Goal: Task Accomplishment & Management: Complete application form

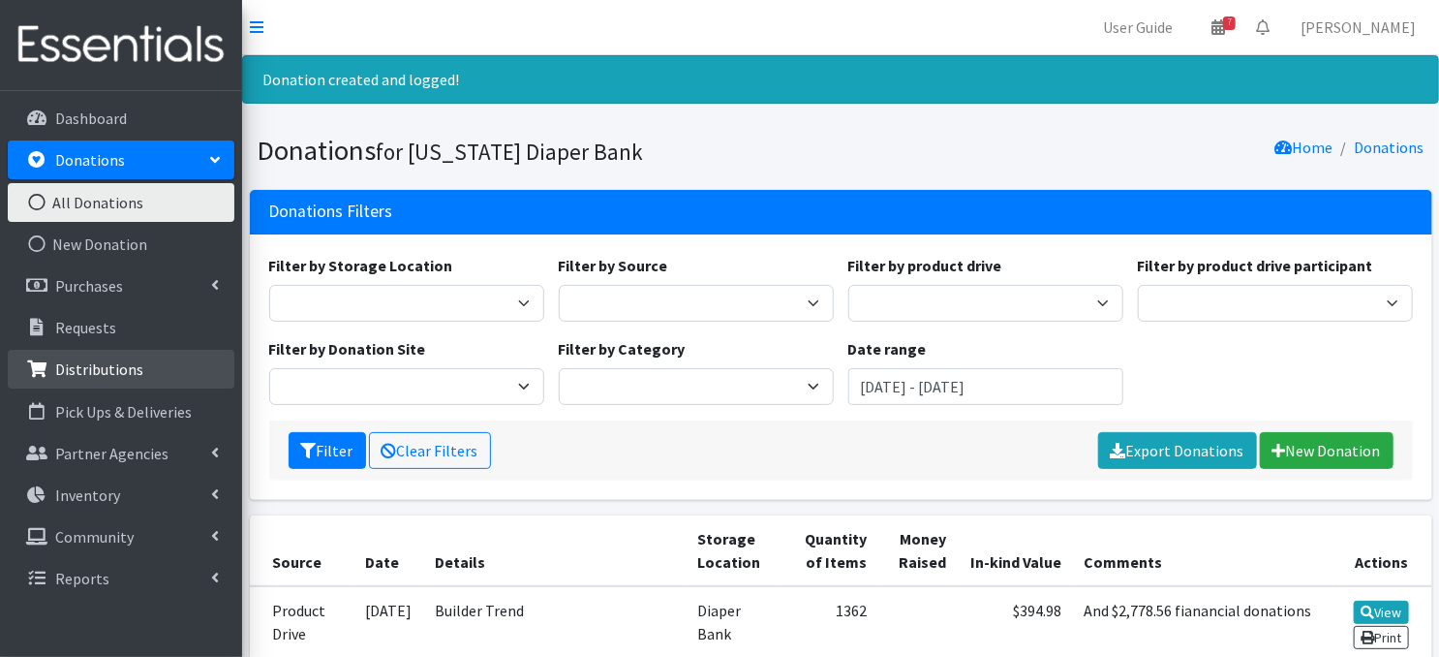
click at [116, 365] on p "Distributions" at bounding box center [99, 368] width 88 height 19
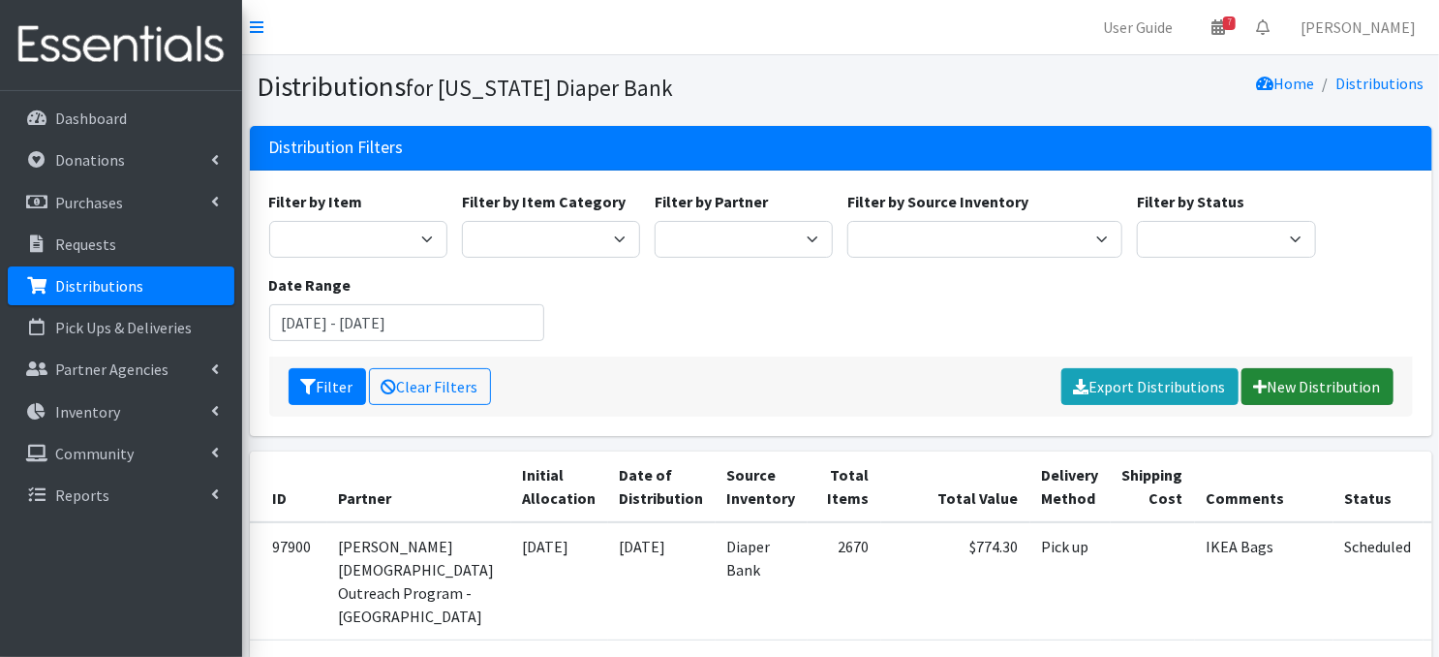
click at [1297, 386] on link "New Distribution" at bounding box center [1318, 386] width 152 height 37
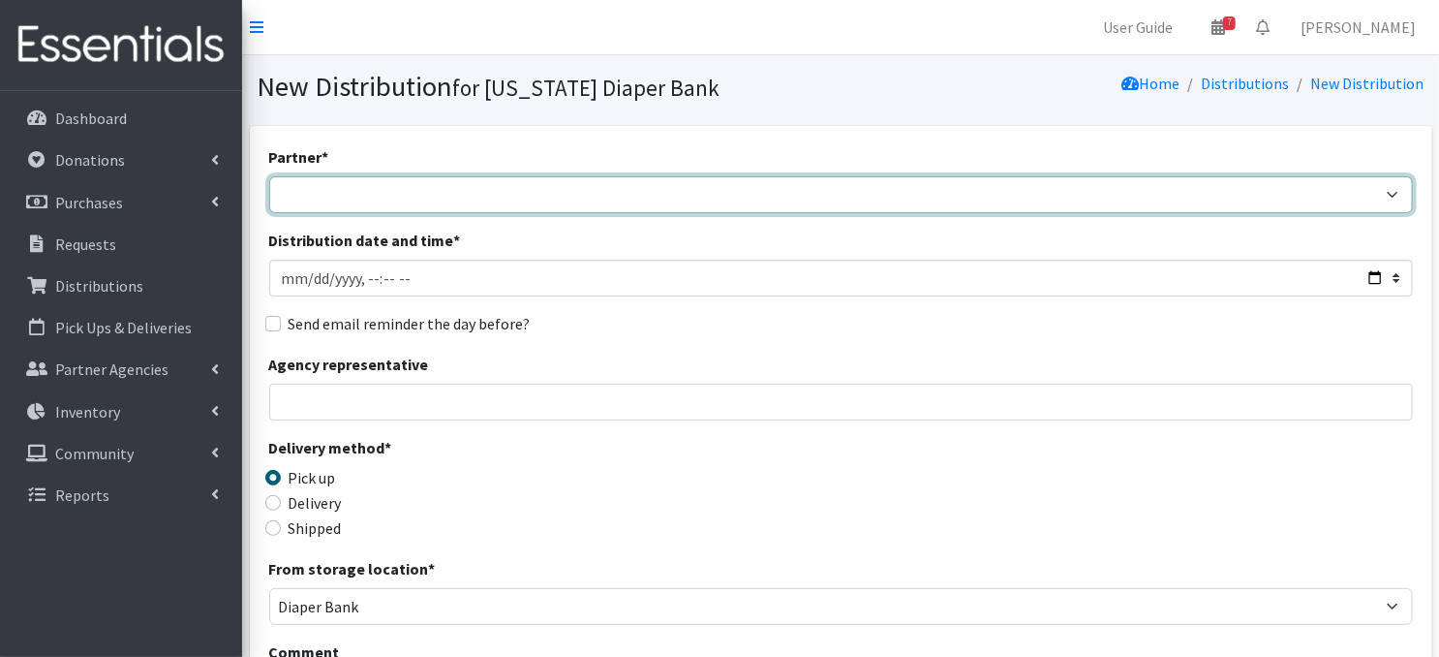
click at [1387, 191] on select "Abide A Mother's Love BART - Benson Area Refugee Taskforce Big Brothers Big Sis…" at bounding box center [841, 194] width 1144 height 37
select select "3986"
click at [269, 176] on select "Abide A Mother's Love BART - Benson Area Refugee Taskforce Big Brothers Big Sis…" at bounding box center [841, 194] width 1144 height 37
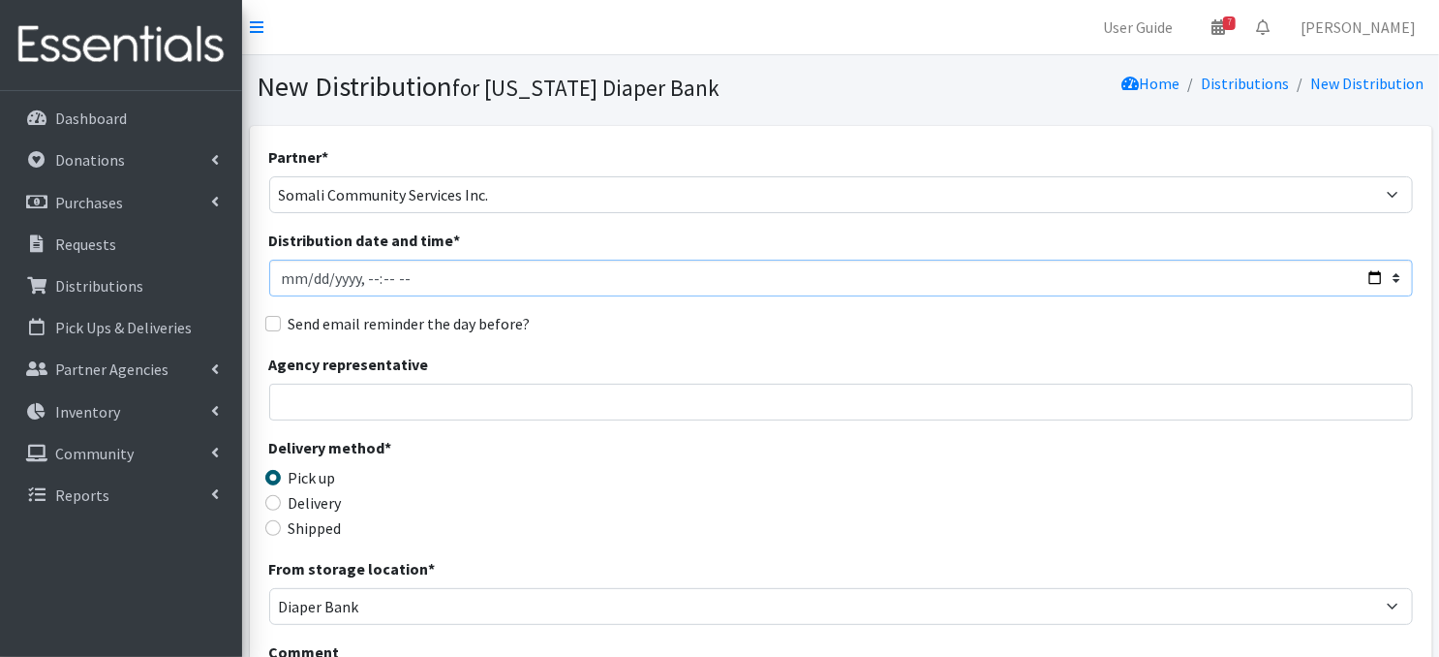
click at [309, 273] on input "Distribution date and time *" at bounding box center [841, 278] width 1144 height 37
click at [360, 273] on input "Distribution date and time *" at bounding box center [841, 278] width 1144 height 37
type input "2025-10-16T09:30"
click at [705, 368] on div "Agency representative" at bounding box center [841, 387] width 1144 height 68
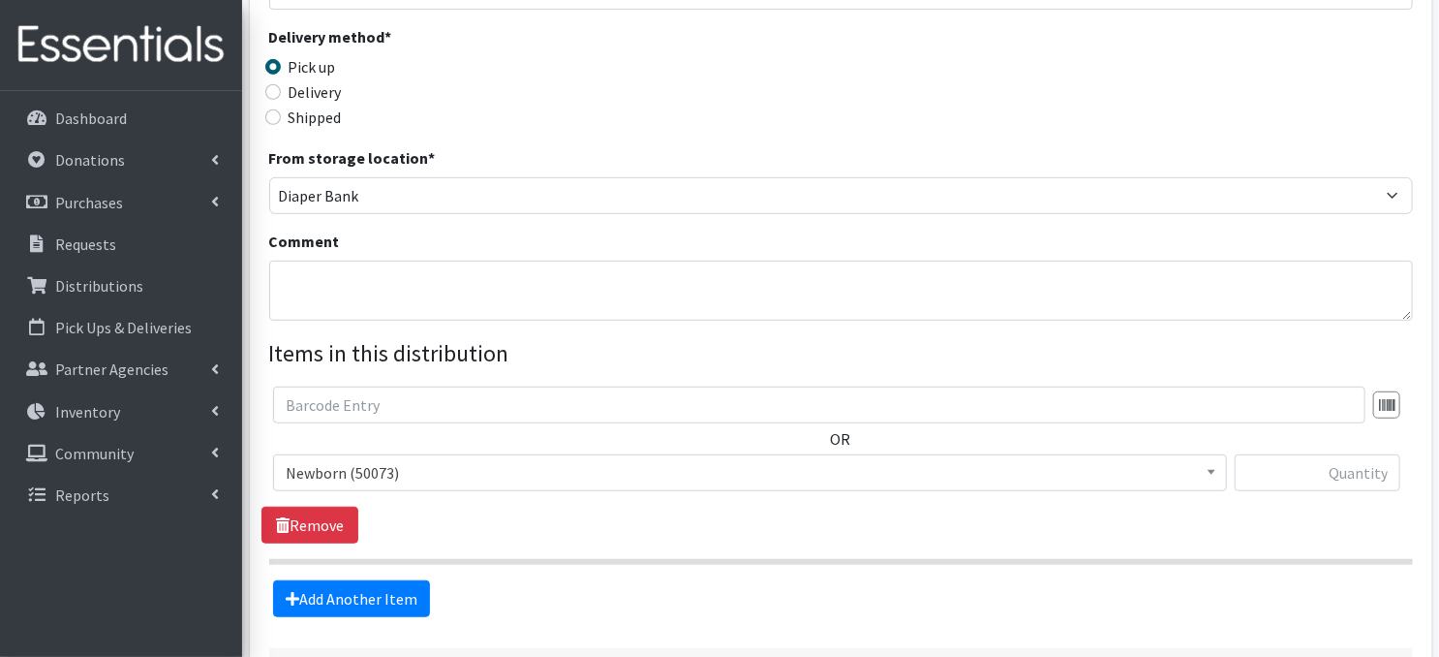
scroll to position [414, 0]
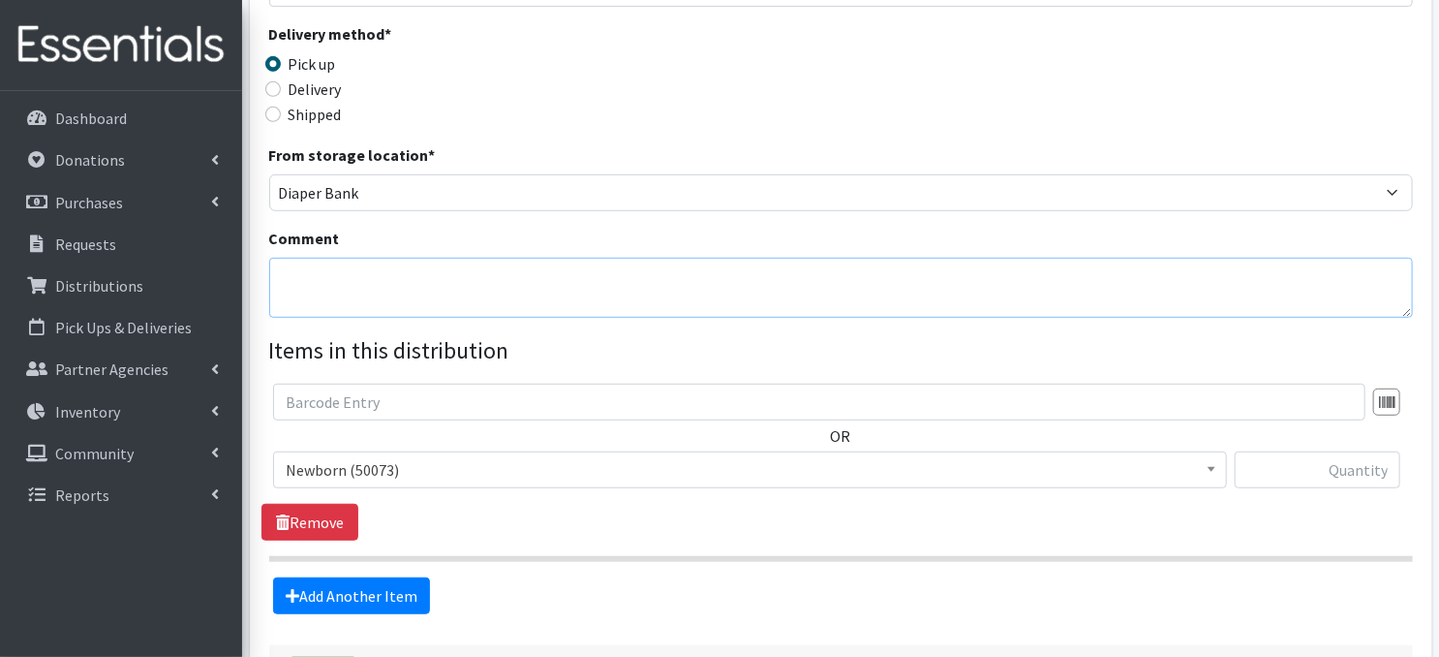
click at [295, 283] on textarea "Comment" at bounding box center [841, 288] width 1144 height 60
paste textarea "IKEA Bags"
type textarea "IKEA Bags"
click at [883, 101] on div "Delivery method * Pick up Delivery Shipped Shipping cost" at bounding box center [841, 82] width 1144 height 121
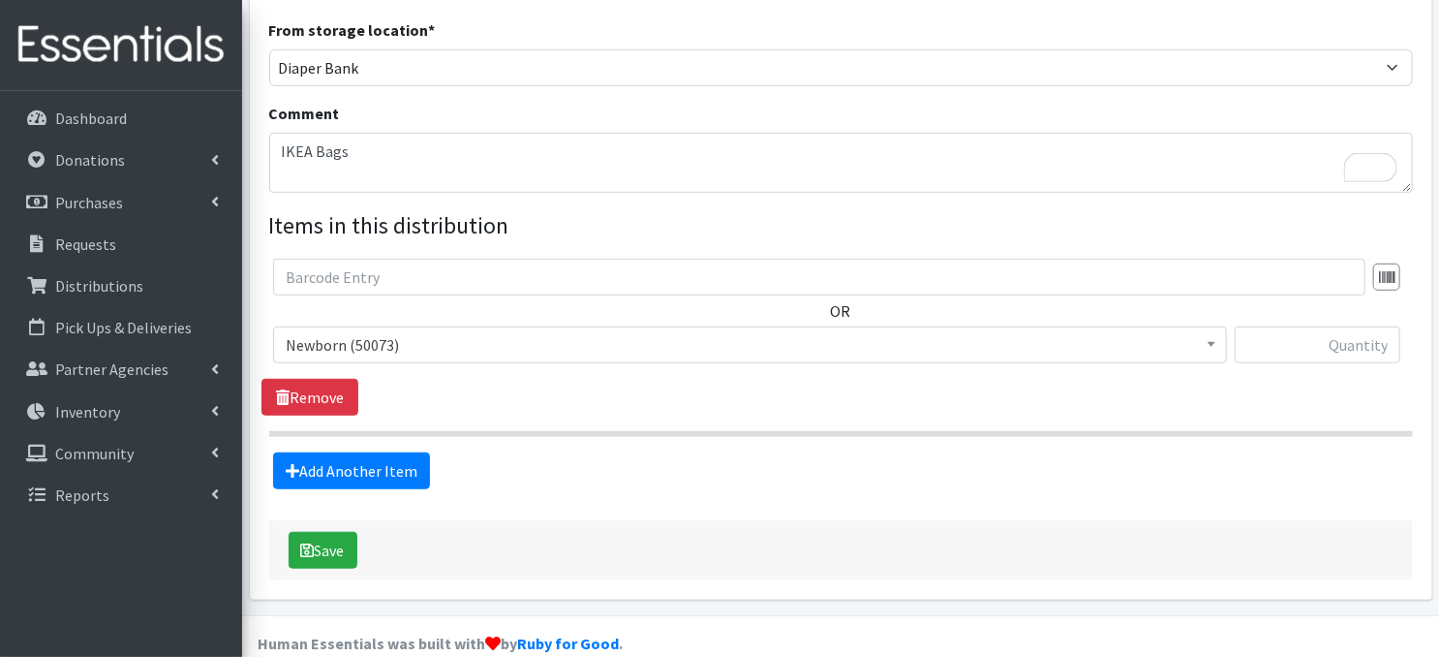
scroll to position [567, 0]
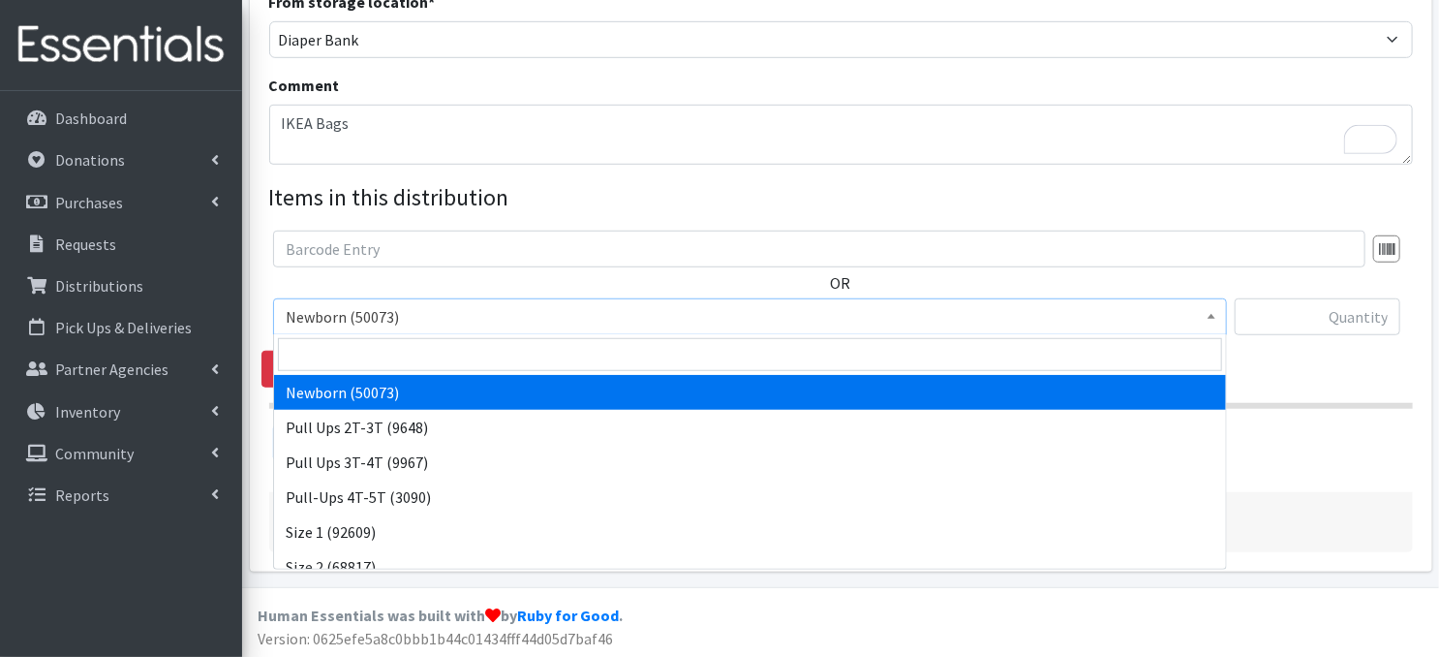
click at [1213, 314] on b at bounding box center [1212, 316] width 8 height 5
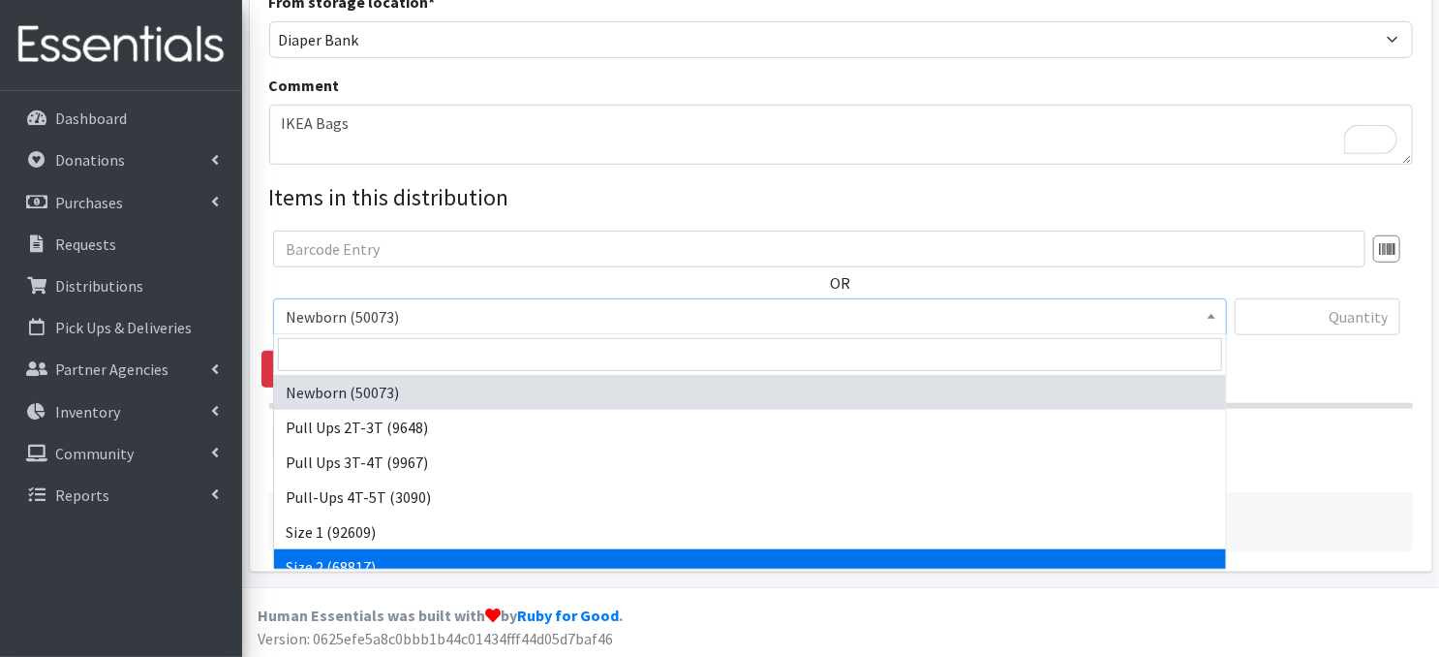
select select "3683"
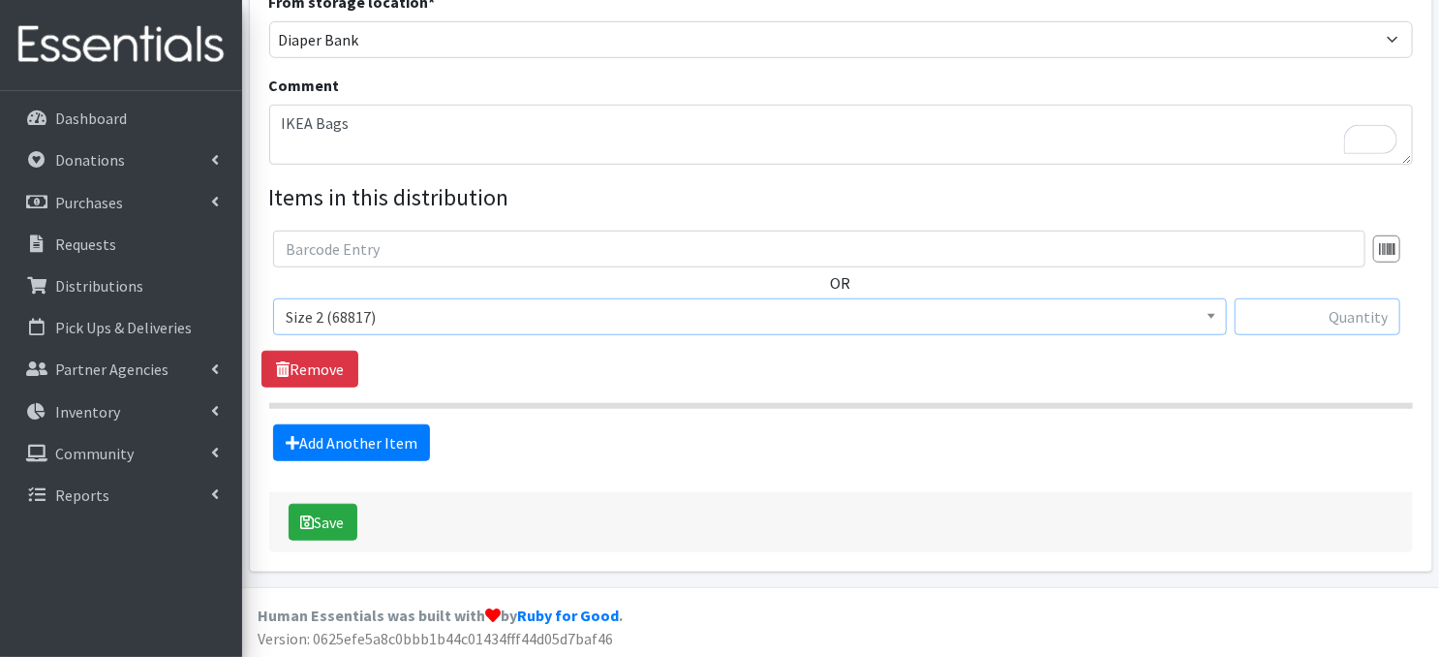
click at [1269, 317] on input "text" at bounding box center [1318, 316] width 166 height 37
type input "240"
click at [349, 449] on link "Add Another Item" at bounding box center [351, 442] width 157 height 37
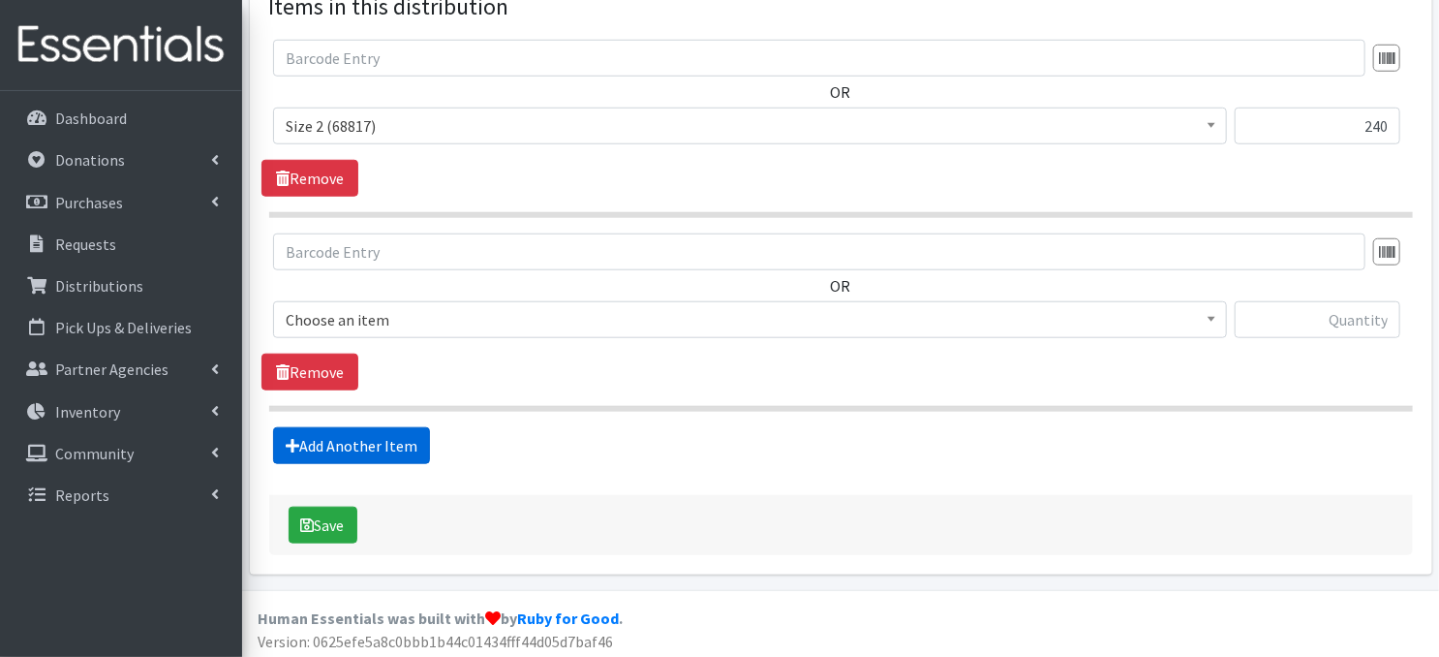
scroll to position [759, 0]
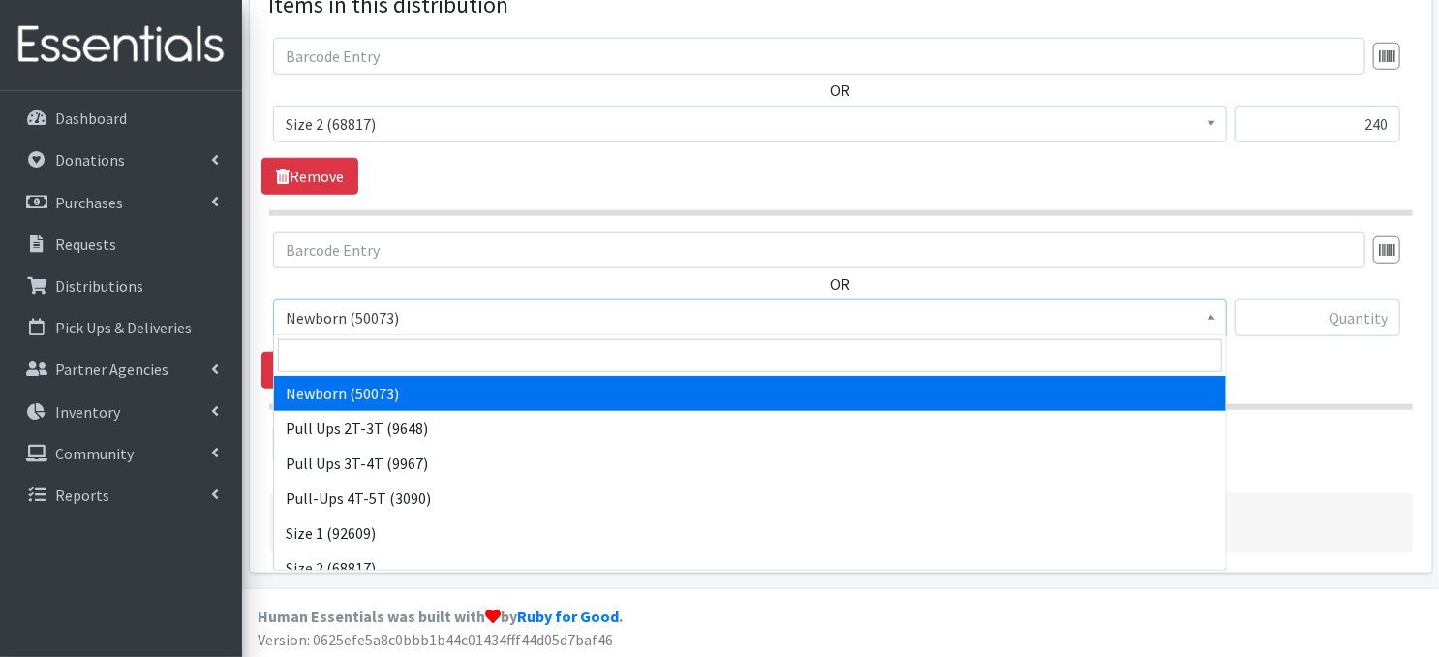
click at [1213, 320] on span at bounding box center [1211, 315] width 19 height 30
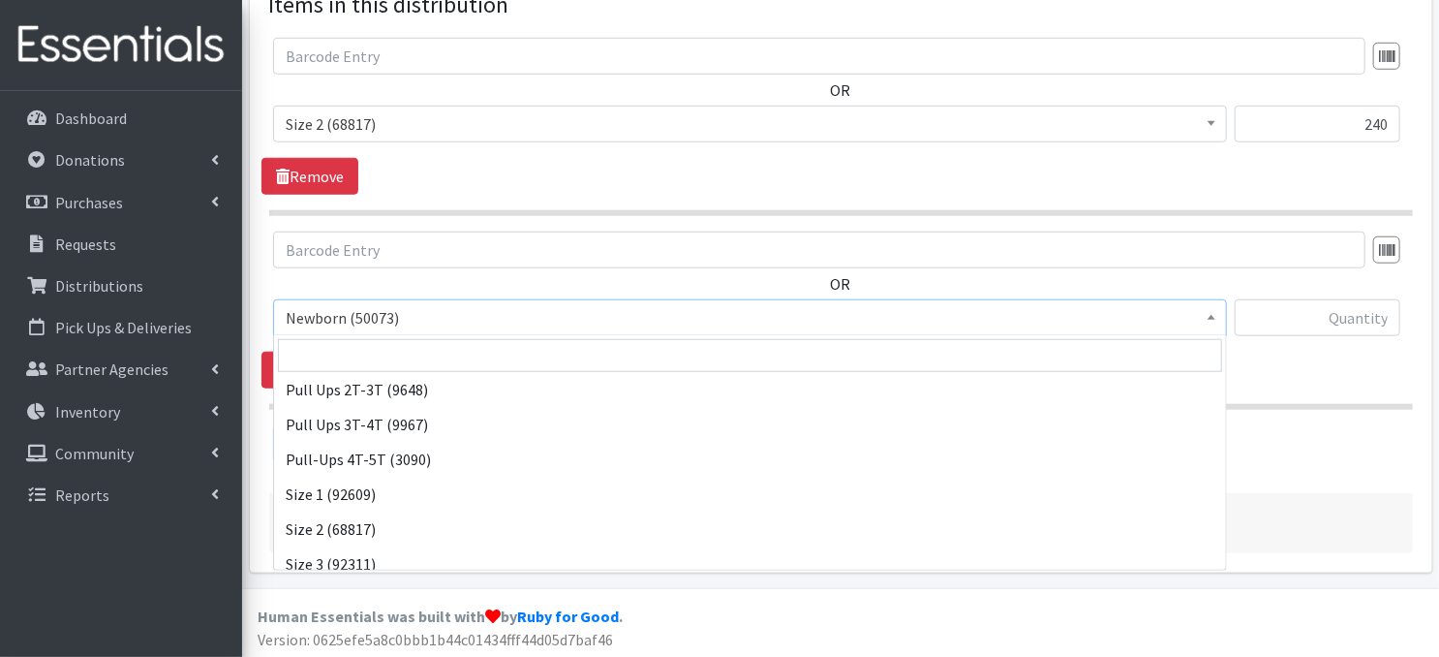
scroll to position [129, 0]
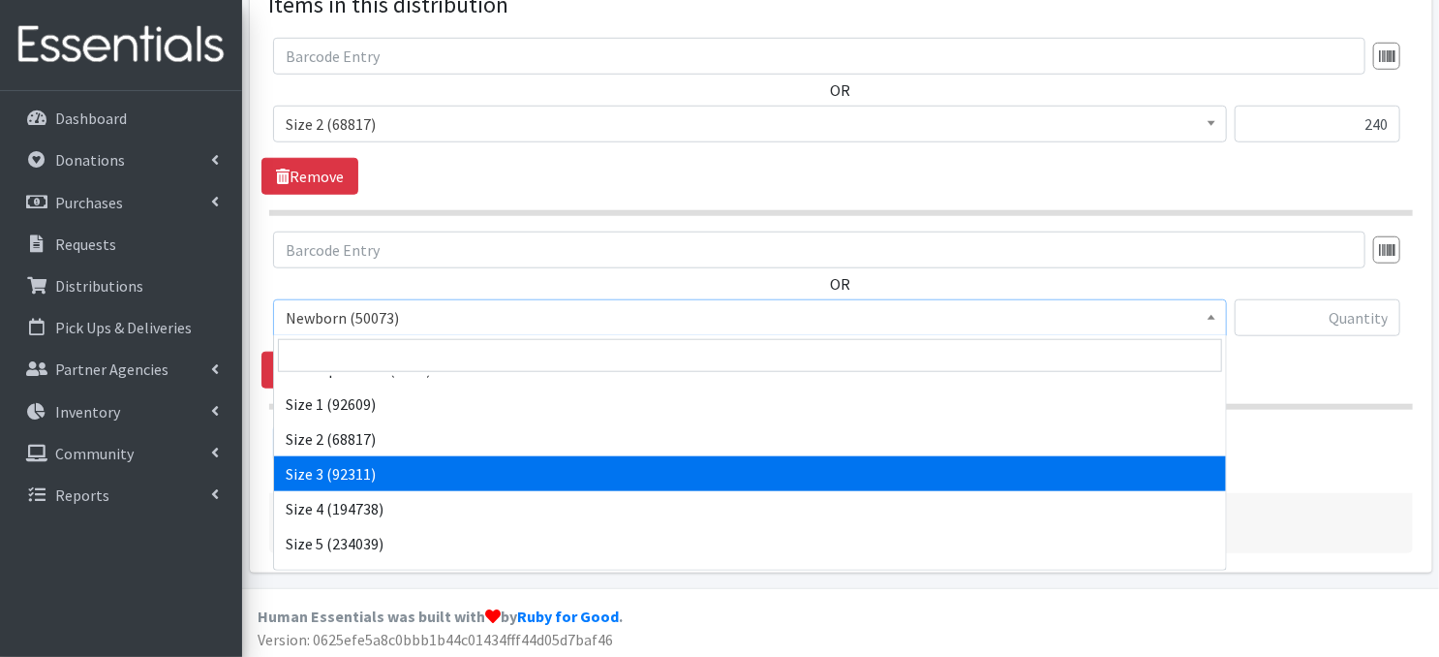
select select "3684"
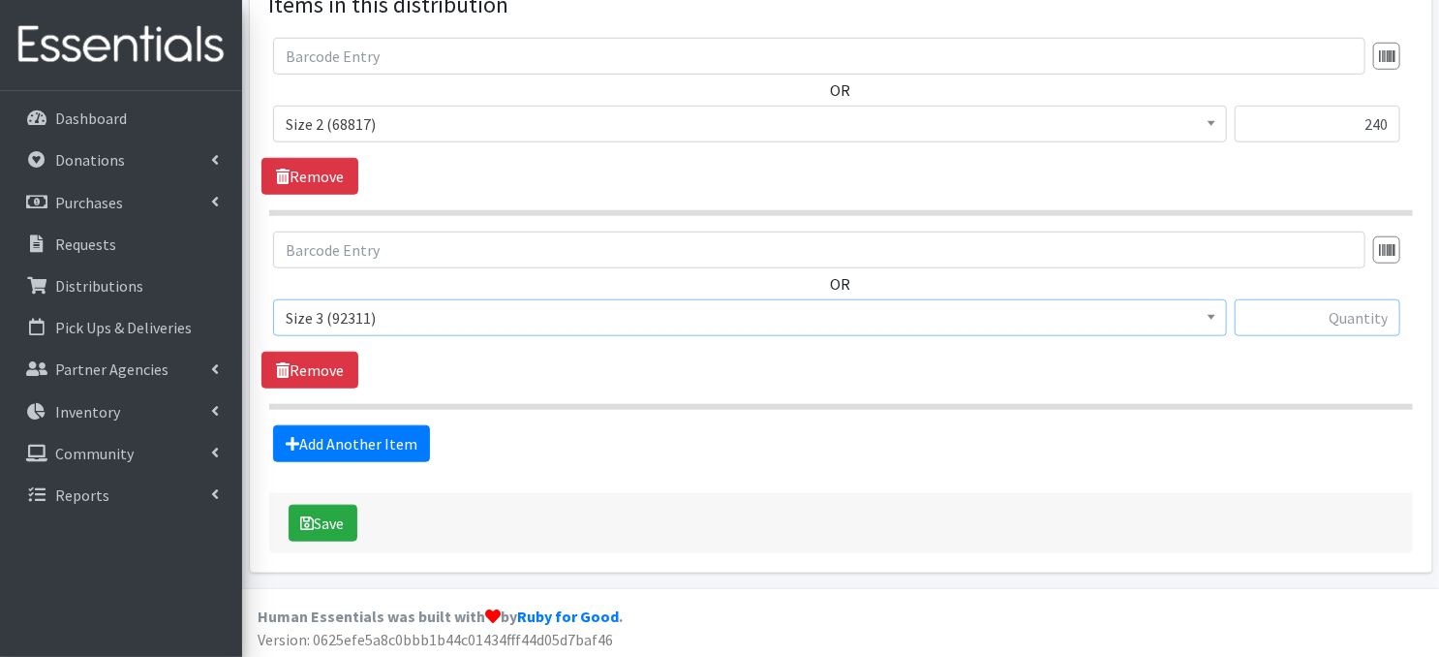
click at [1290, 312] on input "text" at bounding box center [1318, 317] width 166 height 37
type input "360"
click at [380, 439] on link "Add Another Item" at bounding box center [351, 443] width 157 height 37
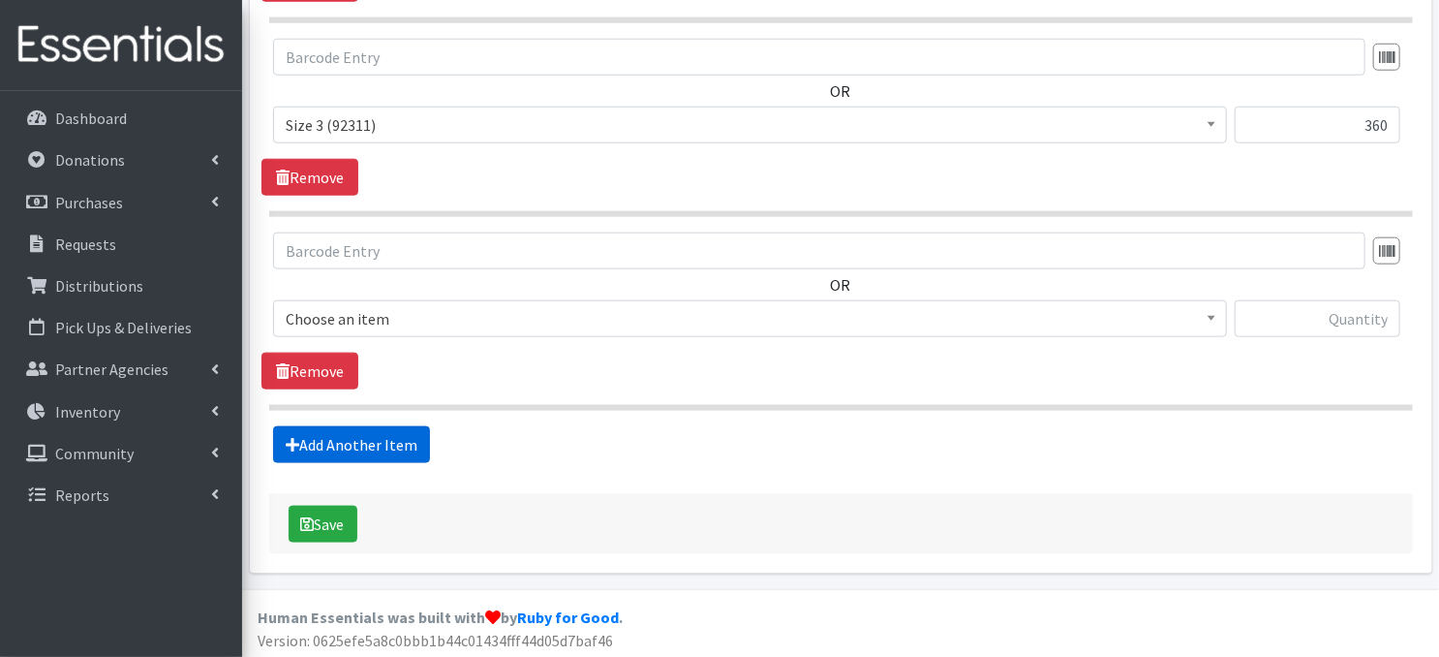
scroll to position [953, 0]
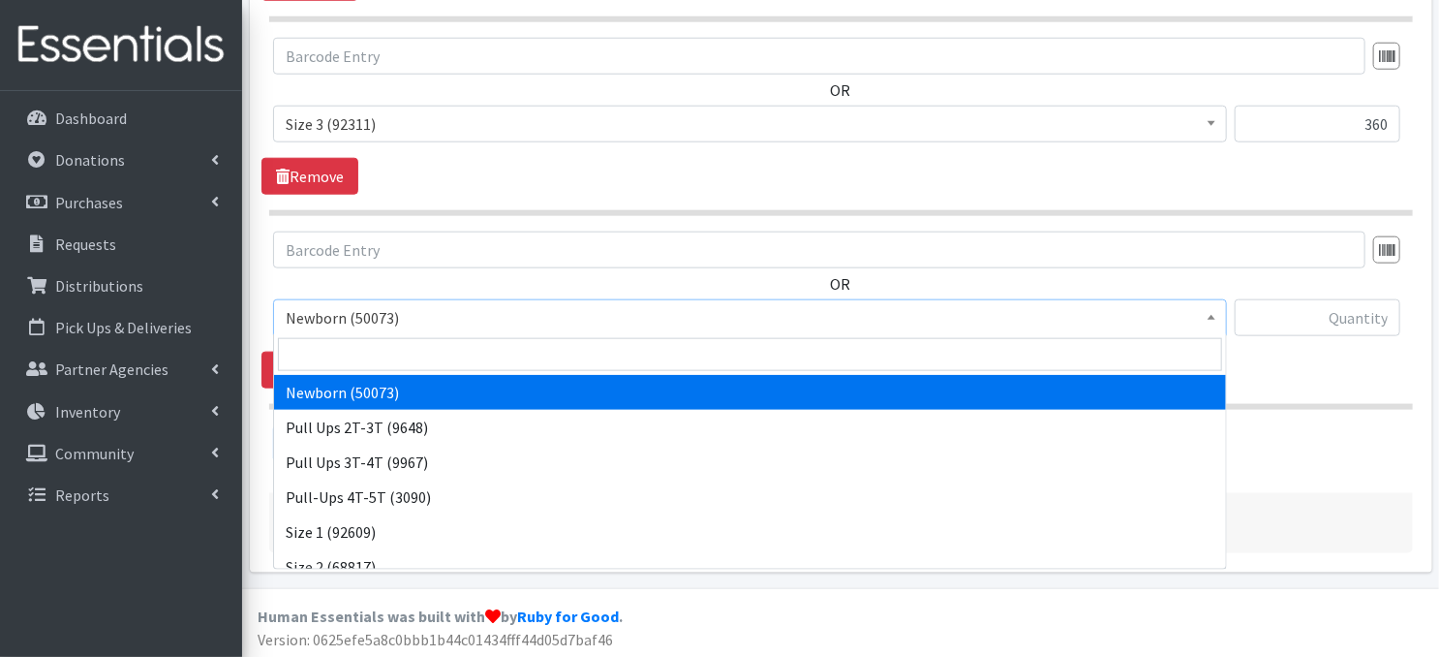
click at [1208, 321] on span at bounding box center [1211, 315] width 19 height 30
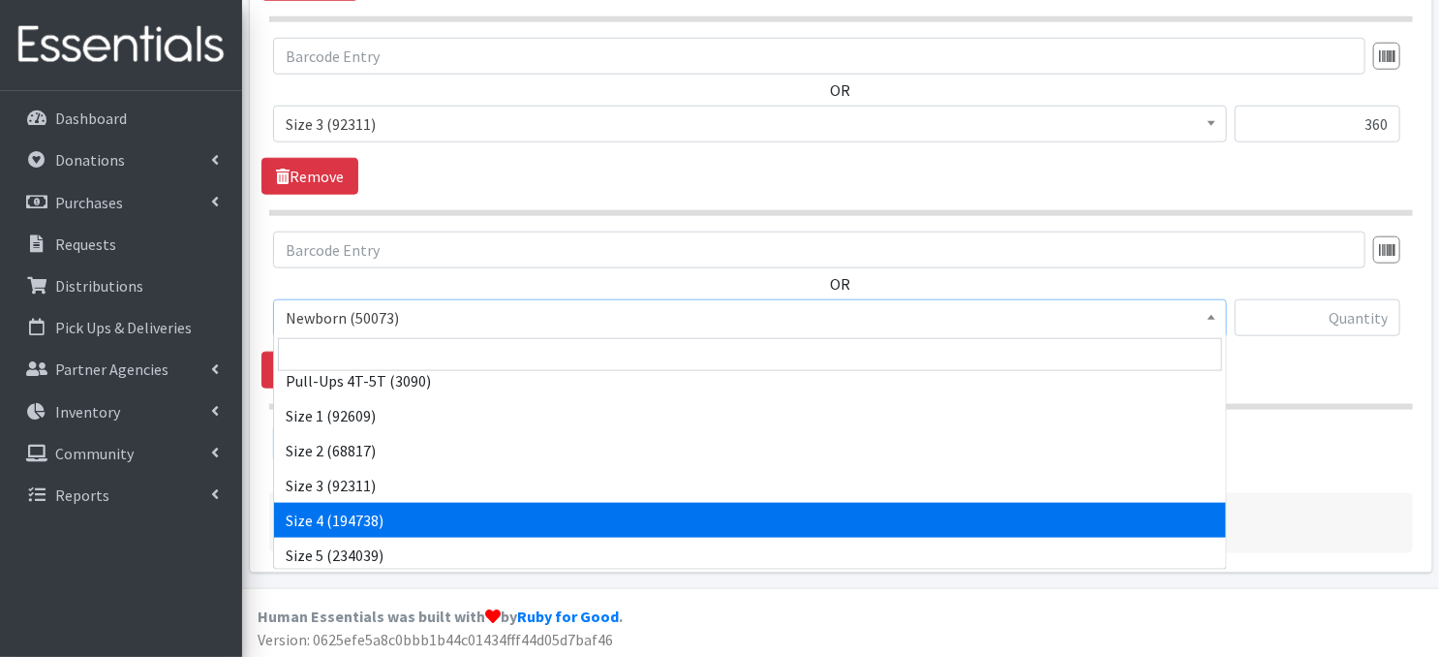
select select "3685"
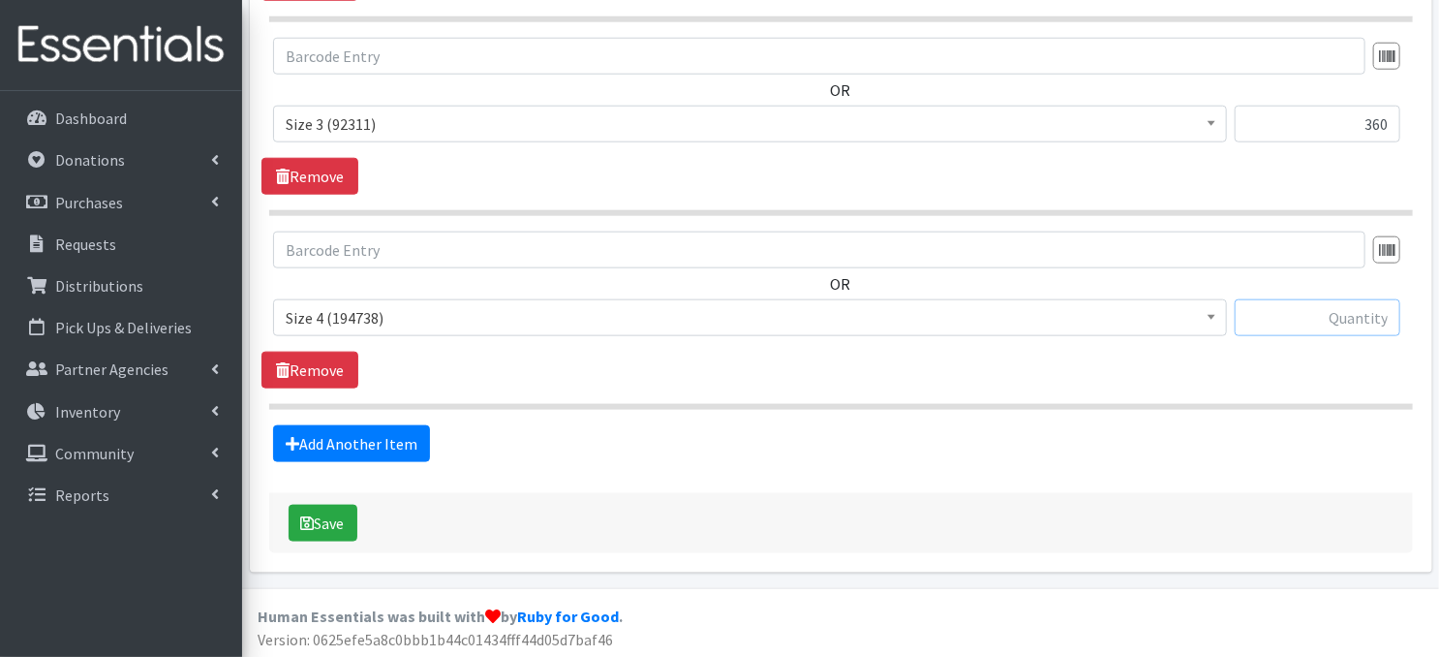
click at [1271, 326] on input "text" at bounding box center [1318, 317] width 166 height 37
type input "720"
click at [342, 440] on link "Add Another Item" at bounding box center [351, 443] width 157 height 37
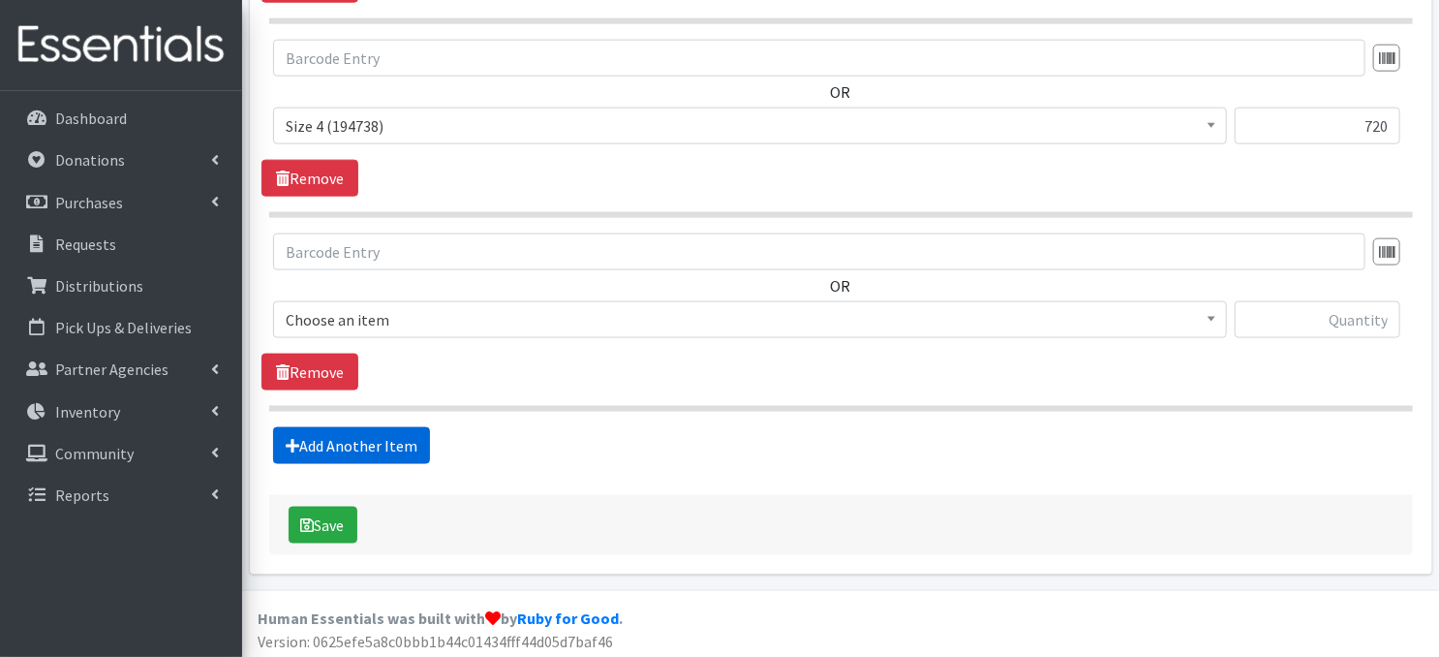
scroll to position [1146, 0]
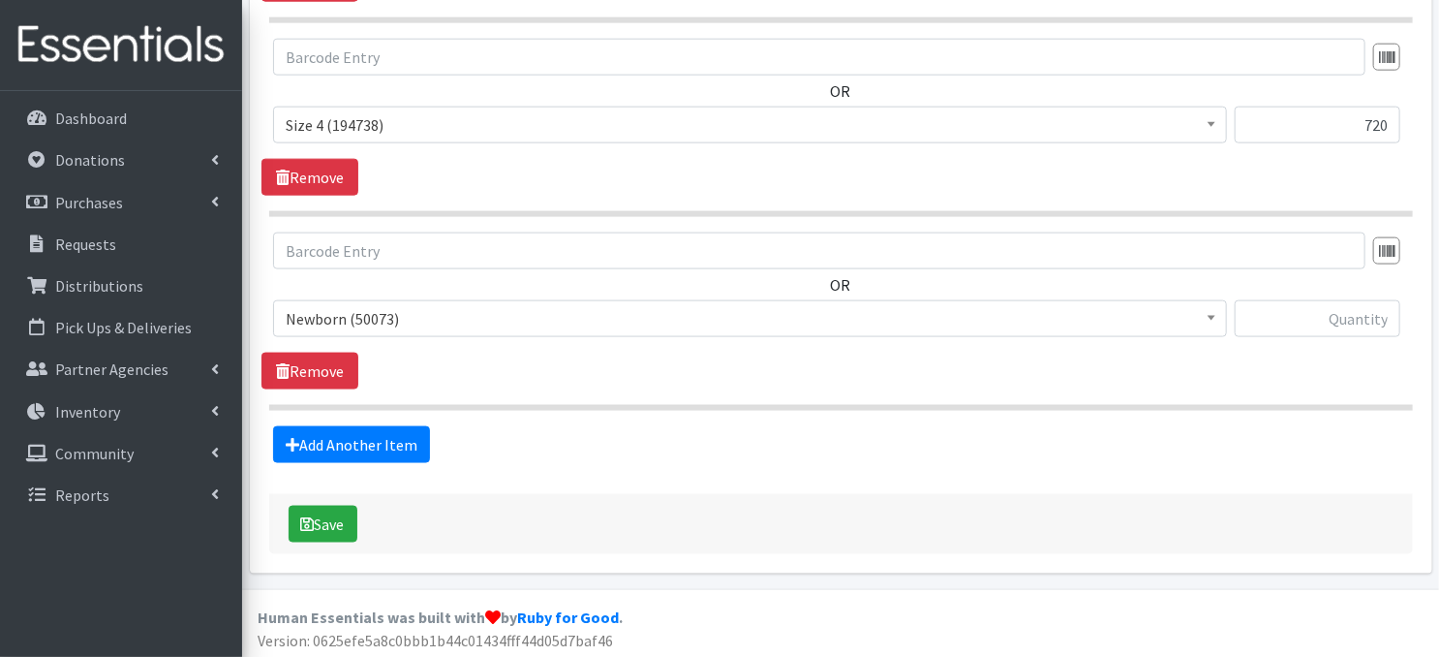
click at [1210, 316] on b at bounding box center [1212, 318] width 8 height 5
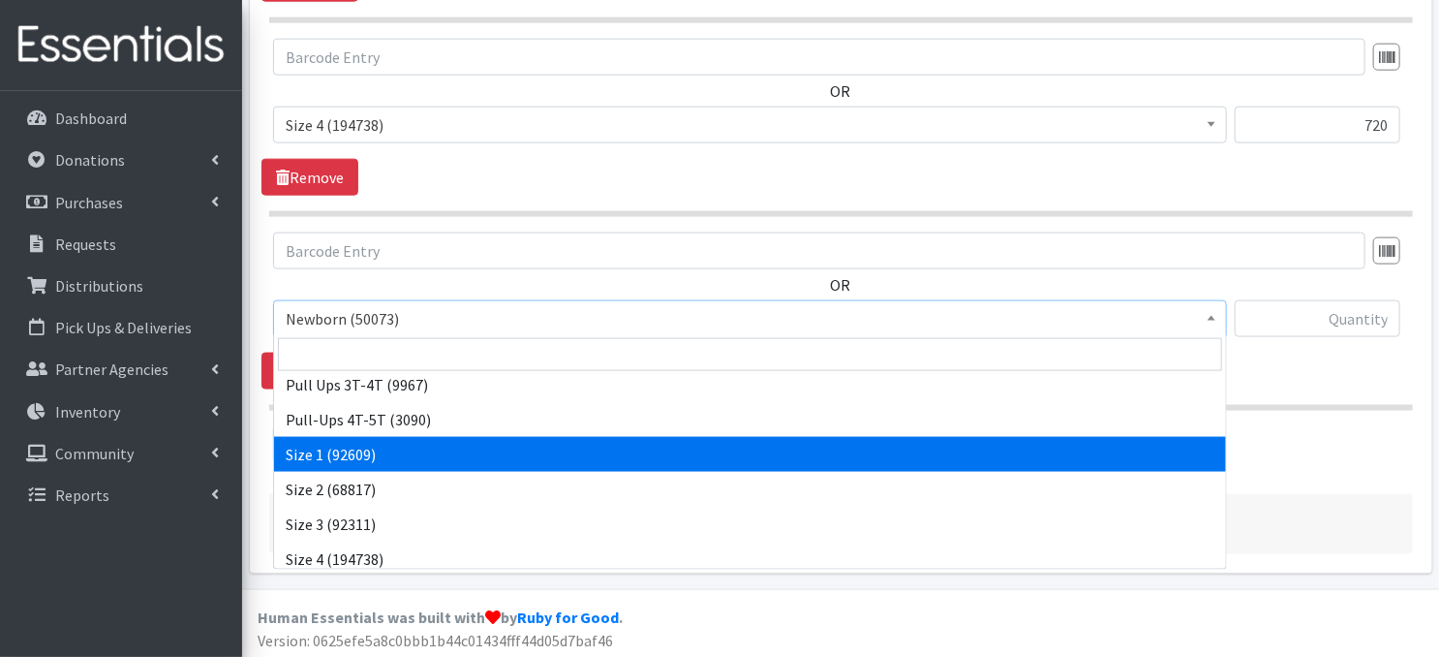
scroll to position [155, 0]
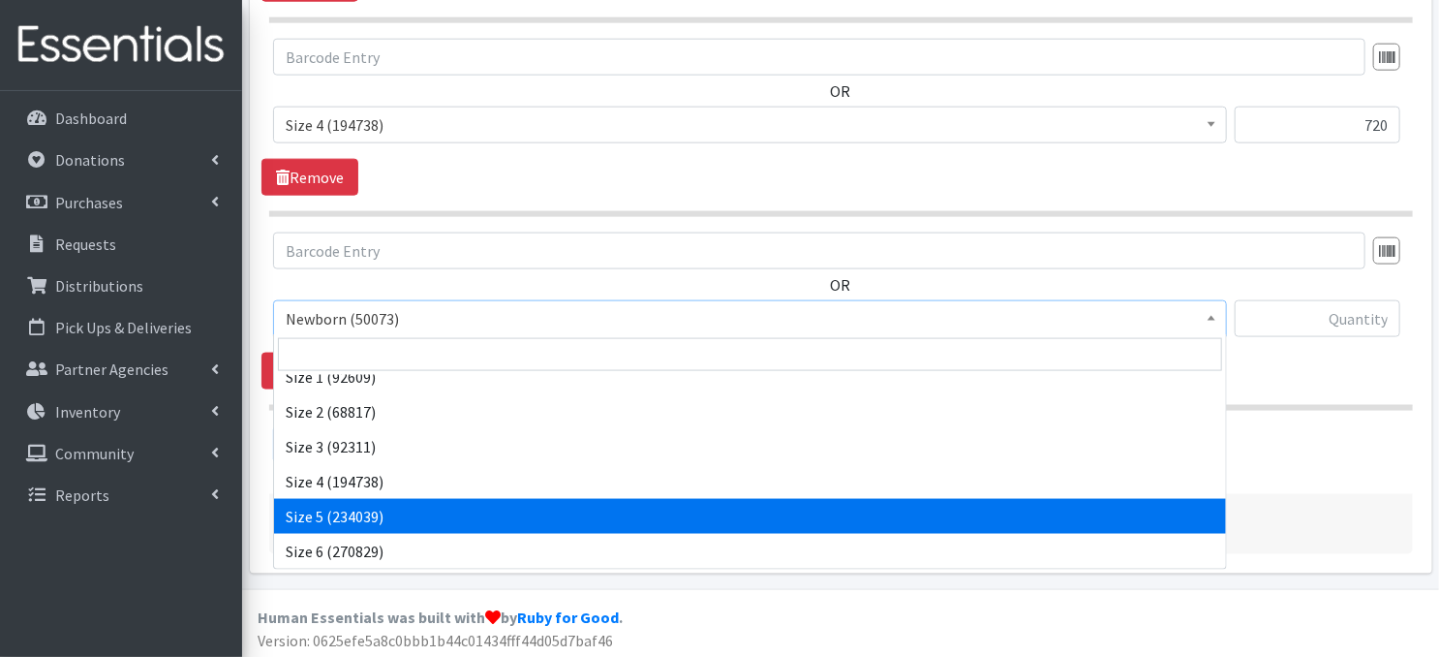
select select "3686"
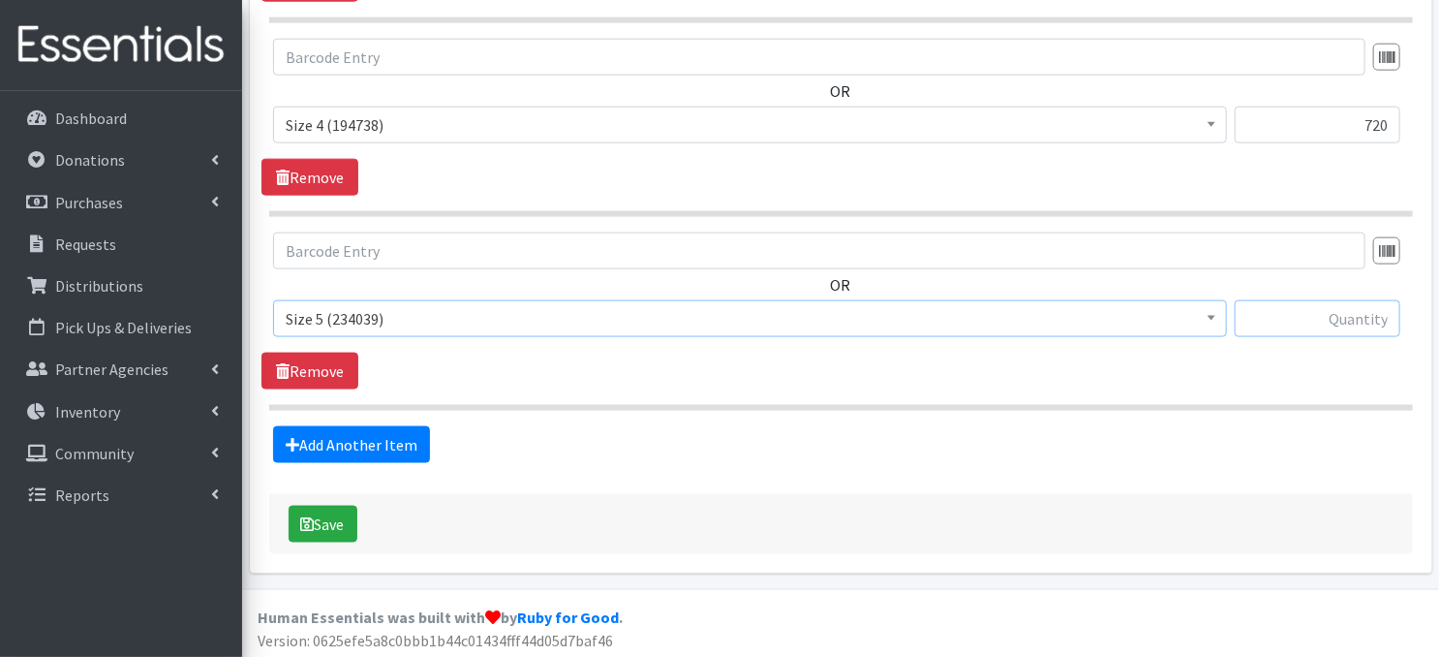
click at [1299, 314] on input "text" at bounding box center [1318, 318] width 166 height 37
type input "780"
click at [346, 445] on link "Add Another Item" at bounding box center [351, 444] width 157 height 37
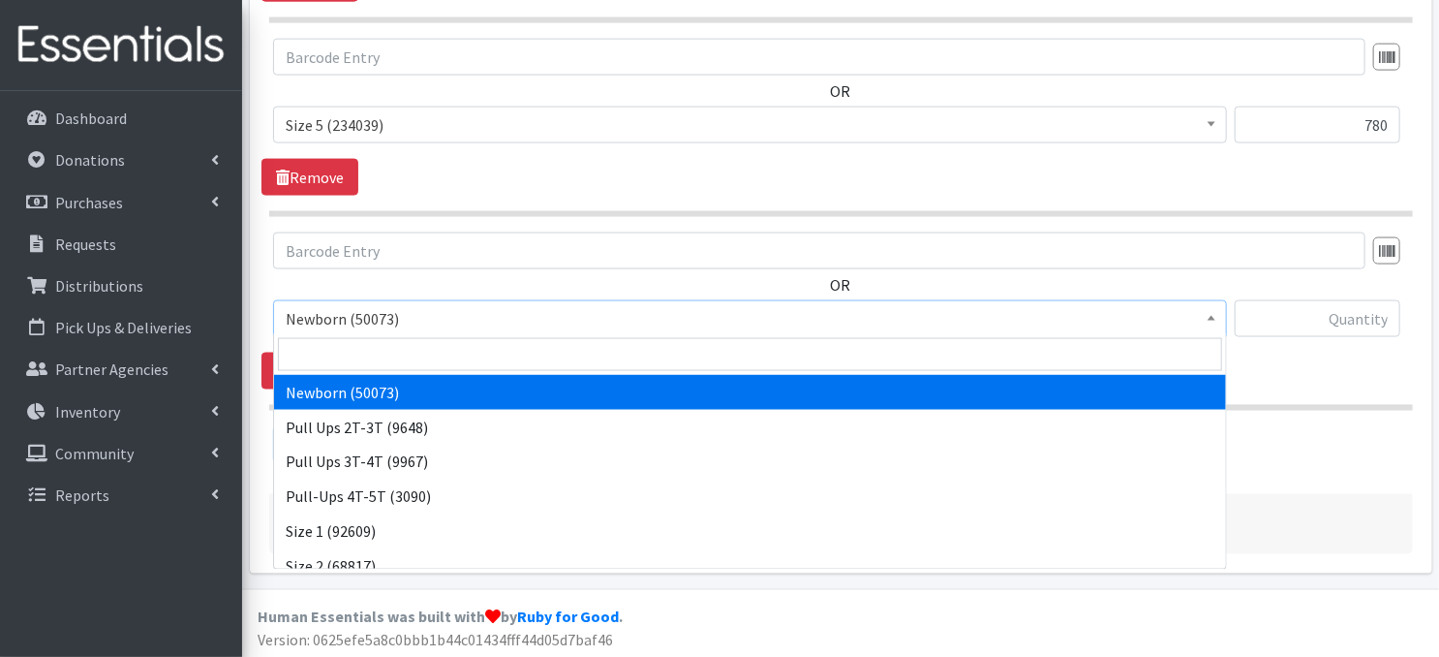
click at [1212, 316] on b at bounding box center [1212, 318] width 8 height 5
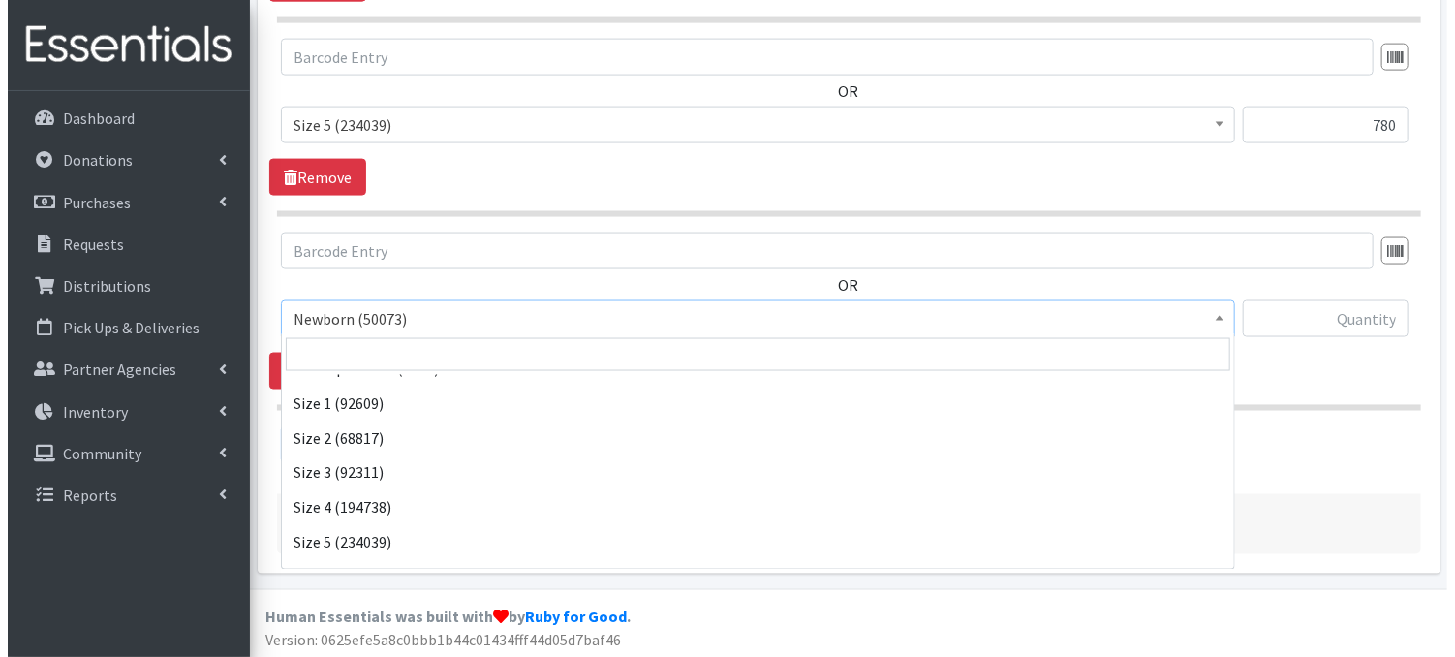
scroll to position [155, 0]
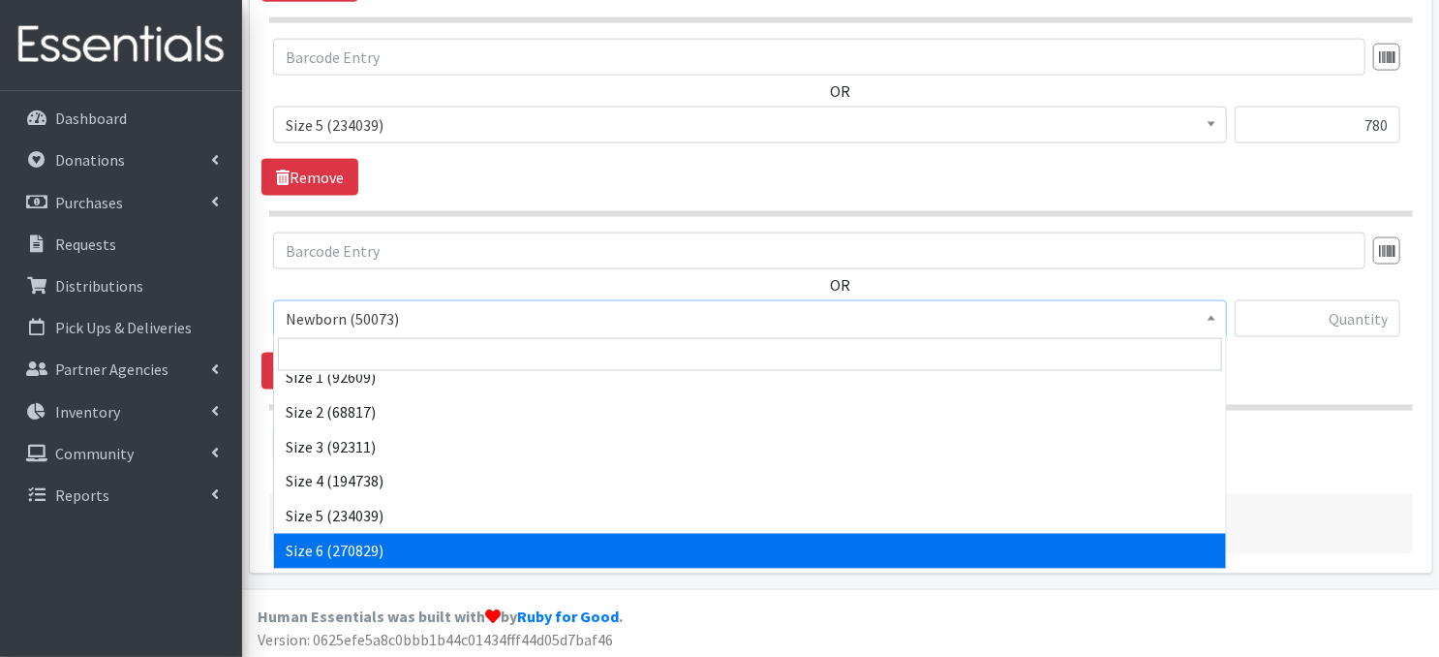
select select "3687"
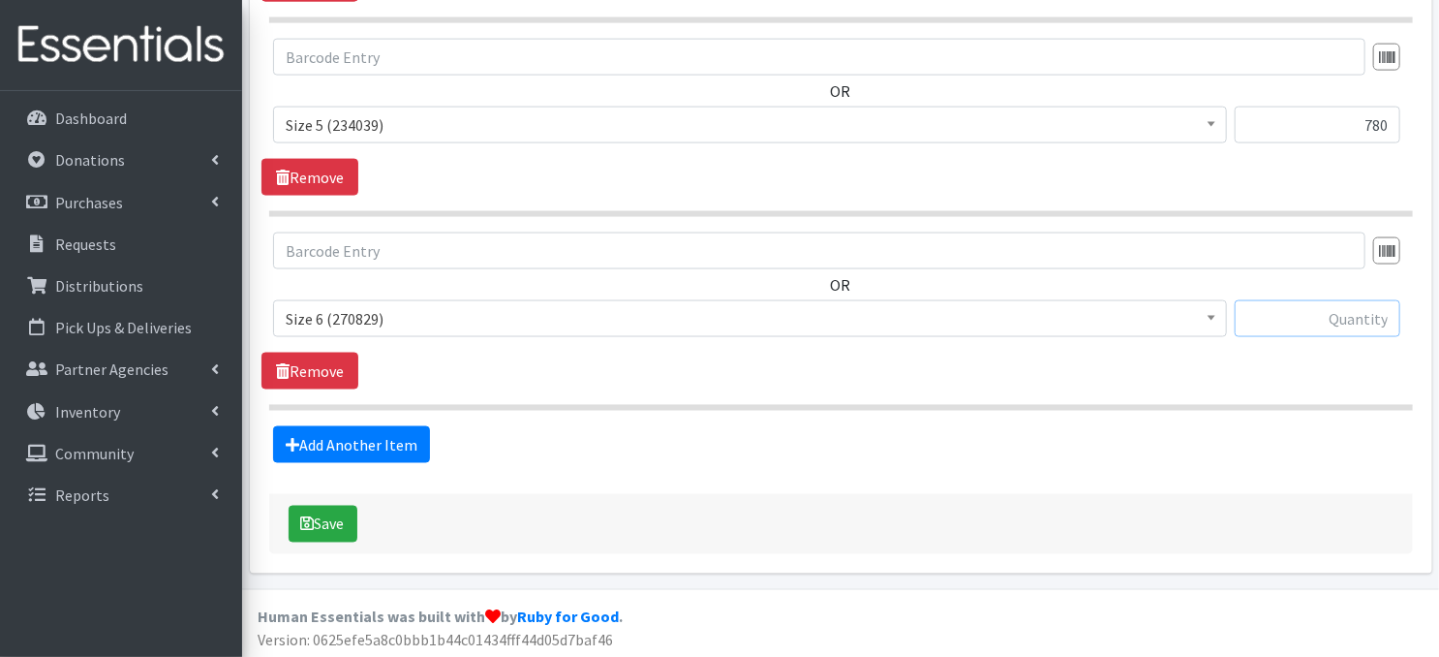
click at [1266, 321] on input "text" at bounding box center [1318, 318] width 166 height 37
type input "780"
click at [336, 522] on button "Save" at bounding box center [323, 524] width 69 height 37
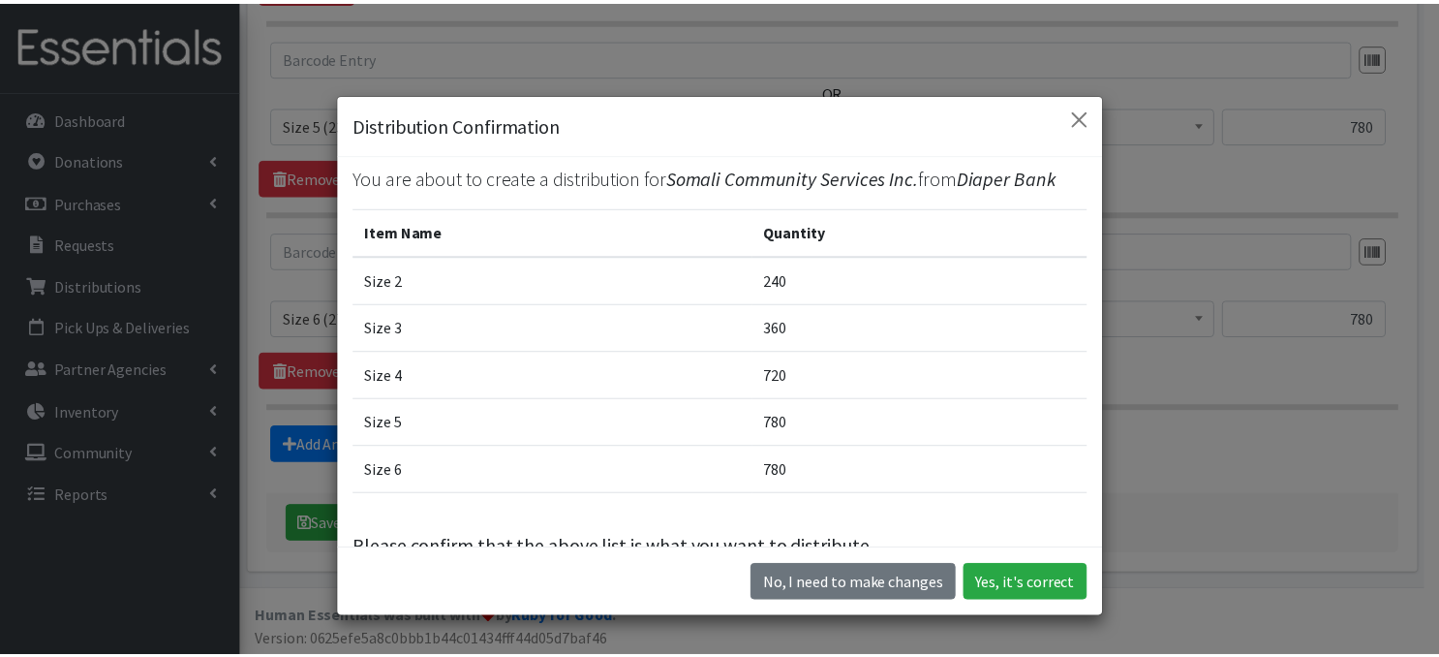
scroll to position [26, 0]
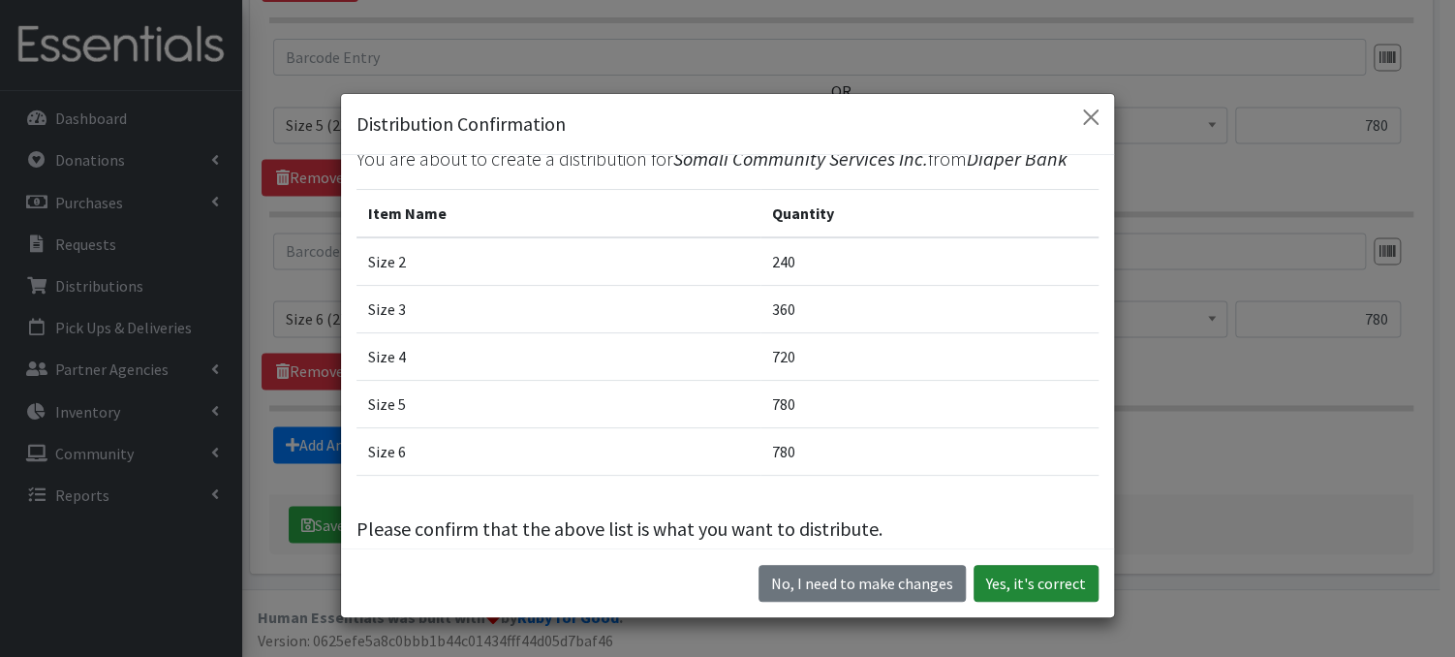
click at [1028, 592] on button "Yes, it's correct" at bounding box center [1035, 583] width 125 height 37
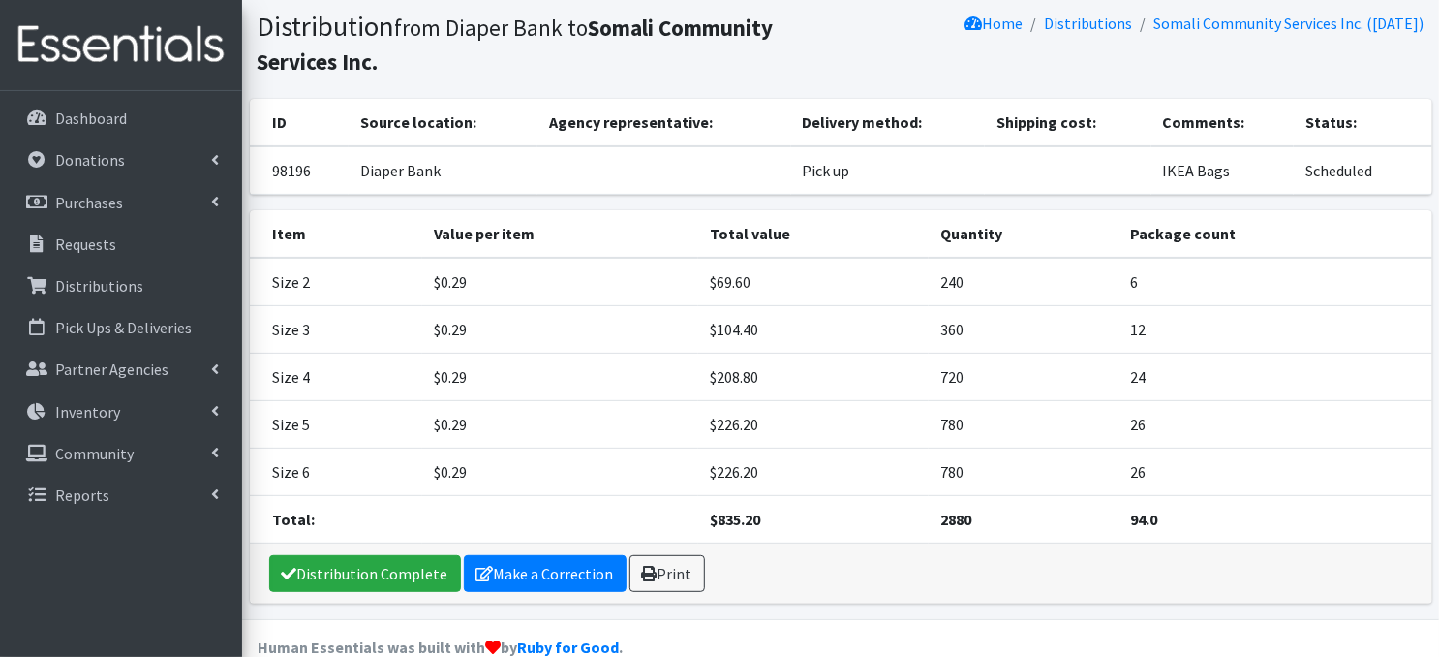
scroll to position [155, 0]
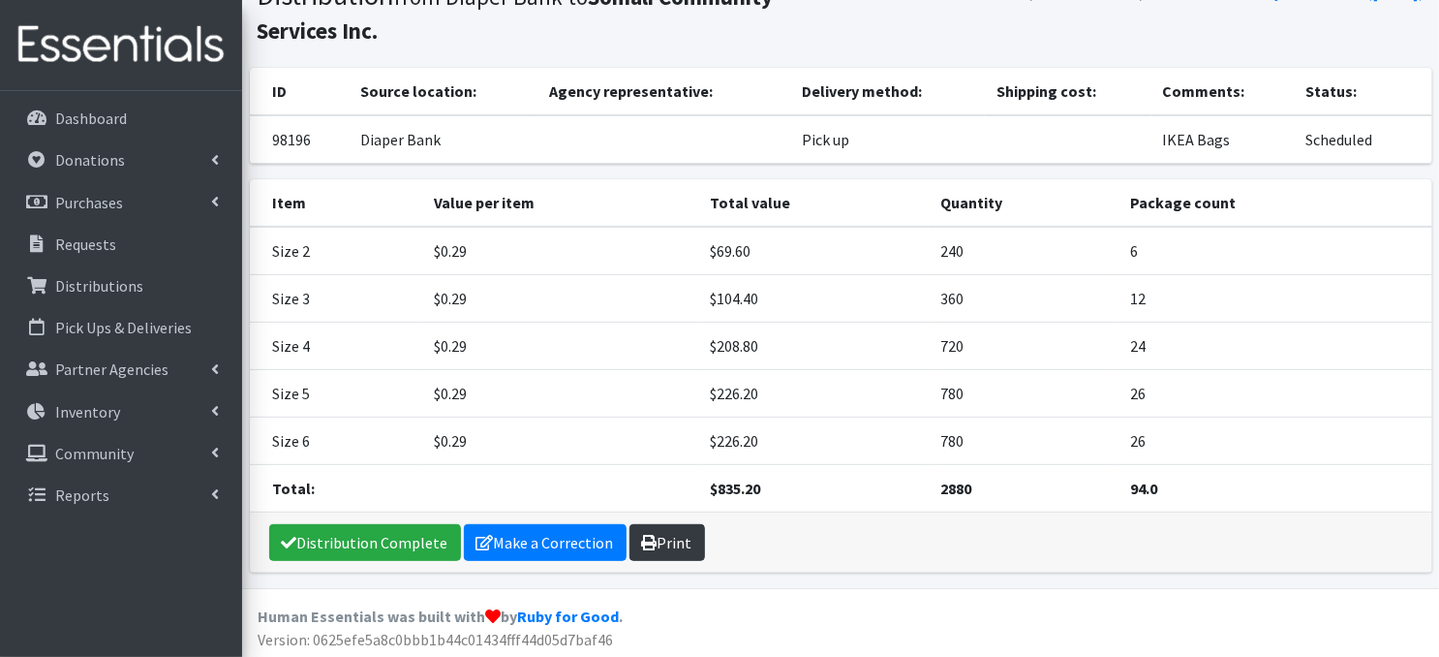
click at [658, 543] on link "Print" at bounding box center [668, 542] width 76 height 37
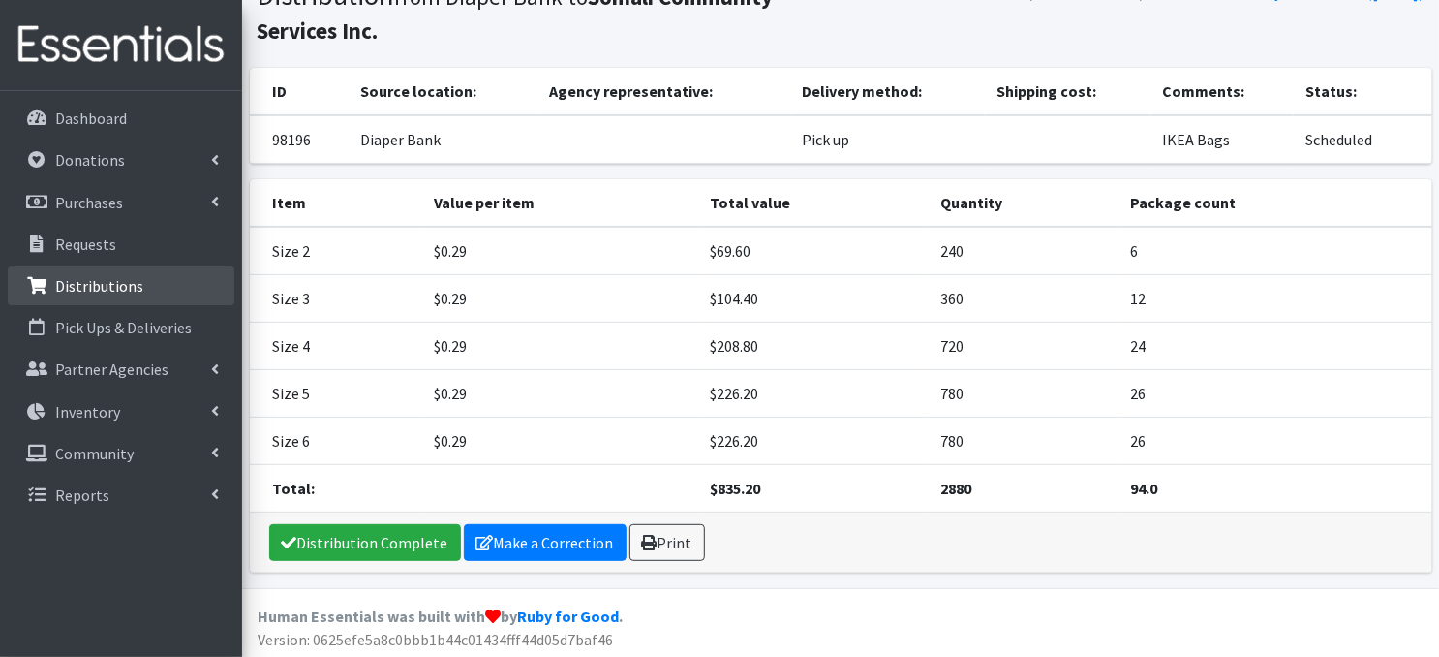
drag, startPoint x: 87, startPoint y: 284, endPoint x: 105, endPoint y: 274, distance: 19.9
click at [87, 284] on p "Distributions" at bounding box center [99, 285] width 88 height 19
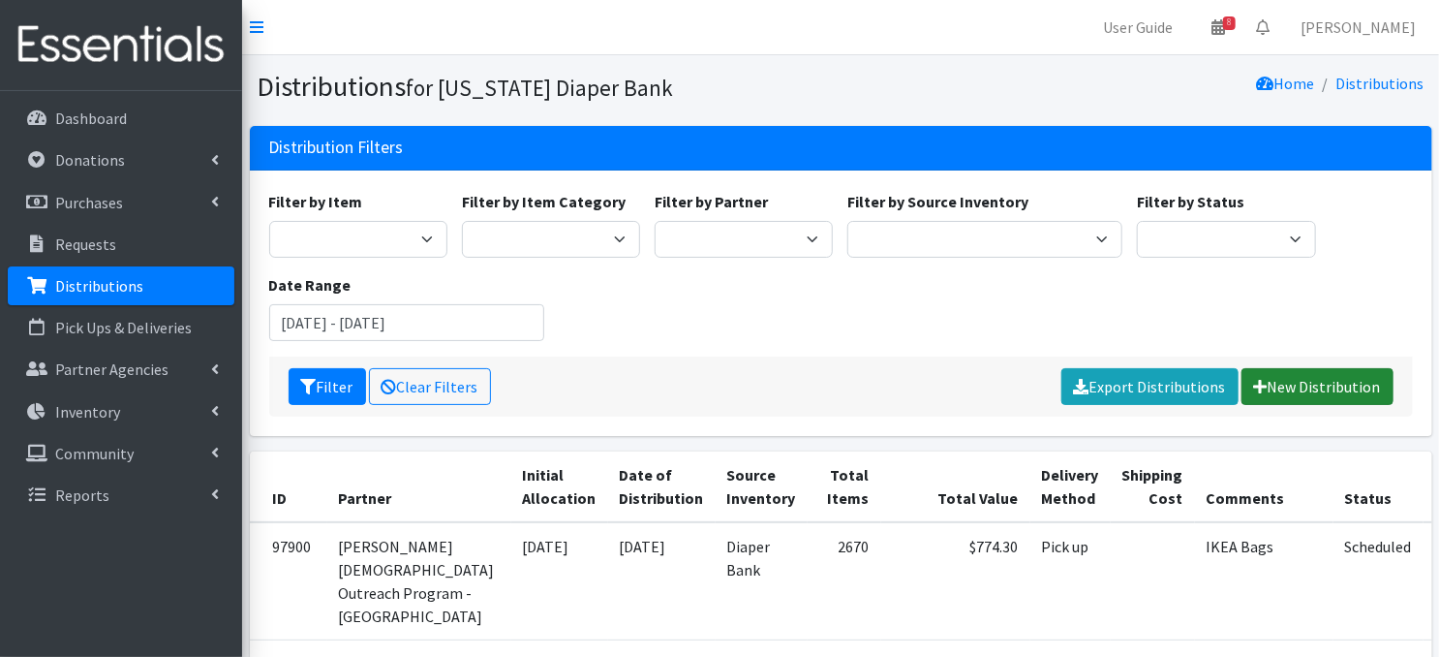
click at [1324, 386] on link "New Distribution" at bounding box center [1318, 386] width 152 height 37
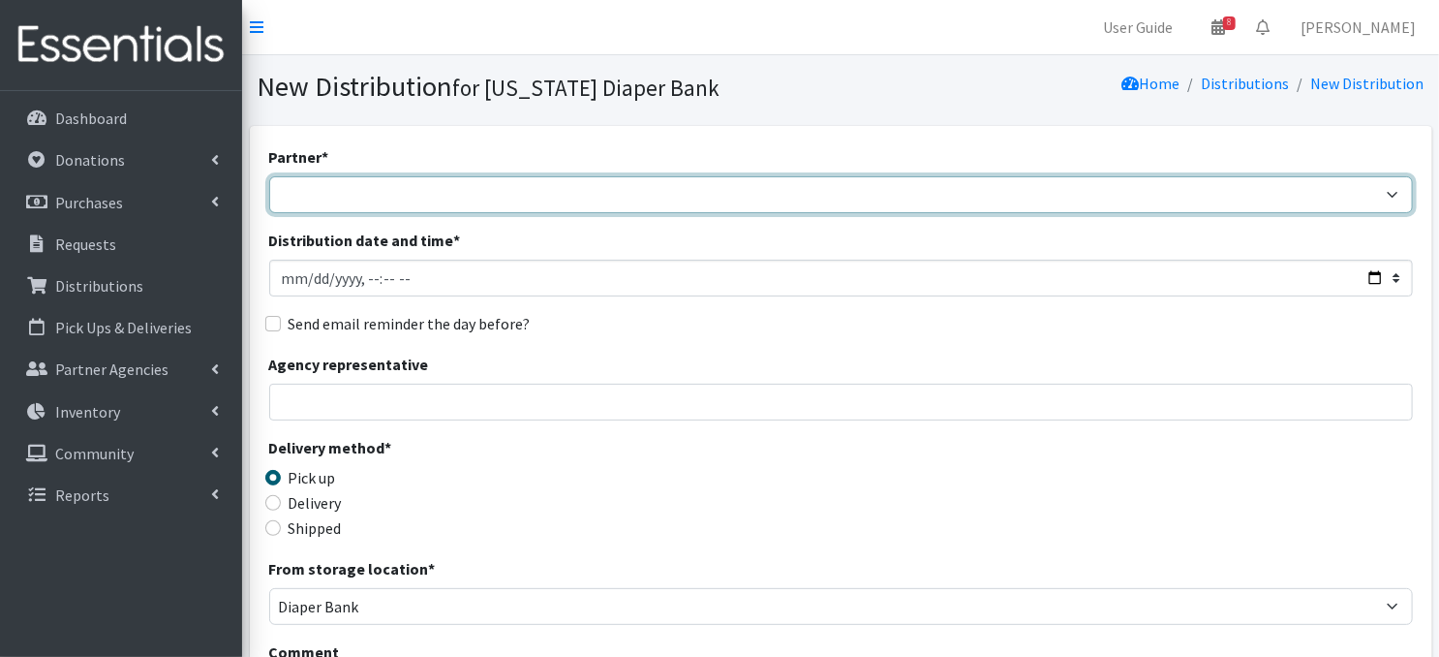
click at [352, 197] on select "Abide A Mother's Love [PERSON_NAME] Area Refugee Taskforce Big Brothers Big Sis…" at bounding box center [841, 194] width 1144 height 37
select select "2406"
click at [269, 176] on select "Abide A Mother's Love [PERSON_NAME] Area Refugee Taskforce Big Brothers Big Sis…" at bounding box center [841, 194] width 1144 height 37
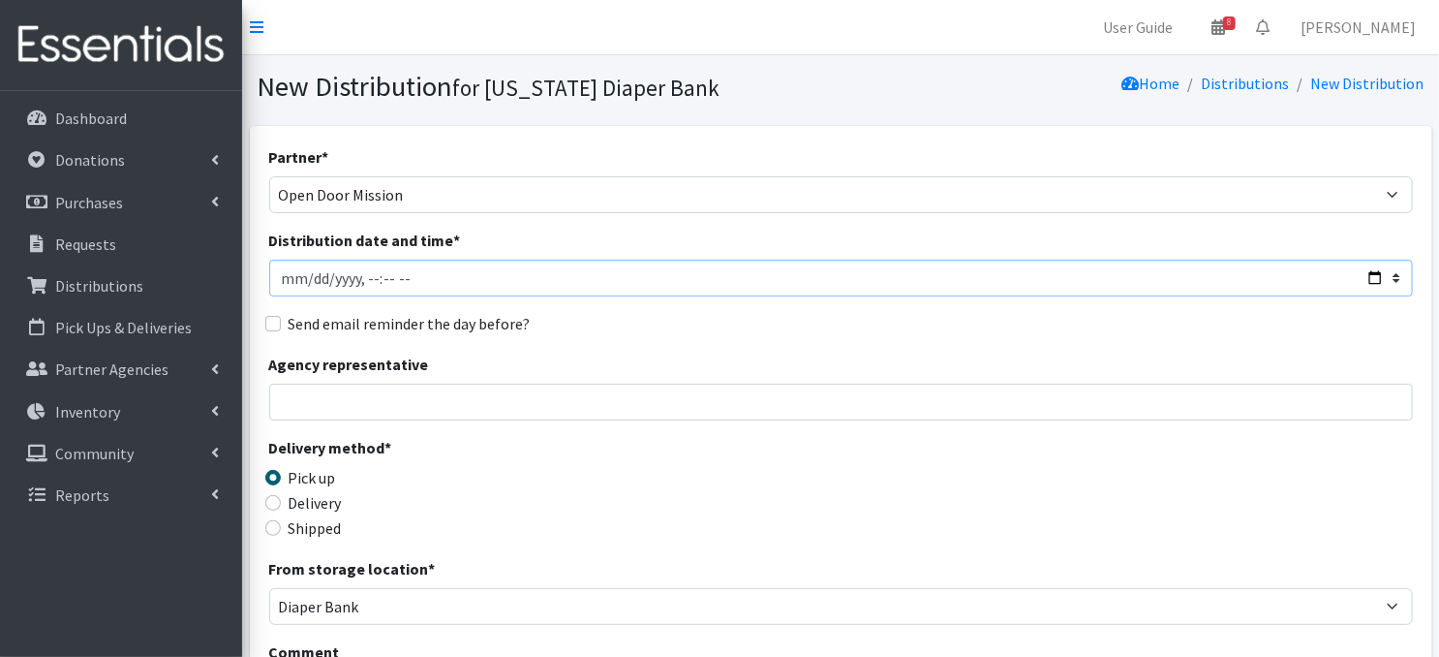
click at [307, 276] on input "Distribution date and time *" at bounding box center [841, 278] width 1144 height 37
click at [310, 277] on input "Distribution date and time *" at bounding box center [841, 278] width 1144 height 37
click at [362, 275] on input "Distribution date and time *" at bounding box center [841, 278] width 1144 height 37
type input "2025-10-23T09:00"
click at [587, 305] on div "Partner * Abide A Mother's Love BART - Benson Area Refugee Taskforce Big Brothe…" at bounding box center [841, 586] width 1144 height 882
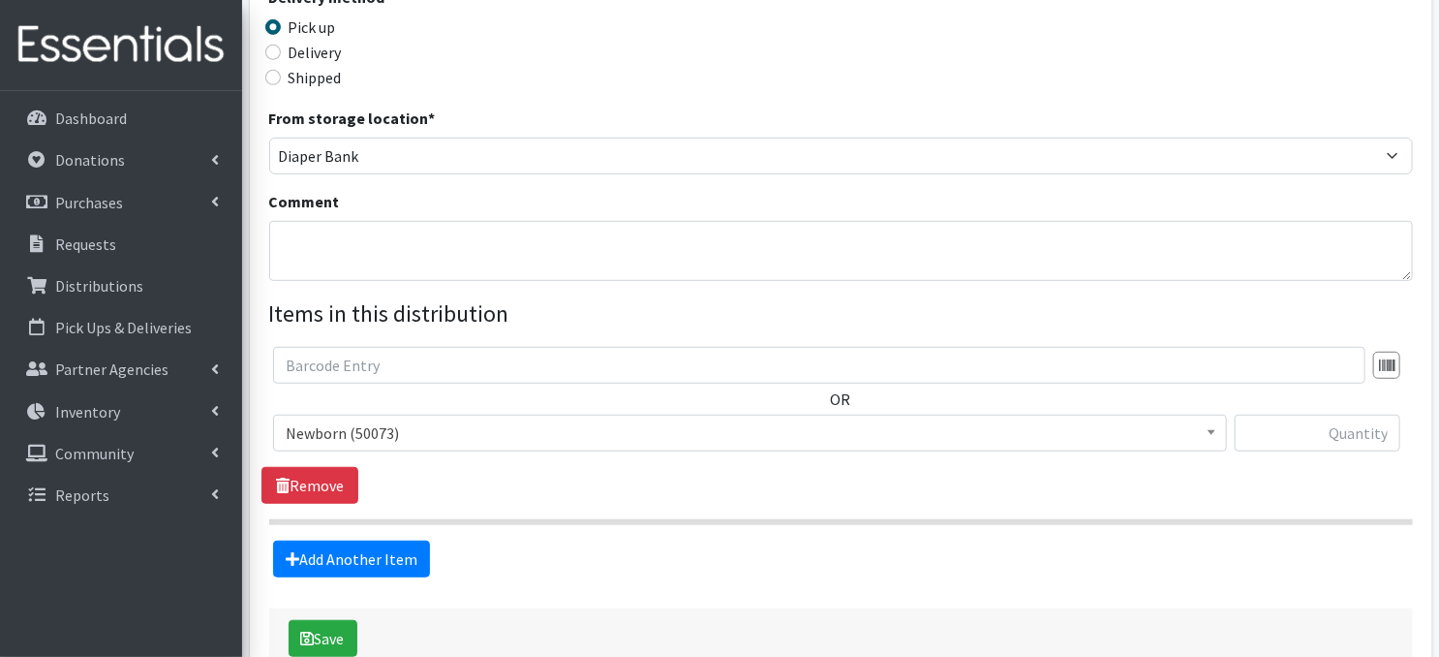
scroll to position [451, 0]
click at [315, 255] on textarea "Comment" at bounding box center [841, 250] width 1144 height 60
paste textarea "Palletized"
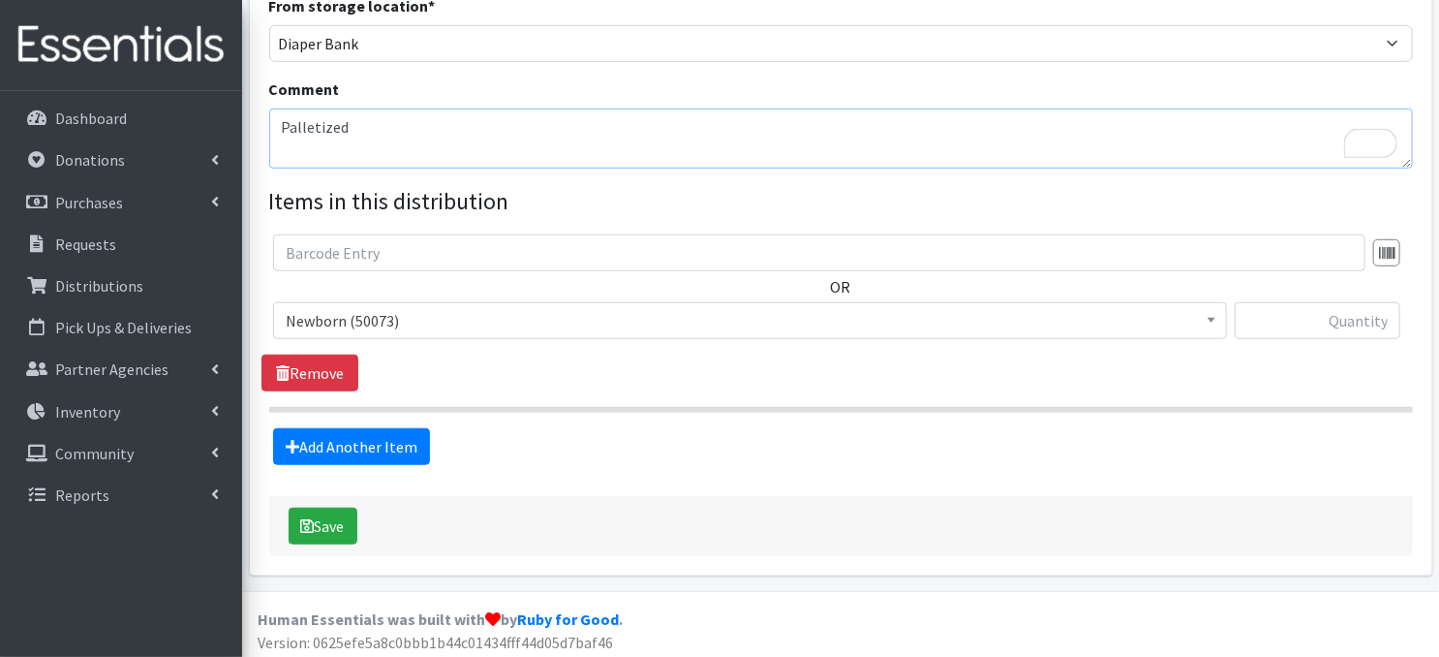
scroll to position [567, 0]
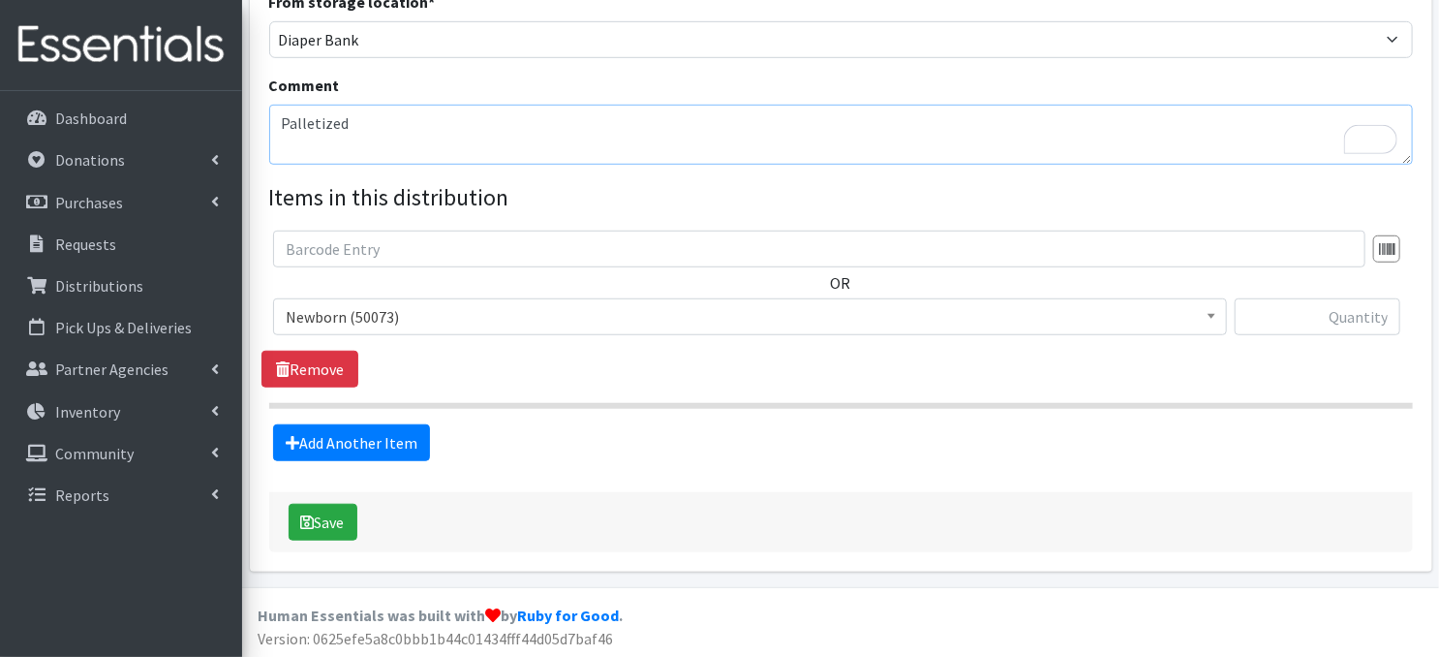
type textarea "Palletized"
click at [1216, 317] on span at bounding box center [1211, 314] width 19 height 30
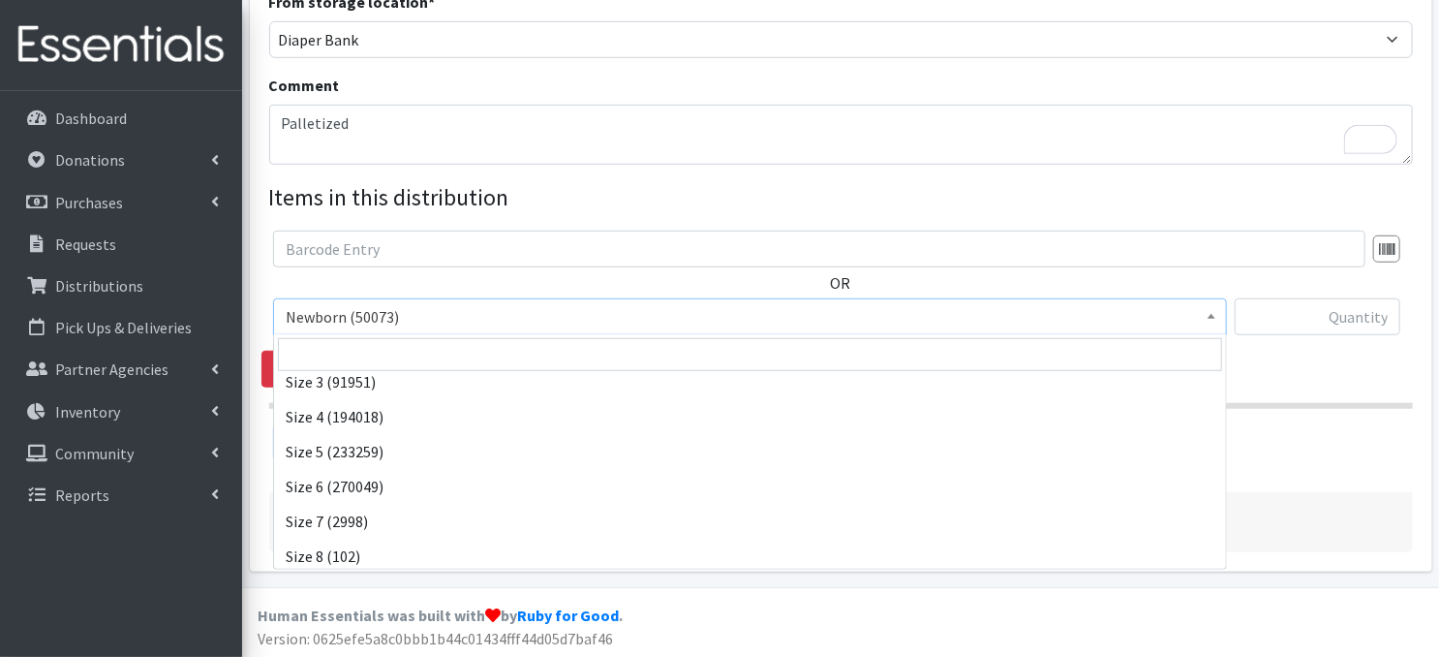
scroll to position [225, 0]
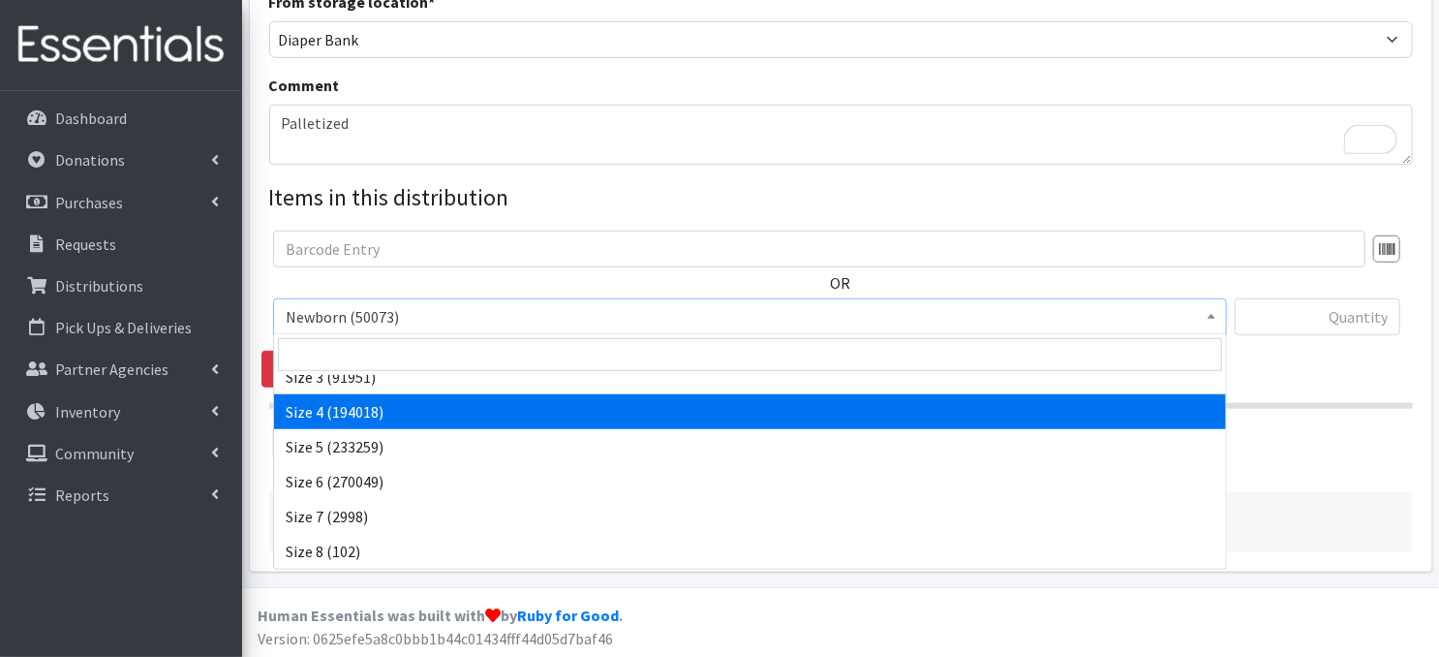
select select "3685"
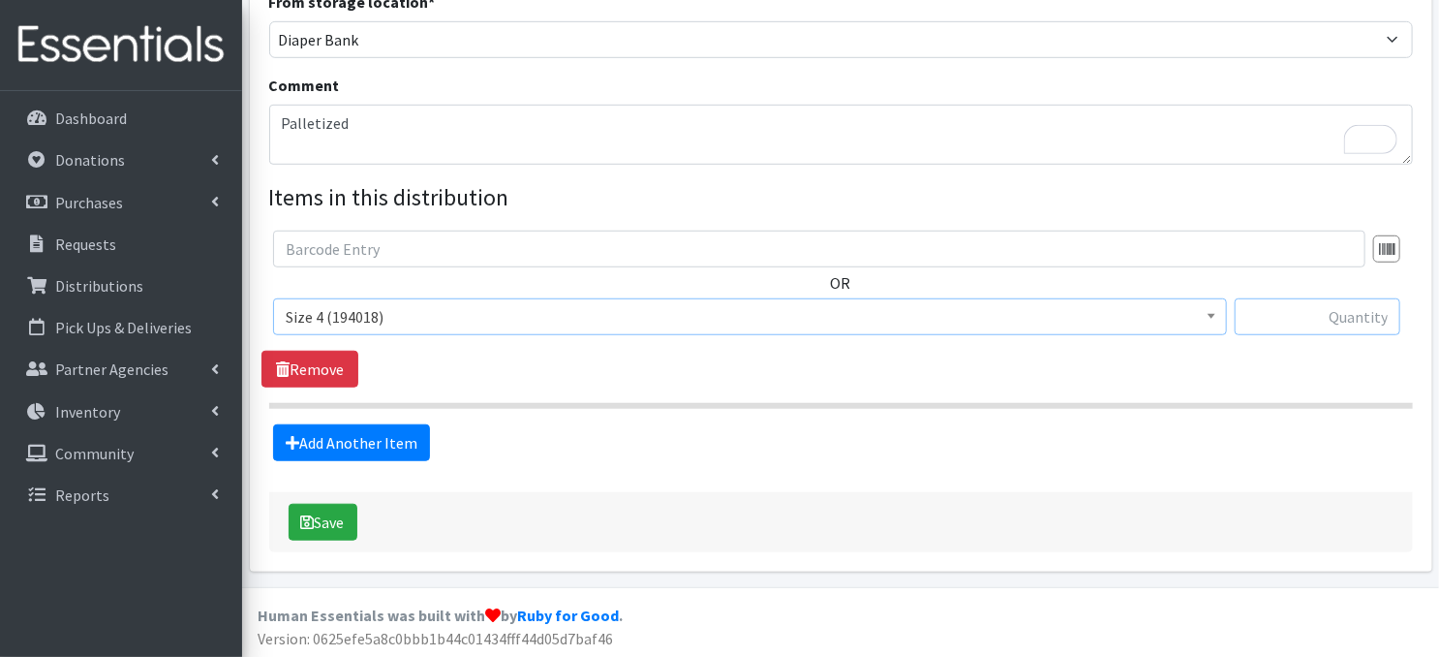
click at [1266, 322] on input "text" at bounding box center [1318, 316] width 166 height 37
type input "9000"
click at [362, 446] on link "Add Another Item" at bounding box center [351, 442] width 157 height 37
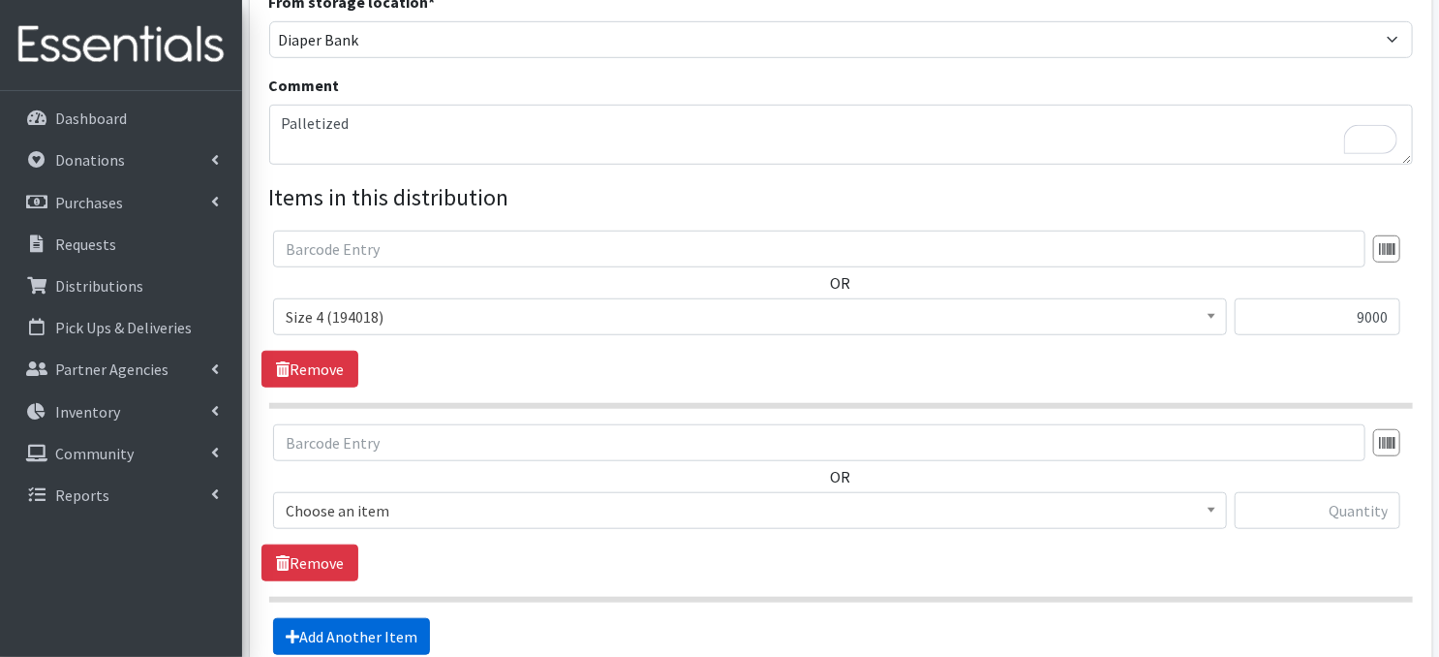
scroll to position [759, 0]
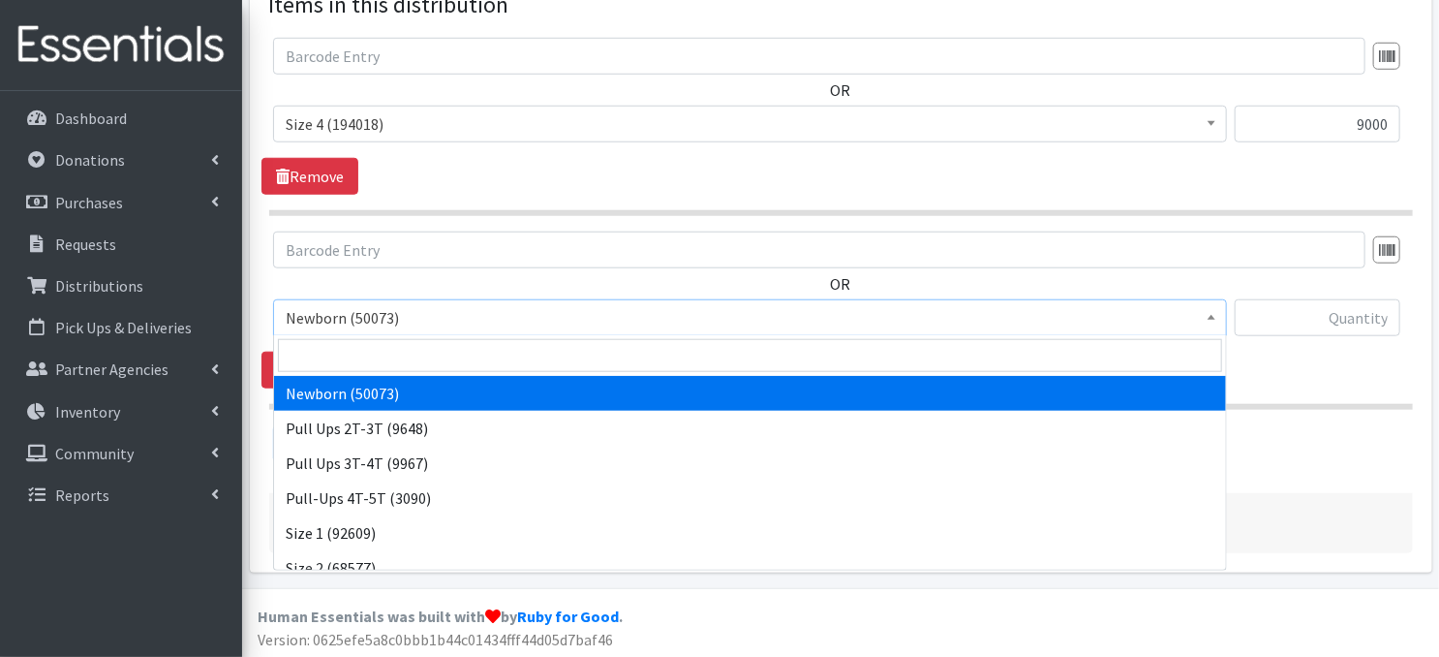
click at [1212, 318] on span at bounding box center [1211, 315] width 19 height 30
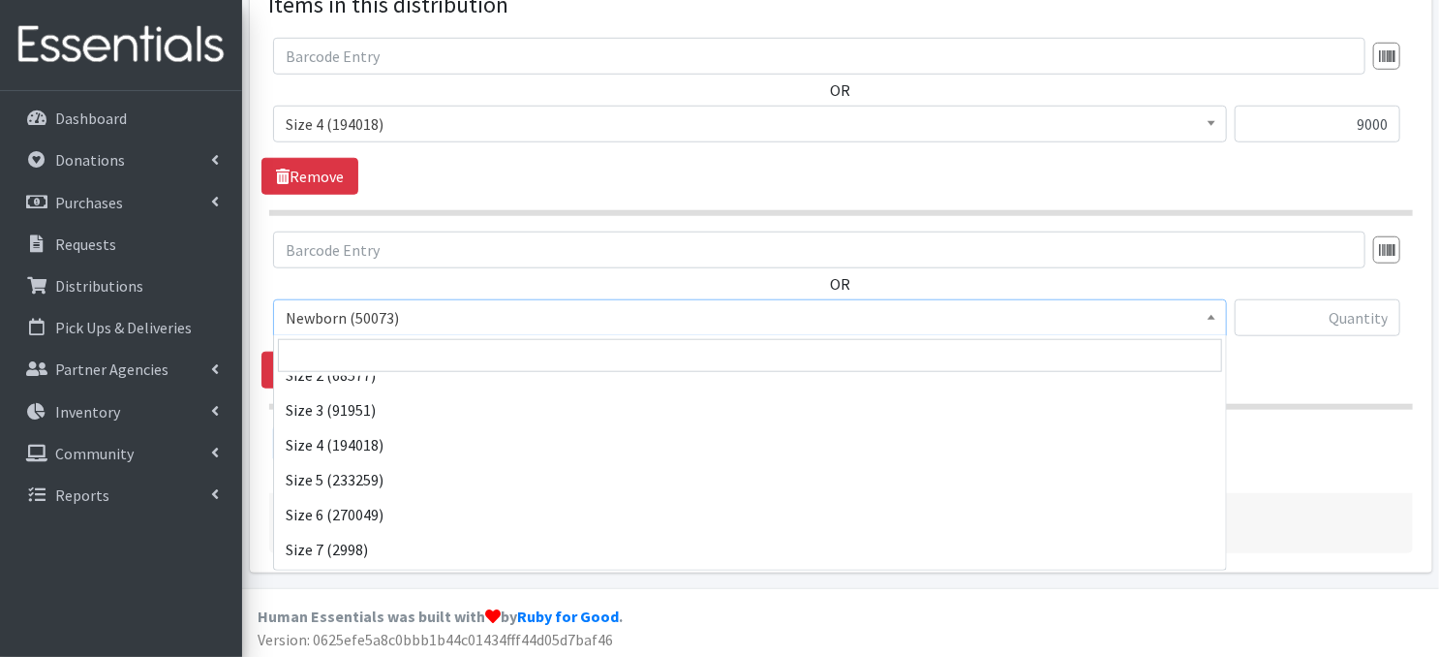
scroll to position [219, 0]
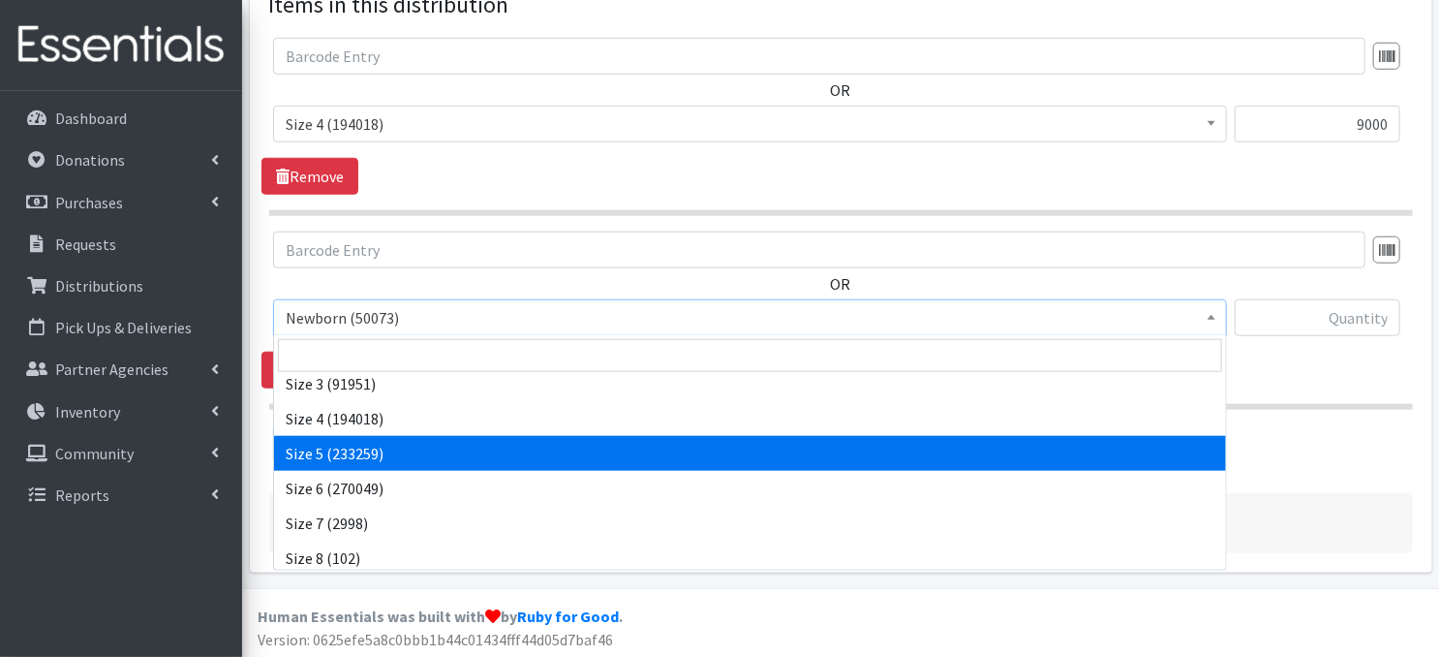
select select "3686"
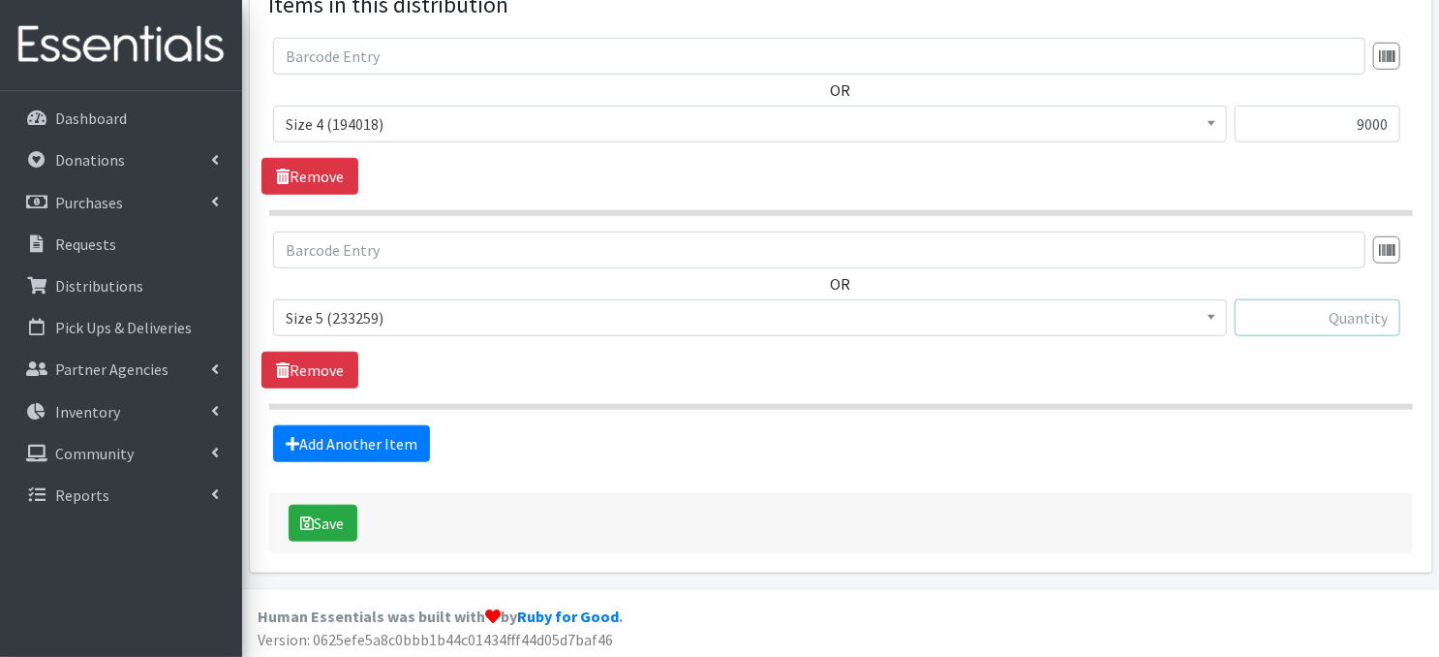
click at [1270, 321] on input "text" at bounding box center [1318, 317] width 166 height 37
drag, startPoint x: 1268, startPoint y: 304, endPoint x: 1389, endPoint y: 311, distance: 121.3
click at [1392, 310] on input "90" at bounding box center [1318, 317] width 166 height 37
type input "9000"
click at [362, 448] on link "Add Another Item" at bounding box center [351, 443] width 157 height 37
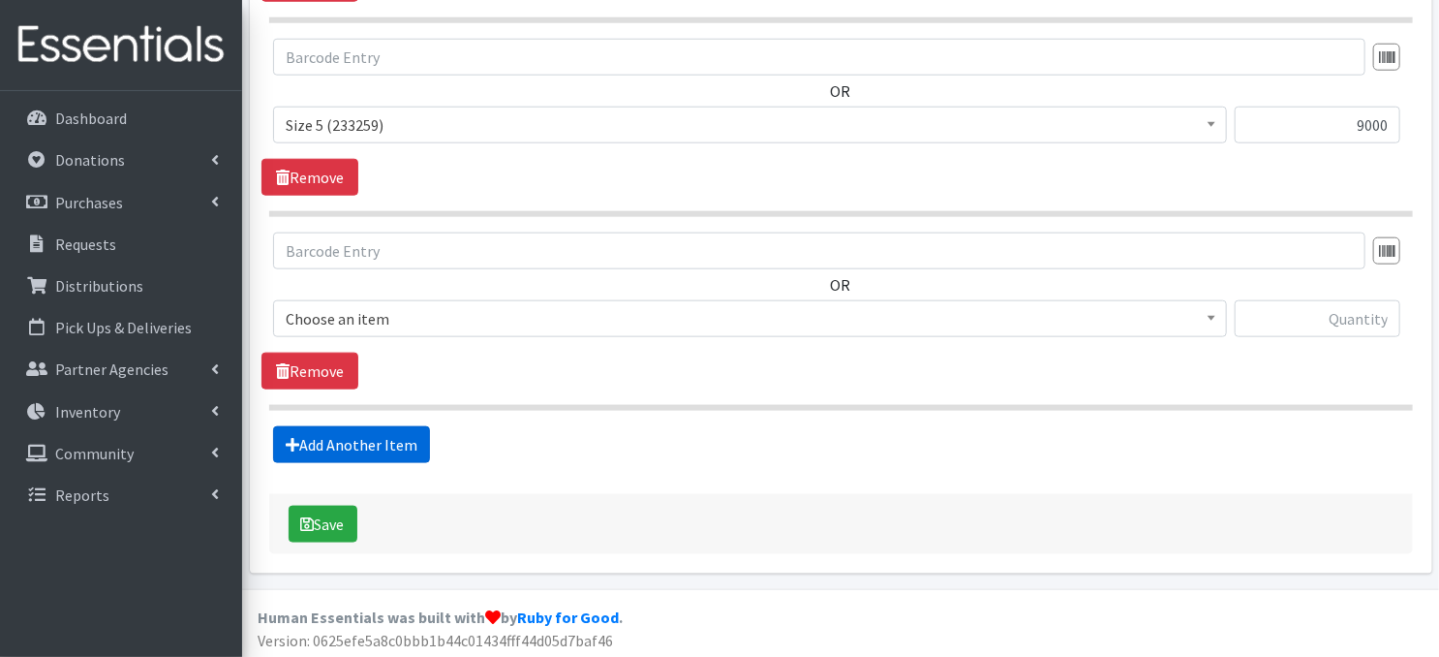
scroll to position [953, 0]
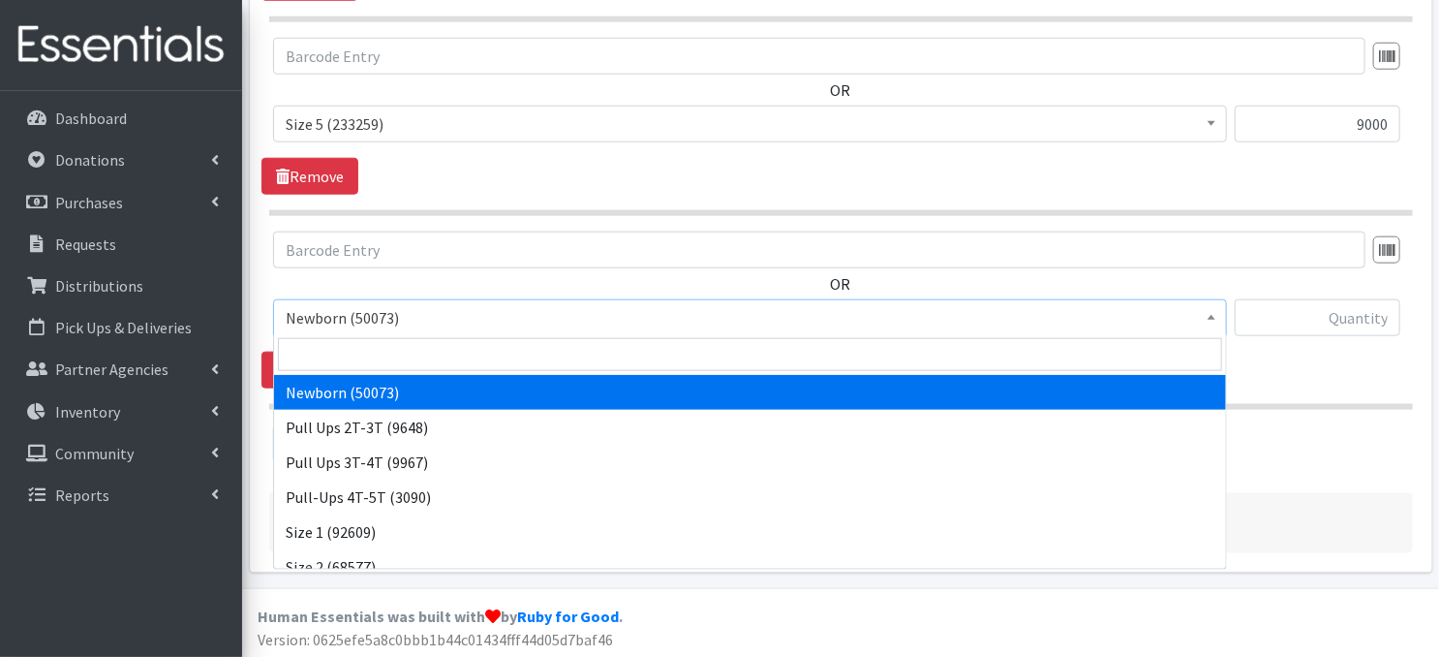
click at [1216, 320] on span at bounding box center [1211, 315] width 19 height 30
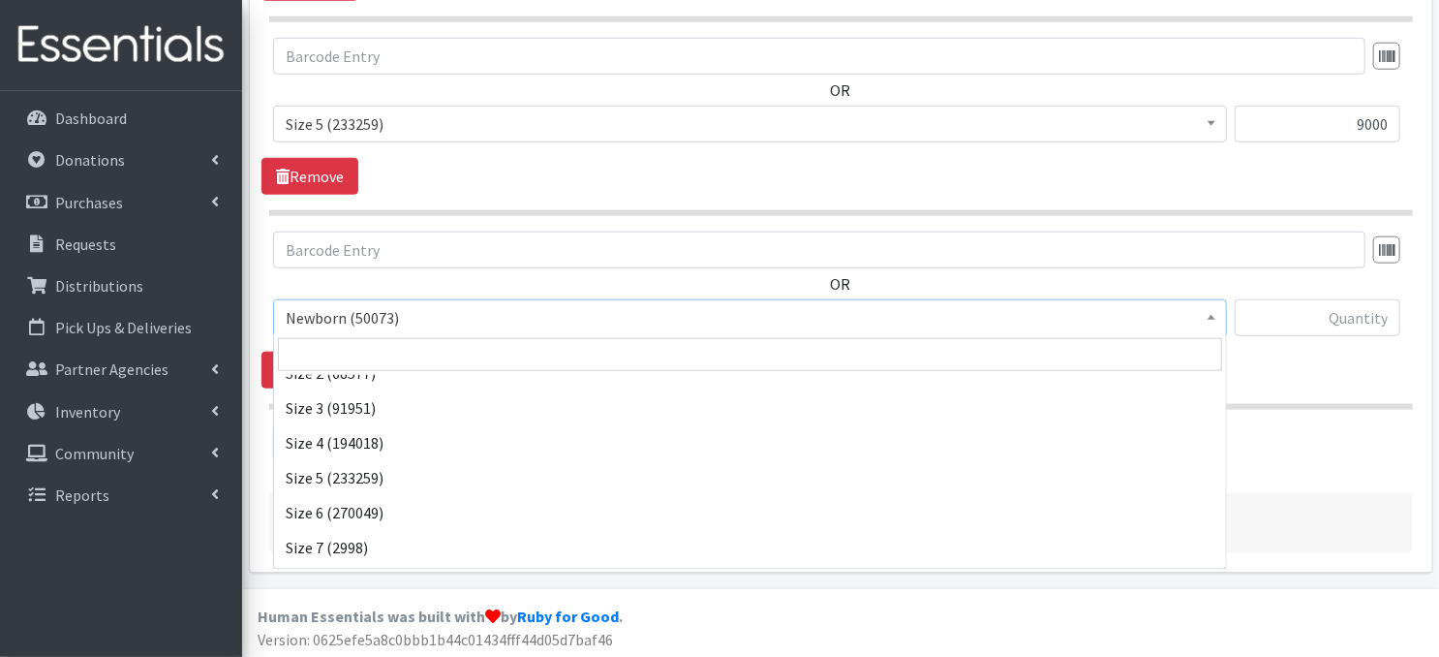
scroll to position [219, 0]
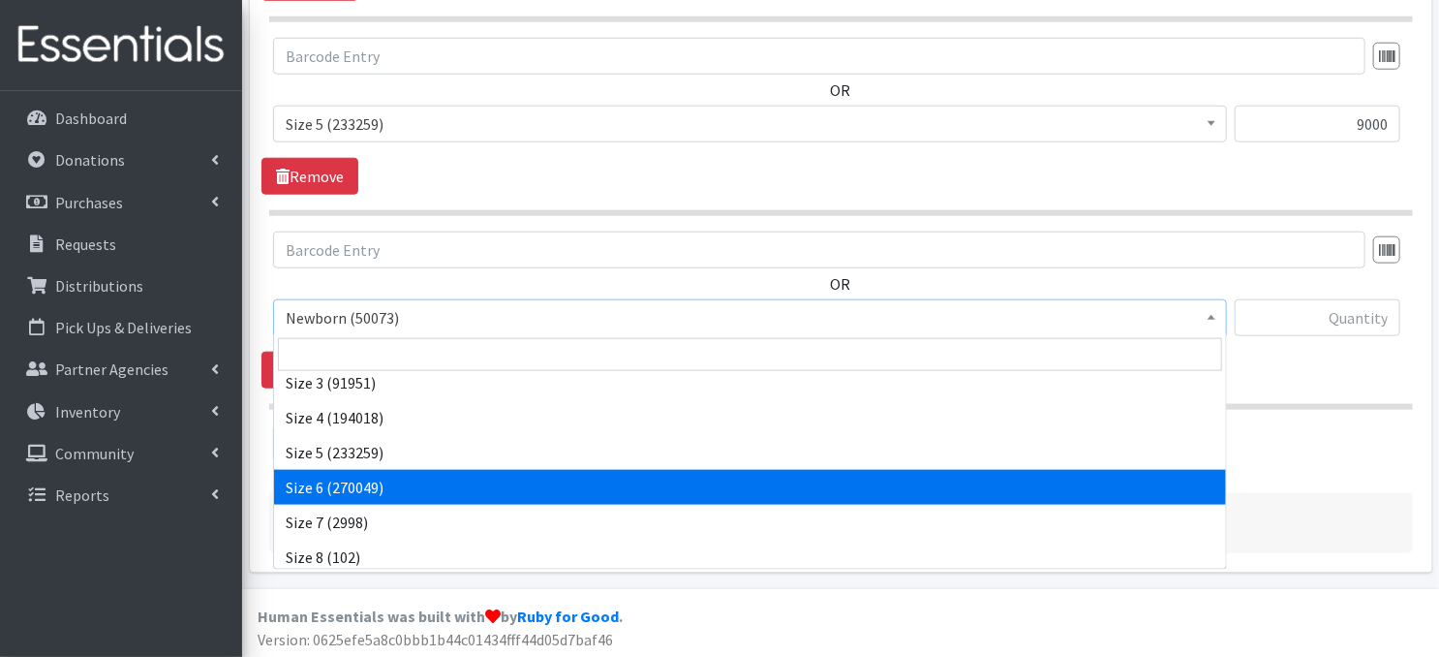
select select "3687"
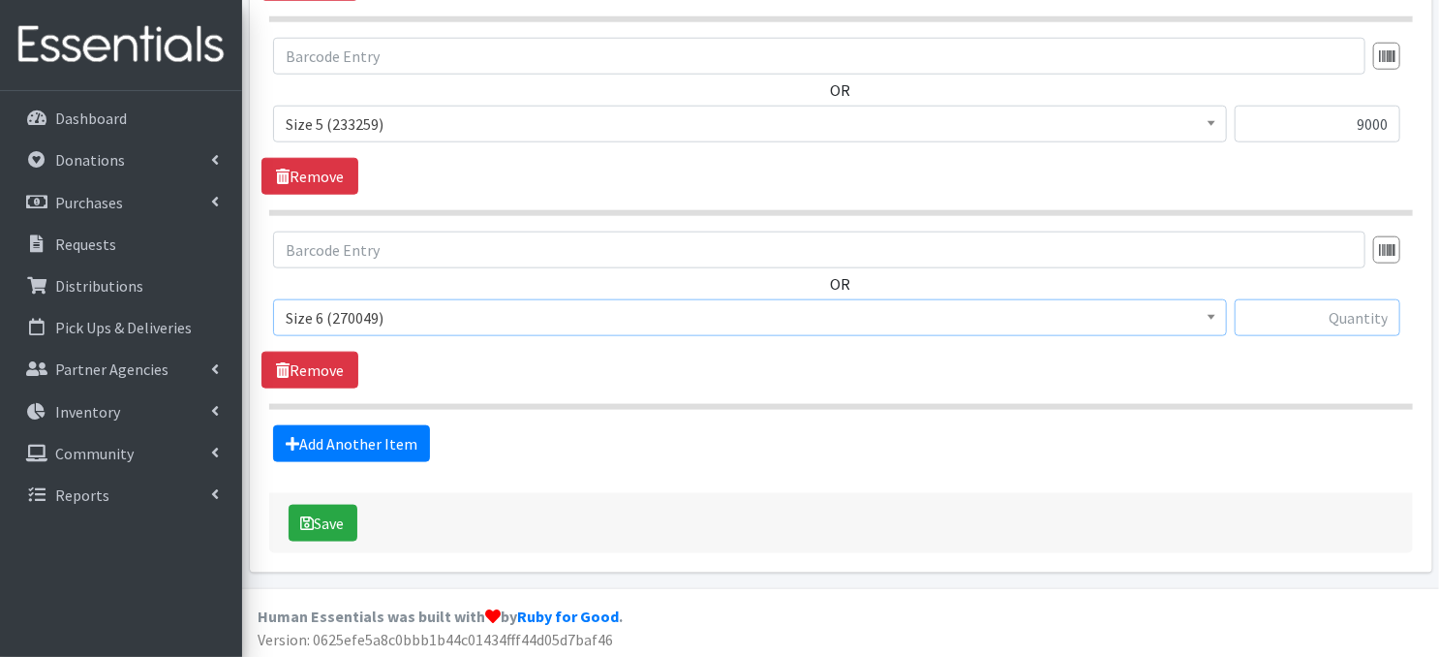
click at [1263, 318] on input "text" at bounding box center [1318, 317] width 166 height 37
drag, startPoint x: 1263, startPoint y: 312, endPoint x: 1392, endPoint y: 312, distance: 128.8
click at [1392, 312] on input "9" at bounding box center [1318, 317] width 166 height 37
type input "9000"
click at [1232, 392] on section "OR Newborn (50073) Pull Ups 2T-3T (9648) Pull Ups 3T-4T (9967) Pull-Ups 4T-5T (…" at bounding box center [841, 320] width 1144 height 178
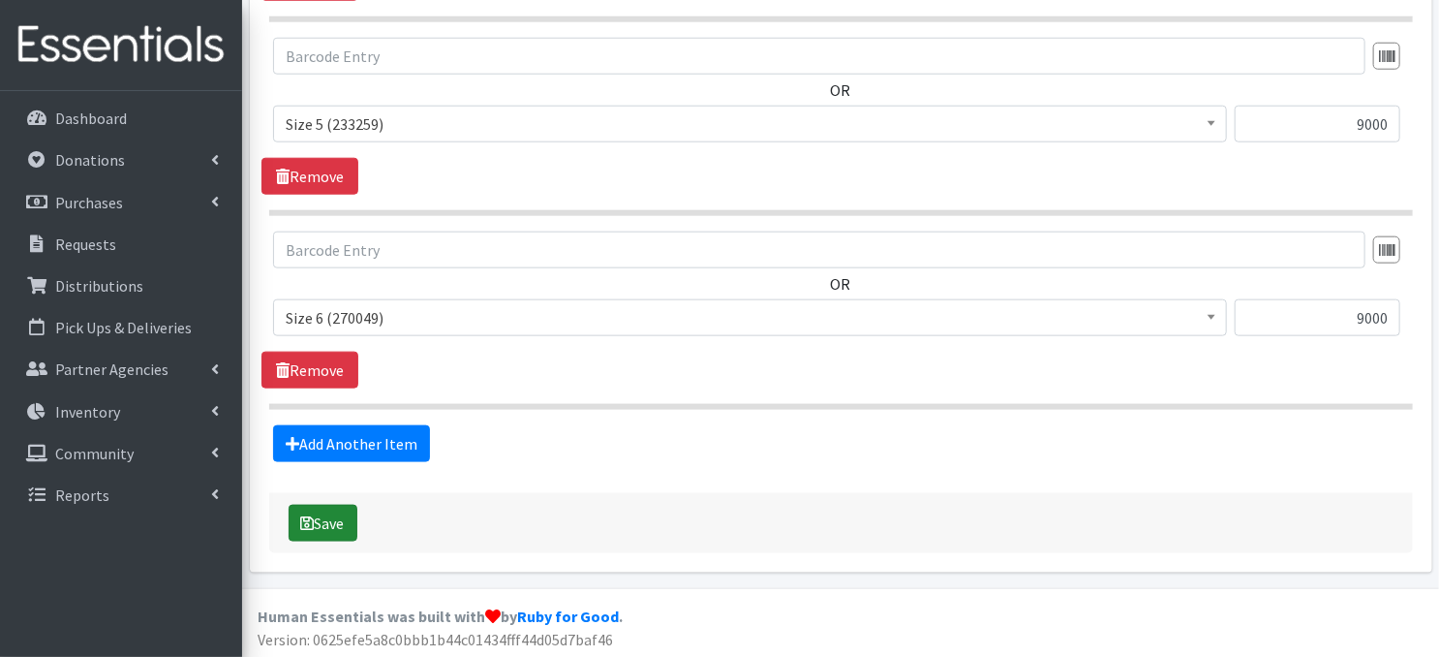
click at [311, 517] on icon "submit" at bounding box center [308, 522] width 14 height 15
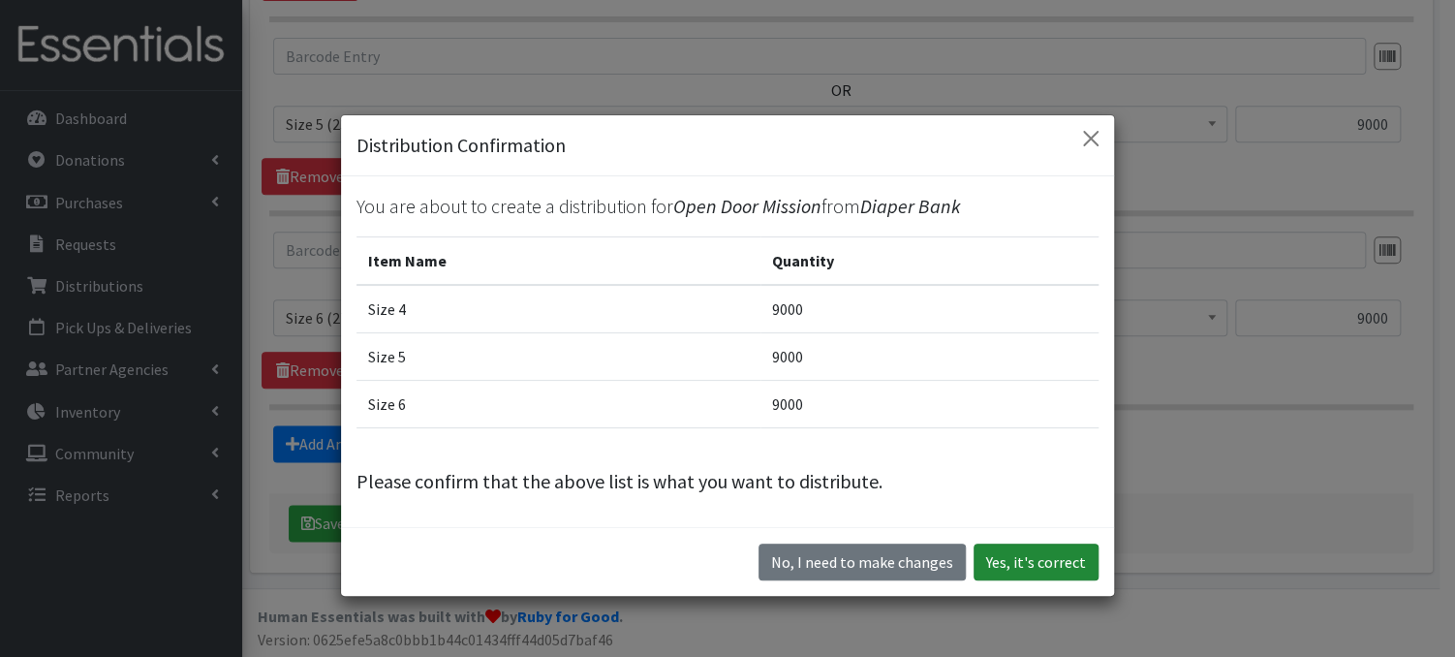
click at [1003, 565] on button "Yes, it's correct" at bounding box center [1035, 561] width 125 height 37
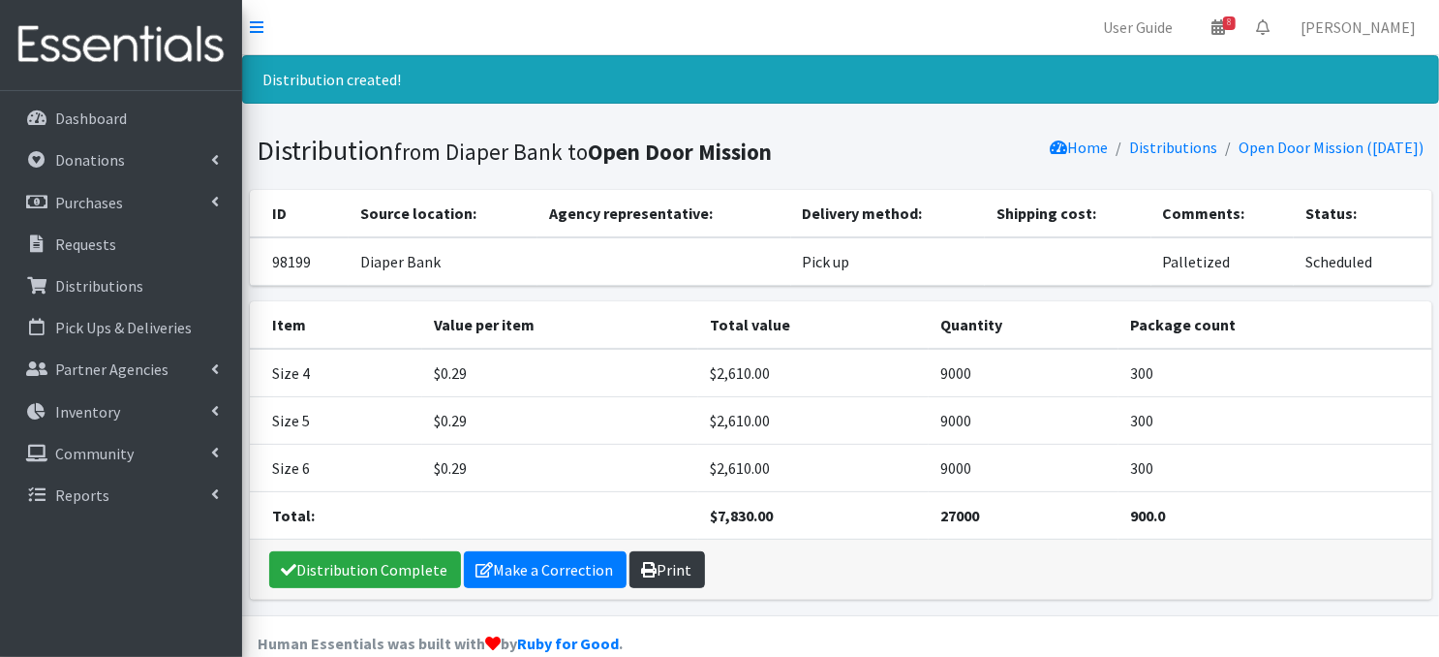
click at [666, 569] on link "Print" at bounding box center [668, 569] width 76 height 37
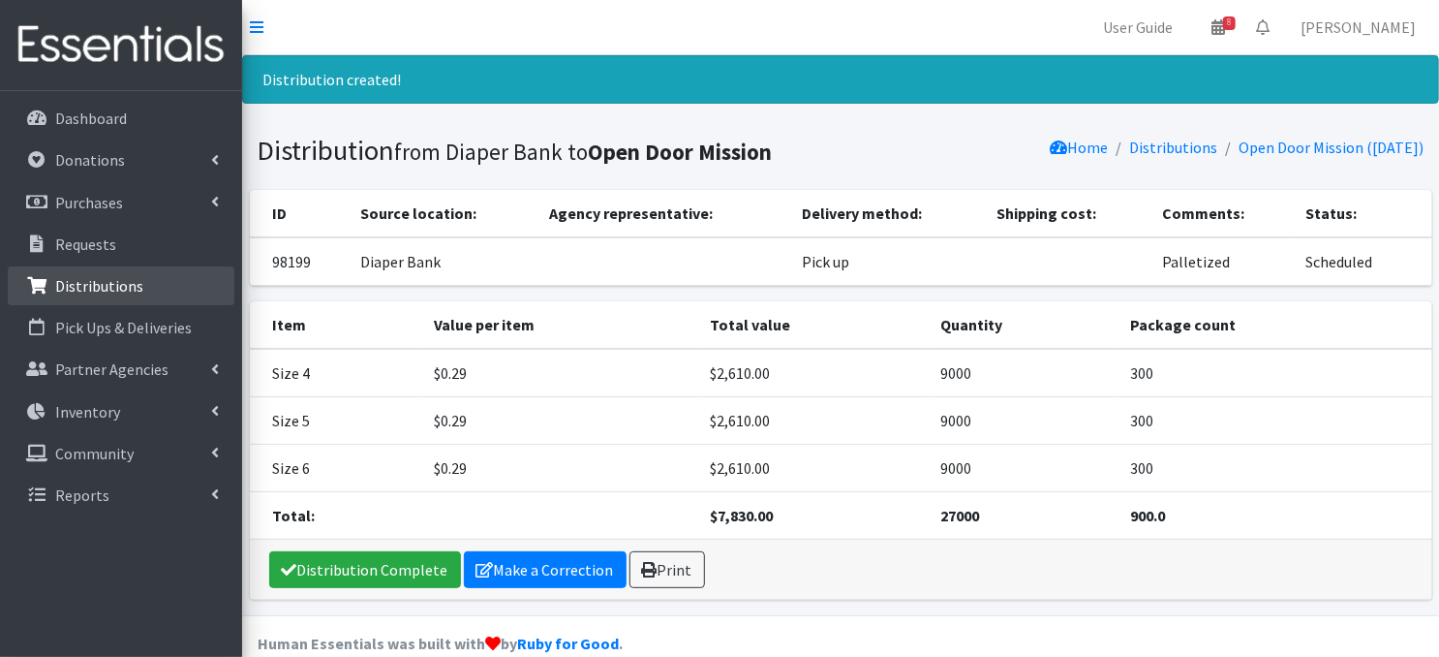
click at [102, 289] on p "Distributions" at bounding box center [99, 285] width 88 height 19
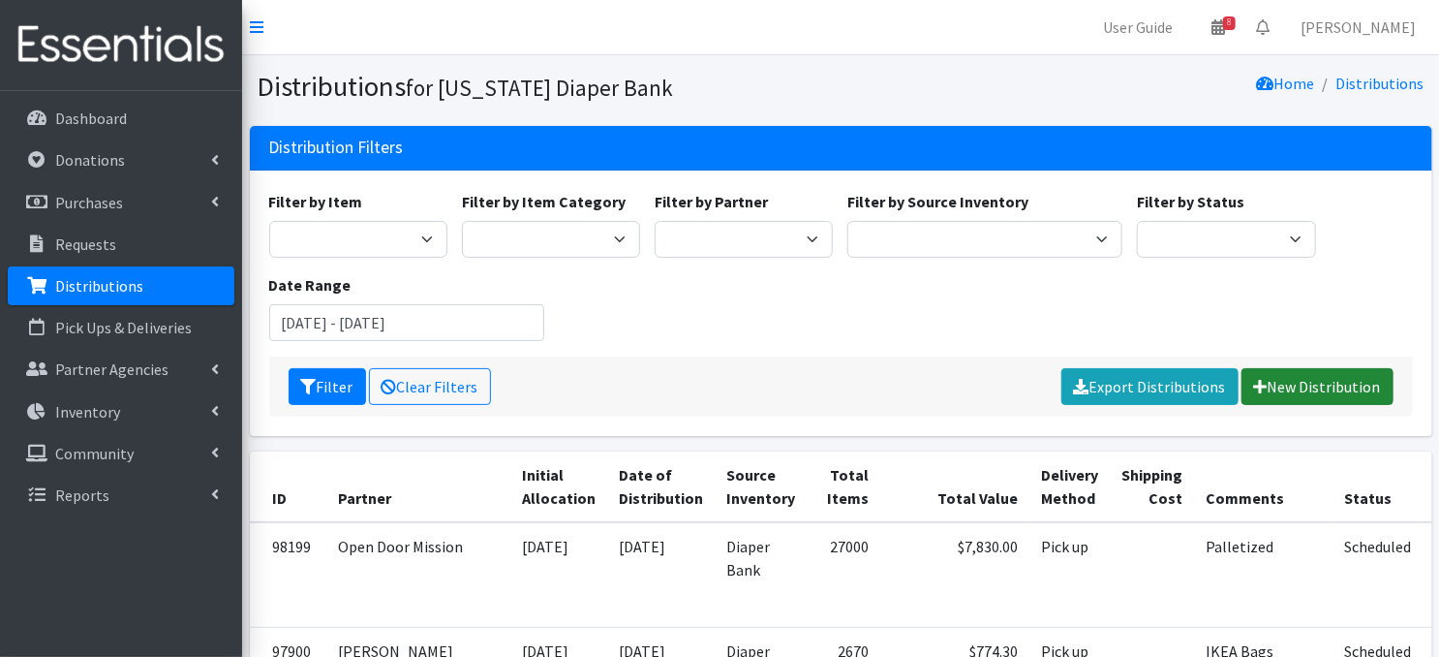
click at [1287, 387] on link "New Distribution" at bounding box center [1318, 386] width 152 height 37
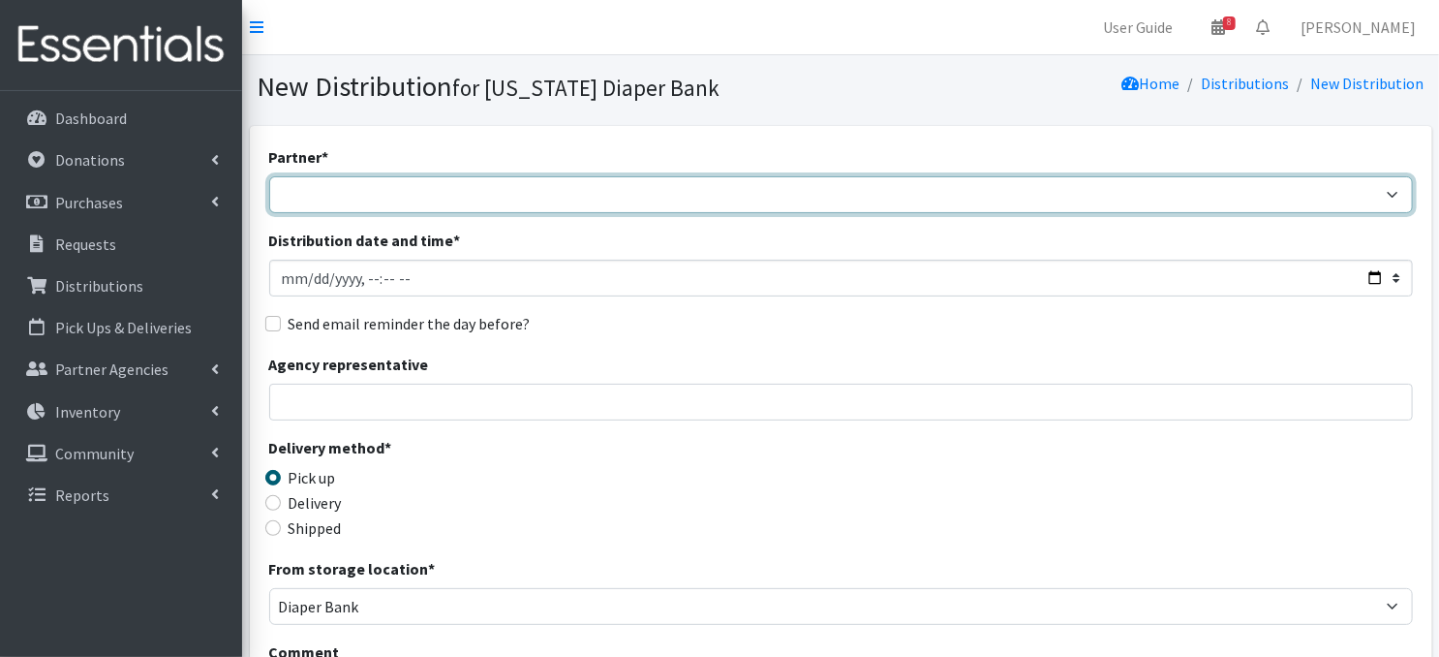
click at [384, 189] on select "Abide A Mother's Love BART - Benson Area Refugee Taskforce Big Brothers Big Sis…" at bounding box center [841, 194] width 1144 height 37
select select "4631"
click at [269, 176] on select "Abide A Mother's Love BART - Benson Area Refugee Taskforce Big Brothers Big Sis…" at bounding box center [841, 194] width 1144 height 37
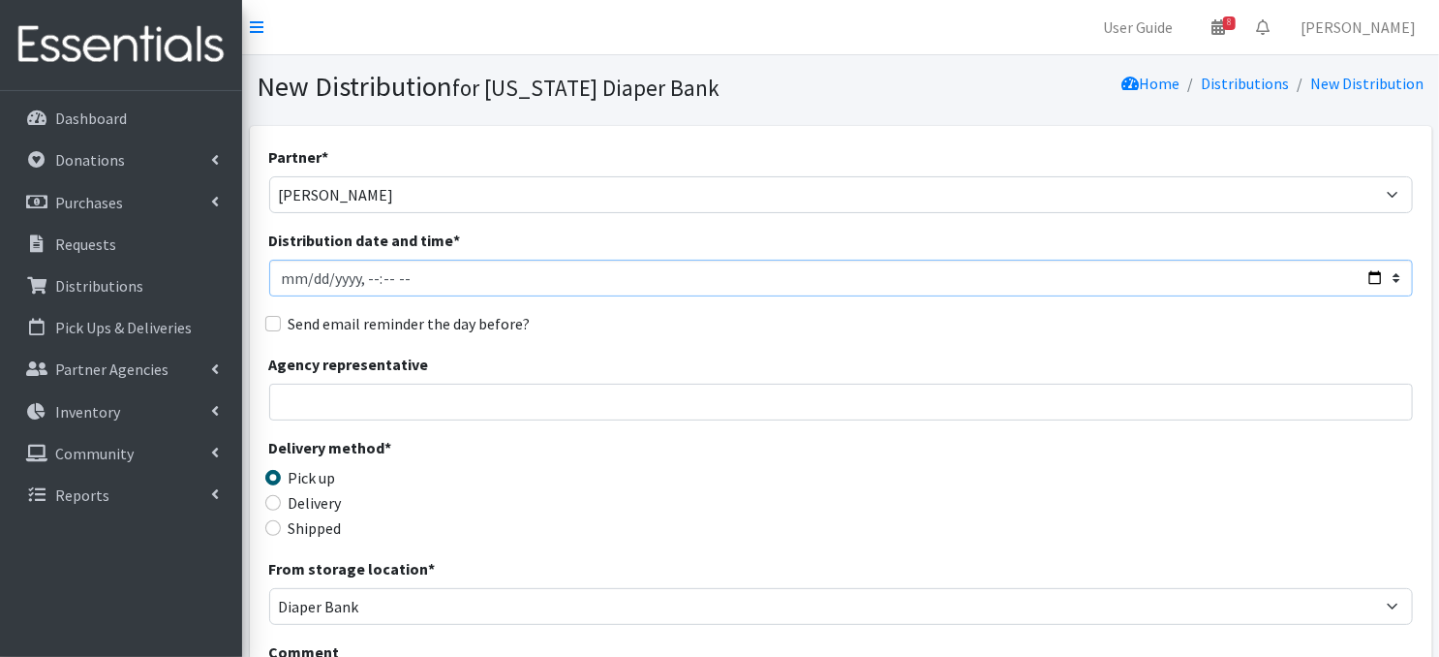
click at [307, 277] on input "Distribution date and time *" at bounding box center [841, 278] width 1144 height 37
click at [361, 274] on input "Distribution date and time *" at bounding box center [841, 278] width 1144 height 37
type input "2025-10-23T10:15"
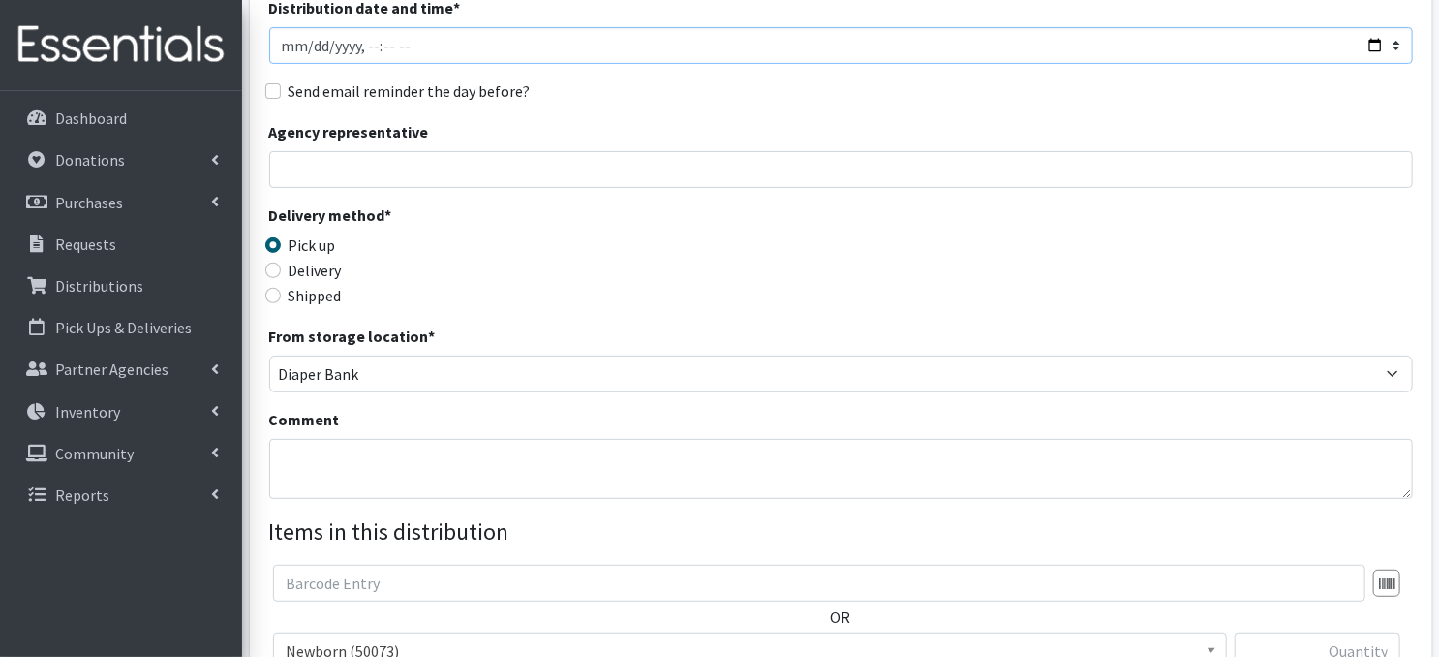
scroll to position [258, 0]
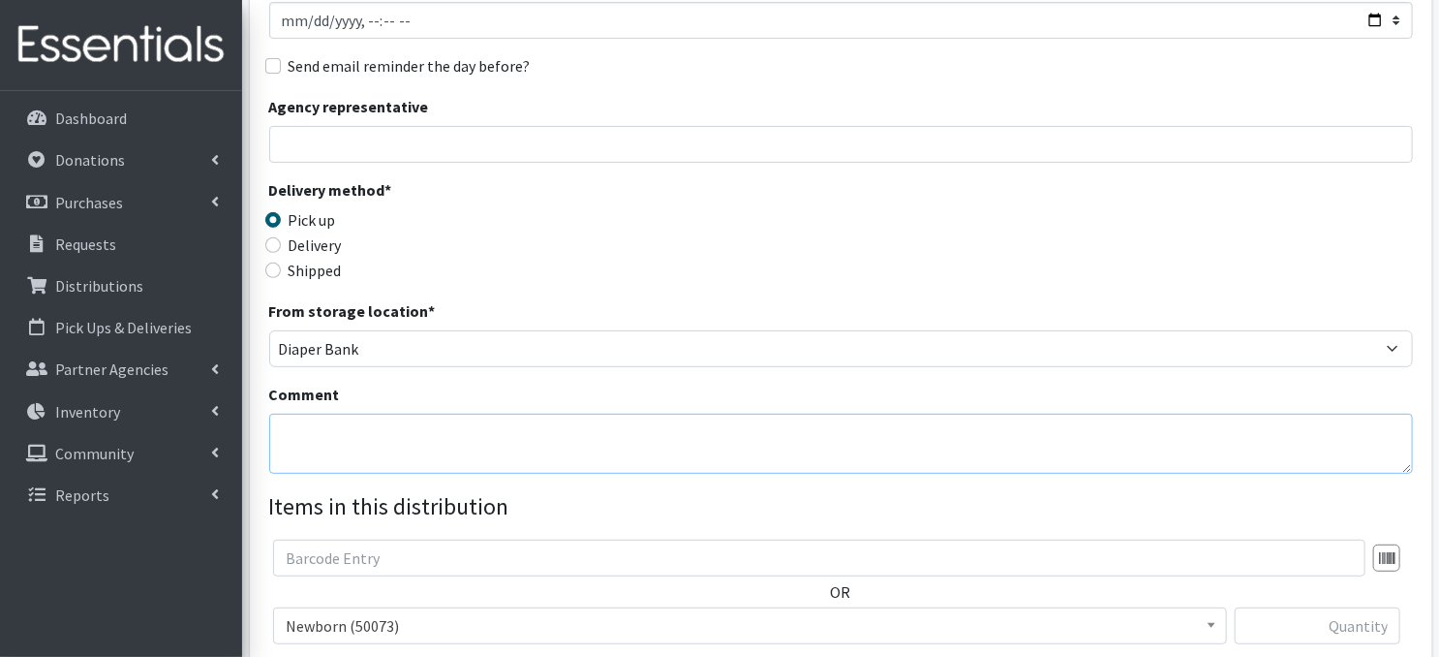
click at [311, 446] on textarea "Comment" at bounding box center [841, 444] width 1144 height 60
paste textarea "IKEA Bags"
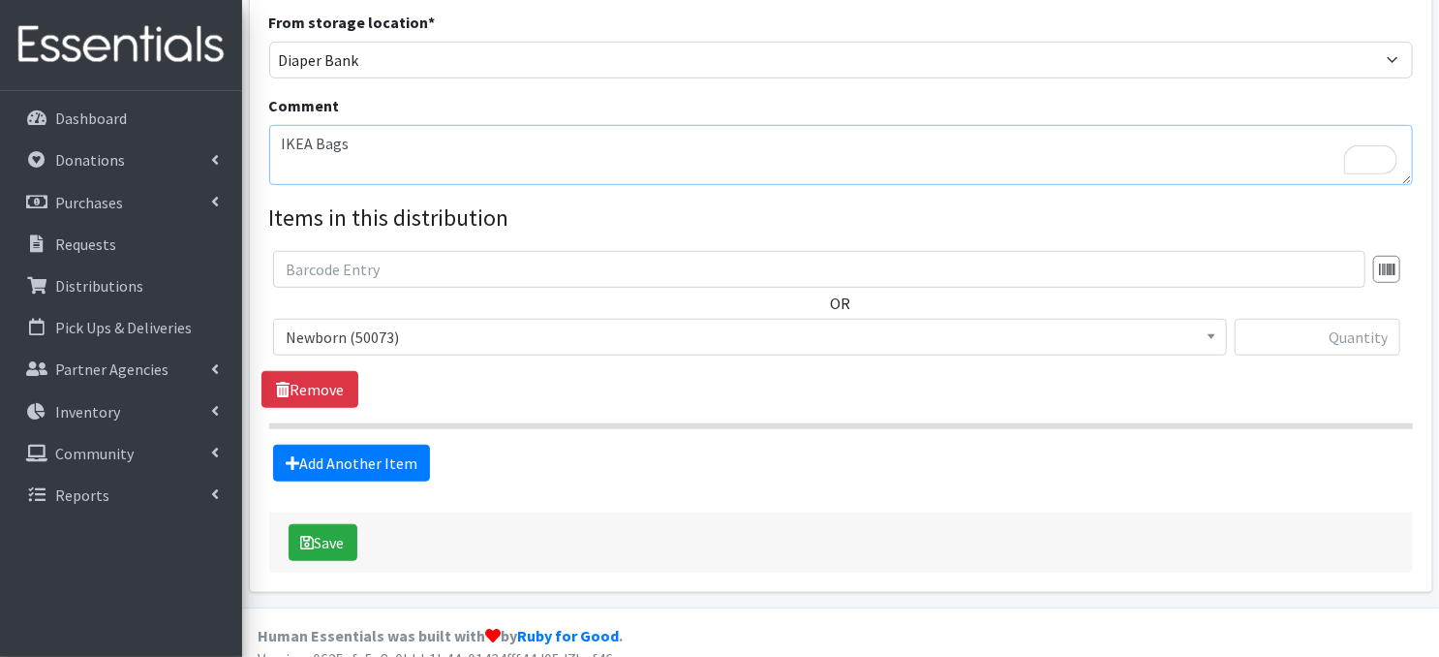
scroll to position [567, 0]
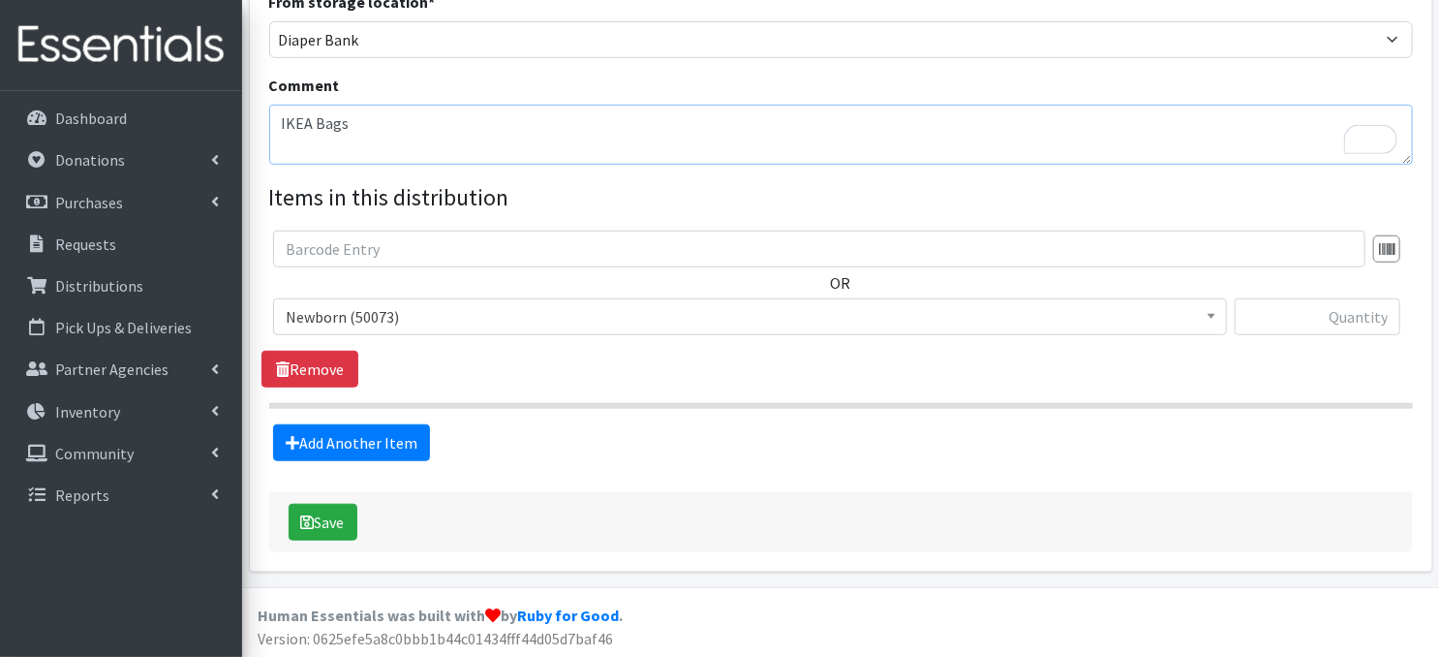
type textarea "IKEA Bags"
click at [1217, 318] on span at bounding box center [1211, 314] width 19 height 30
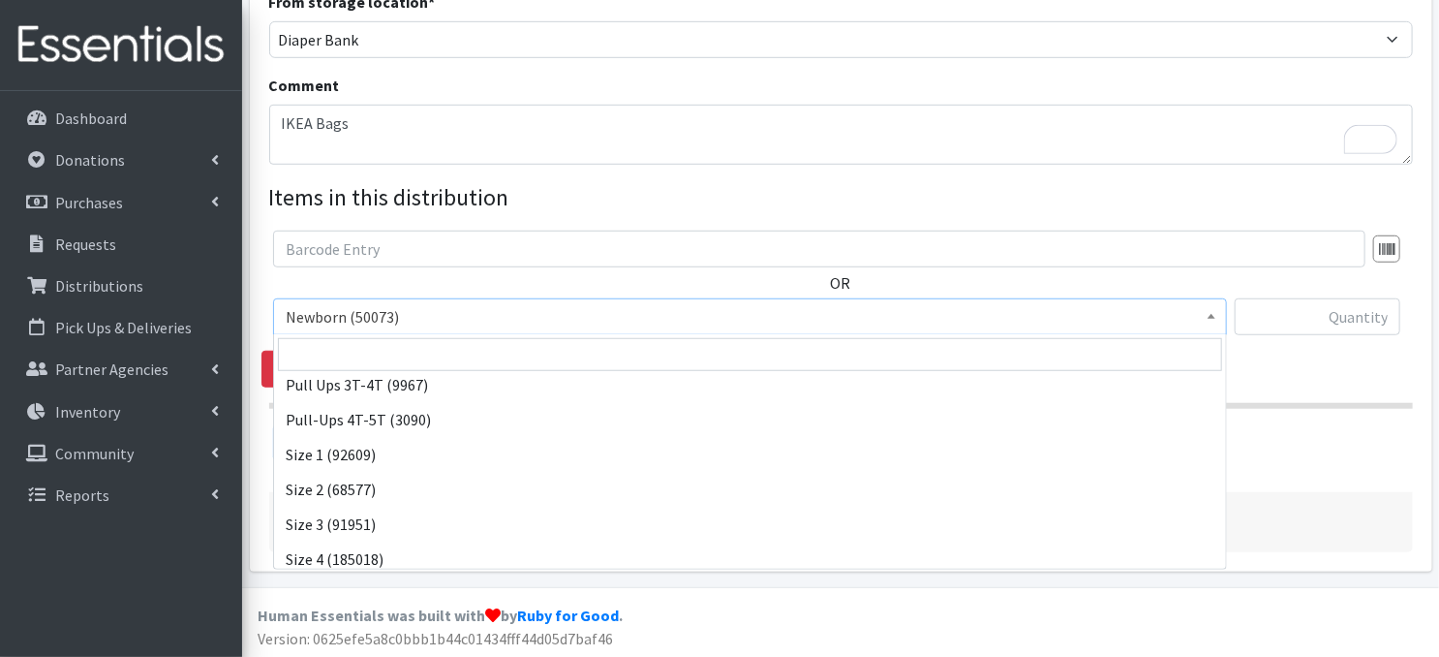
scroll to position [141, 0]
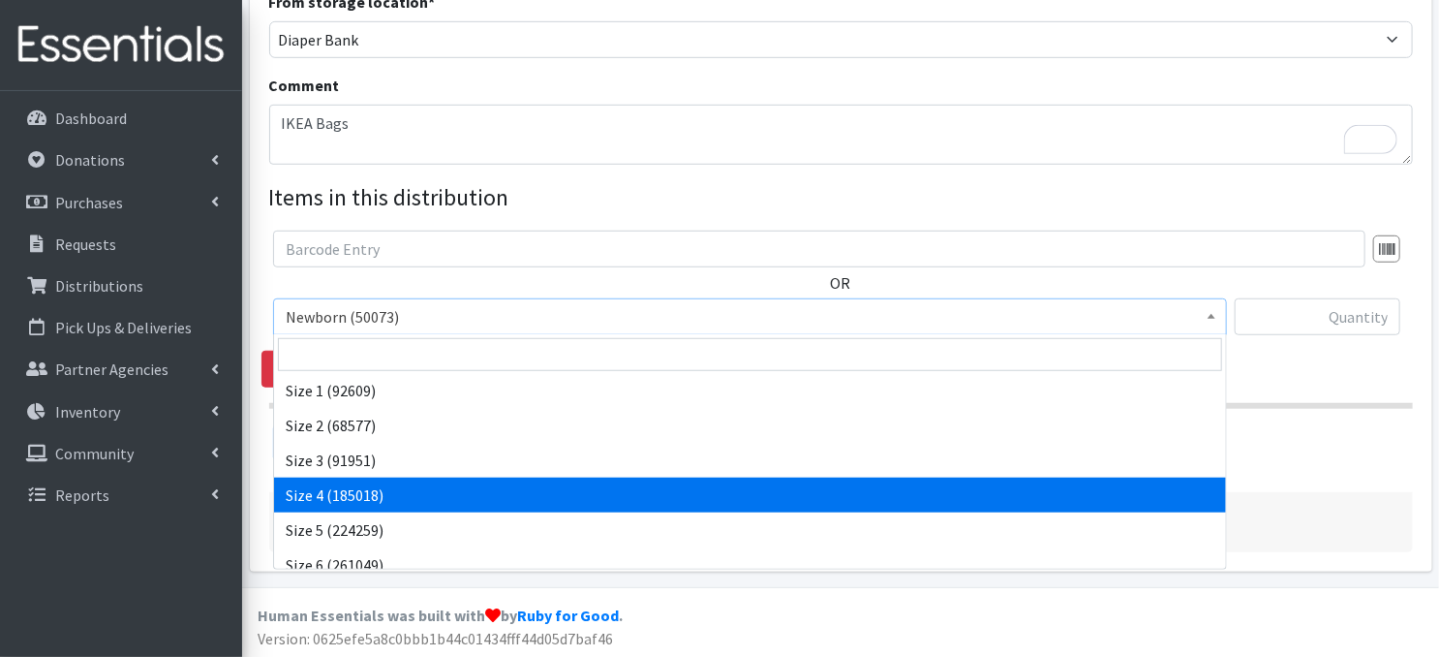
drag, startPoint x: 325, startPoint y: 483, endPoint x: 625, endPoint y: 394, distance: 312.3
select select "3685"
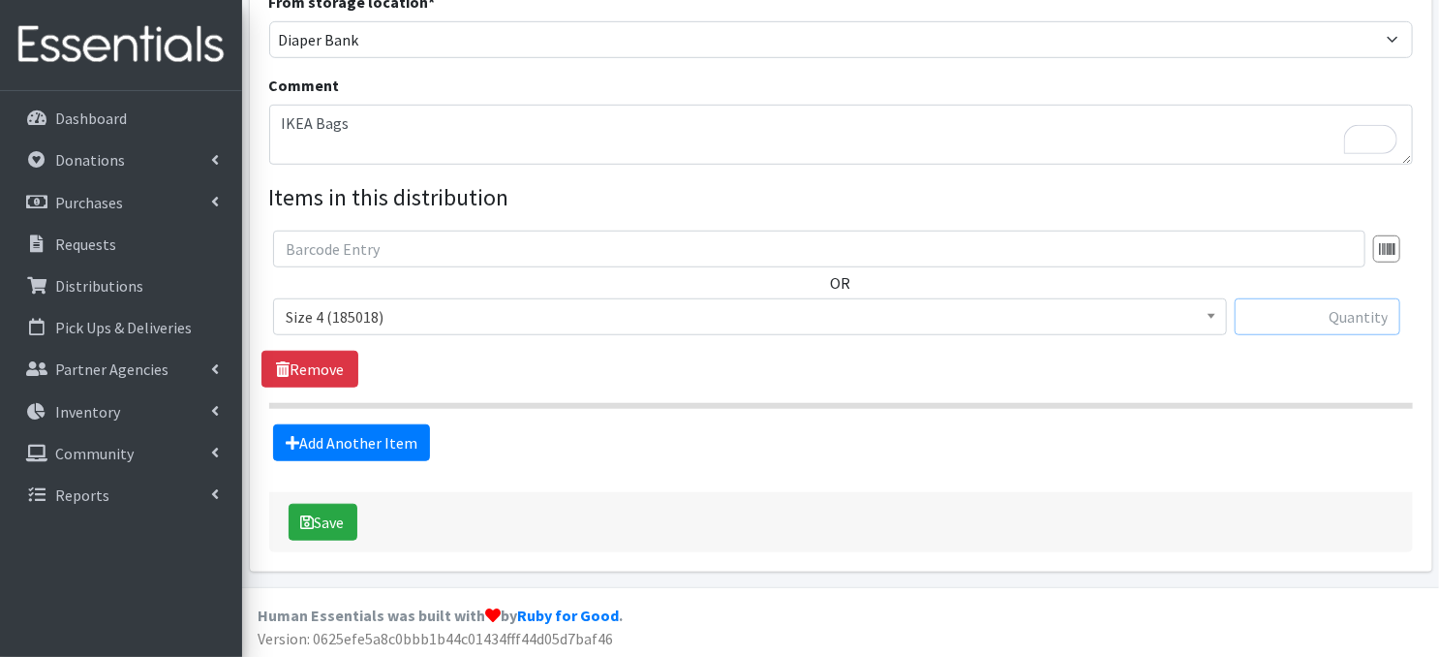
click at [1285, 315] on input "text" at bounding box center [1318, 316] width 166 height 37
type input "180"
click at [349, 445] on link "Add Another Item" at bounding box center [351, 442] width 157 height 37
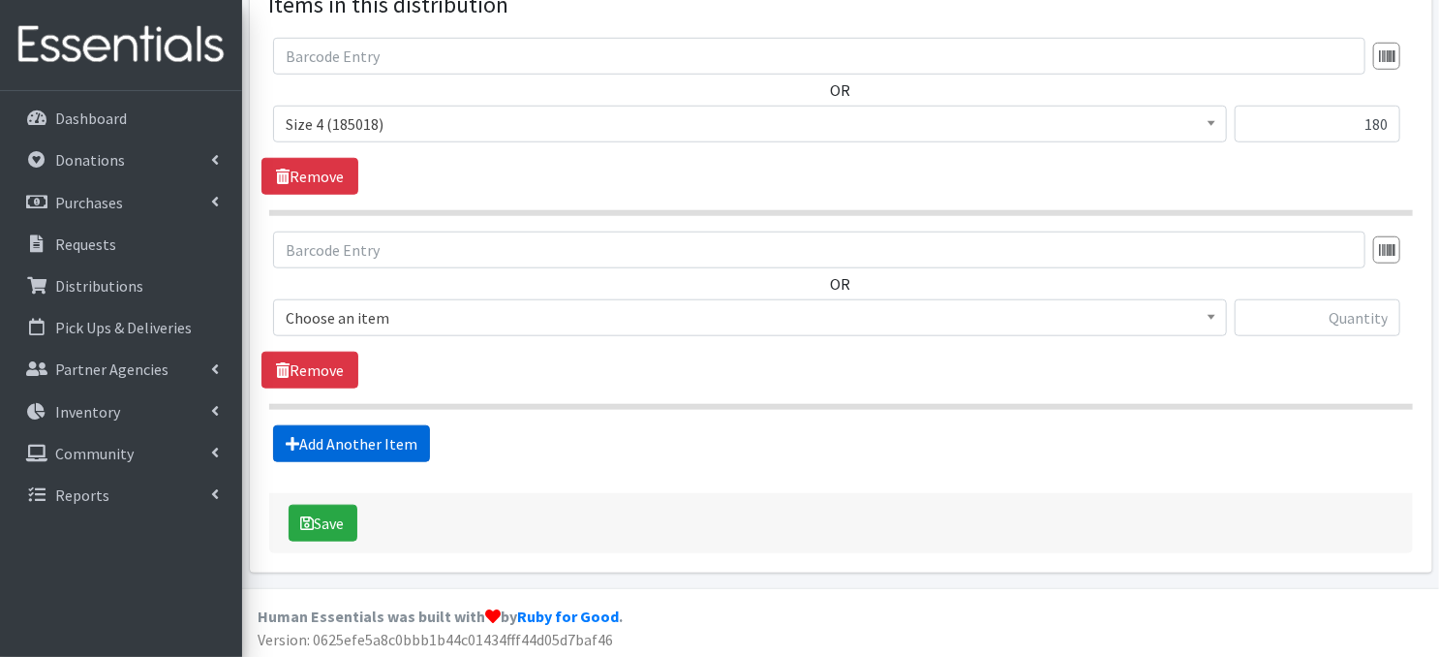
scroll to position [759, 0]
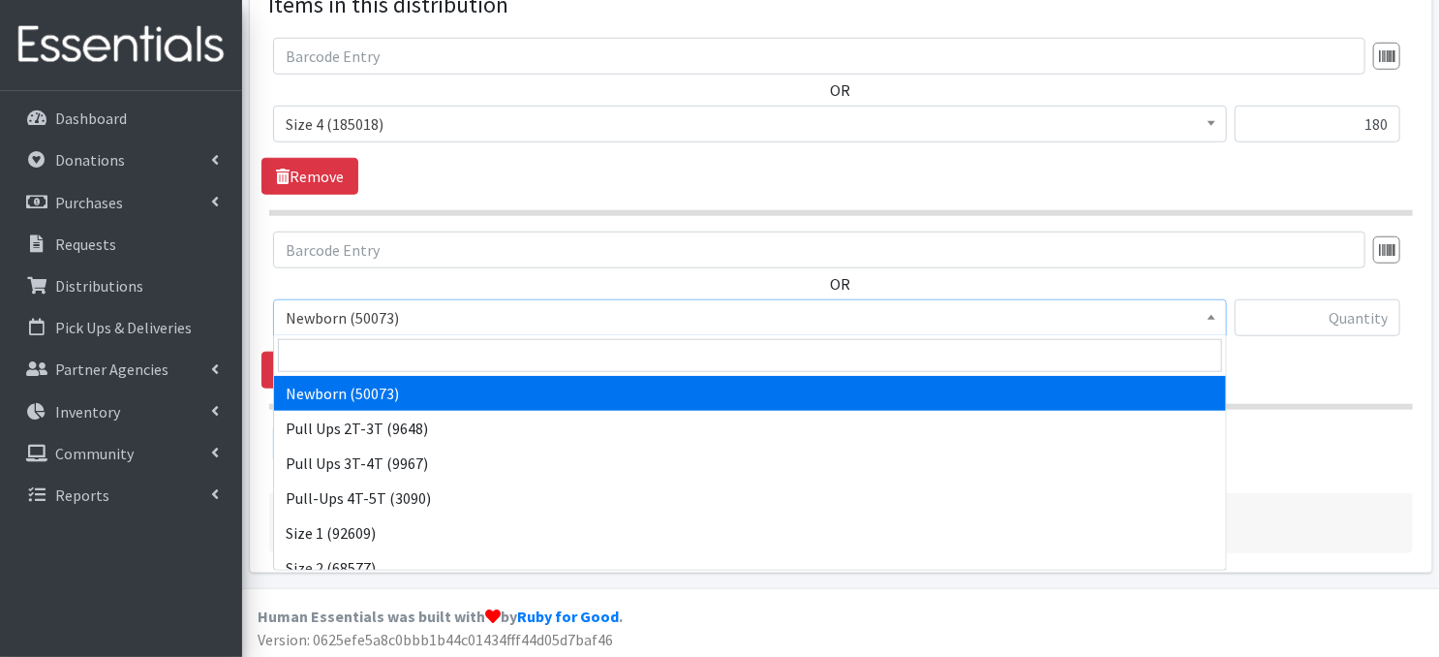
click at [1215, 321] on span at bounding box center [1211, 315] width 19 height 30
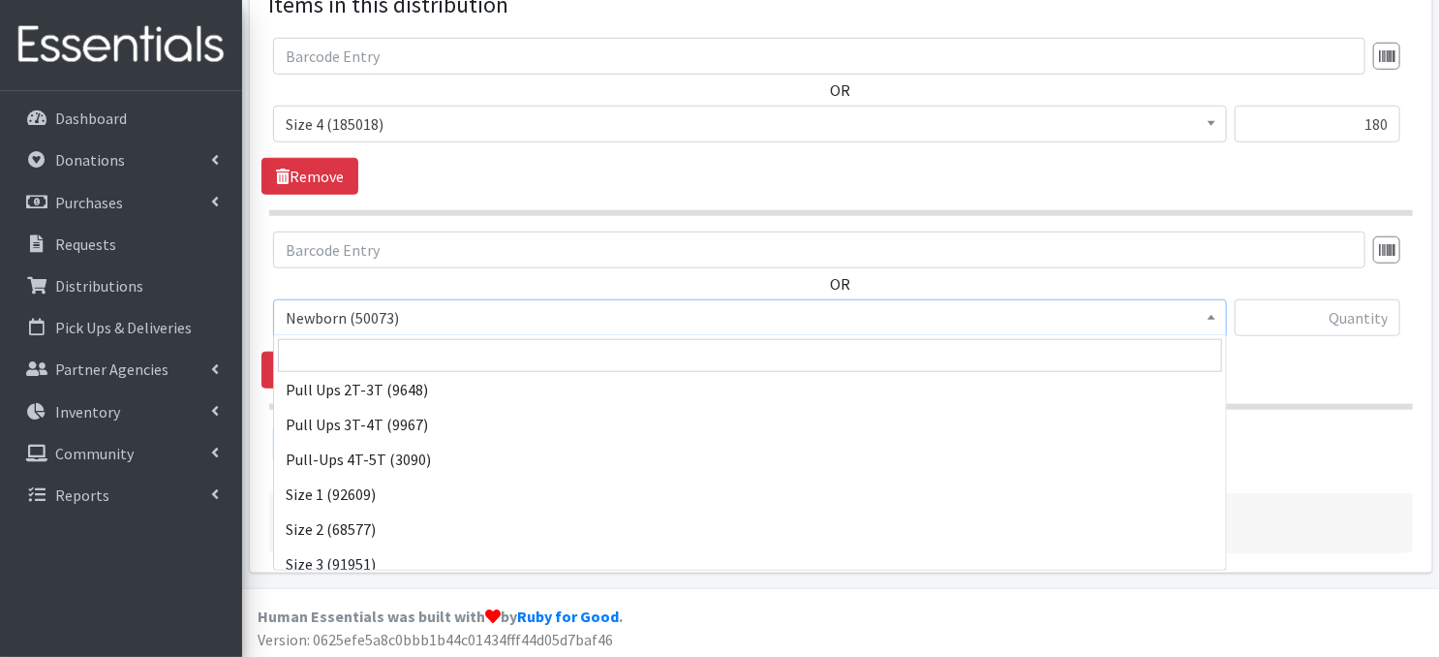
scroll to position [141, 0]
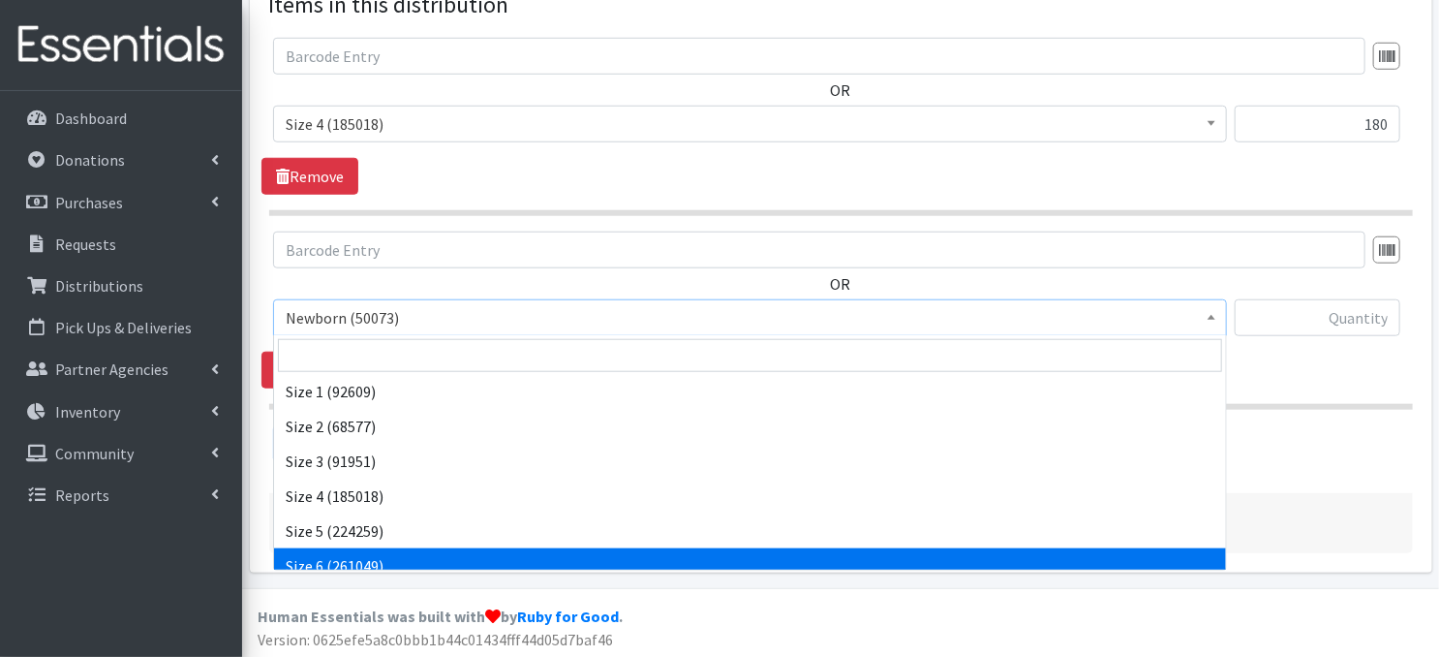
select select "3687"
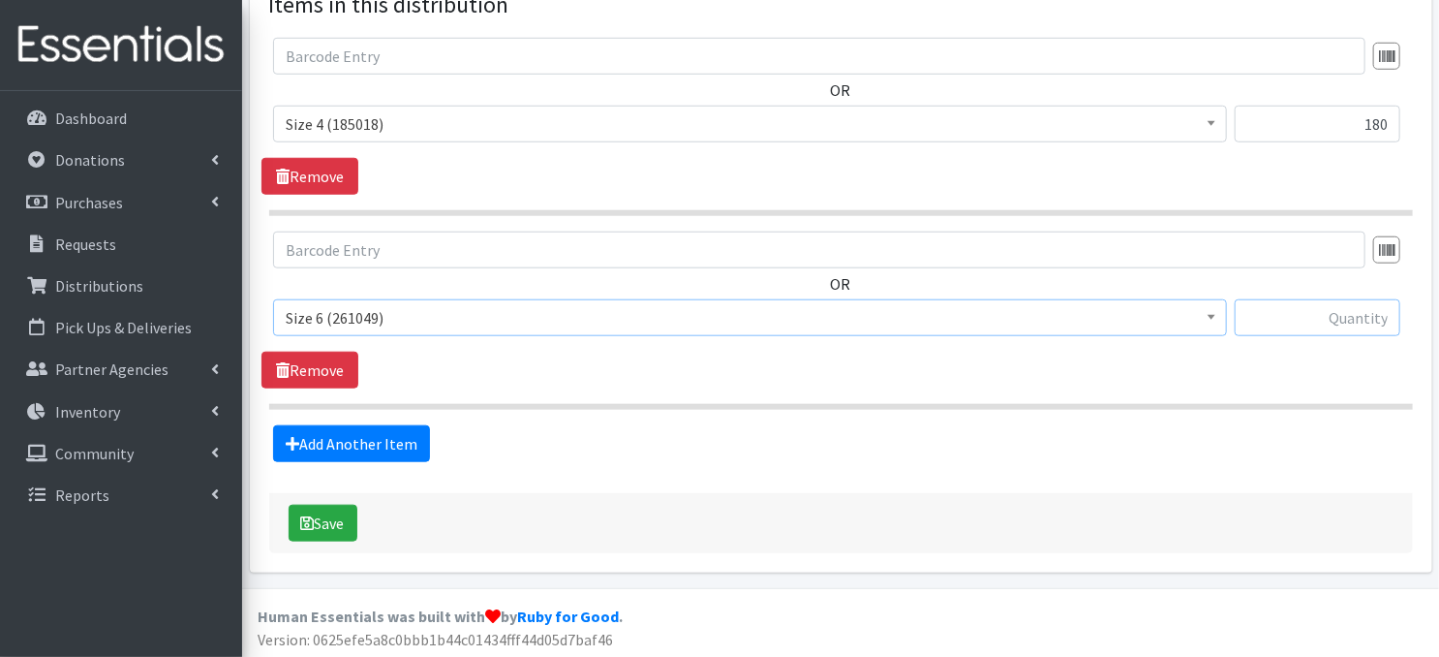
click at [1286, 317] on input "text" at bounding box center [1318, 317] width 166 height 37
type input "60"
click at [345, 445] on link "Add Another Item" at bounding box center [351, 443] width 157 height 37
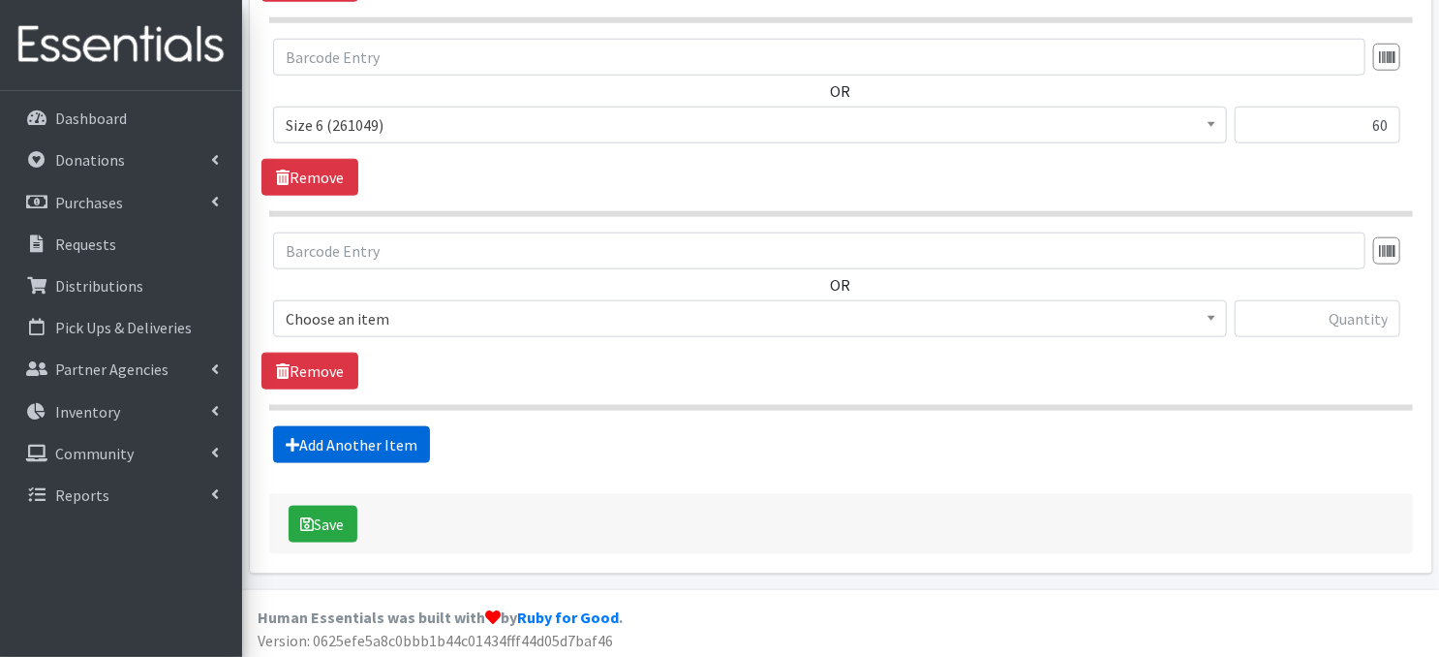
scroll to position [953, 0]
click at [1216, 318] on span at bounding box center [1211, 315] width 19 height 30
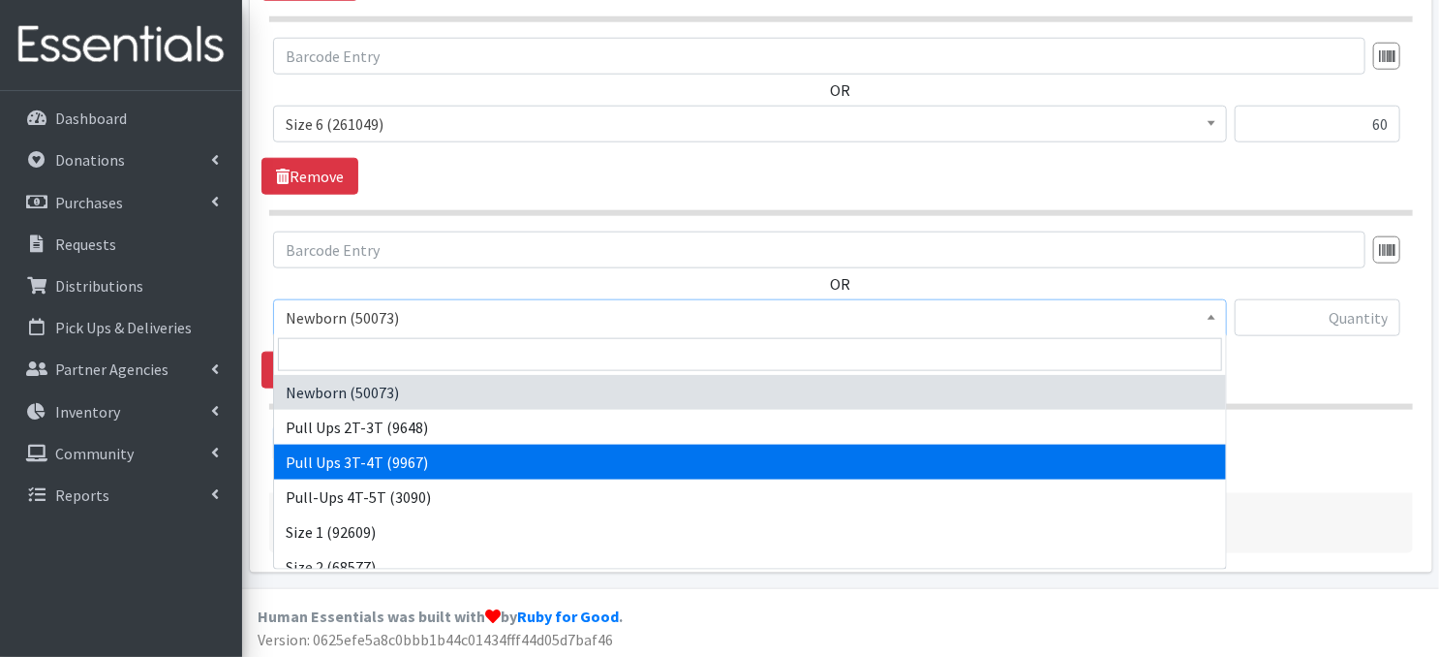
select select "3697"
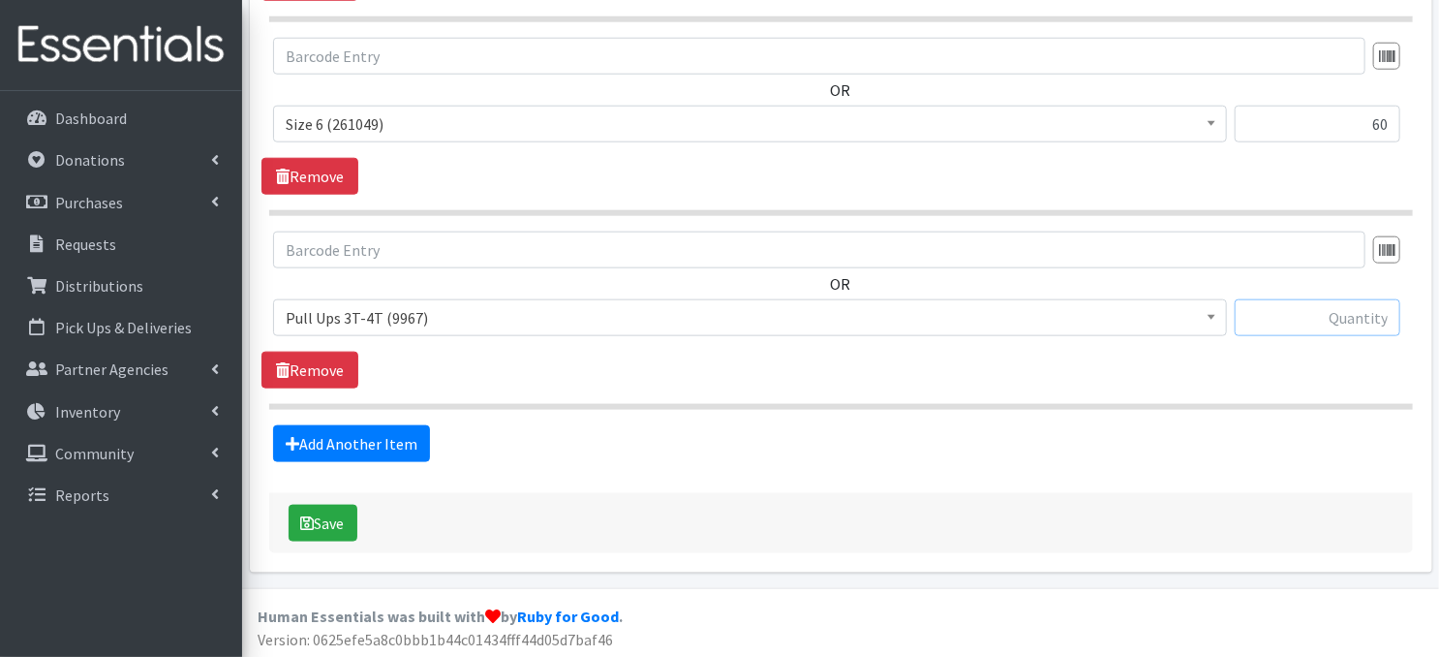
click at [1306, 324] on input "text" at bounding box center [1318, 317] width 166 height 37
type input "30"
click at [313, 517] on icon "submit" at bounding box center [308, 522] width 14 height 15
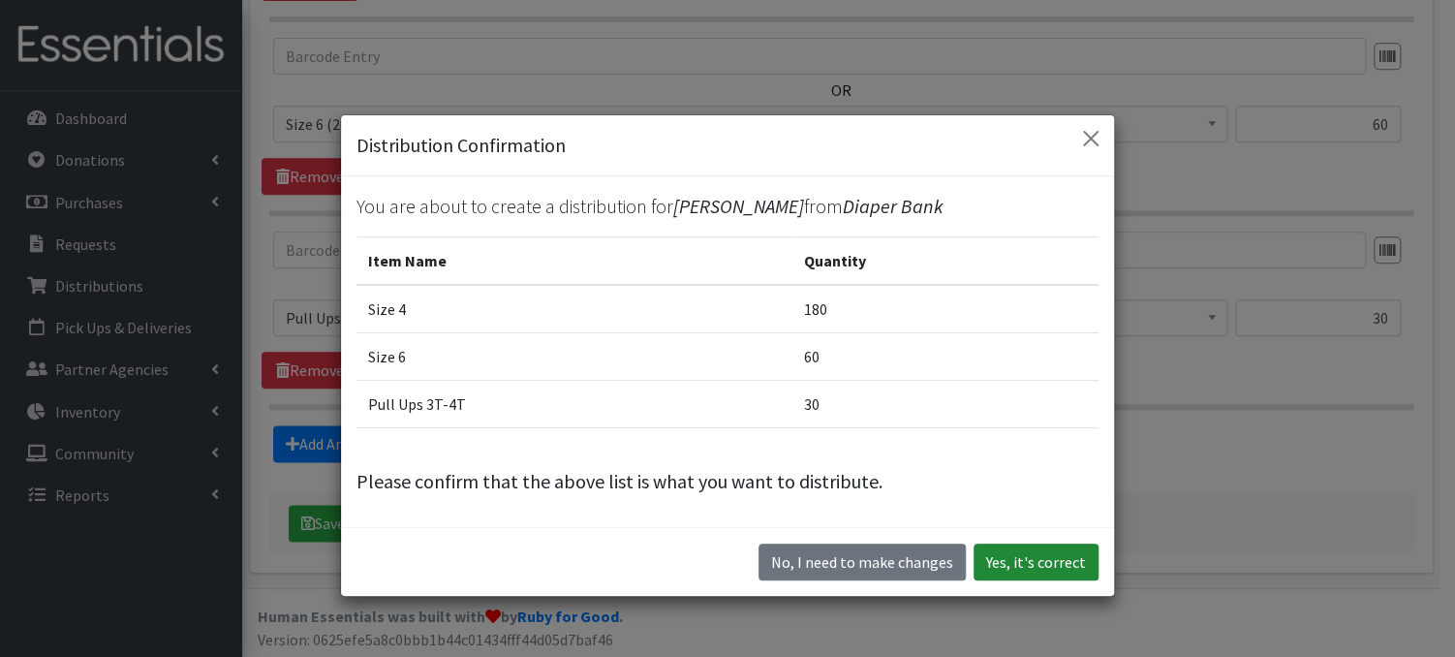
click at [1042, 564] on button "Yes, it's correct" at bounding box center [1035, 561] width 125 height 37
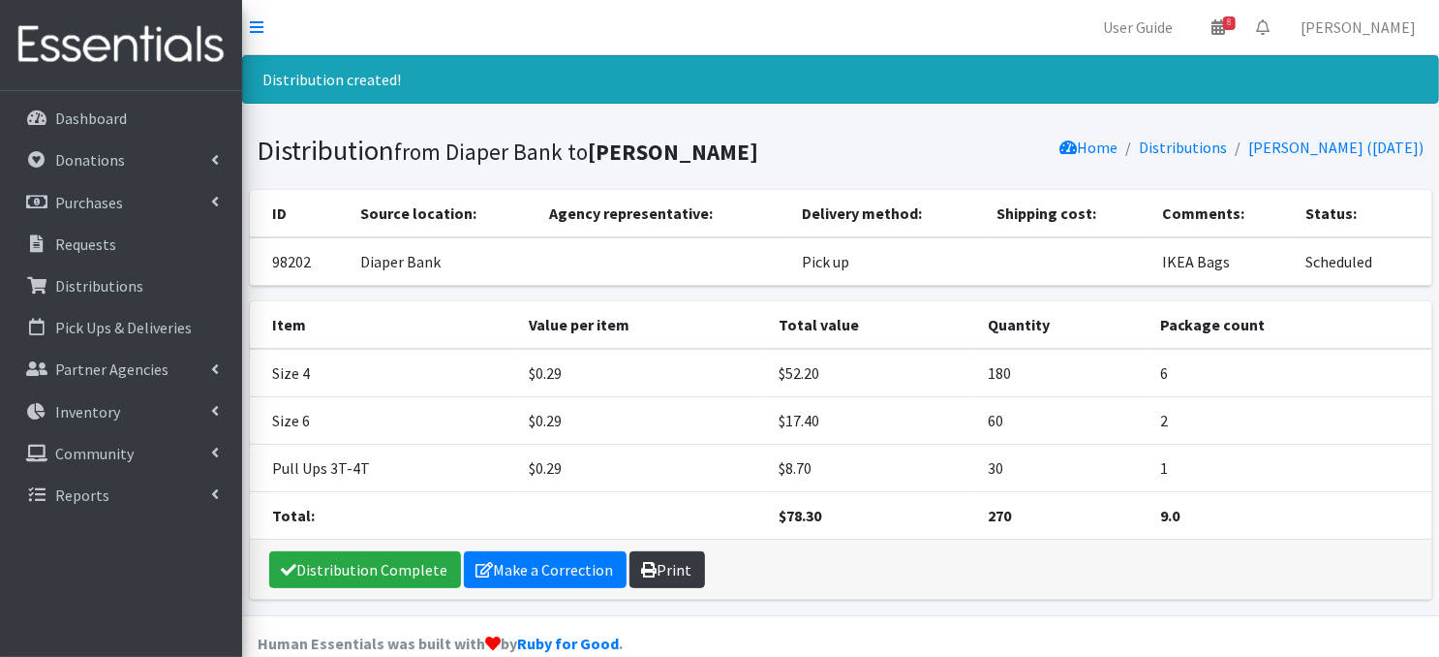
click at [666, 569] on link "Print" at bounding box center [668, 569] width 76 height 37
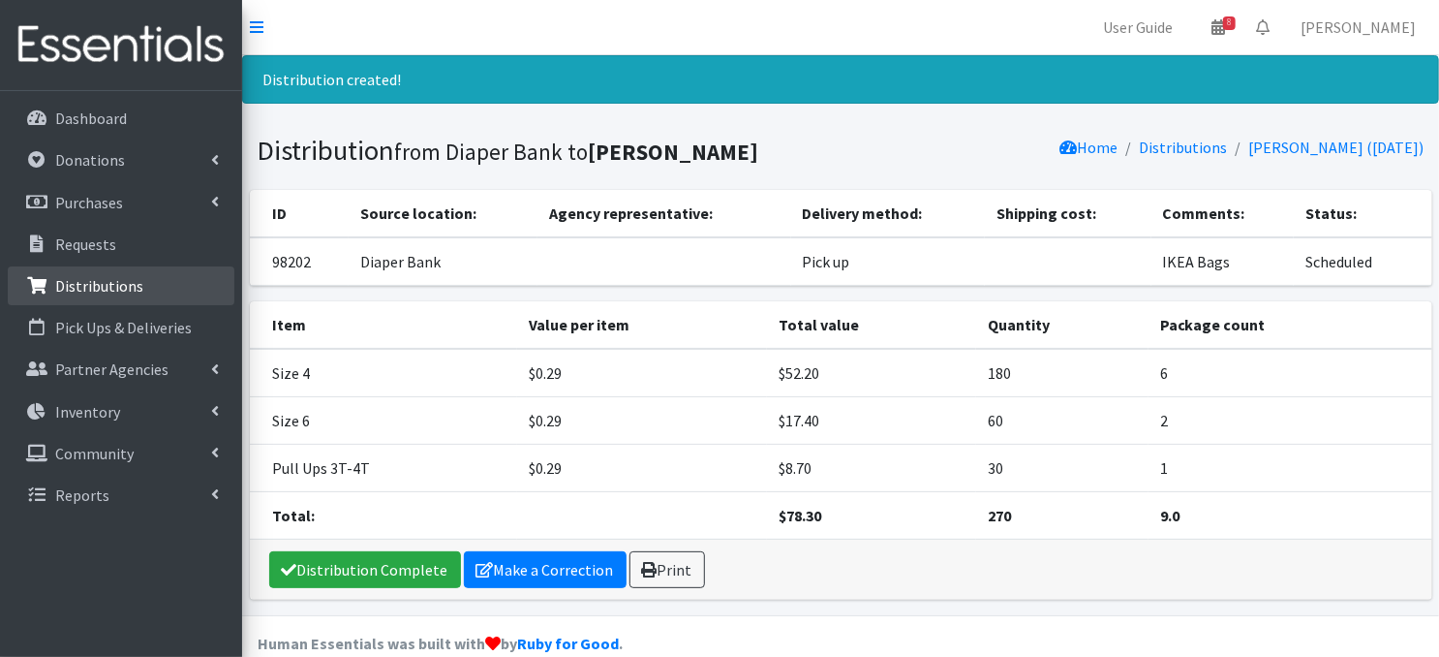
click at [93, 282] on p "Distributions" at bounding box center [99, 285] width 88 height 19
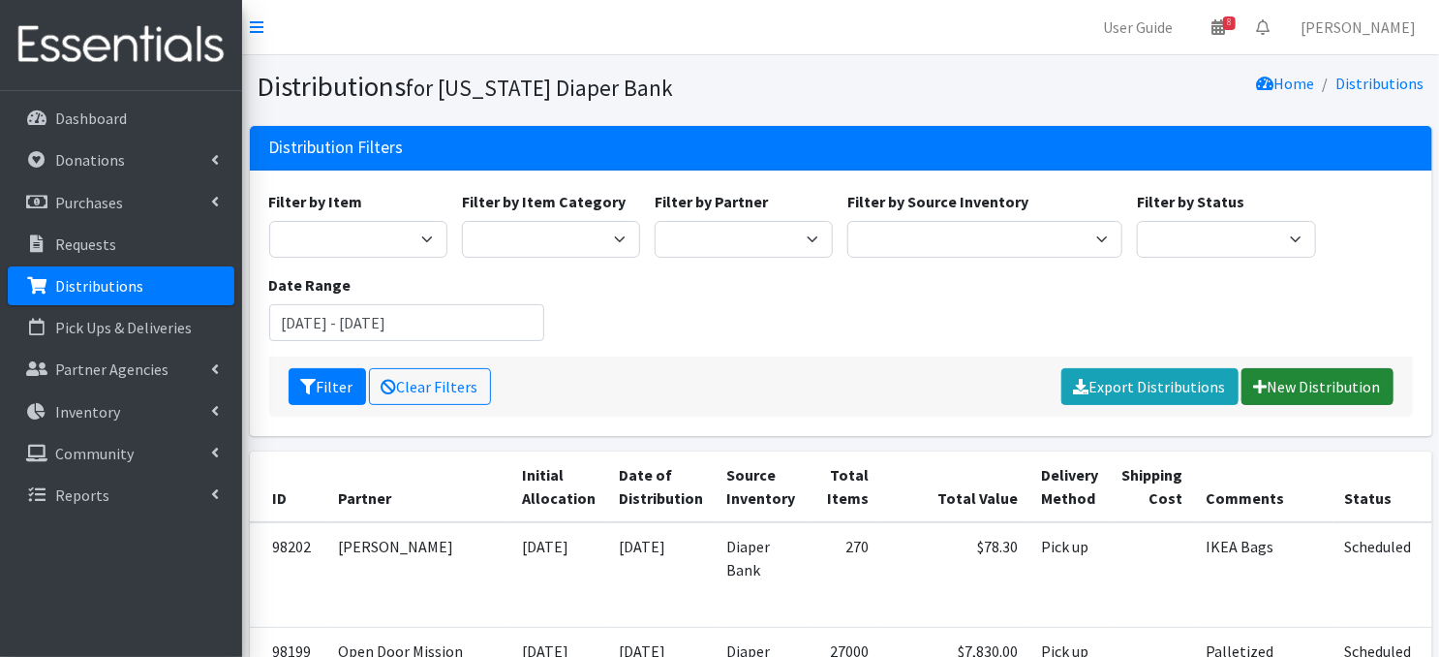
click at [1298, 391] on link "New Distribution" at bounding box center [1318, 386] width 152 height 37
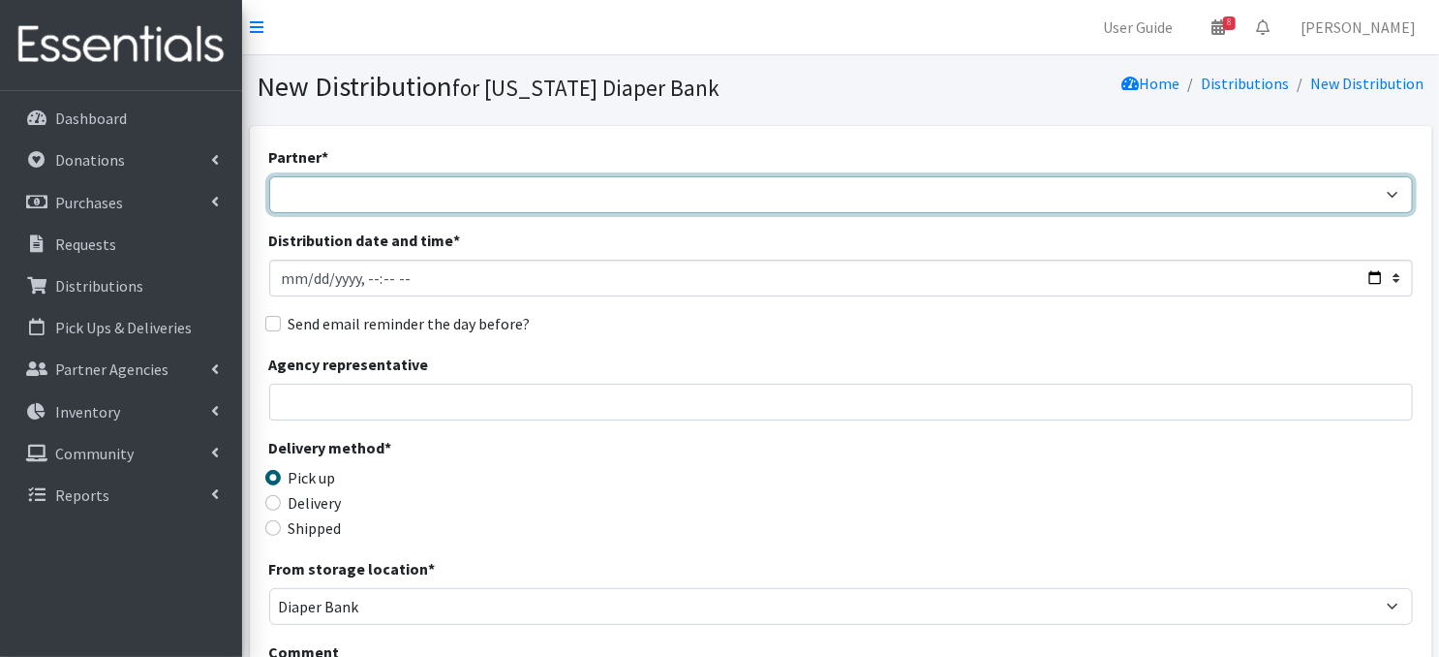
click at [1394, 189] on select "Abide A Mother's Love [PERSON_NAME] Area Refugee Taskforce Big Brothers Big Sis…" at bounding box center [841, 194] width 1144 height 37
select select "2948"
click at [269, 176] on select "Abide A Mother's Love [PERSON_NAME] Area Refugee Taskforce Big Brothers Big Sis…" at bounding box center [841, 194] width 1144 height 37
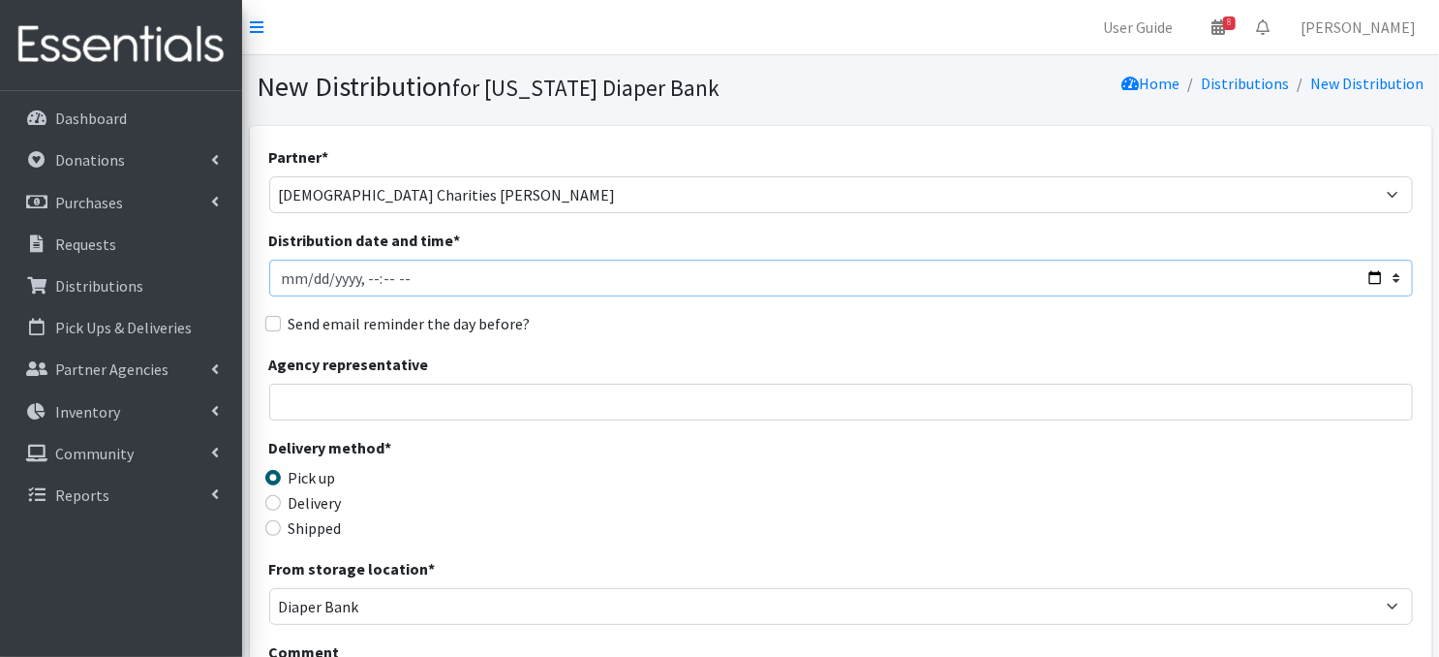
click at [308, 275] on input "Distribution date and time *" at bounding box center [841, 278] width 1144 height 37
click at [365, 274] on input "Distribution date and time *" at bounding box center [841, 278] width 1144 height 37
click at [535, 381] on div "Agency representative" at bounding box center [841, 387] width 1144 height 68
click at [310, 277] on input "Distribution date and time *" at bounding box center [841, 278] width 1144 height 37
type input "2025-10-30T10:45"
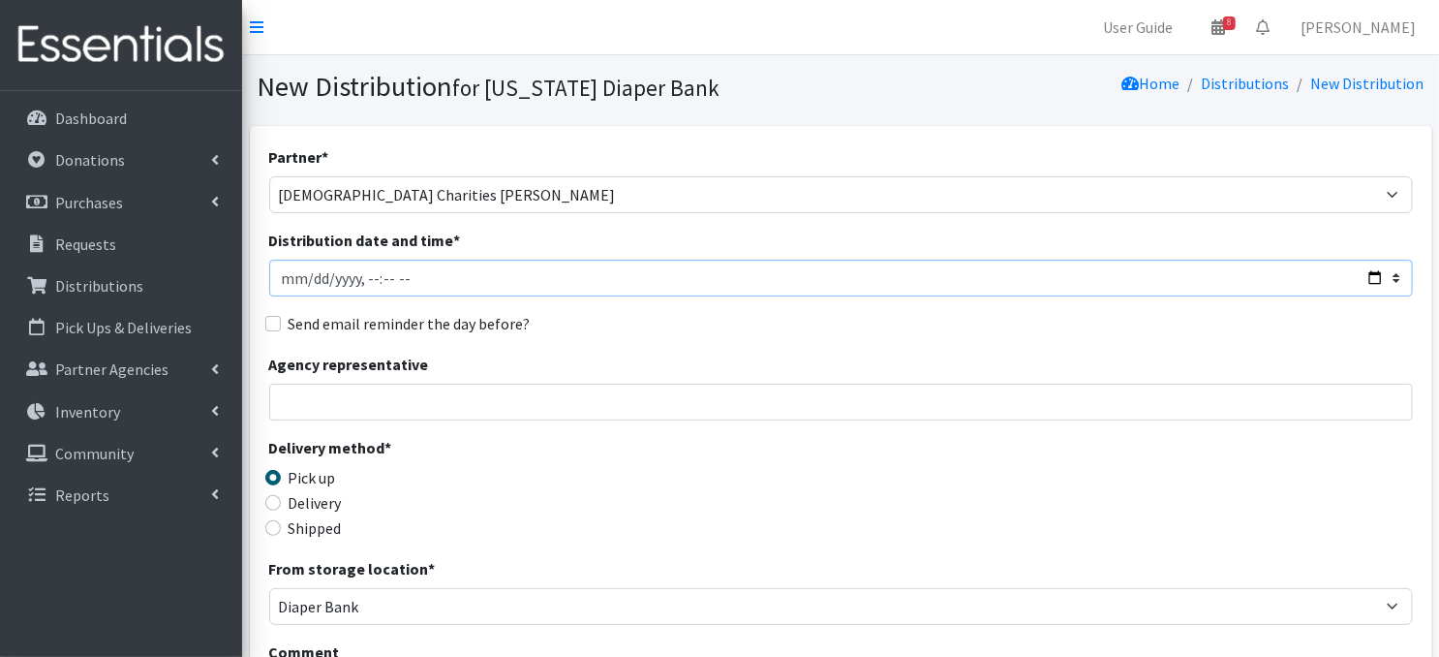
click at [359, 276] on input "Distribution date and time *" at bounding box center [841, 278] width 1144 height 37
click at [624, 297] on div "Partner * Abide A Mother's Love BART - Benson Area Refugee Taskforce Big Brothe…" at bounding box center [841, 586] width 1144 height 882
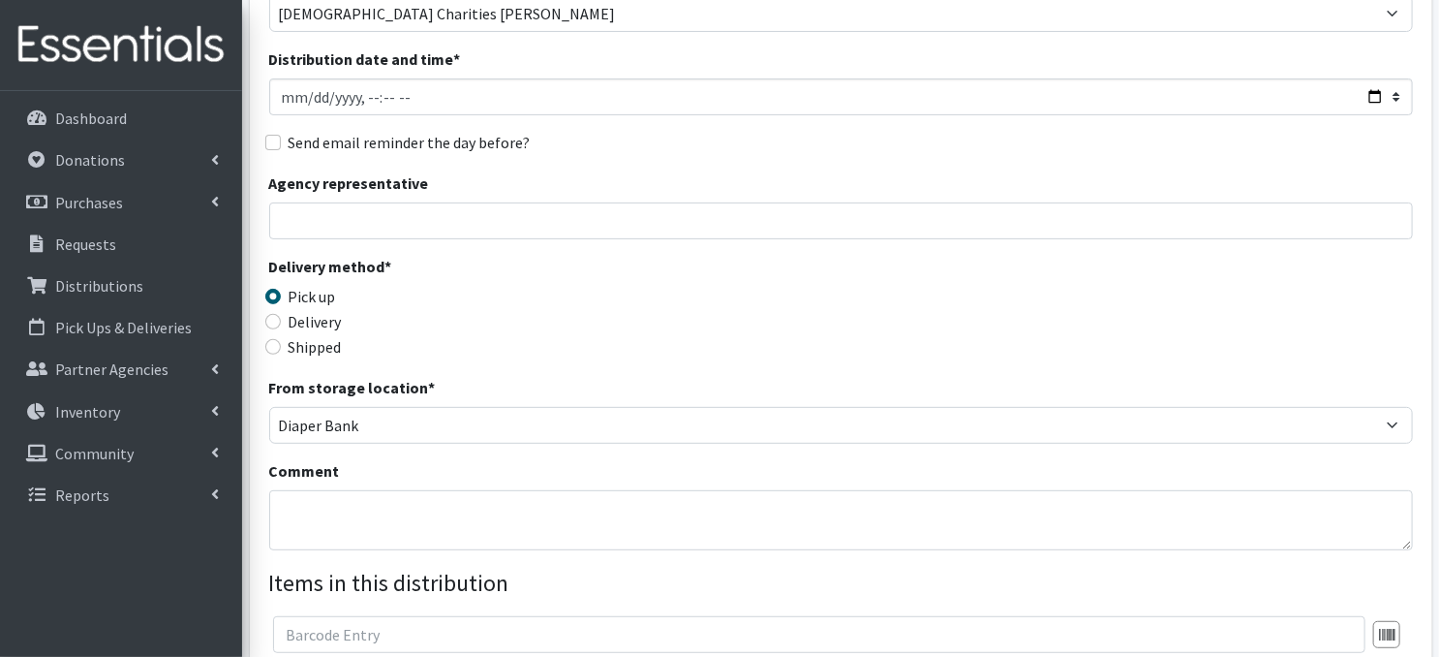
scroll to position [232, 0]
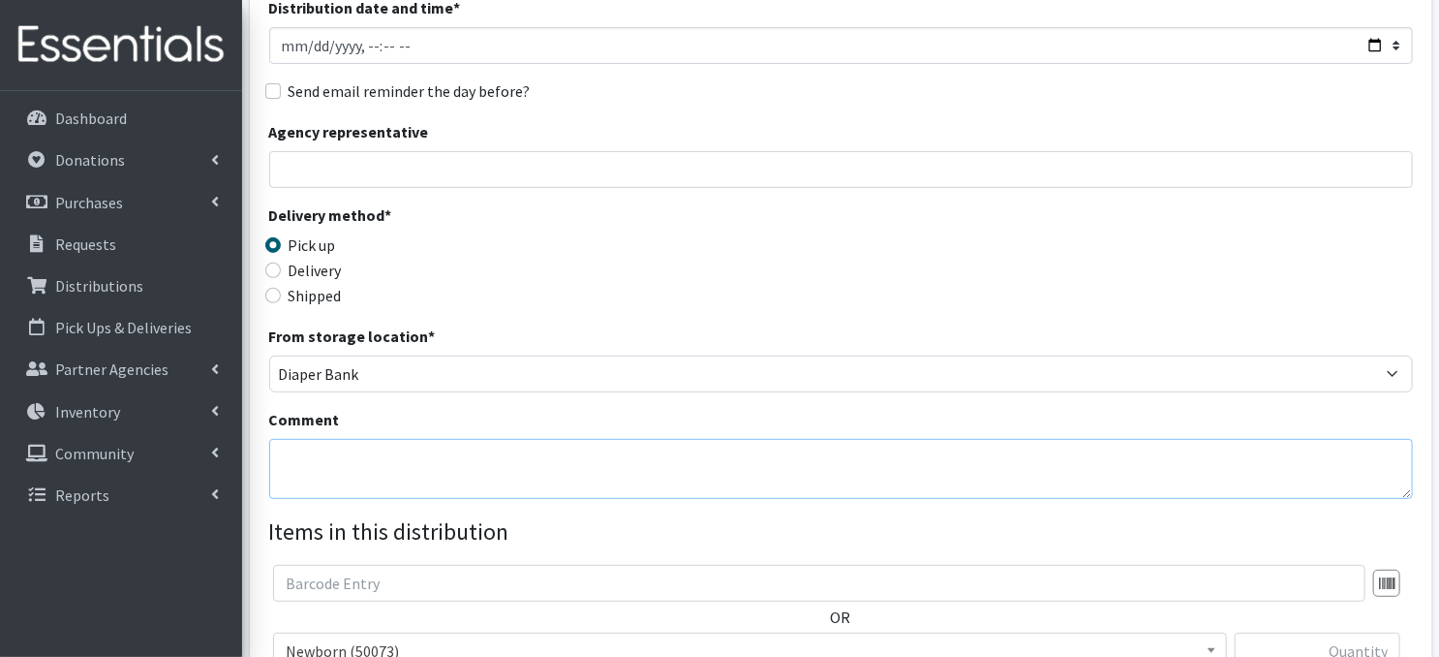
click at [363, 466] on textarea "Comment" at bounding box center [841, 469] width 1144 height 60
paste textarea "IKEA Bags on pallet(s) and wrapped"
type textarea "IKEA Bags on pallet(s) and wrapped"
click at [1169, 342] on div "From storage location * Diaper Bank Lincoln WareHouse" at bounding box center [841, 358] width 1144 height 68
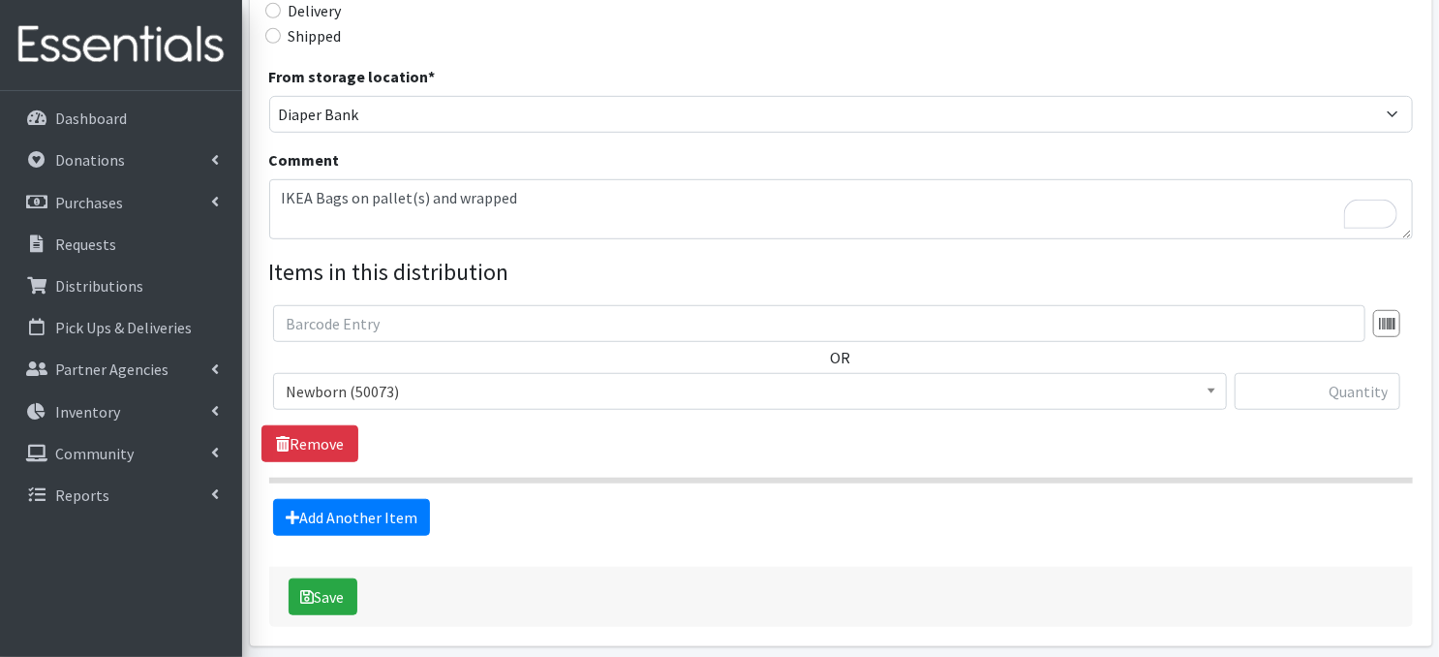
scroll to position [567, 0]
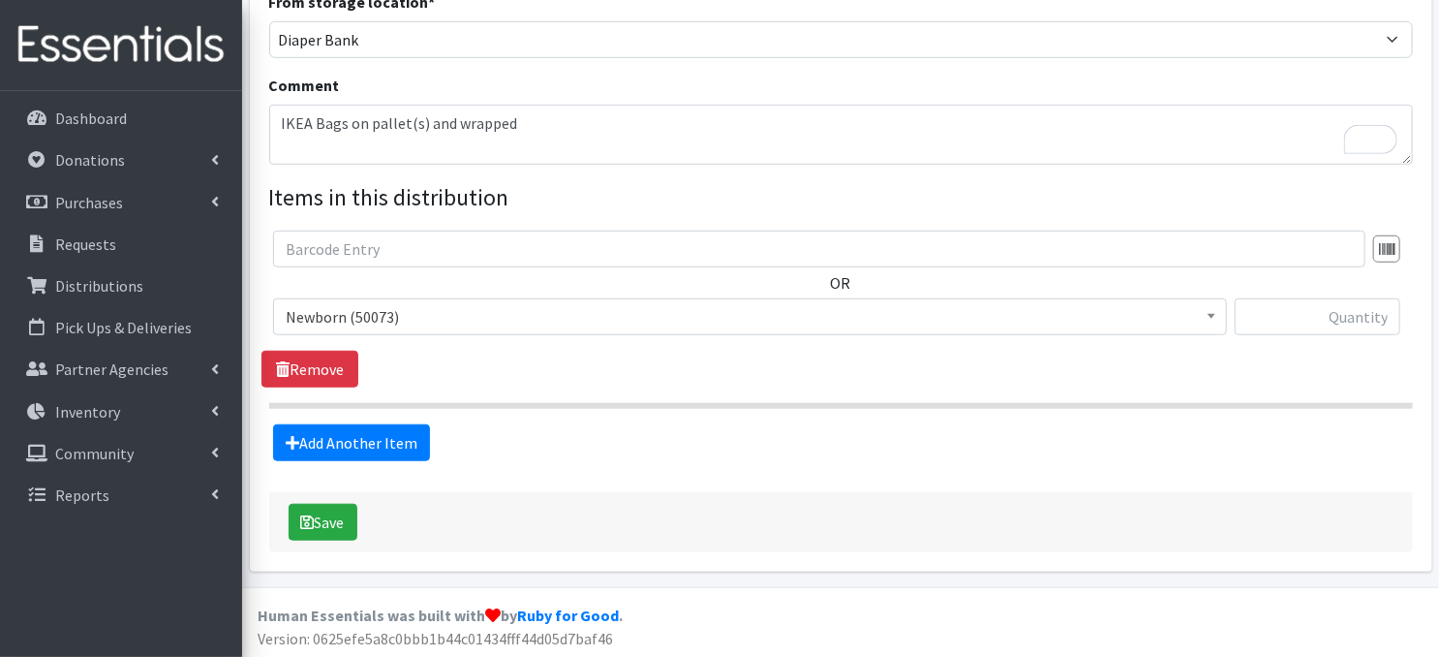
click at [1207, 321] on span at bounding box center [1211, 314] width 19 height 30
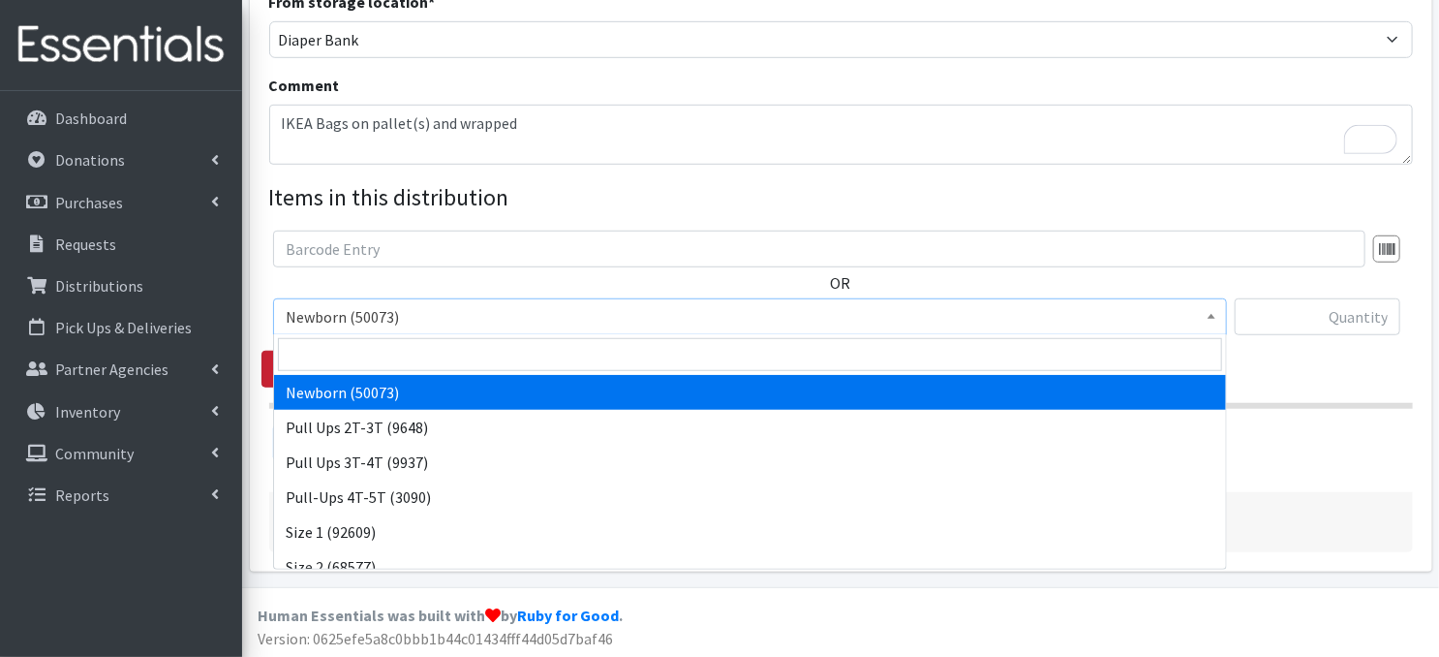
drag, startPoint x: 336, startPoint y: 386, endPoint x: 346, endPoint y: 384, distance: 10.1
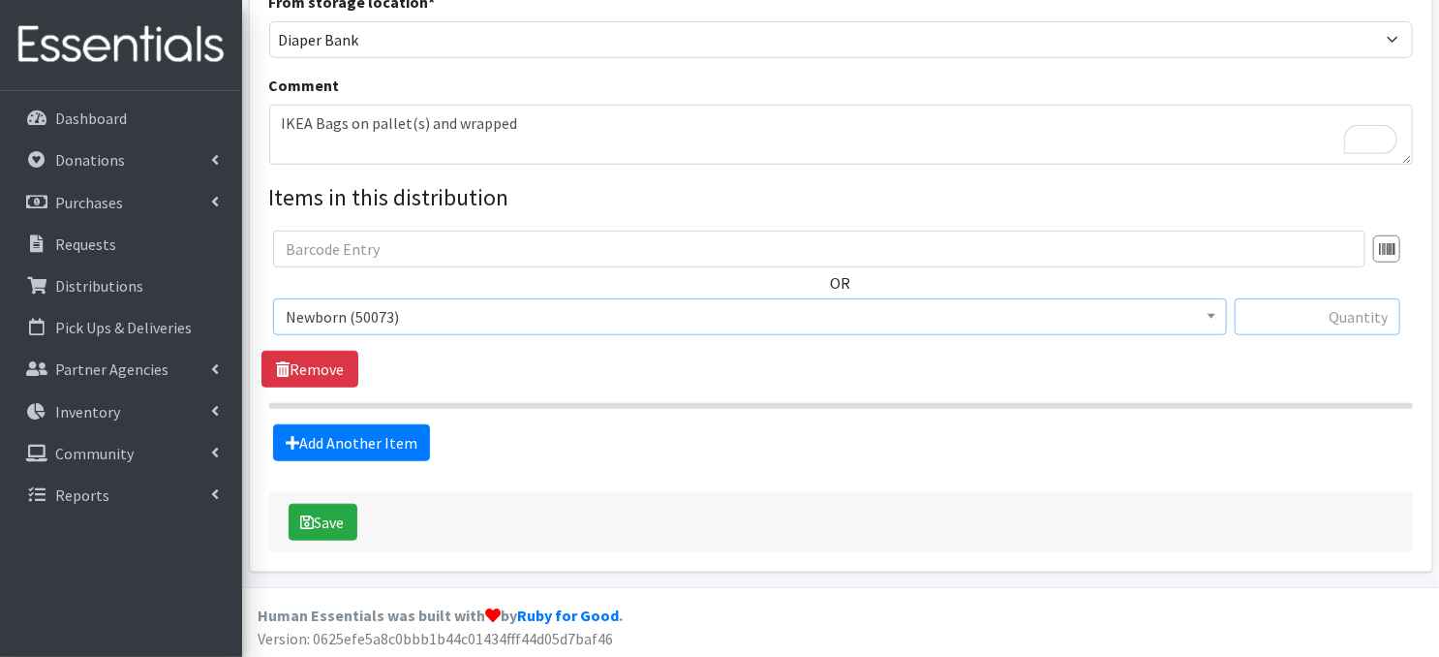
click at [1299, 318] on input "text" at bounding box center [1318, 316] width 166 height 37
type input "800"
click at [344, 445] on link "Add Another Item" at bounding box center [351, 442] width 157 height 37
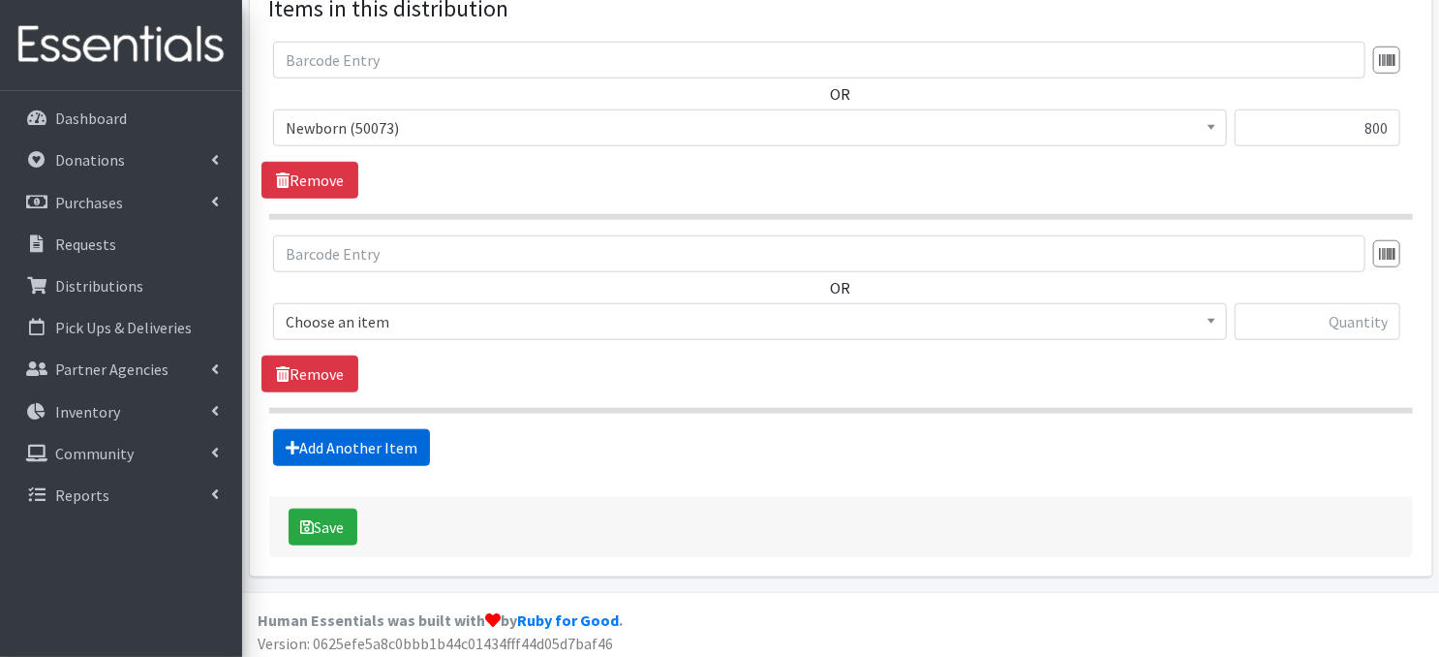
scroll to position [759, 0]
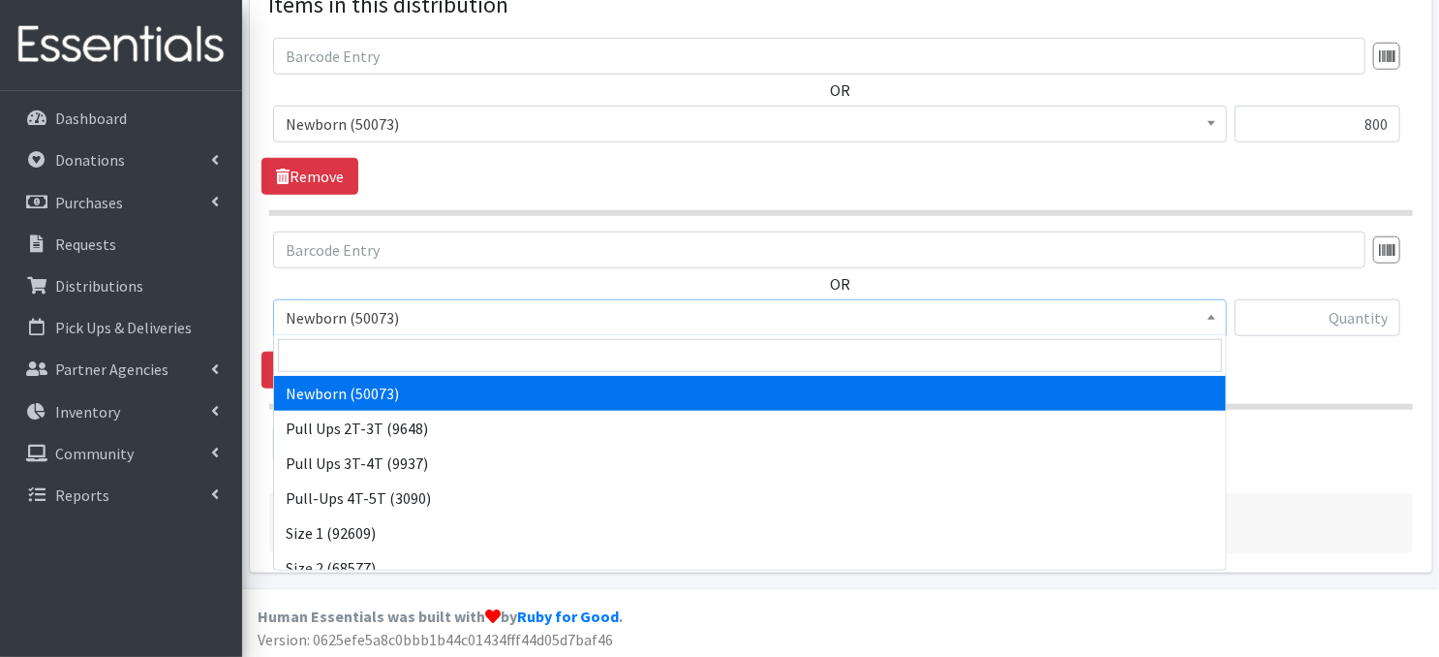
click at [1209, 317] on b at bounding box center [1212, 317] width 8 height 5
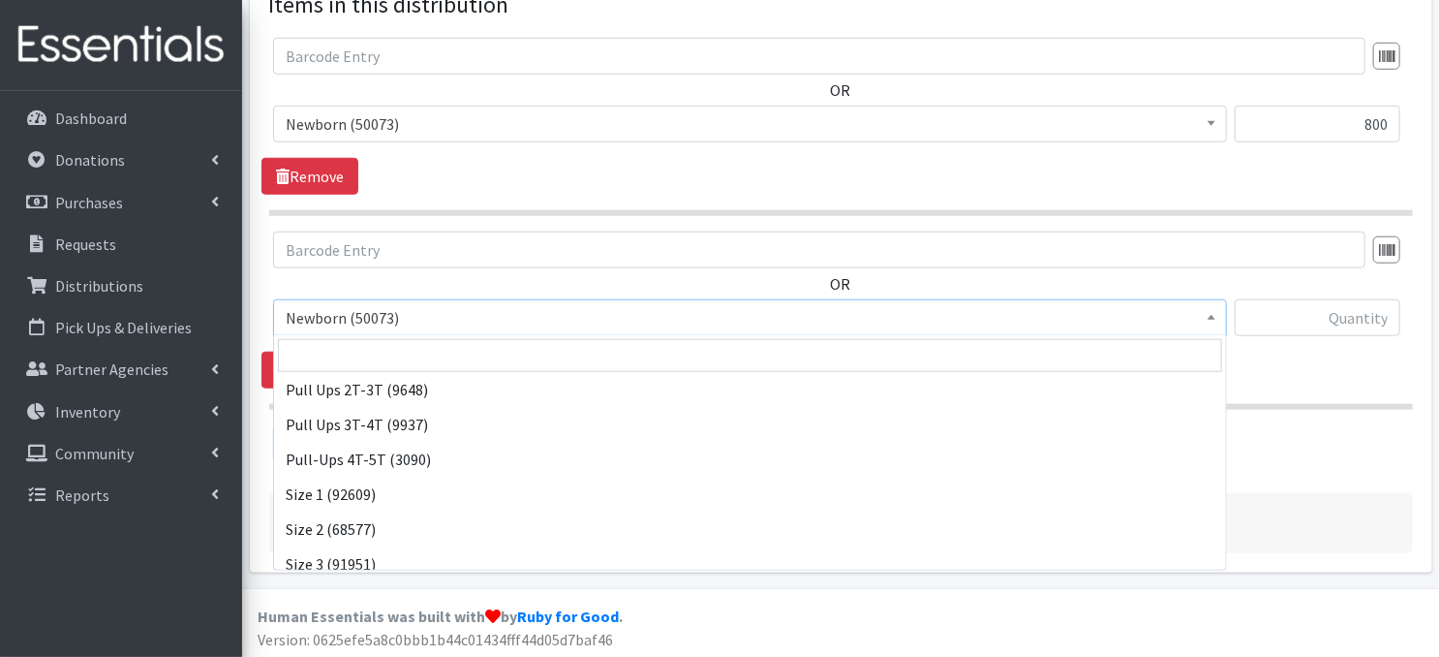
scroll to position [77, 0]
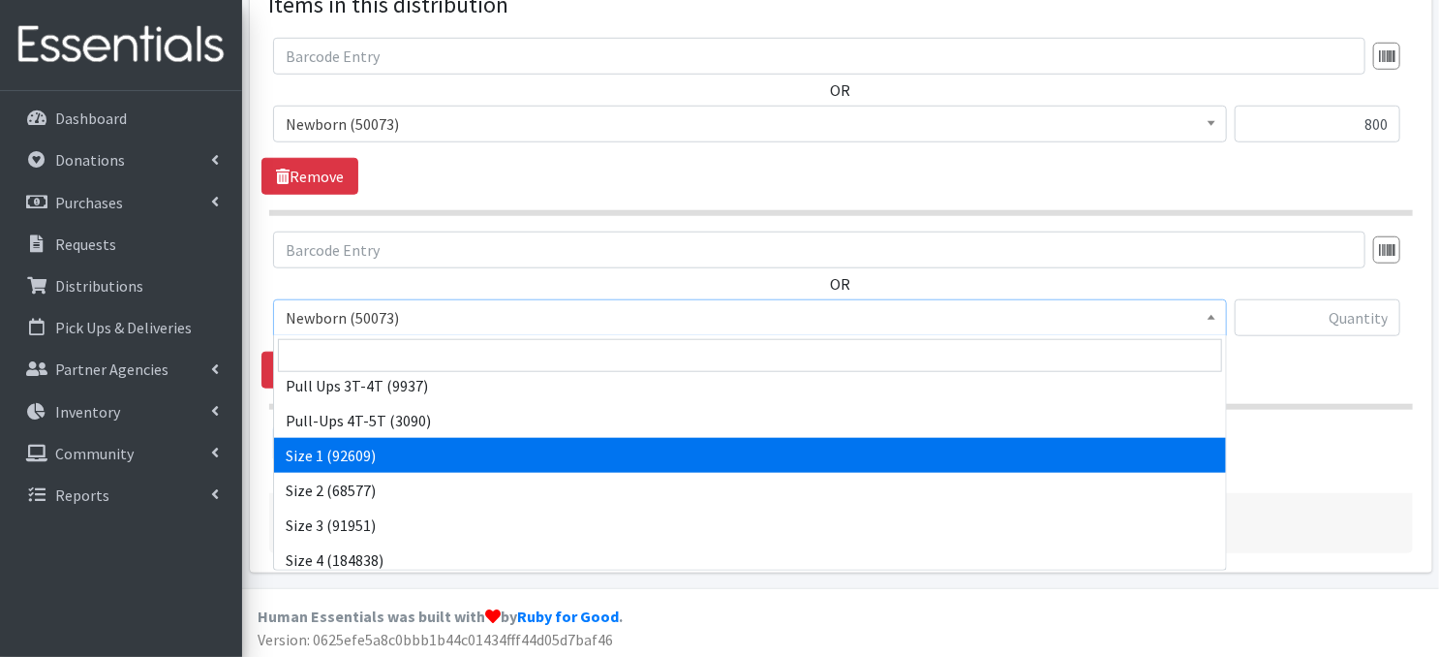
select select "3682"
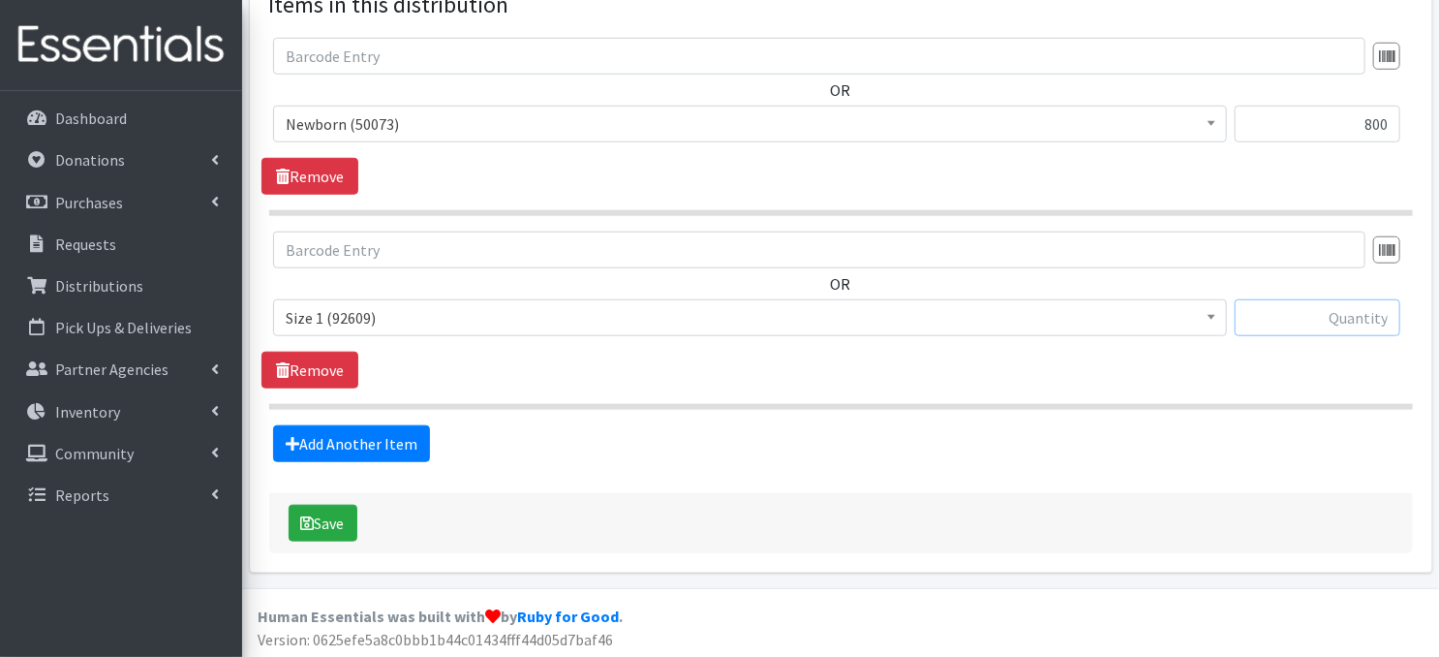
click at [1319, 316] on input "text" at bounding box center [1318, 317] width 166 height 37
type input "800"
click at [360, 439] on link "Add Another Item" at bounding box center [351, 443] width 157 height 37
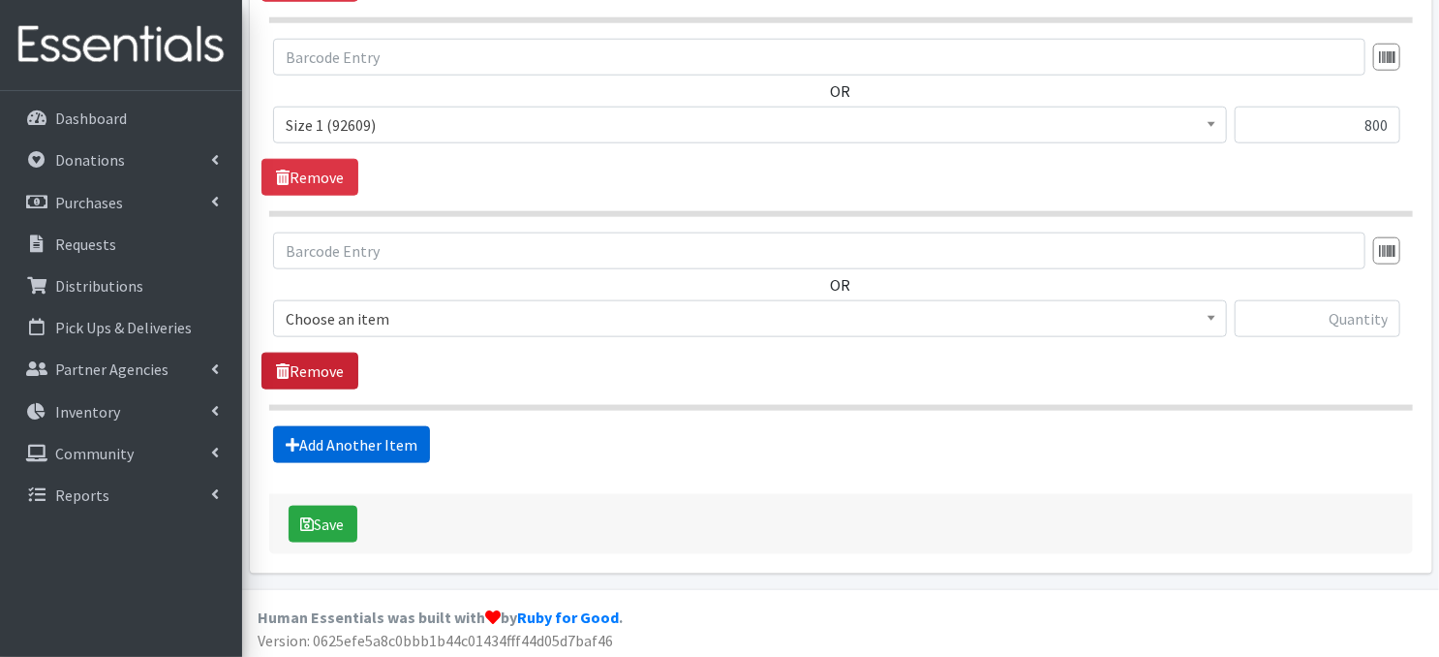
scroll to position [953, 0]
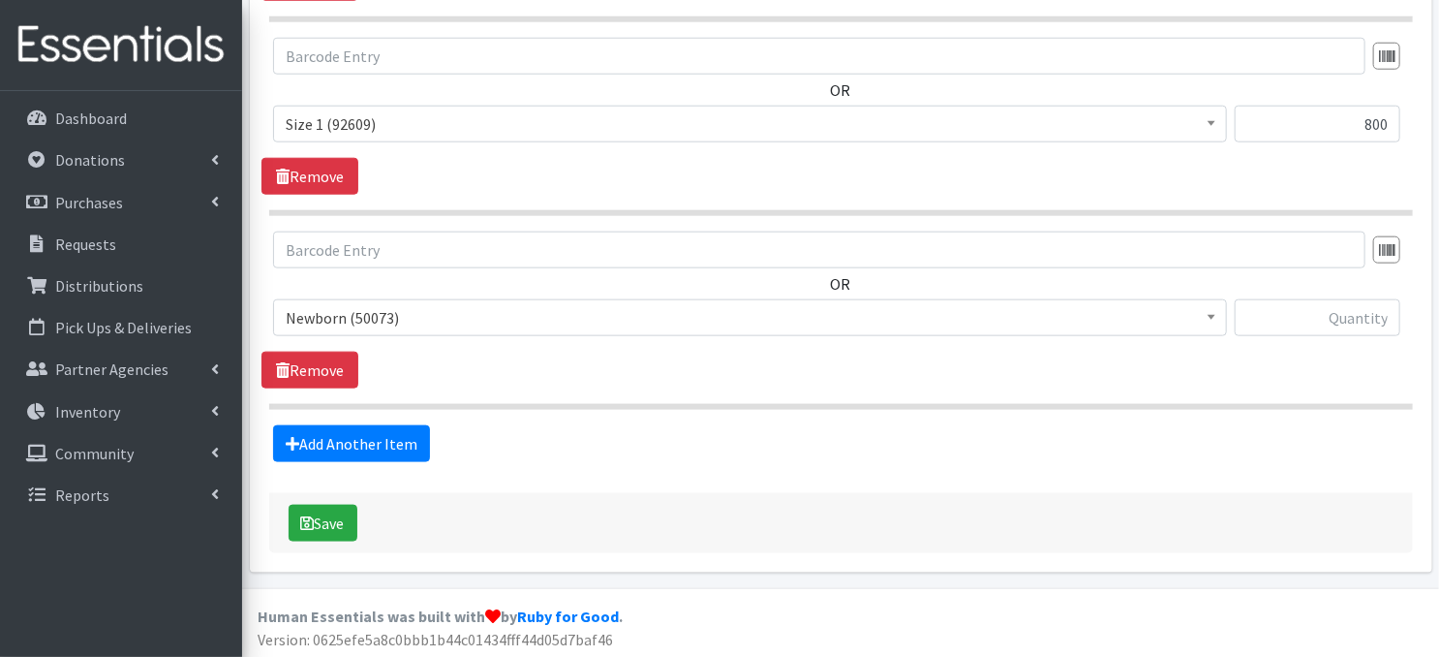
click at [1216, 320] on span at bounding box center [1211, 315] width 19 height 30
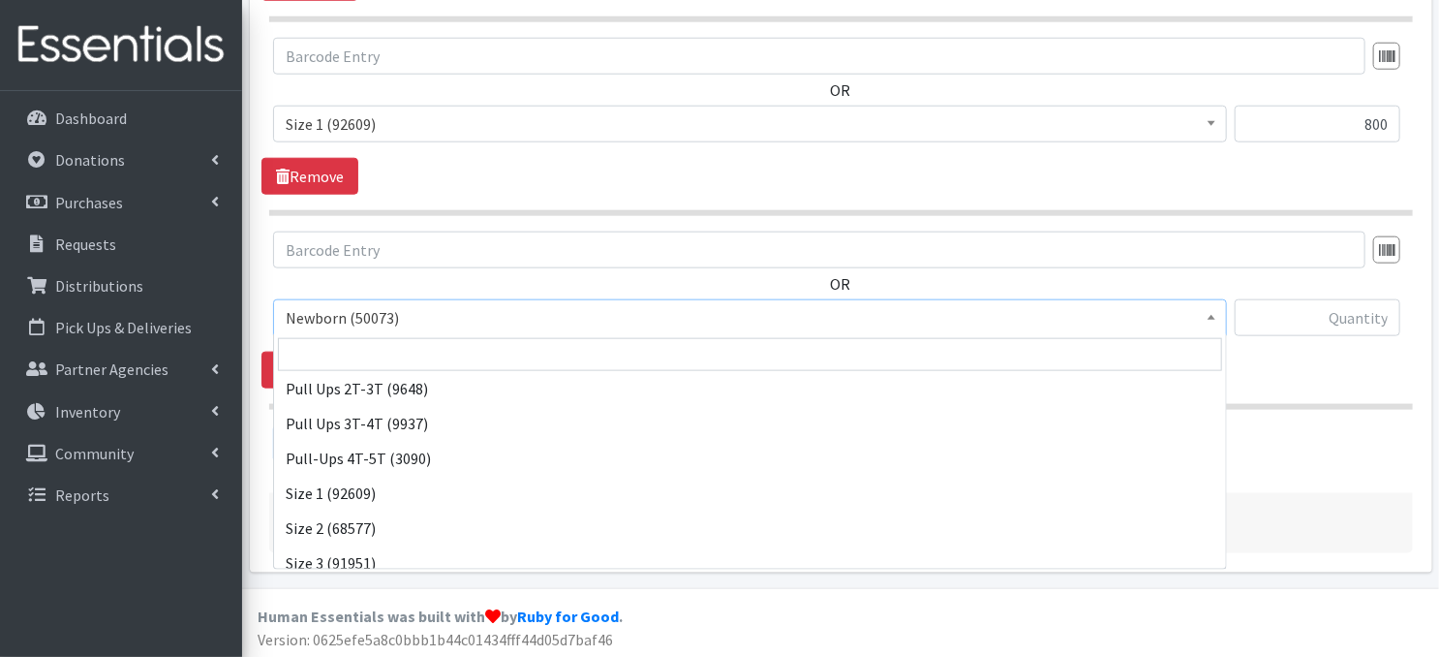
scroll to position [64, 0]
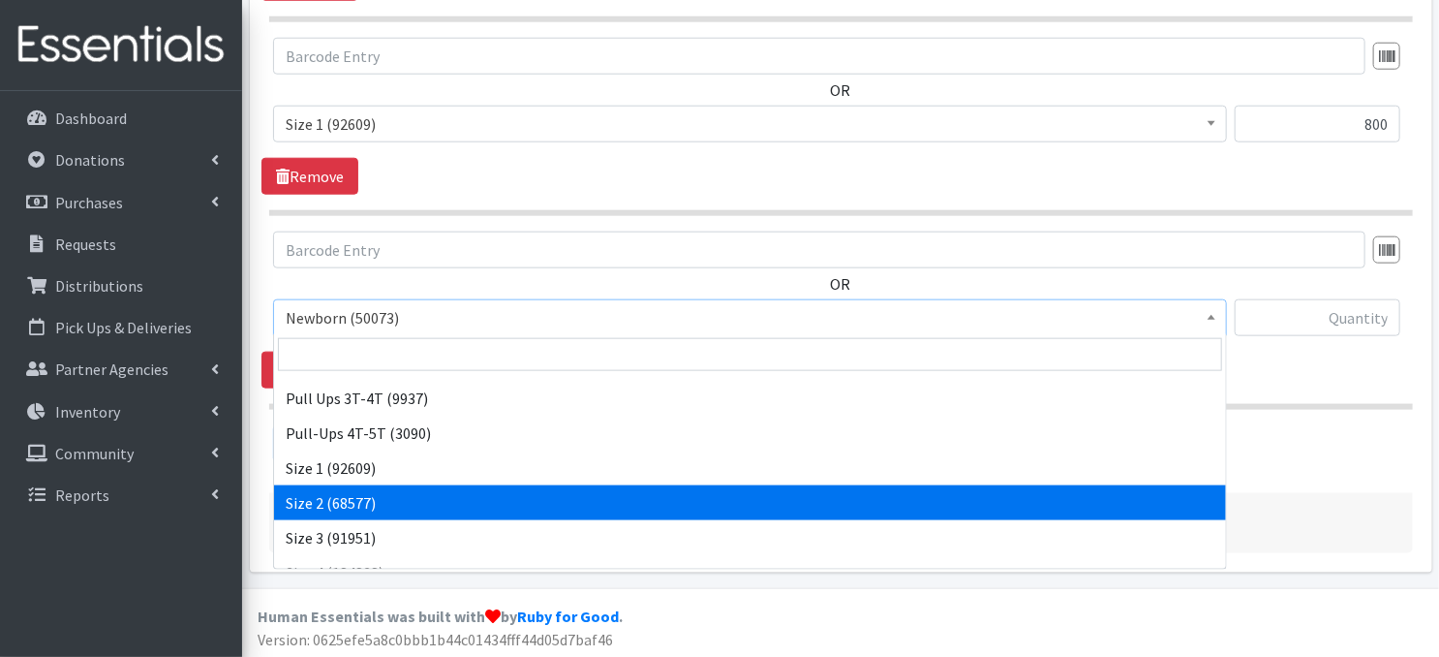
select select "3683"
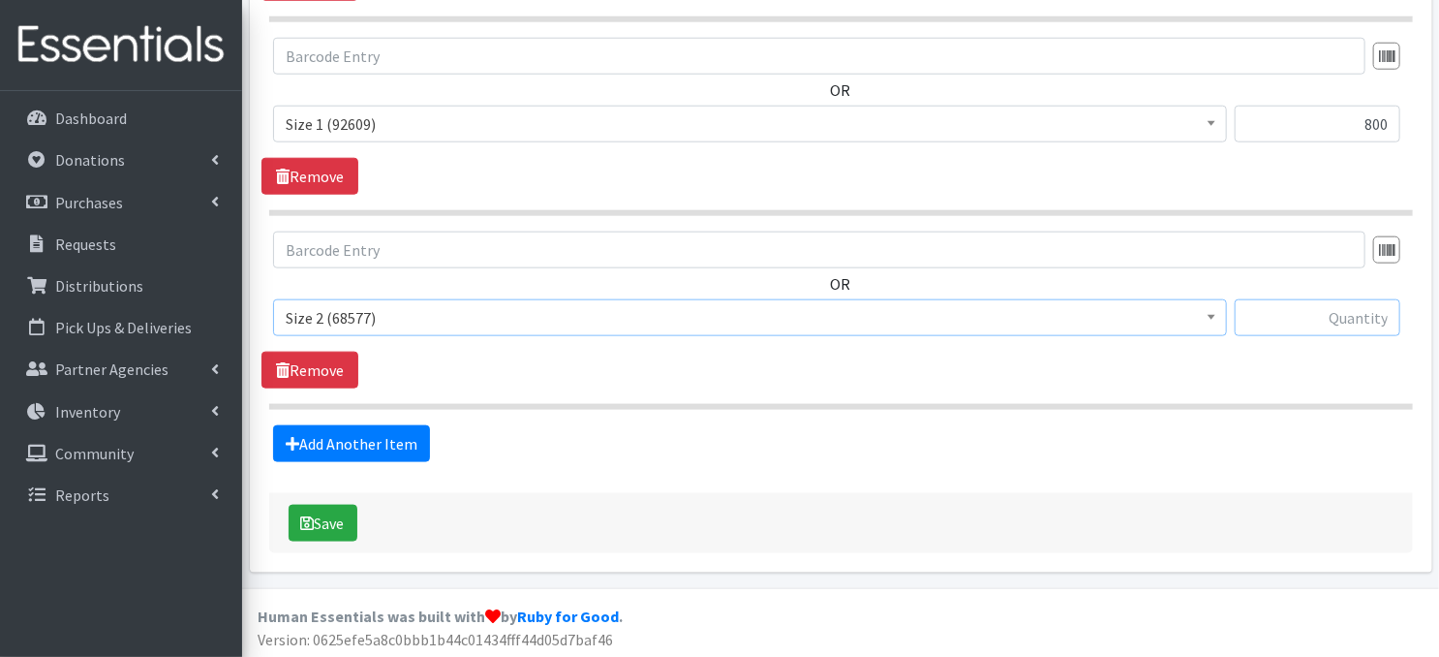
click at [1301, 322] on input "text" at bounding box center [1318, 317] width 166 height 37
type input "800"
click at [386, 447] on link "Add Another Item" at bounding box center [351, 443] width 157 height 37
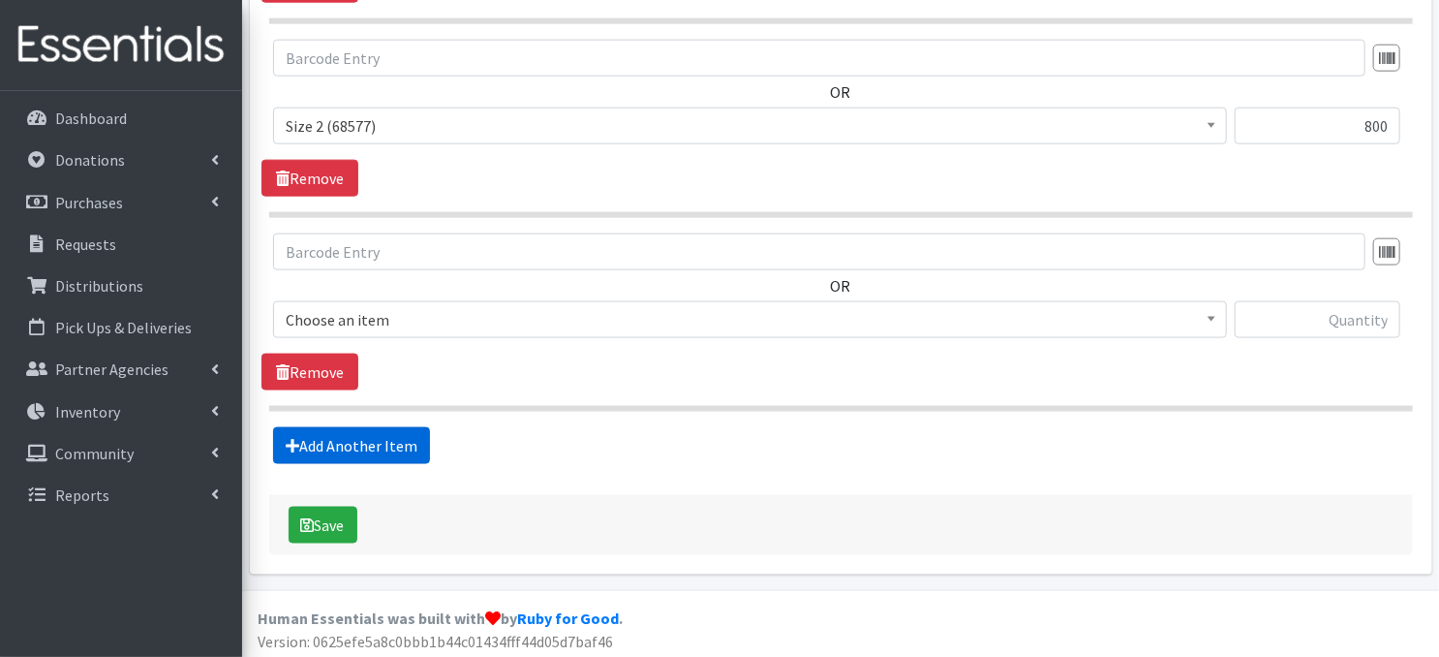
scroll to position [1146, 0]
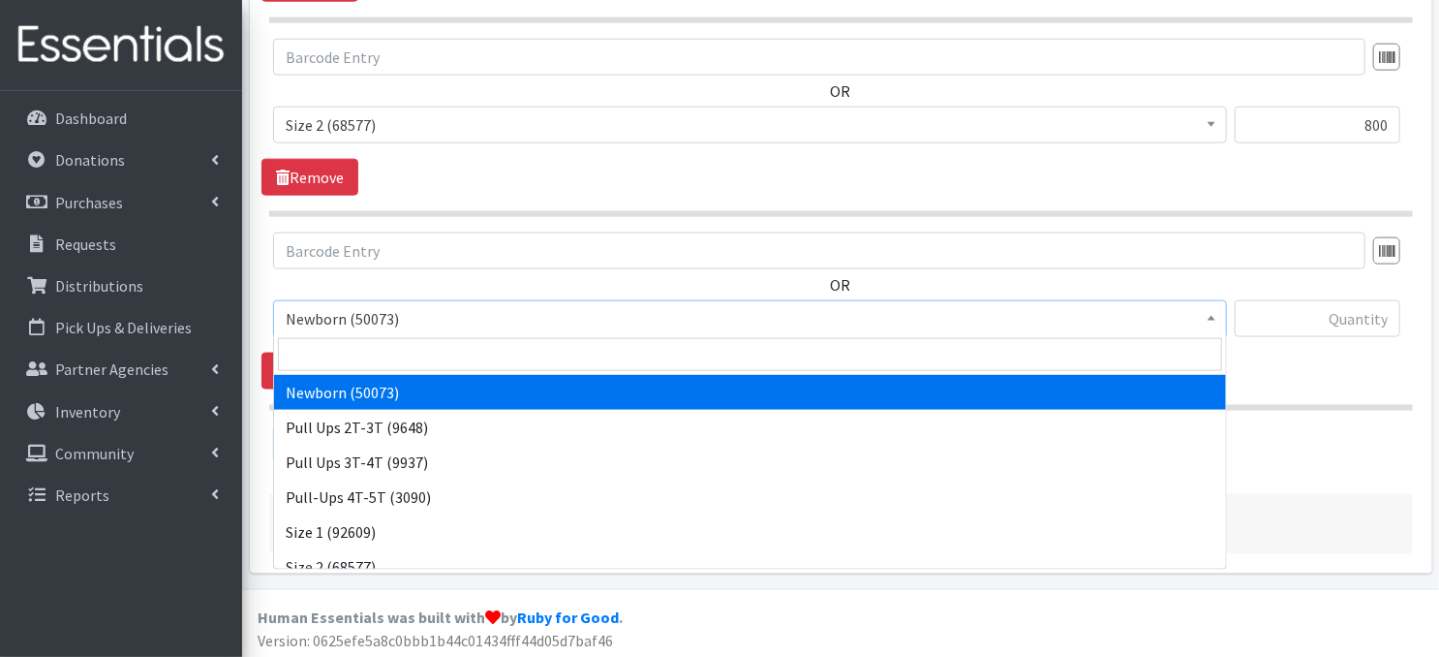
click at [1215, 324] on span at bounding box center [1211, 316] width 19 height 30
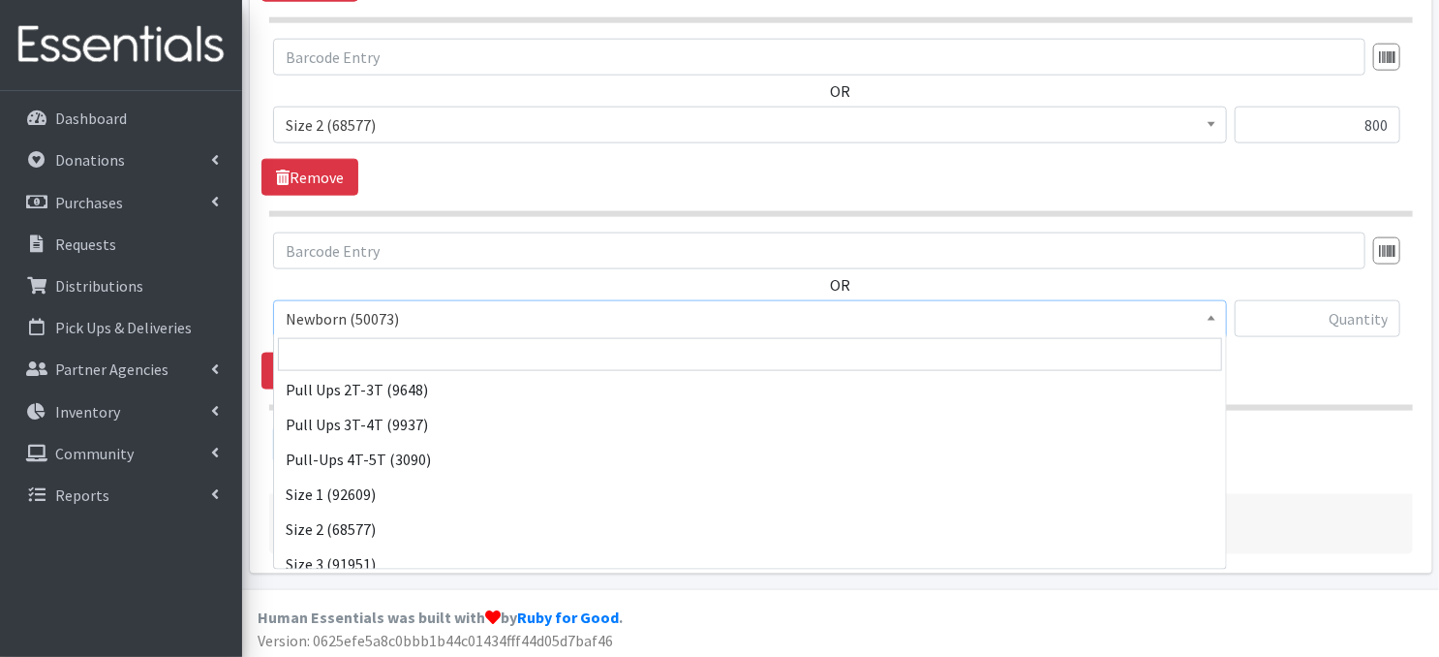
scroll to position [116, 0]
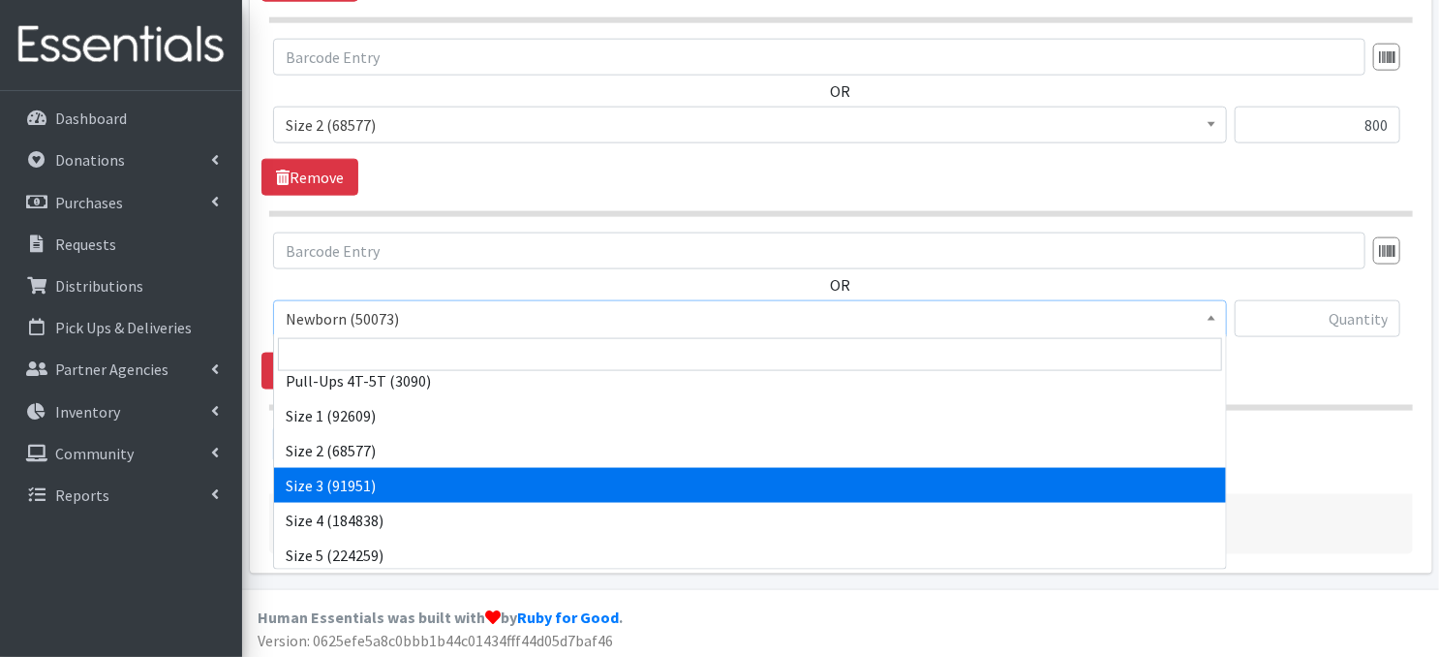
select select "3684"
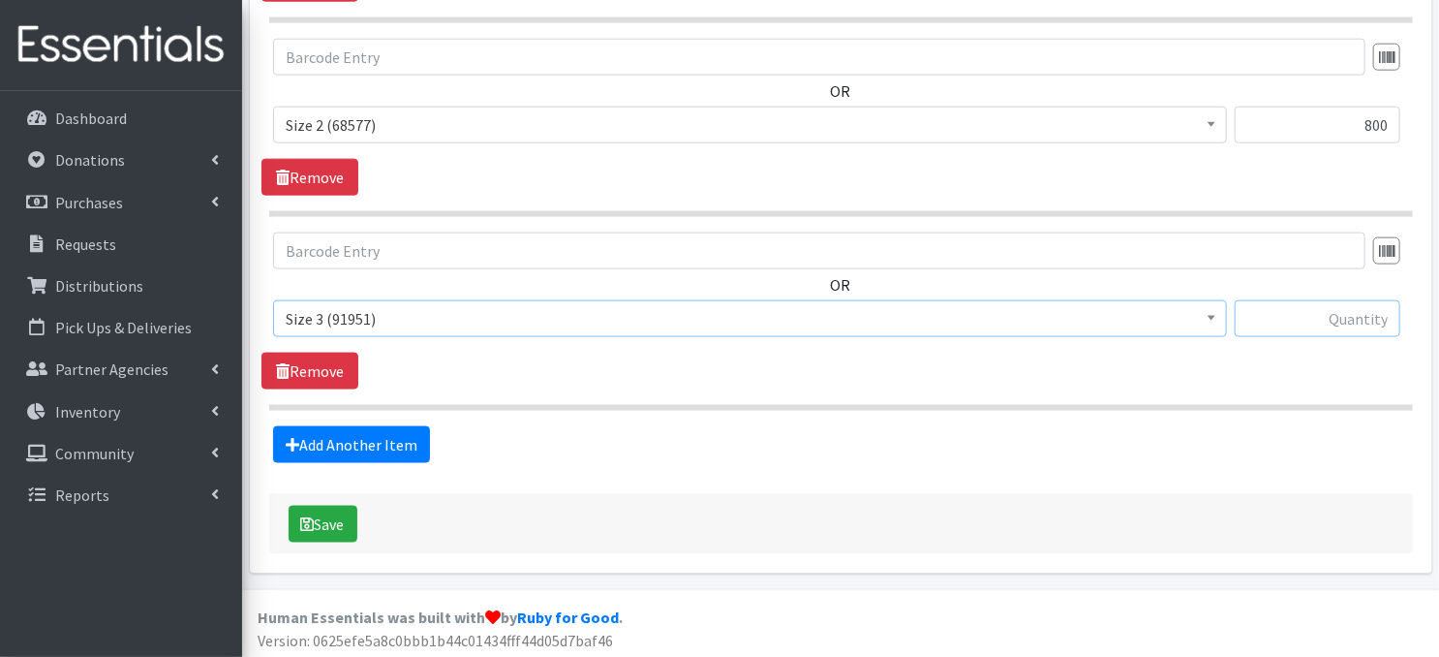
click at [1279, 319] on input "text" at bounding box center [1318, 318] width 166 height 37
type input "1200"
click at [338, 447] on link "Add Another Item" at bounding box center [351, 444] width 157 height 37
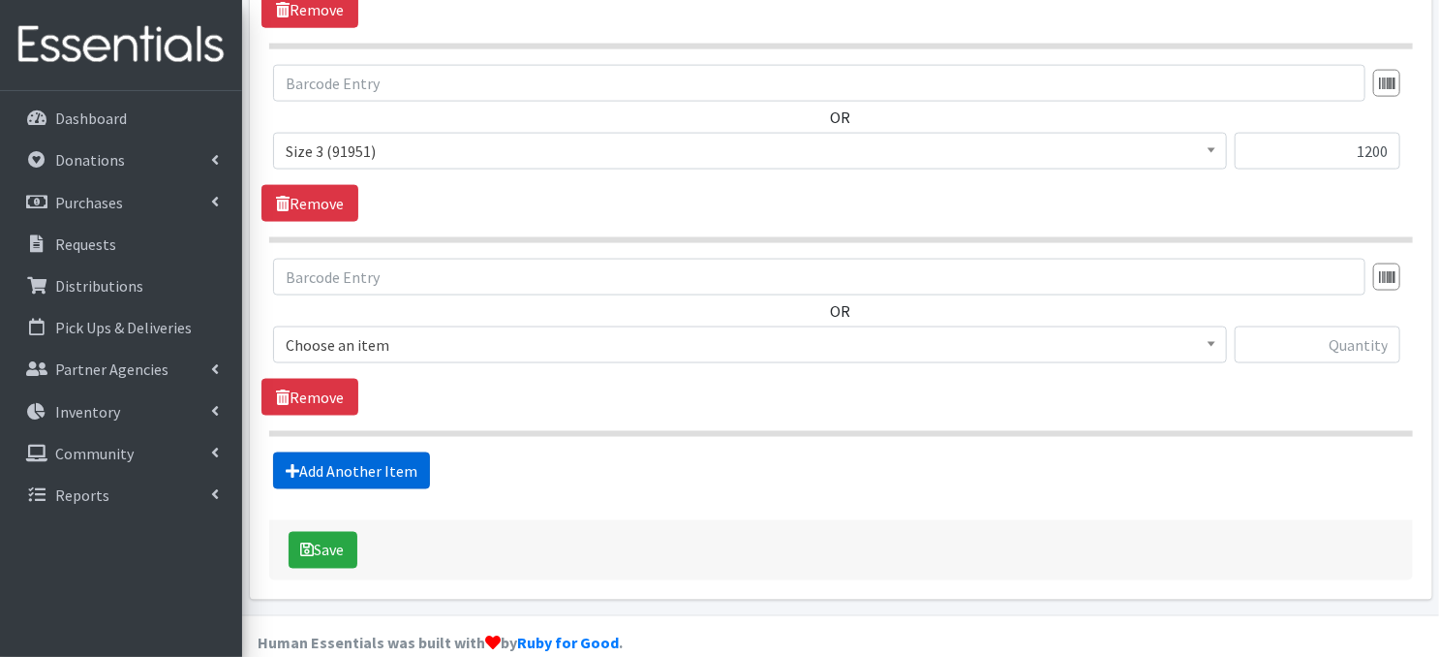
scroll to position [1339, 0]
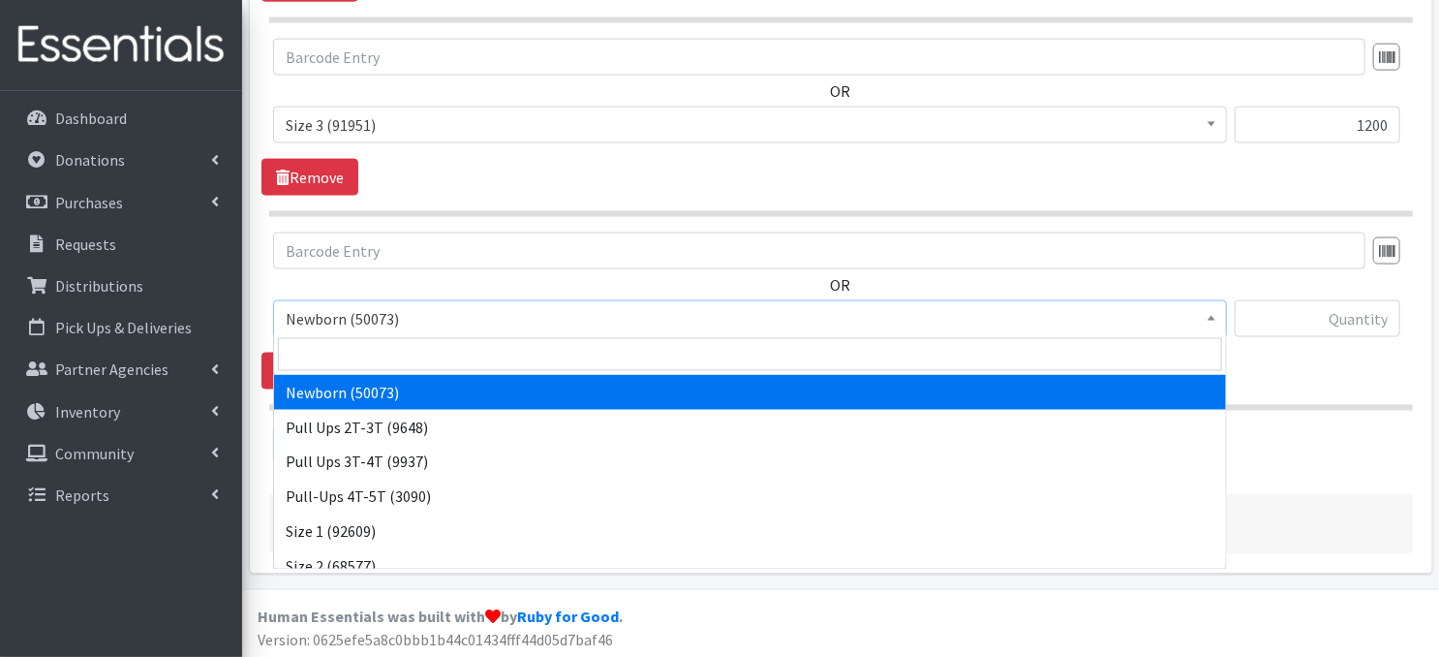
click at [1213, 316] on b at bounding box center [1212, 318] width 8 height 5
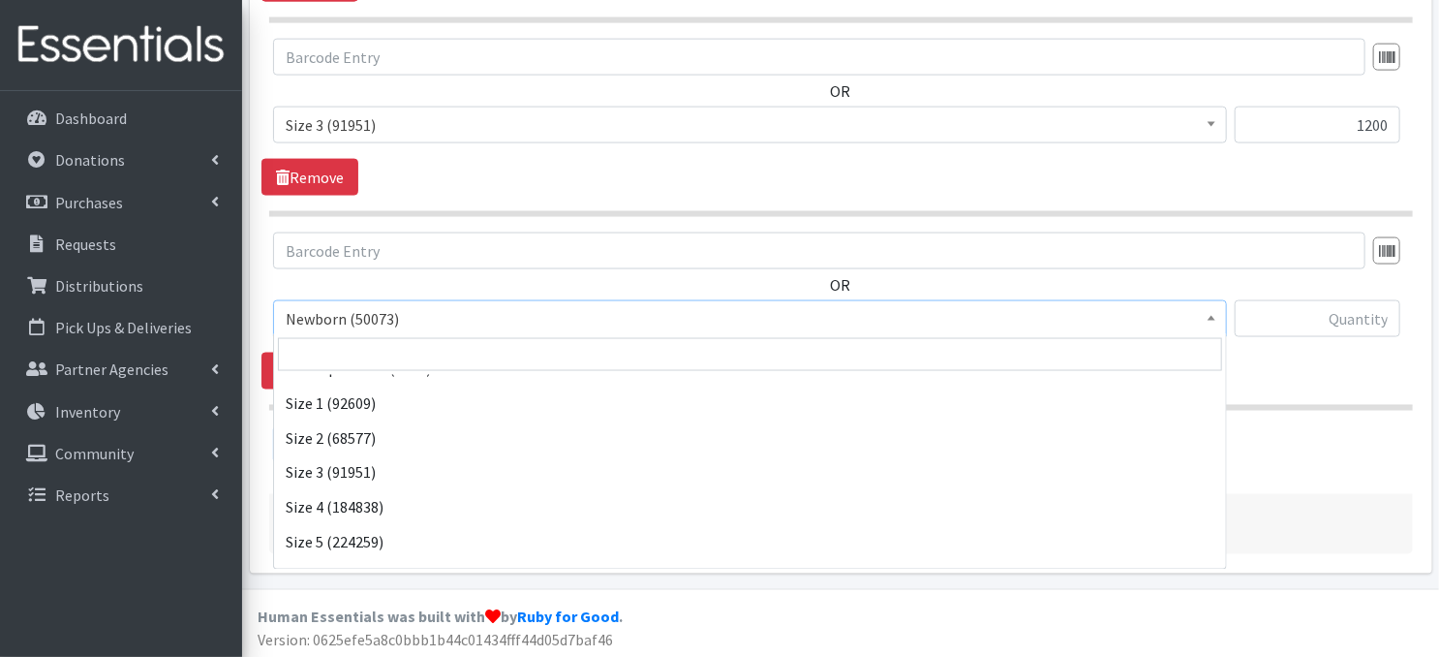
scroll to position [155, 0]
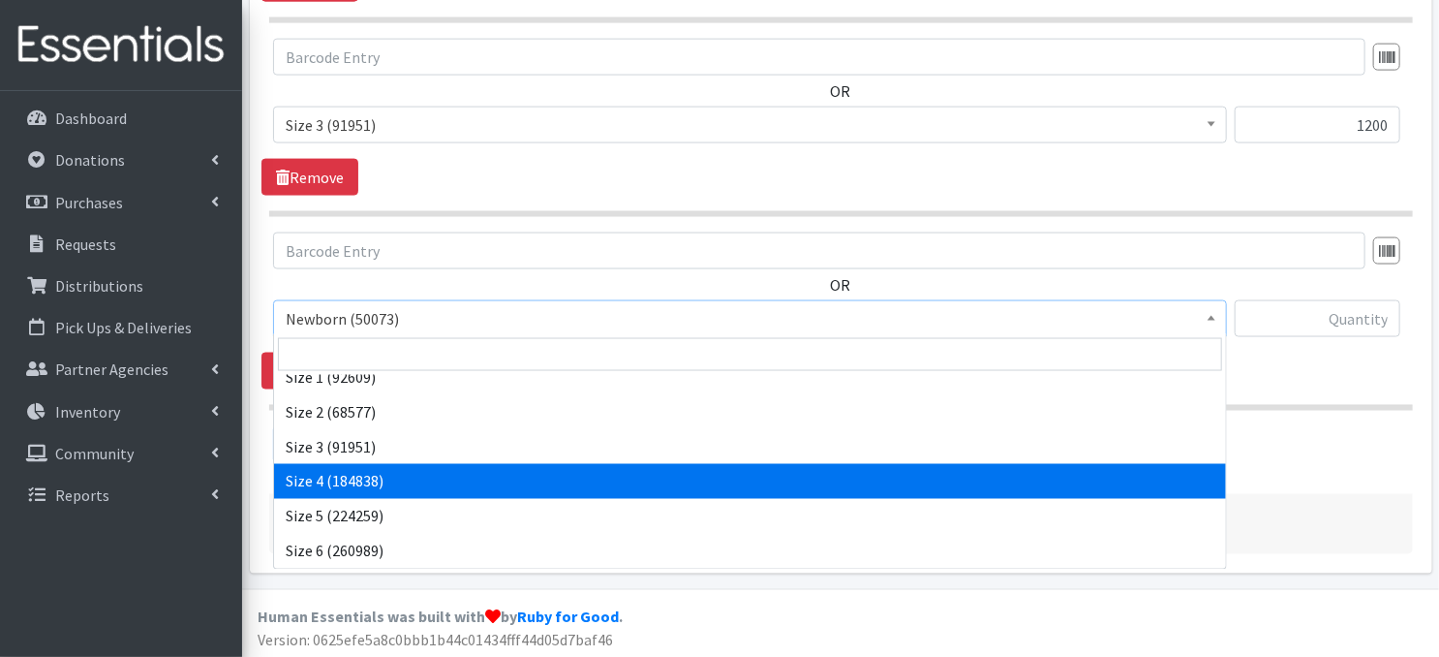
select select "3685"
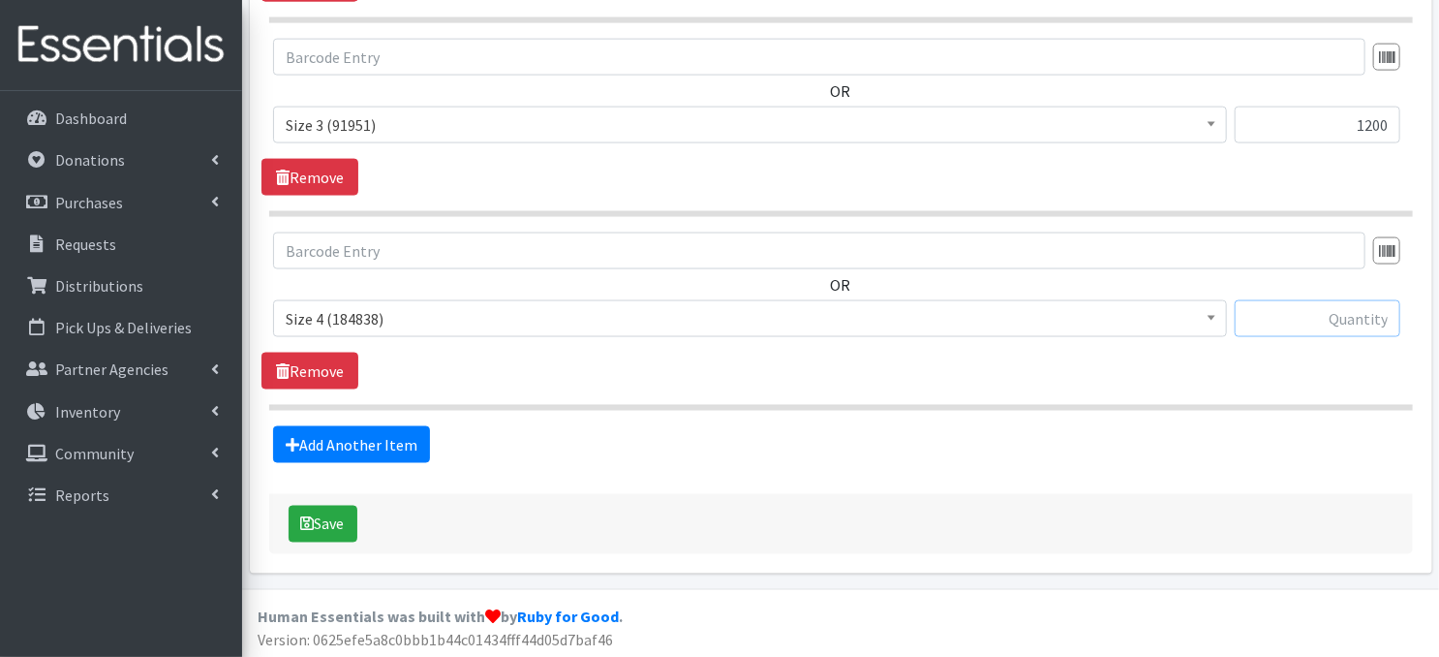
click at [1284, 320] on input "text" at bounding box center [1318, 318] width 166 height 37
type input "1800"
click at [379, 448] on link "Add Another Item" at bounding box center [351, 444] width 157 height 37
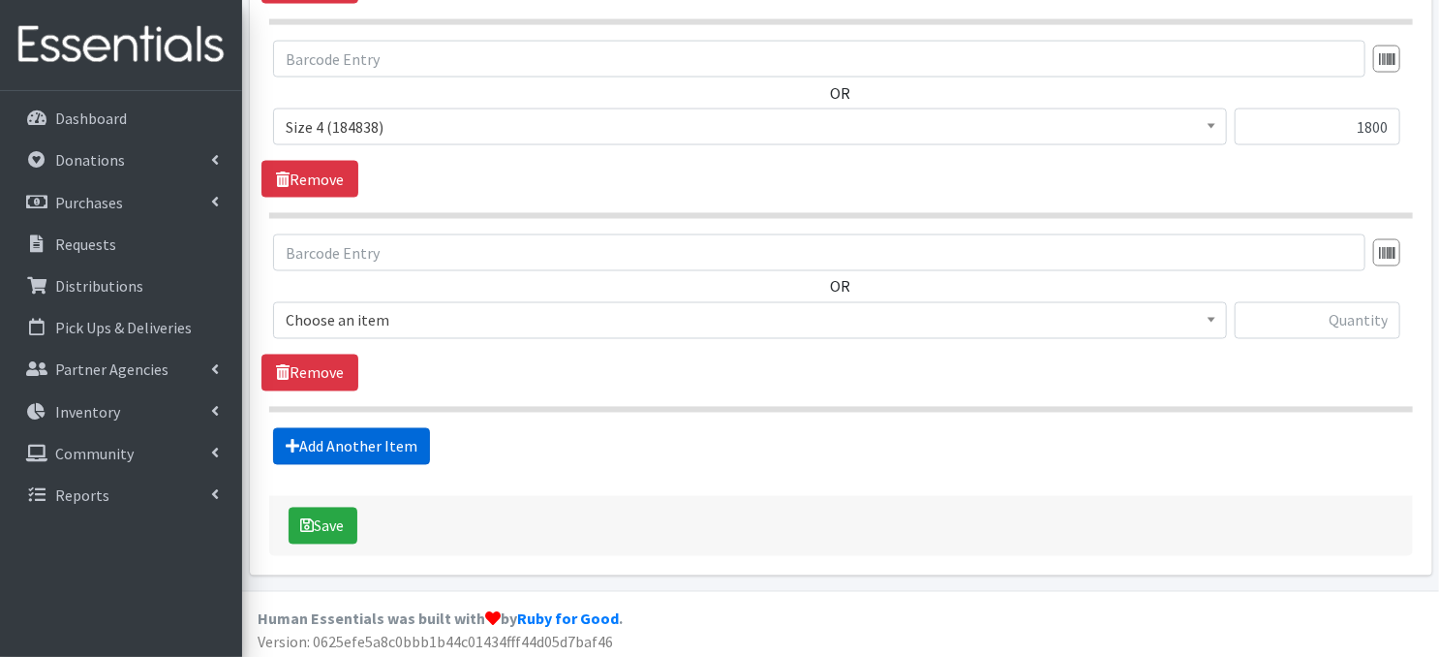
scroll to position [1532, 0]
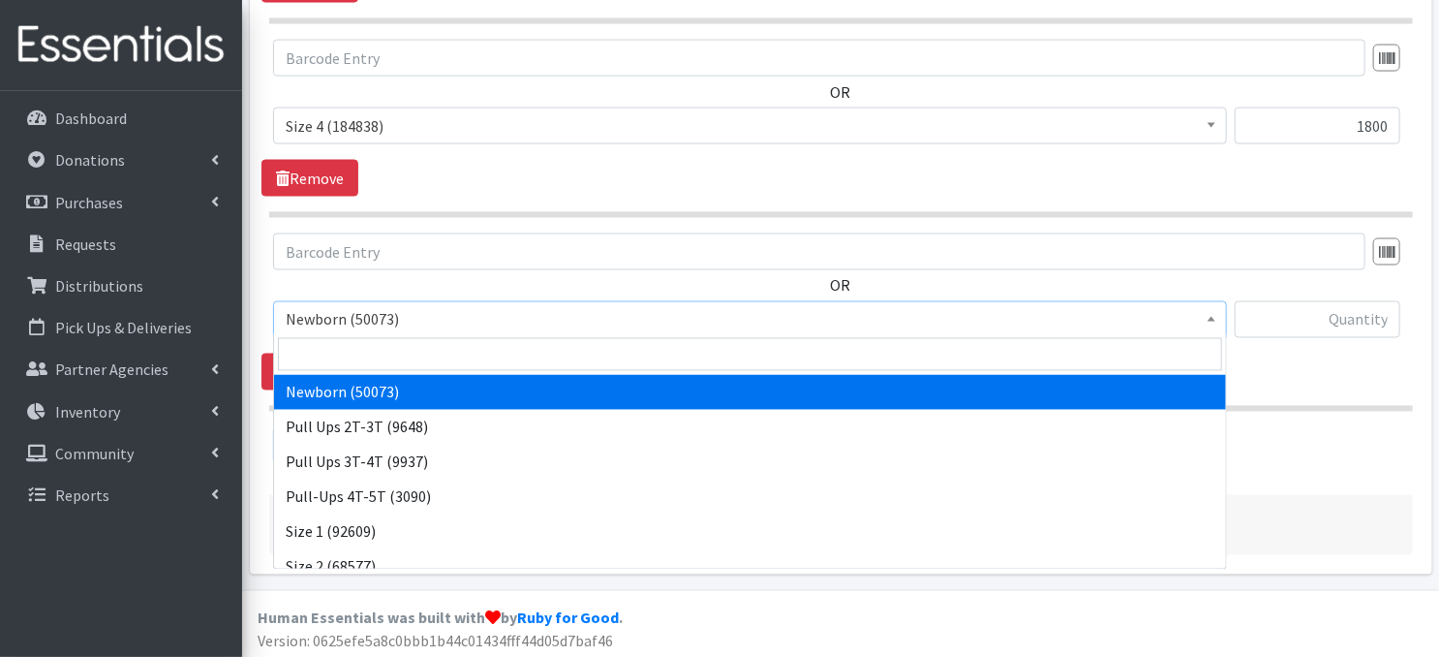
click at [1217, 320] on span at bounding box center [1211, 317] width 19 height 30
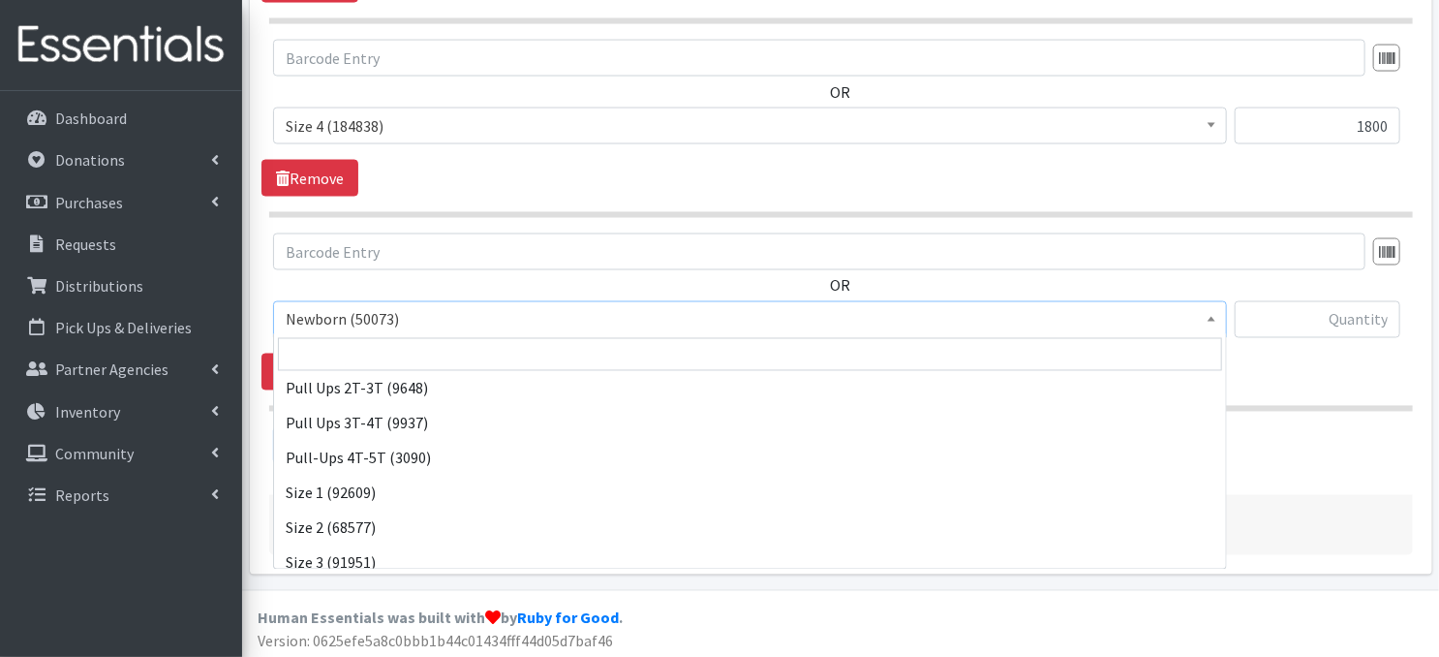
scroll to position [155, 0]
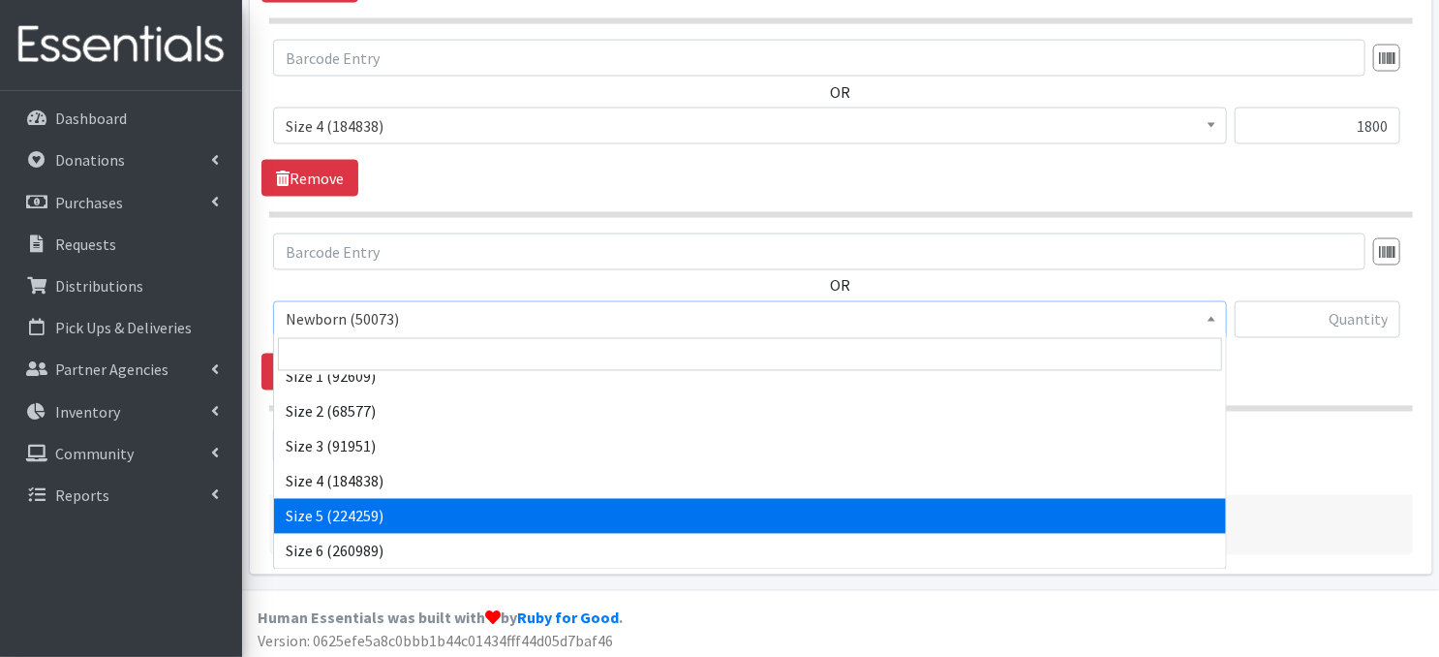
select select "3686"
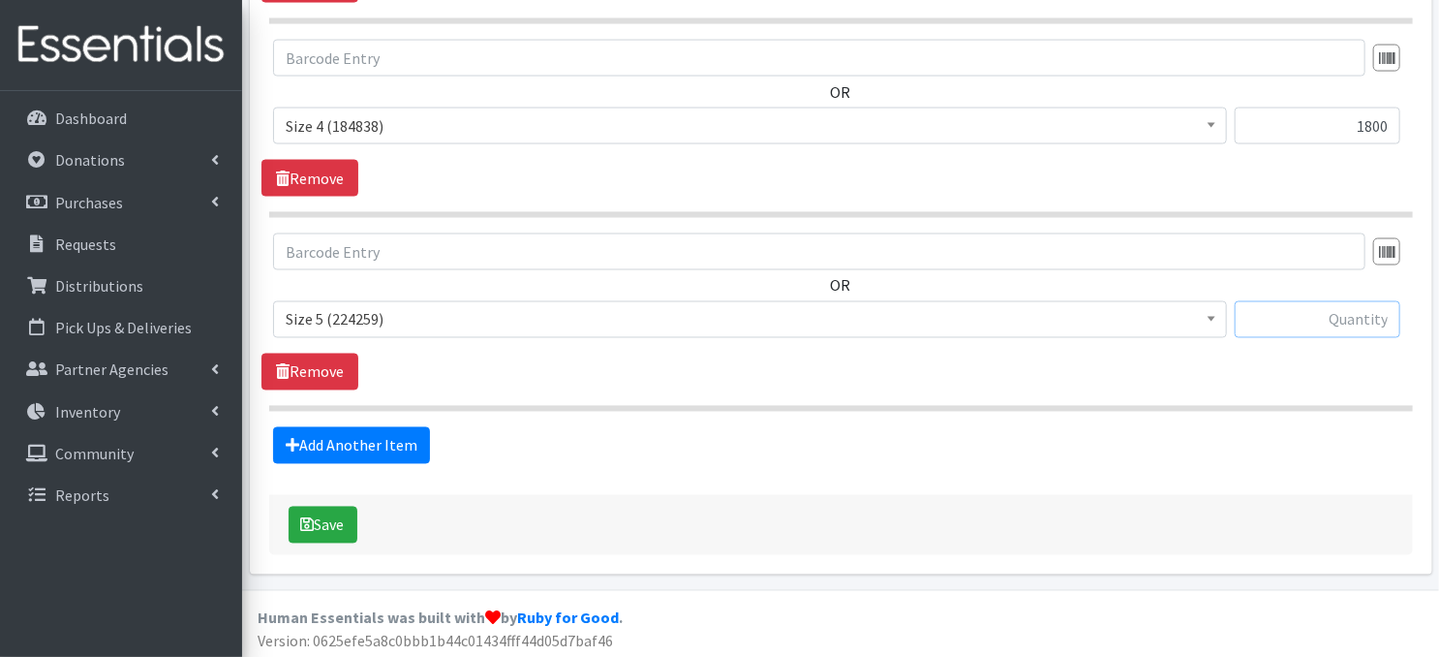
click at [1271, 317] on input "text" at bounding box center [1318, 319] width 166 height 37
type input "1800"
click at [350, 446] on link "Add Another Item" at bounding box center [351, 445] width 157 height 37
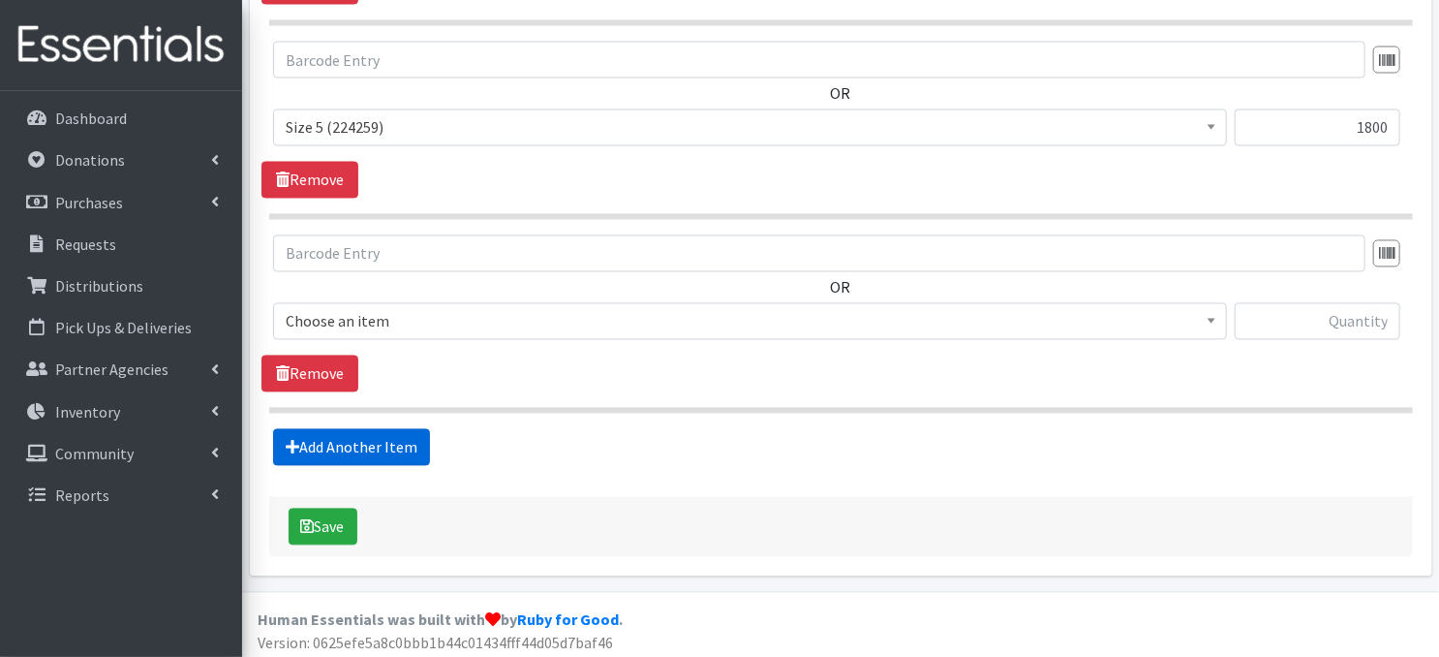
scroll to position [1725, 0]
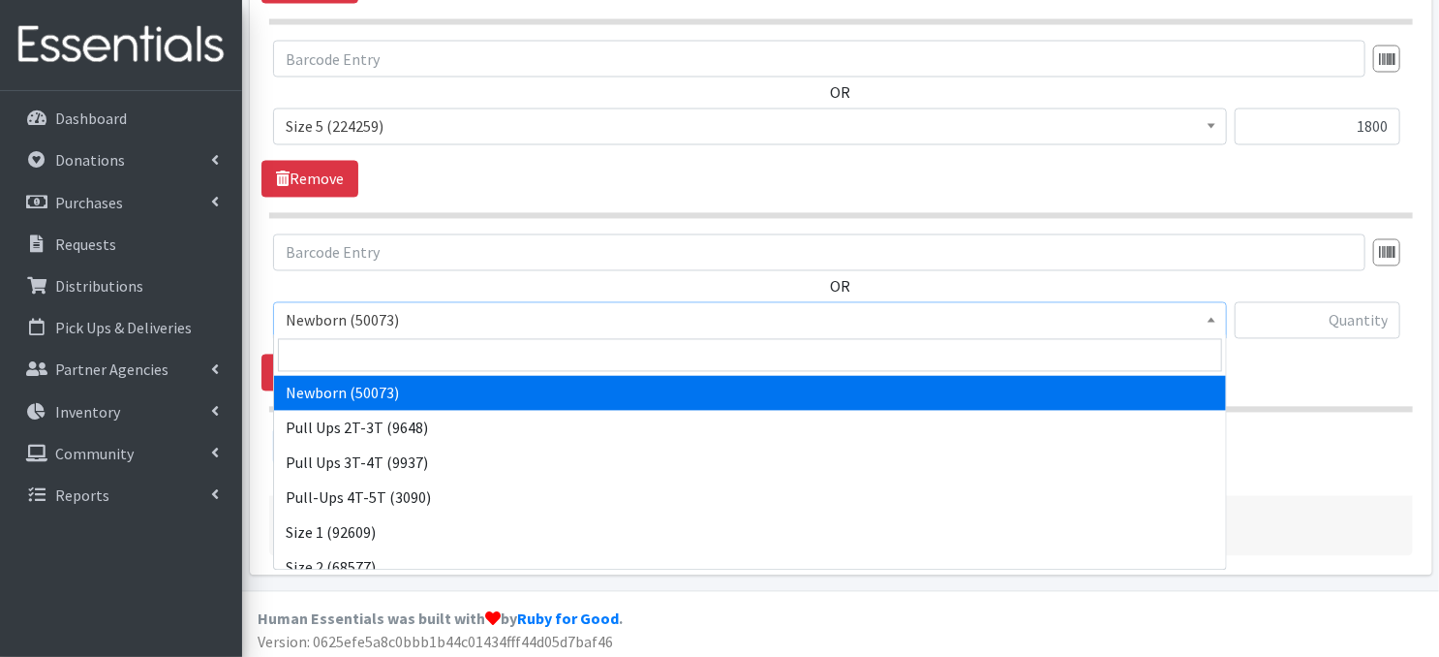
click at [1213, 318] on b at bounding box center [1212, 320] width 8 height 5
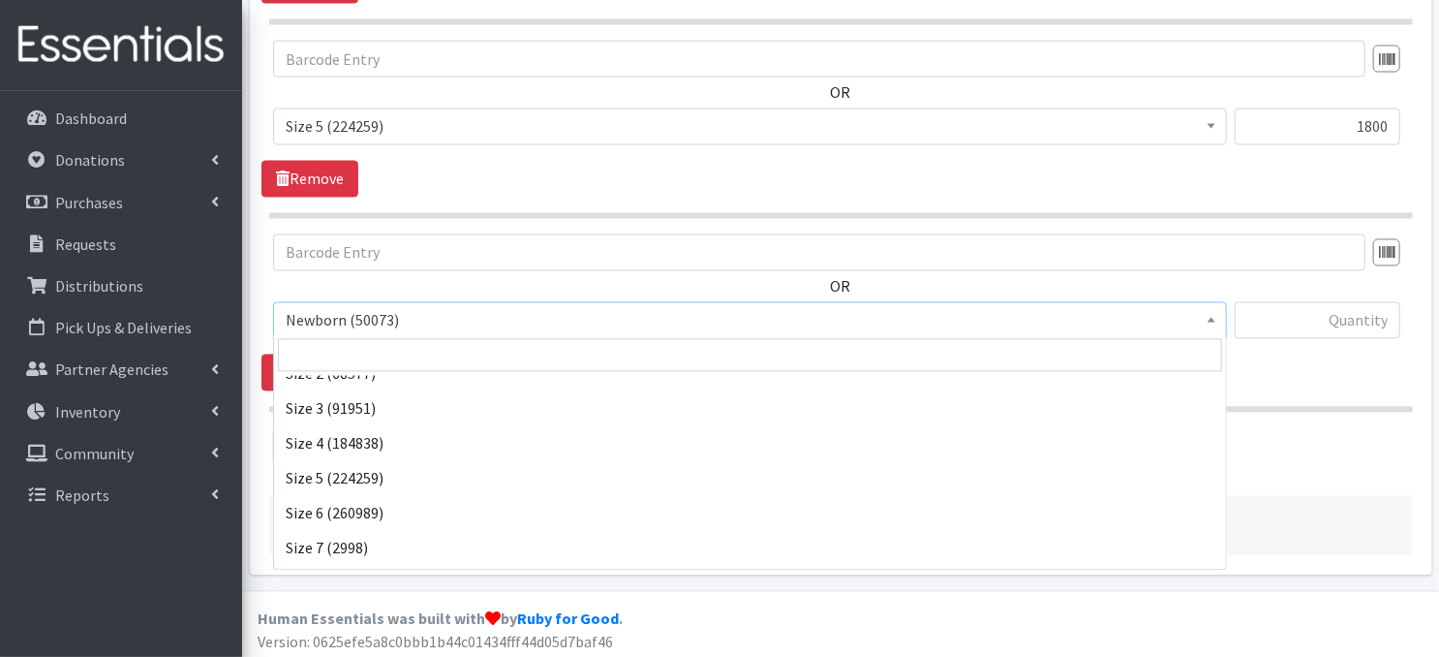
scroll to position [225, 0]
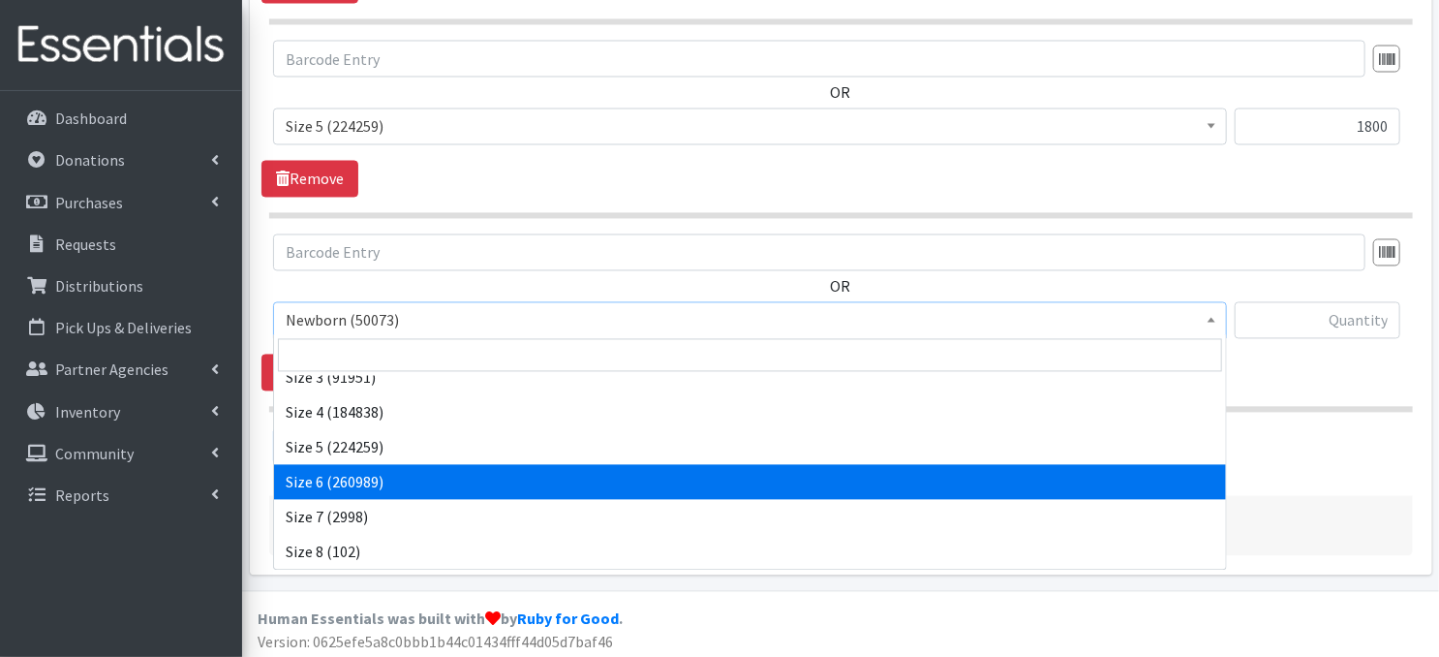
select select "3687"
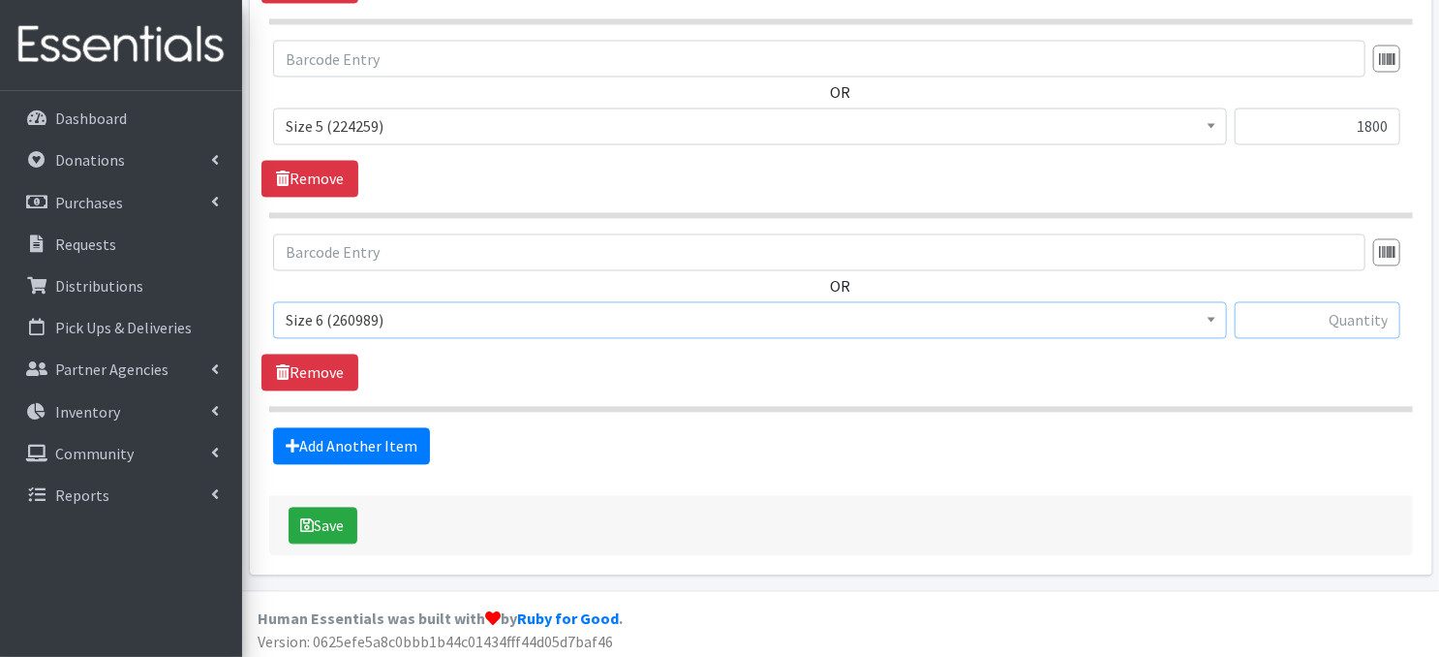
click at [1295, 320] on input "text" at bounding box center [1318, 320] width 166 height 37
type input "1800"
click at [349, 448] on link "Add Another Item" at bounding box center [351, 446] width 157 height 37
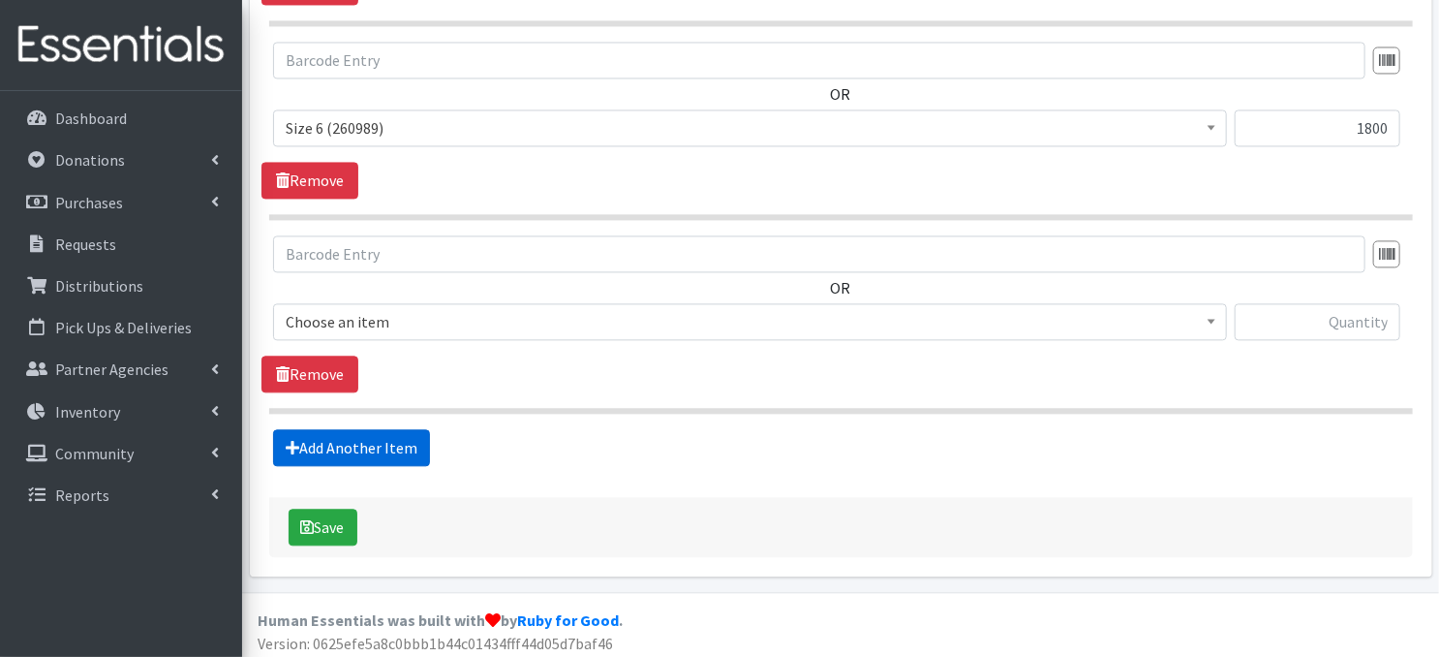
scroll to position [1918, 0]
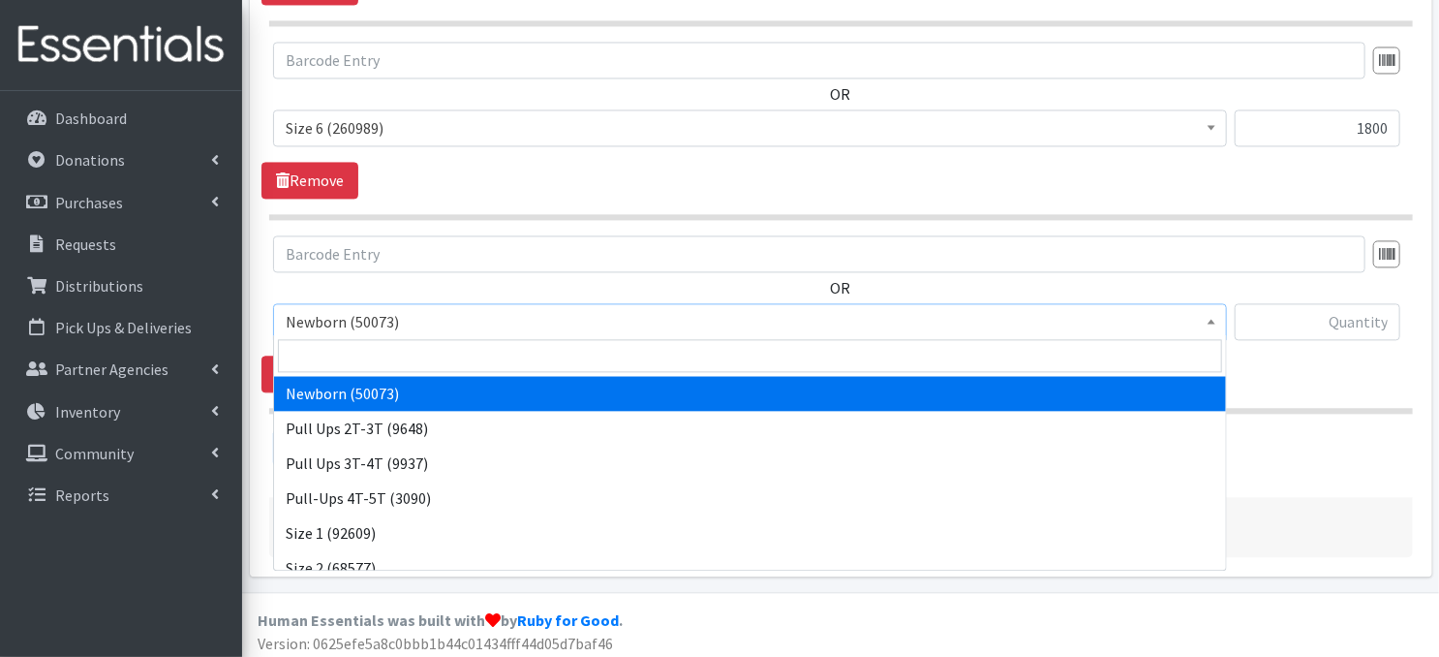
click at [1211, 318] on span at bounding box center [1211, 319] width 19 height 30
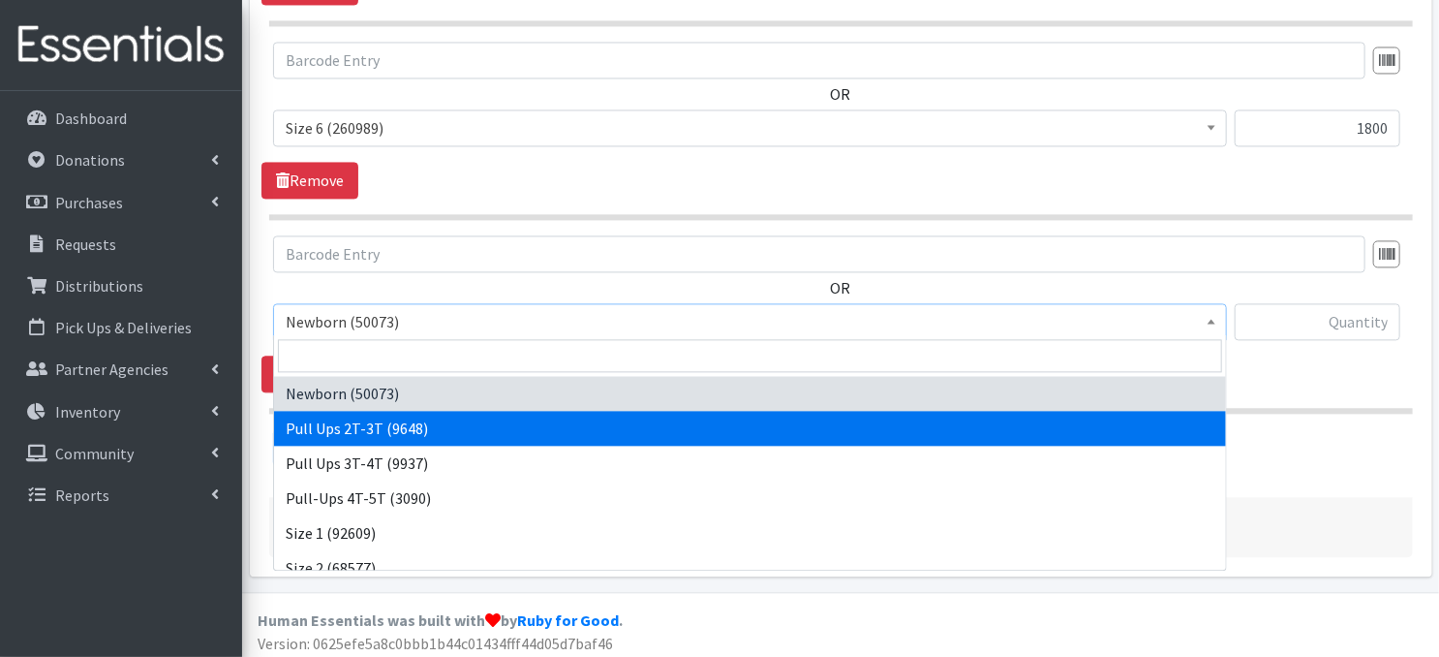
select select "3696"
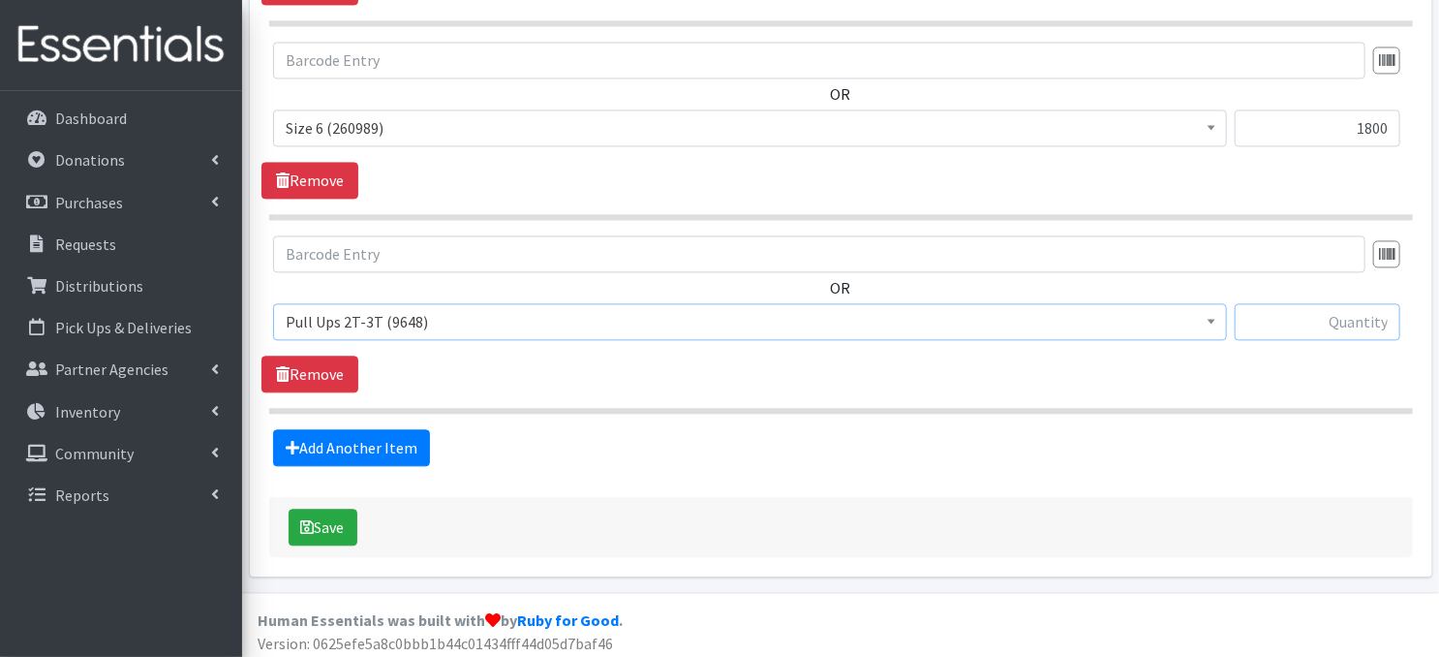
click at [1292, 321] on input "text" at bounding box center [1318, 321] width 166 height 37
type input "300"
click at [366, 445] on link "Add Another Item" at bounding box center [351, 447] width 157 height 37
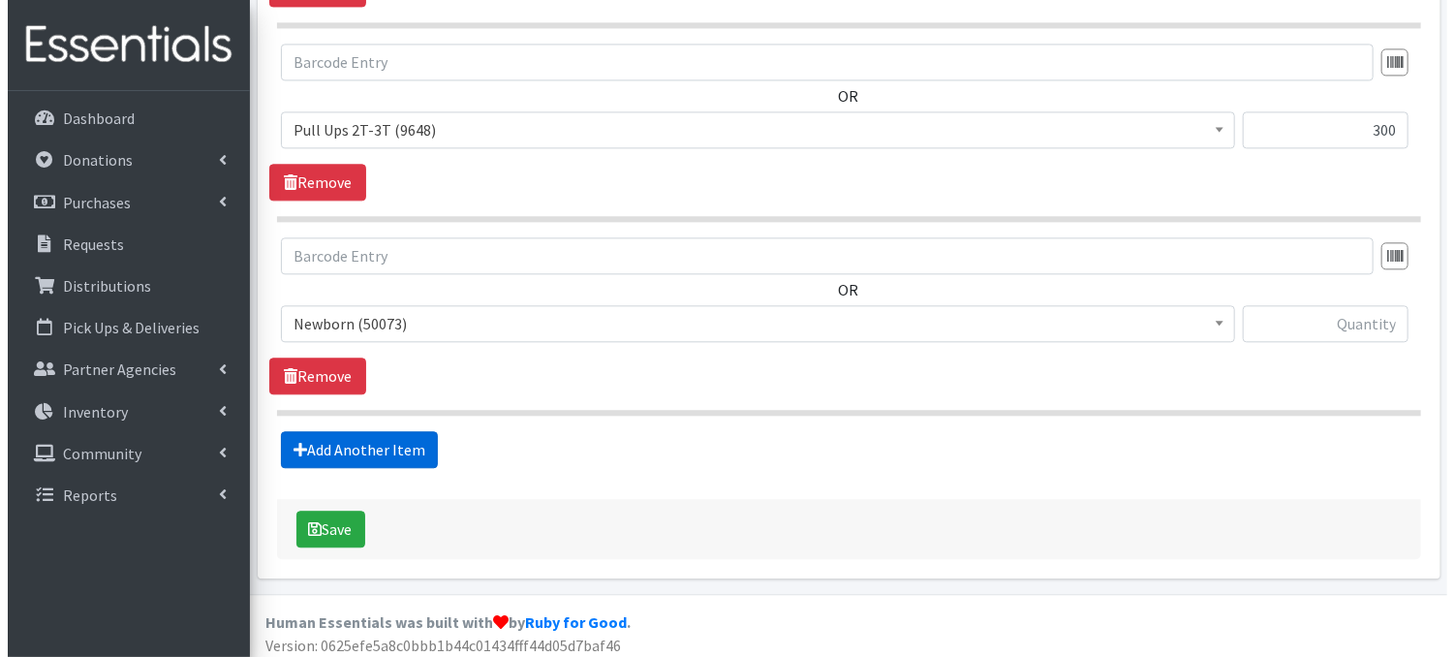
scroll to position [2111, 0]
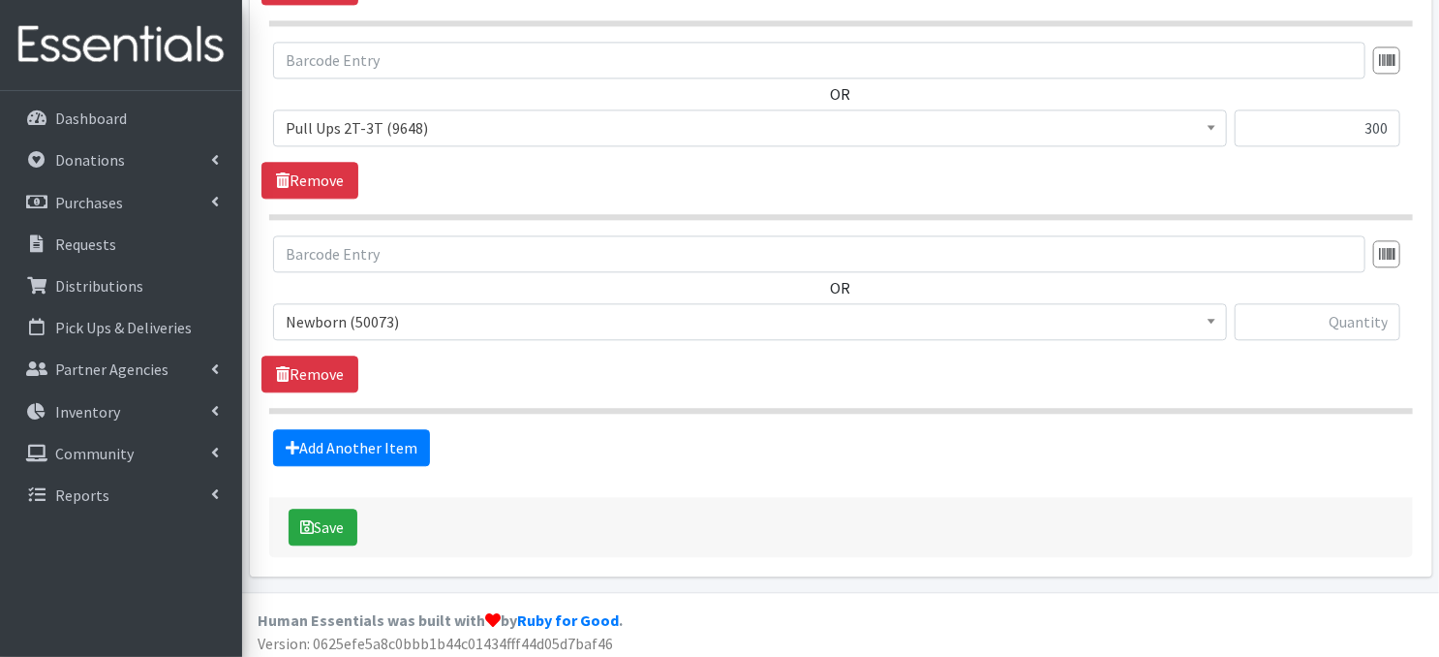
click at [1209, 323] on span at bounding box center [1211, 319] width 19 height 30
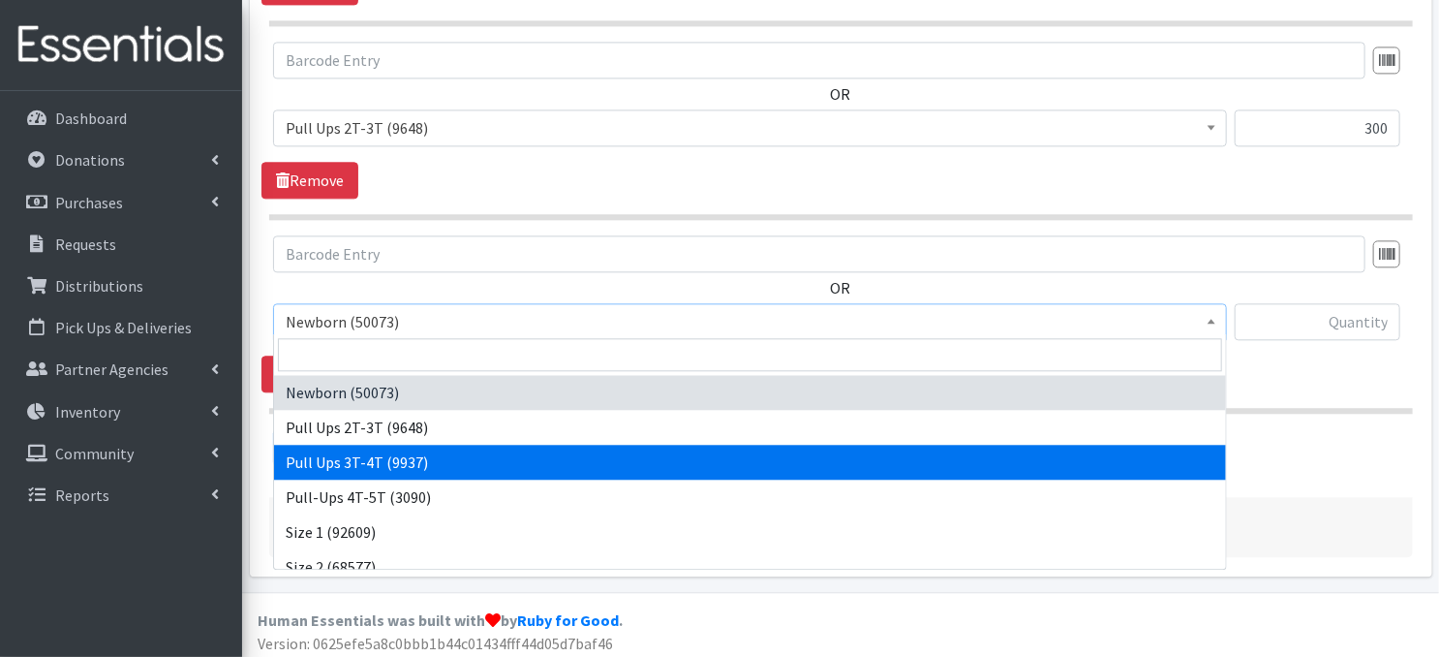
select select "3697"
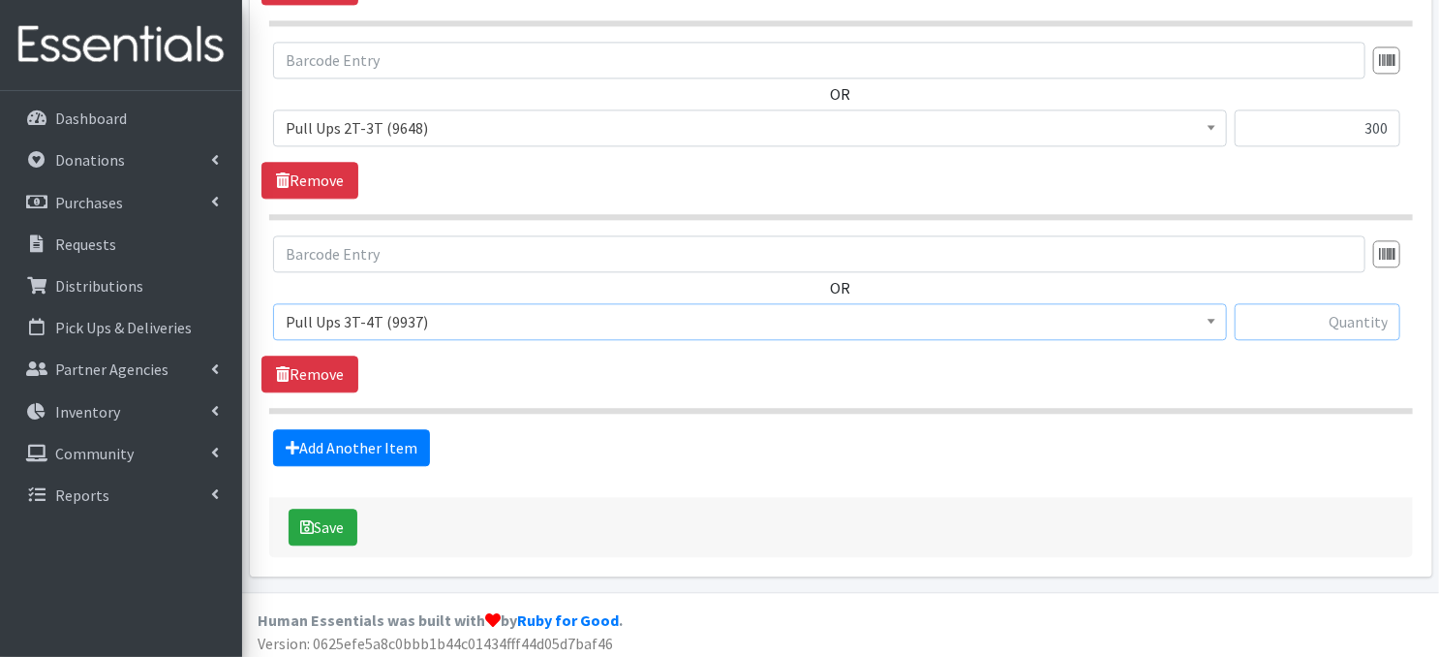
click at [1286, 314] on input "text" at bounding box center [1318, 321] width 166 height 37
type input "300"
click at [341, 518] on button "Save" at bounding box center [323, 526] width 69 height 37
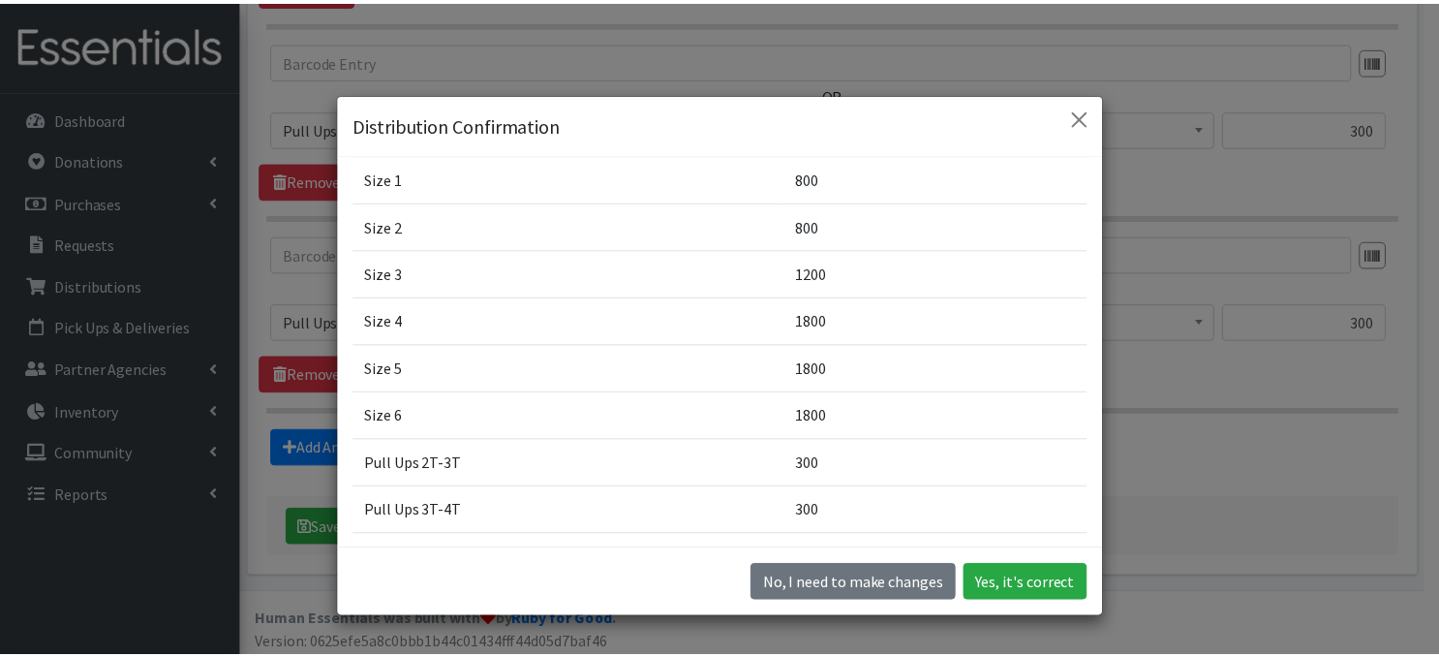
scroll to position [187, 0]
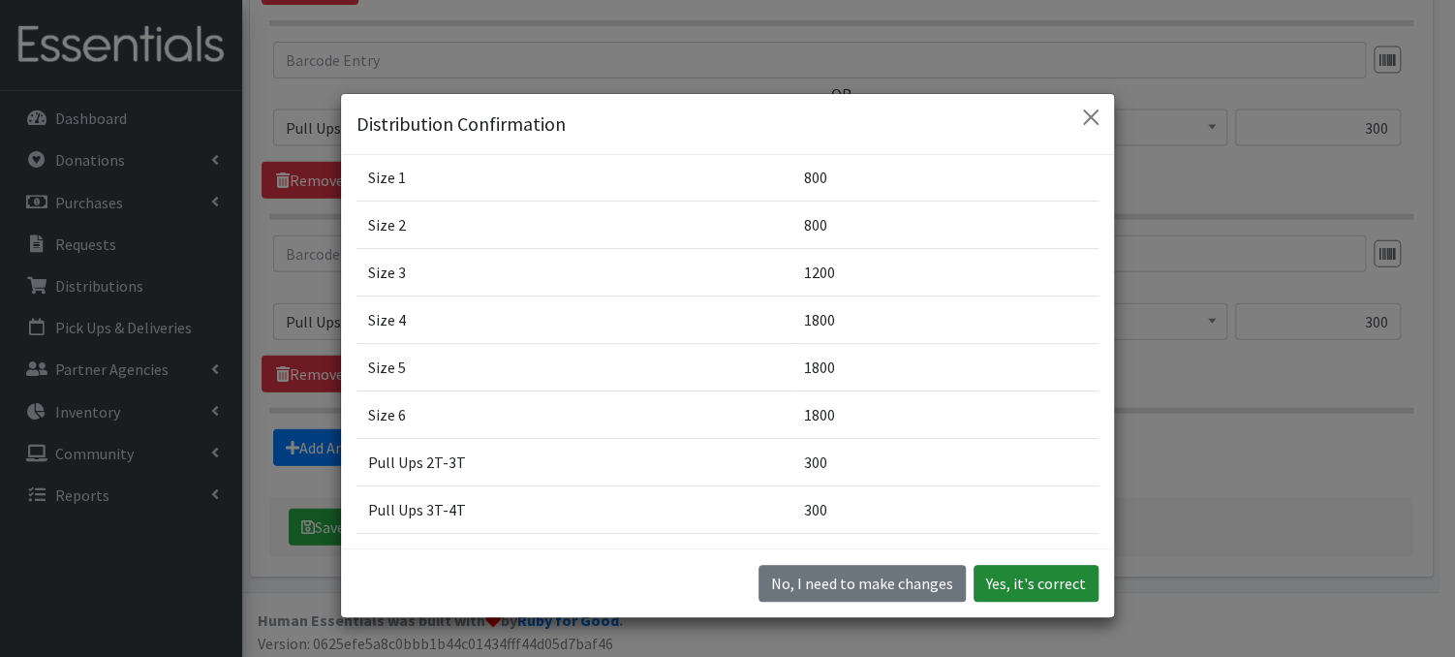
click at [1021, 588] on button "Yes, it's correct" at bounding box center [1035, 583] width 125 height 37
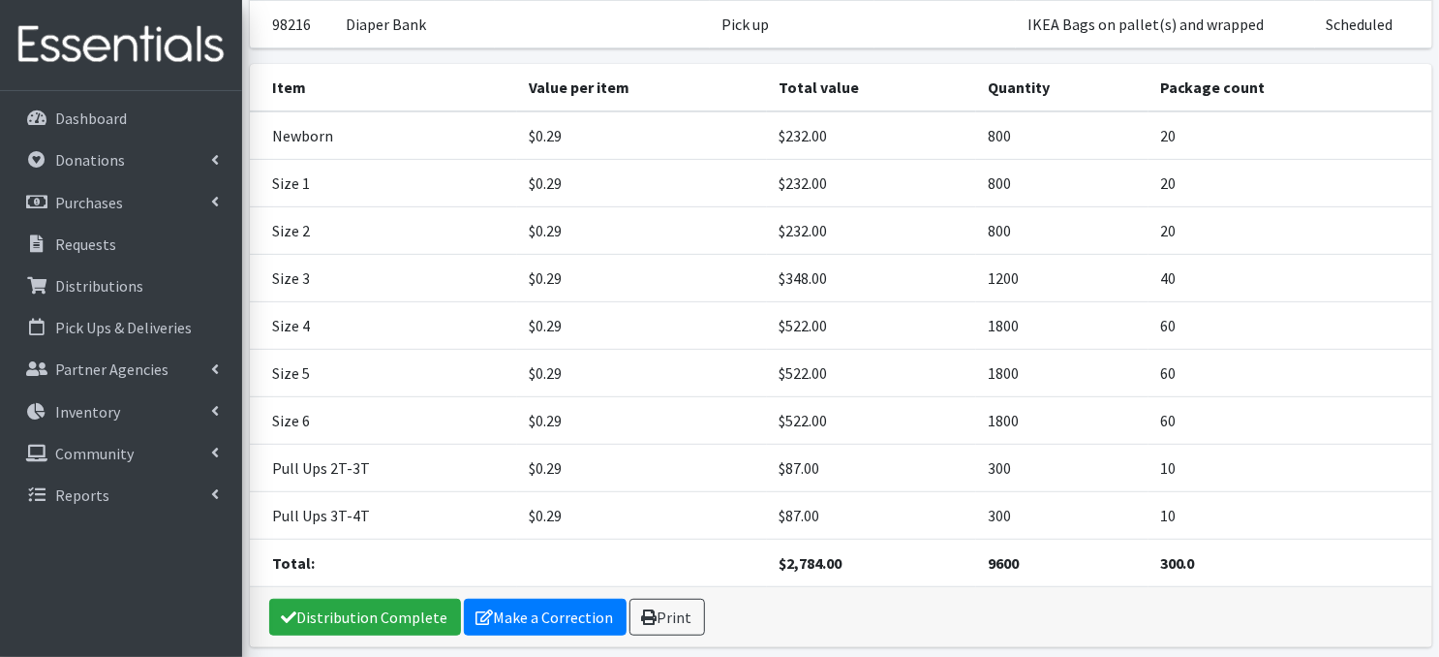
scroll to position [276, 0]
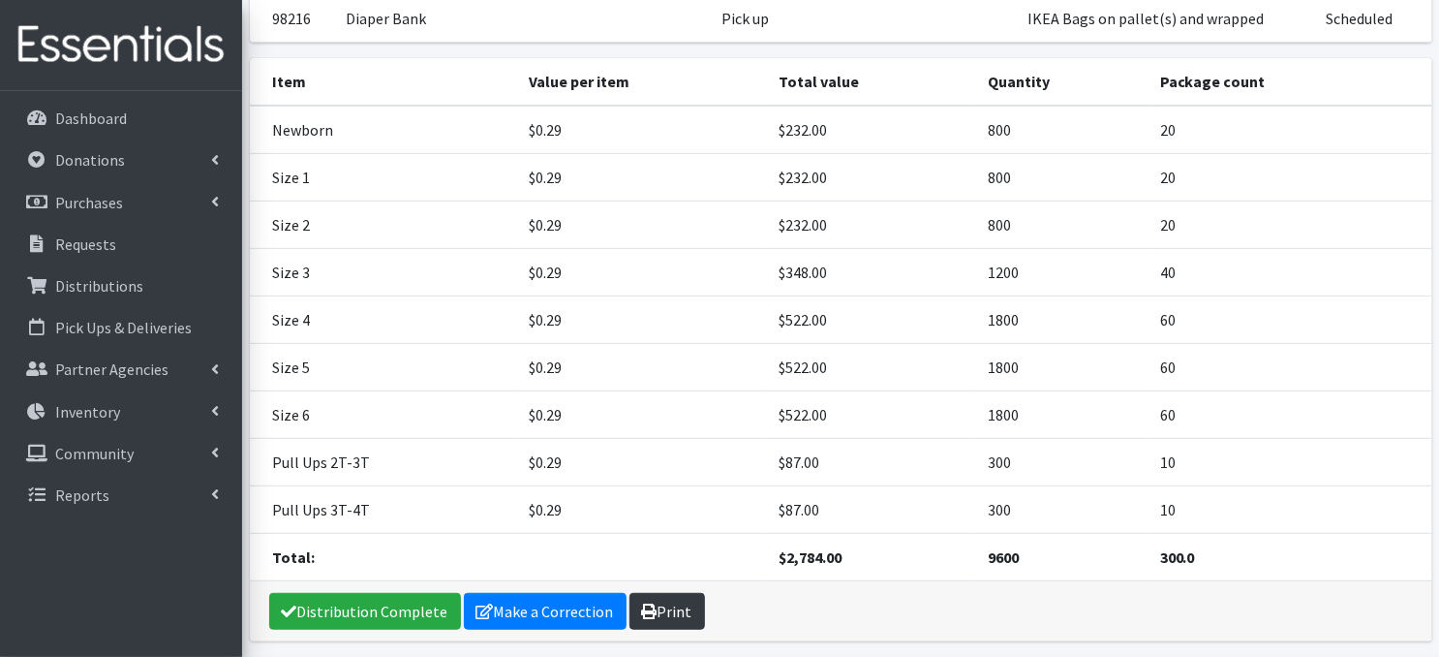
click at [649, 607] on icon at bounding box center [649, 610] width 15 height 15
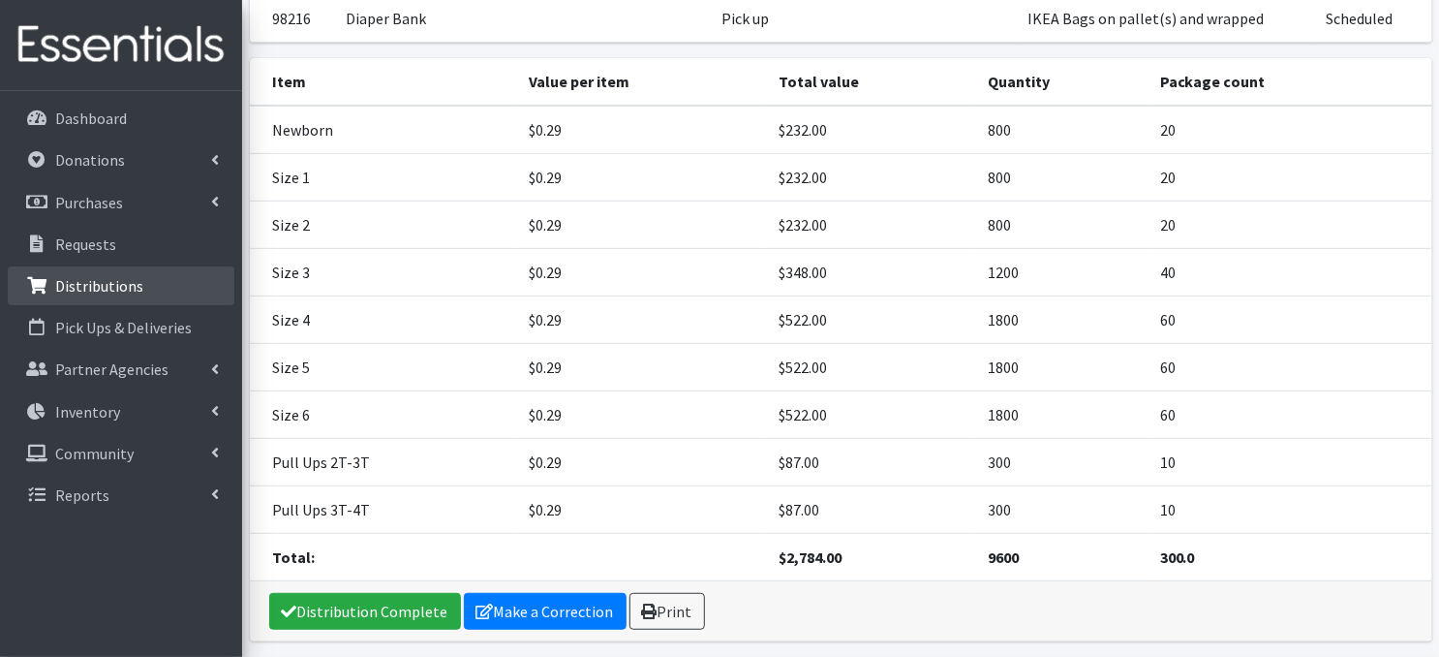
click at [97, 286] on p "Distributions" at bounding box center [99, 285] width 88 height 19
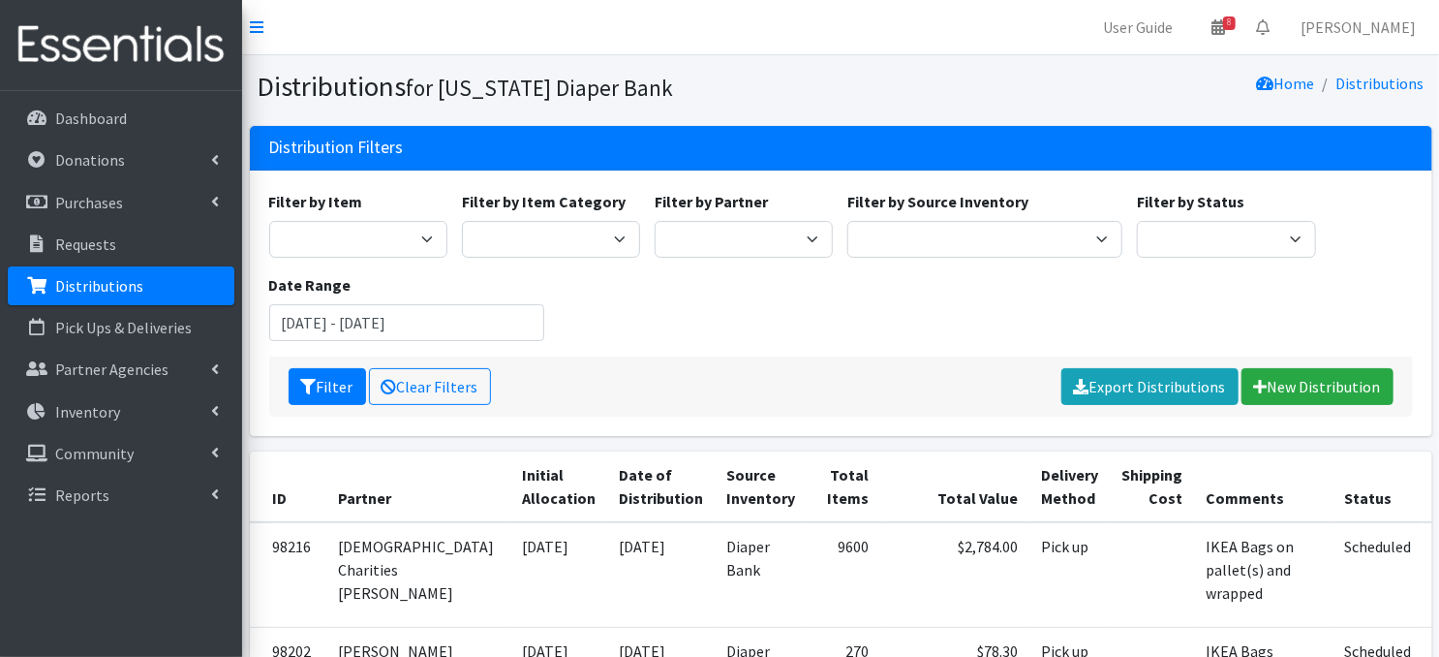
click at [84, 286] on p "Distributions" at bounding box center [99, 285] width 88 height 19
click at [1302, 387] on link "New Distribution" at bounding box center [1318, 386] width 152 height 37
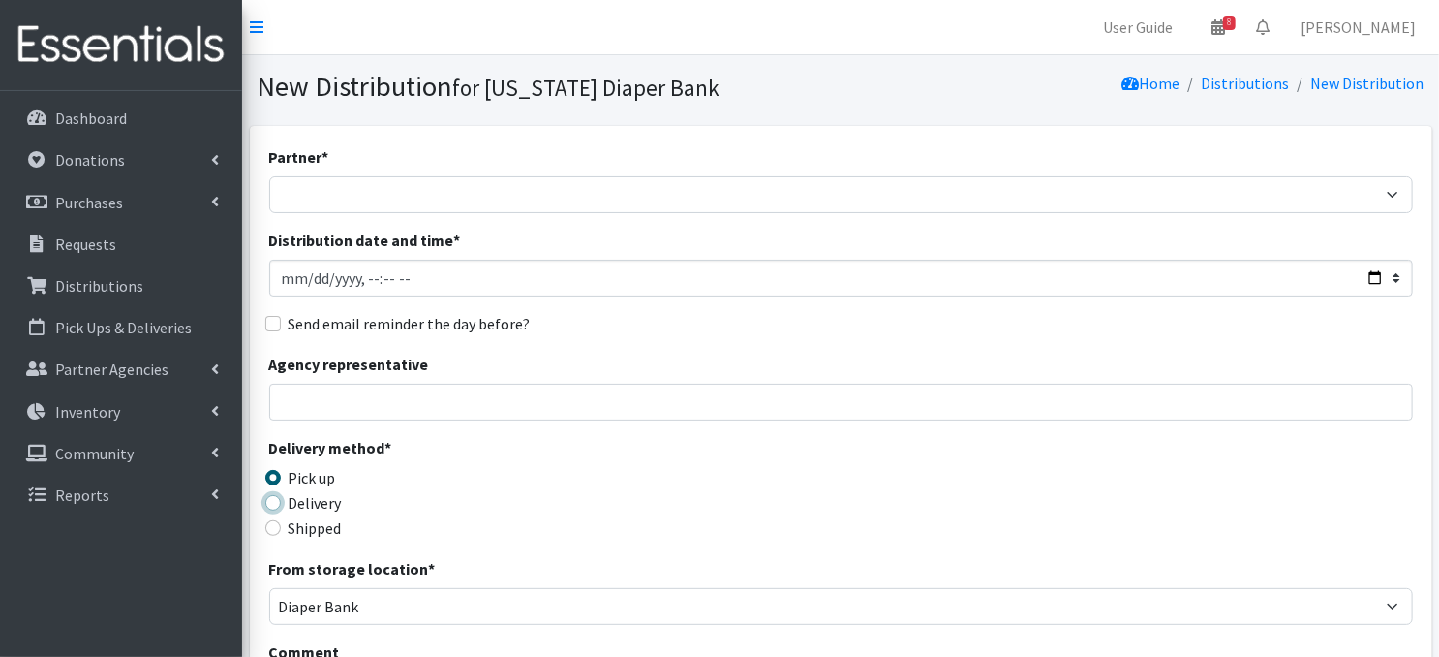
click at [271, 499] on input "Delivery" at bounding box center [272, 502] width 15 height 15
radio input "true"
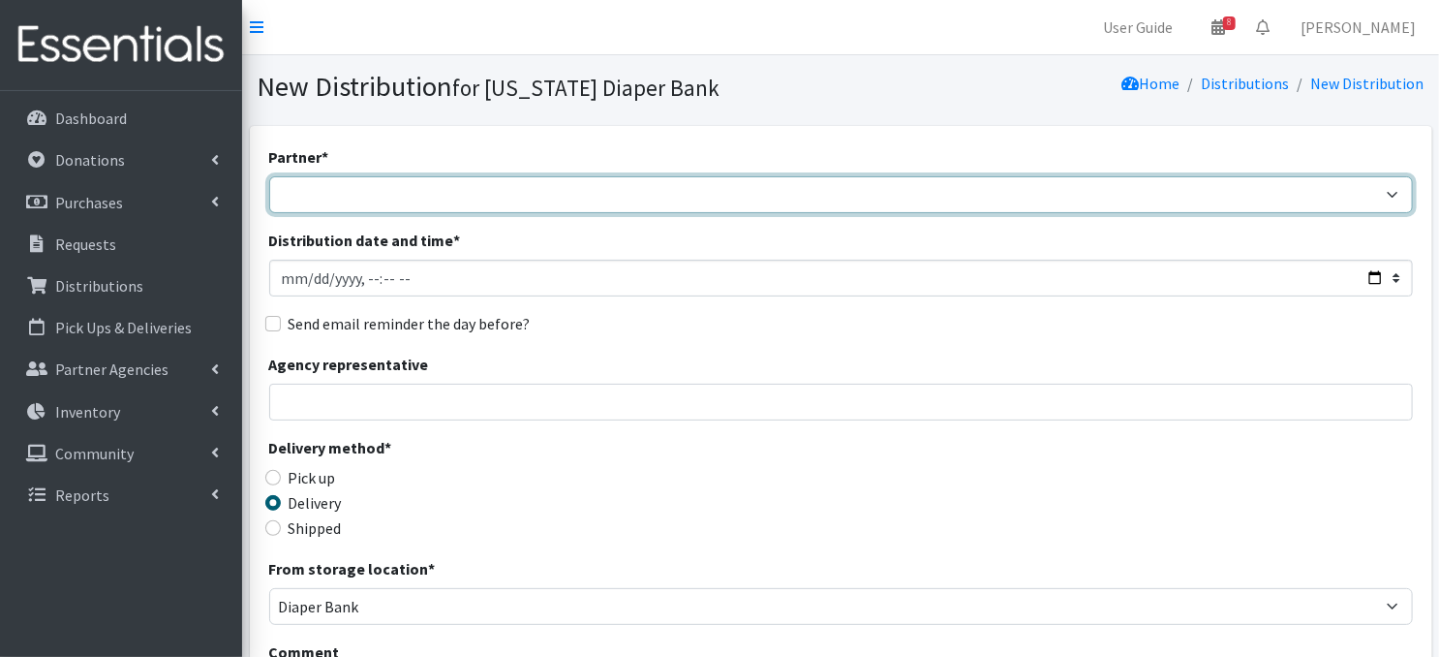
click at [320, 193] on select "Abide A Mother's Love BART - Benson Area Refugee Taskforce Big Brothers Big Sis…" at bounding box center [841, 194] width 1144 height 37
select select "4821"
click at [269, 176] on select "Abide A Mother's Love BART - Benson Area Refugee Taskforce Big Brothers Big Sis…" at bounding box center [841, 194] width 1144 height 37
click at [433, 193] on select "Abide A Mother's Love BART - Benson Area Refugee Taskforce Big Brothers Big Sis…" at bounding box center [841, 194] width 1144 height 37
click at [269, 176] on select "Abide A Mother's Love BART - Benson Area Refugee Taskforce Big Brothers Big Sis…" at bounding box center [841, 194] width 1144 height 37
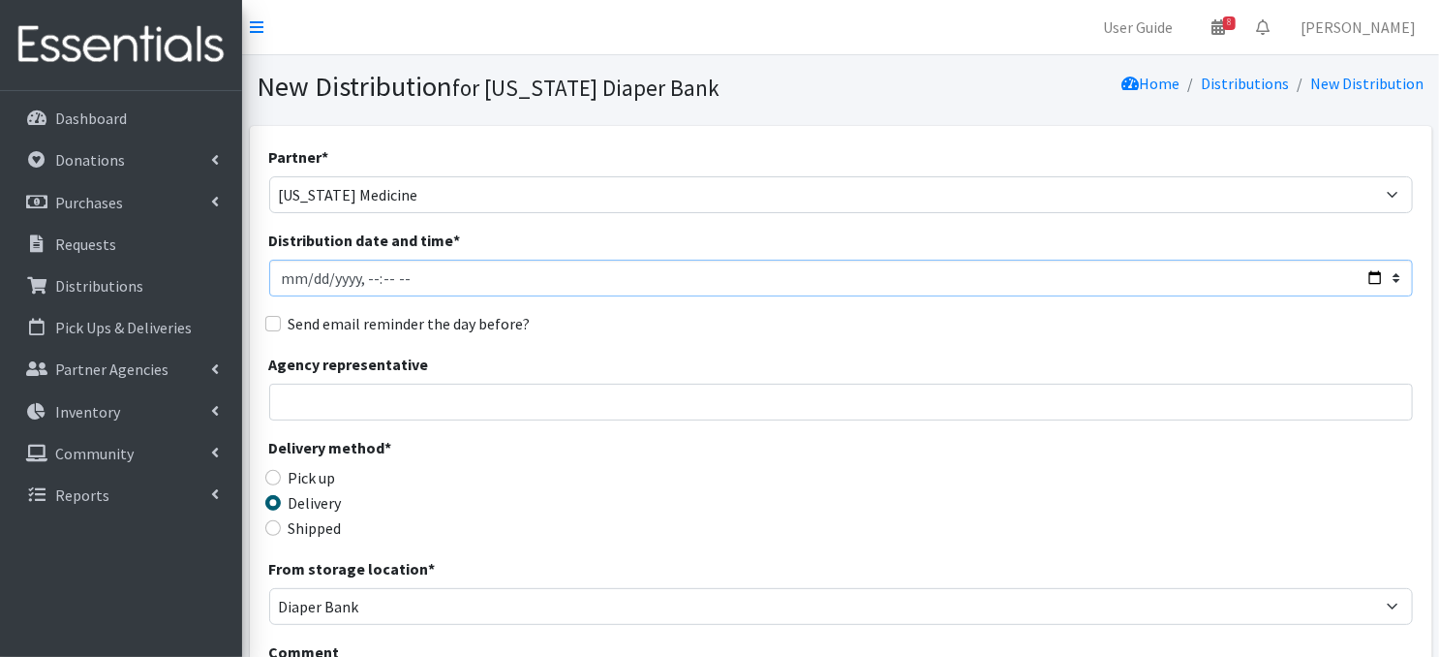
click at [310, 273] on input "Distribution date and time *" at bounding box center [841, 278] width 1144 height 37
click at [362, 270] on input "Distribution date and time *" at bounding box center [841, 278] width 1144 height 37
click at [361, 277] on input "Distribution date and time *" at bounding box center [841, 278] width 1144 height 37
type input "2025-10-27T13:00"
click at [541, 265] on input "Distribution date and time *" at bounding box center [841, 278] width 1144 height 37
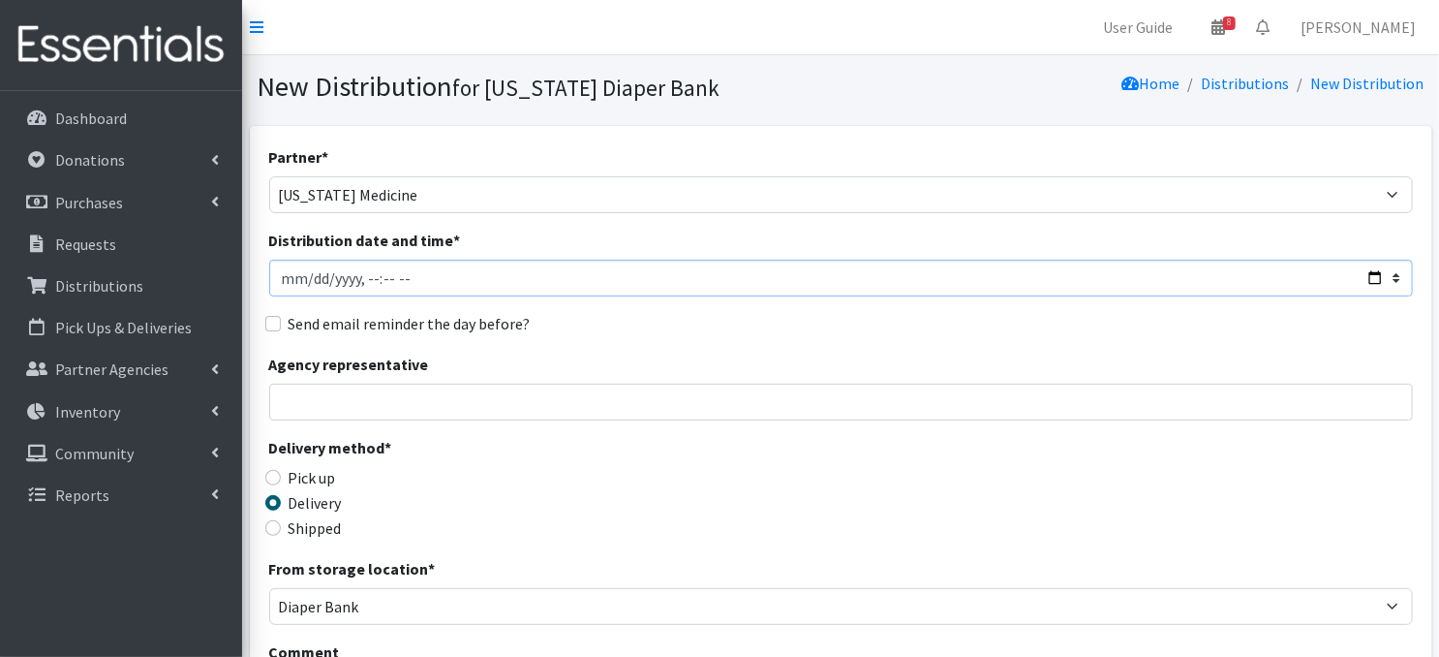
click at [549, 290] on input "Distribution date and time *" at bounding box center [841, 278] width 1144 height 37
click at [552, 369] on div "Agency representative" at bounding box center [841, 387] width 1144 height 68
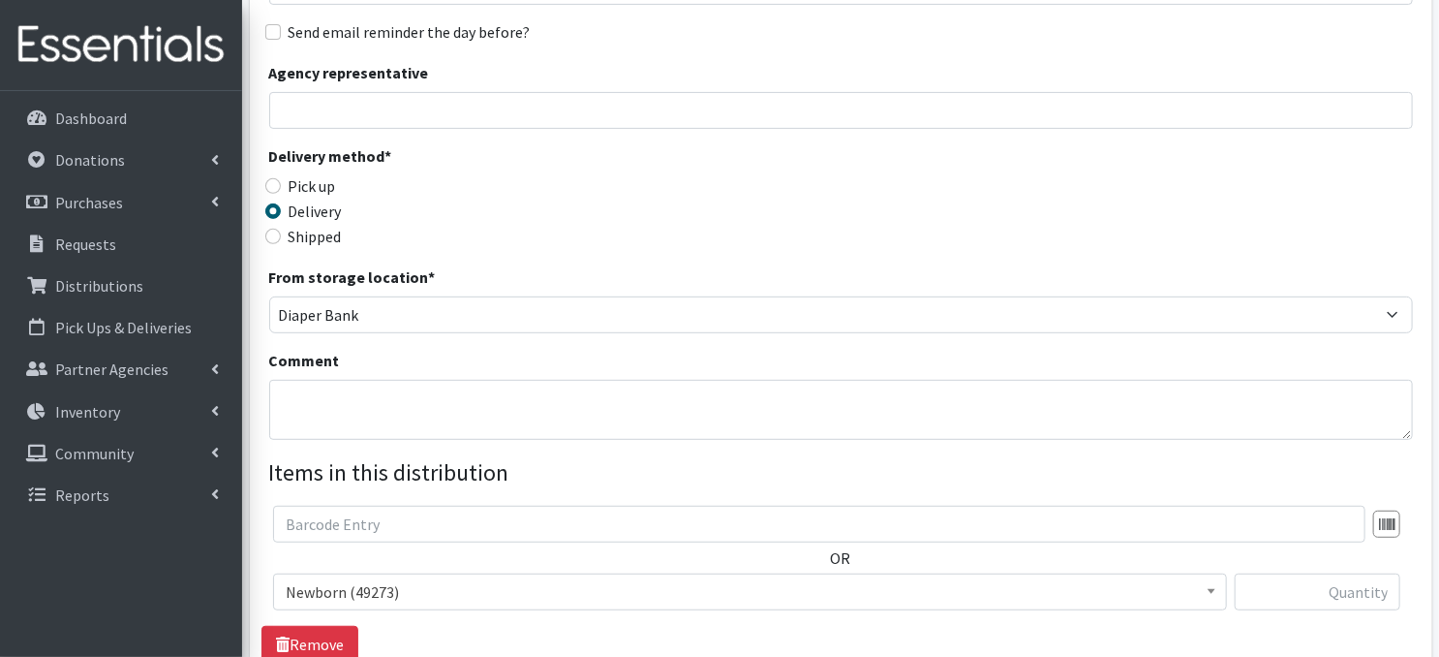
scroll to position [310, 0]
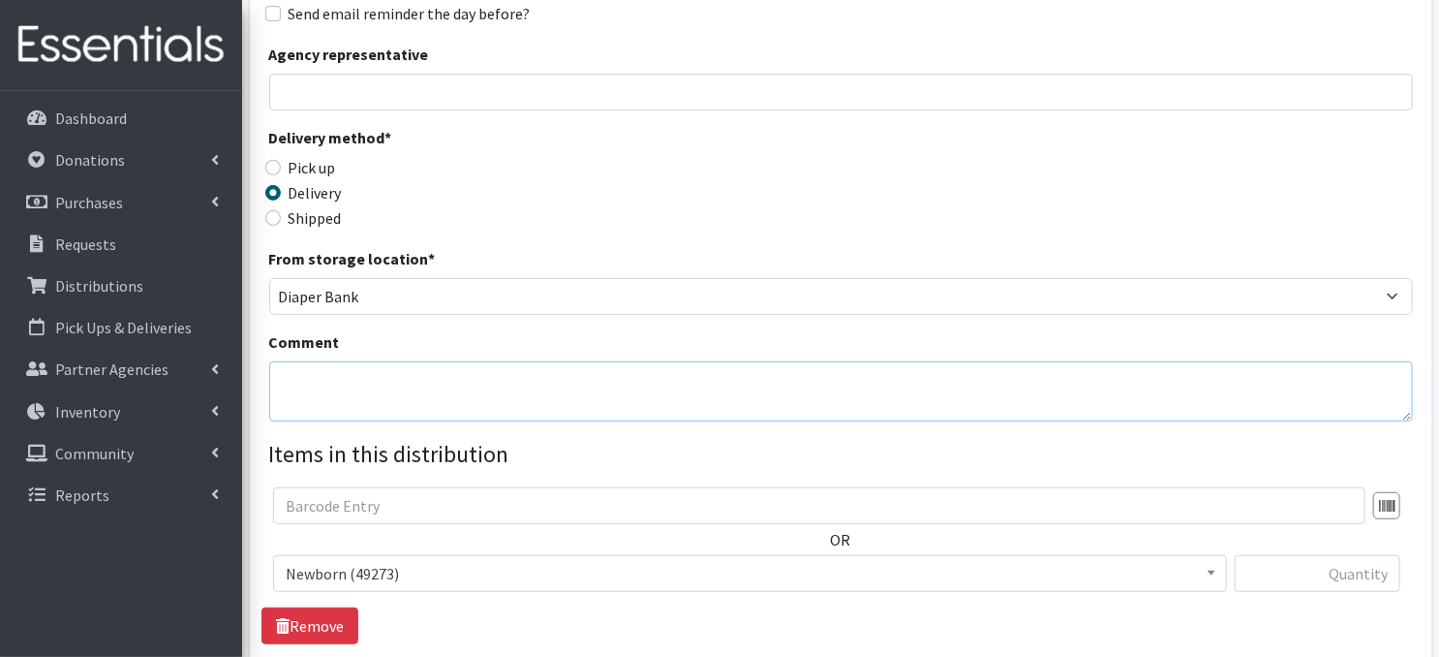
click at [354, 392] on textarea "Comment" at bounding box center [841, 391] width 1144 height 60
paste textarea "IKEA Bags tag each bag Postpartum postcards by number of babies (Delivered)"
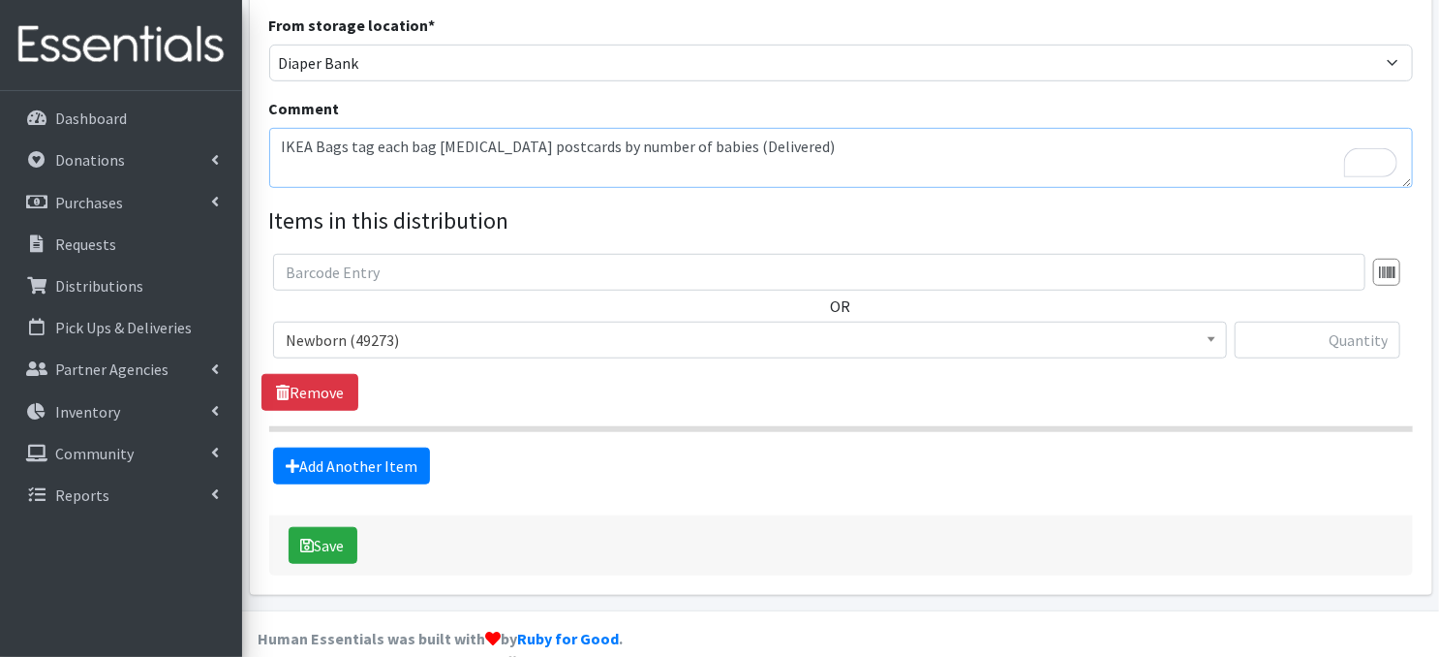
scroll to position [567, 0]
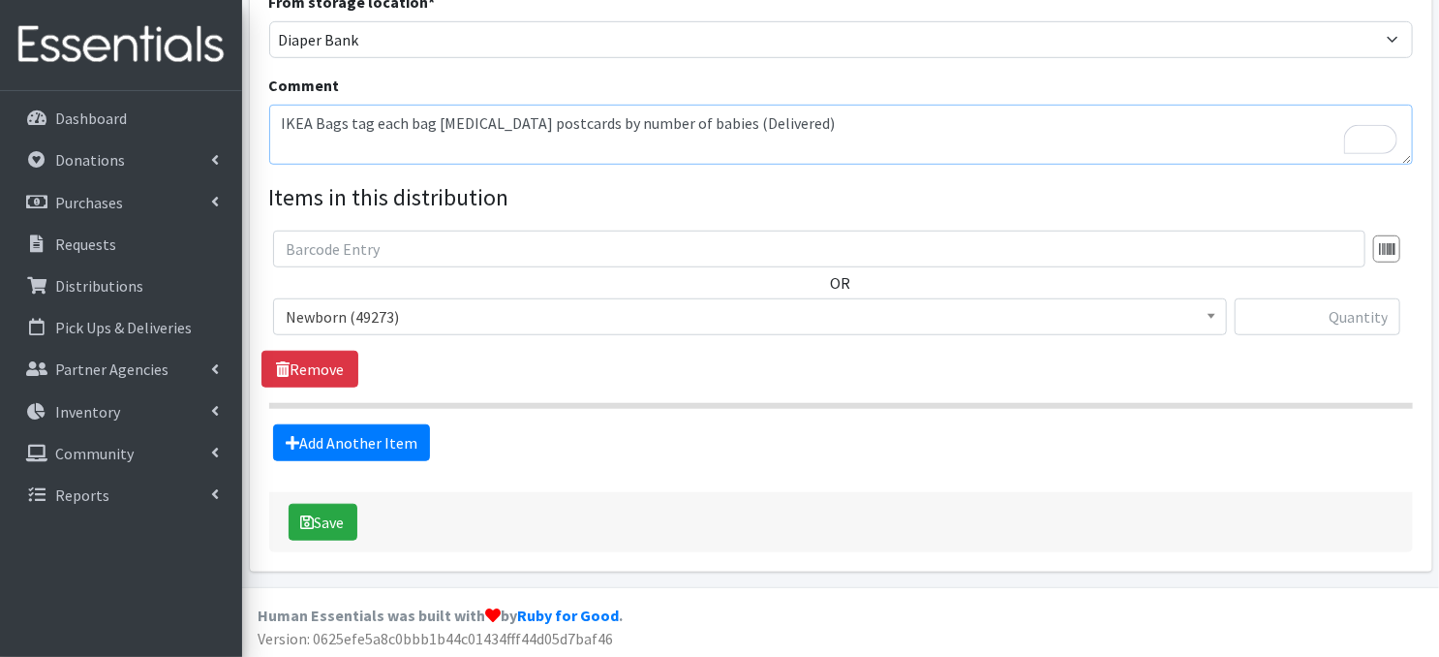
type textarea "IKEA Bags tag each bag Postpartum postcards by number of babies (Delivered)"
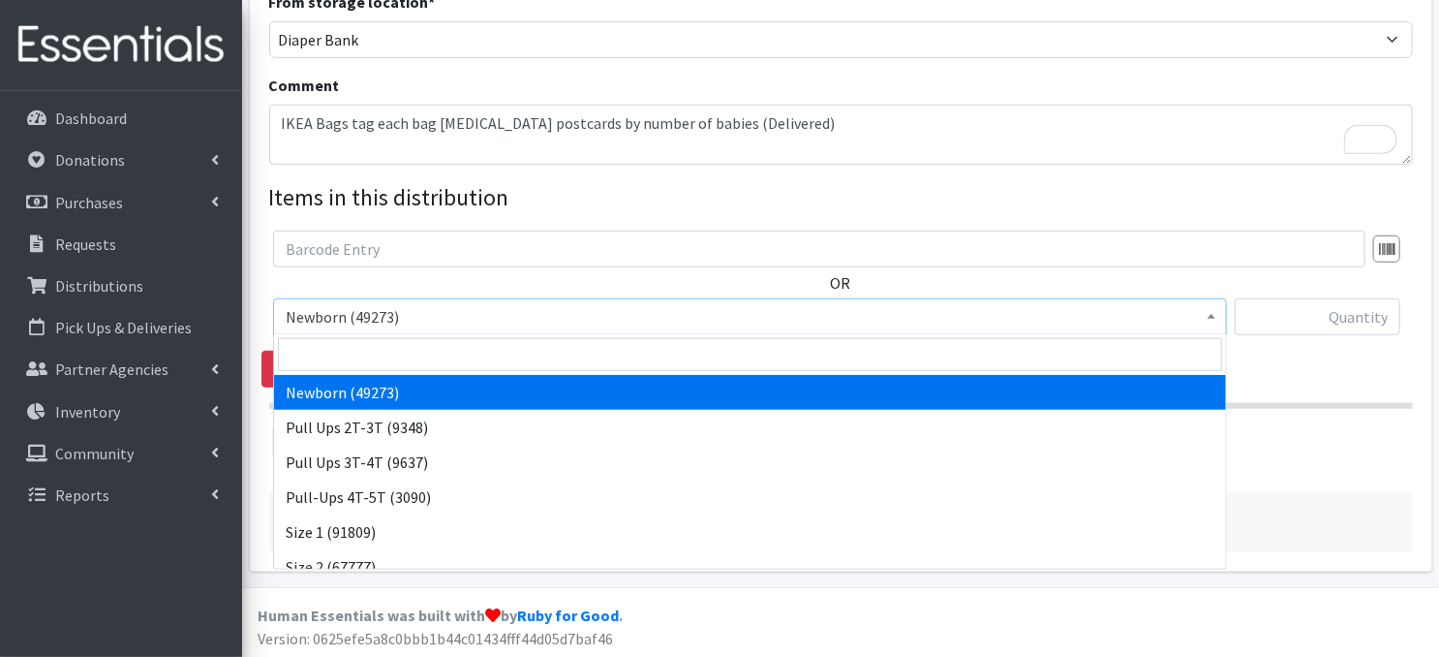
click at [1204, 322] on span at bounding box center [1211, 314] width 19 height 30
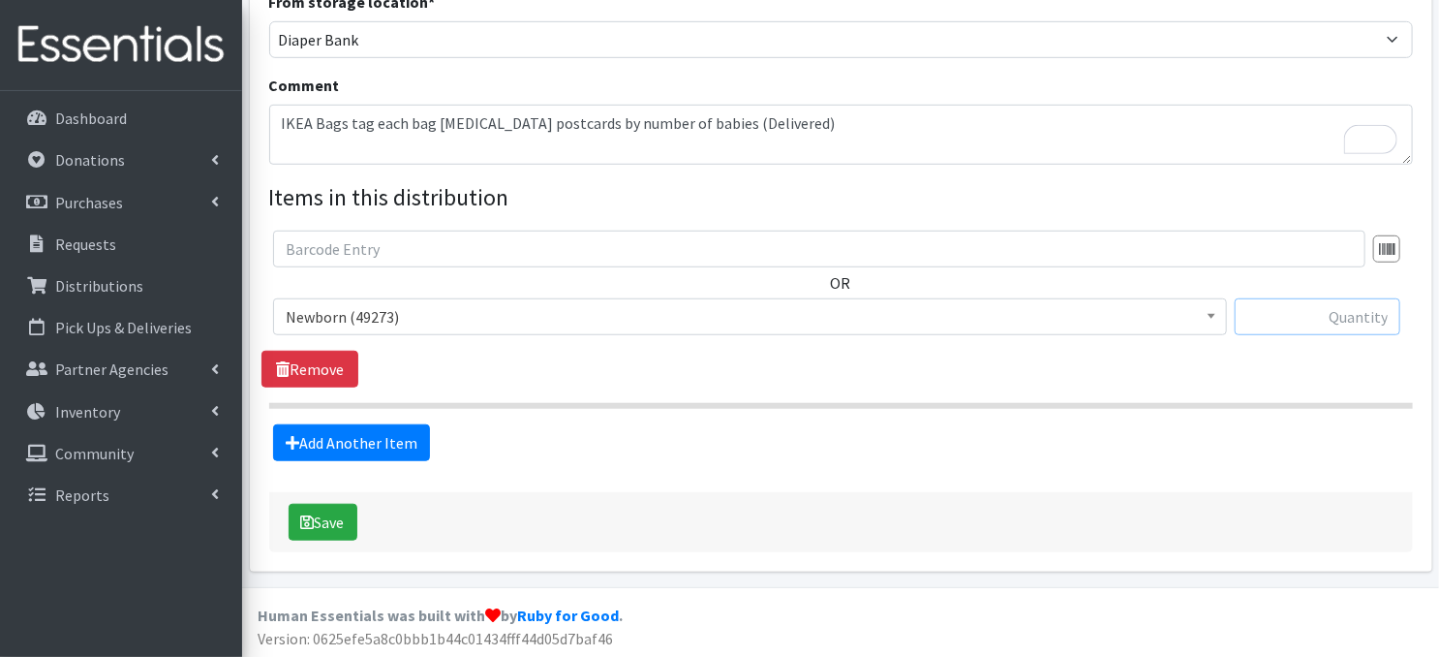
click at [1287, 320] on input "text" at bounding box center [1318, 316] width 166 height 37
type input "1200"
click at [368, 438] on link "Add Another Item" at bounding box center [351, 442] width 157 height 37
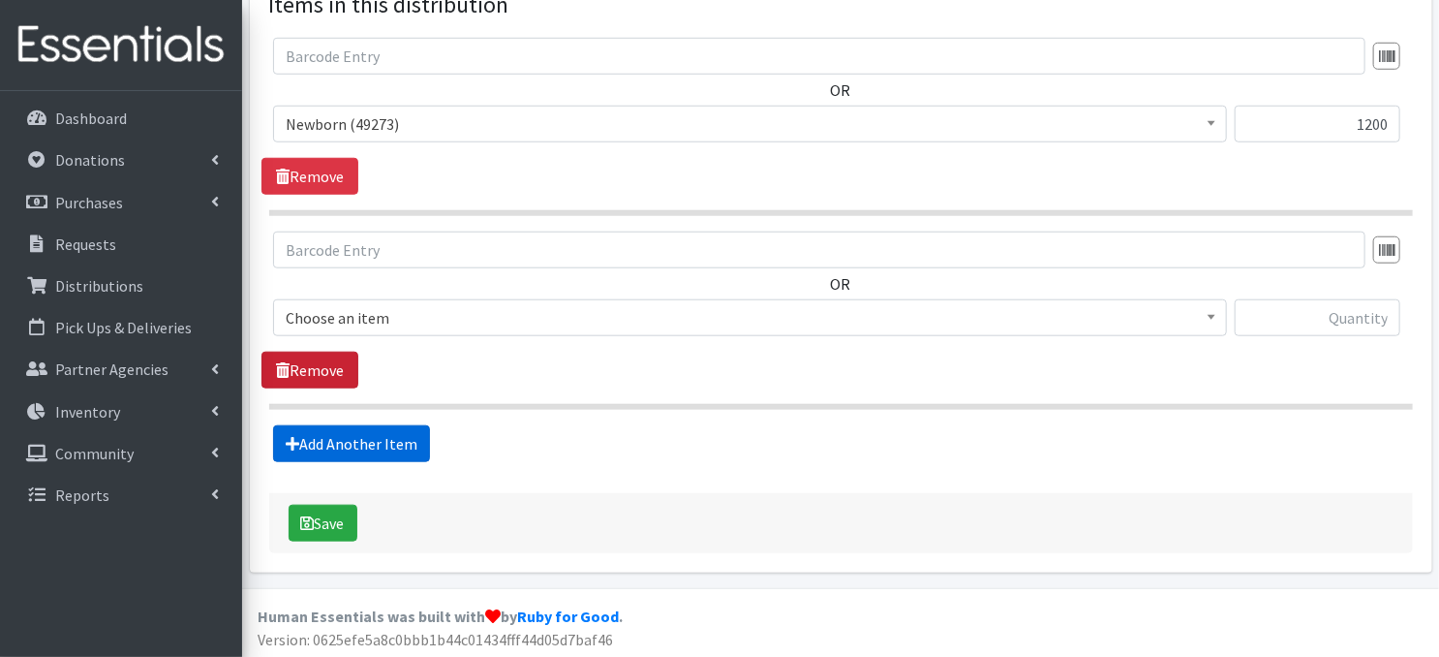
scroll to position [759, 0]
click at [1213, 318] on span at bounding box center [1211, 315] width 19 height 30
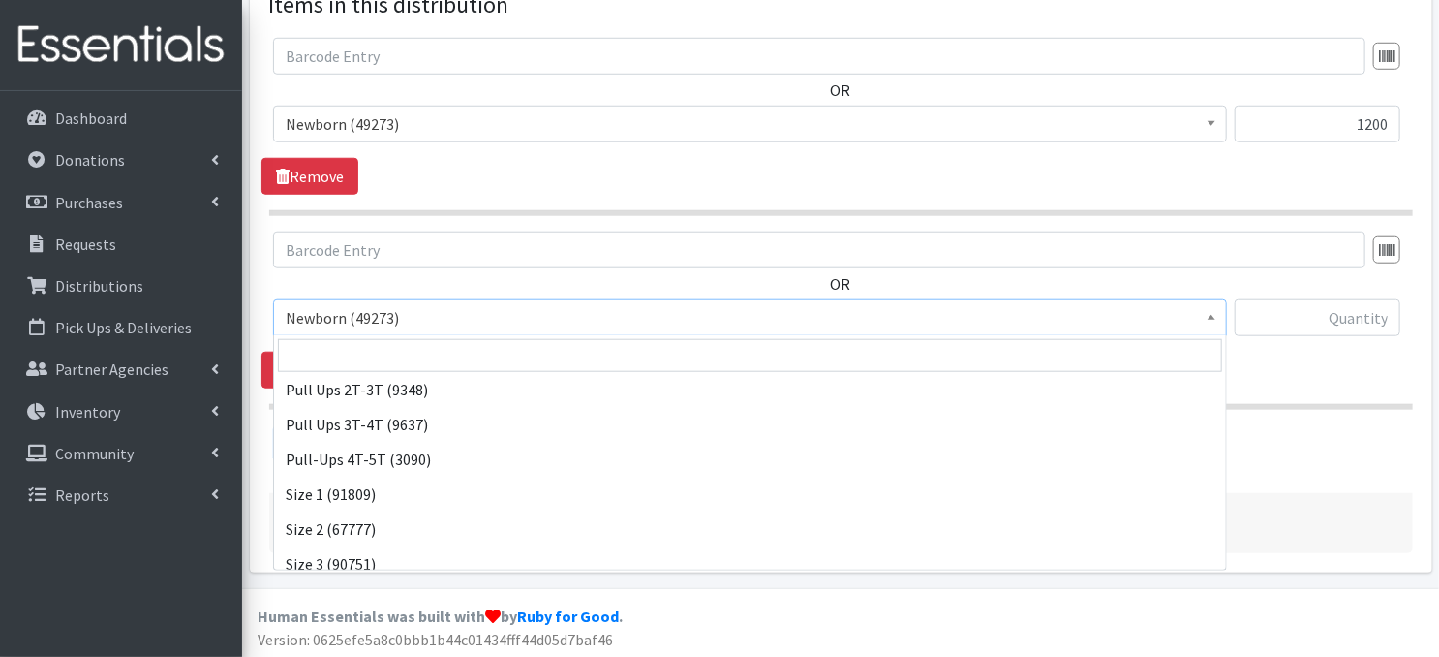
scroll to position [77, 0]
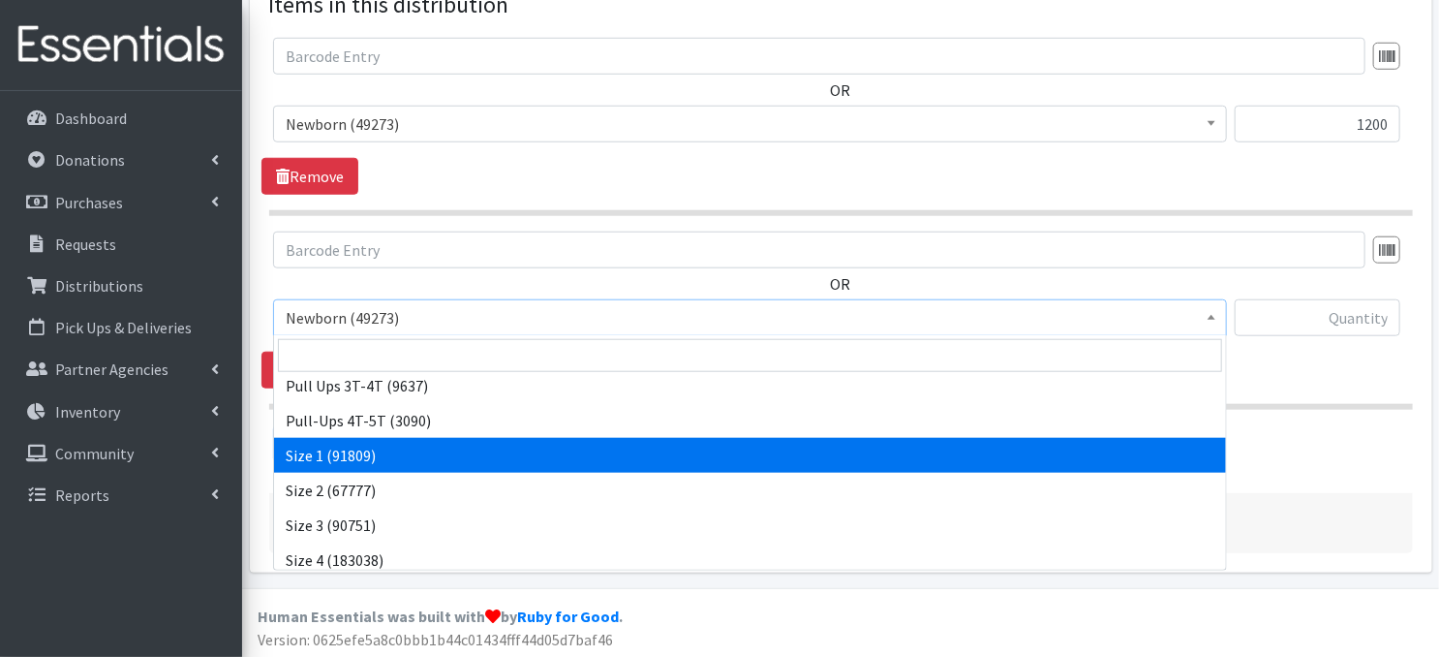
select select "3682"
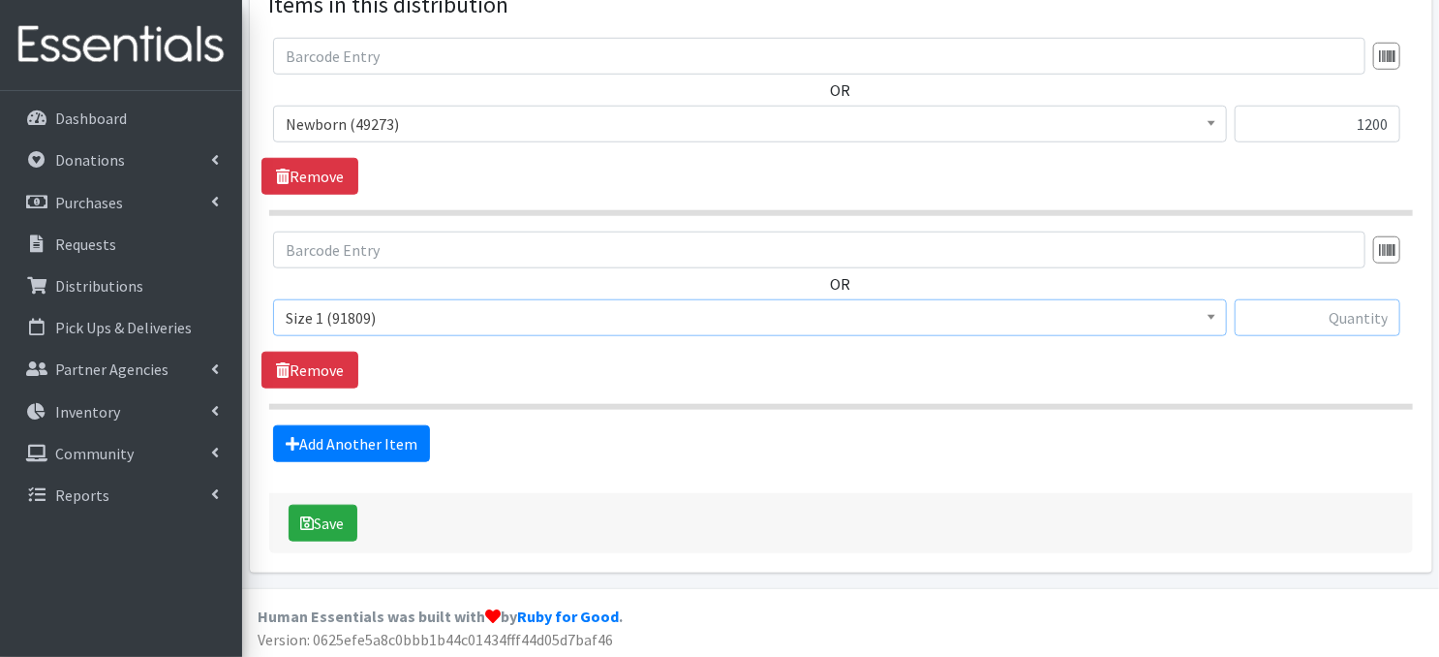
click at [1310, 318] on input "text" at bounding box center [1318, 317] width 166 height 37
type input "800"
click at [322, 521] on button "Save" at bounding box center [323, 523] width 69 height 37
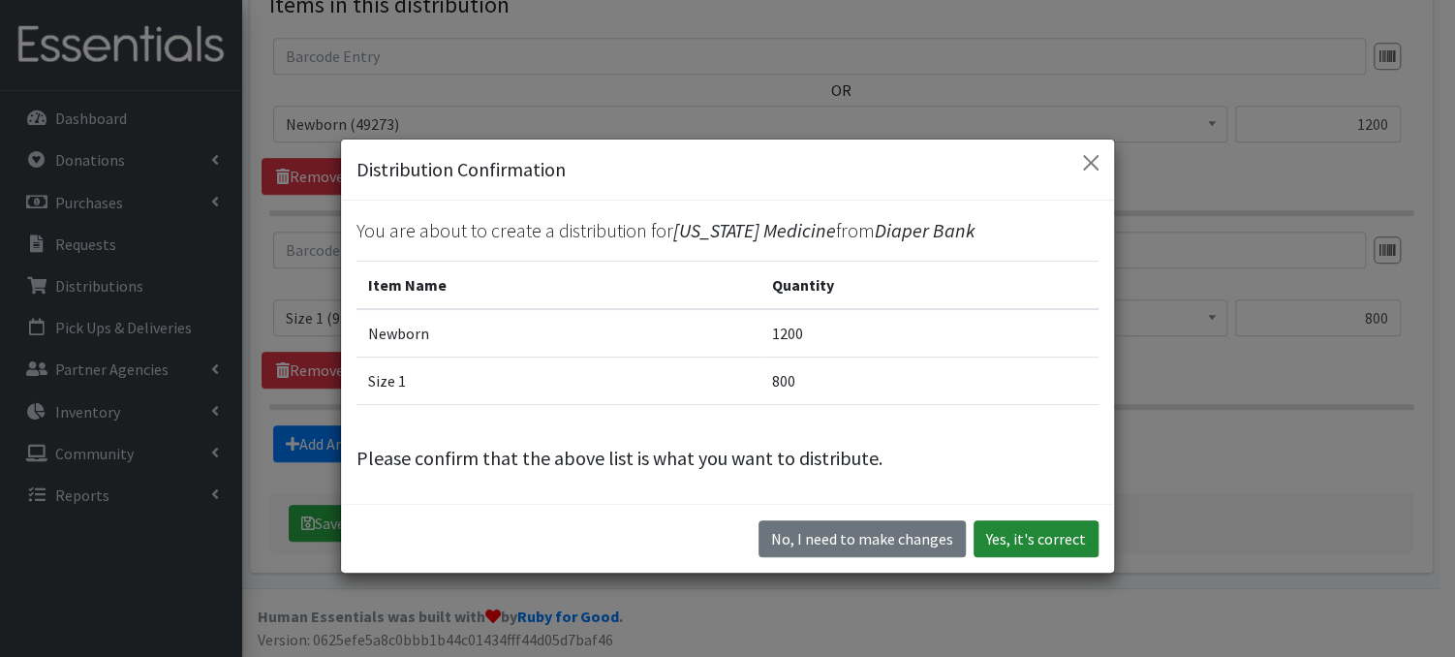
click at [1030, 541] on button "Yes, it's correct" at bounding box center [1035, 538] width 125 height 37
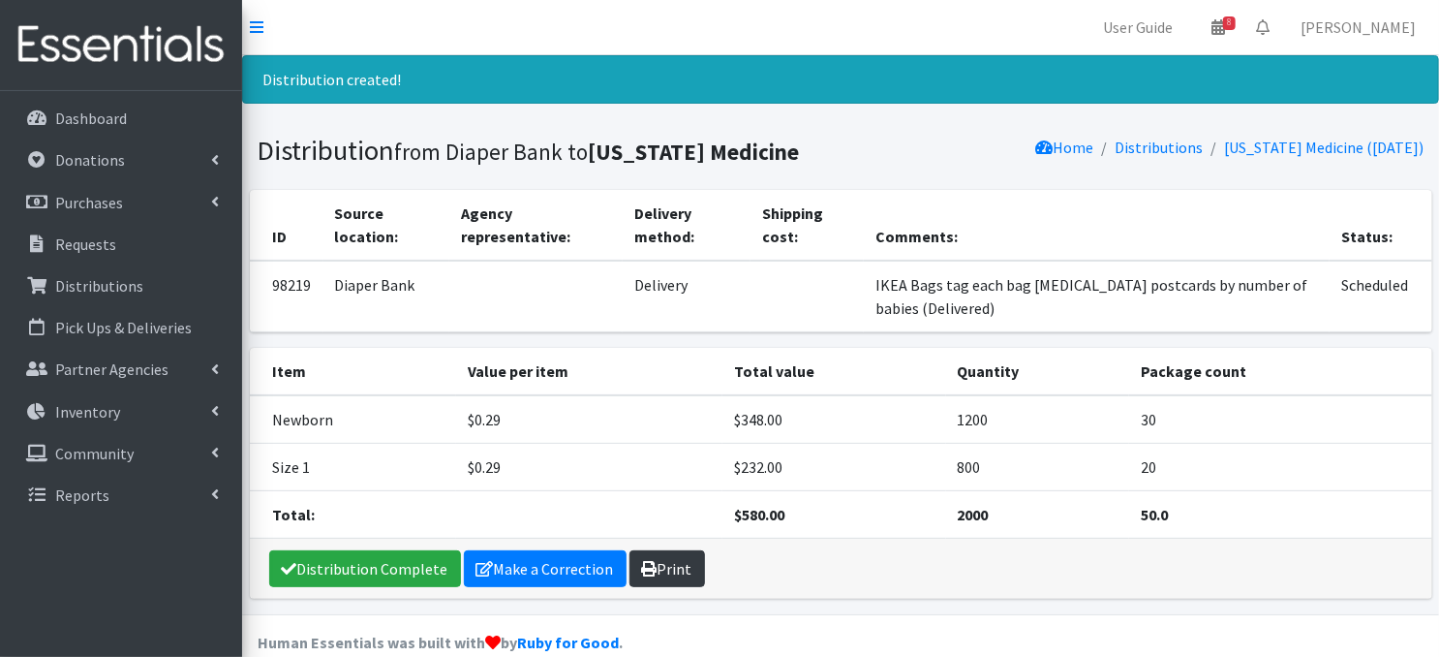
click at [675, 576] on link "Print" at bounding box center [668, 568] width 76 height 37
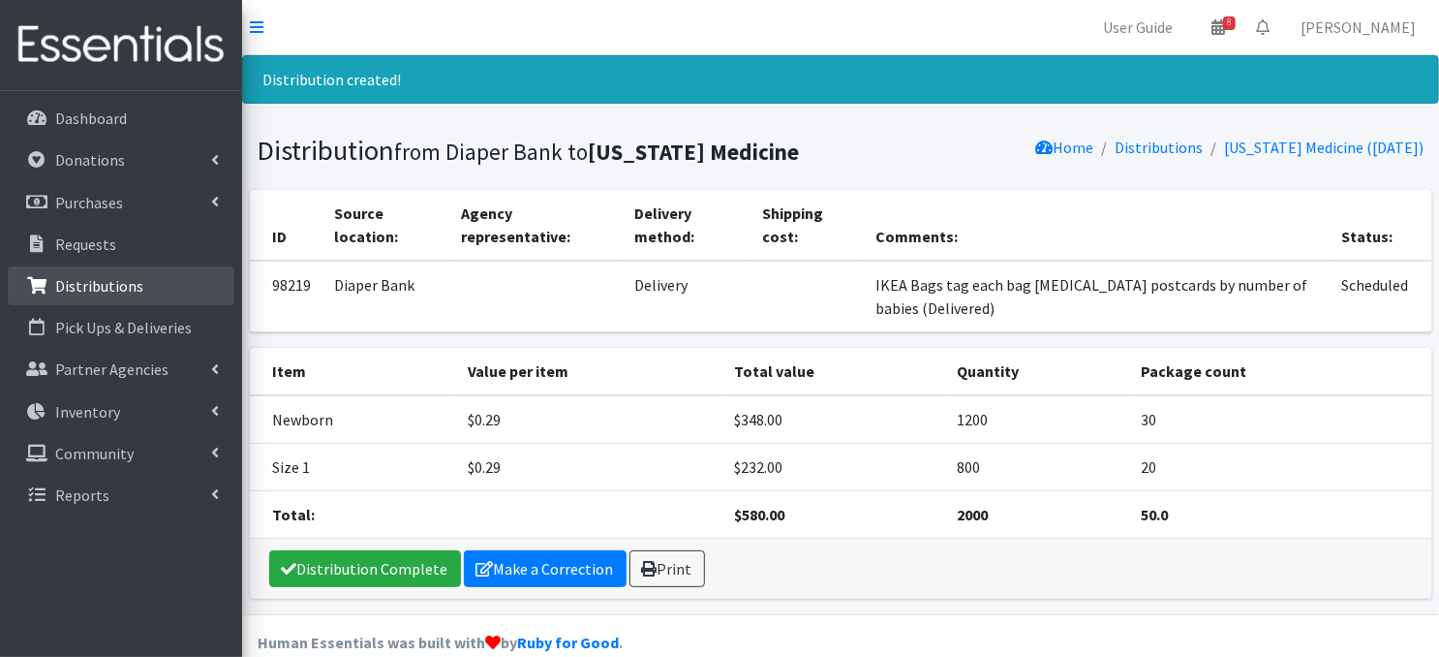
click at [122, 293] on p "Distributions" at bounding box center [99, 285] width 88 height 19
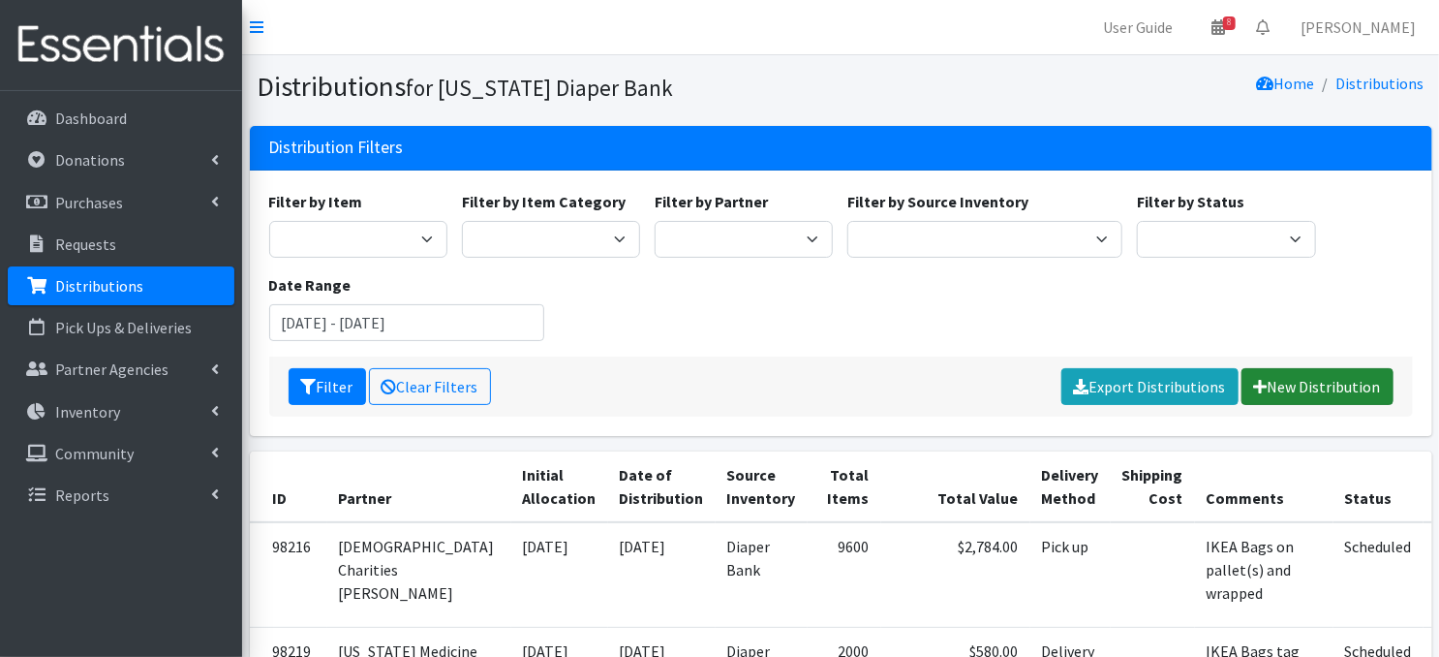
click at [1308, 389] on link "New Distribution" at bounding box center [1318, 386] width 152 height 37
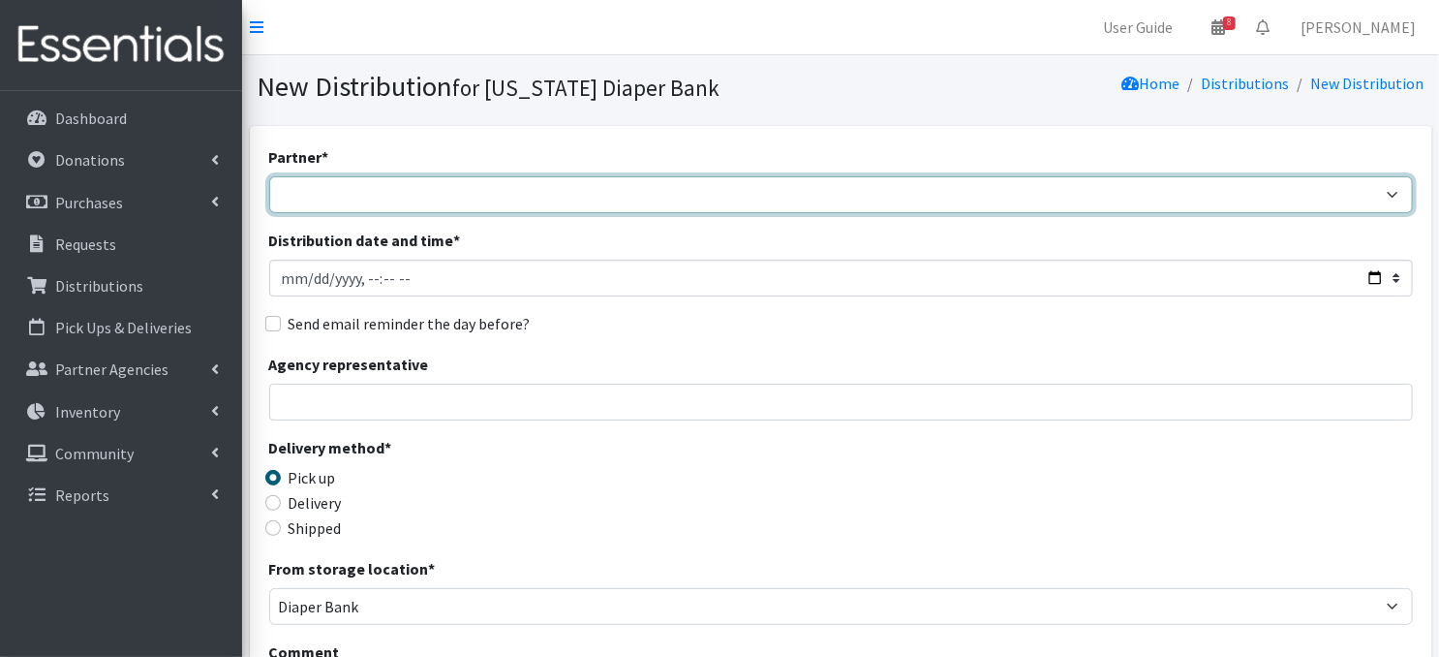
click at [298, 189] on select "Abide A Mother's Love [PERSON_NAME] Area Refugee Taskforce Big Brothers Big Sis…" at bounding box center [841, 194] width 1144 height 37
select select "4632"
click at [269, 176] on select "Abide A Mother's Love [PERSON_NAME] Area Refugee Taskforce Big Brothers Big Sis…" at bounding box center [841, 194] width 1144 height 37
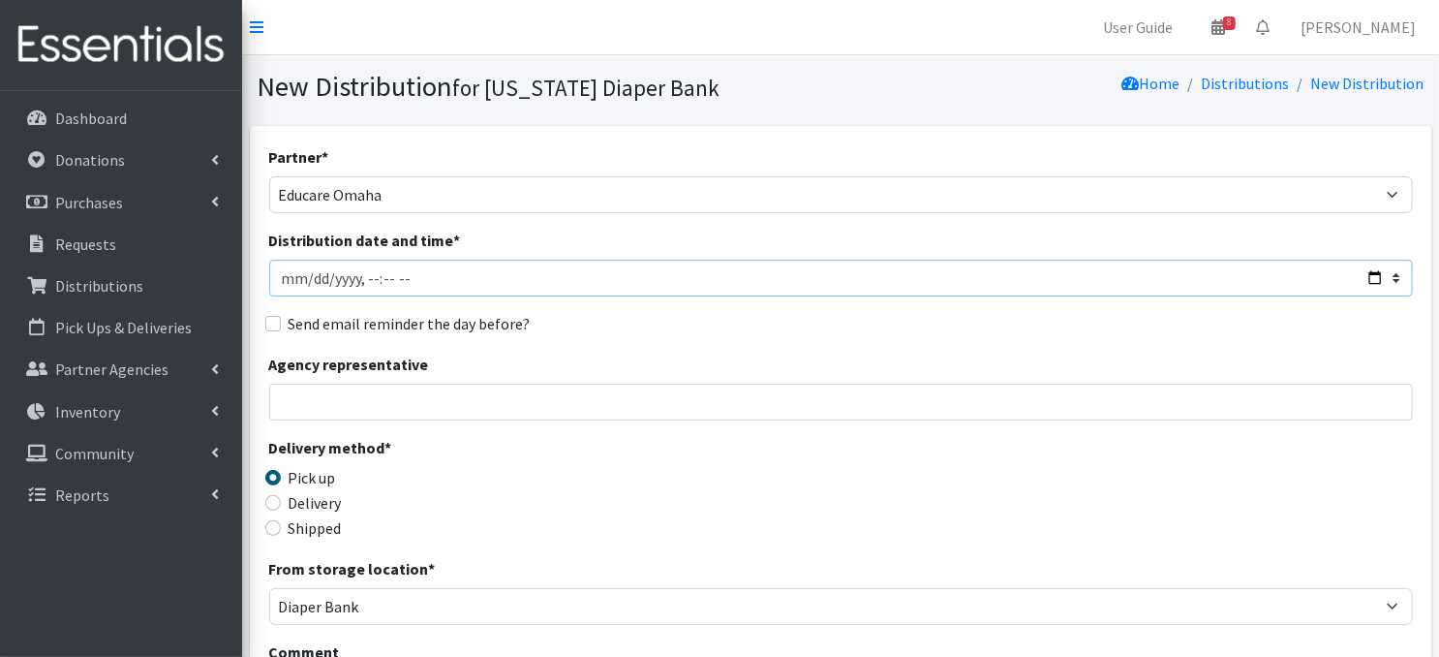
click at [309, 274] on input "Distribution date and time *" at bounding box center [841, 278] width 1144 height 37
click at [357, 276] on input "Distribution date and time *" at bounding box center [841, 278] width 1144 height 37
type input "[DATE]T12:00"
click at [531, 292] on input "Distribution date and time *" at bounding box center [841, 278] width 1144 height 37
drag, startPoint x: 535, startPoint y: 296, endPoint x: 535, endPoint y: 337, distance: 40.7
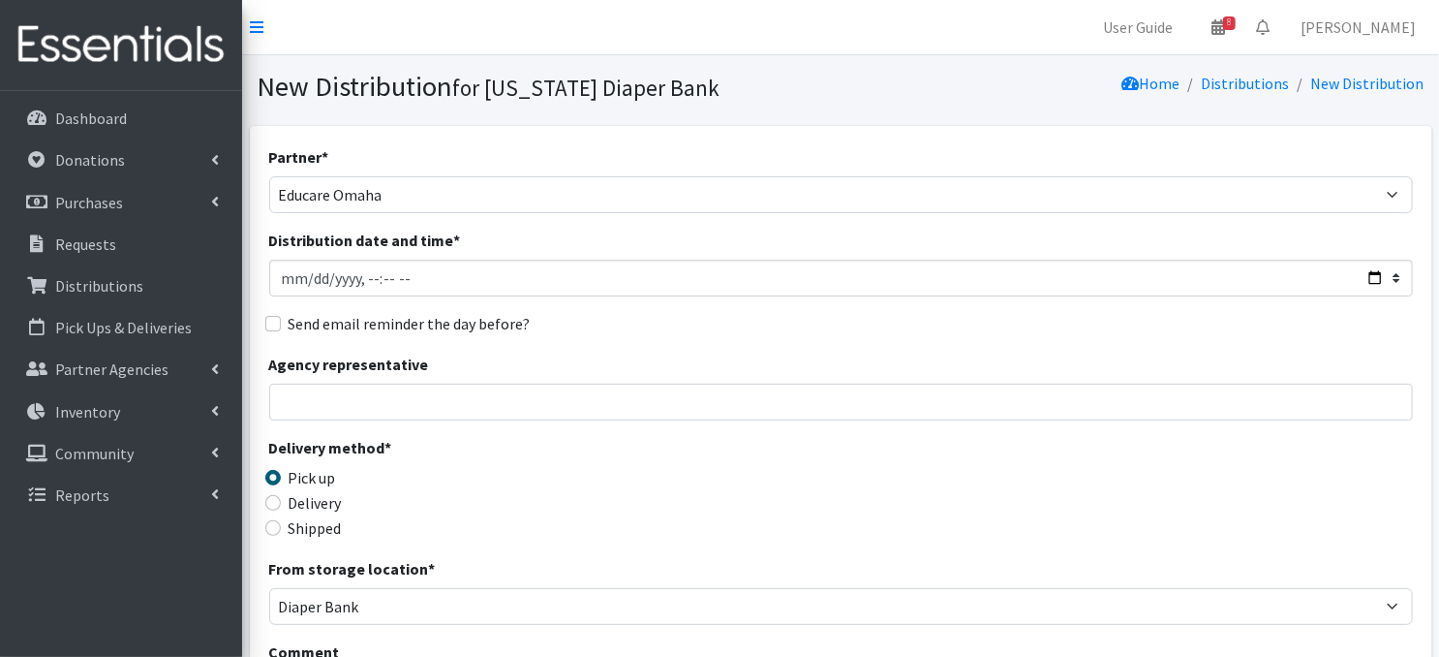
click at [535, 308] on div "Partner * Abide A Mother's Love [PERSON_NAME] Area Refugee Taskforce Big Brothe…" at bounding box center [841, 586] width 1144 height 882
click at [270, 496] on input "Delivery" at bounding box center [272, 502] width 15 height 15
radio input "true"
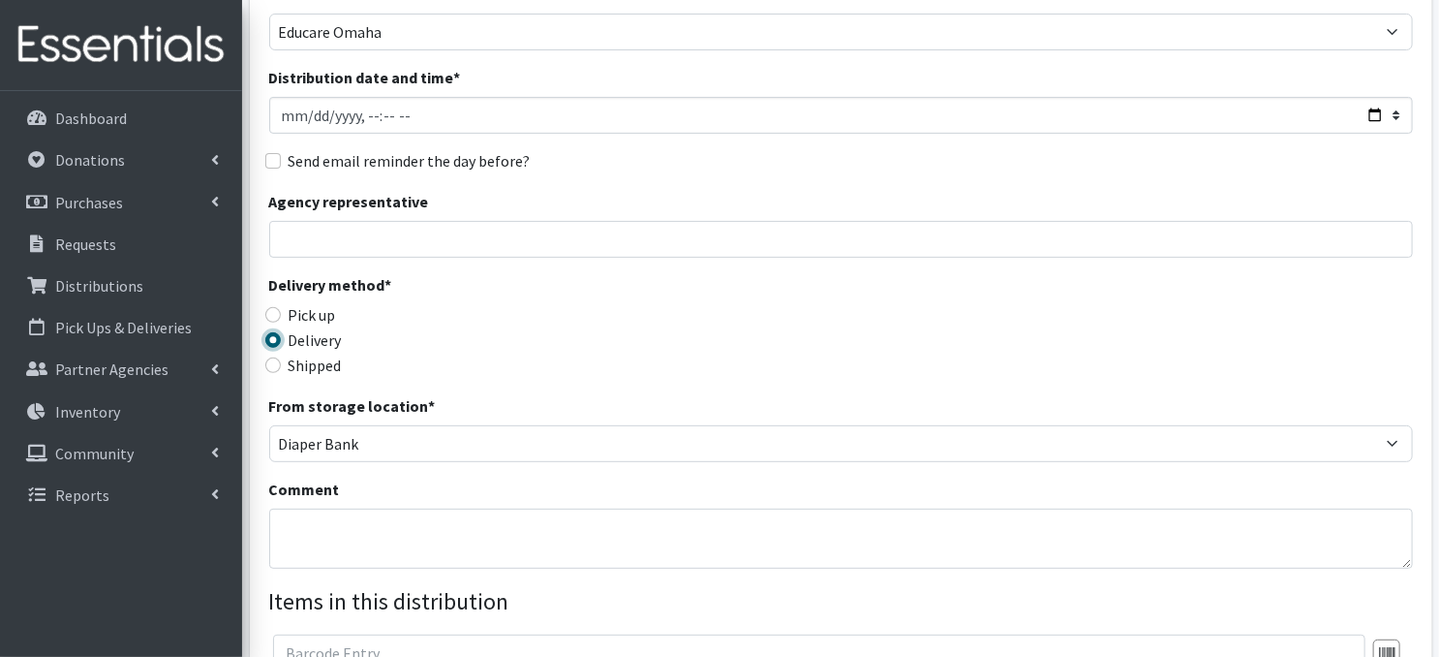
scroll to position [194, 0]
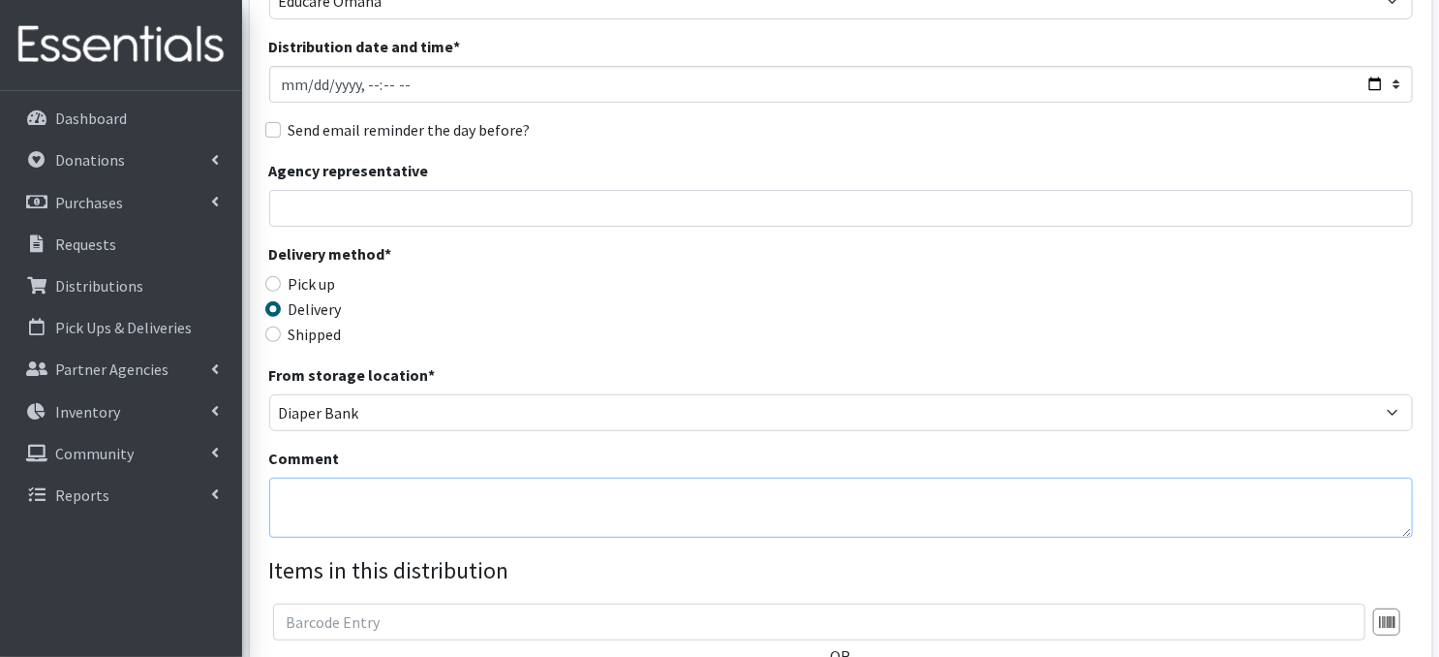
click at [318, 496] on textarea "Comment" at bounding box center [841, 507] width 1144 height 60
paste textarea "Laundry Bags - color-coded by school, on pallet(s) by school"
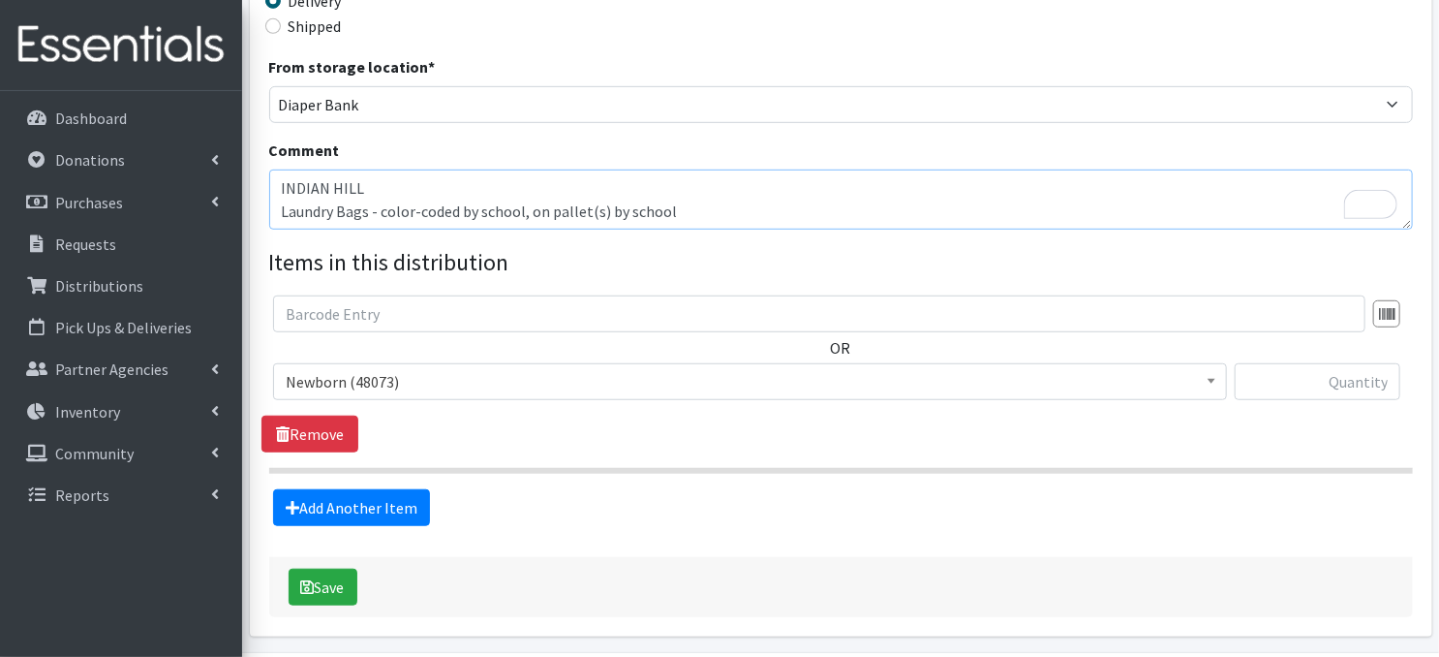
scroll to position [567, 0]
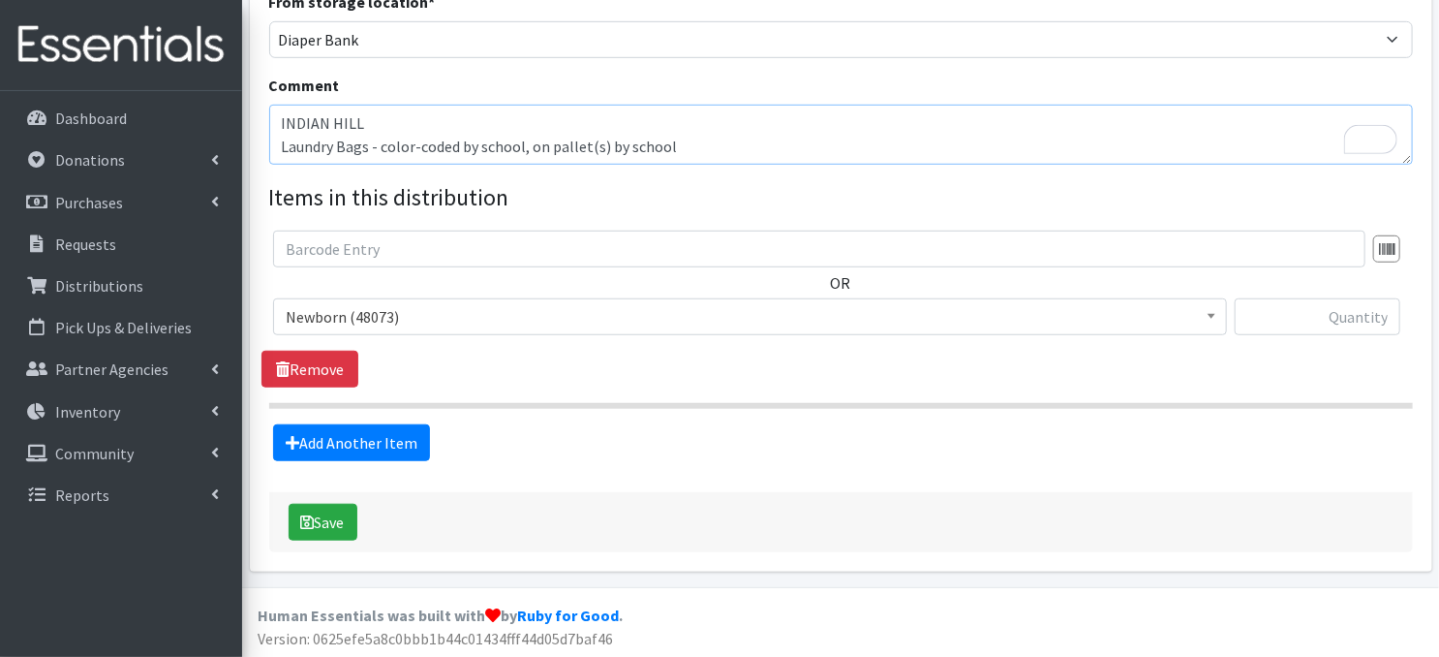
type textarea "INDIAN HILL Laundry Bags - color-coded by school, on pallet(s) by school"
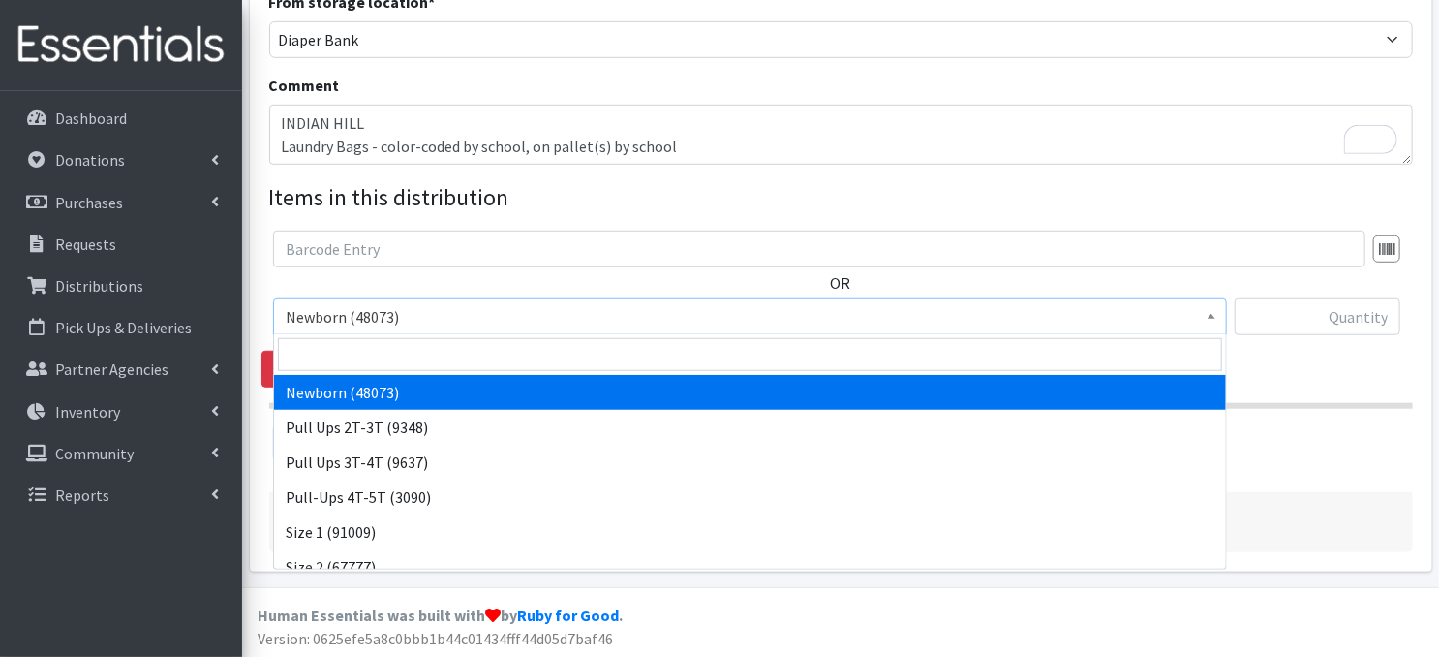
click at [1210, 318] on span at bounding box center [1211, 314] width 19 height 30
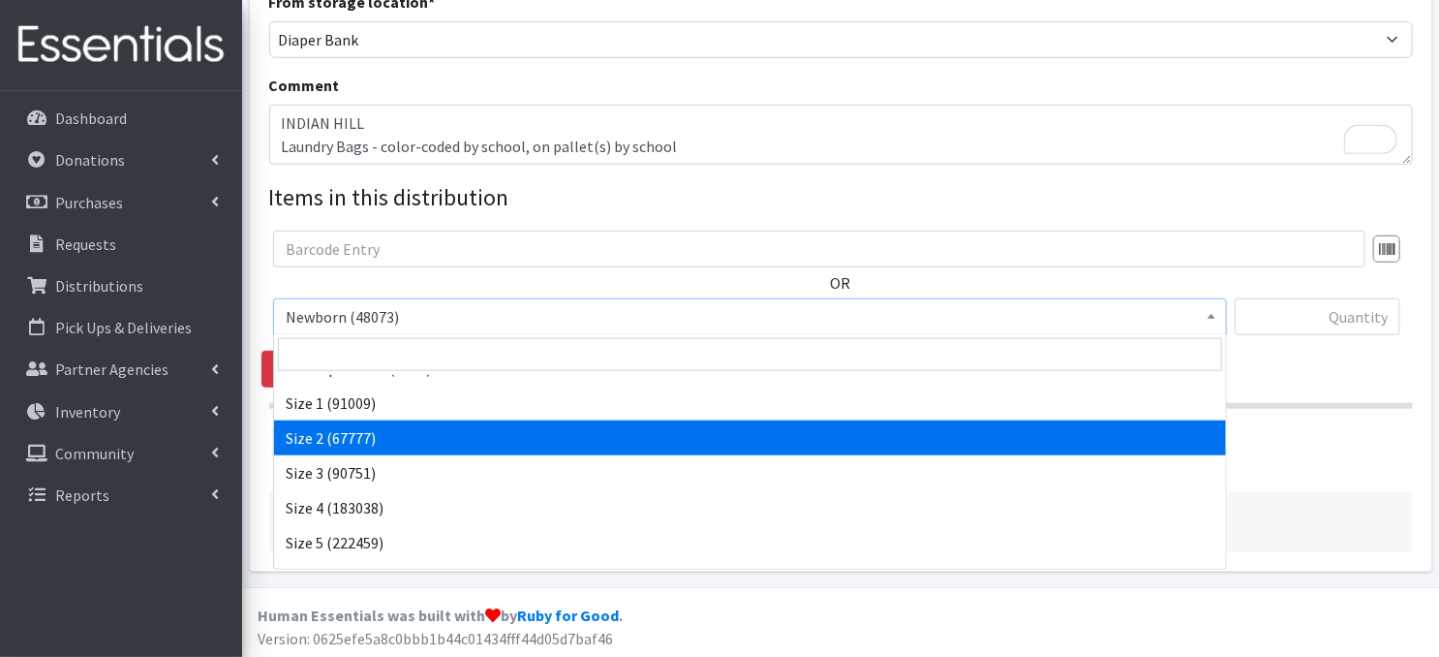
scroll to position [168, 0]
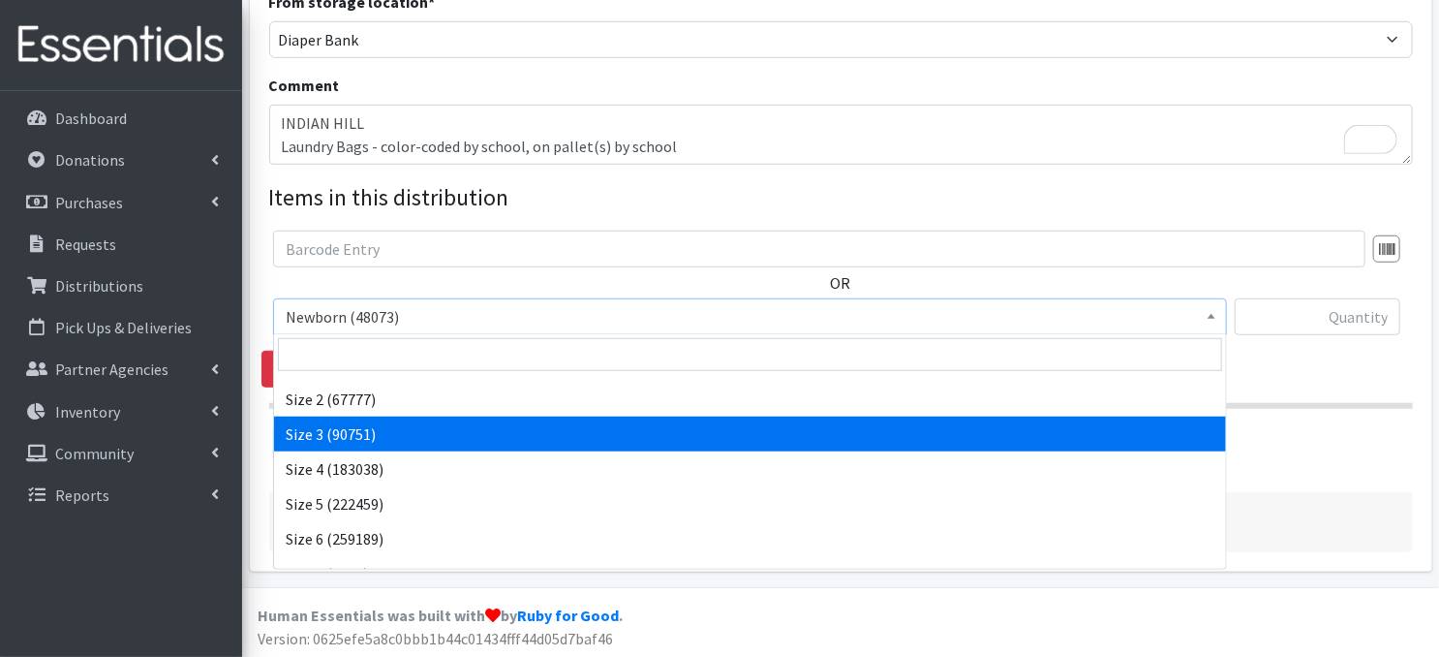
select select "3684"
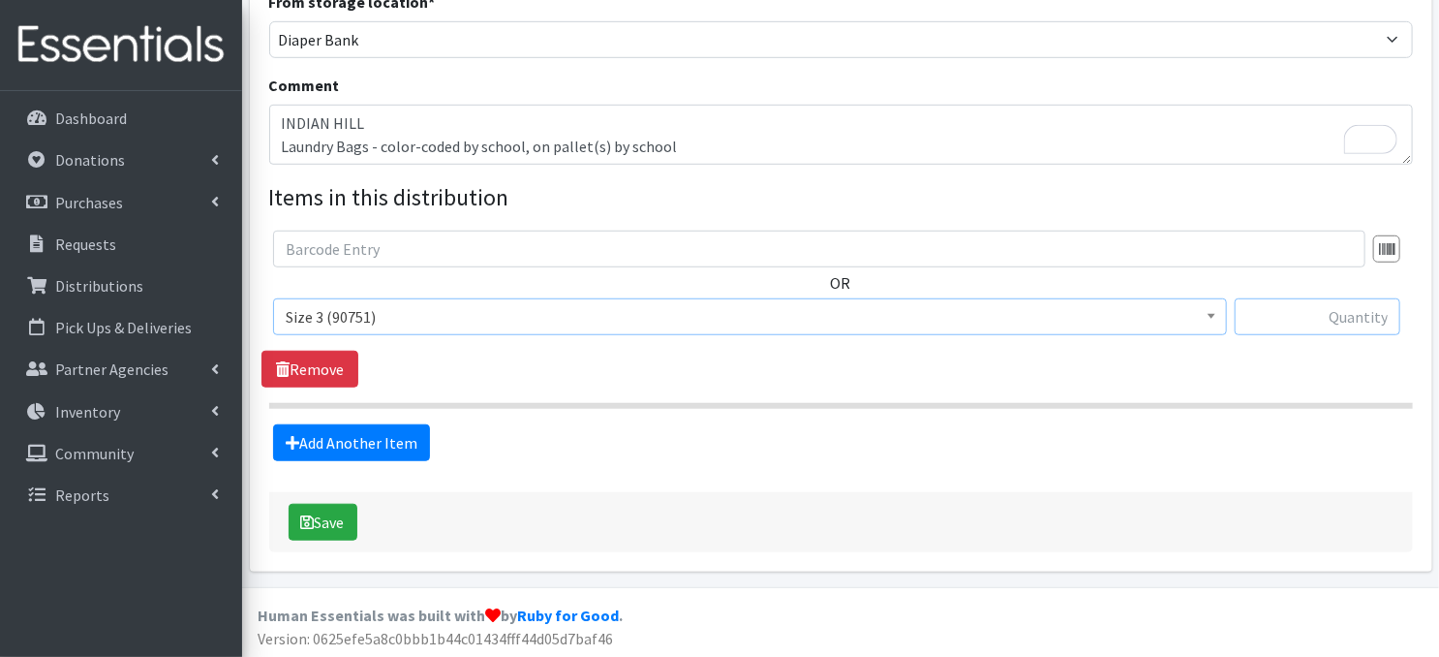
click at [1290, 323] on input "text" at bounding box center [1318, 316] width 166 height 37
type input "120"
click at [387, 448] on link "Add Another Item" at bounding box center [351, 442] width 157 height 37
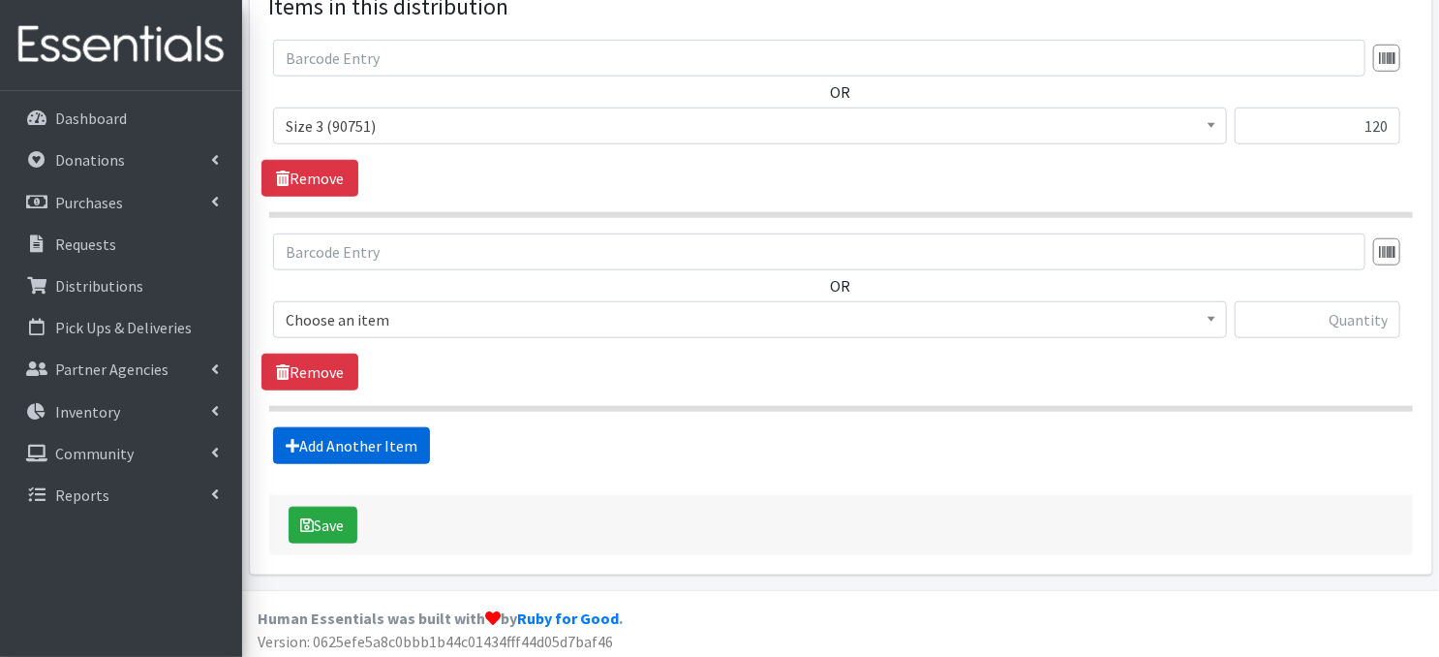
scroll to position [759, 0]
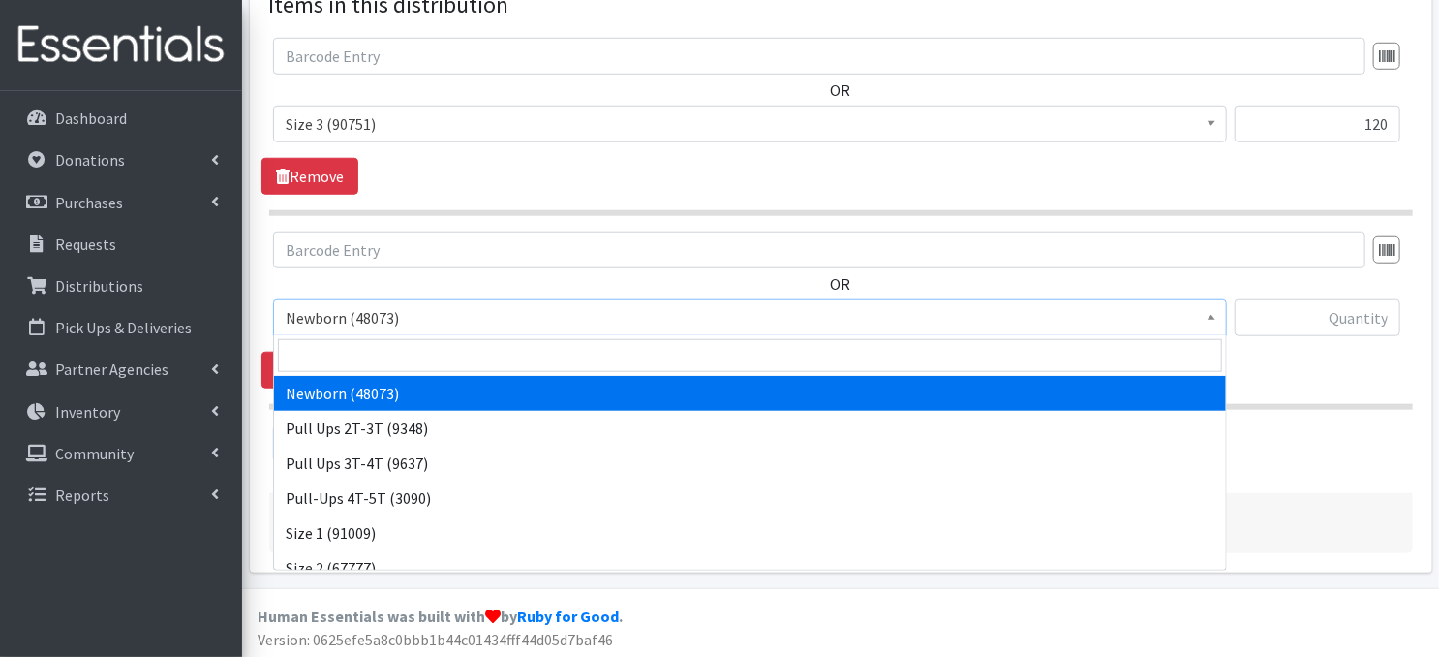
click at [1210, 319] on span at bounding box center [1211, 315] width 19 height 30
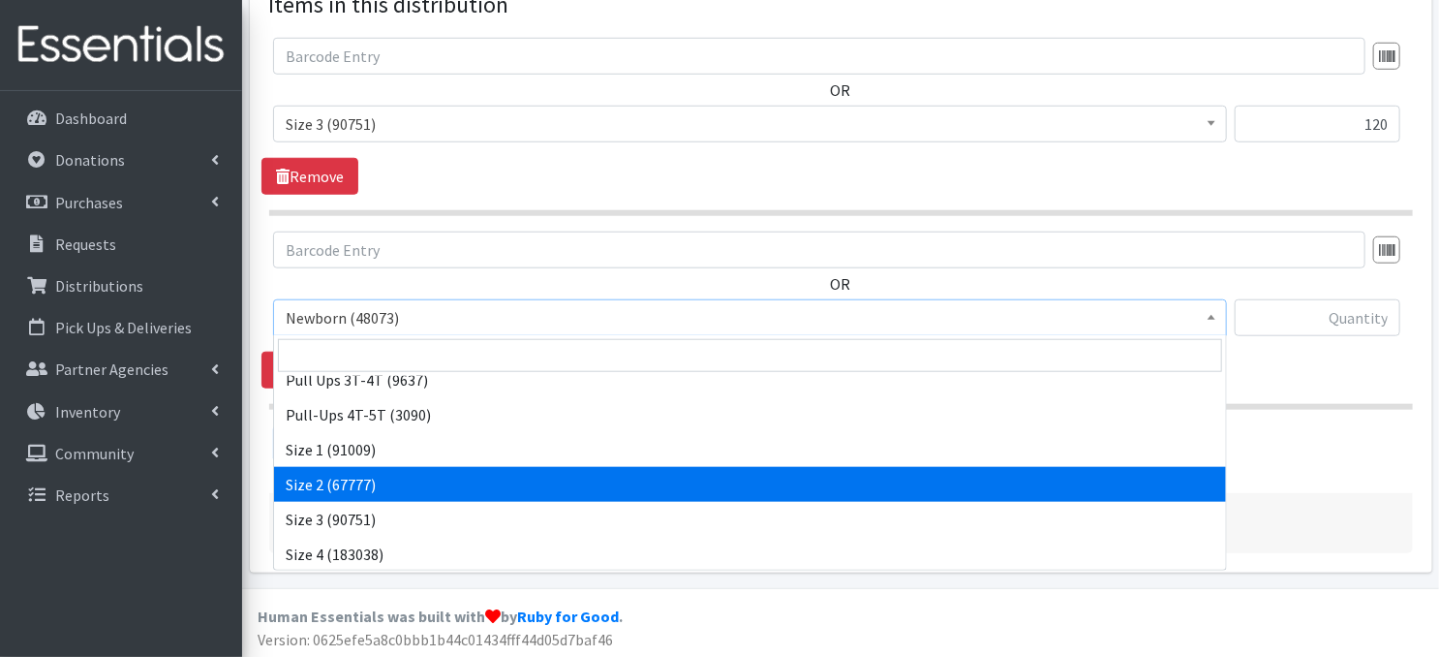
scroll to position [116, 0]
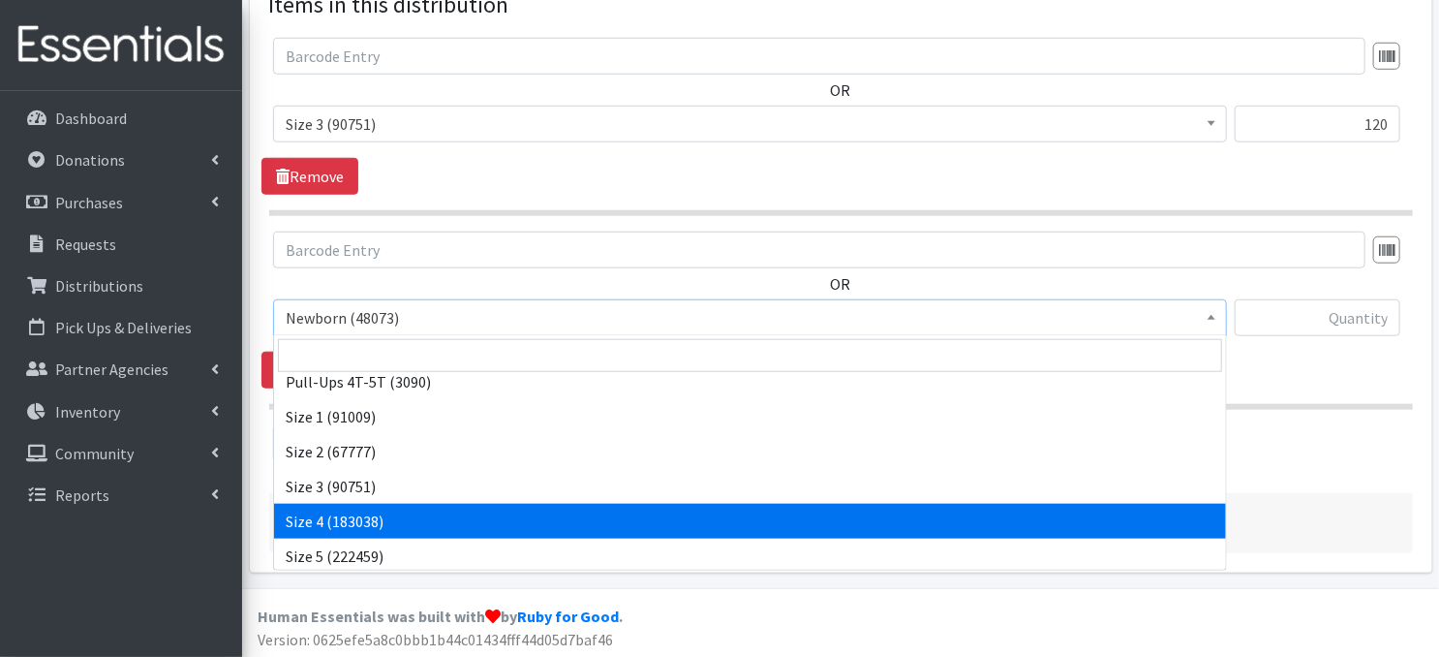
select select "3685"
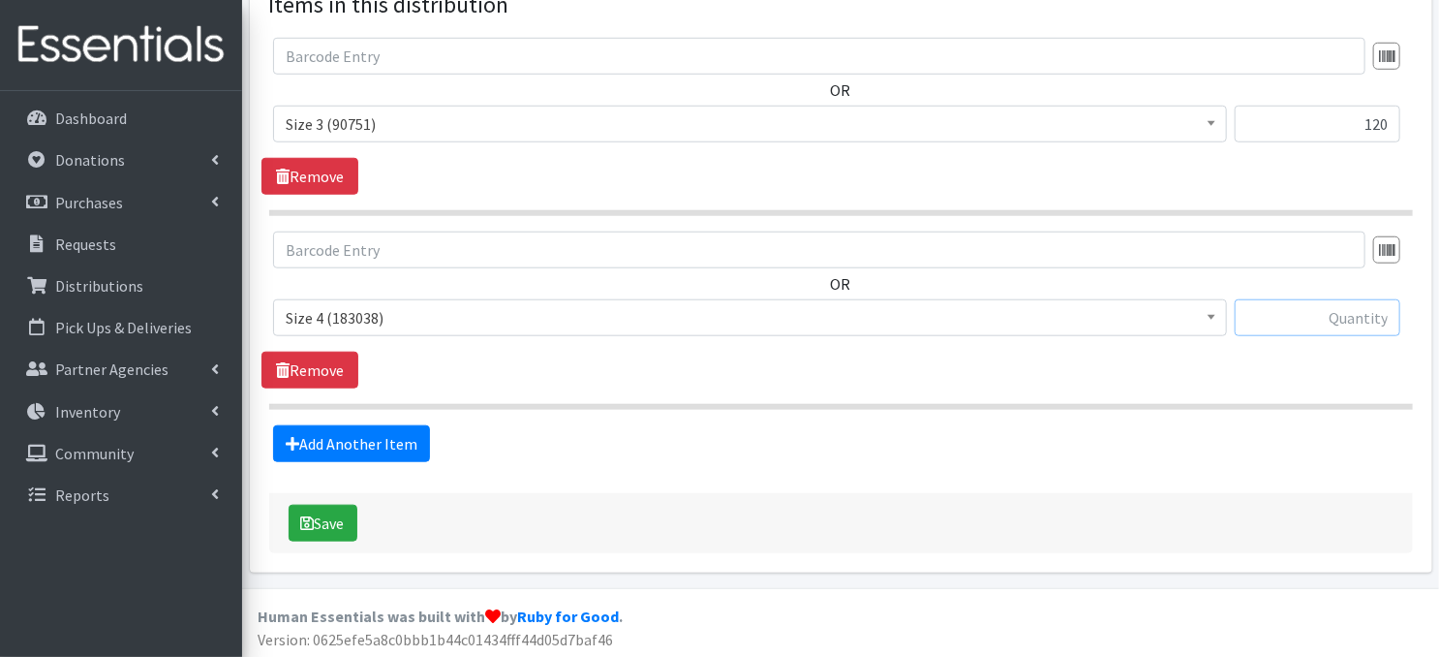
click at [1276, 314] on input "text" at bounding box center [1318, 317] width 166 height 37
type input "120"
click at [363, 449] on link "Add Another Item" at bounding box center [351, 443] width 157 height 37
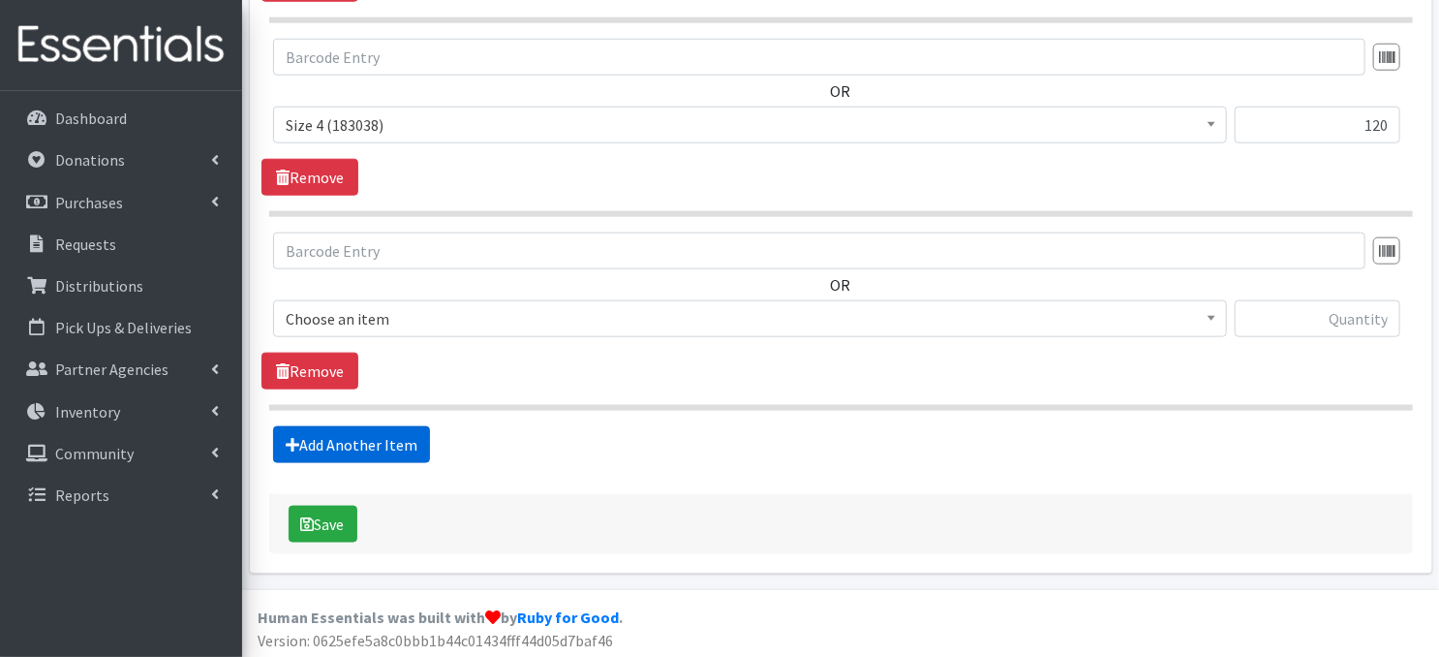
scroll to position [953, 0]
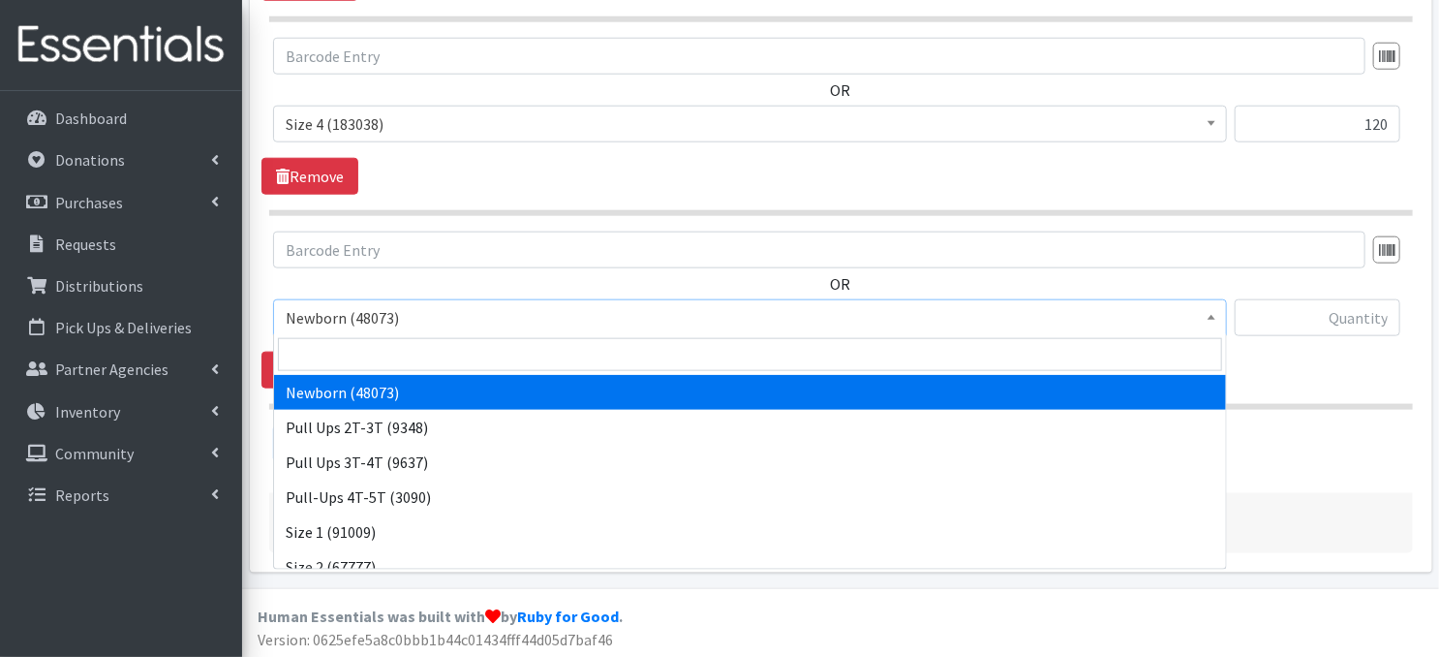
click at [1208, 317] on b at bounding box center [1212, 317] width 8 height 5
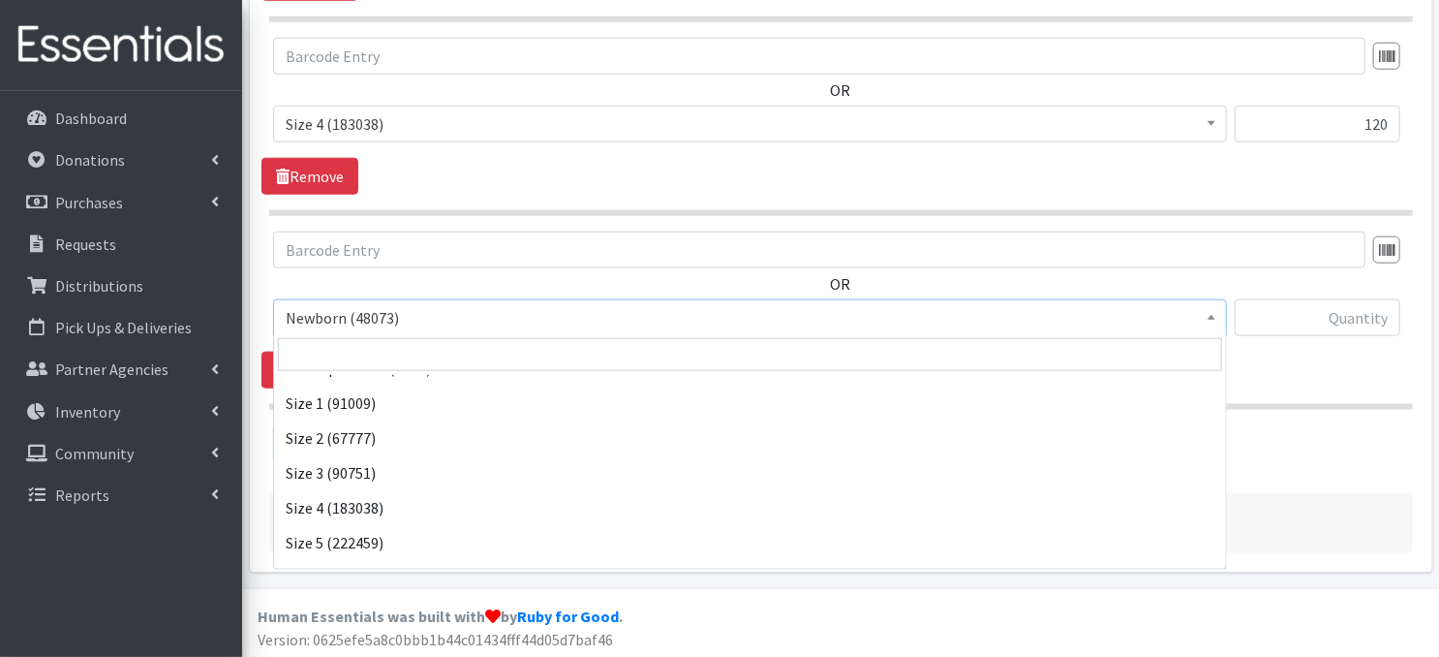
scroll to position [206, 0]
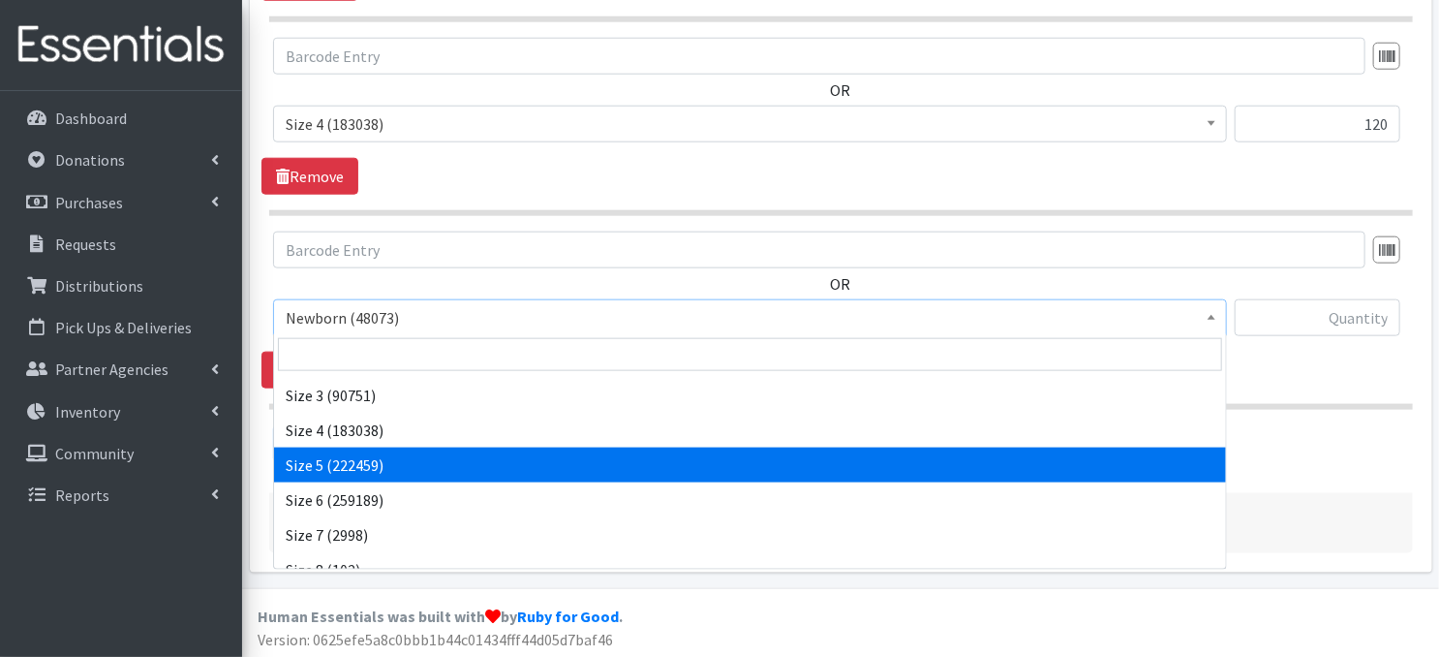
select select "3686"
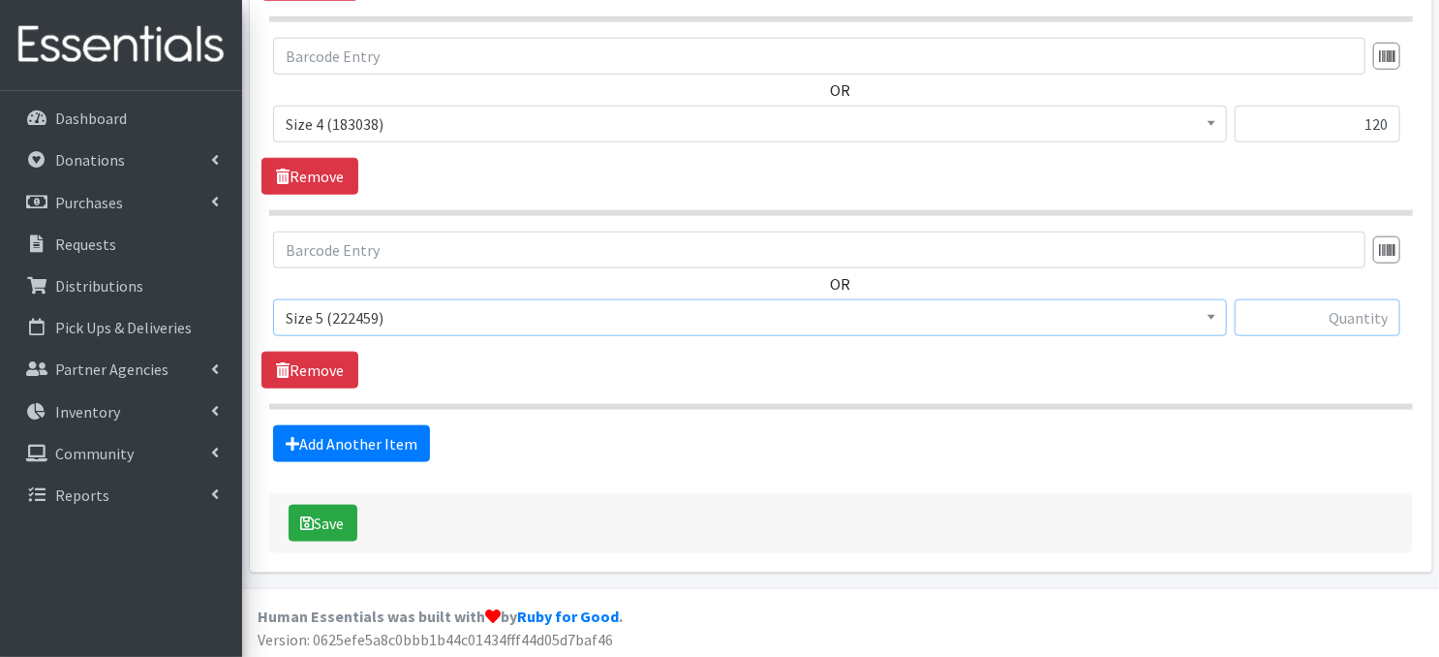
click at [1286, 314] on input "text" at bounding box center [1318, 317] width 166 height 37
type input "600"
click at [356, 444] on link "Add Another Item" at bounding box center [351, 443] width 157 height 37
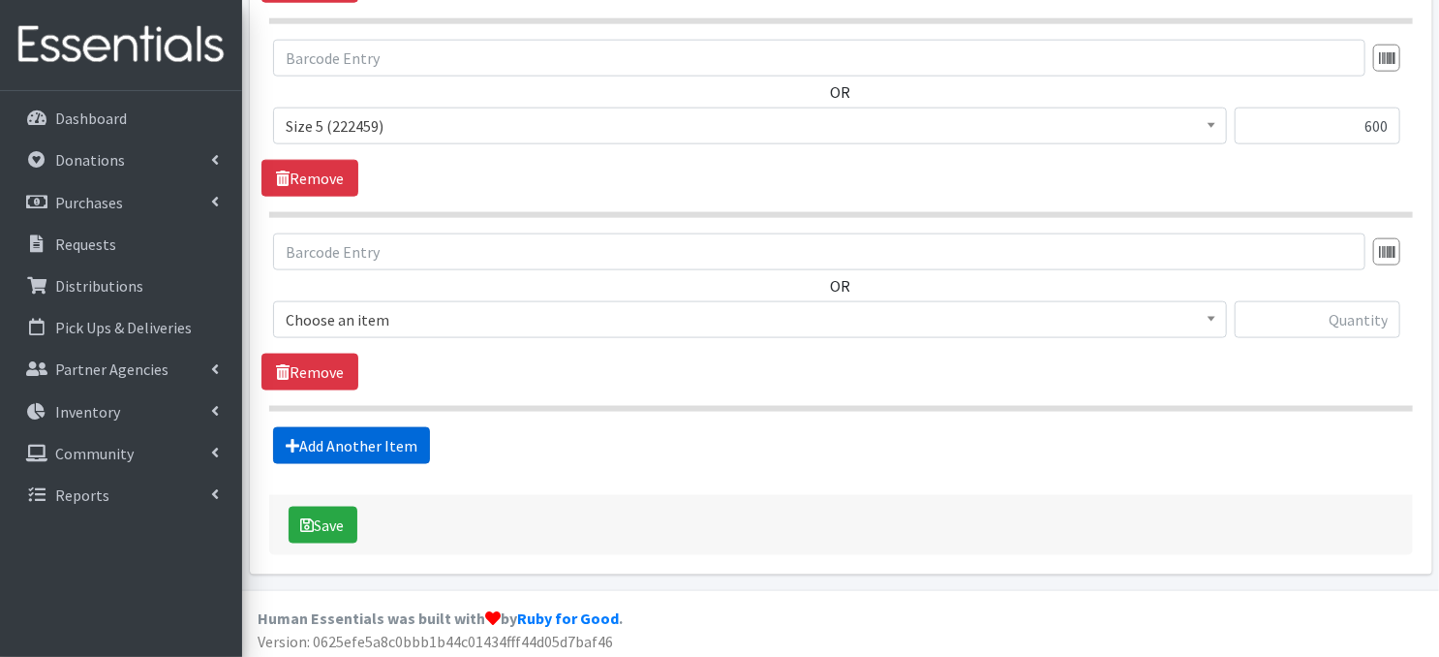
scroll to position [1146, 0]
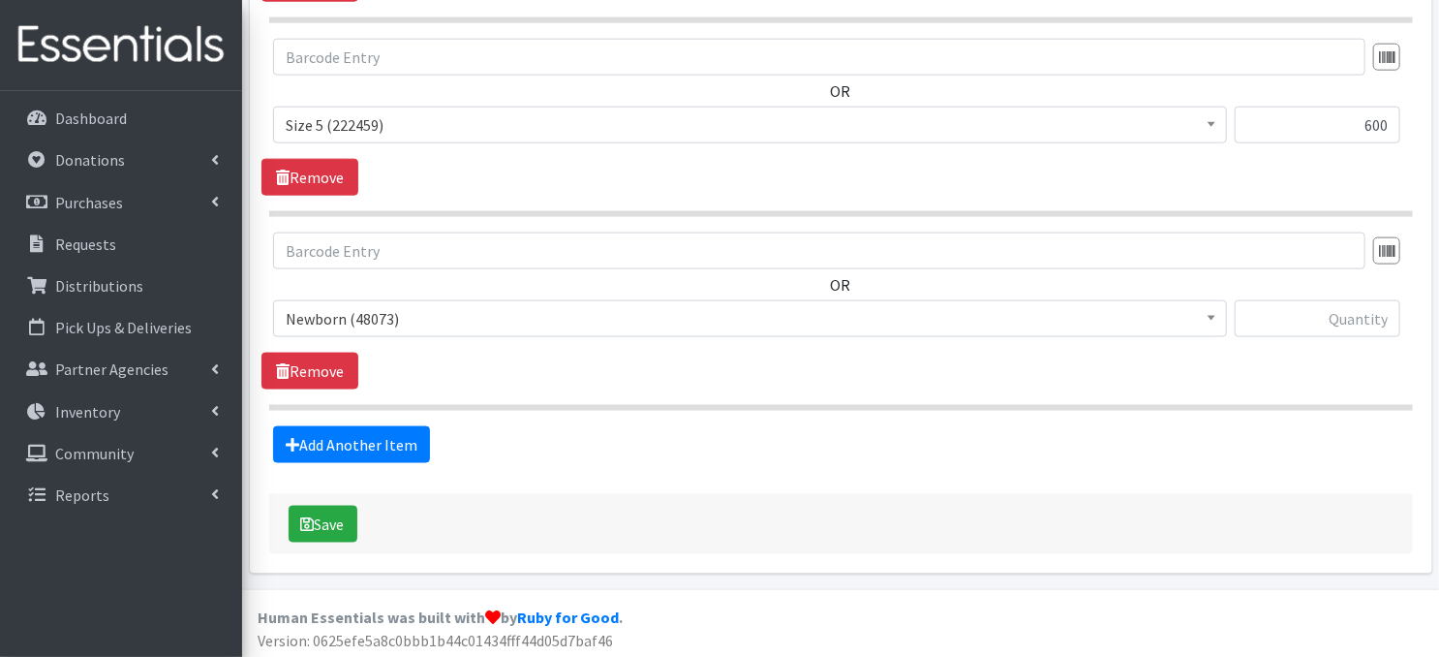
click at [1217, 321] on span at bounding box center [1211, 316] width 19 height 30
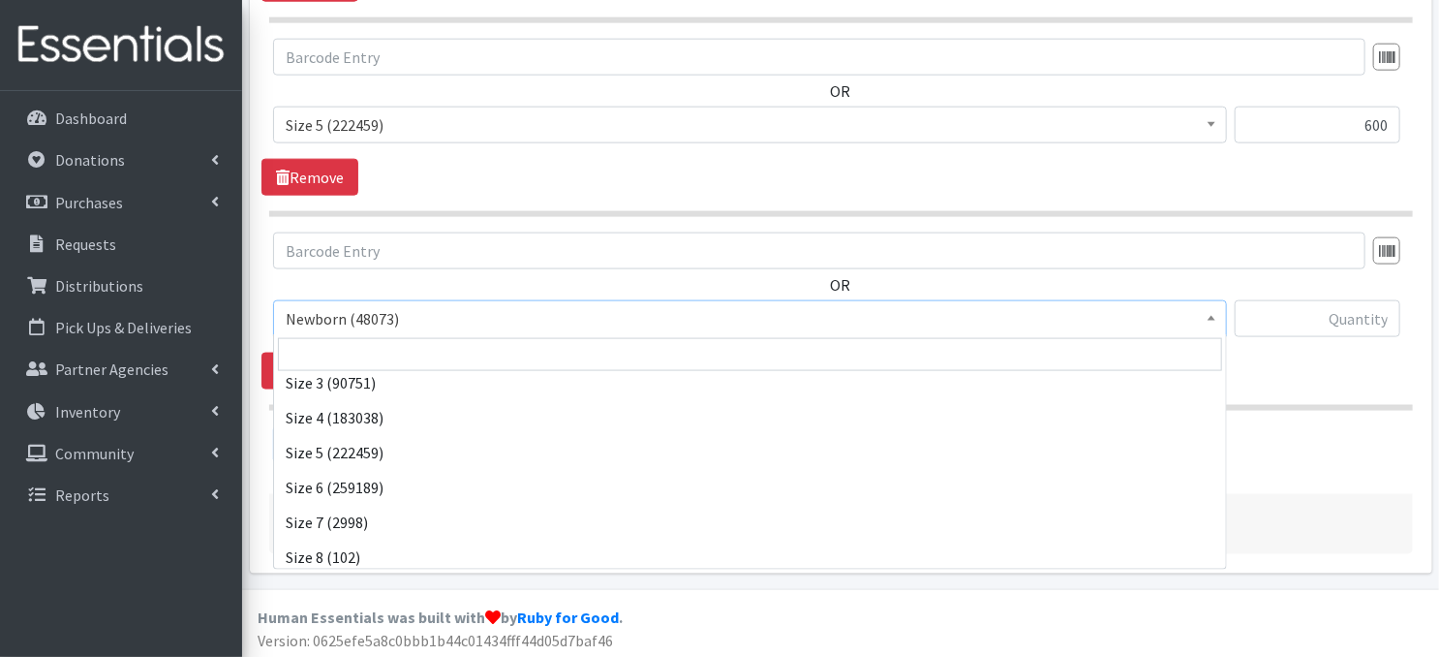
scroll to position [225, 0]
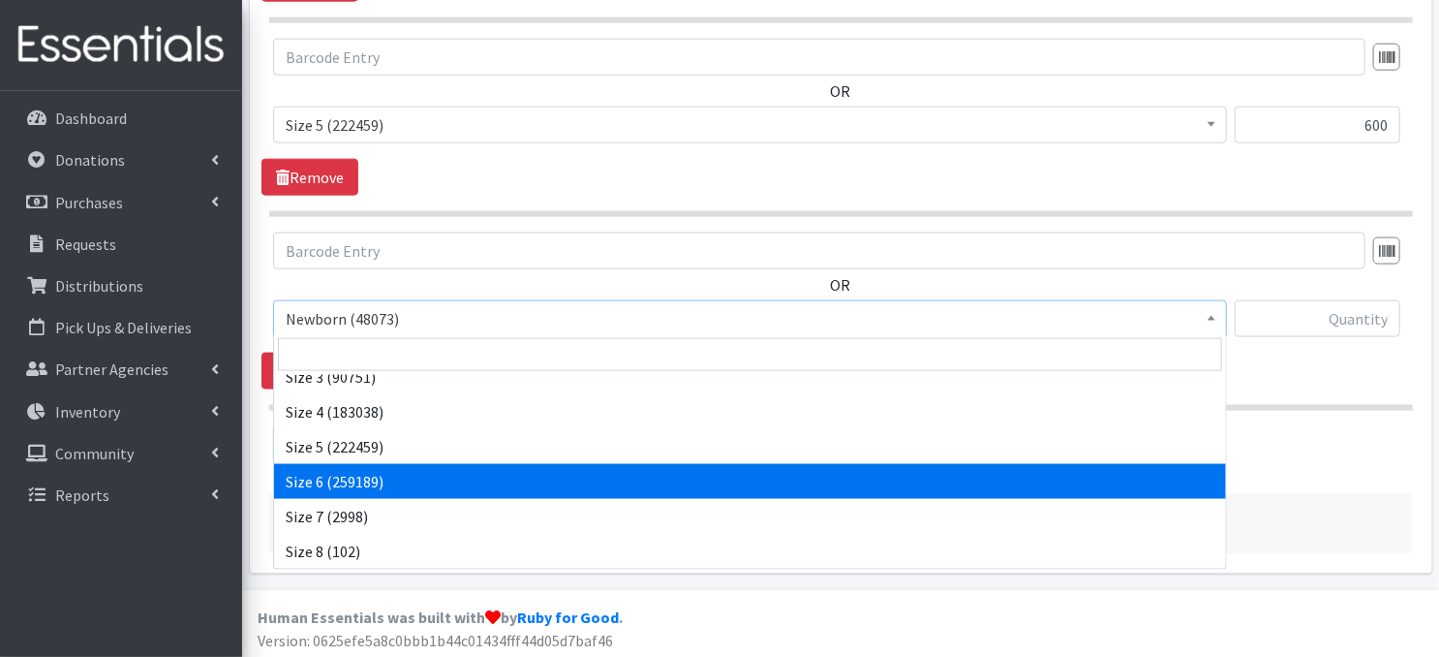
select select "3687"
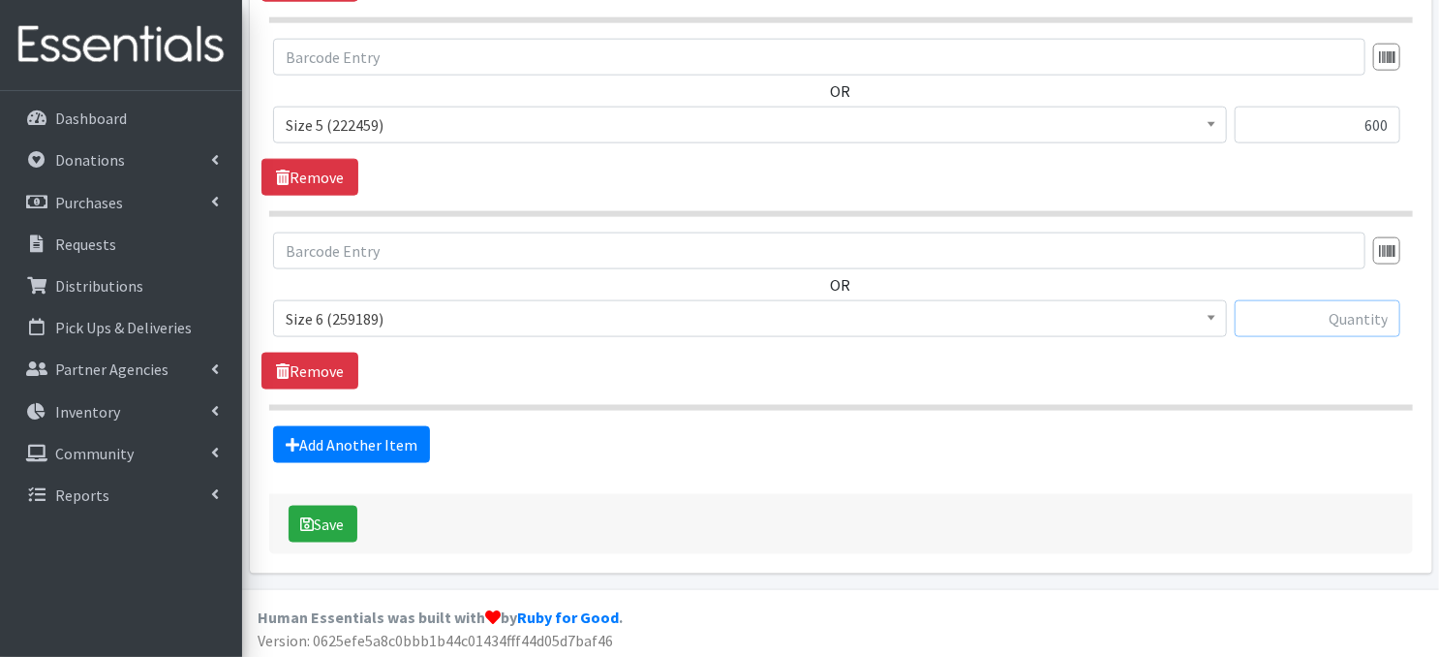
click at [1254, 317] on input "text" at bounding box center [1318, 318] width 166 height 37
type input "1860"
click at [385, 448] on link "Add Another Item" at bounding box center [351, 444] width 157 height 37
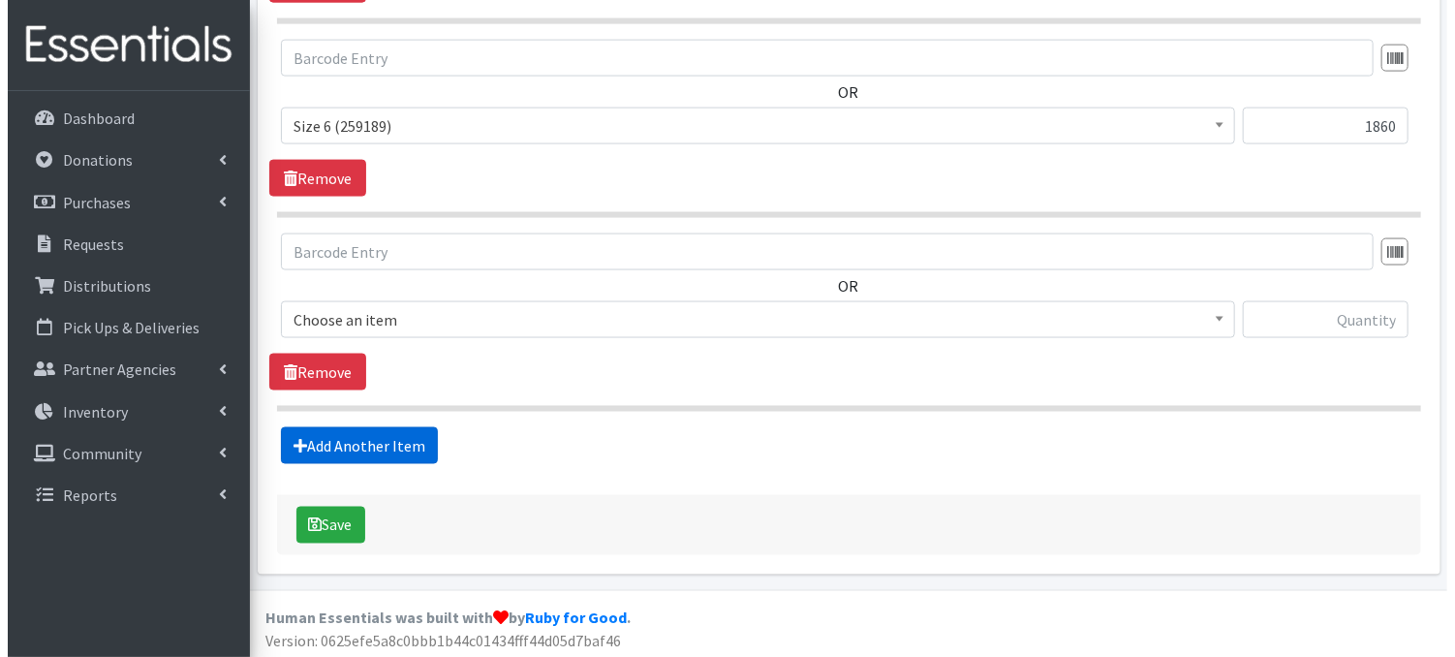
scroll to position [1339, 0]
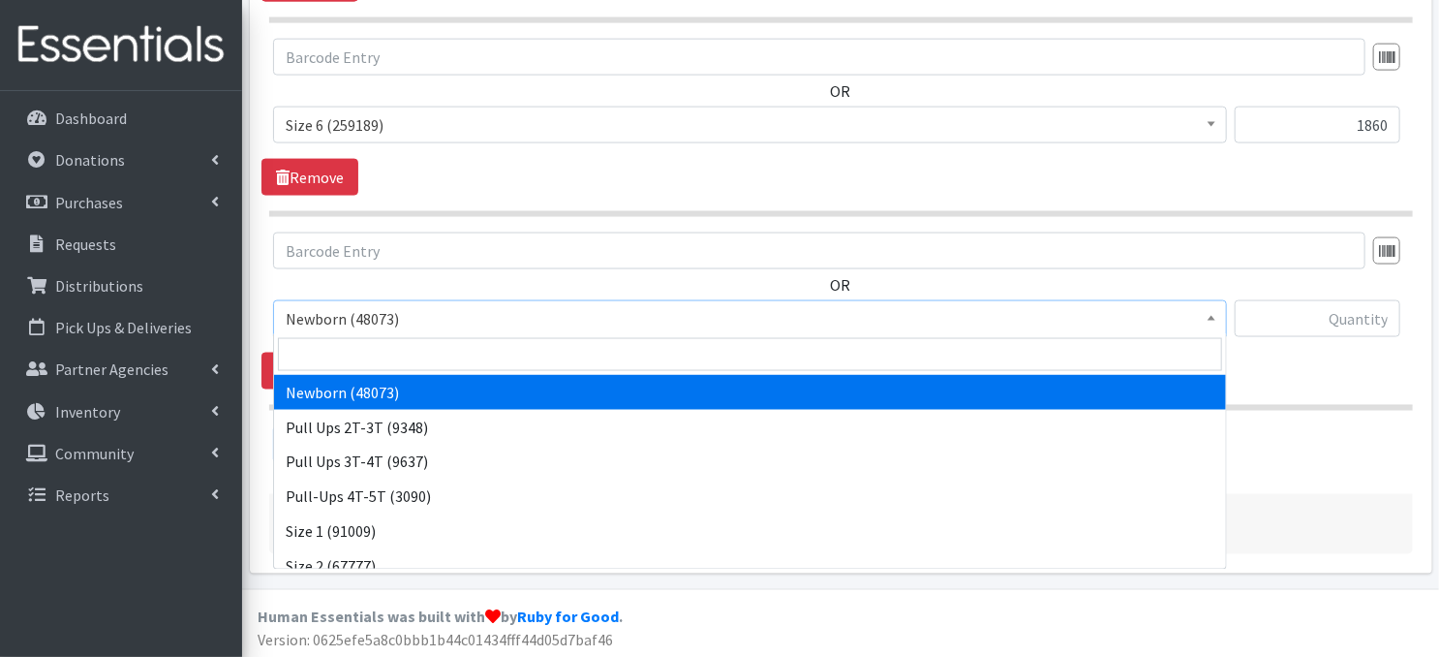
click at [1213, 320] on span at bounding box center [1211, 316] width 19 height 30
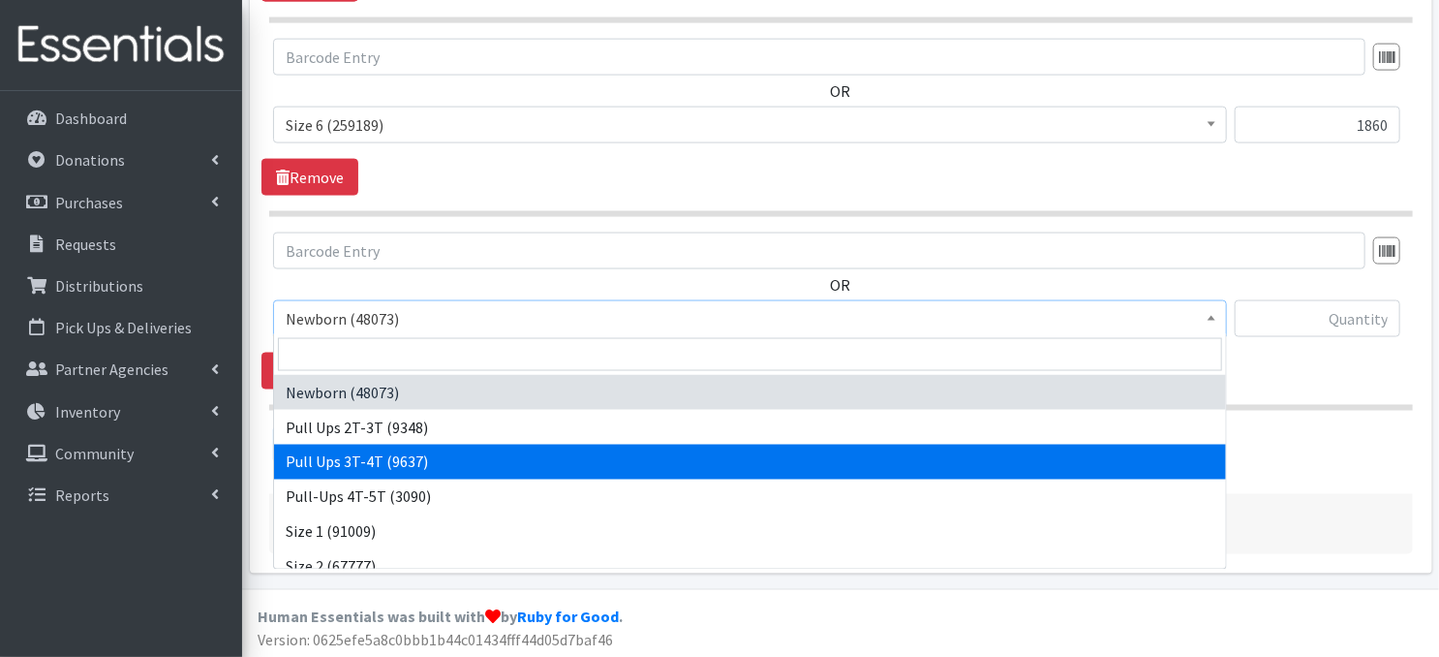
select select "3697"
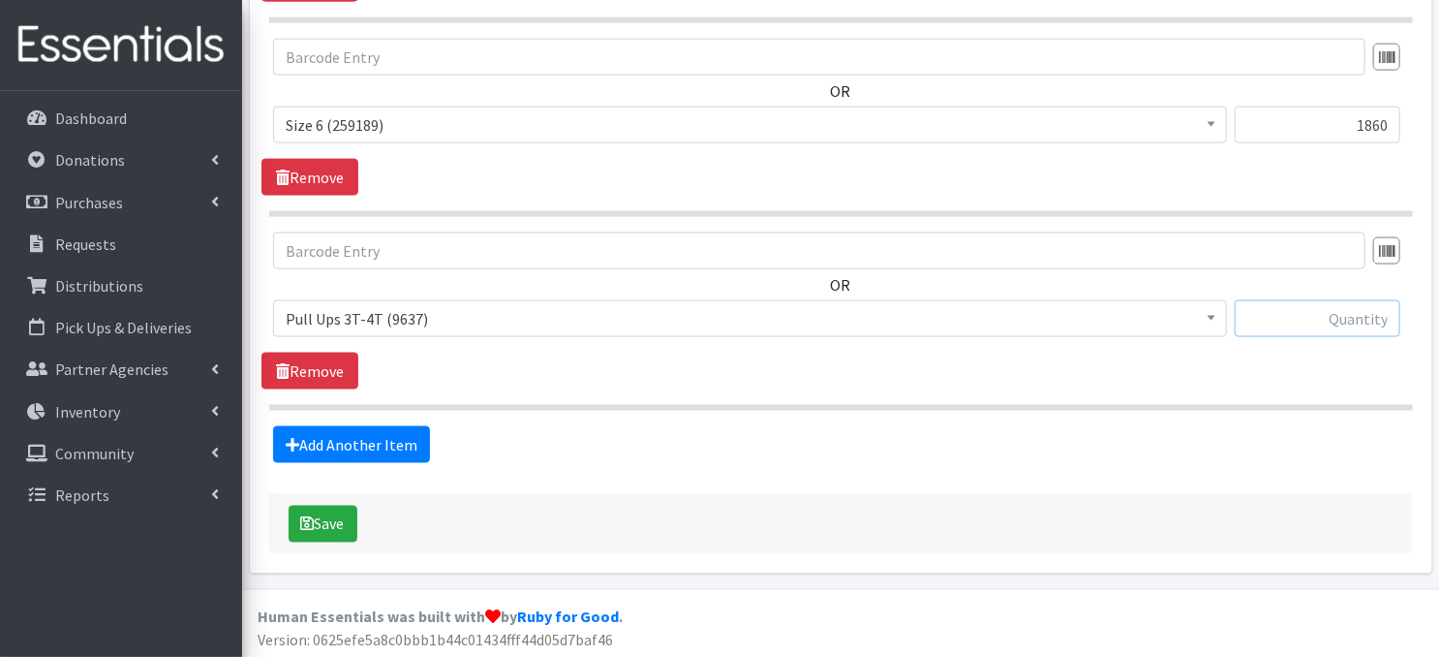
click at [1267, 321] on input "text" at bounding box center [1318, 318] width 166 height 37
type input "90"
click at [337, 526] on button "Save" at bounding box center [323, 524] width 69 height 37
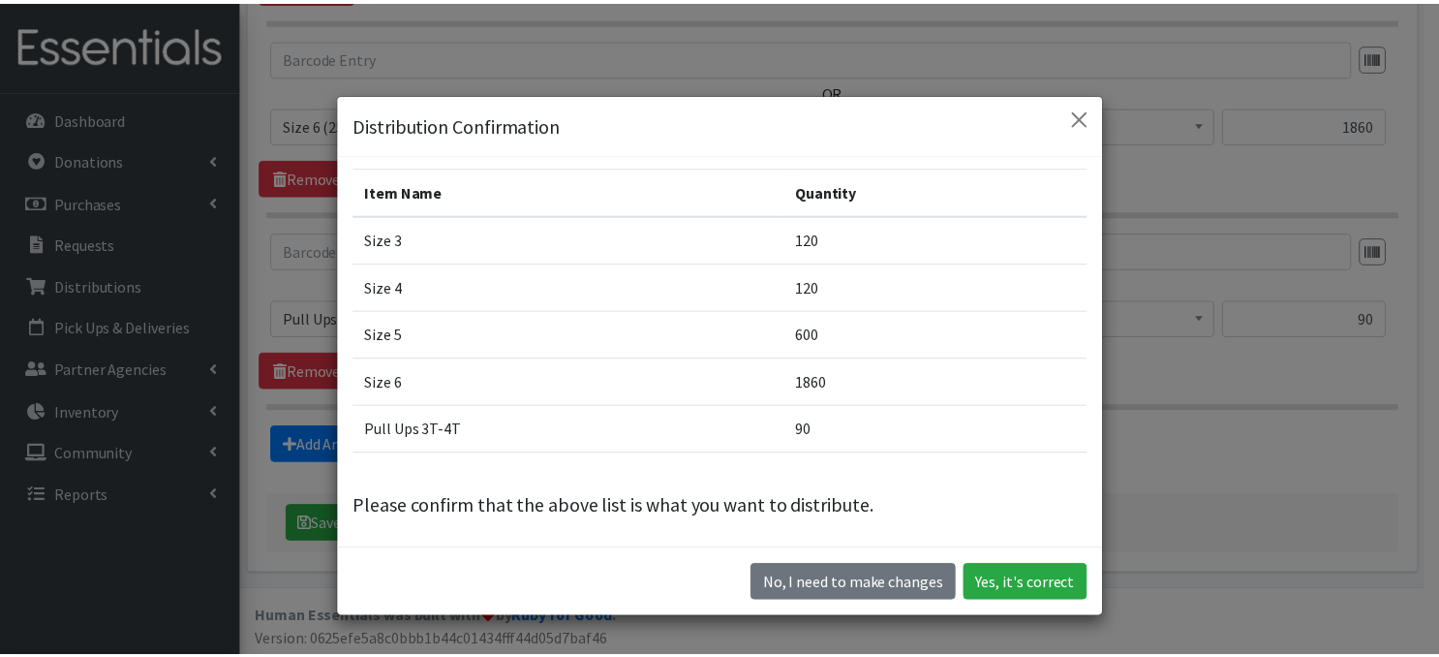
scroll to position [49, 0]
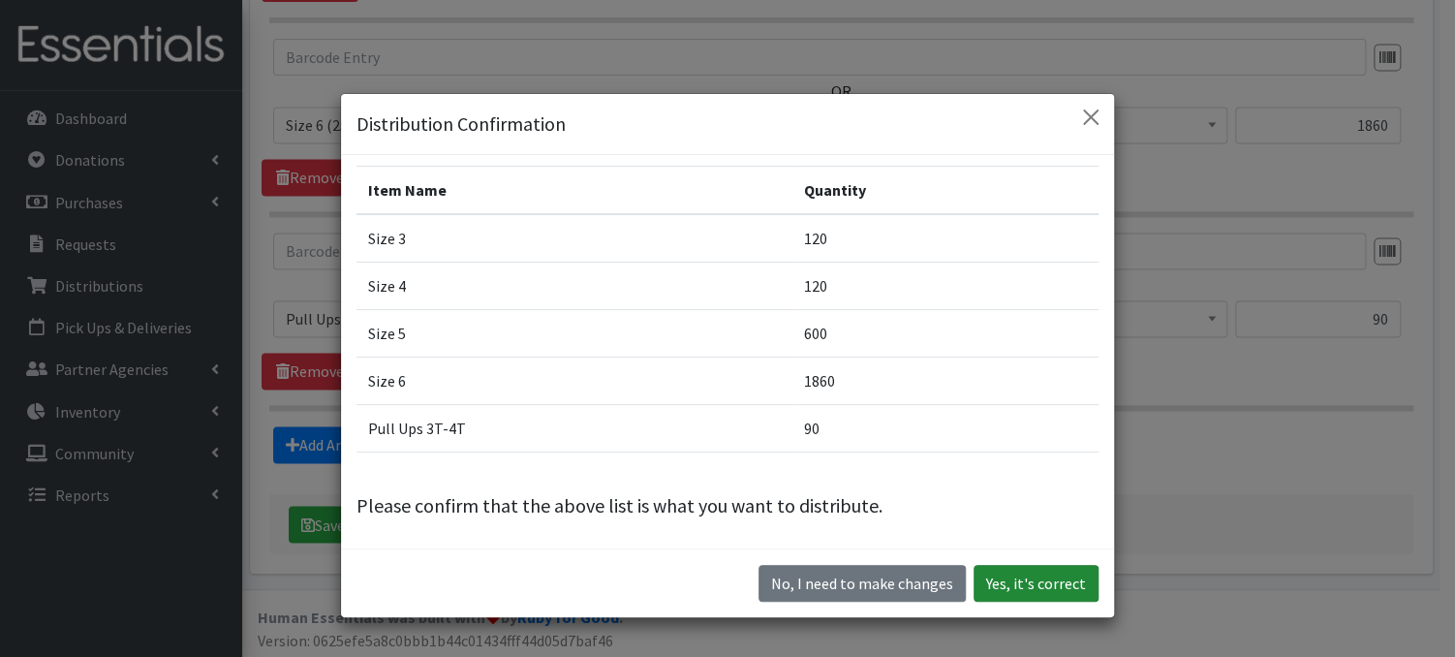
click at [1032, 587] on button "Yes, it's correct" at bounding box center [1035, 583] width 125 height 37
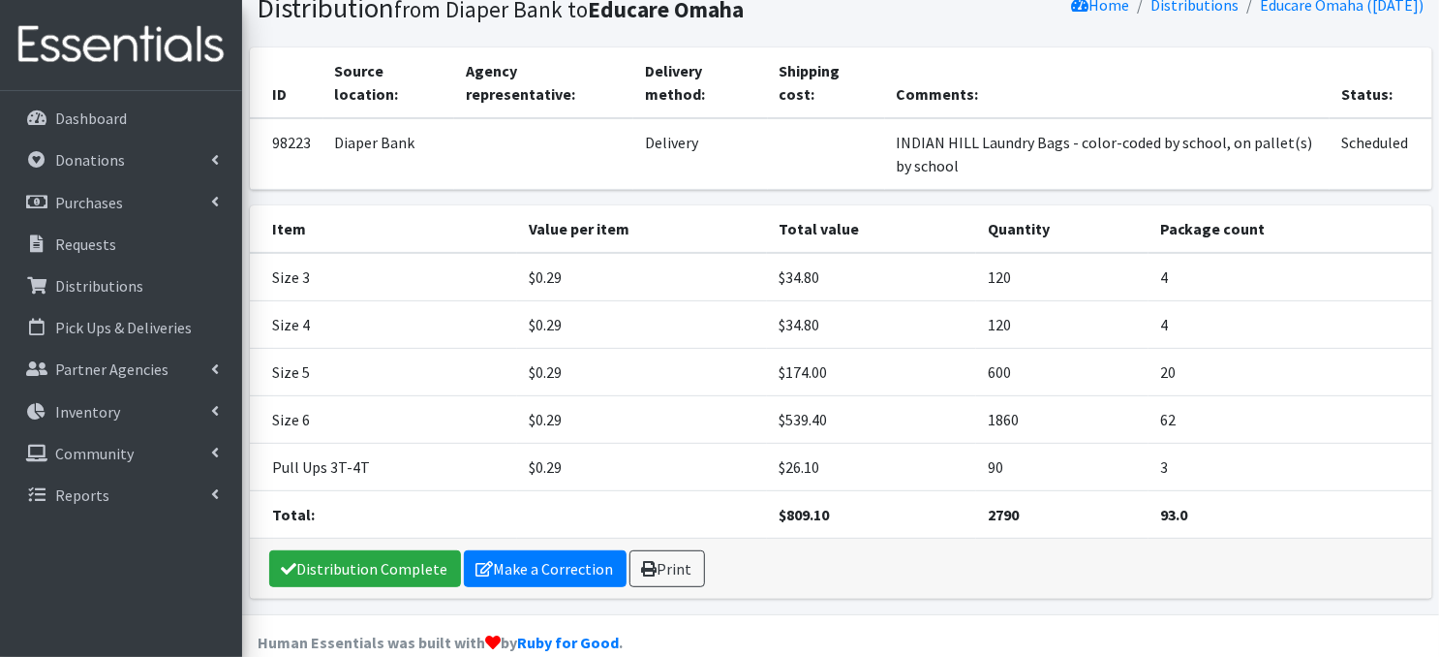
scroll to position [169, 0]
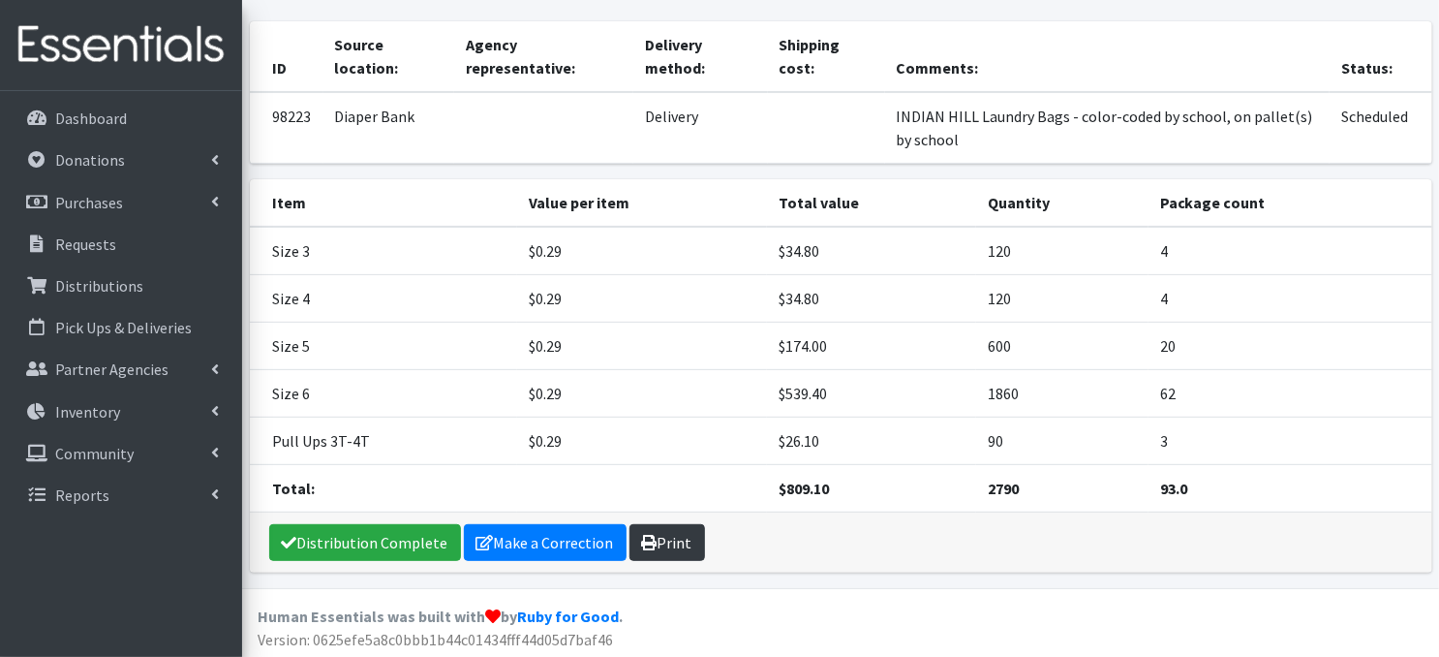
click at [659, 544] on link "Print" at bounding box center [668, 542] width 76 height 37
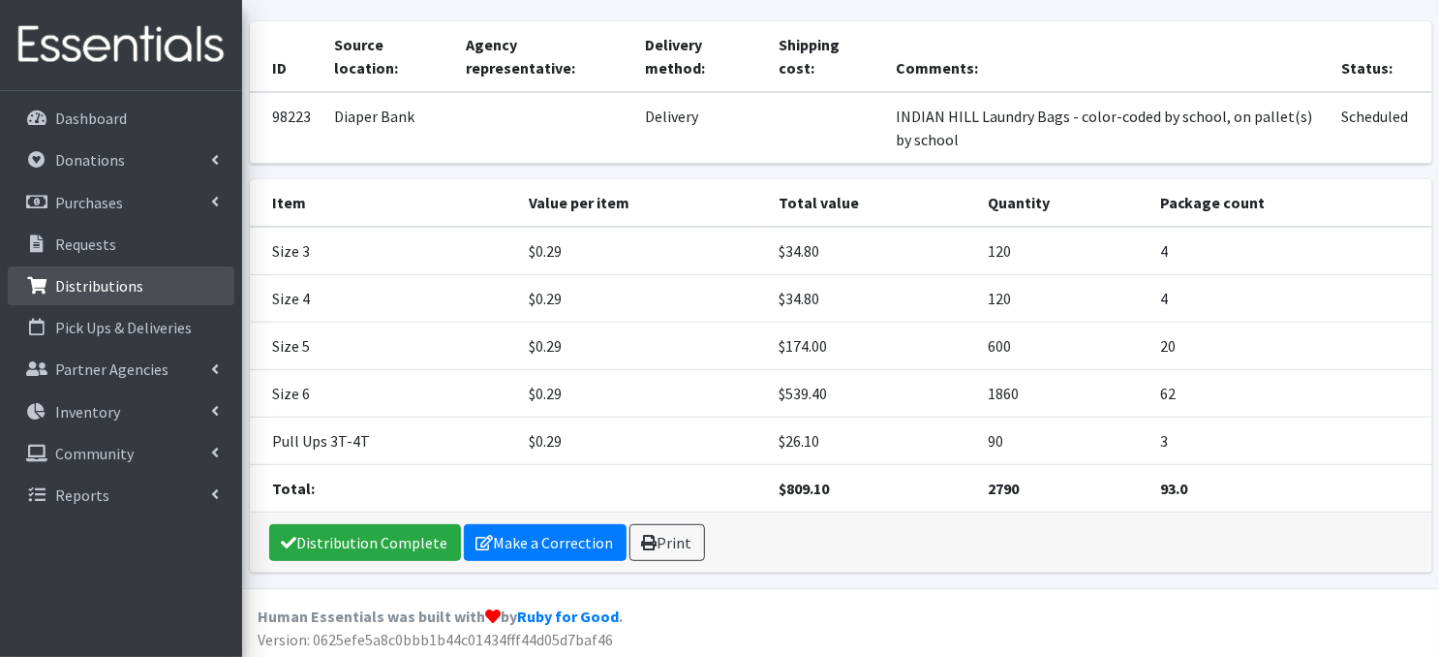
click at [141, 289] on link "Distributions" at bounding box center [121, 285] width 227 height 39
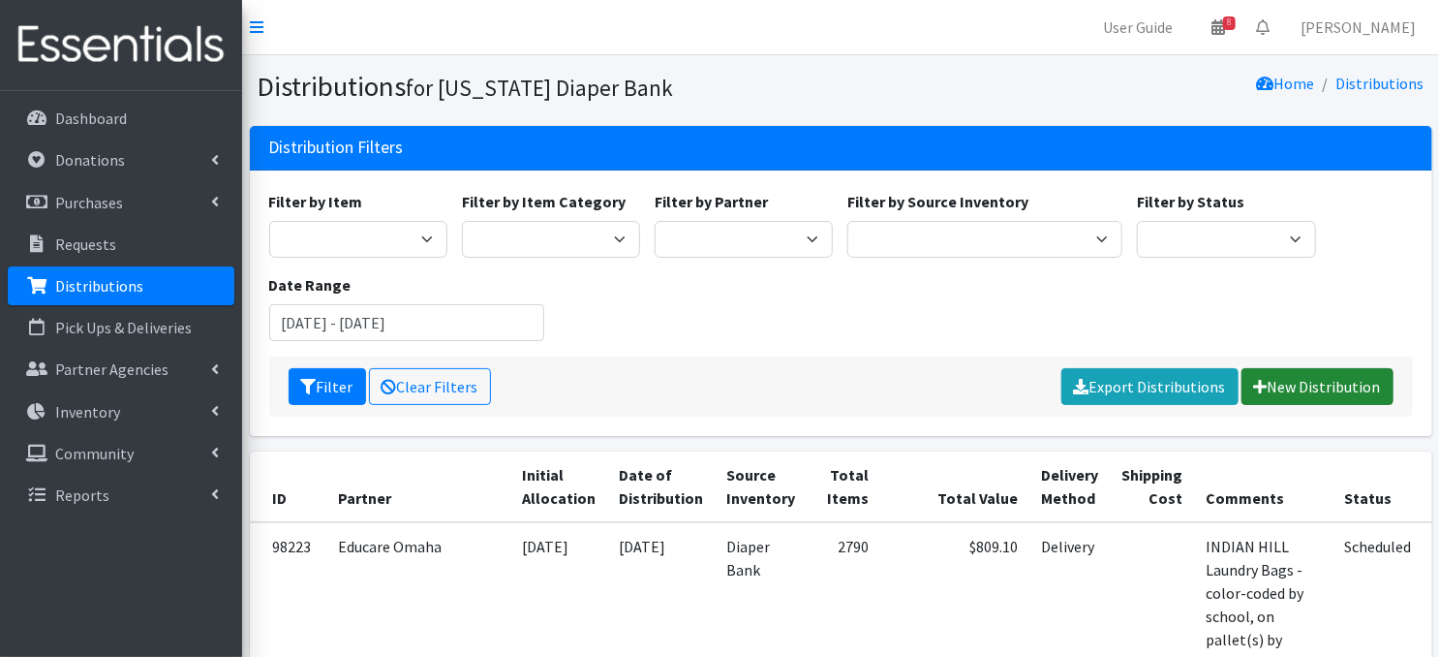
click at [1319, 379] on link "New Distribution" at bounding box center [1318, 386] width 152 height 37
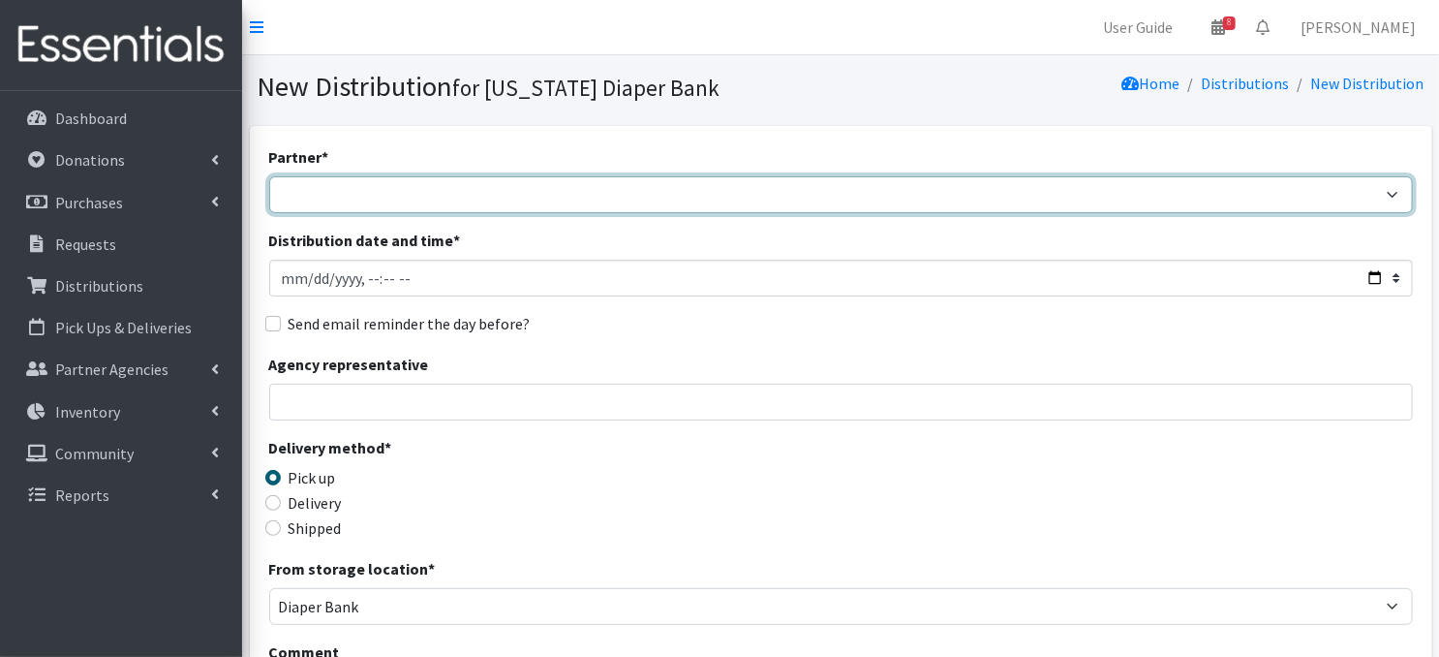
click at [346, 193] on select "Abide A Mother's Love [PERSON_NAME] Area Refugee Taskforce Big Brothers Big Sis…" at bounding box center [841, 194] width 1144 height 37
select select "4632"
click at [269, 176] on select "Abide A Mother's Love [PERSON_NAME] Area Refugee Taskforce Big Brothers Big Sis…" at bounding box center [841, 194] width 1144 height 37
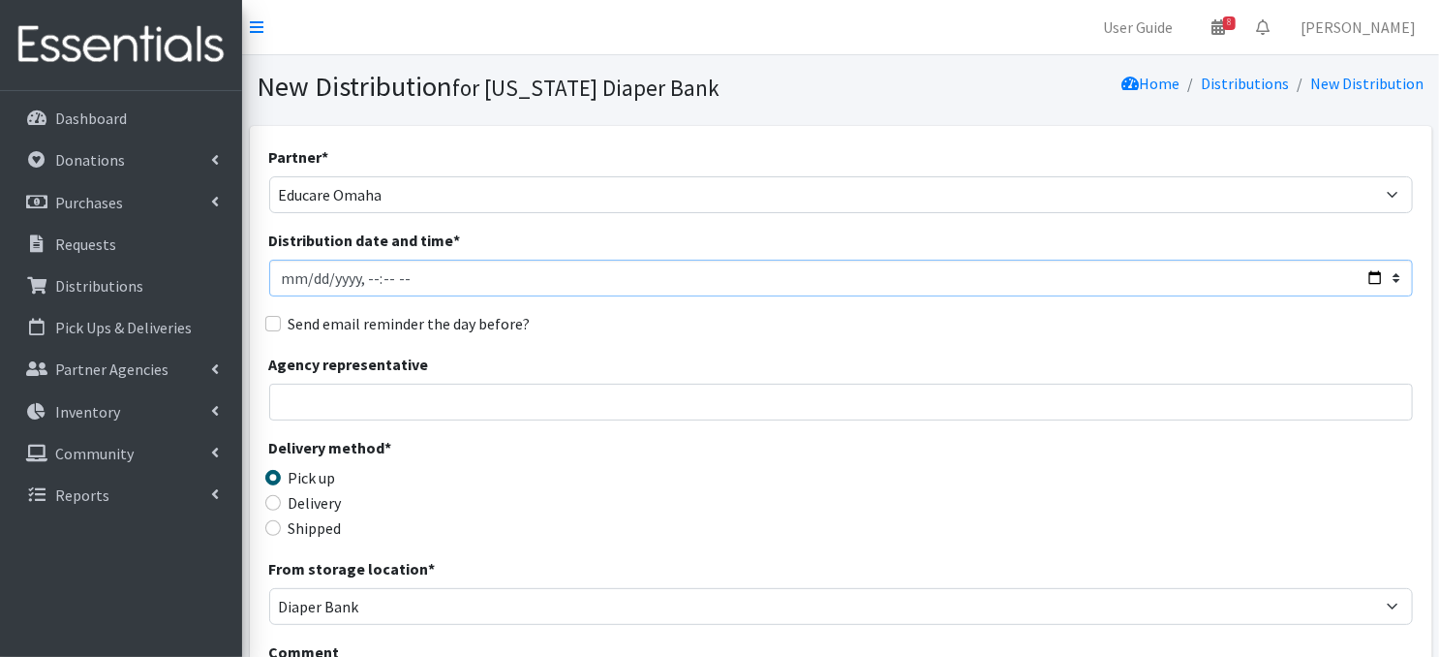
click at [304, 279] on input "Distribution date and time *" at bounding box center [841, 278] width 1144 height 37
click at [364, 278] on input "Distribution date and time *" at bounding box center [841, 278] width 1144 height 37
type input "[DATE]T12:00"
click at [519, 279] on input "Distribution date and time *" at bounding box center [841, 278] width 1144 height 37
click at [490, 286] on input "Distribution date and time *" at bounding box center [841, 278] width 1144 height 37
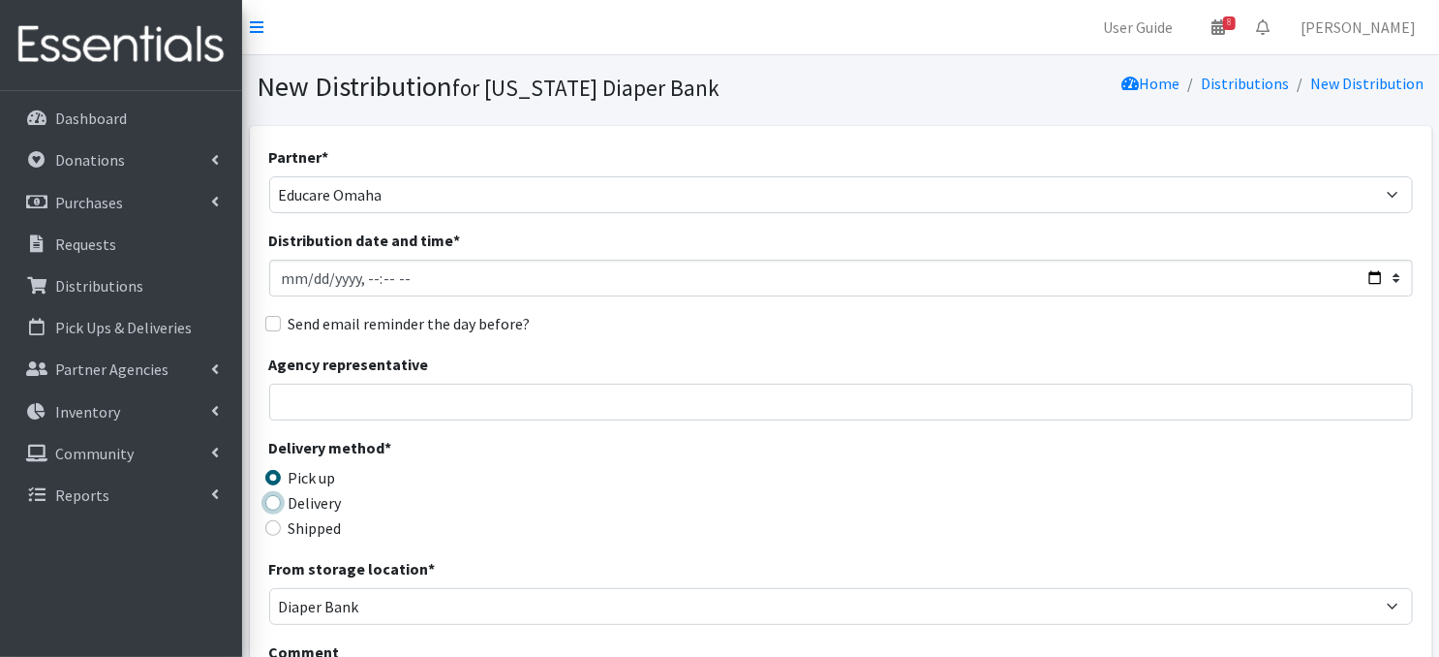
click at [266, 497] on input "Delivery" at bounding box center [272, 502] width 15 height 15
radio input "true"
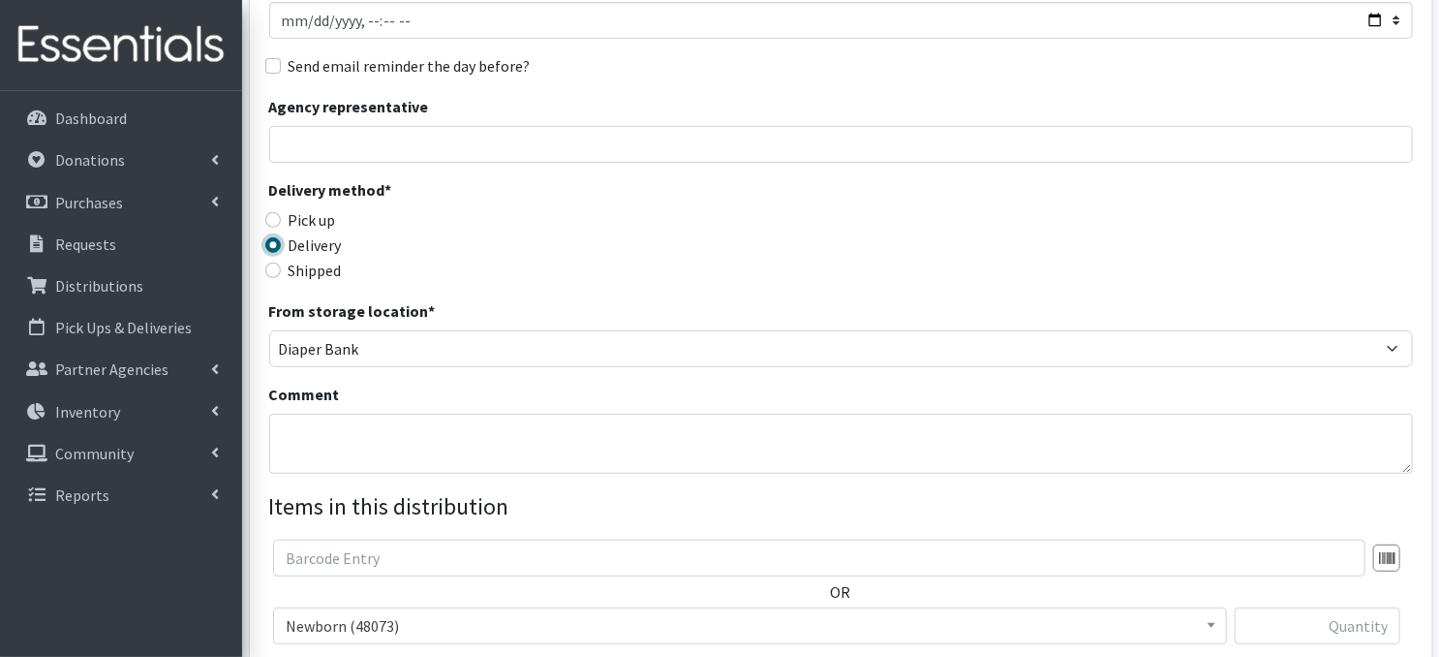
scroll to position [296, 0]
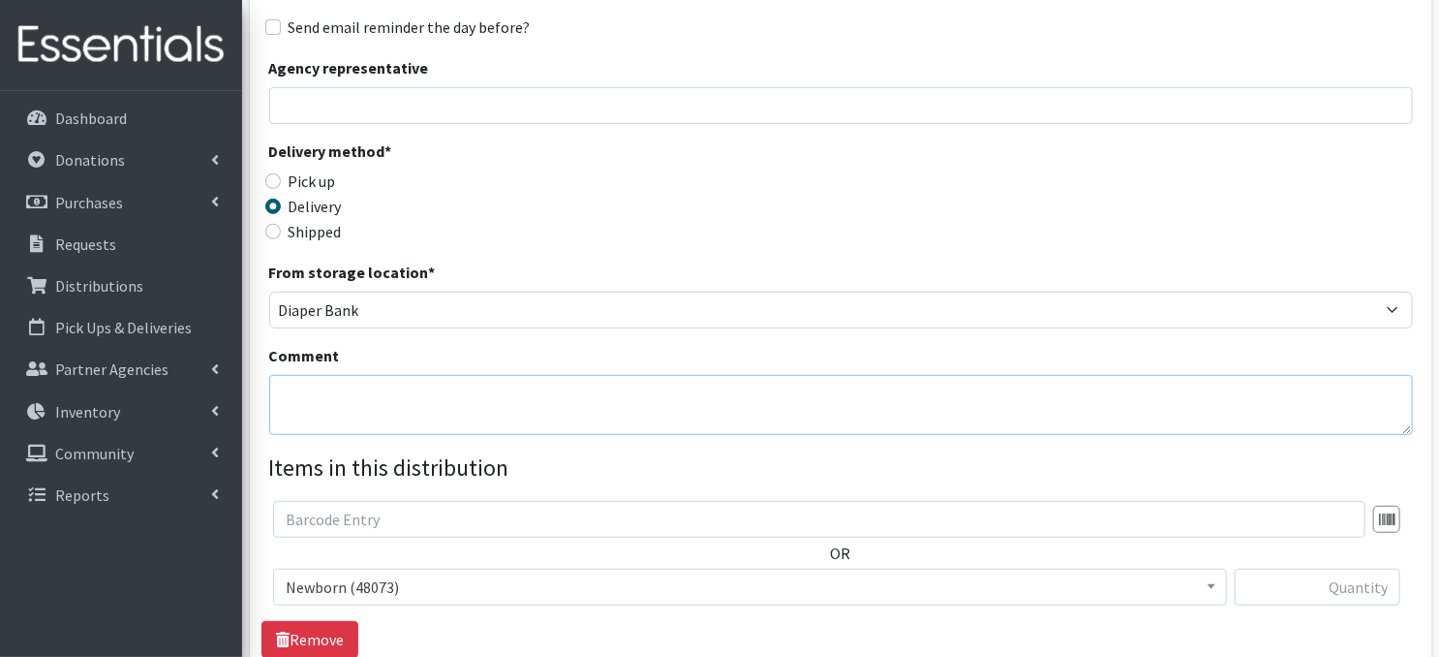
click at [323, 393] on textarea "Comment" at bounding box center [841, 405] width 1144 height 60
paste textarea "Laundry Bags - color-coded by school, on pallet(s) by school"
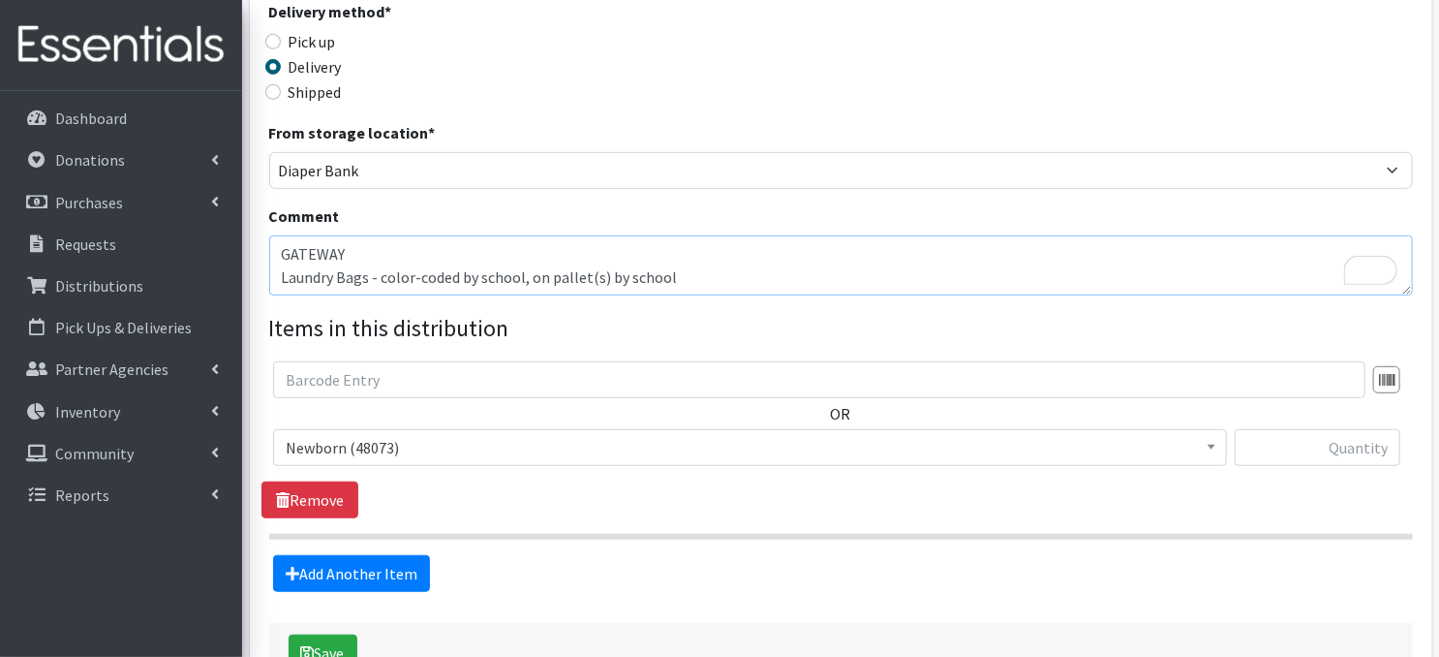
scroll to position [567, 0]
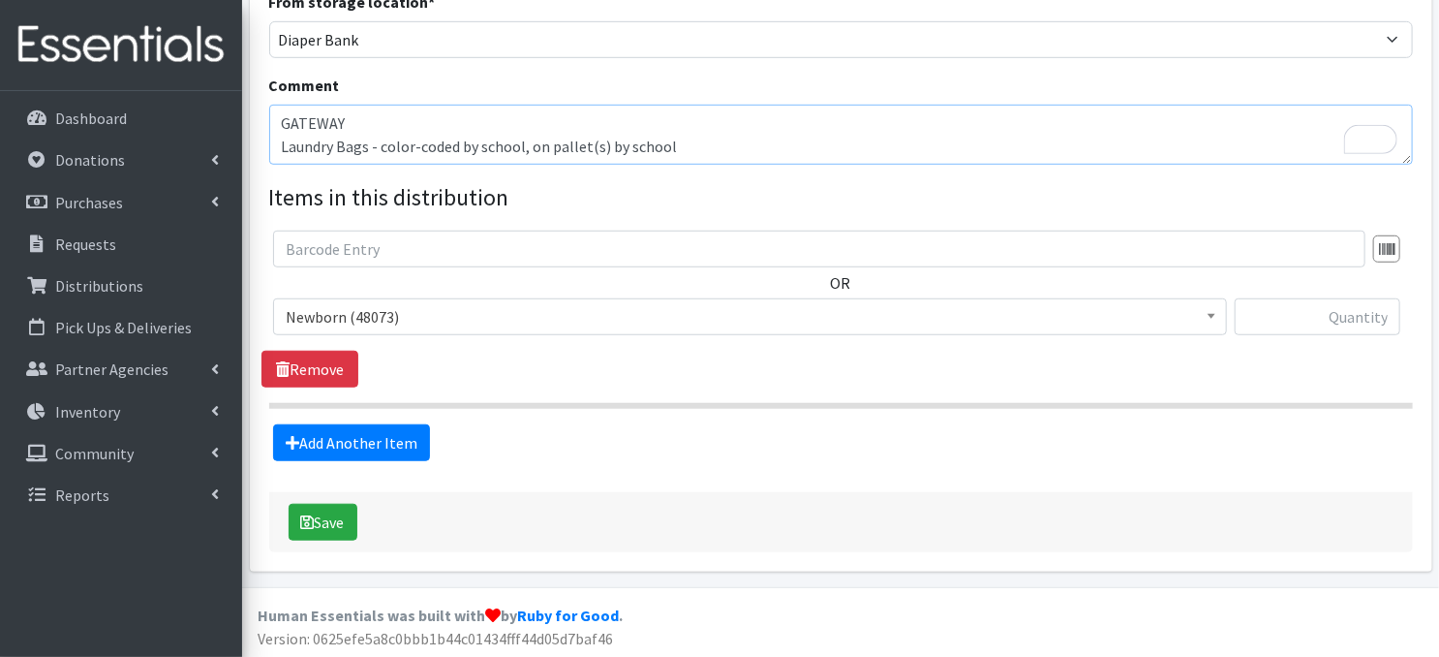
type textarea "GATEWAY Laundry Bags - color-coded by school, on pallet(s) by school"
click at [1198, 318] on span "Newborn (48073)" at bounding box center [750, 316] width 929 height 27
click at [1280, 317] on input "text" at bounding box center [1318, 316] width 166 height 37
type input "80"
click at [391, 441] on link "Add Another Item" at bounding box center [351, 442] width 157 height 37
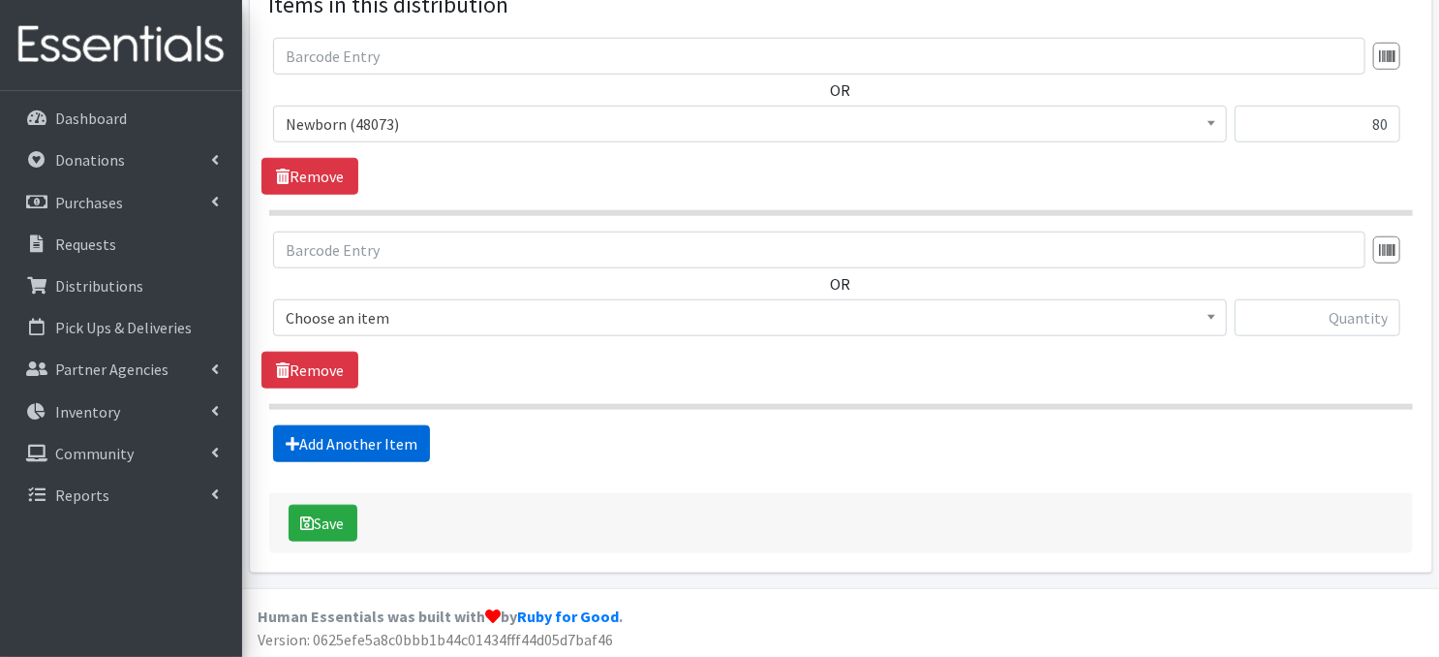
scroll to position [759, 0]
click at [1203, 320] on span at bounding box center [1211, 315] width 19 height 30
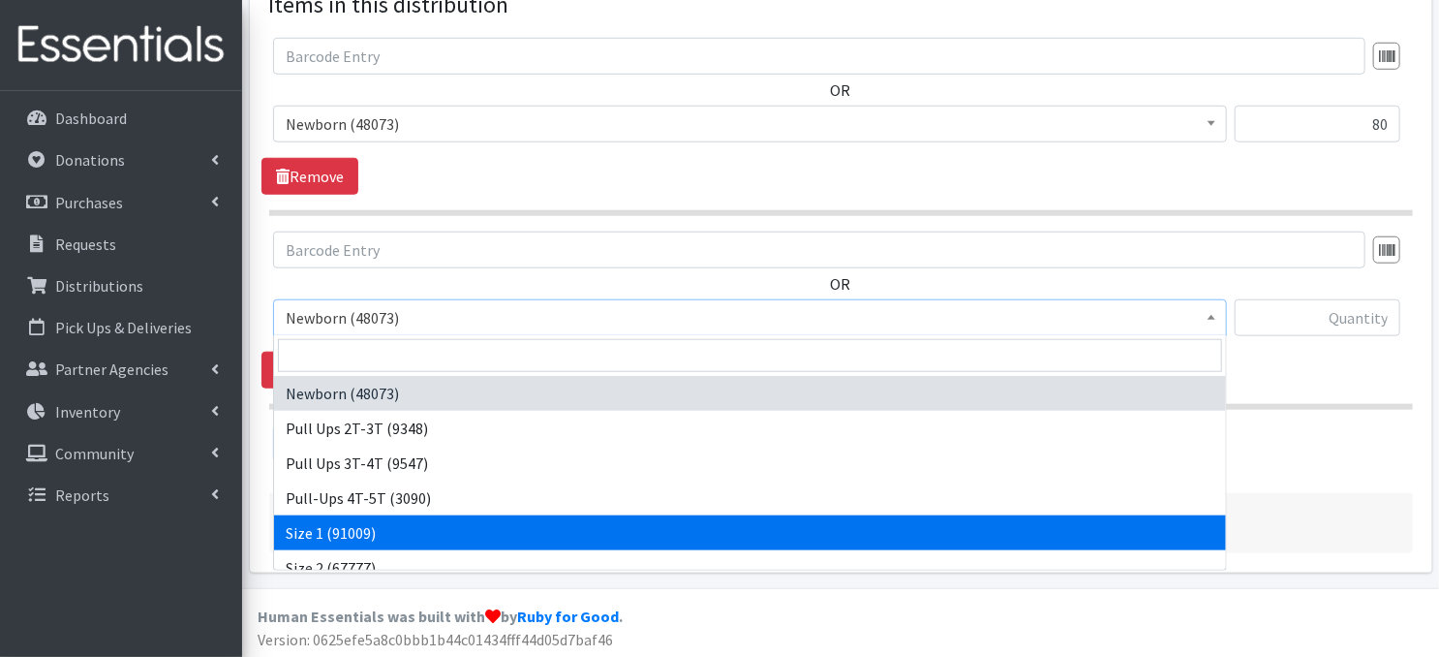
select select "3682"
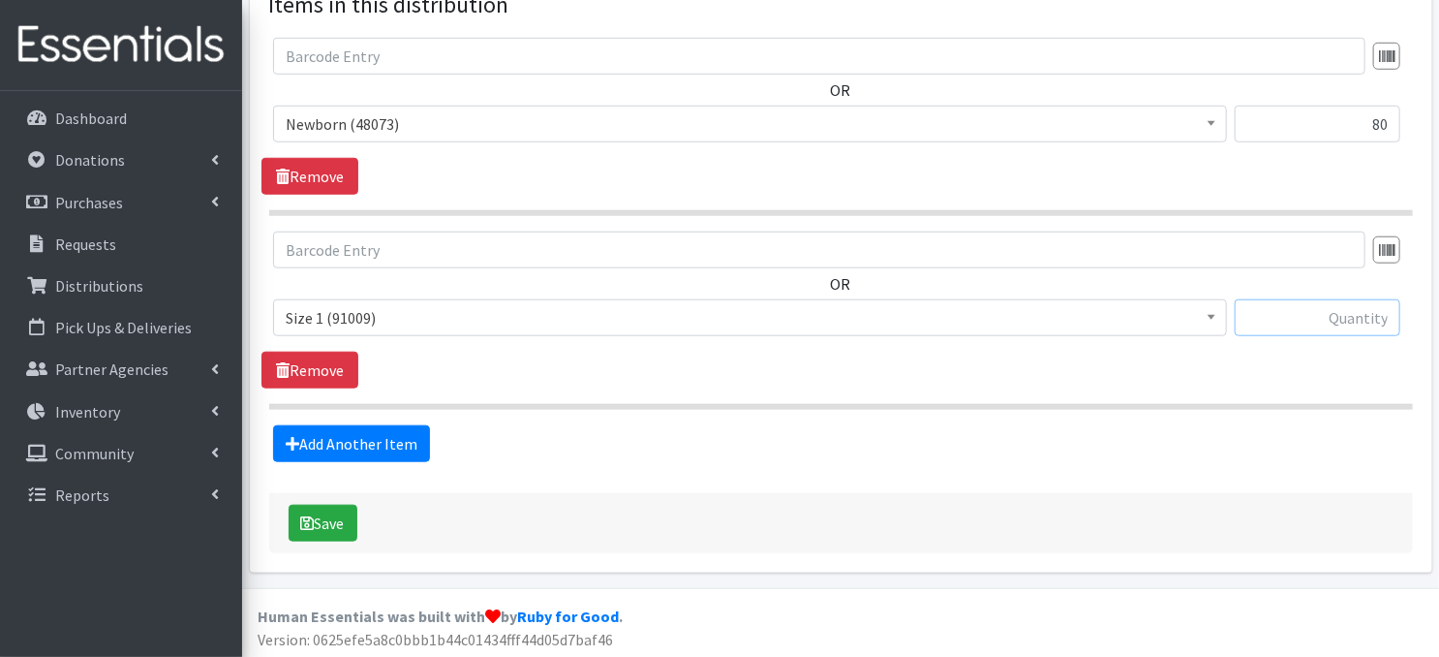
click at [1289, 316] on input "text" at bounding box center [1318, 317] width 166 height 37
type input "80"
click at [364, 446] on link "Add Another Item" at bounding box center [351, 443] width 157 height 37
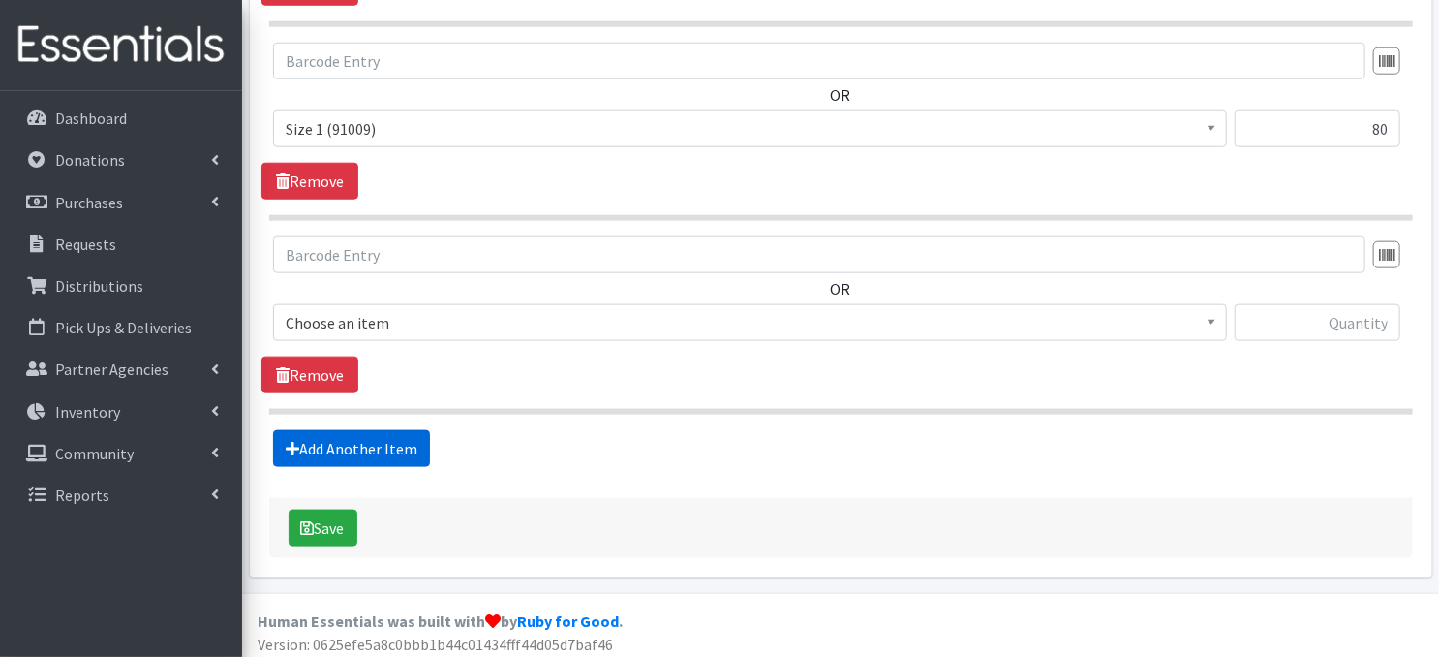
scroll to position [953, 0]
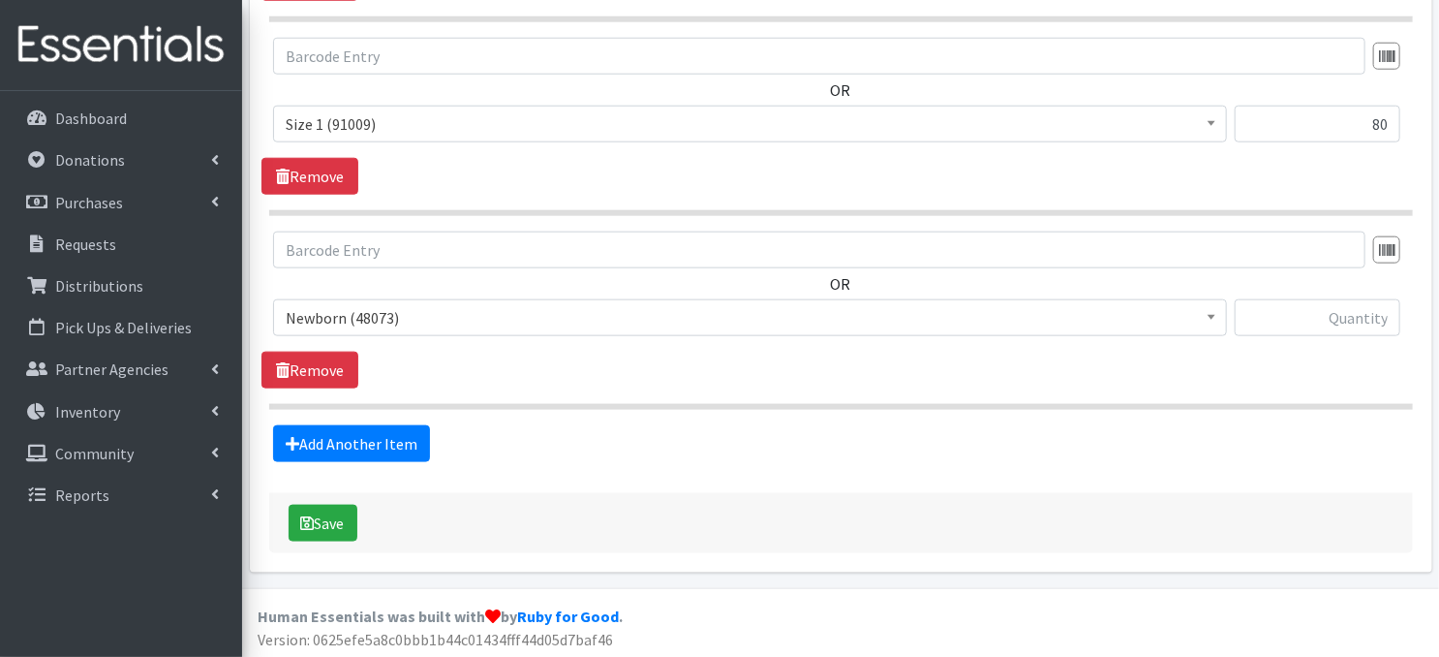
click at [1209, 324] on span at bounding box center [1211, 315] width 19 height 30
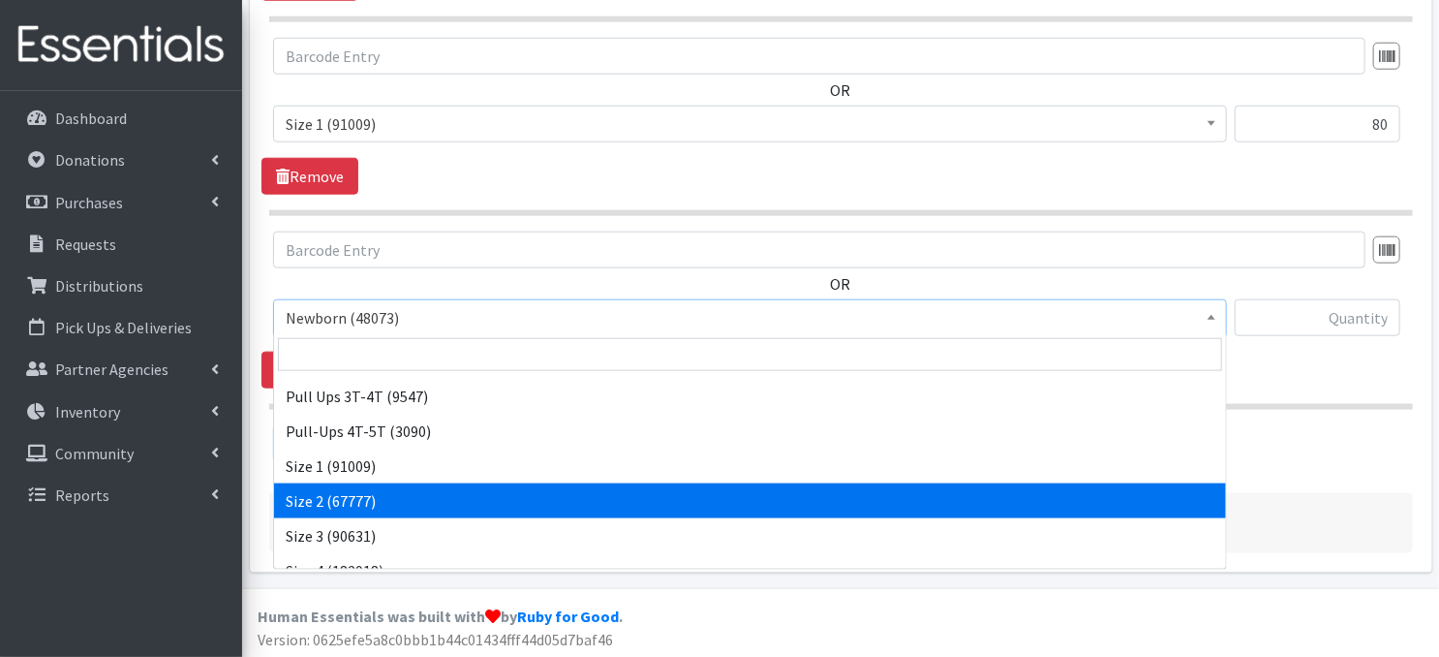
scroll to position [77, 0]
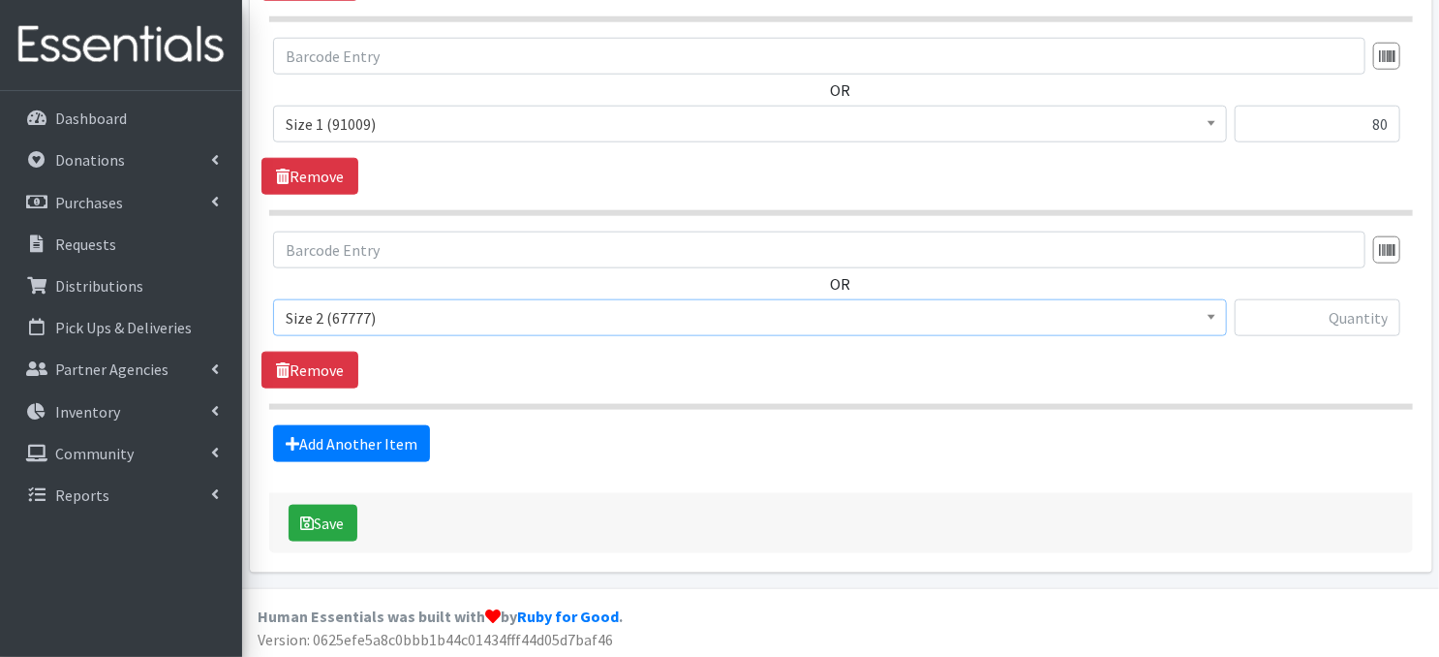
select select "3683"
click at [1269, 317] on input "text" at bounding box center [1318, 317] width 166 height 37
type input "240"
click at [319, 443] on link "Add Another Item" at bounding box center [351, 443] width 157 height 37
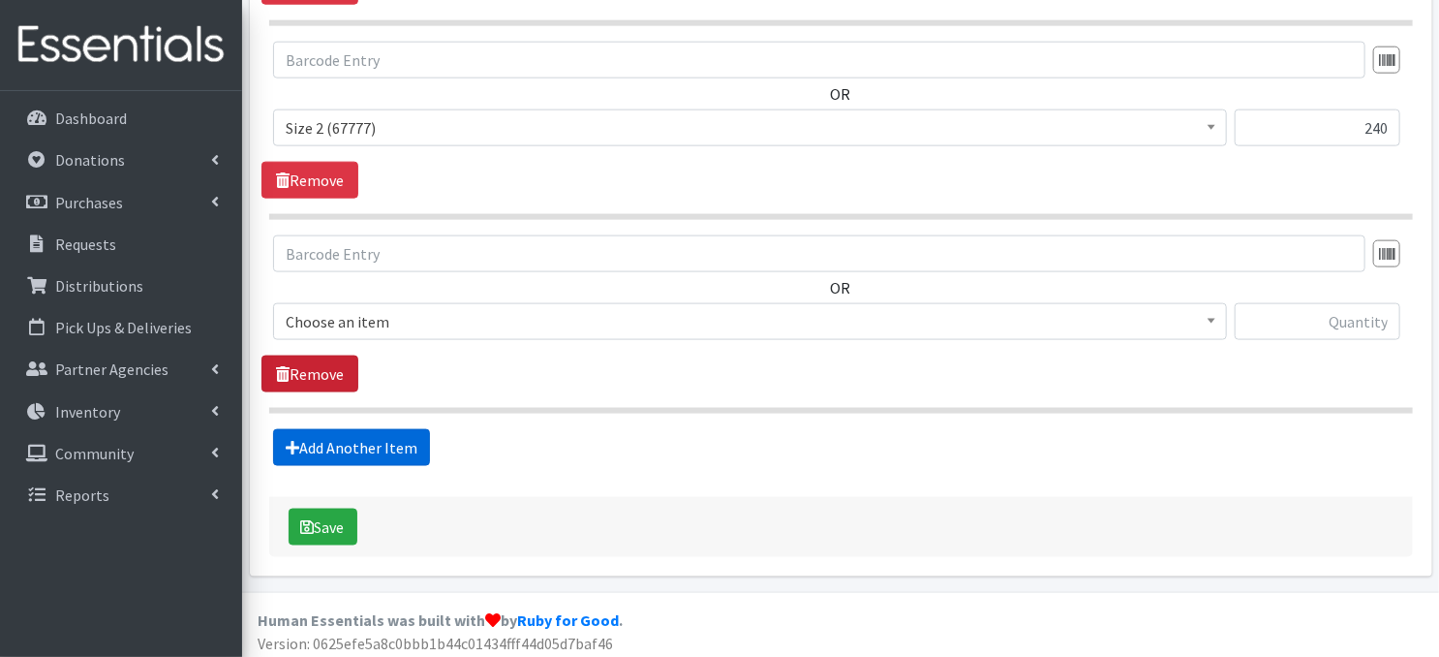
scroll to position [1146, 0]
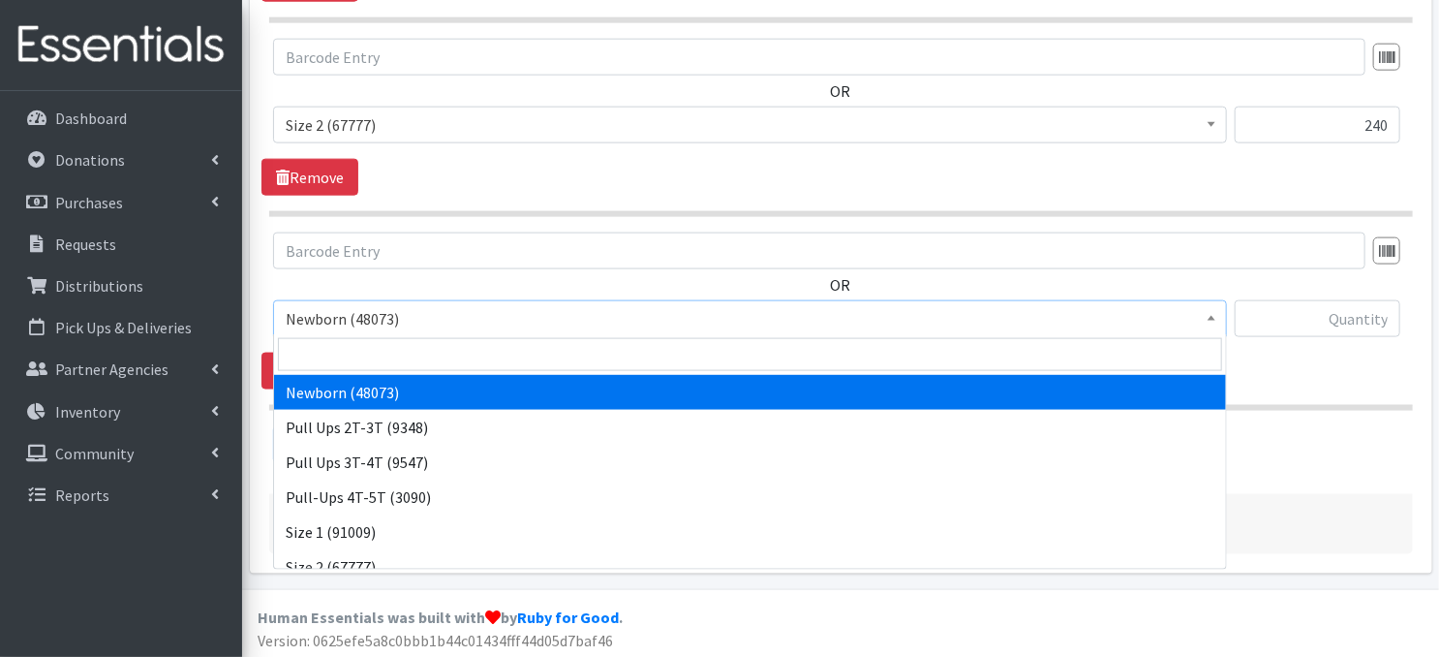
click at [1208, 316] on b at bounding box center [1212, 318] width 8 height 5
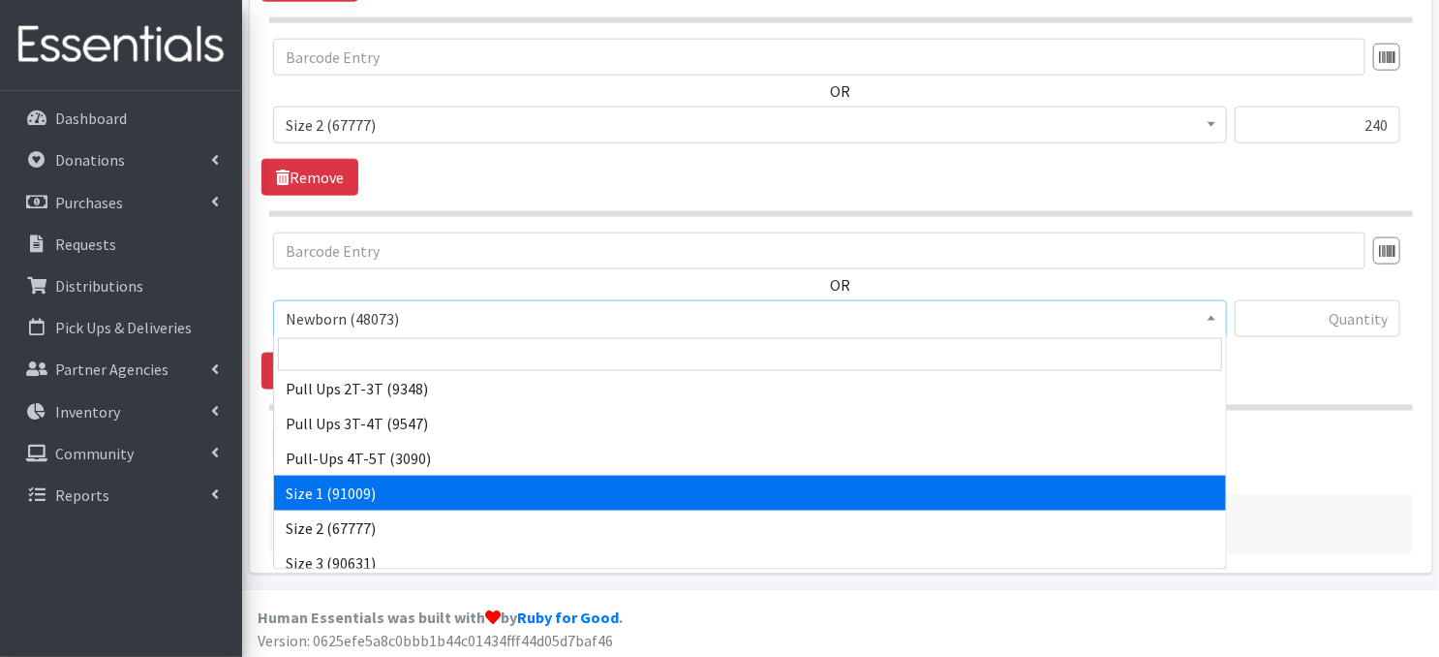
scroll to position [116, 0]
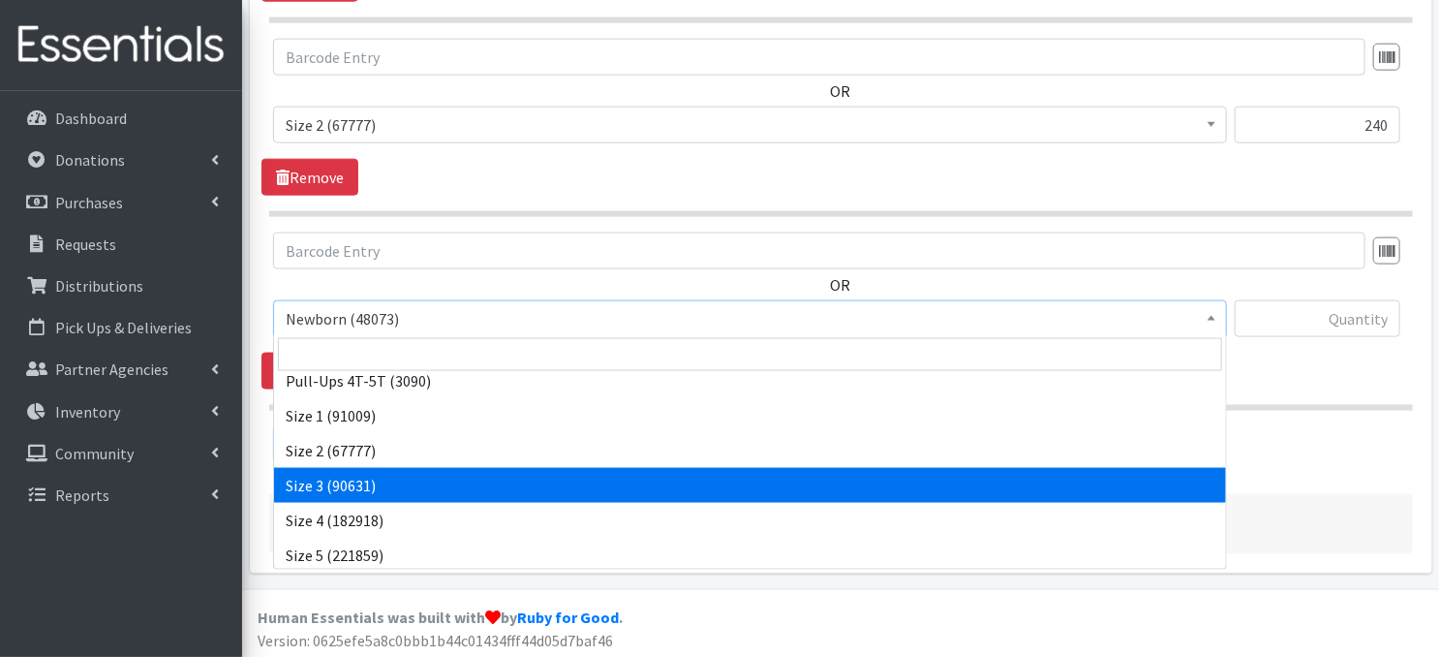
select select "3684"
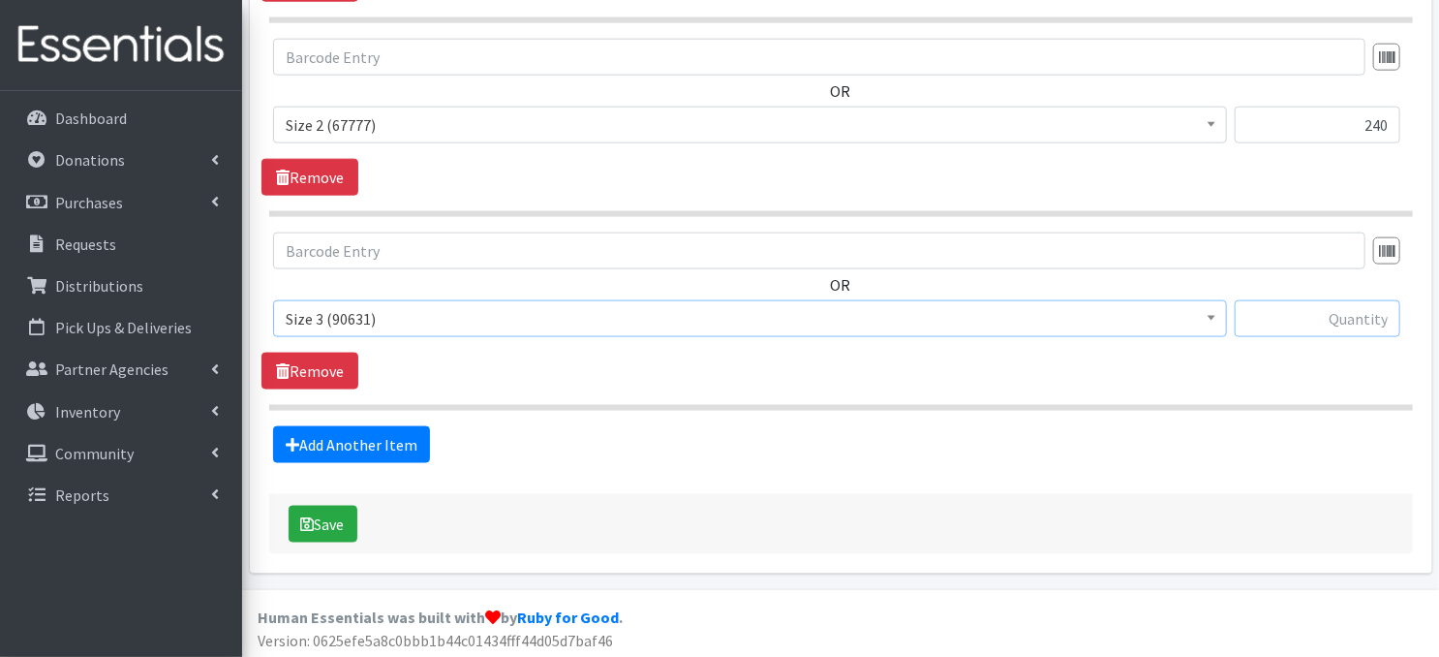
click at [1322, 321] on input "text" at bounding box center [1318, 318] width 166 height 37
type input "420"
click at [336, 449] on link "Add Another Item" at bounding box center [351, 444] width 157 height 37
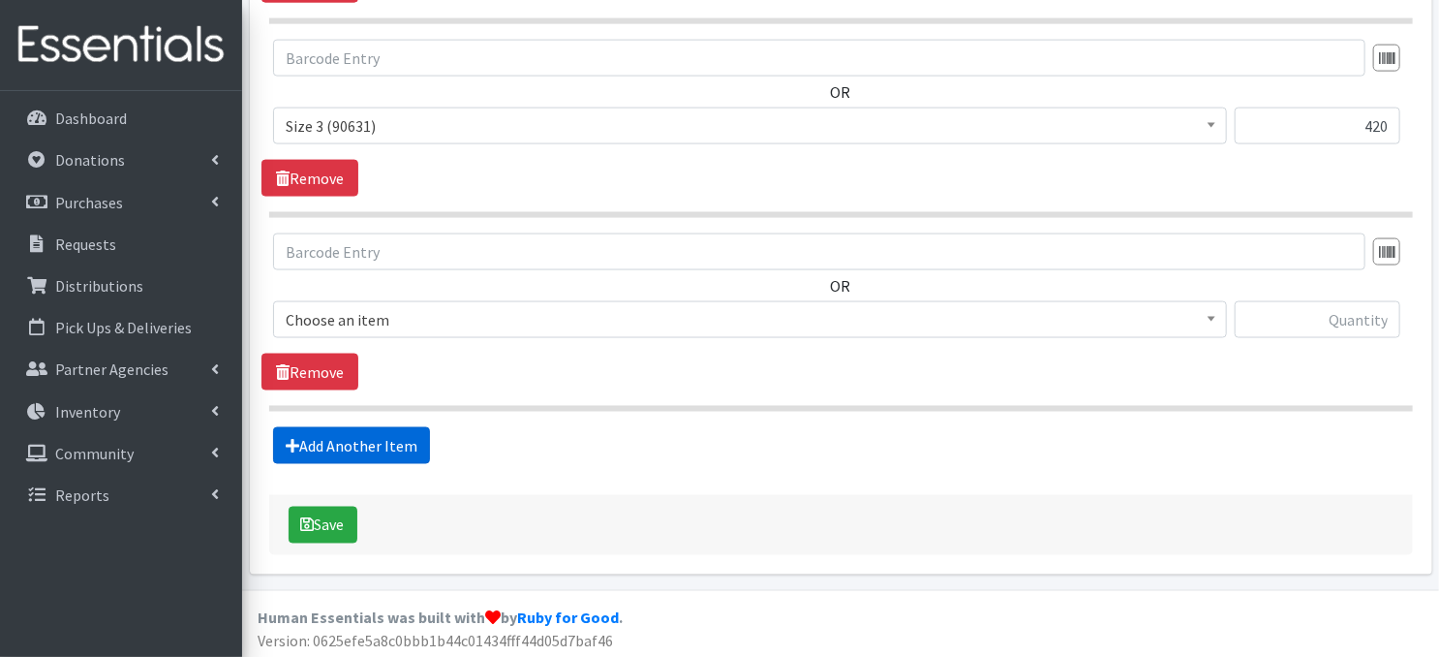
scroll to position [1339, 0]
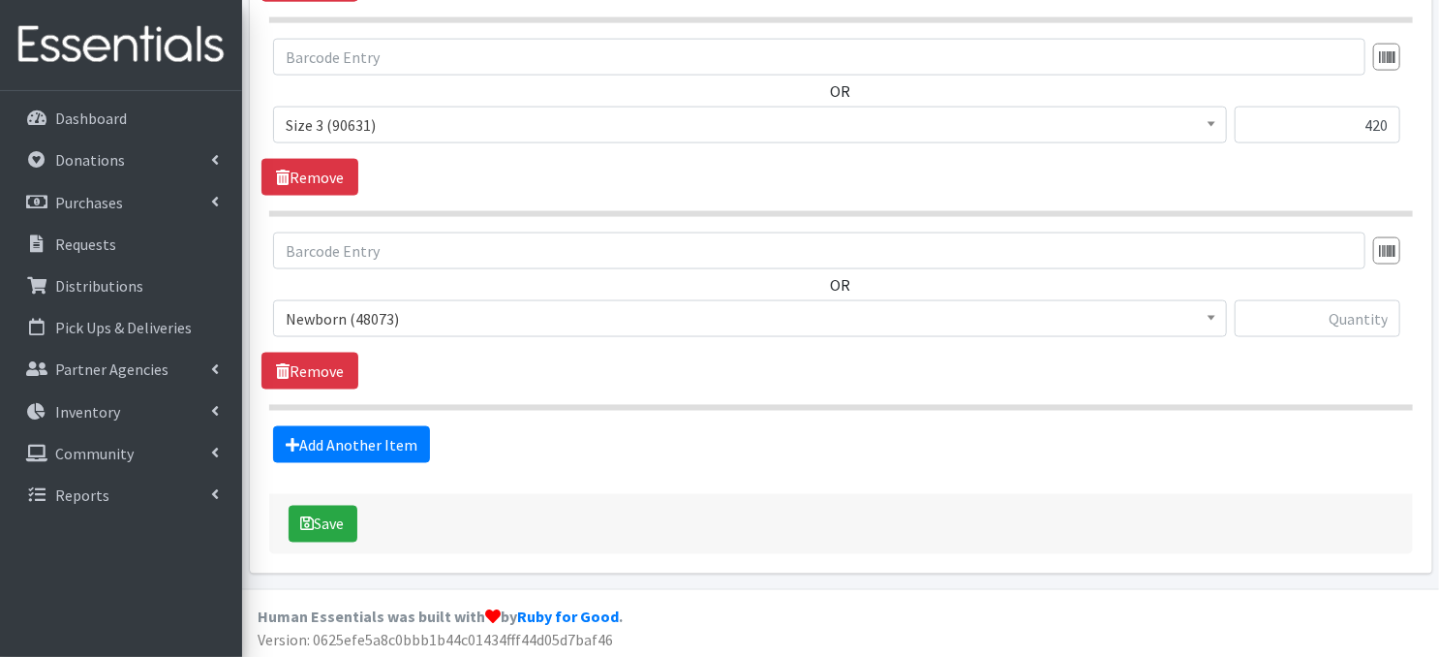
click at [1212, 319] on span at bounding box center [1211, 316] width 19 height 30
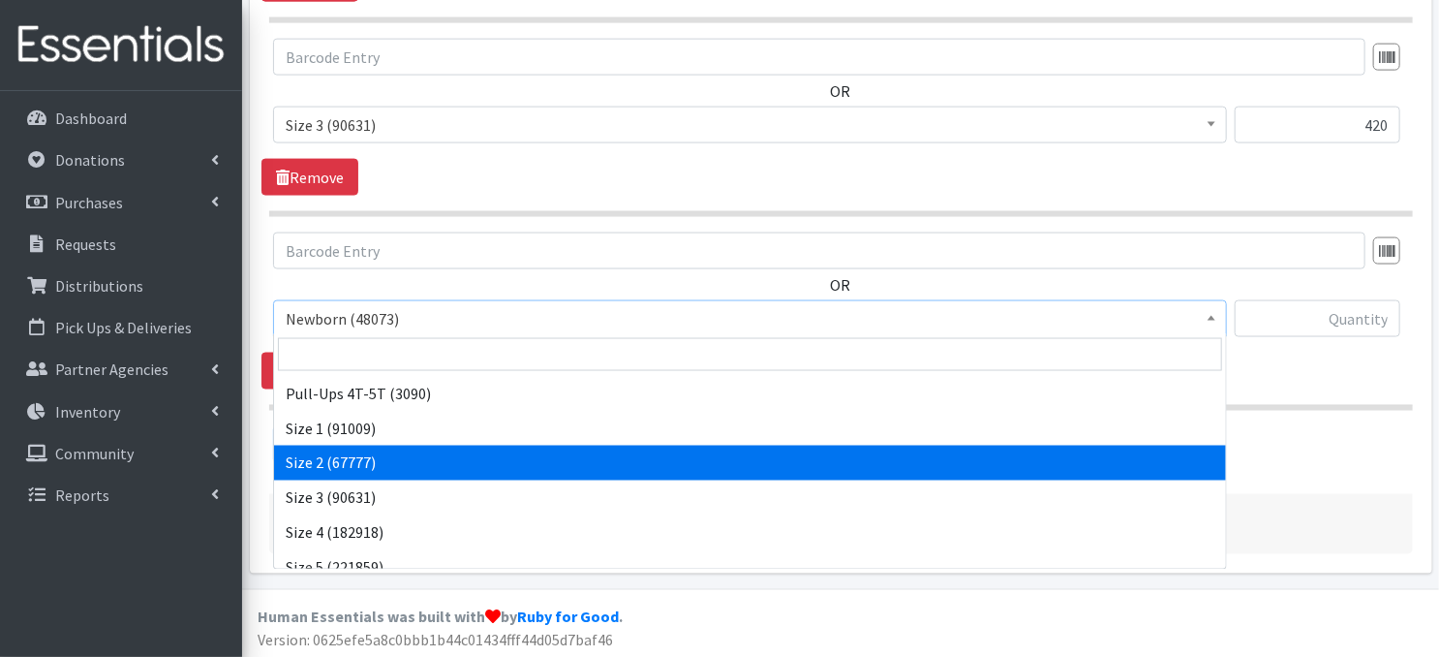
scroll to position [116, 0]
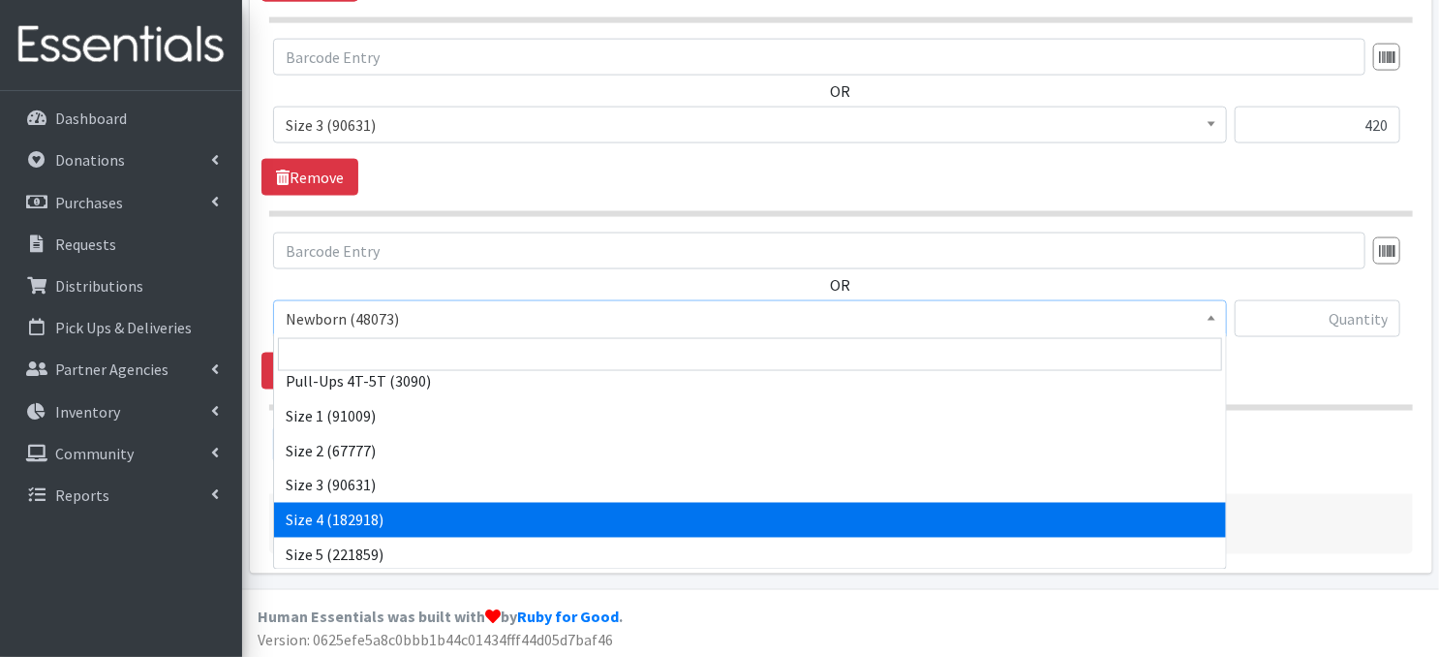
select select "3685"
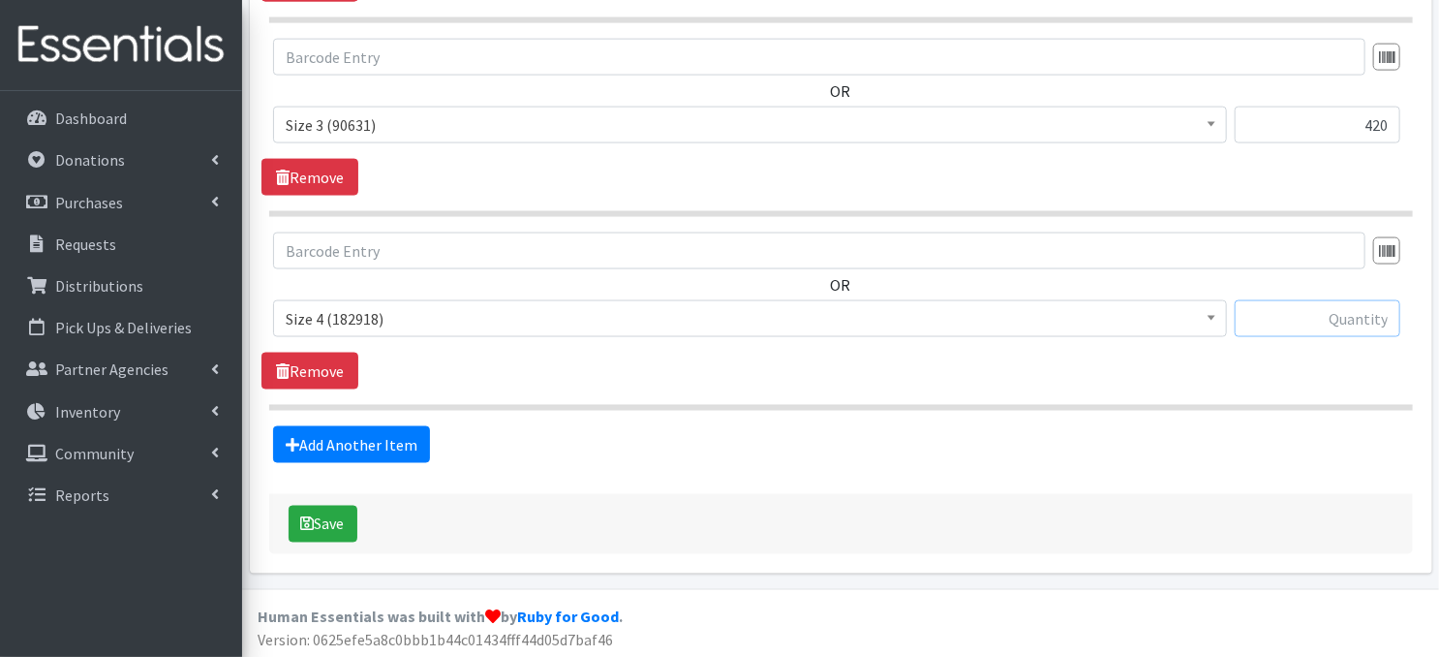
click at [1324, 317] on input "text" at bounding box center [1318, 318] width 166 height 37
type input "600"
click at [332, 451] on link "Add Another Item" at bounding box center [351, 444] width 157 height 37
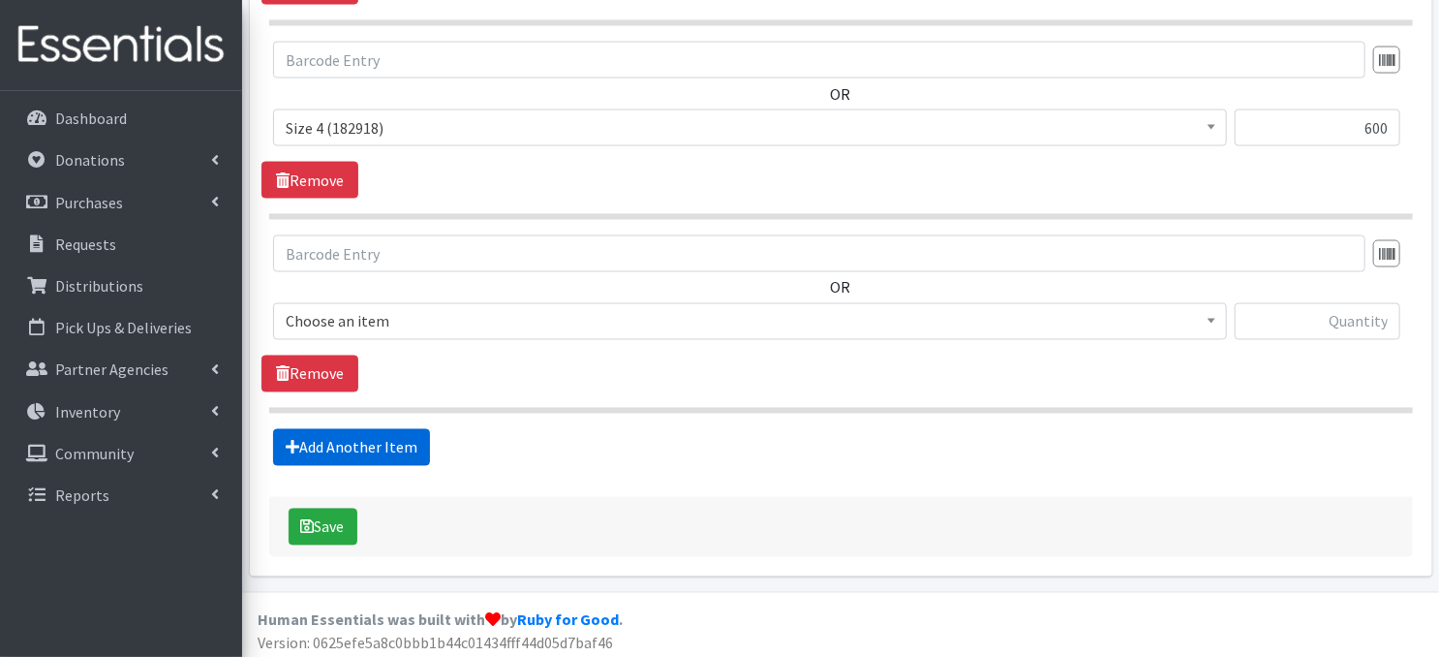
scroll to position [1532, 0]
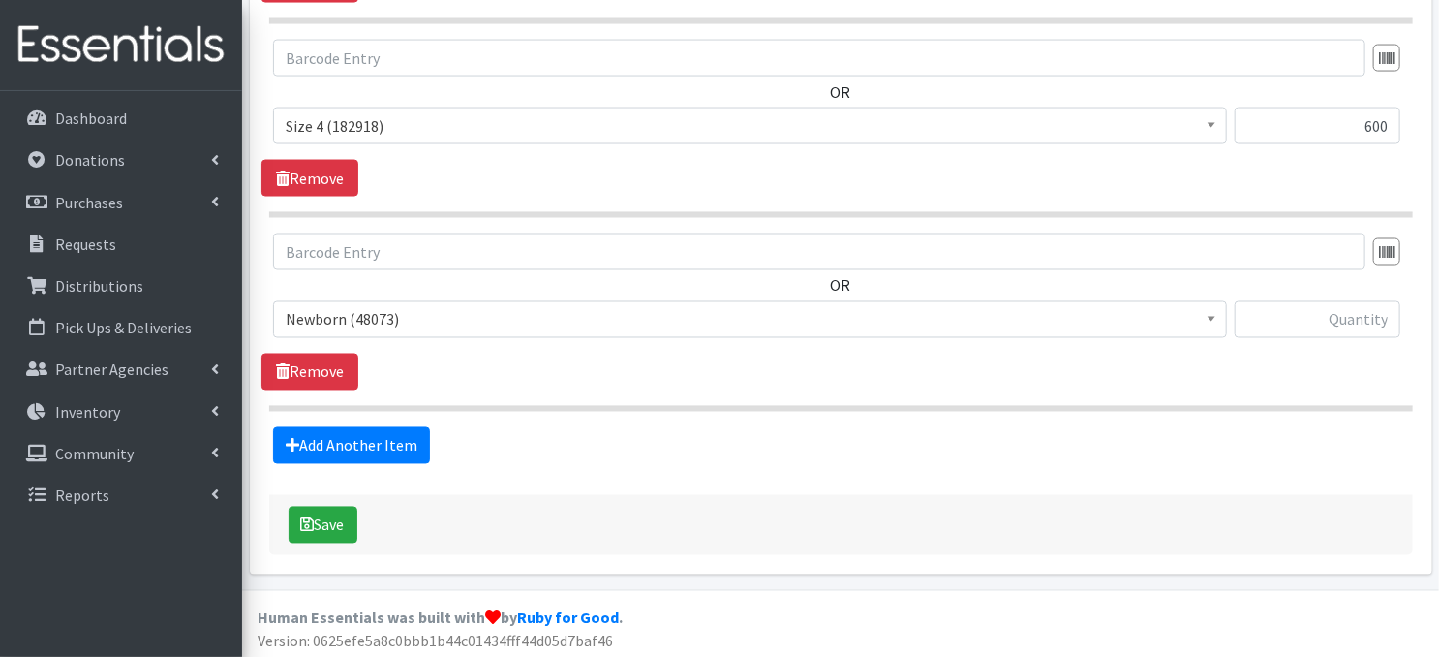
click at [1216, 321] on span at bounding box center [1211, 317] width 19 height 30
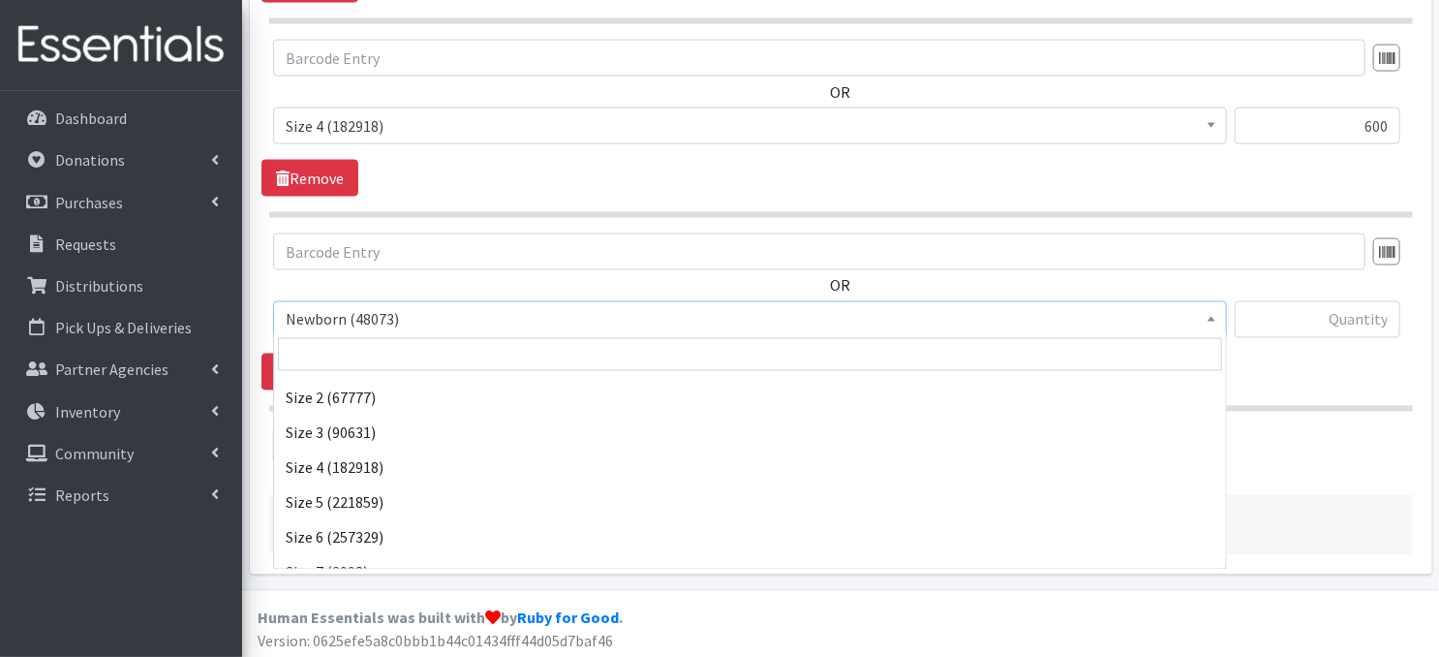
scroll to position [225, 0]
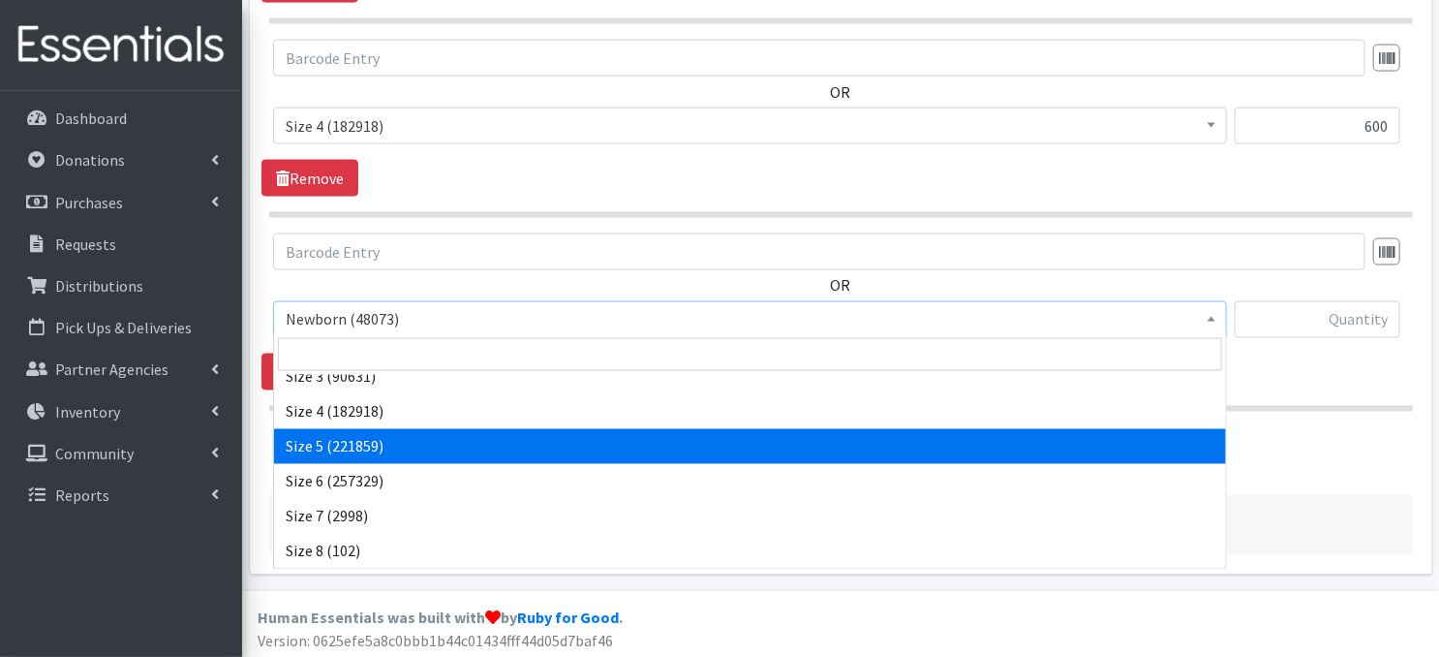
select select "3686"
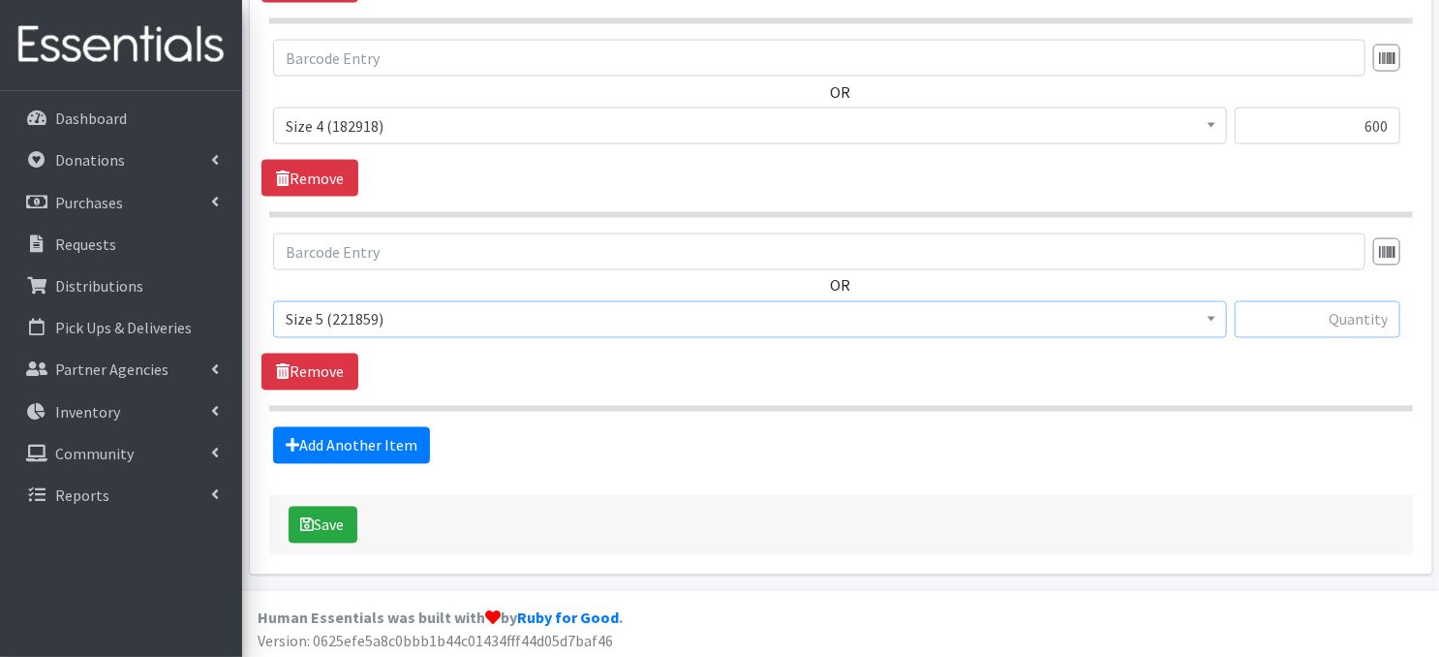
click at [1258, 323] on input "text" at bounding box center [1318, 319] width 166 height 37
type input "1200"
click at [368, 448] on link "Add Another Item" at bounding box center [351, 445] width 157 height 37
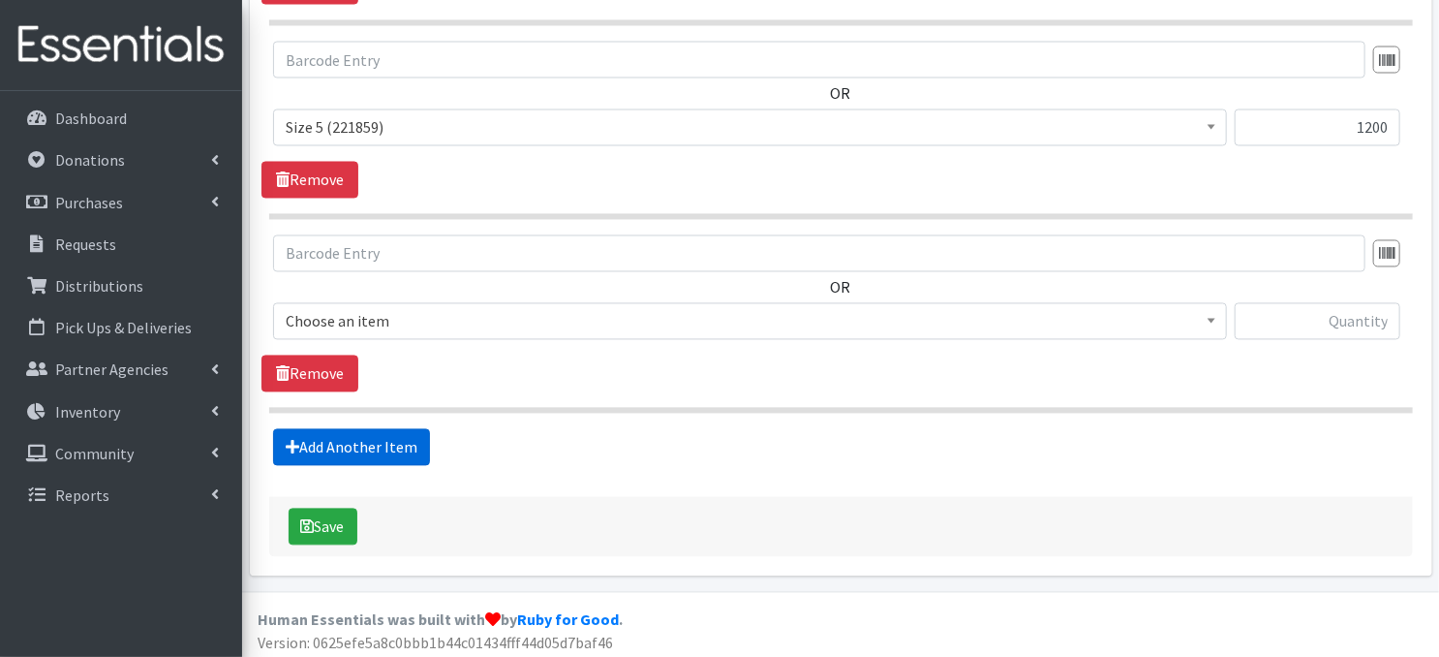
scroll to position [1725, 0]
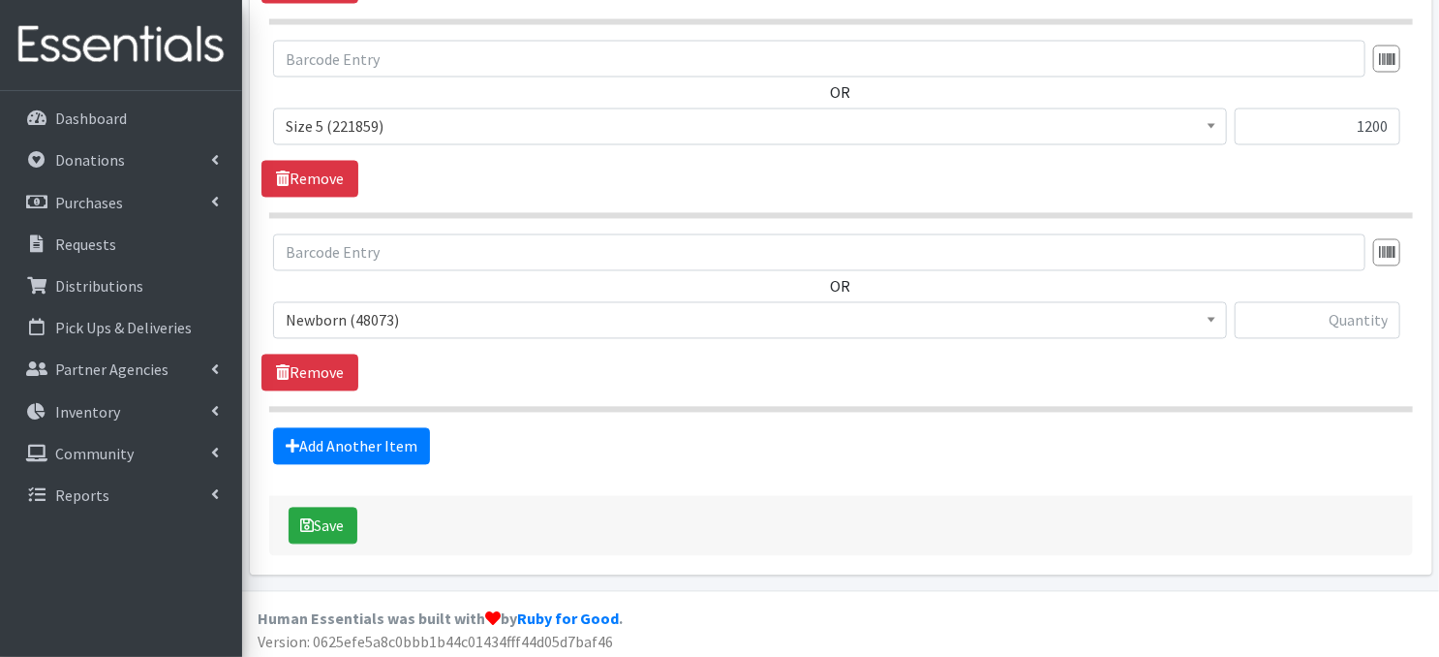
click at [1218, 324] on span at bounding box center [1211, 318] width 19 height 30
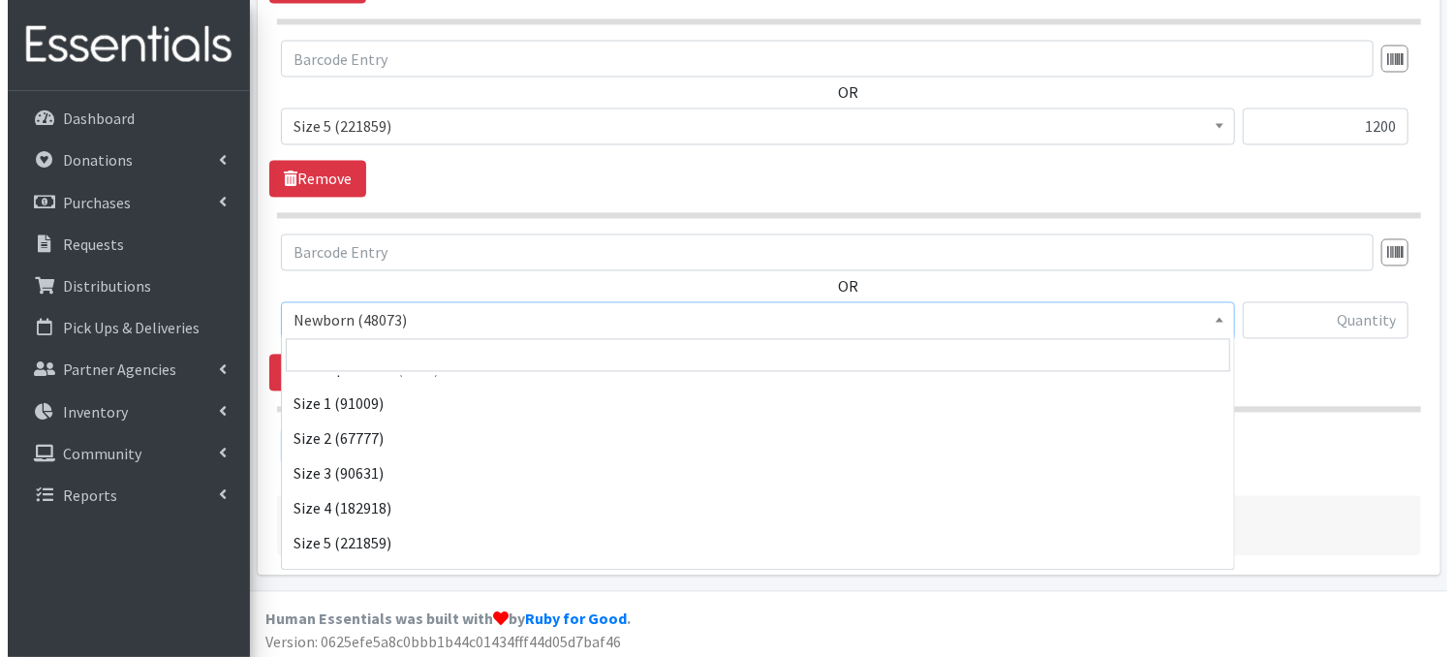
scroll to position [180, 0]
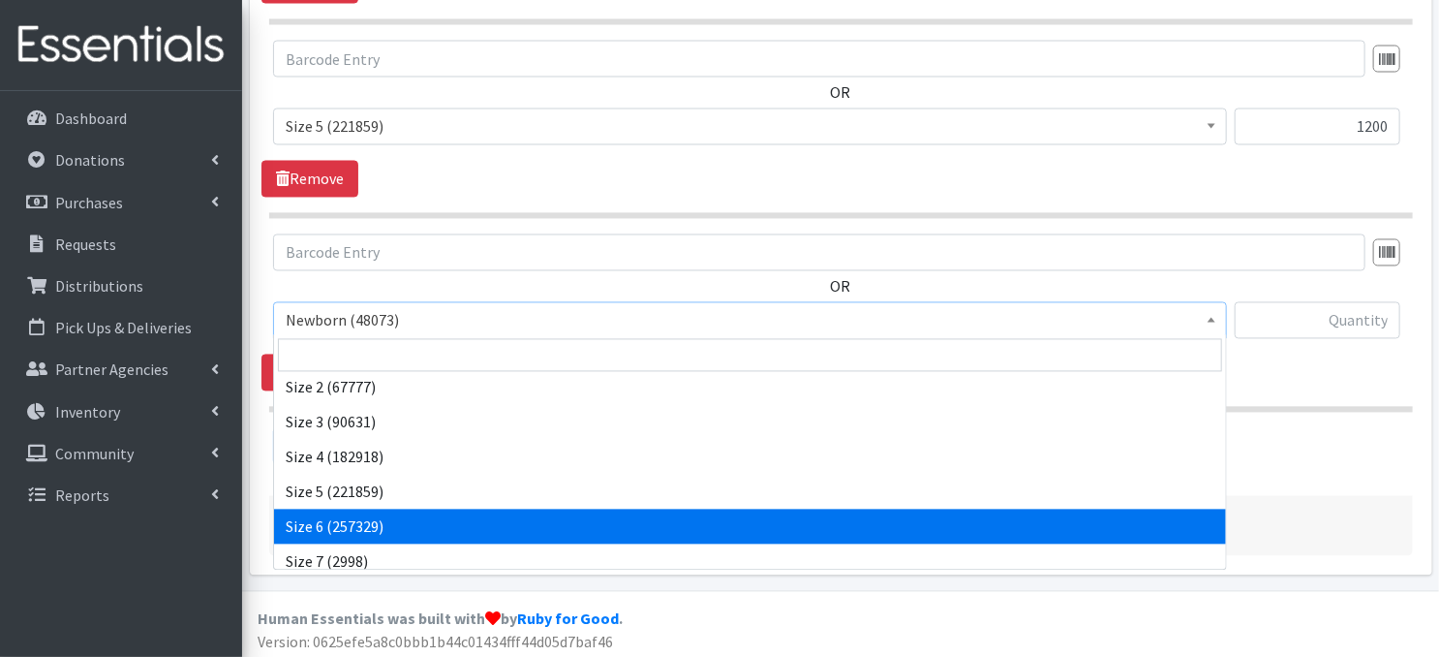
select select "3687"
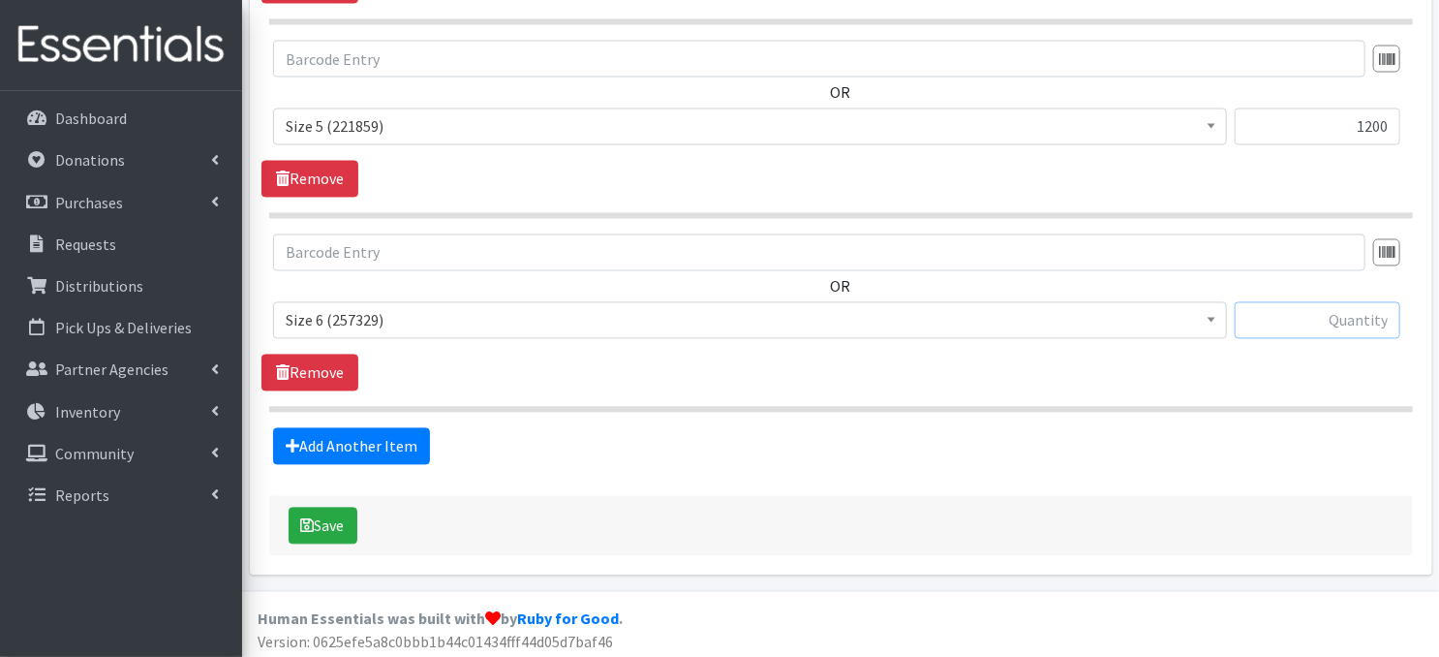
click at [1335, 317] on input "text" at bounding box center [1318, 320] width 166 height 37
type input "1500"
click at [336, 526] on button "Save" at bounding box center [323, 525] width 69 height 37
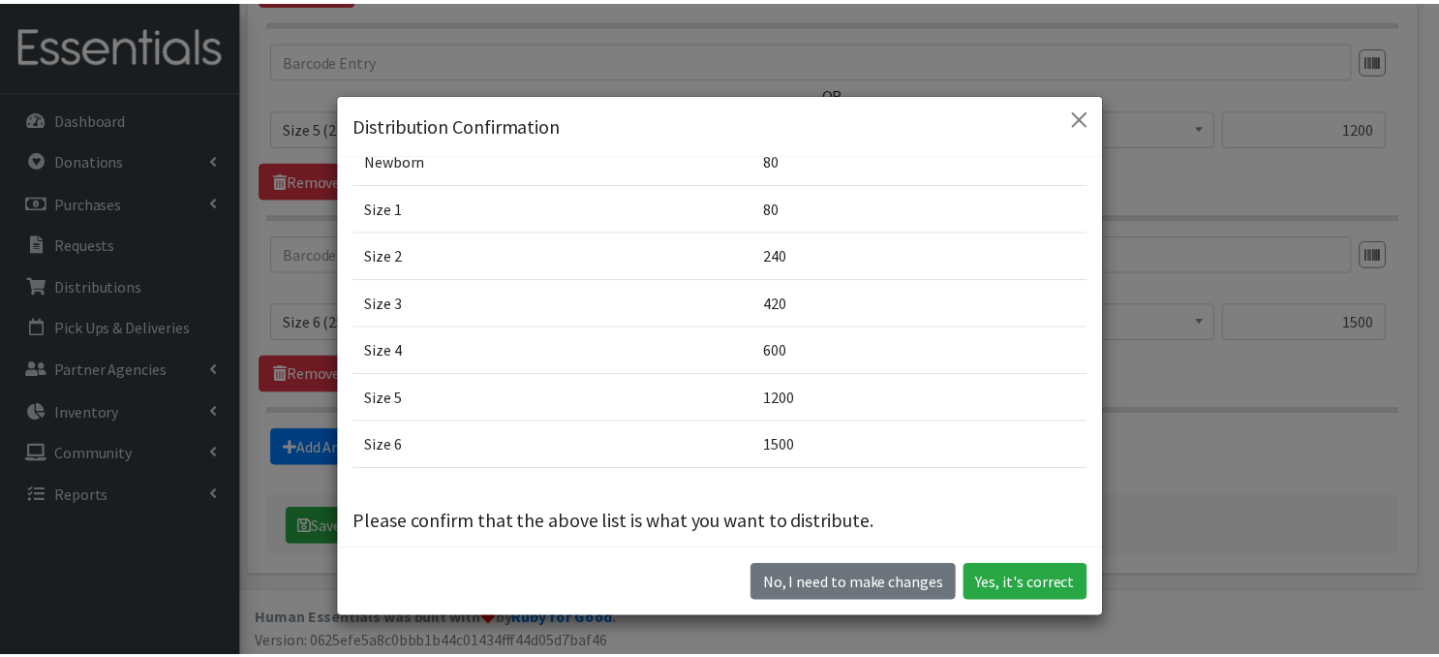
scroll to position [143, 0]
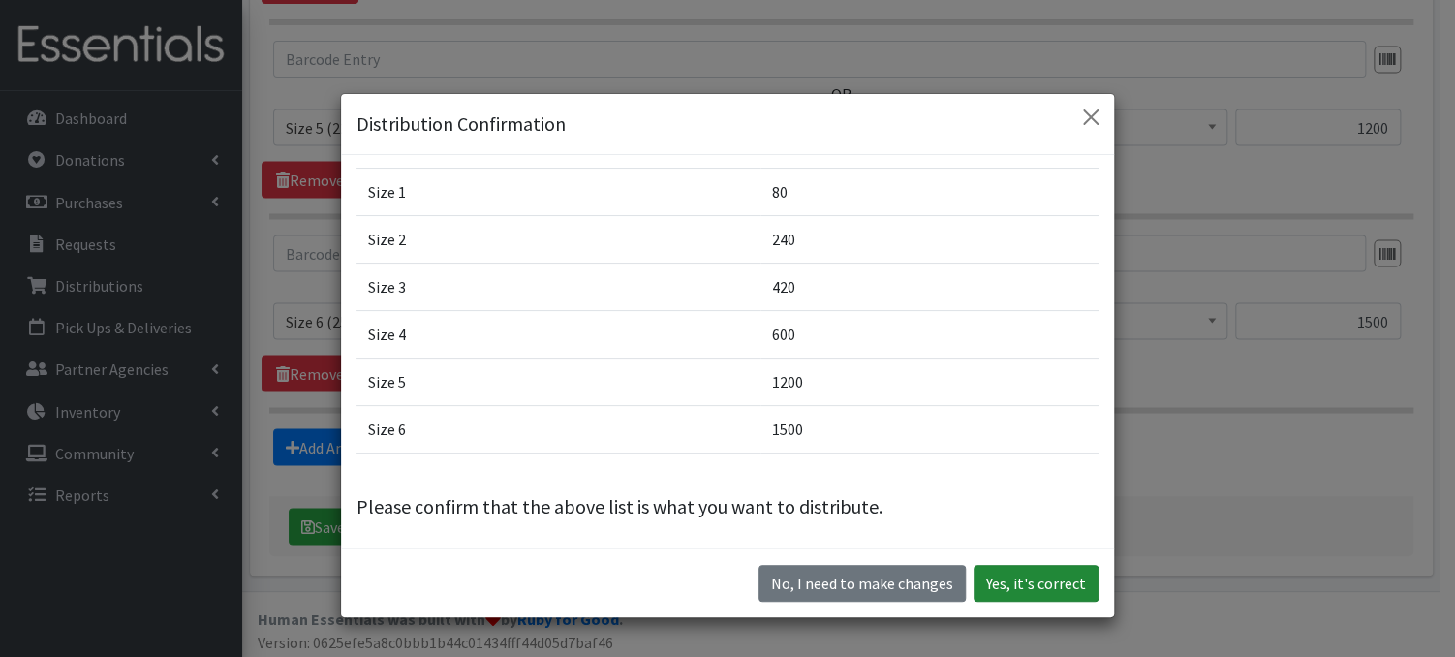
click at [1013, 578] on button "Yes, it's correct" at bounding box center [1035, 583] width 125 height 37
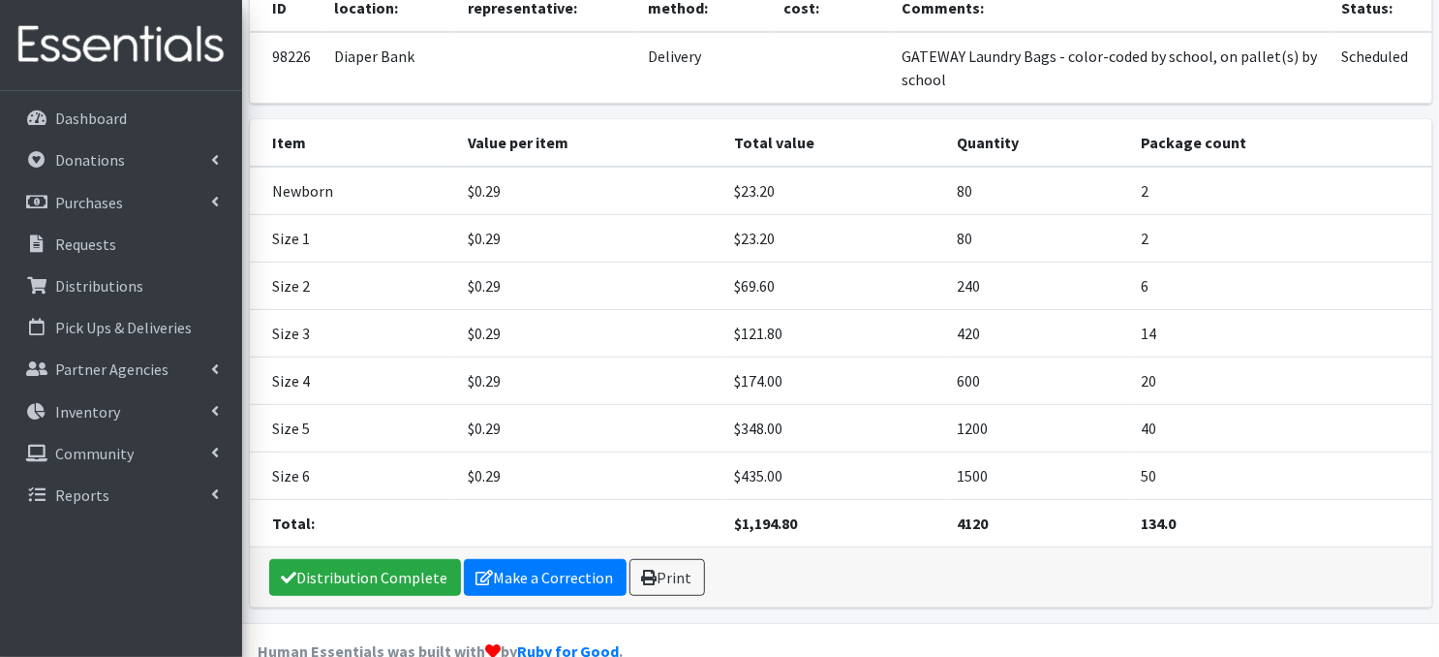
scroll to position [251, 0]
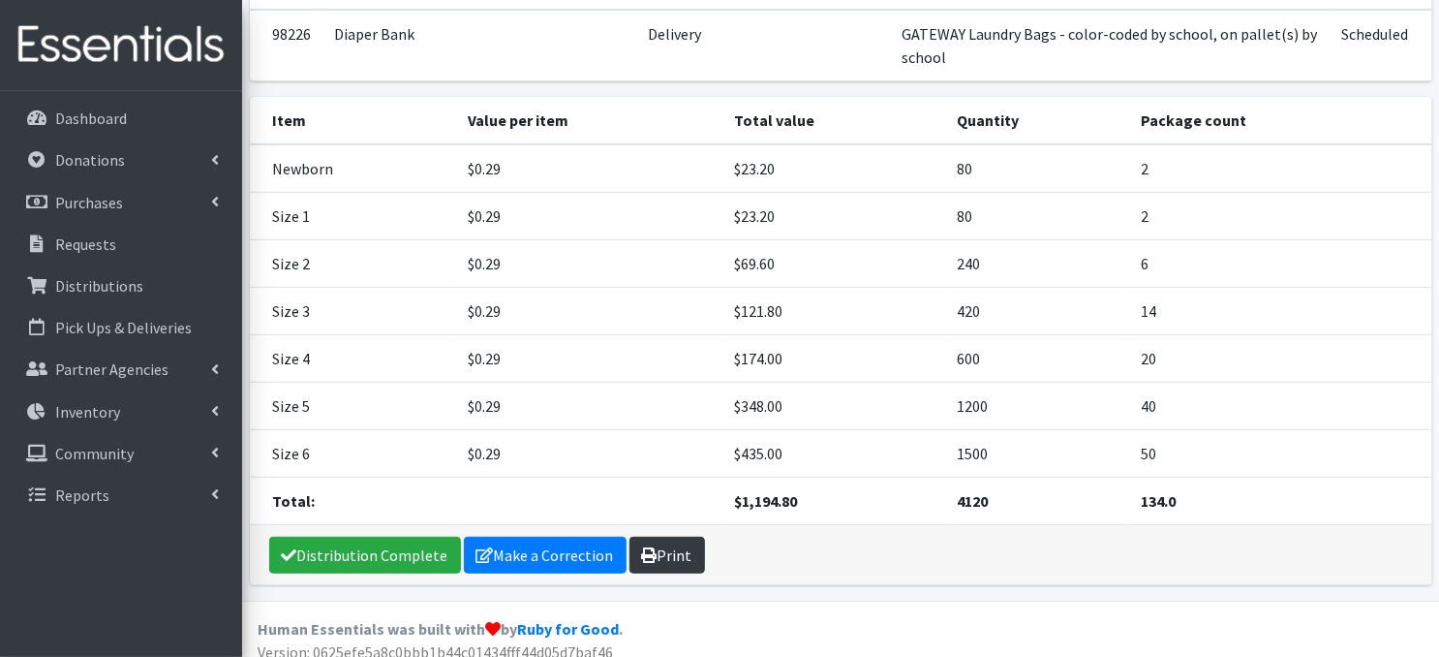
click at [656, 557] on link "Print" at bounding box center [668, 555] width 76 height 37
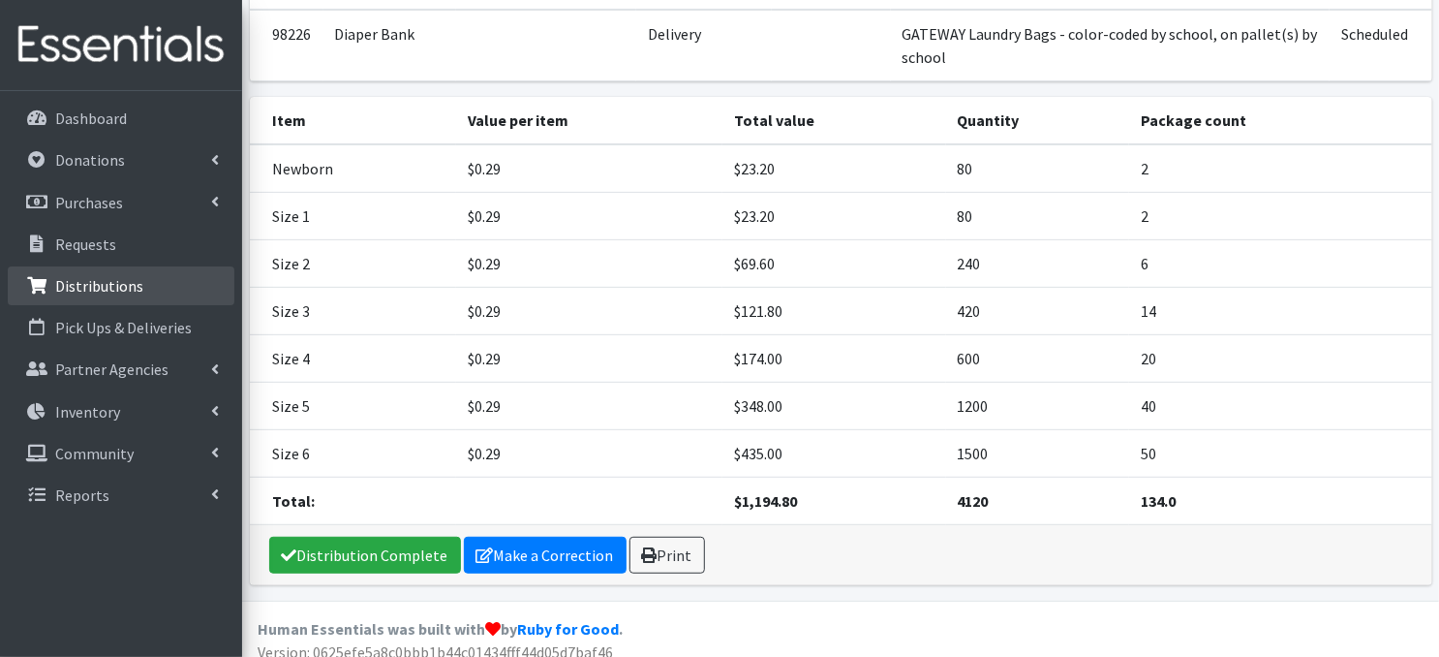
click at [101, 298] on link "Distributions" at bounding box center [121, 285] width 227 height 39
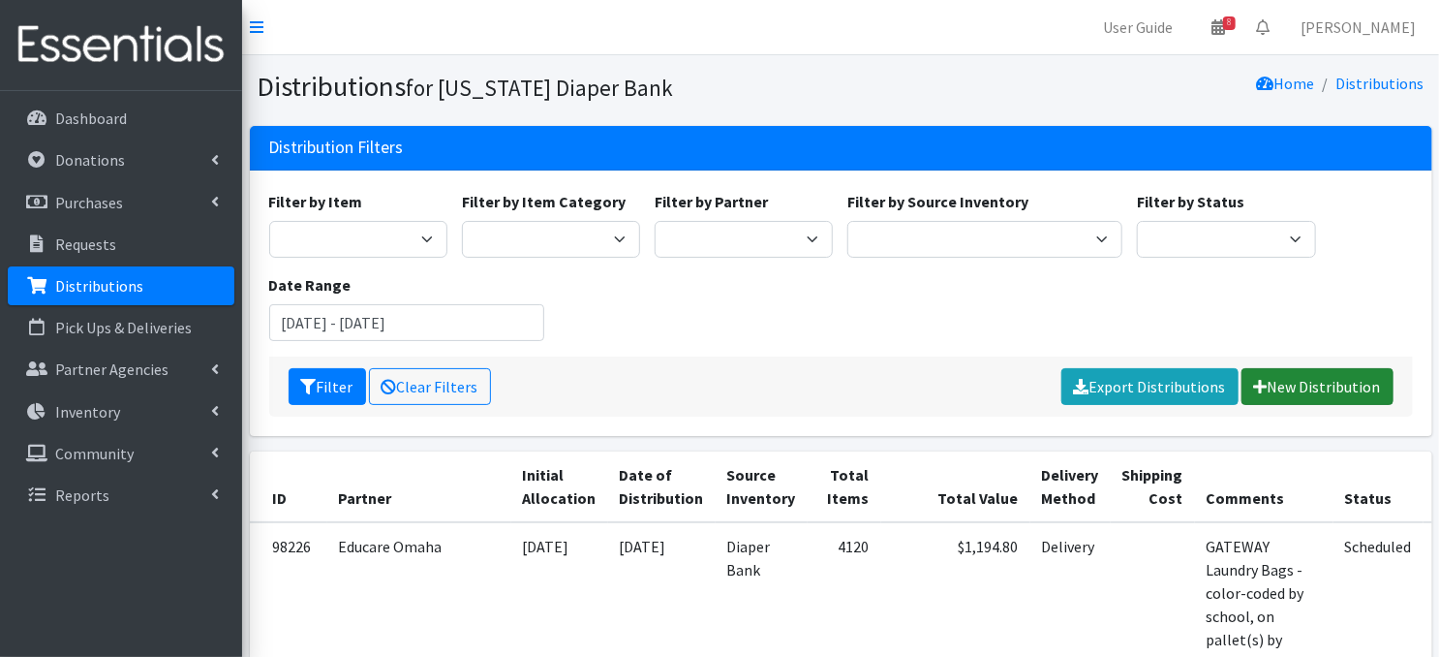
click at [1292, 387] on link "New Distribution" at bounding box center [1318, 386] width 152 height 37
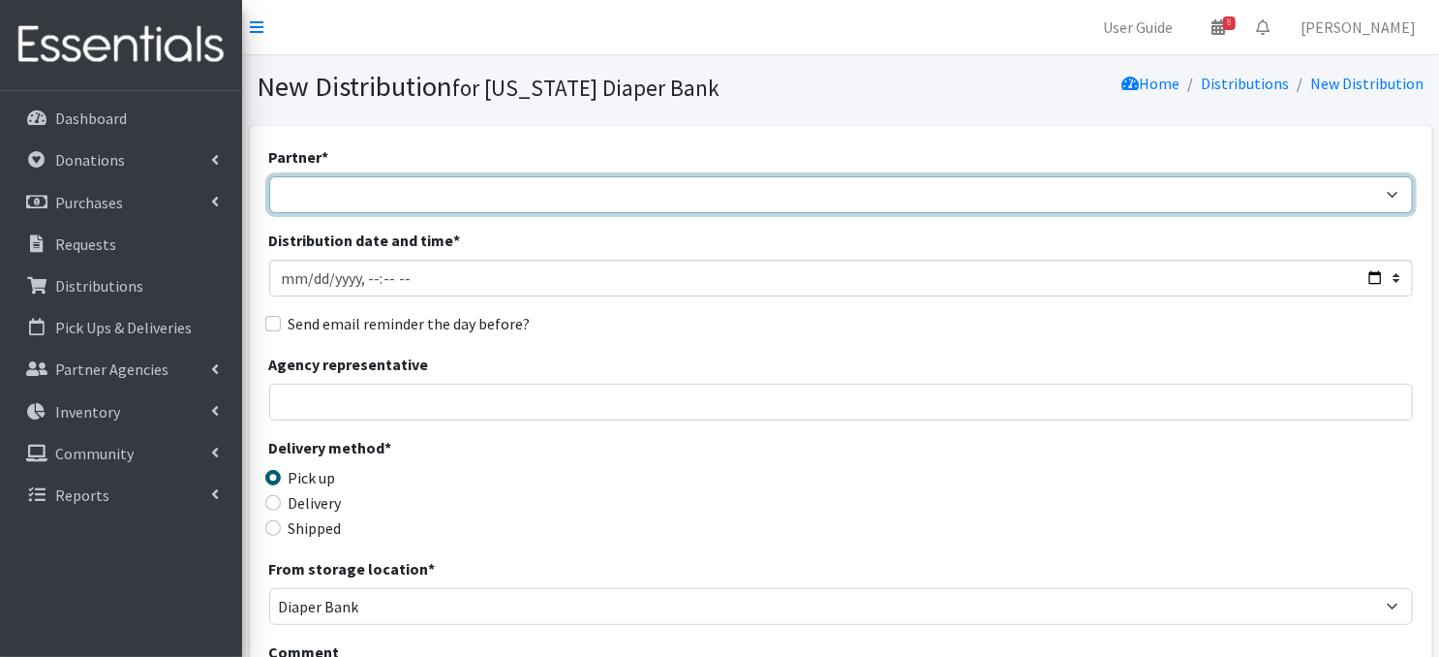
click at [406, 195] on select "Abide A Mother's Love [PERSON_NAME] Area Refugee Taskforce Big Brothers Big Sis…" at bounding box center [841, 194] width 1144 height 37
select select "4632"
click at [269, 176] on select "Abide A Mother's Love [PERSON_NAME] Area Refugee Taskforce Big Brothers Big Sis…" at bounding box center [841, 194] width 1144 height 37
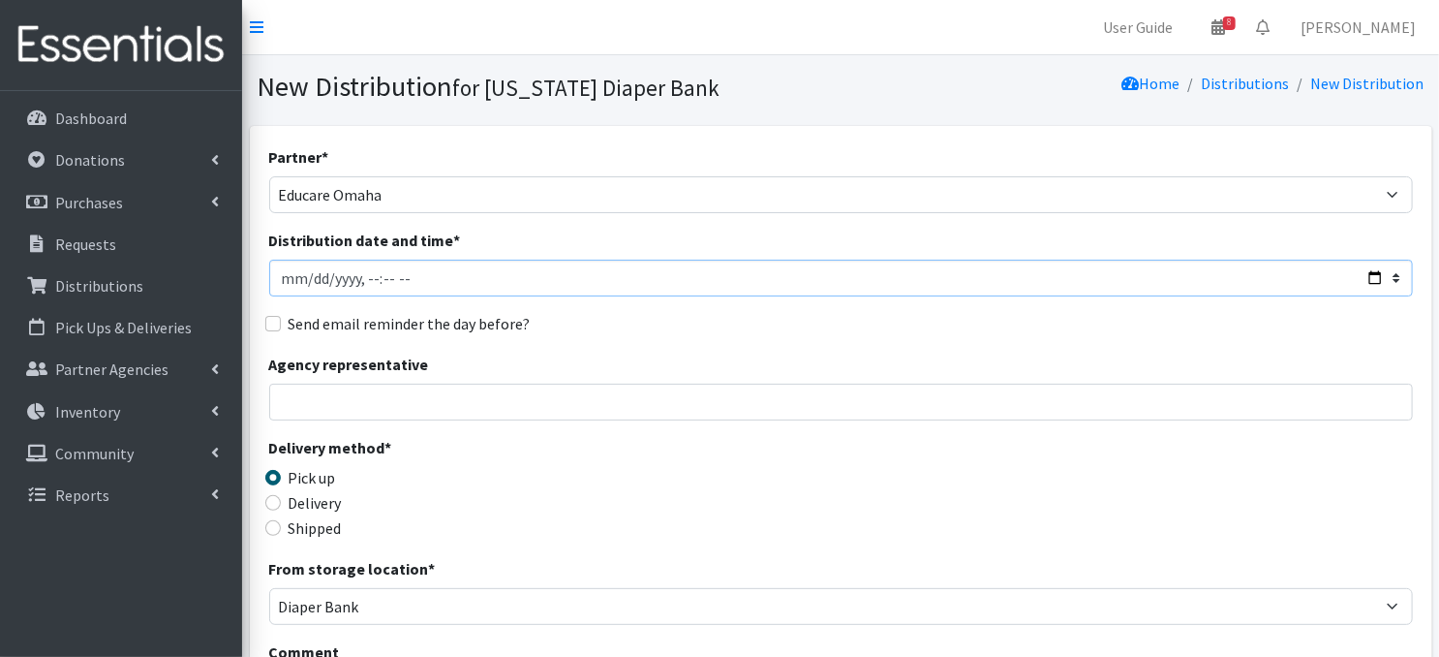
click at [310, 275] on input "Distribution date and time *" at bounding box center [841, 278] width 1144 height 37
click at [364, 275] on input "Distribution date and time *" at bounding box center [841, 278] width 1144 height 37
type input "2025-10-30T12:00"
click at [488, 289] on input "Distribution date and time *" at bounding box center [841, 278] width 1144 height 37
click at [563, 296] on div "Partner * Abide A Mother's Love BART - Benson Area Refugee Taskforce Big Brothe…" at bounding box center [841, 586] width 1144 height 882
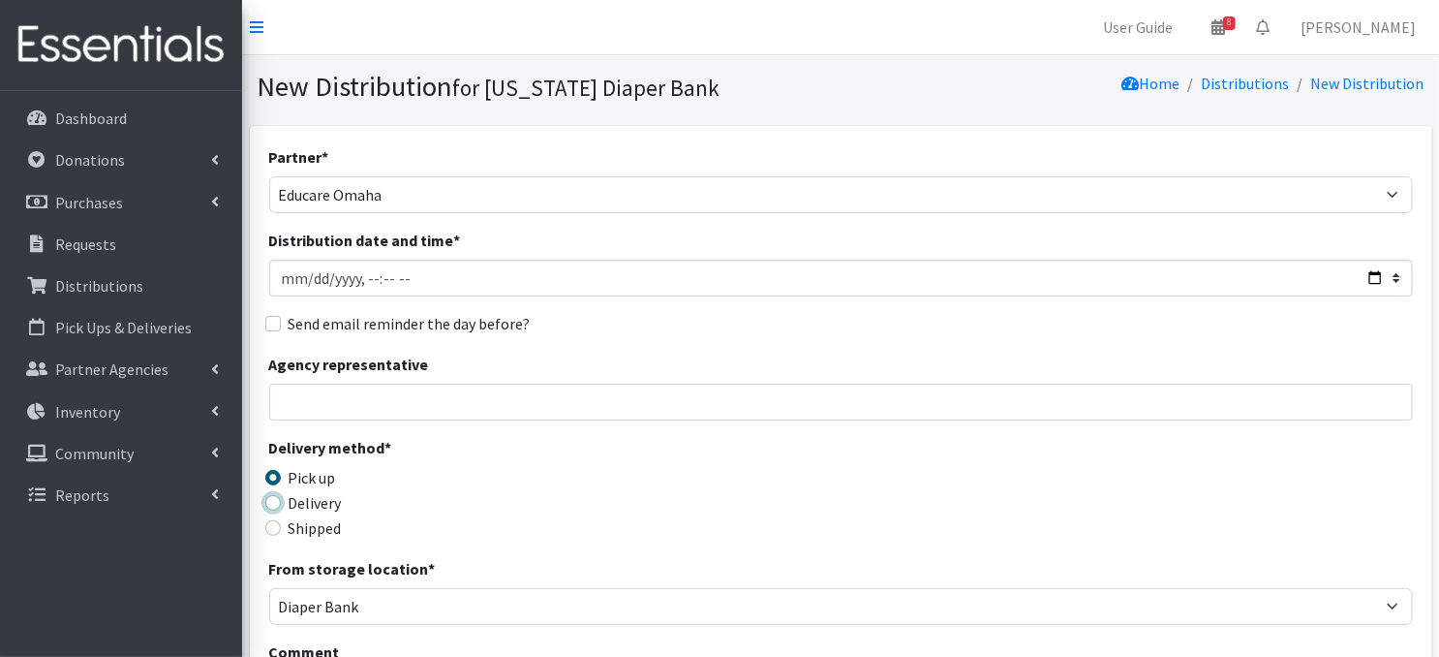
click at [268, 502] on input "Delivery" at bounding box center [272, 502] width 15 height 15
radio input "true"
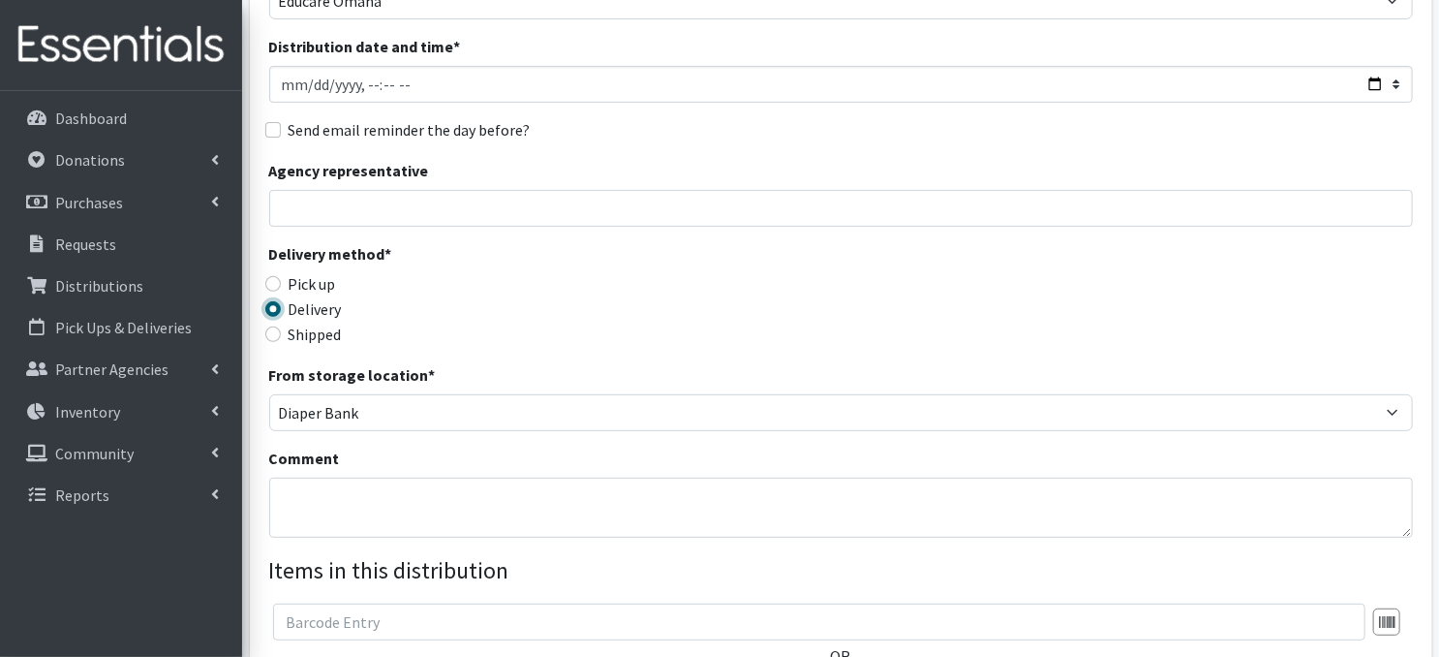
scroll to position [283, 0]
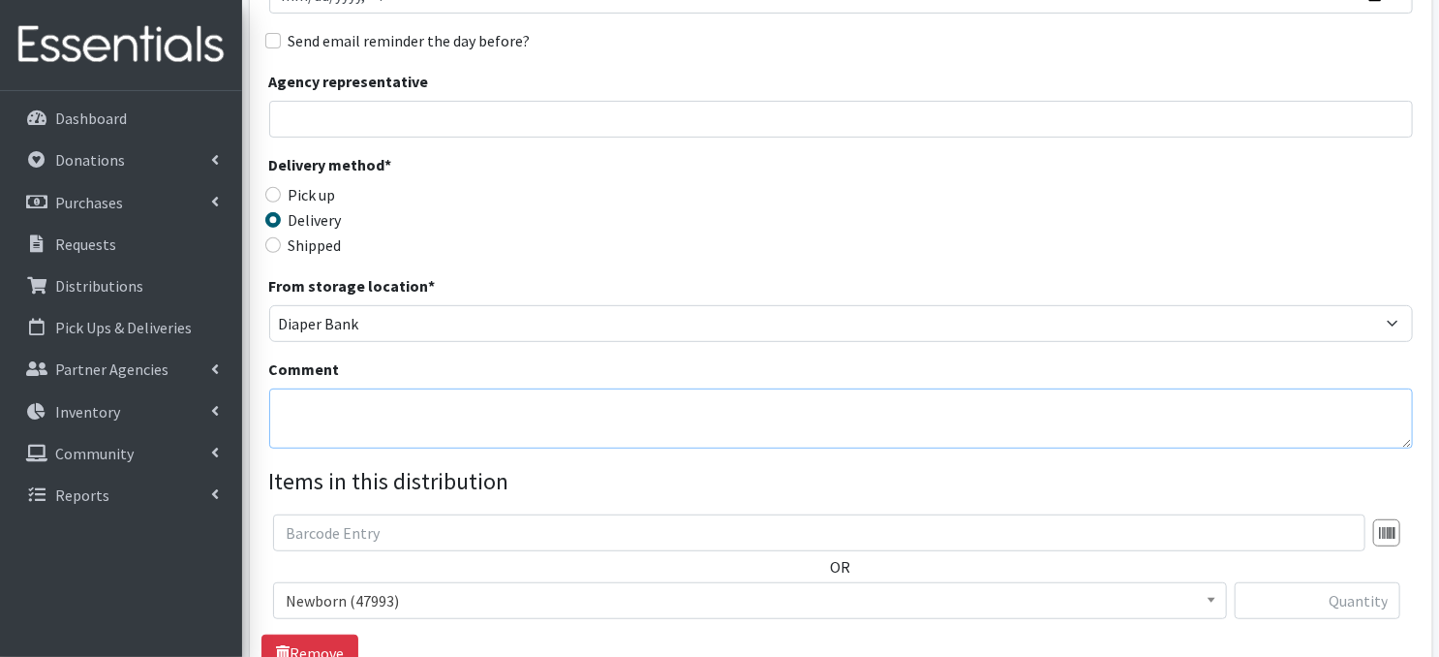
click at [296, 403] on textarea "Comment" at bounding box center [841, 418] width 1144 height 60
paste textarea "Laundry Bags - color-coded by school, on pallet(s) by school"
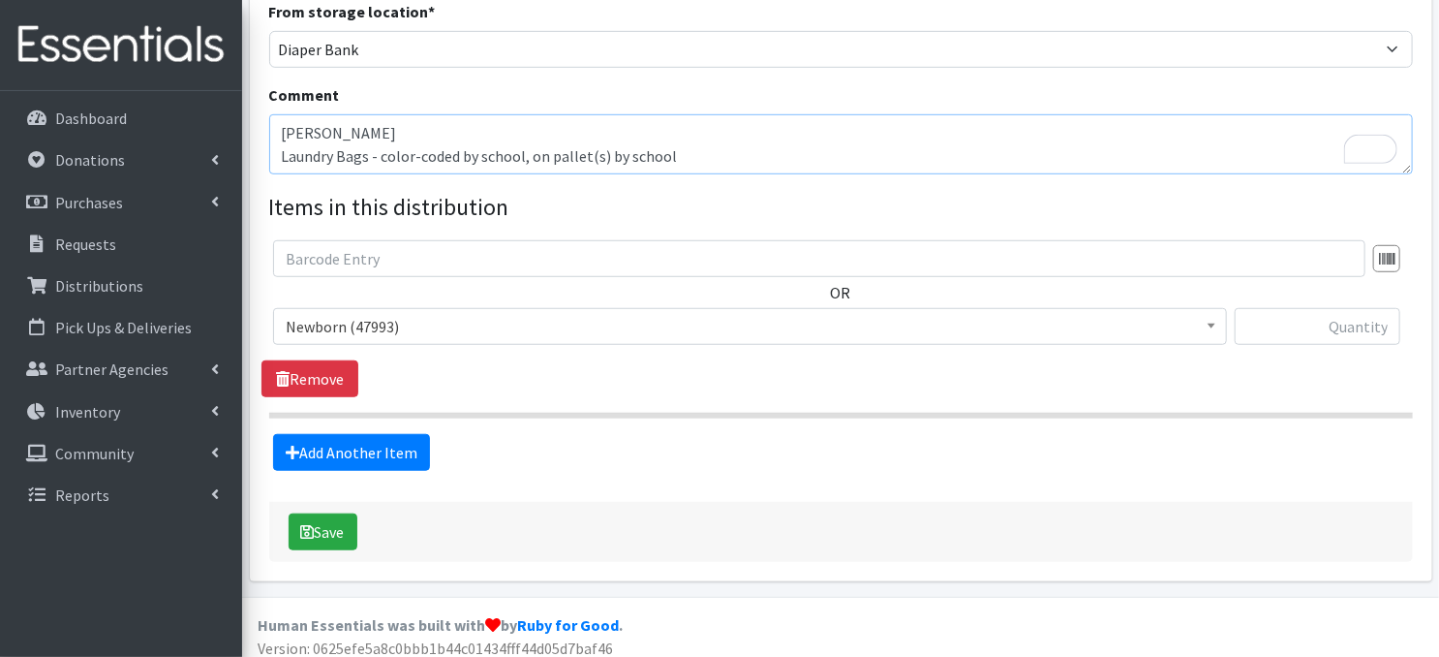
scroll to position [567, 0]
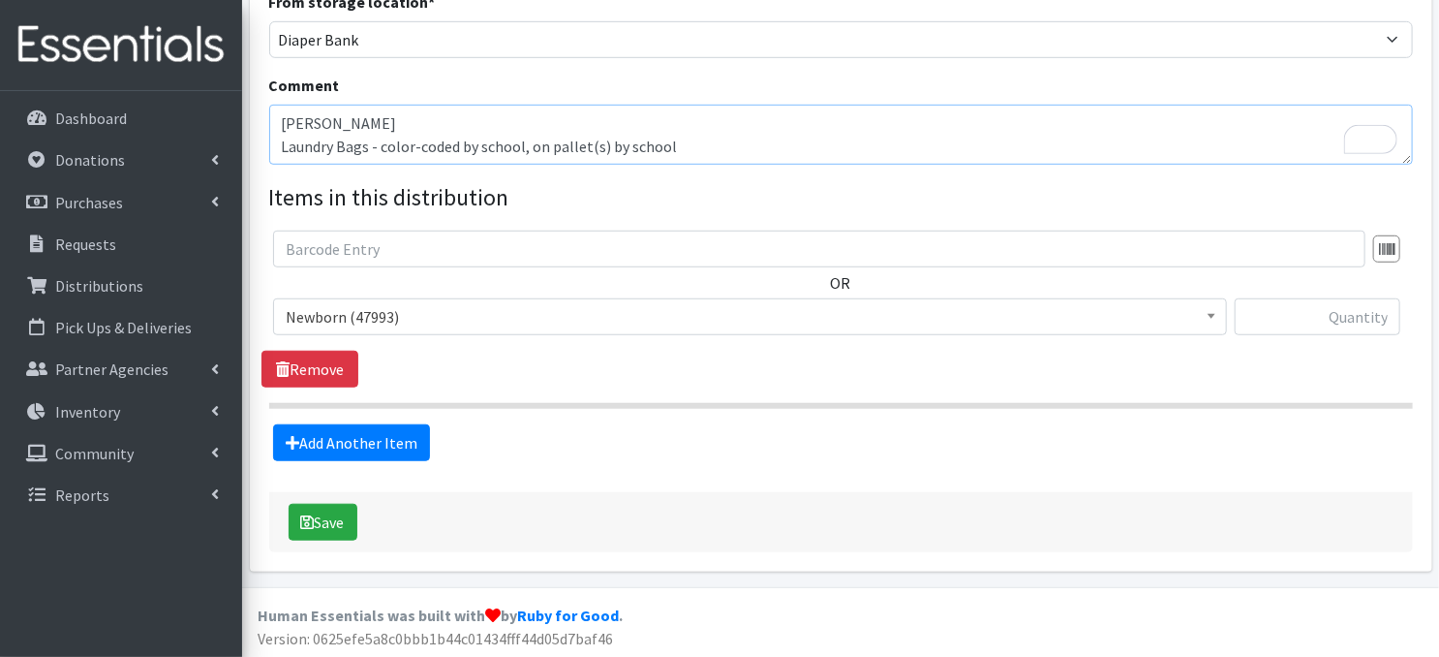
type textarea "KELLOM Laundry Bags - color-coded by school, on pallet(s) by school"
click at [1222, 323] on span "Newborn (47993)" at bounding box center [750, 316] width 954 height 37
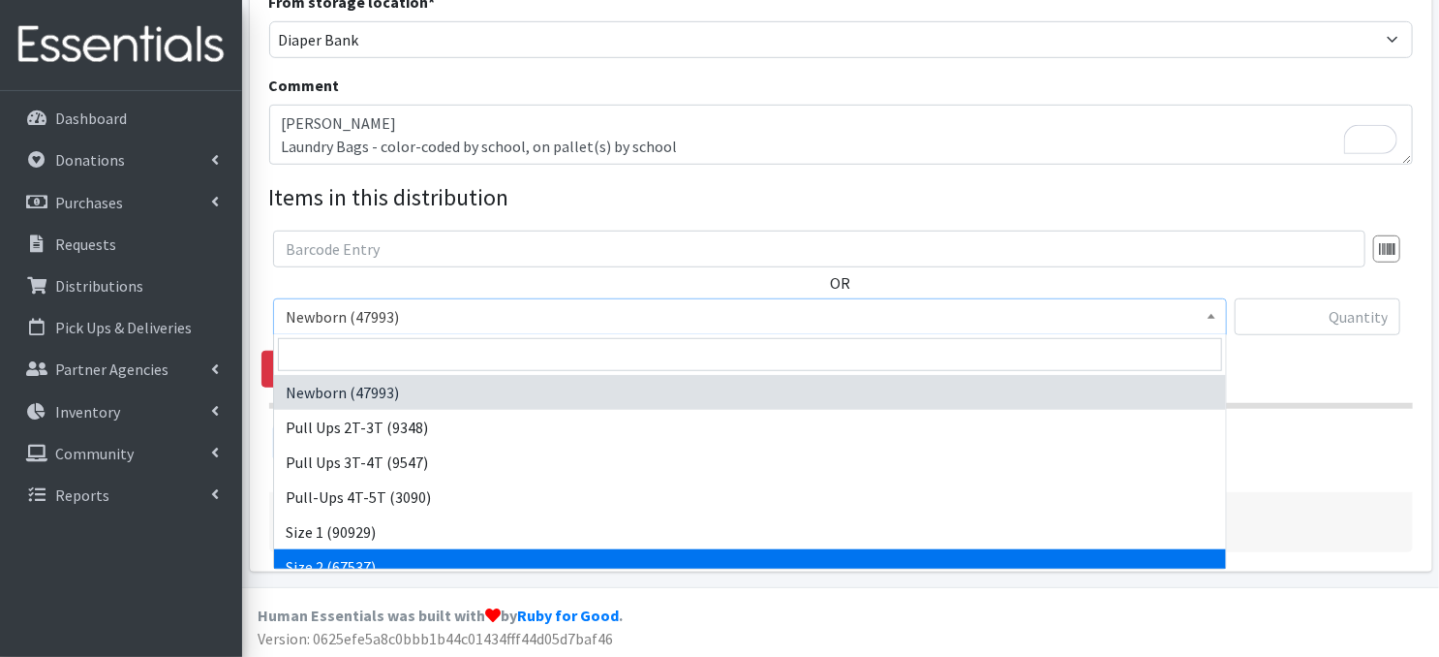
select select "3683"
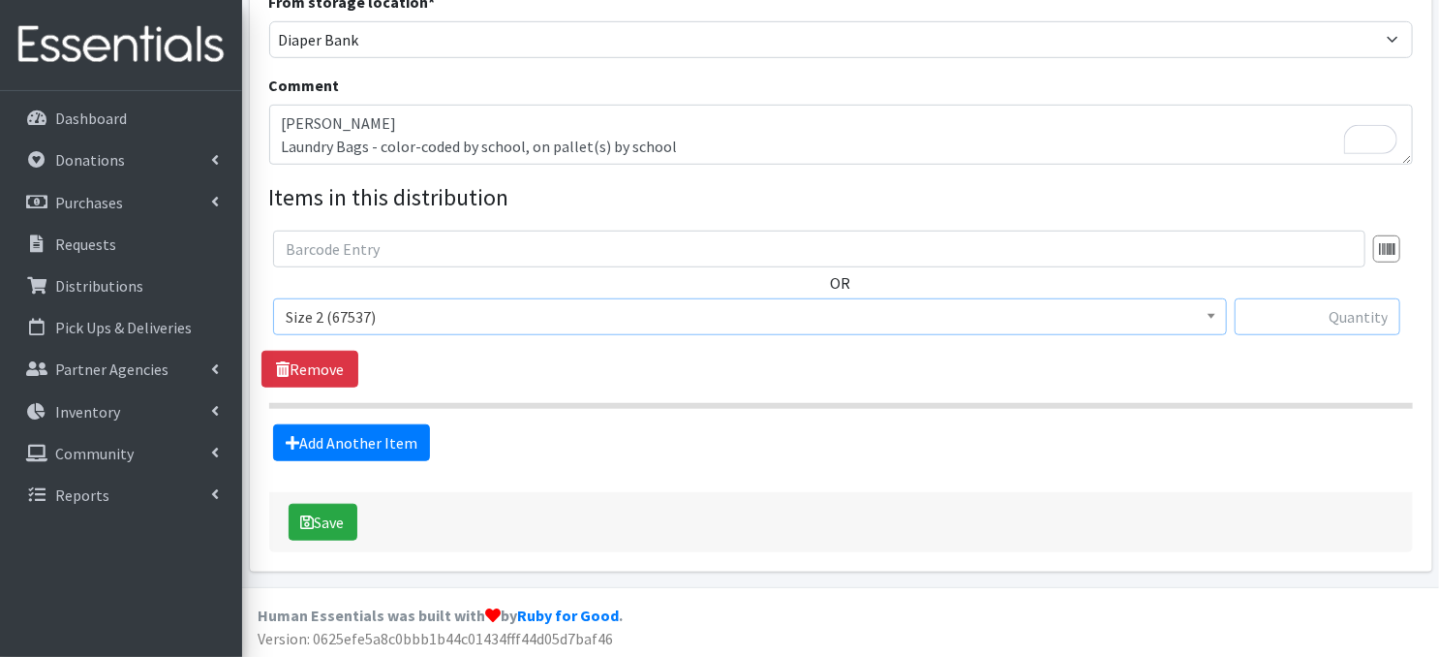
click at [1281, 323] on input "text" at bounding box center [1318, 316] width 166 height 37
type input "80"
click at [342, 441] on link "Add Another Item" at bounding box center [351, 442] width 157 height 37
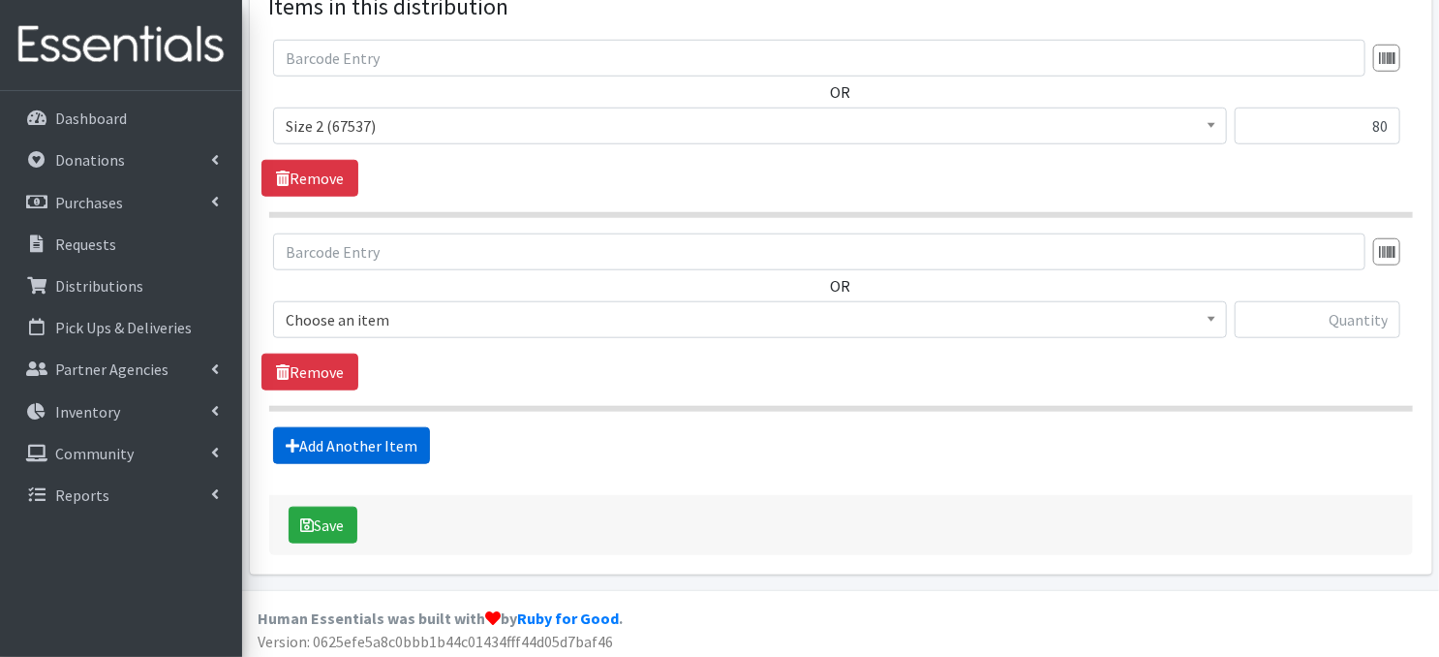
scroll to position [759, 0]
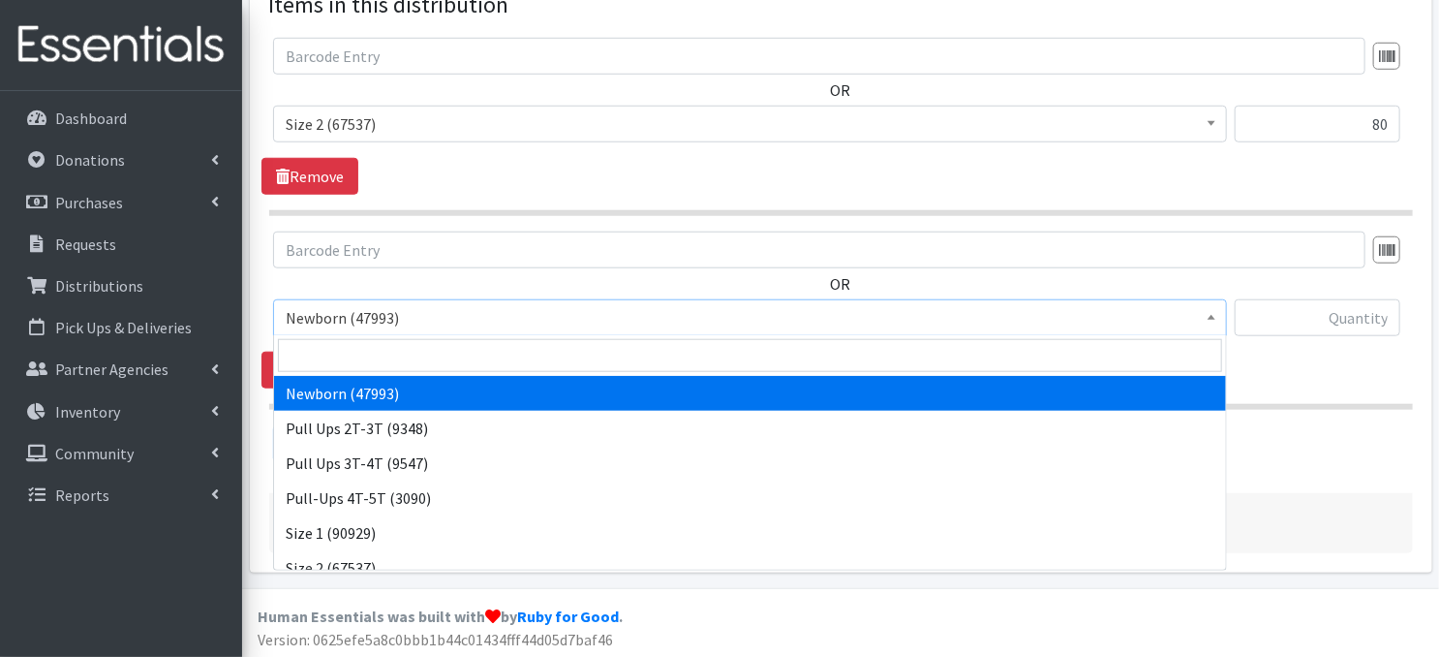
click at [1203, 321] on span at bounding box center [1211, 315] width 19 height 30
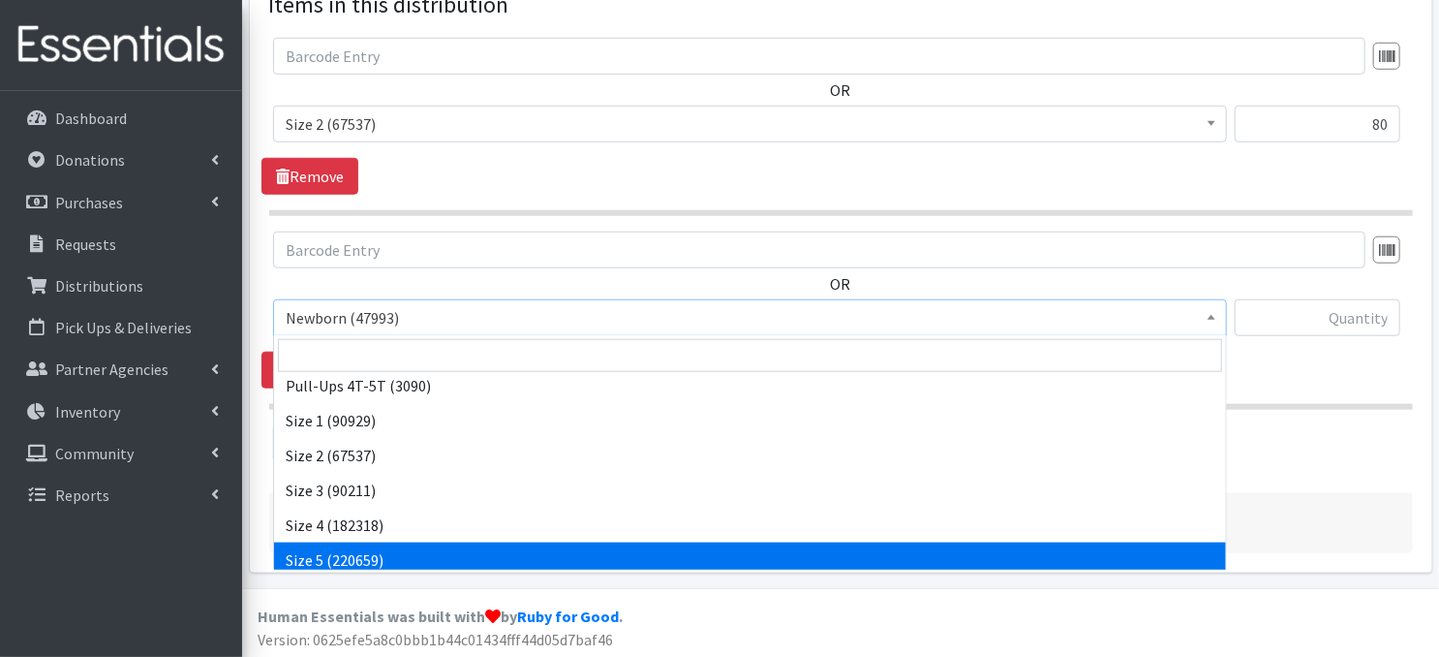
scroll to position [116, 0]
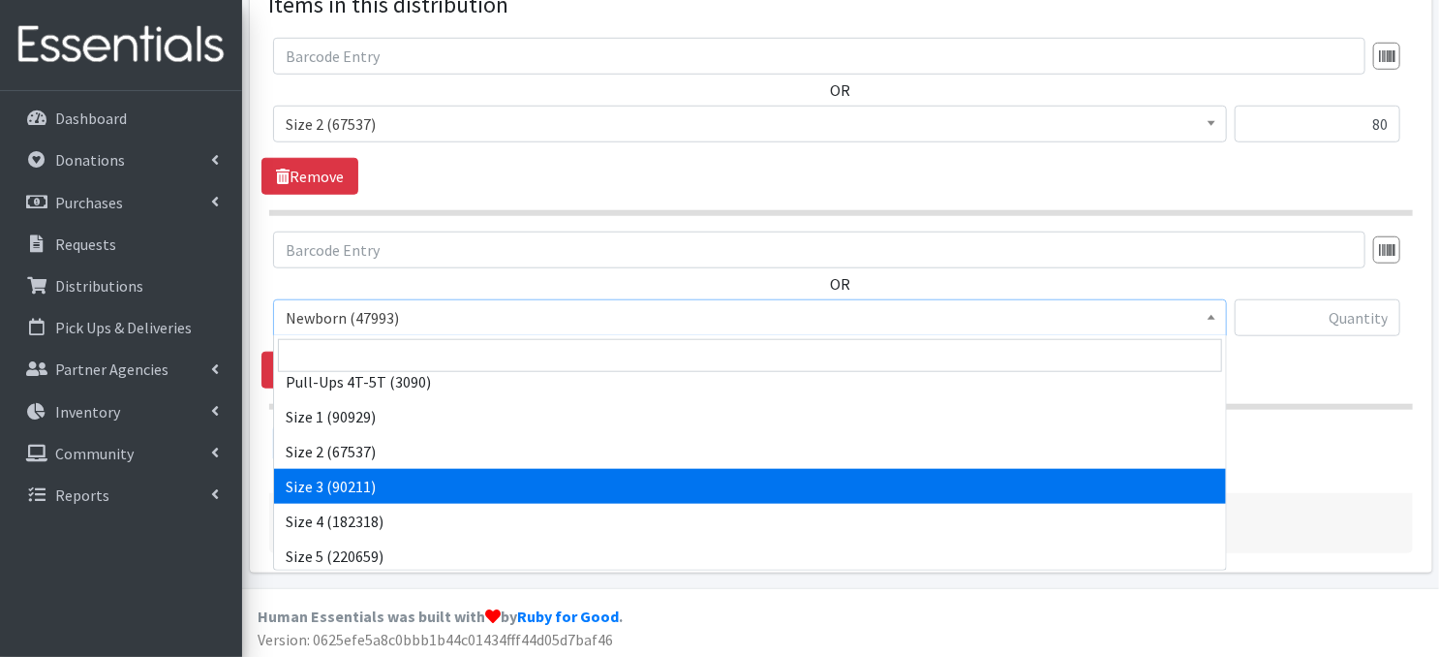
select select "3684"
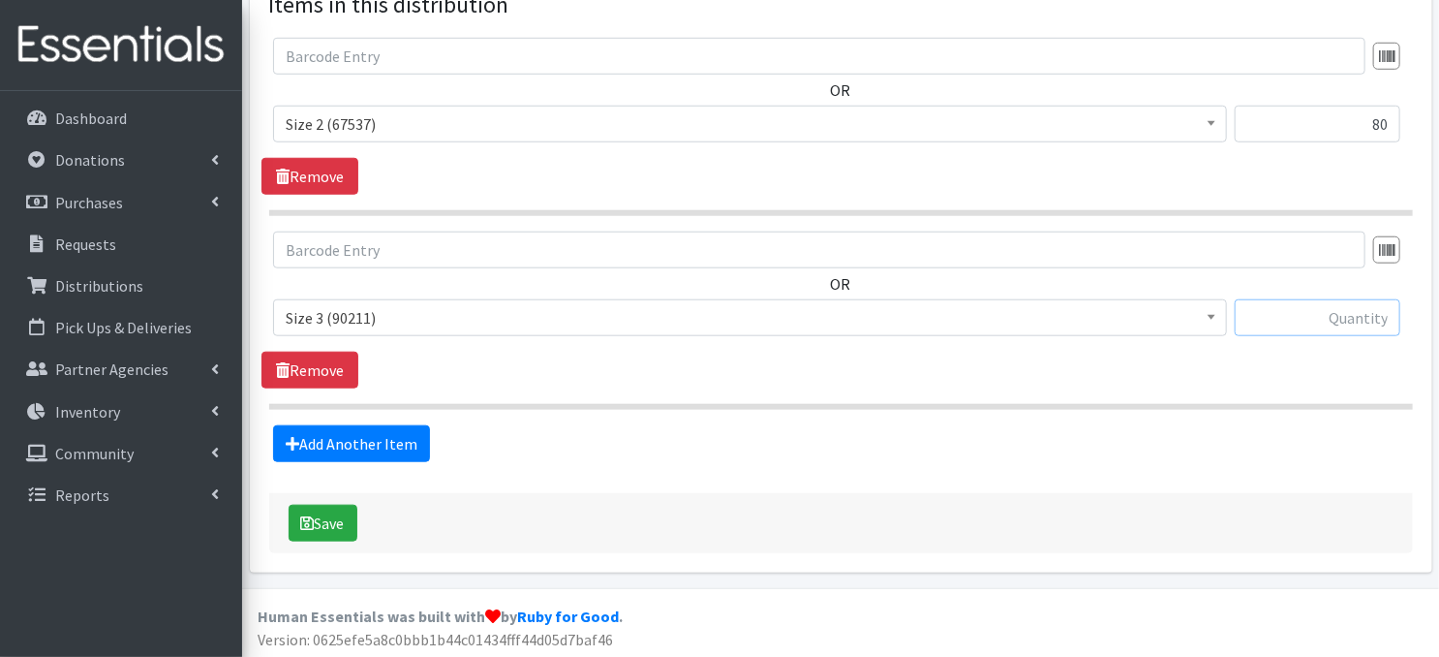
click at [1263, 317] on input "text" at bounding box center [1318, 317] width 166 height 37
type input "120"
click at [353, 441] on link "Add Another Item" at bounding box center [351, 443] width 157 height 37
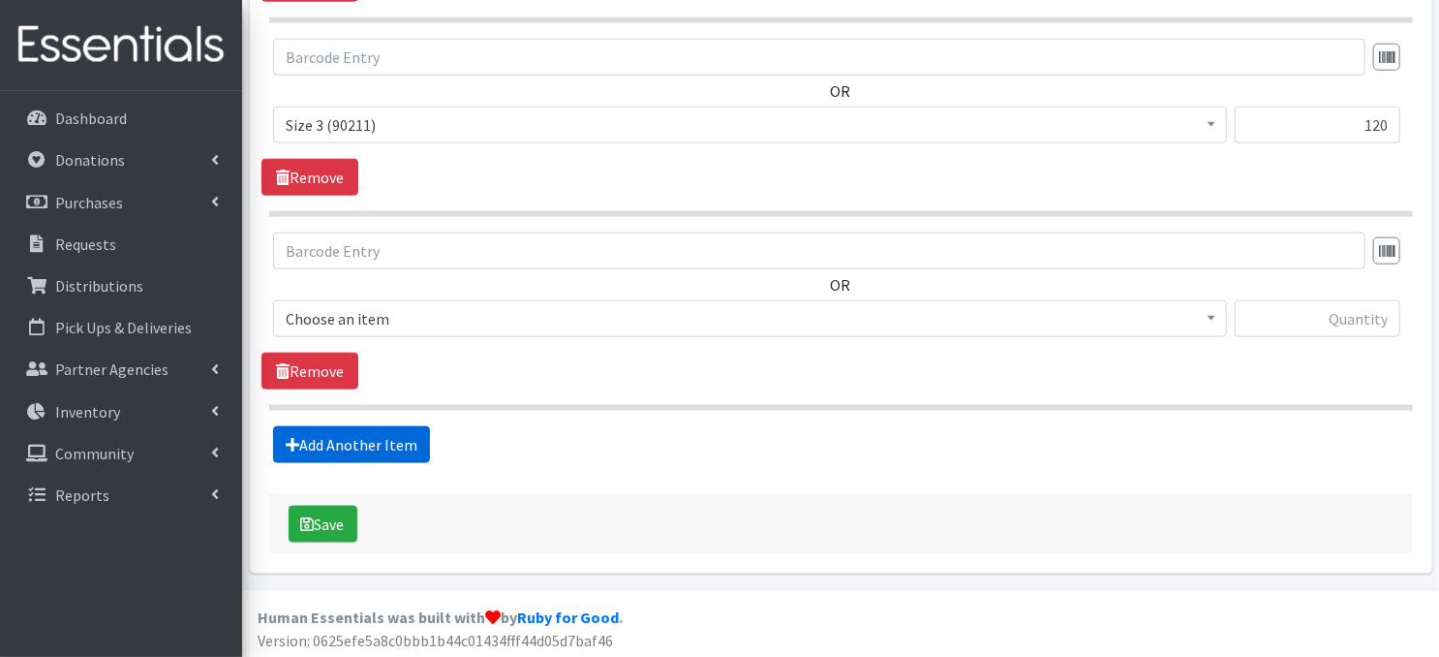
scroll to position [953, 0]
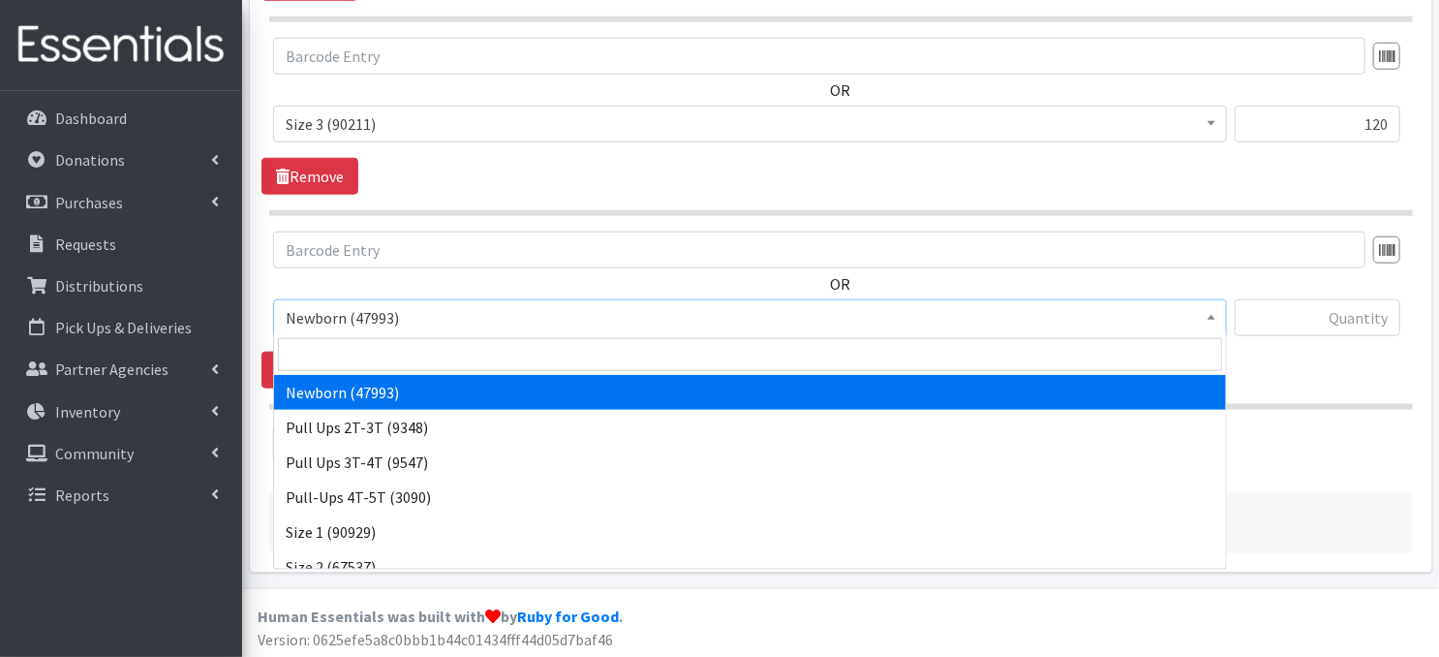
click at [1201, 317] on span "Newborn (47993)" at bounding box center [750, 317] width 929 height 27
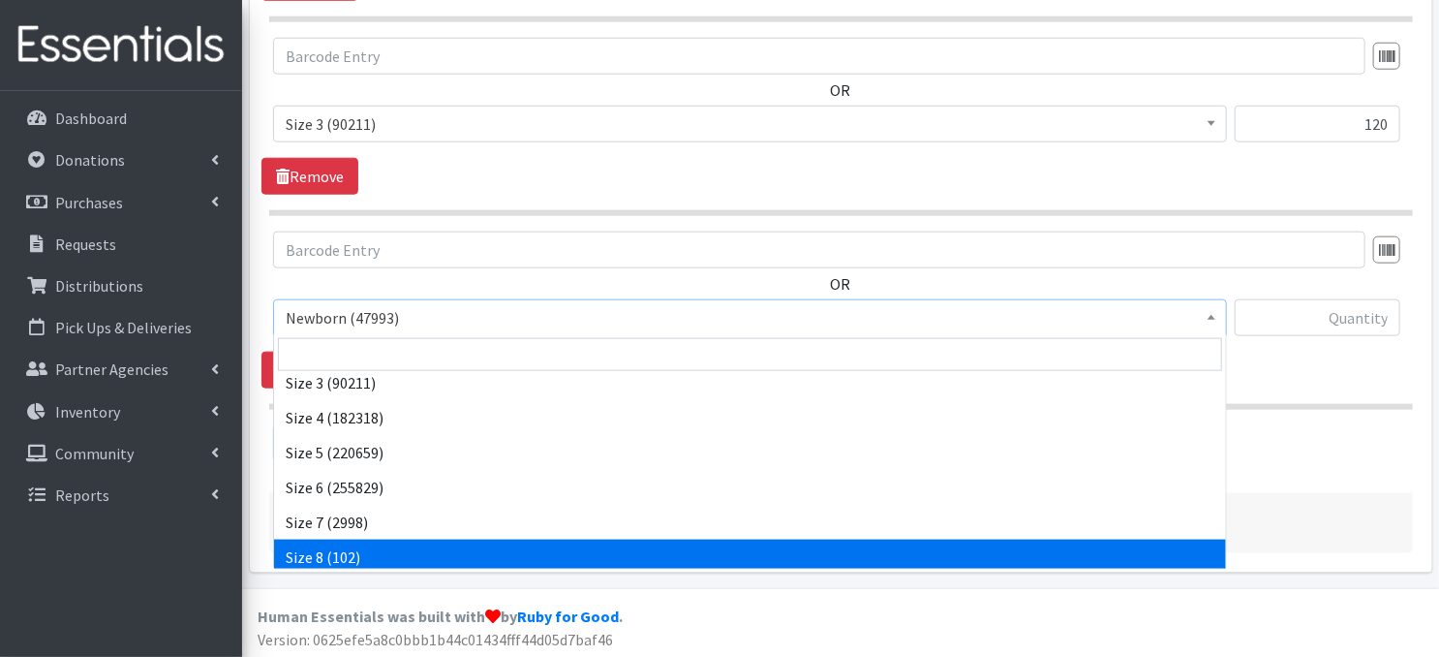
scroll to position [225, 0]
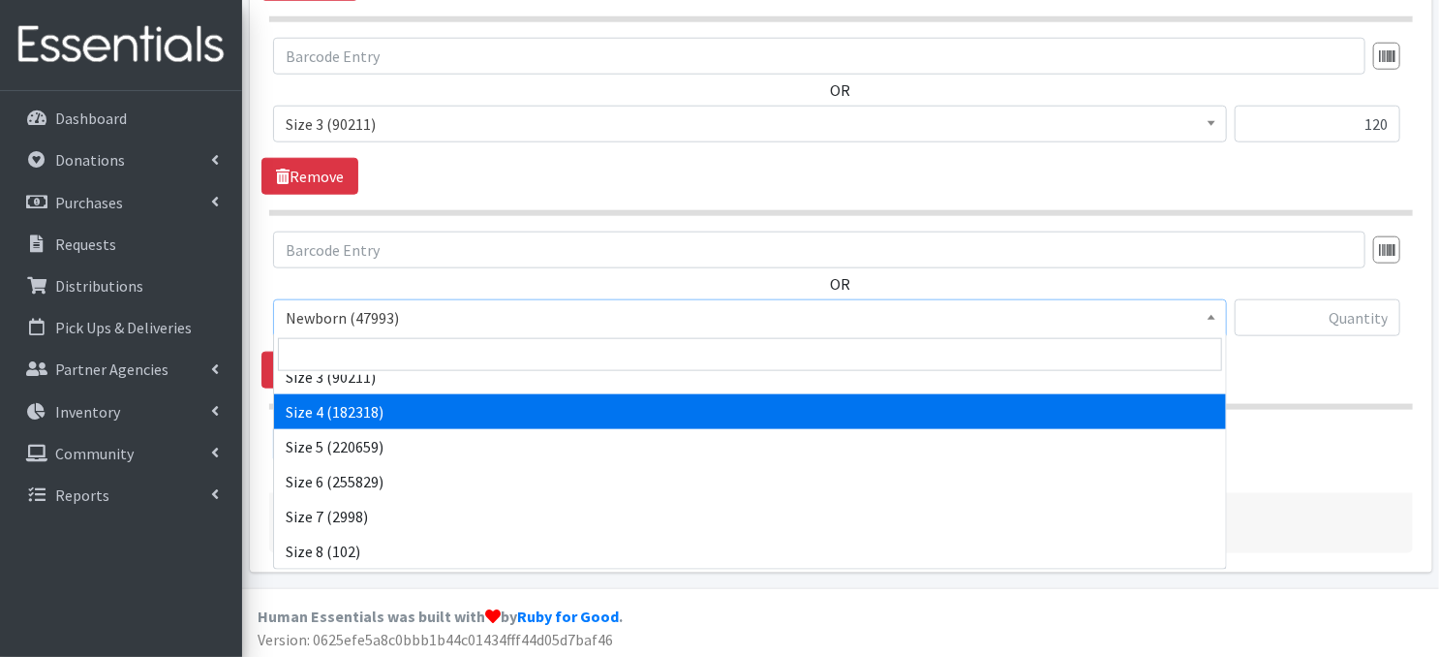
select select "3685"
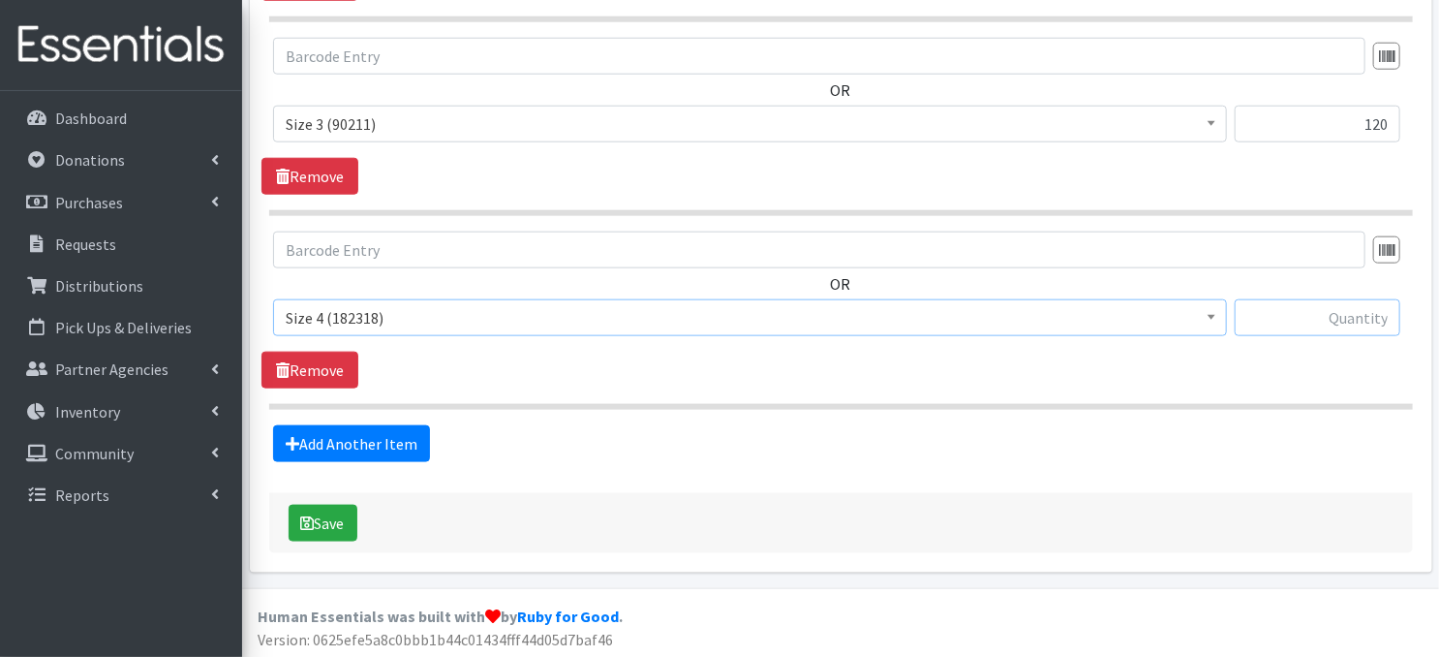
click at [1273, 318] on input "text" at bounding box center [1318, 317] width 166 height 37
type input "1380"
click at [395, 447] on link "Add Another Item" at bounding box center [351, 443] width 157 height 37
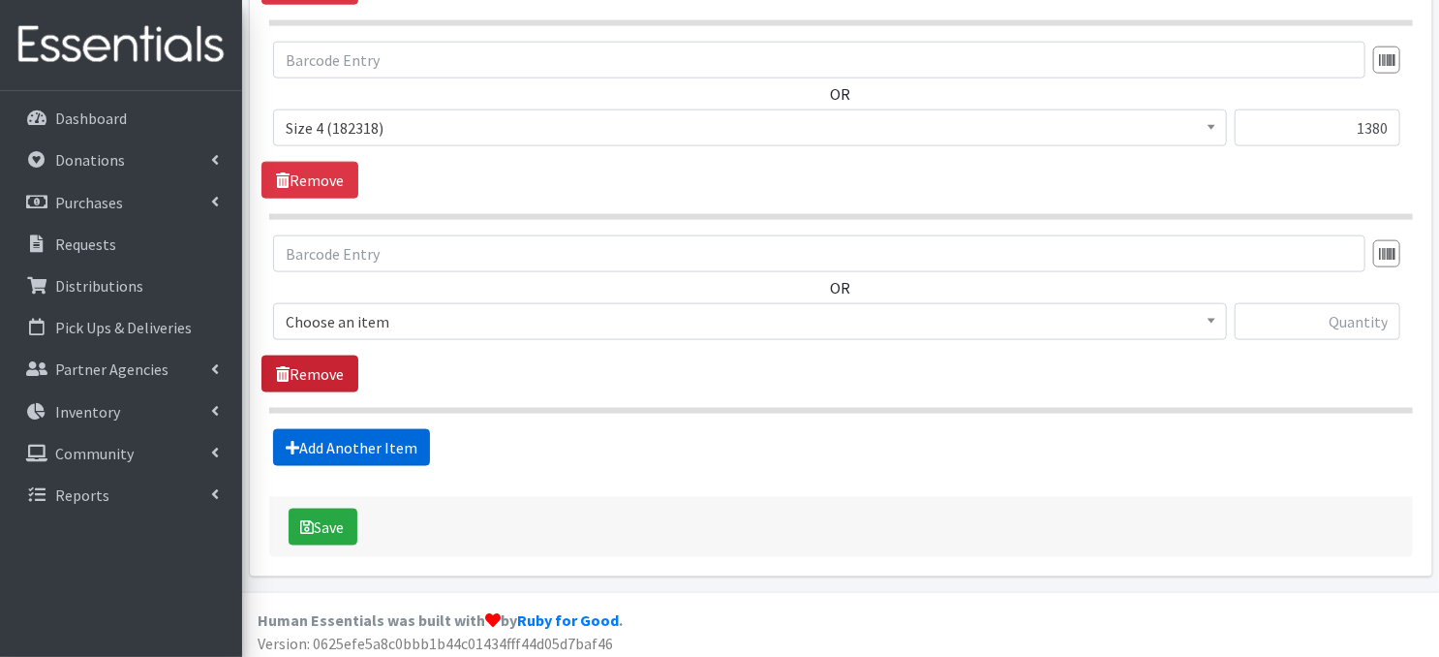
scroll to position [1146, 0]
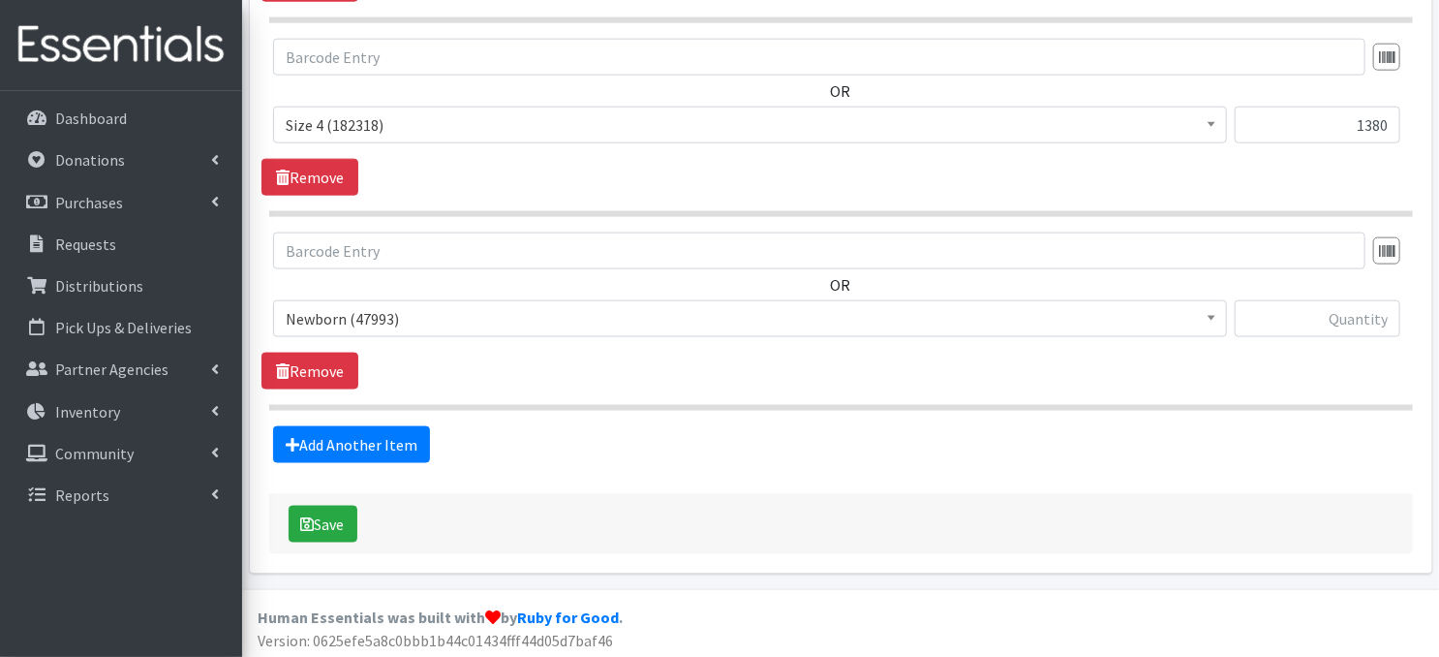
click at [1210, 323] on span at bounding box center [1211, 316] width 19 height 30
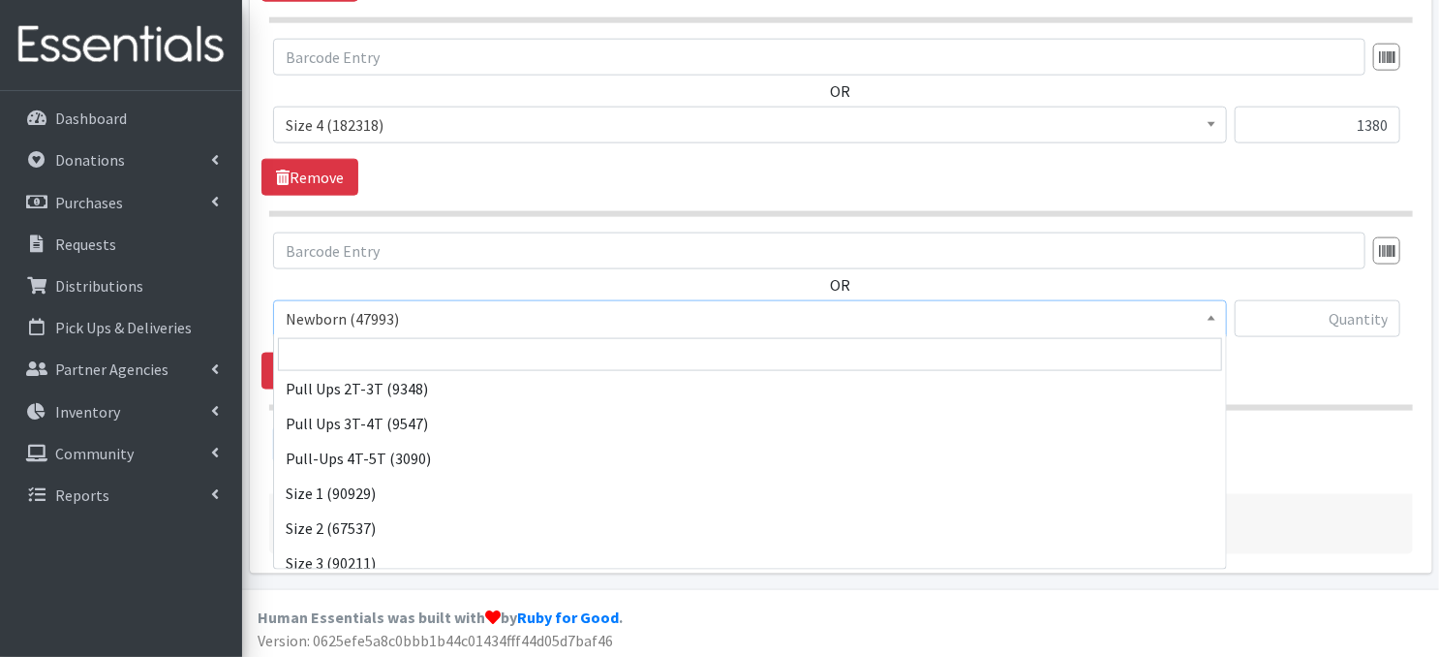
scroll to position [167, 0]
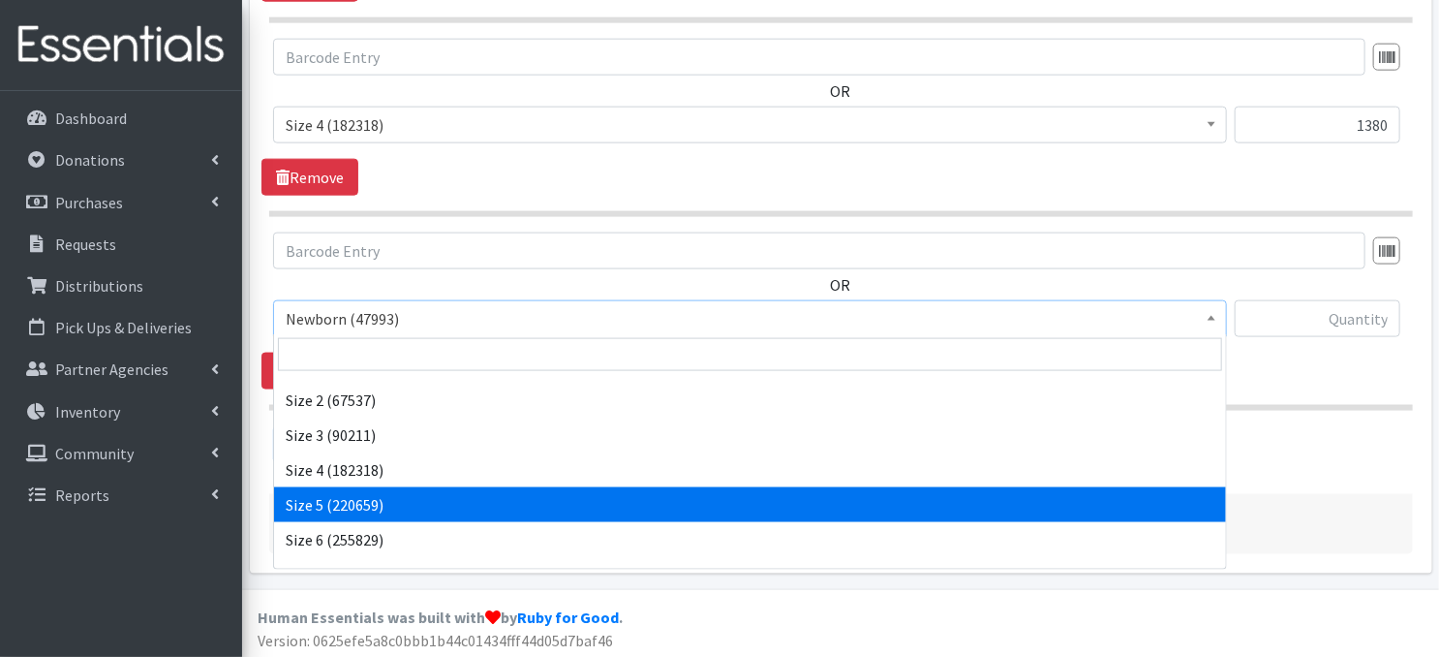
select select "3686"
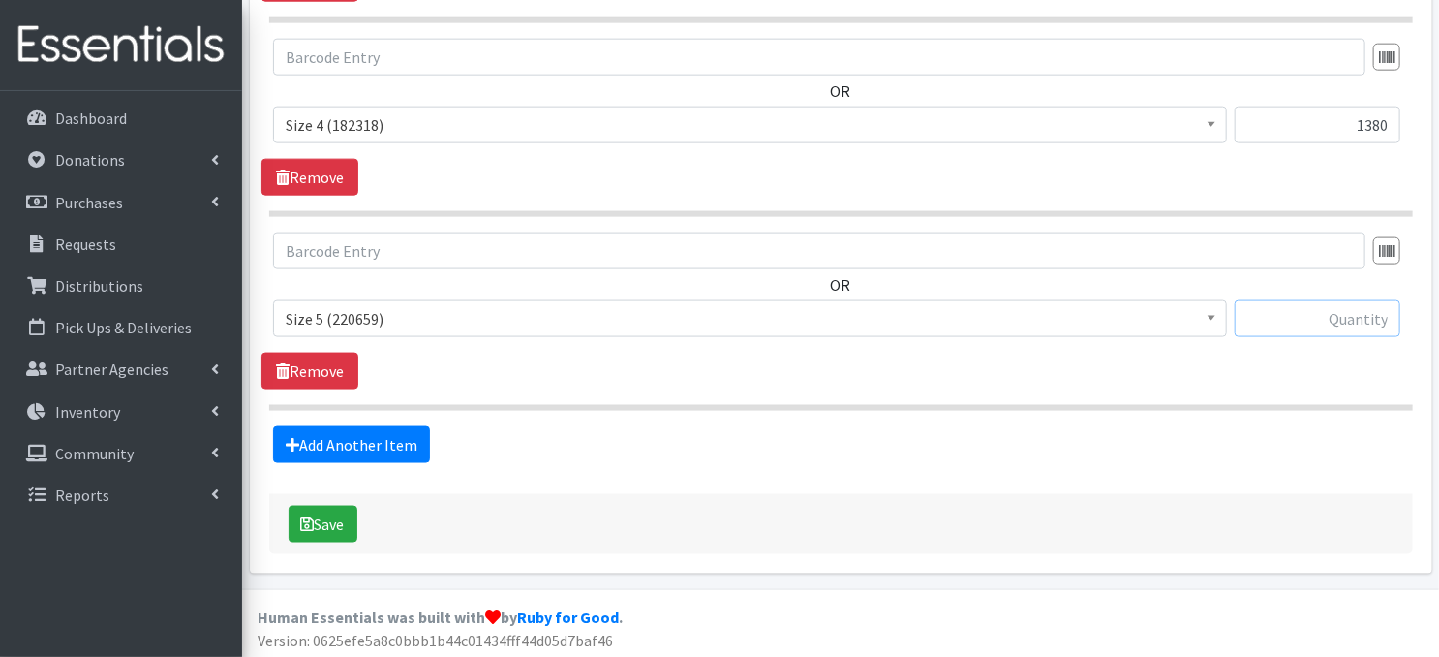
click at [1318, 322] on input "text" at bounding box center [1318, 318] width 166 height 37
type input "1260"
click at [350, 448] on link "Add Another Item" at bounding box center [351, 444] width 157 height 37
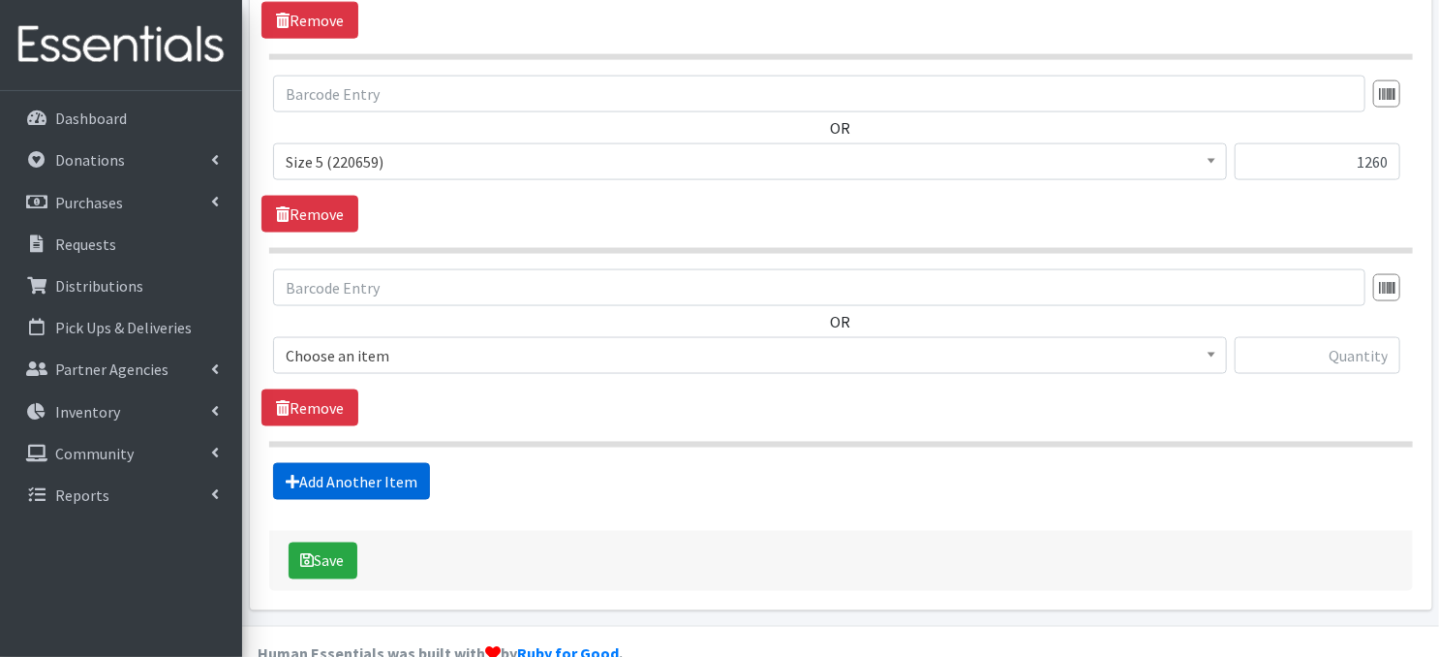
scroll to position [1339, 0]
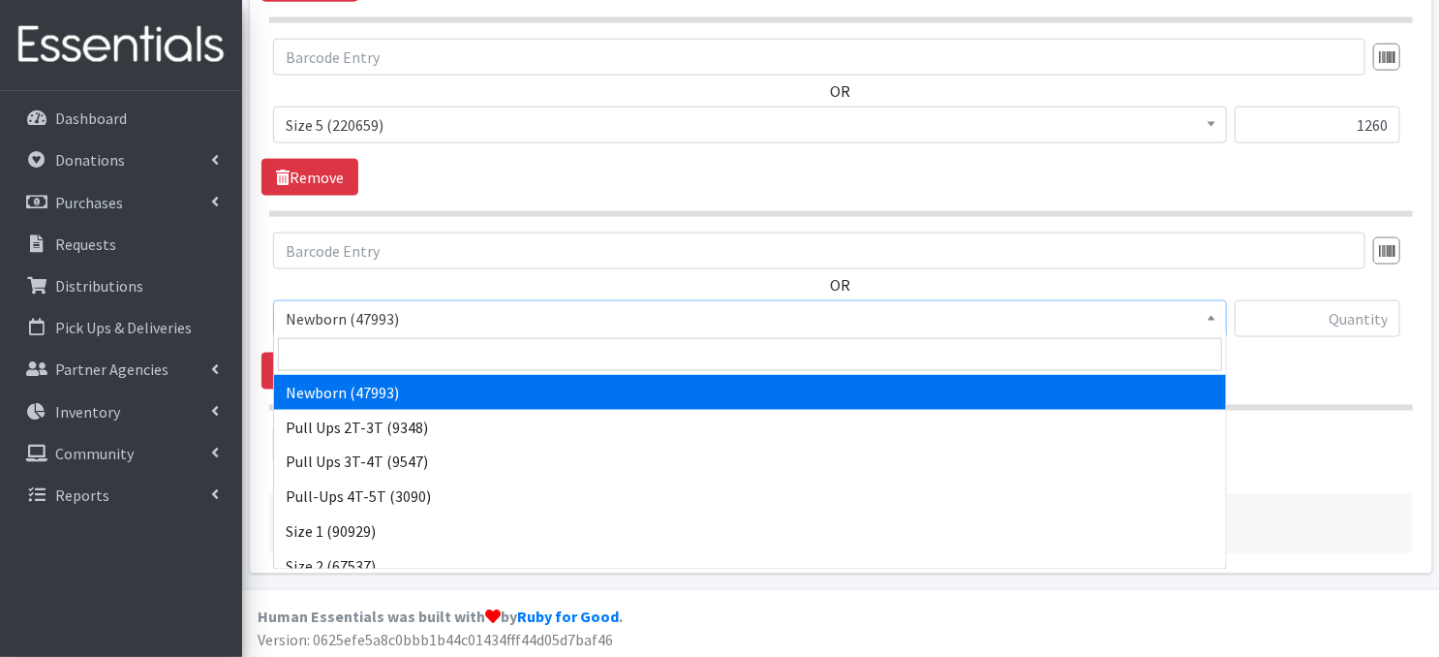
click at [1207, 319] on span at bounding box center [1211, 316] width 19 height 30
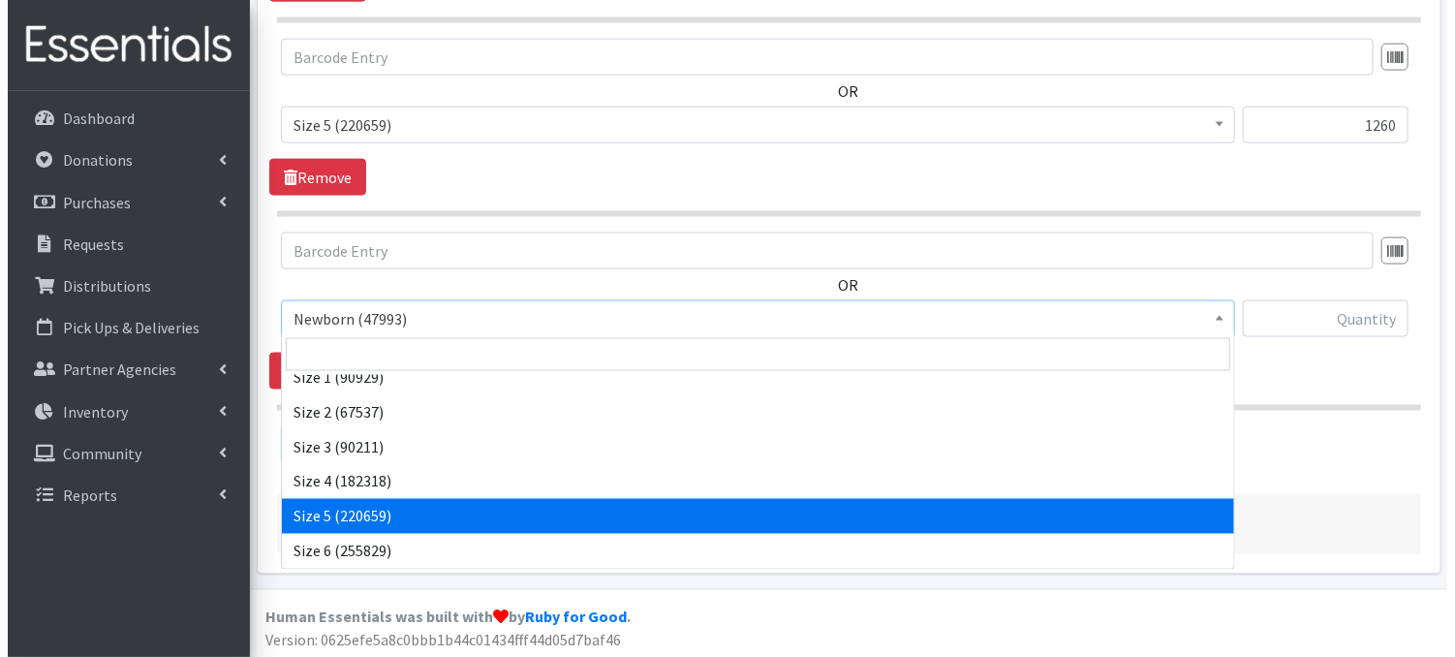
scroll to position [219, 0]
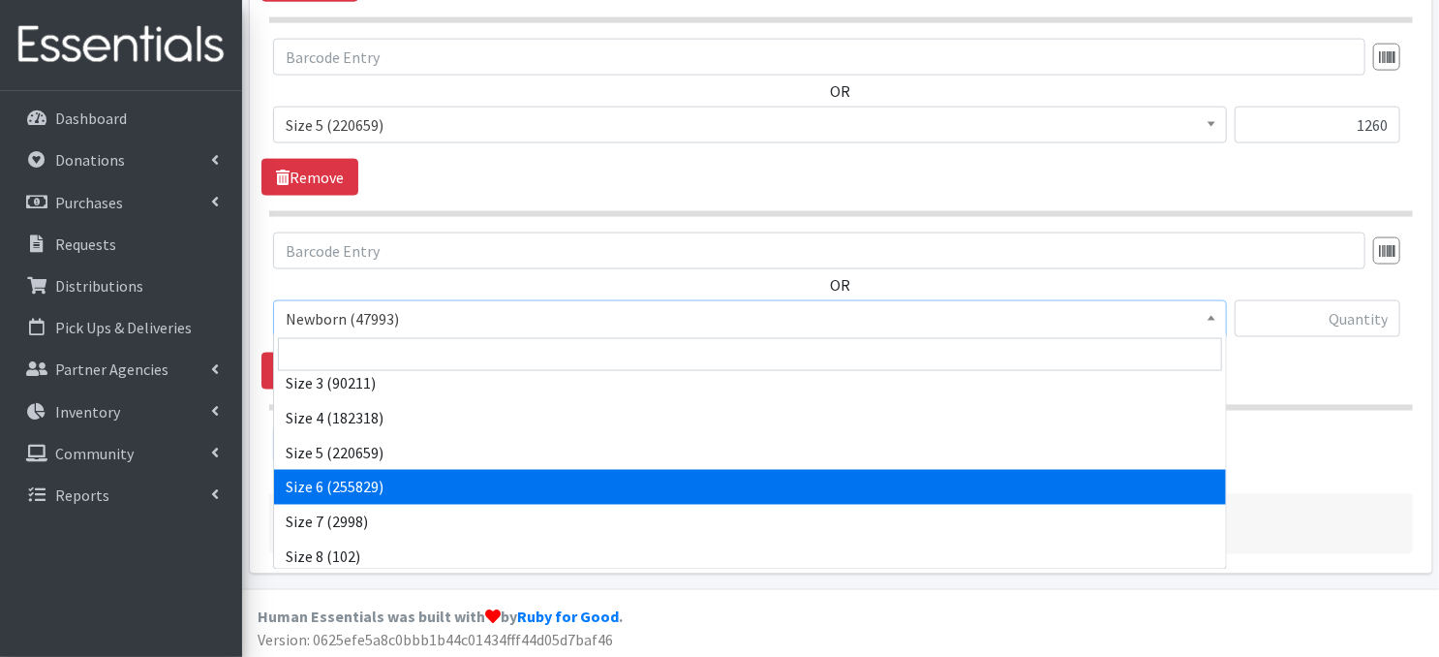
select select "3687"
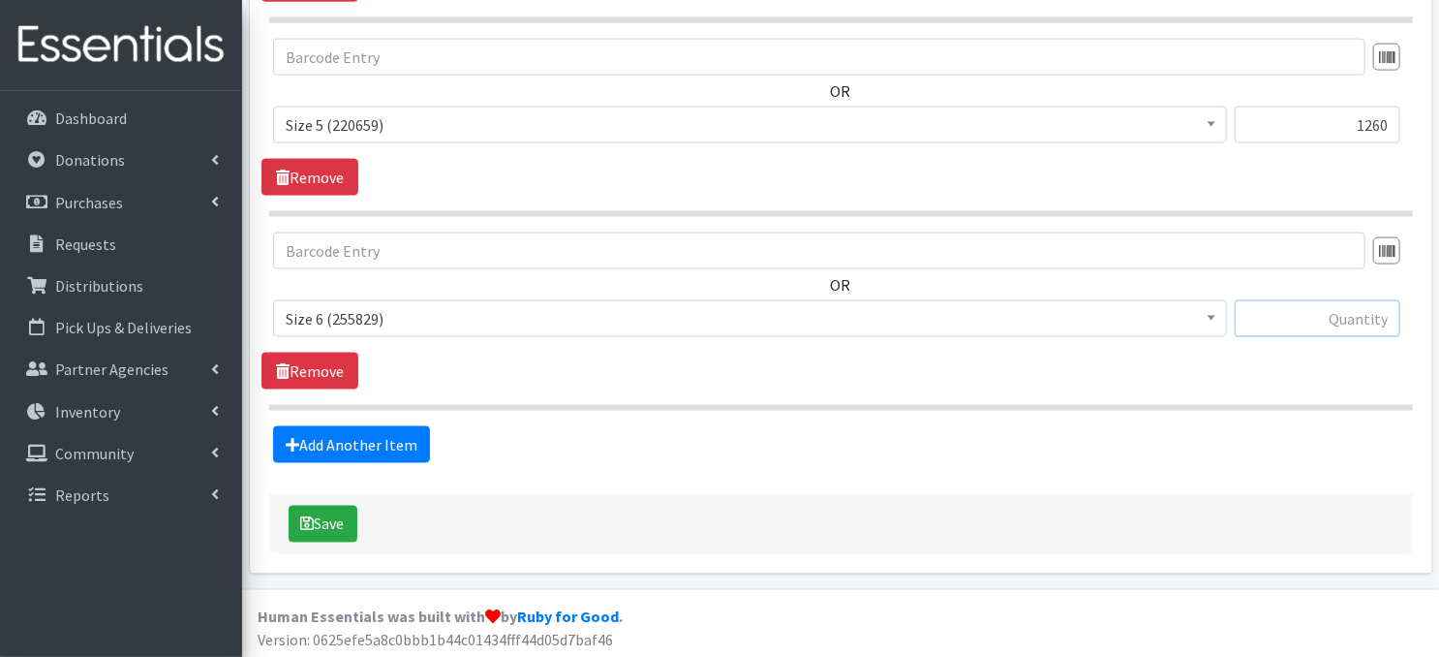
click at [1294, 315] on input "text" at bounding box center [1318, 318] width 166 height 37
type input "1020"
click at [322, 527] on button "Save" at bounding box center [323, 524] width 69 height 37
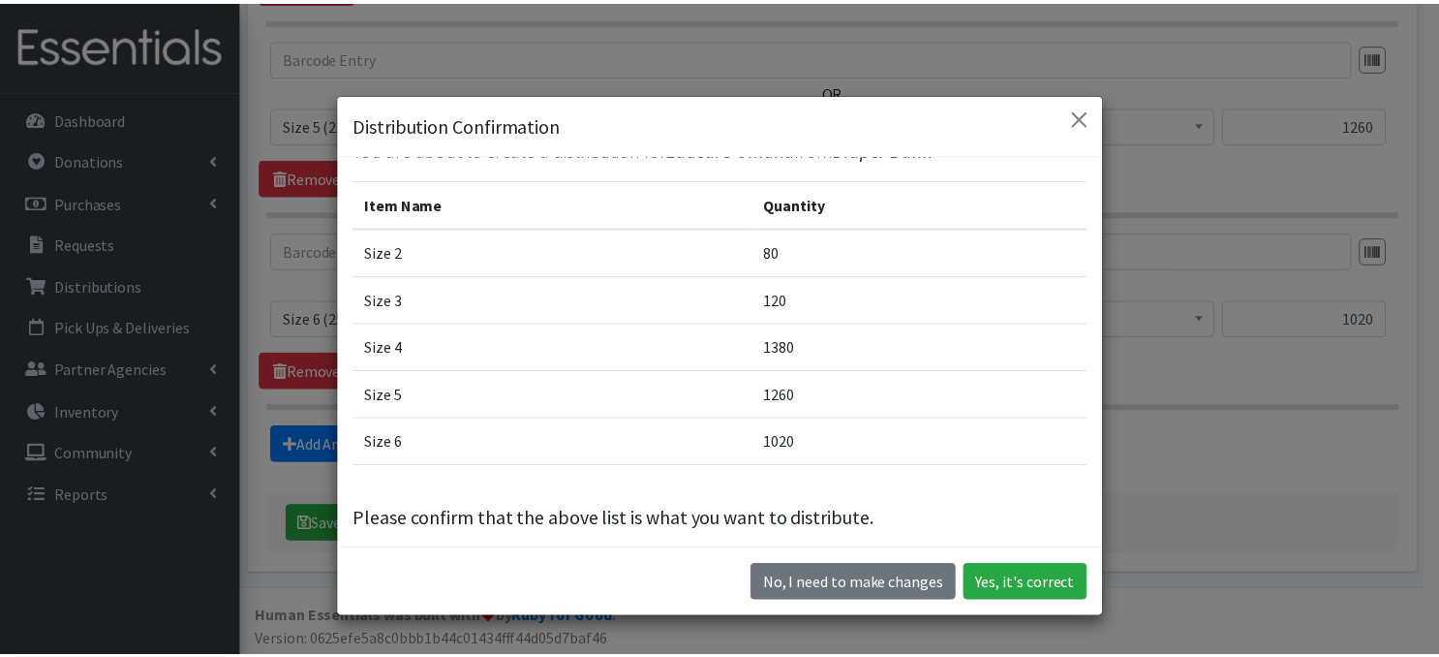
scroll to position [49, 0]
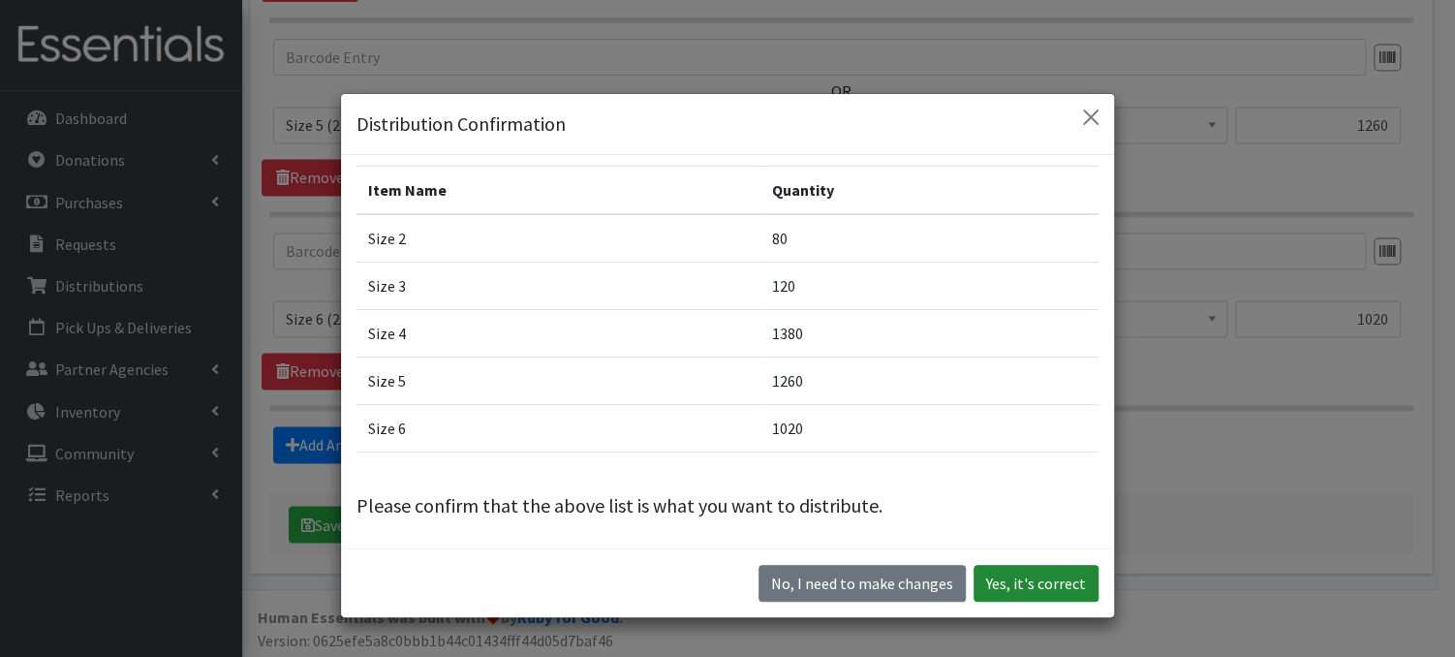
click at [1042, 592] on button "Yes, it's correct" at bounding box center [1035, 583] width 125 height 37
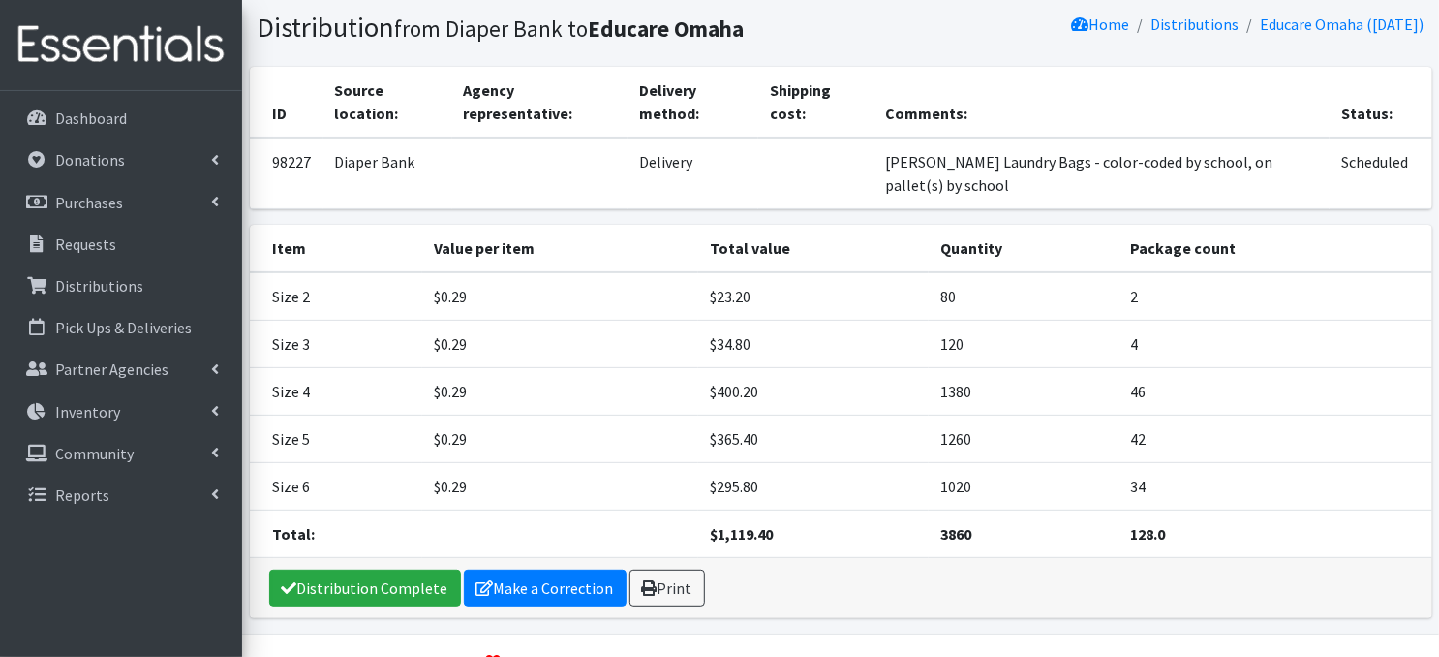
scroll to position [124, 0]
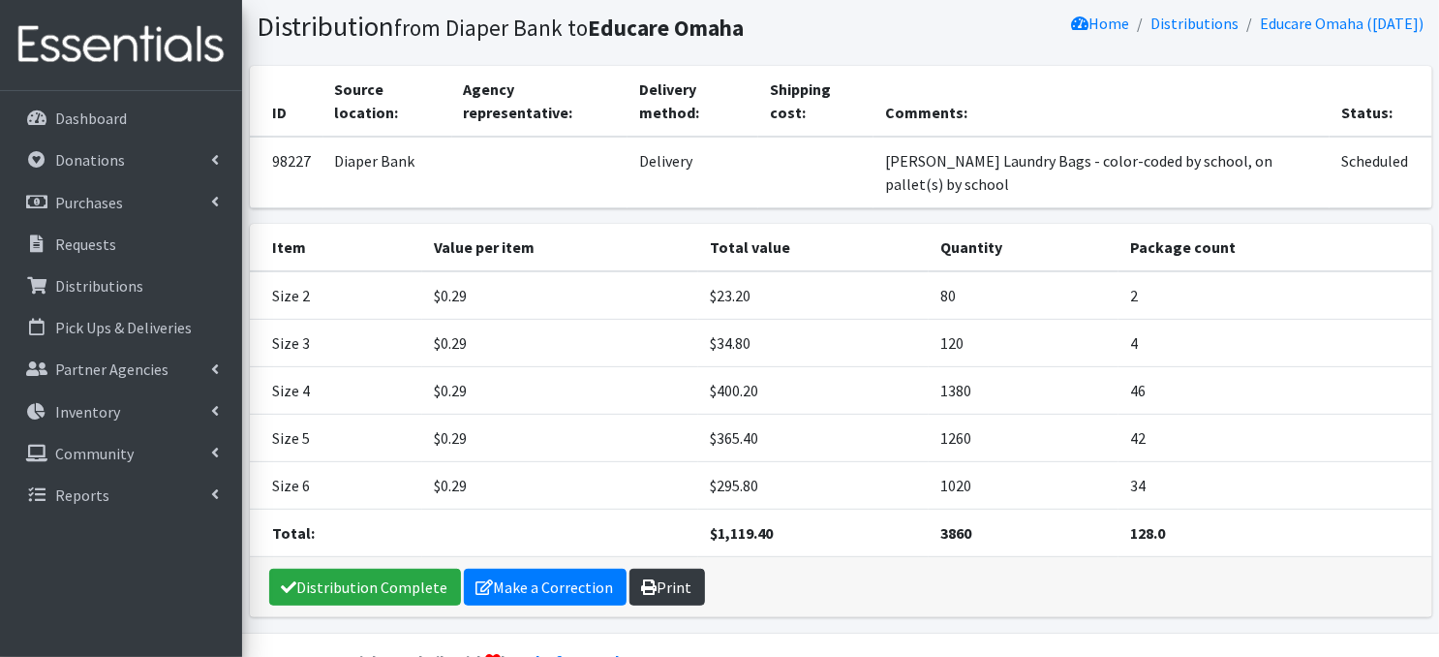
click at [647, 584] on icon at bounding box center [649, 586] width 15 height 15
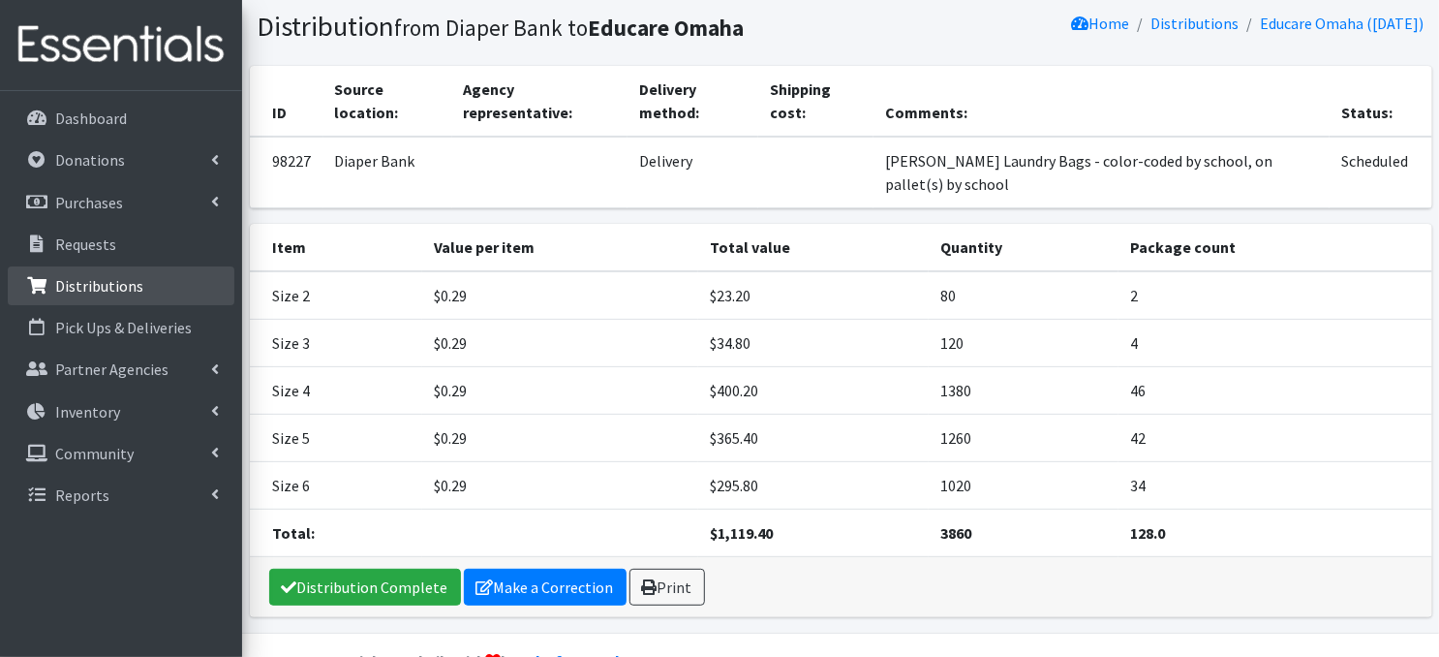
click at [117, 290] on p "Distributions" at bounding box center [99, 285] width 88 height 19
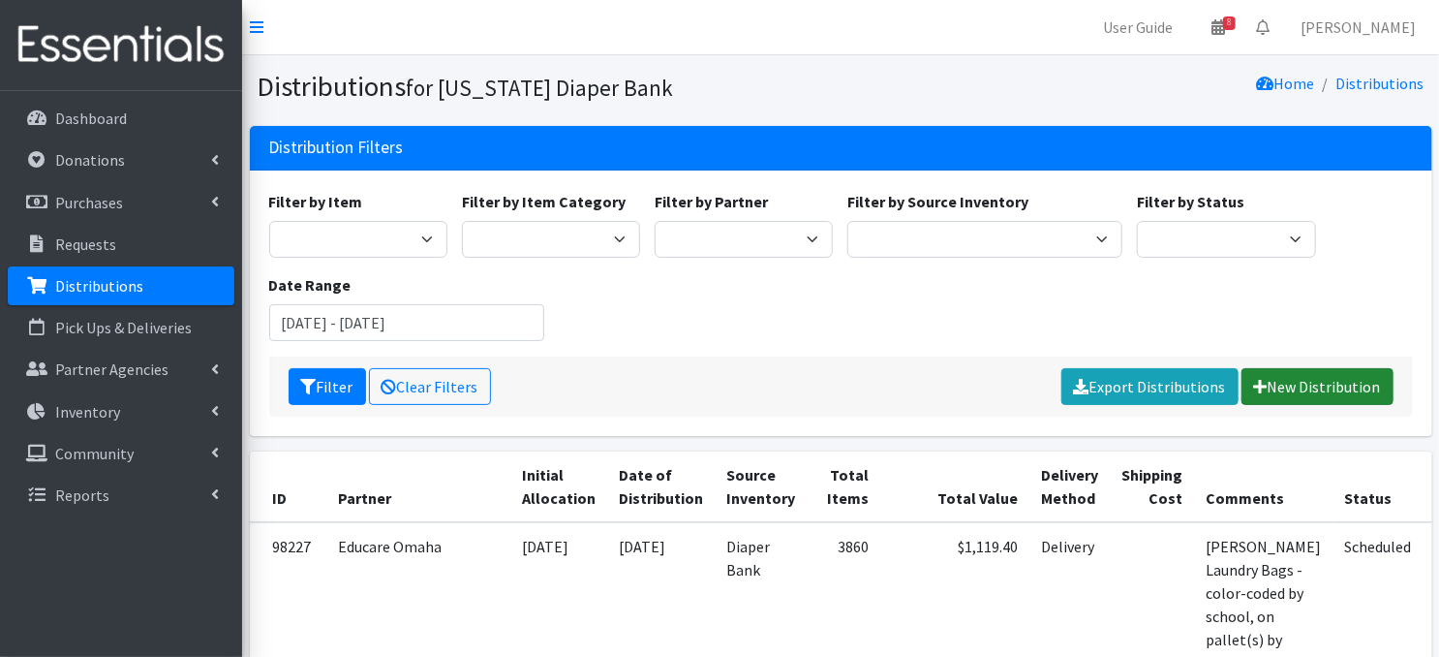
click at [1320, 384] on link "New Distribution" at bounding box center [1318, 386] width 152 height 37
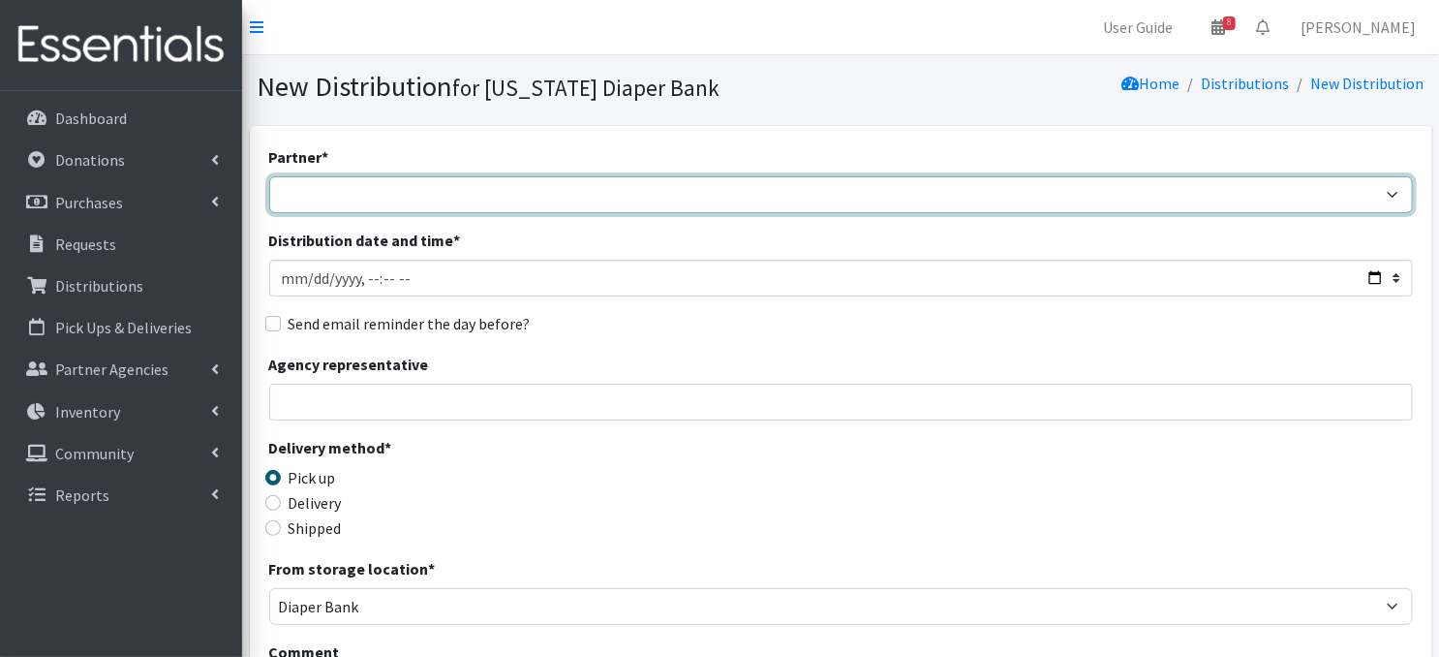
click at [386, 196] on select "Abide A Mother's Love [PERSON_NAME] Area Refugee Taskforce Big Brothers Big Sis…" at bounding box center [841, 194] width 1144 height 37
select select "4632"
click at [269, 176] on select "Abide A Mother's Love [PERSON_NAME] Area Refugee Taskforce Big Brothers Big Sis…" at bounding box center [841, 194] width 1144 height 37
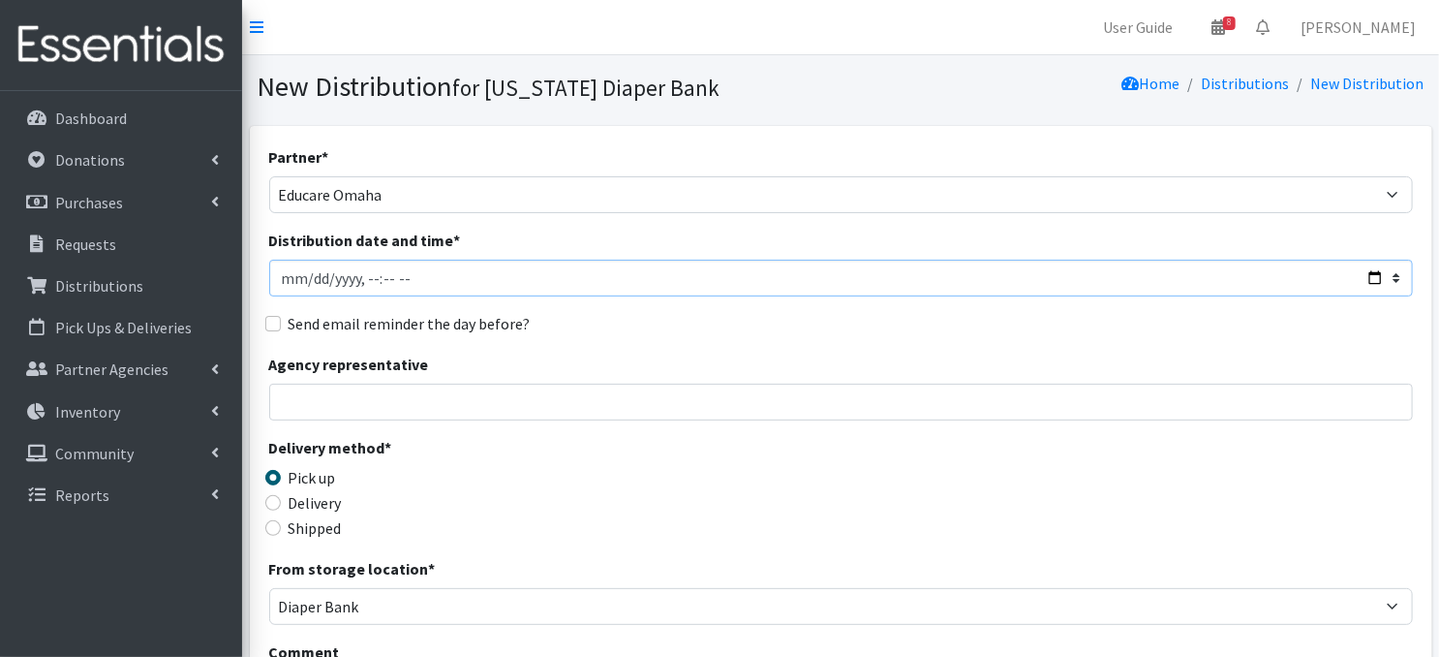
click at [308, 275] on input "Distribution date and time *" at bounding box center [841, 278] width 1144 height 37
click at [361, 277] on input "Distribution date and time *" at bounding box center [841, 278] width 1144 height 37
type input "[DATE]T12:00"
click at [596, 296] on div "Partner * Abide A Mother's Love [PERSON_NAME] Area Refugee Taskforce Big Brothe…" at bounding box center [841, 586] width 1144 height 882
click at [266, 501] on input "Delivery" at bounding box center [272, 502] width 15 height 15
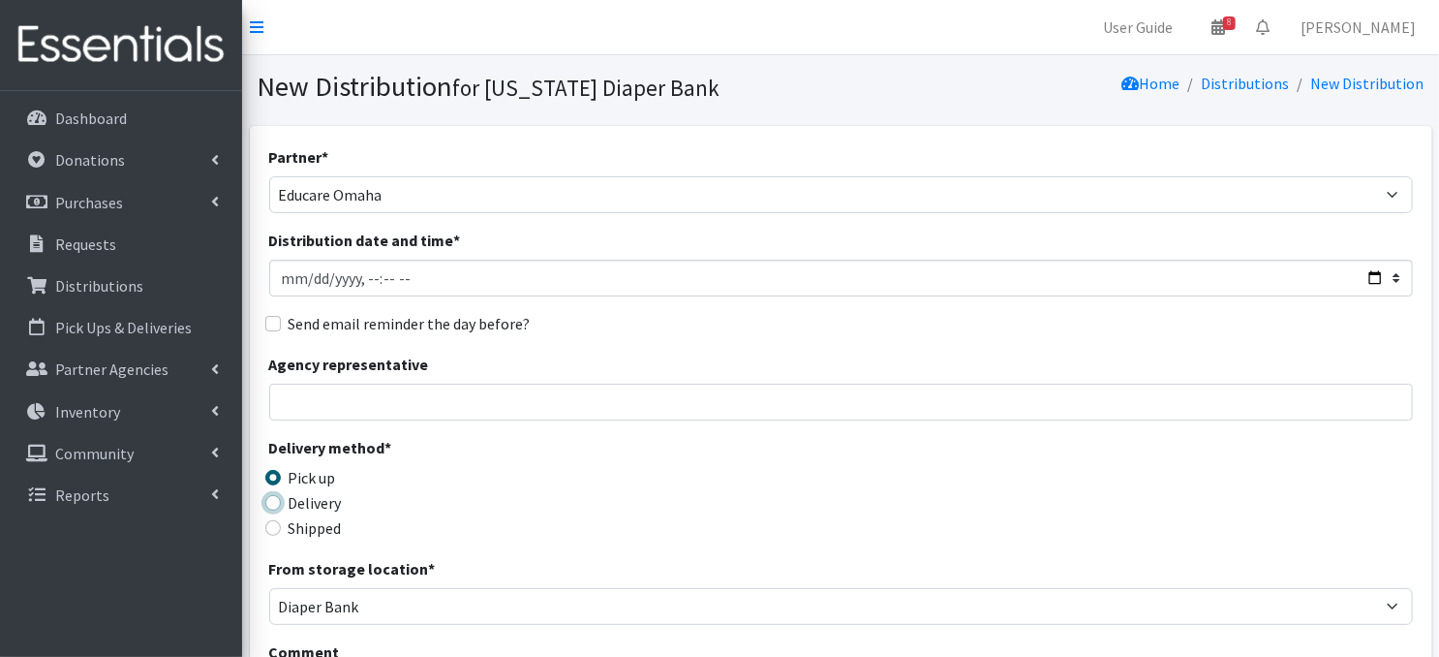
radio input "true"
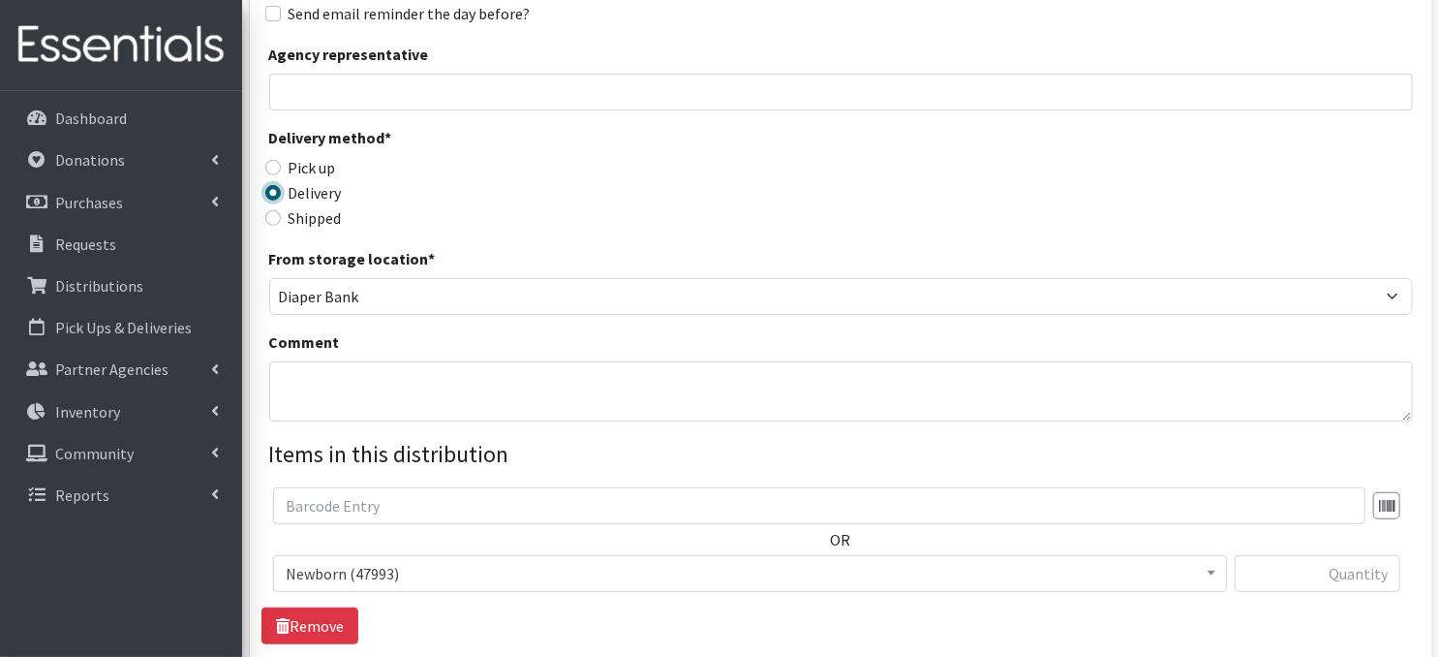
scroll to position [360, 0]
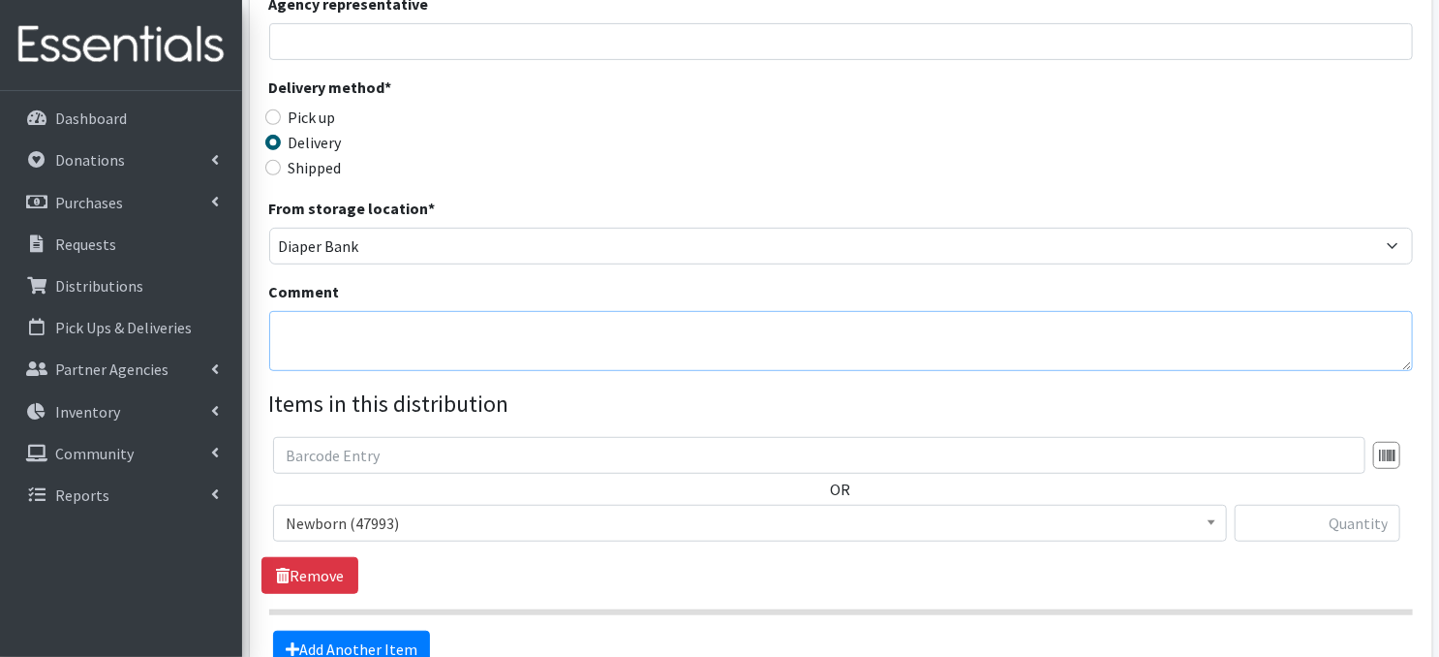
click at [292, 323] on textarea "Comment" at bounding box center [841, 341] width 1144 height 60
paste textarea "Educare of Omaha-Kennedy October Tier 7 0 0 0 6 10 15 15 0 0"
click at [817, 347] on textarea "KENNEDY Educare of Omaha-Kennedy October Tier 7 0 0 0 6 10 15 15 0 0" at bounding box center [841, 341] width 1144 height 60
paste textarea "Laundry Bags - color-coded by school, on pallet(s) by school"
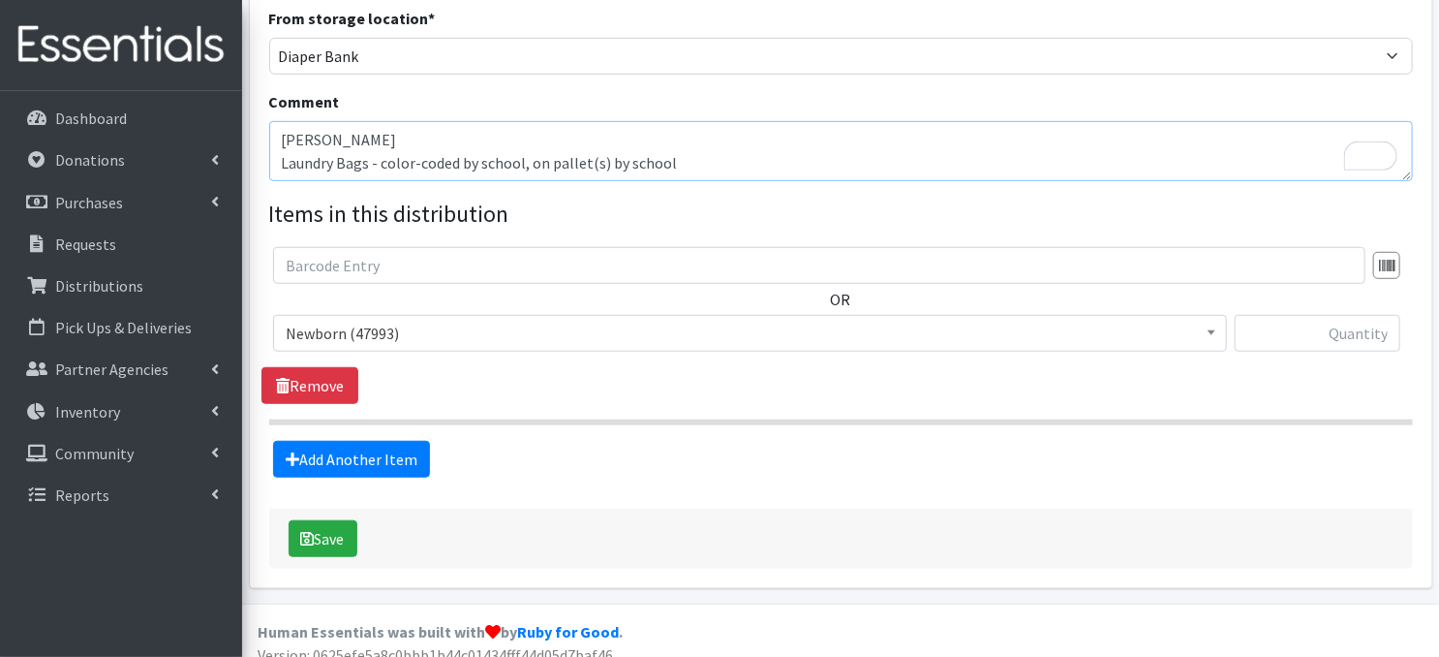
scroll to position [567, 0]
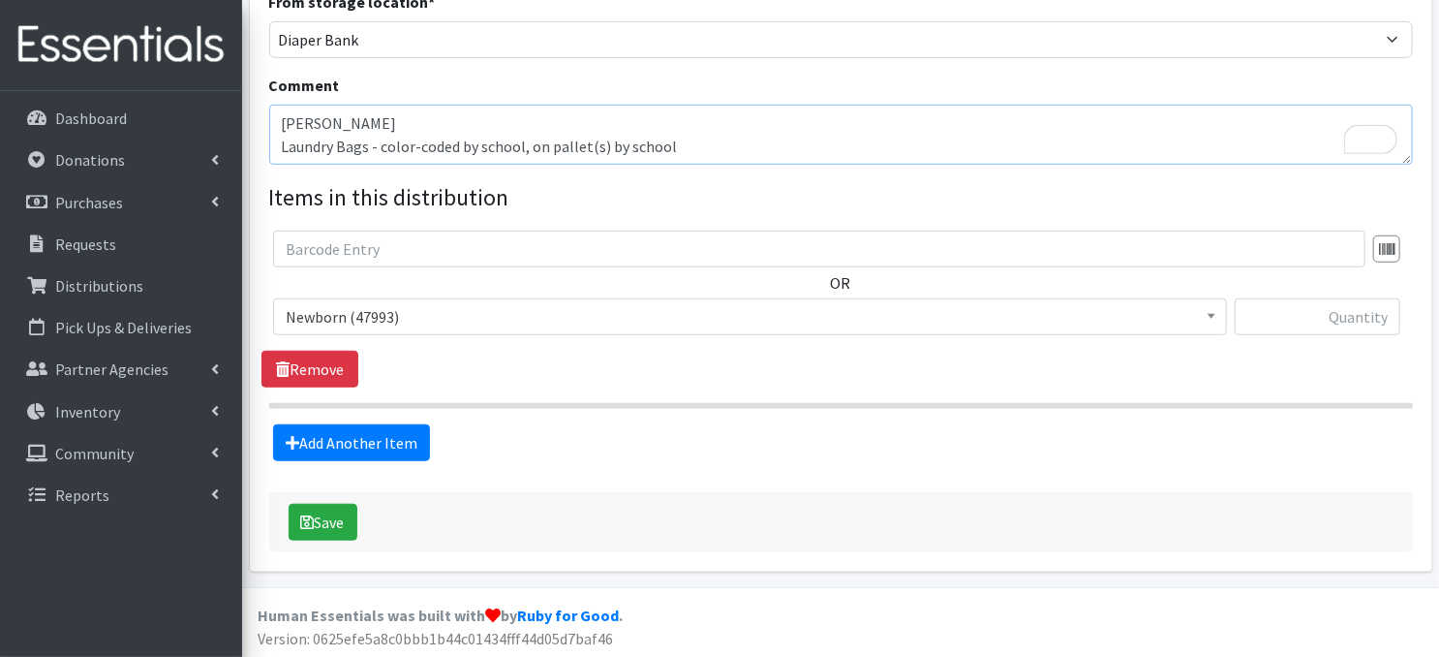
type textarea "[PERSON_NAME] Laundry Bags - color-coded by school, on pallet(s) by school"
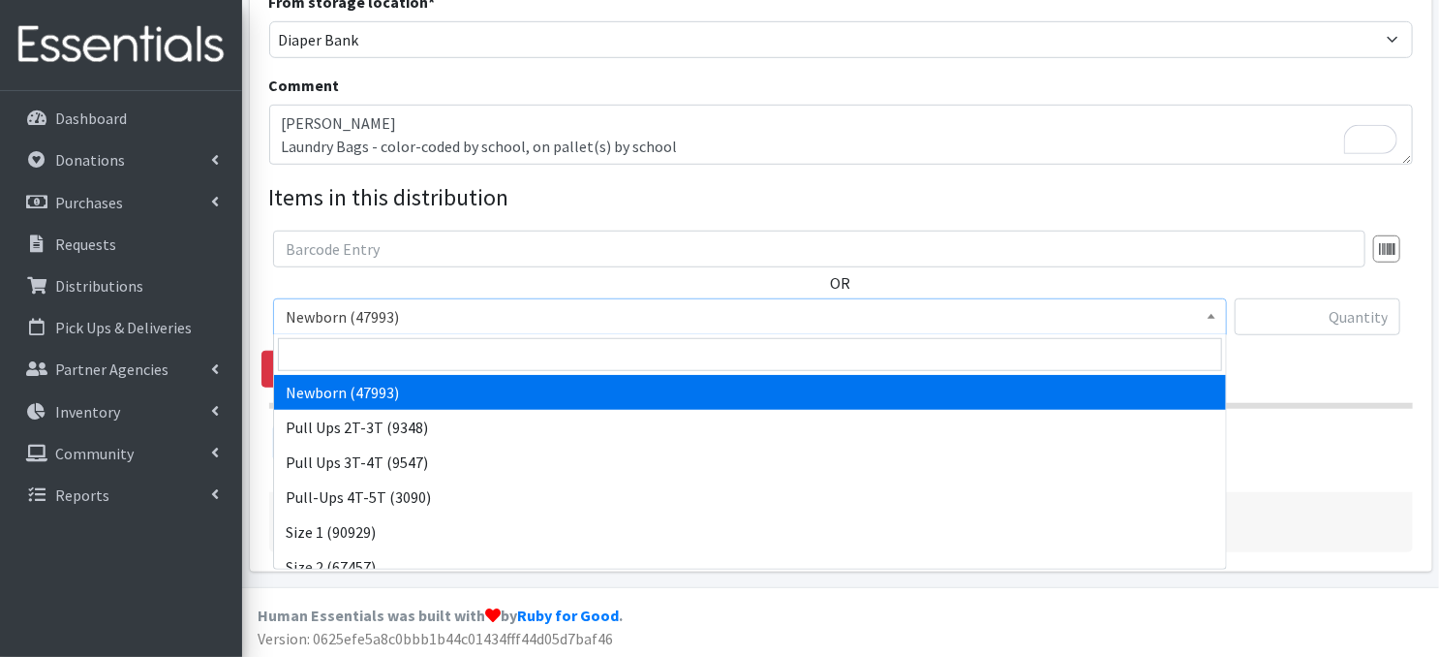
click at [1212, 314] on b at bounding box center [1212, 316] width 8 height 5
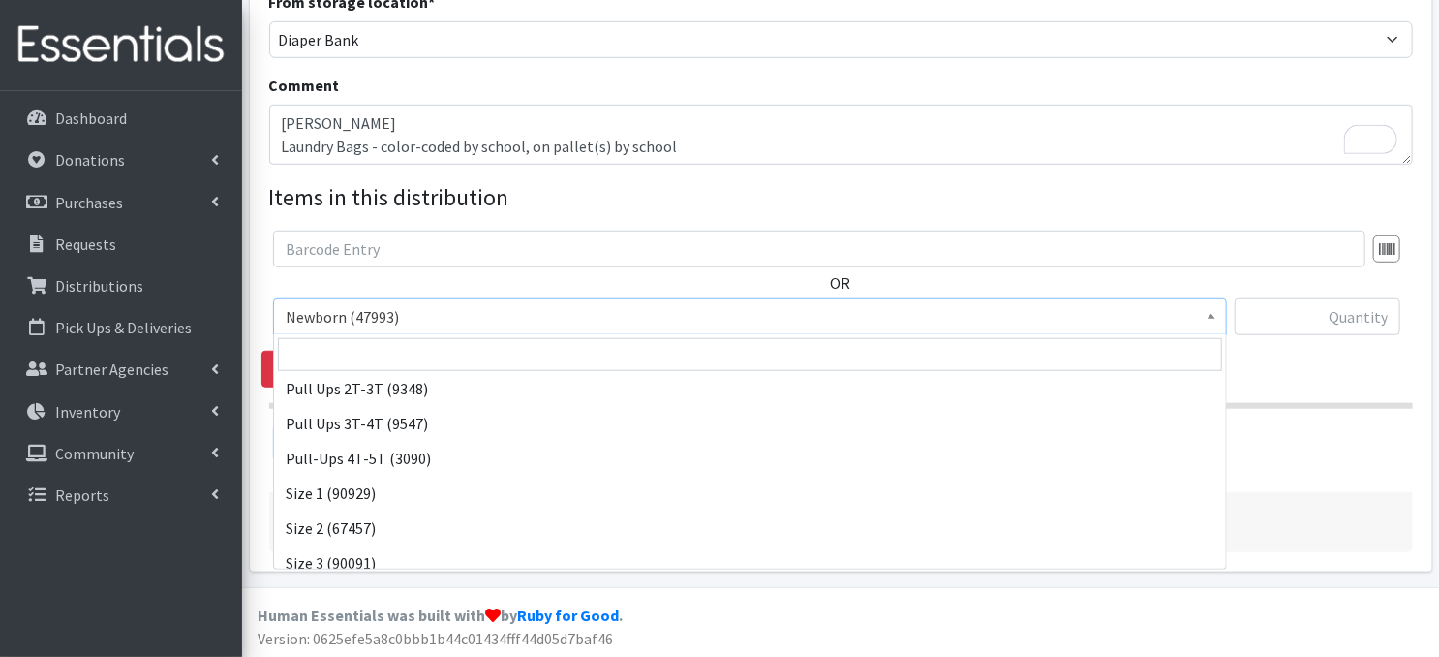
scroll to position [219, 0]
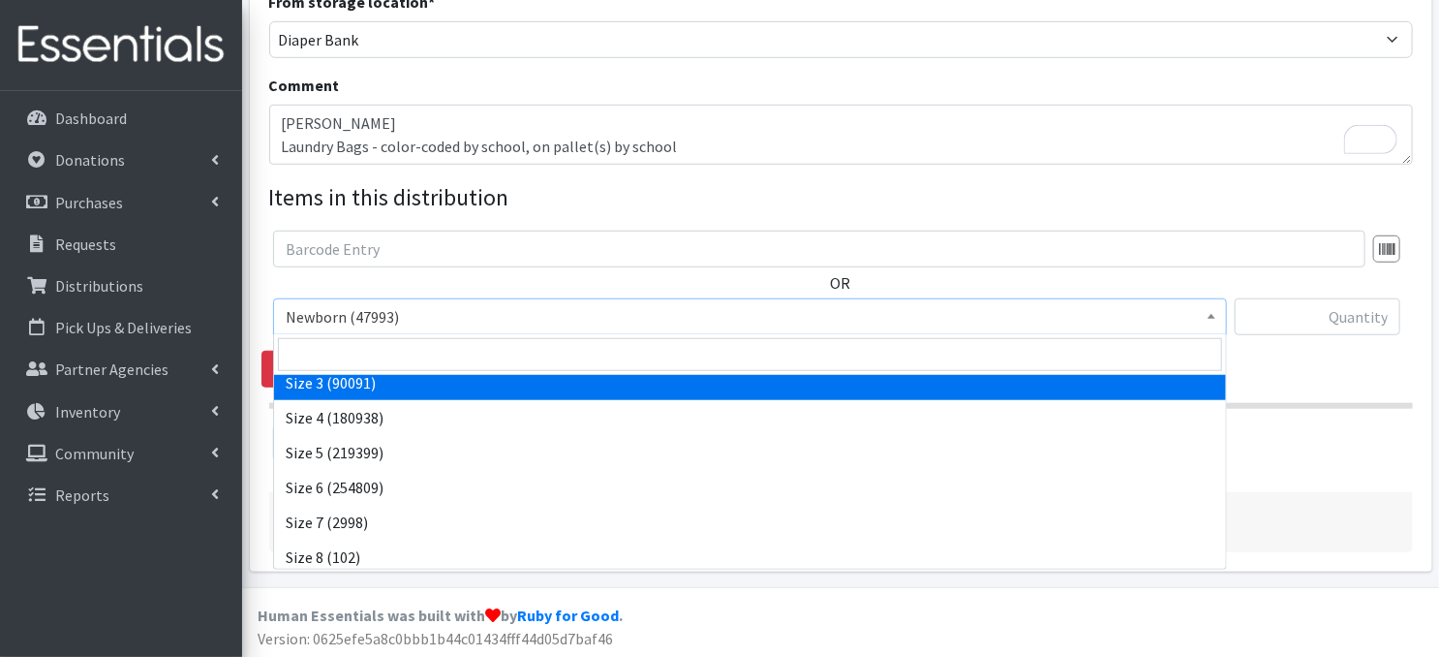
select select "3684"
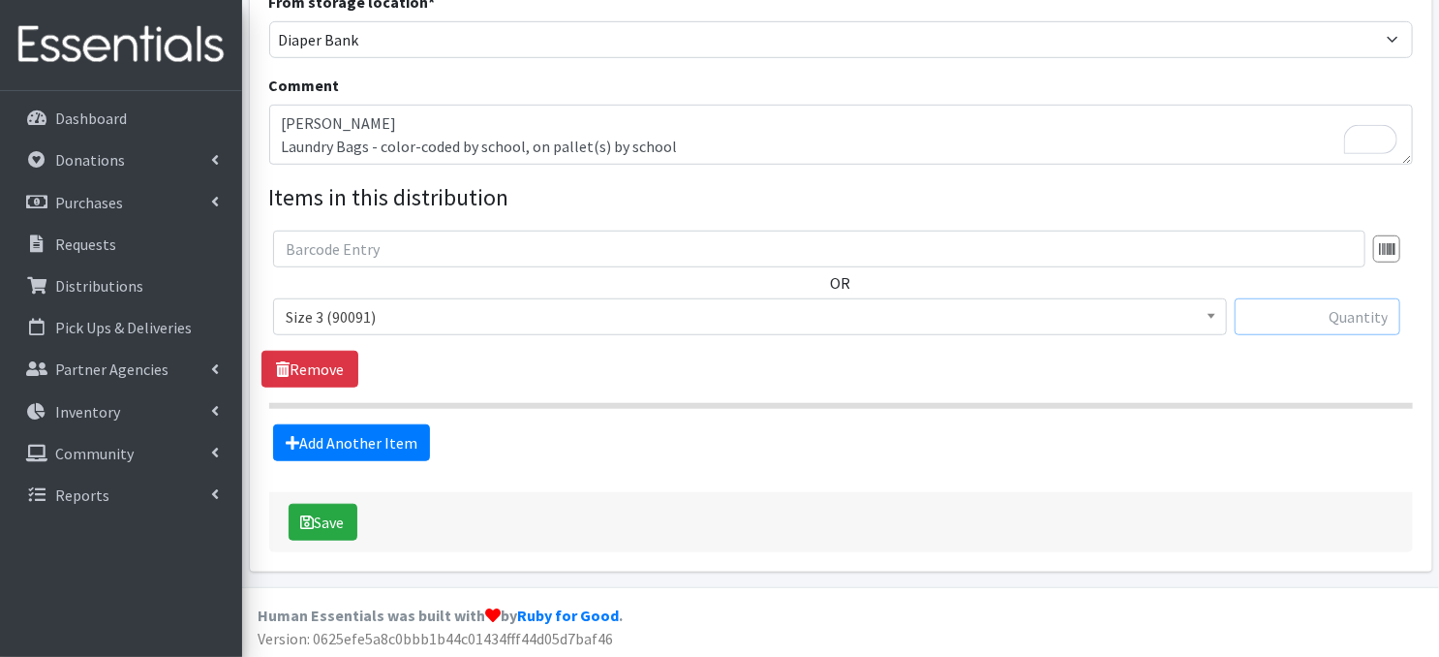
click at [1298, 317] on input "text" at bounding box center [1318, 316] width 166 height 37
type input "360"
click at [384, 448] on link "Add Another Item" at bounding box center [351, 442] width 157 height 37
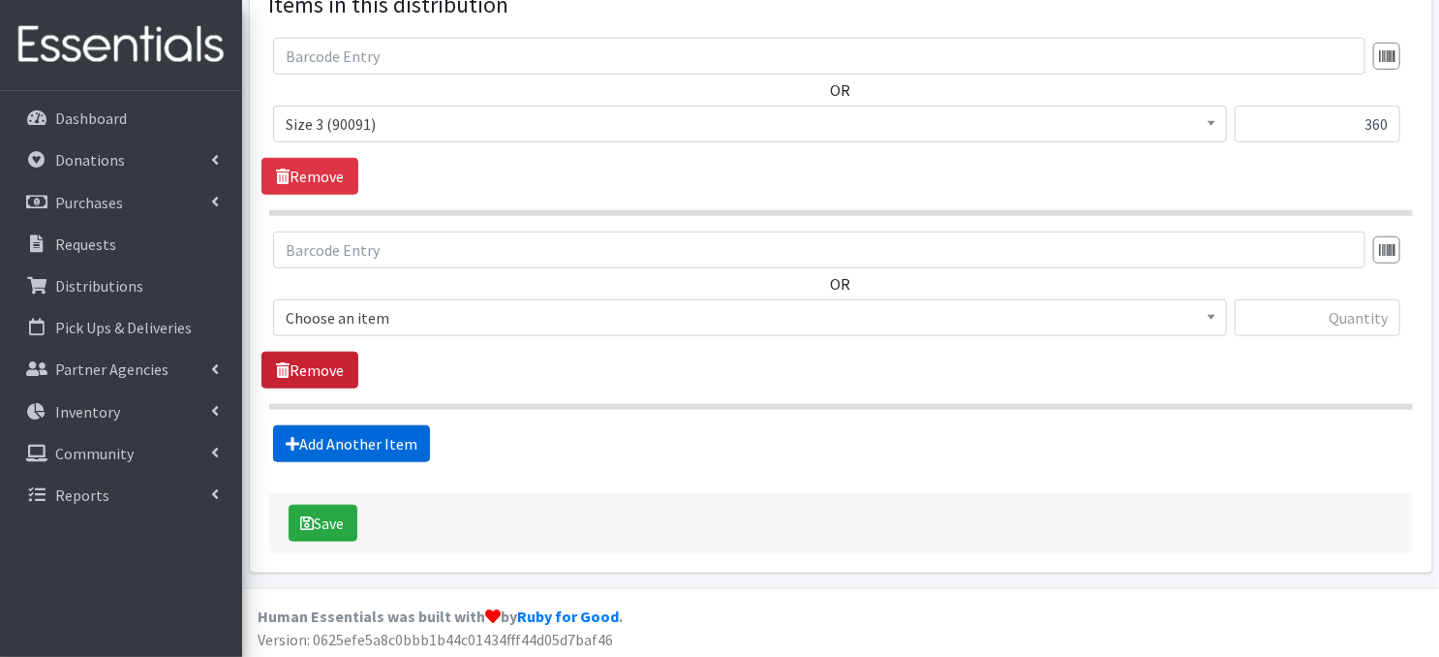
scroll to position [759, 0]
click at [1204, 321] on span at bounding box center [1211, 315] width 19 height 30
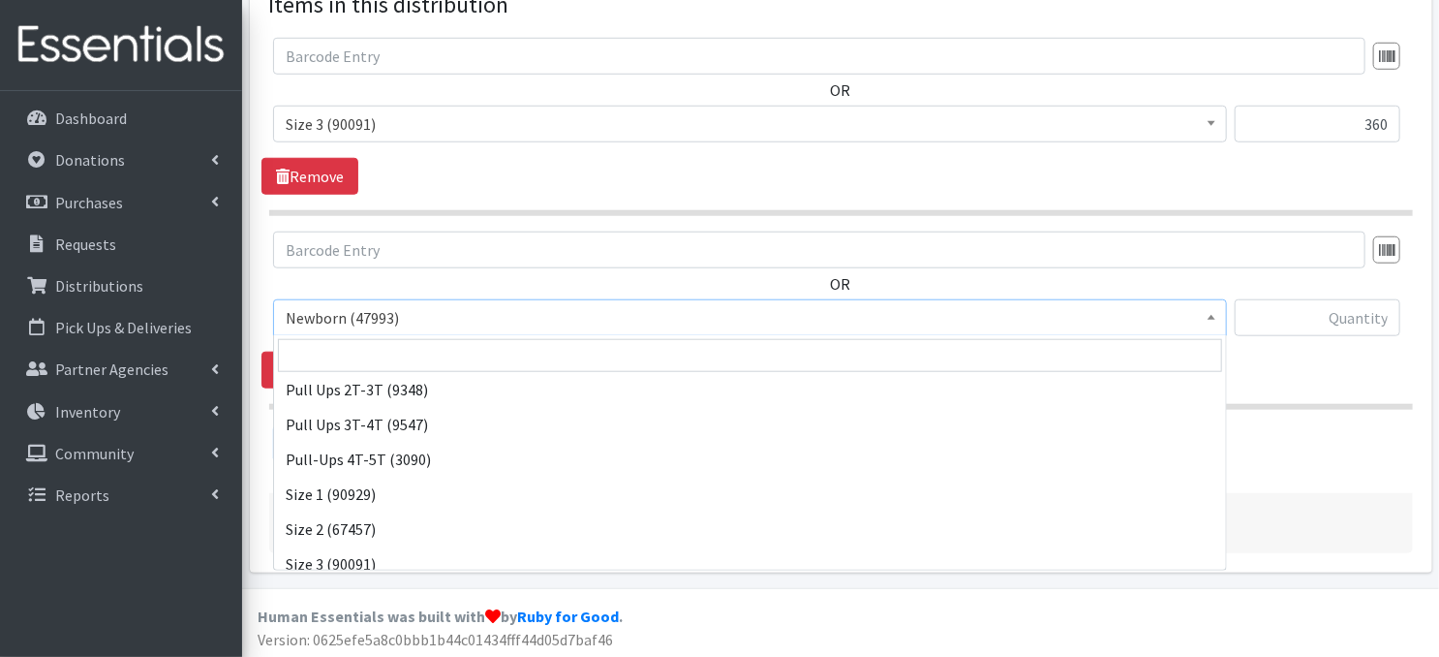
scroll to position [128, 0]
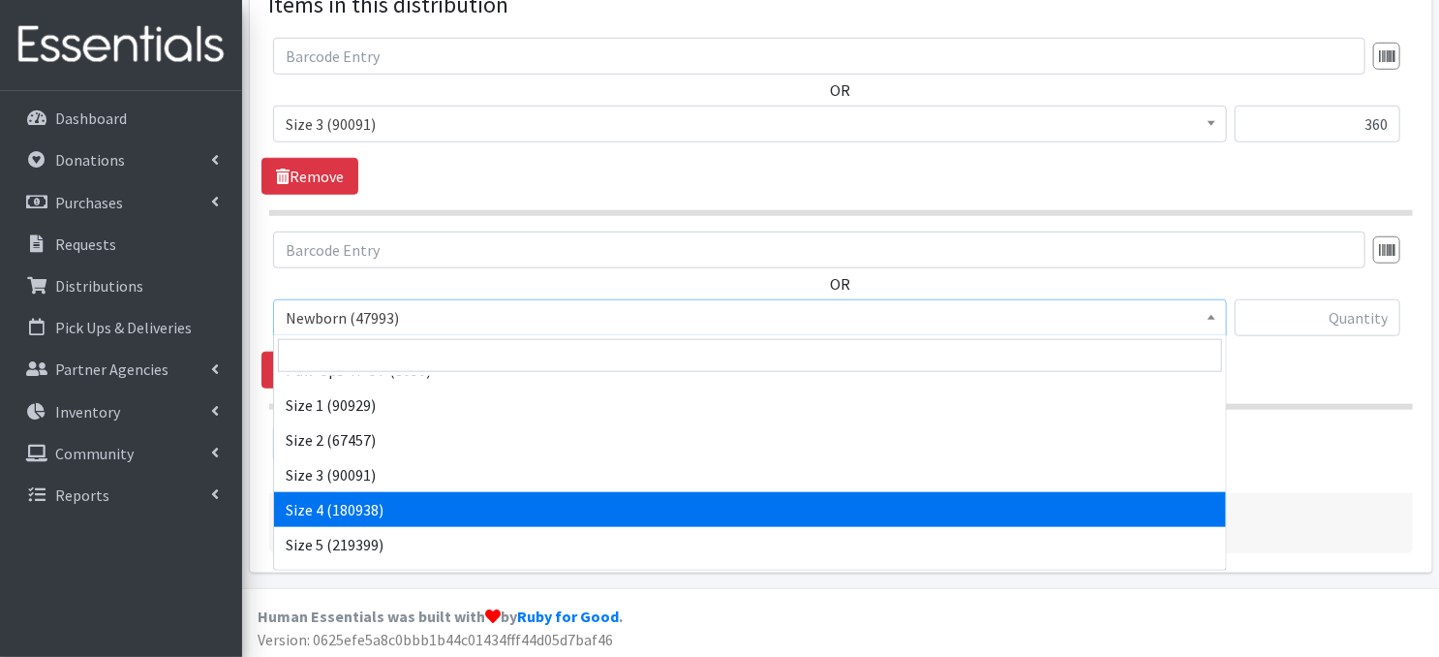
drag, startPoint x: 531, startPoint y: 510, endPoint x: 558, endPoint y: 495, distance: 31.2
select select "3685"
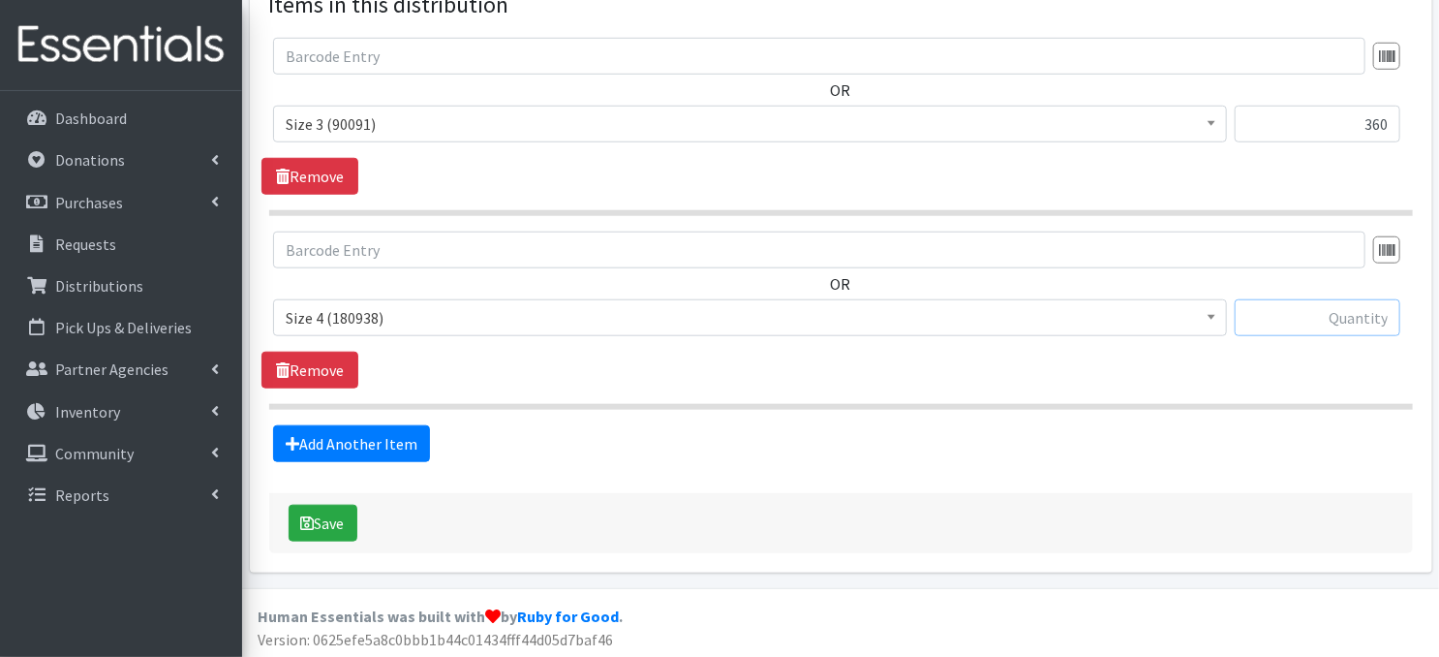
click at [1290, 321] on input "text" at bounding box center [1318, 317] width 166 height 37
type input "600"
click at [382, 443] on link "Add Another Item" at bounding box center [351, 443] width 157 height 37
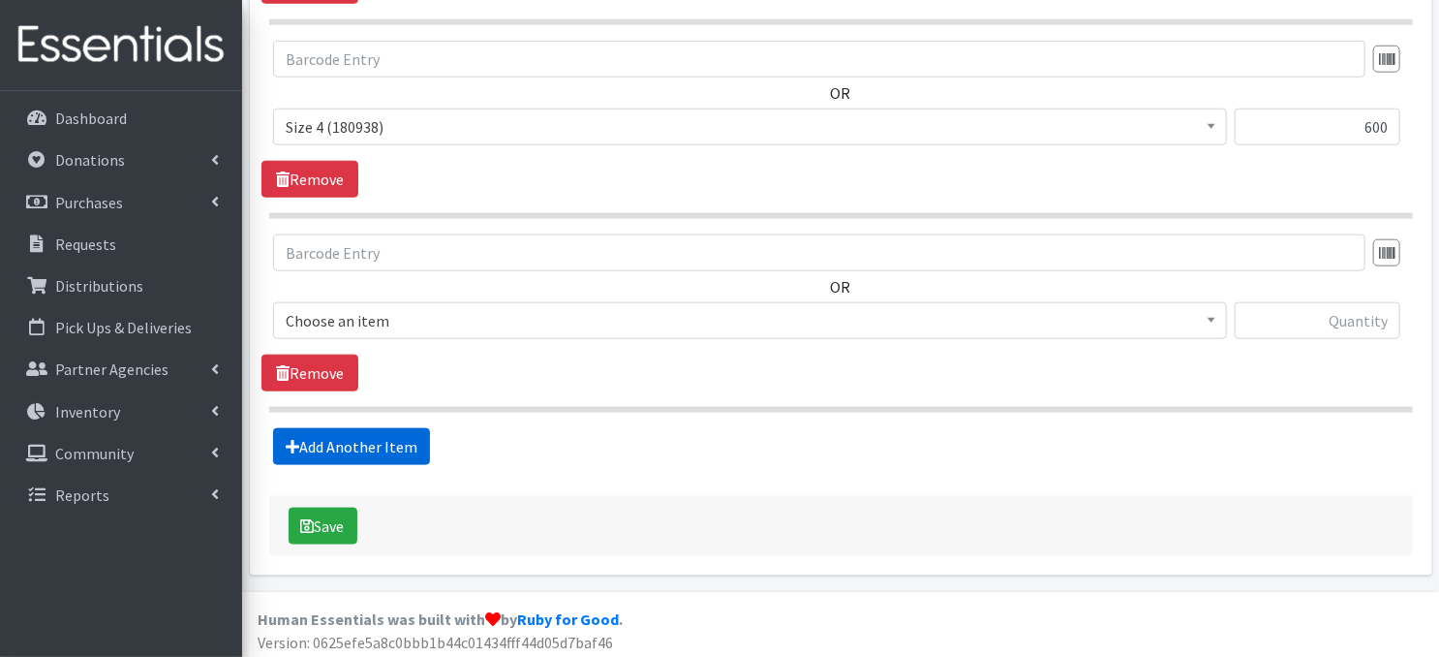
scroll to position [953, 0]
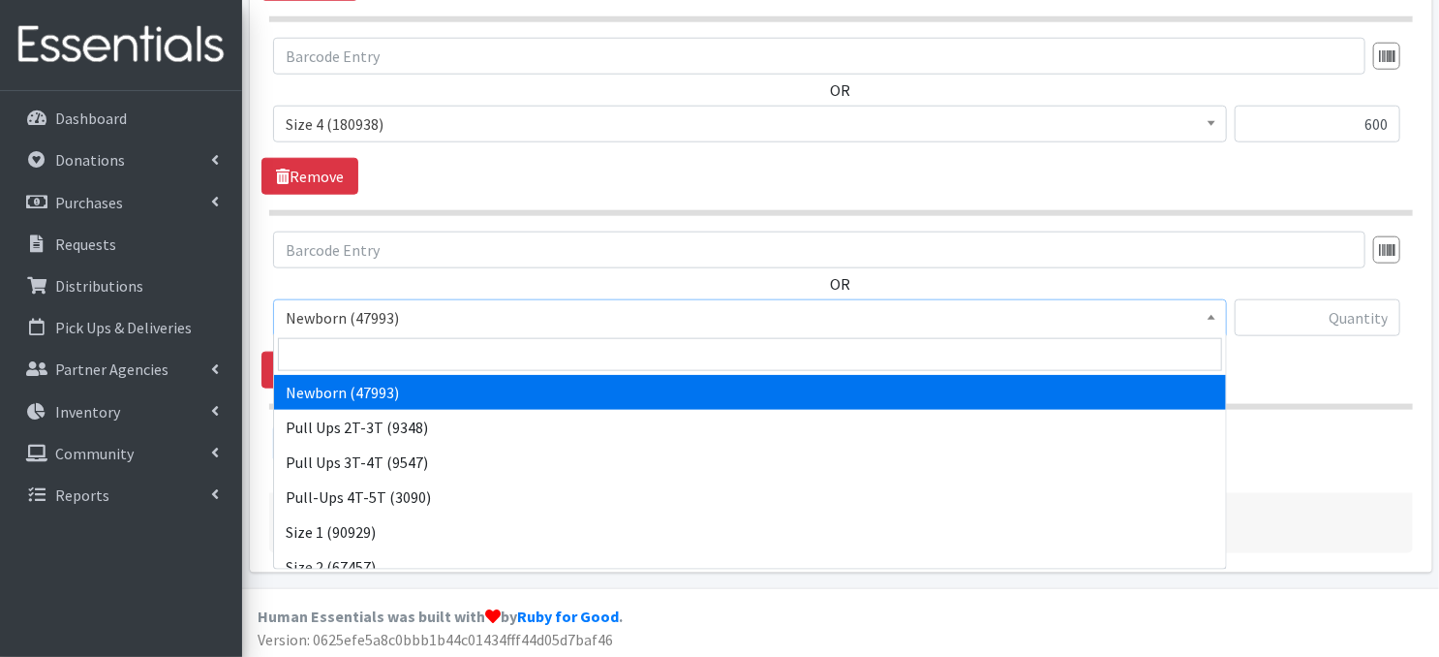
click at [1211, 318] on span at bounding box center [1211, 315] width 19 height 30
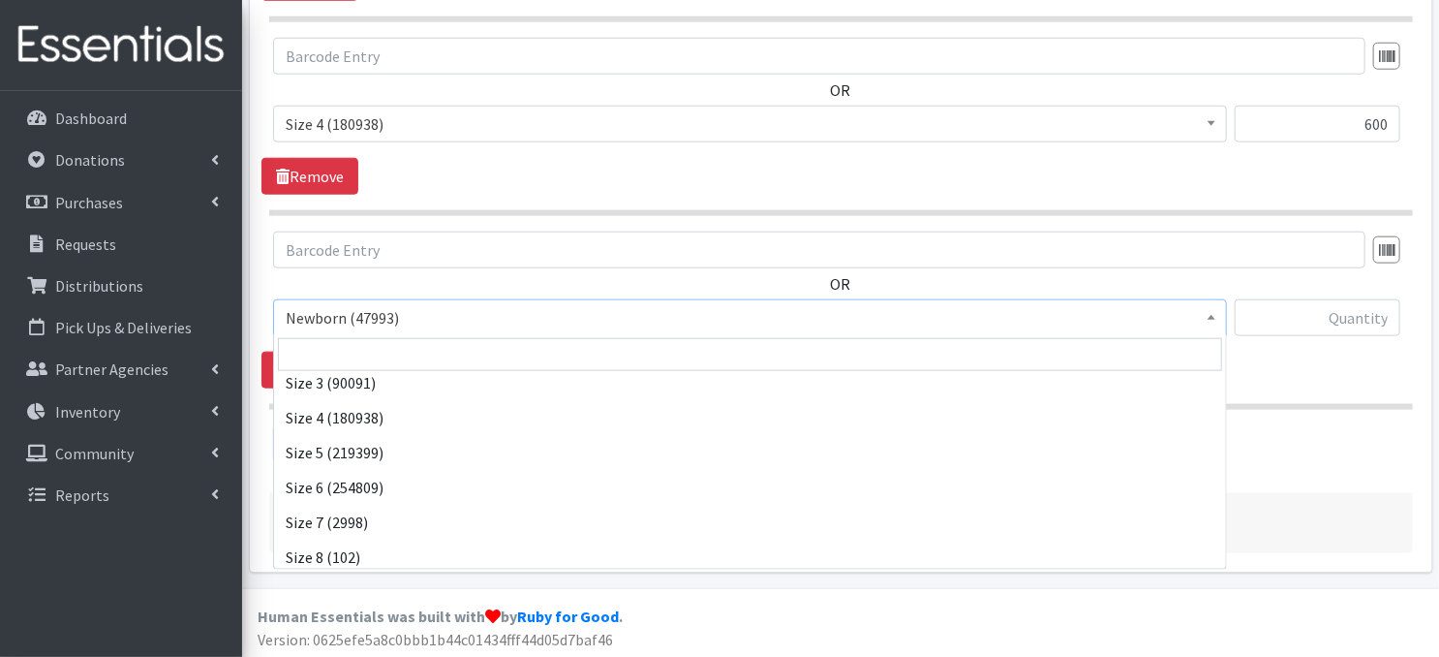
scroll to position [225, 0]
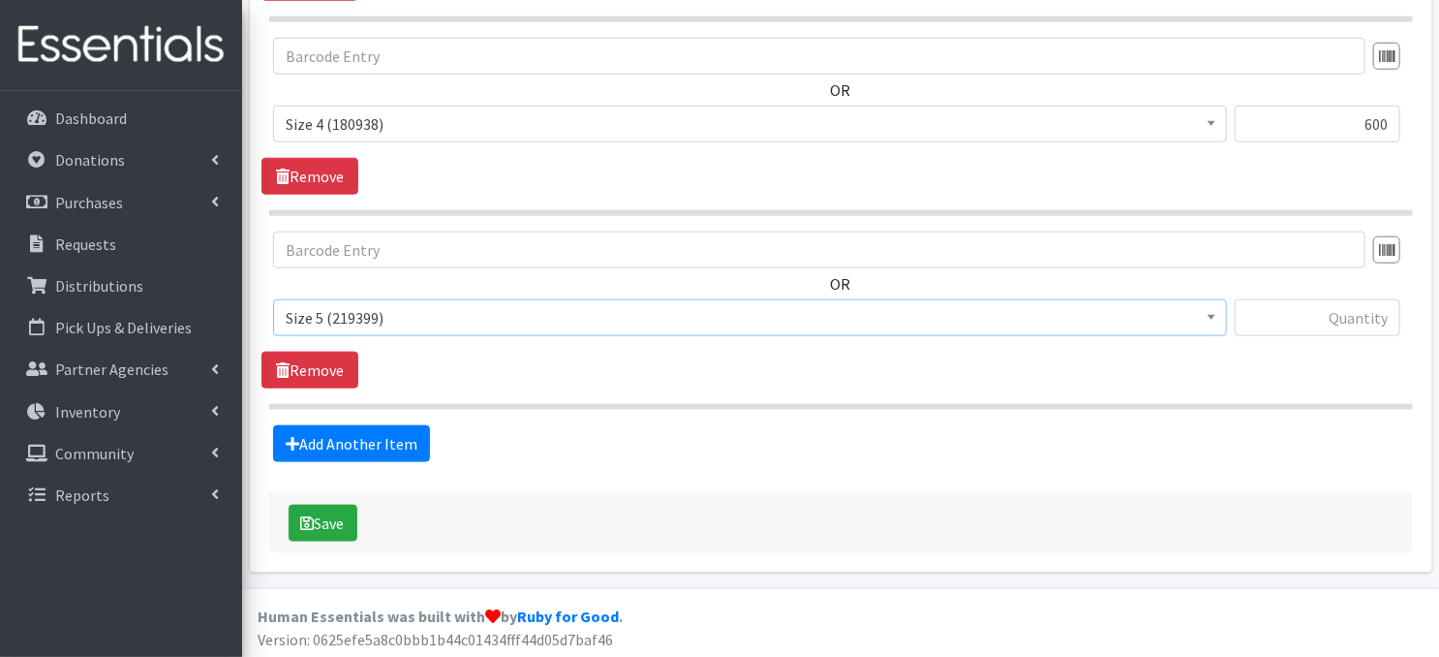
select select "3686"
click at [1298, 321] on input "text" at bounding box center [1318, 317] width 166 height 37
type input "900"
click at [364, 441] on link "Add Another Item" at bounding box center [351, 443] width 157 height 37
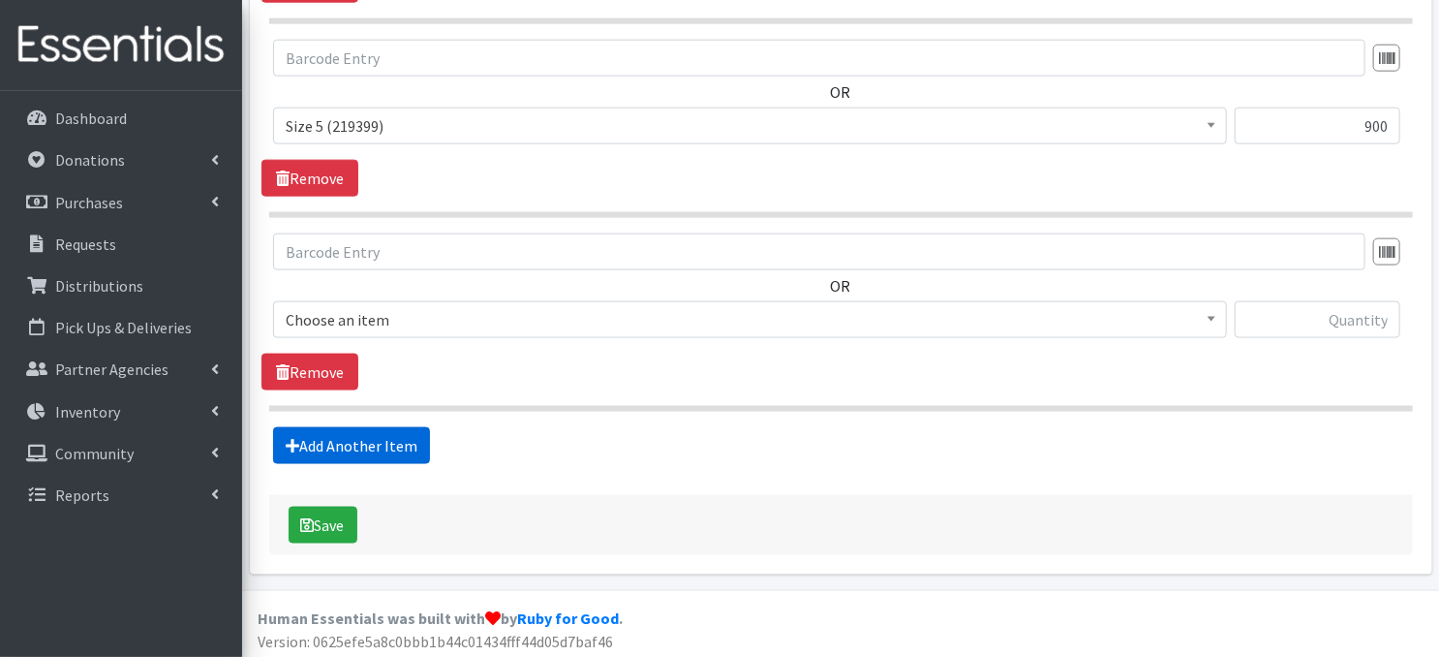
scroll to position [1146, 0]
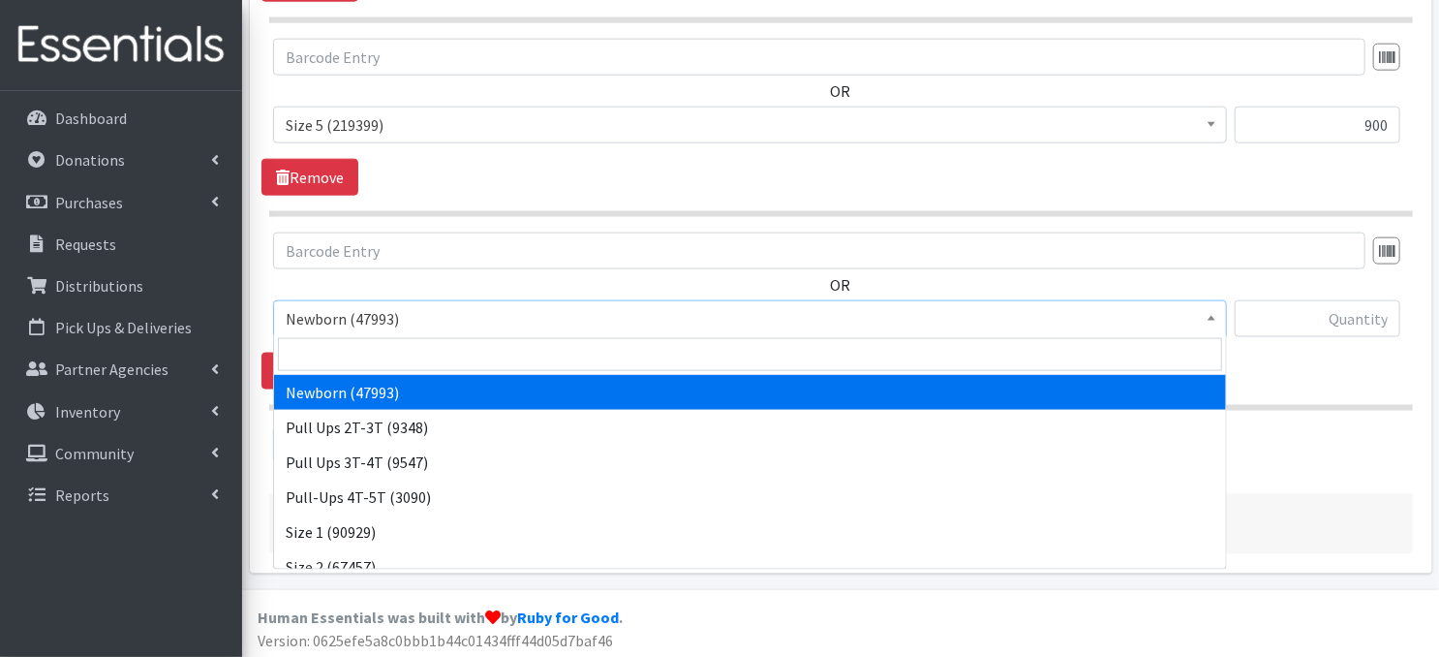
click at [1209, 324] on span at bounding box center [1211, 316] width 19 height 30
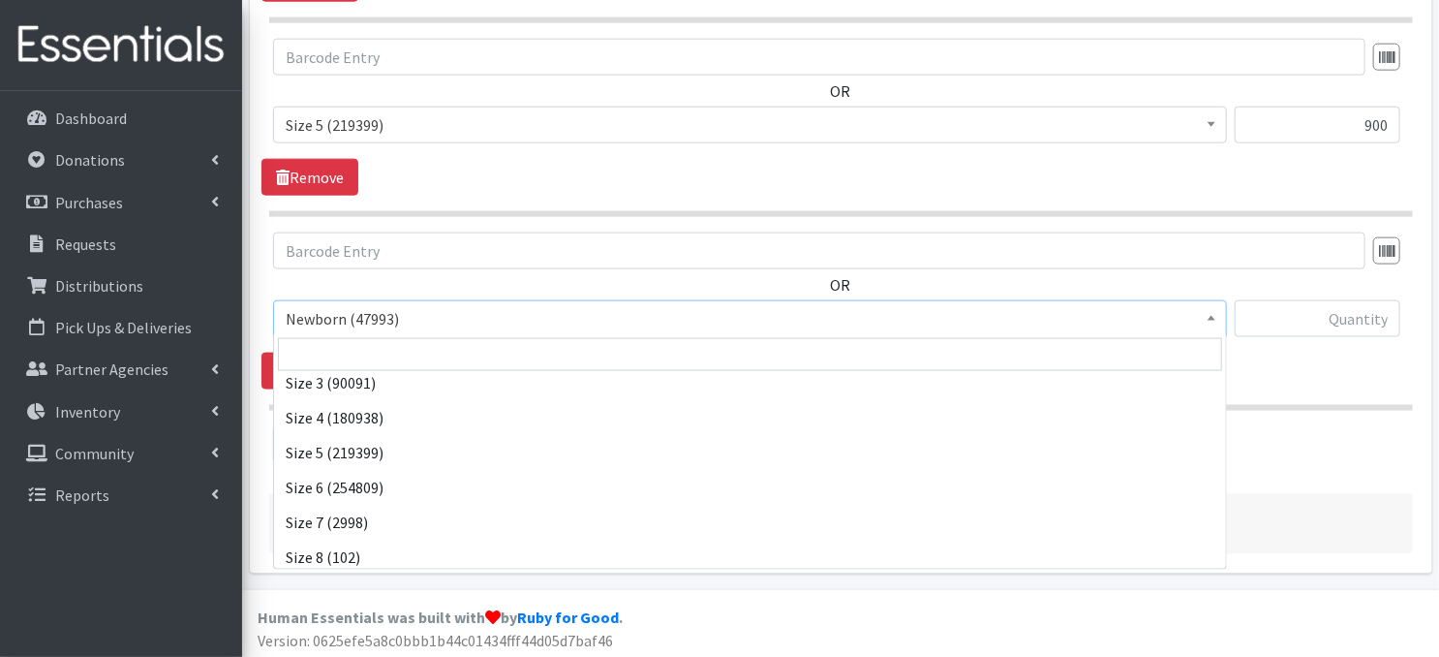
scroll to position [225, 0]
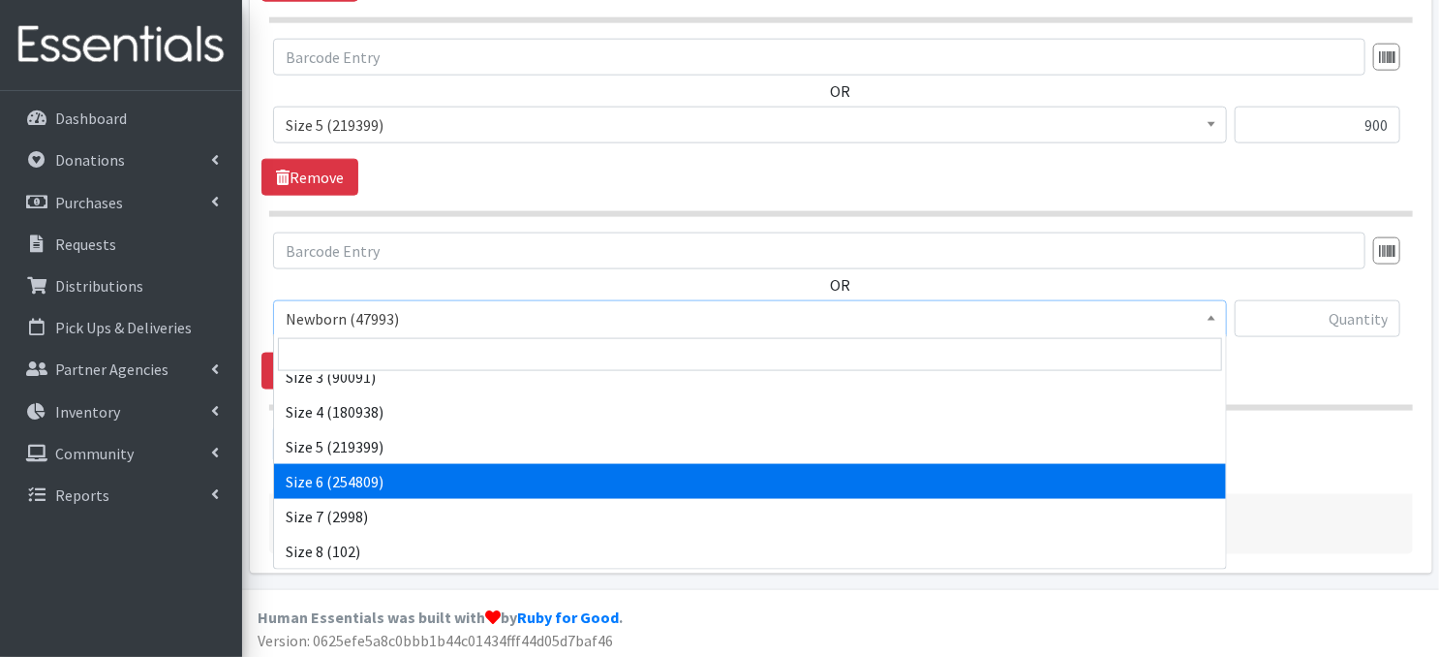
select select "3687"
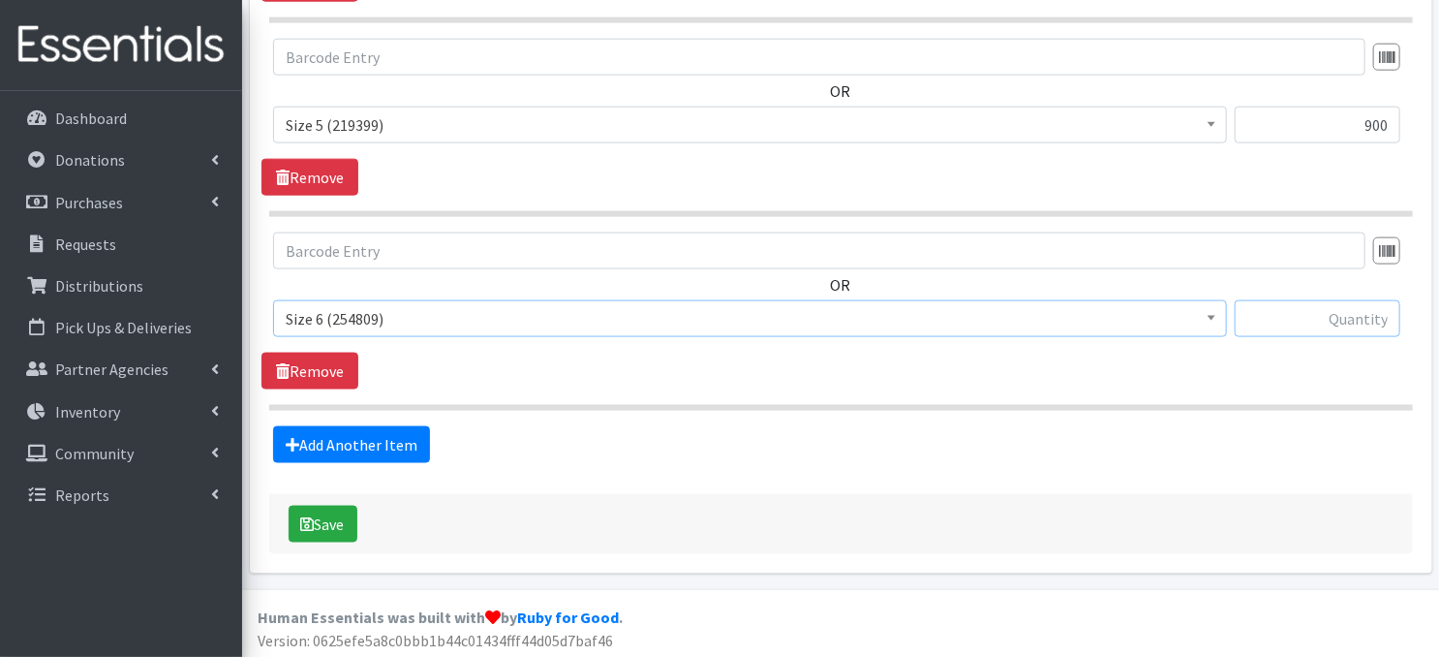
click at [1271, 323] on input "text" at bounding box center [1318, 318] width 166 height 37
type input "900"
click at [333, 528] on button "Save" at bounding box center [323, 524] width 69 height 37
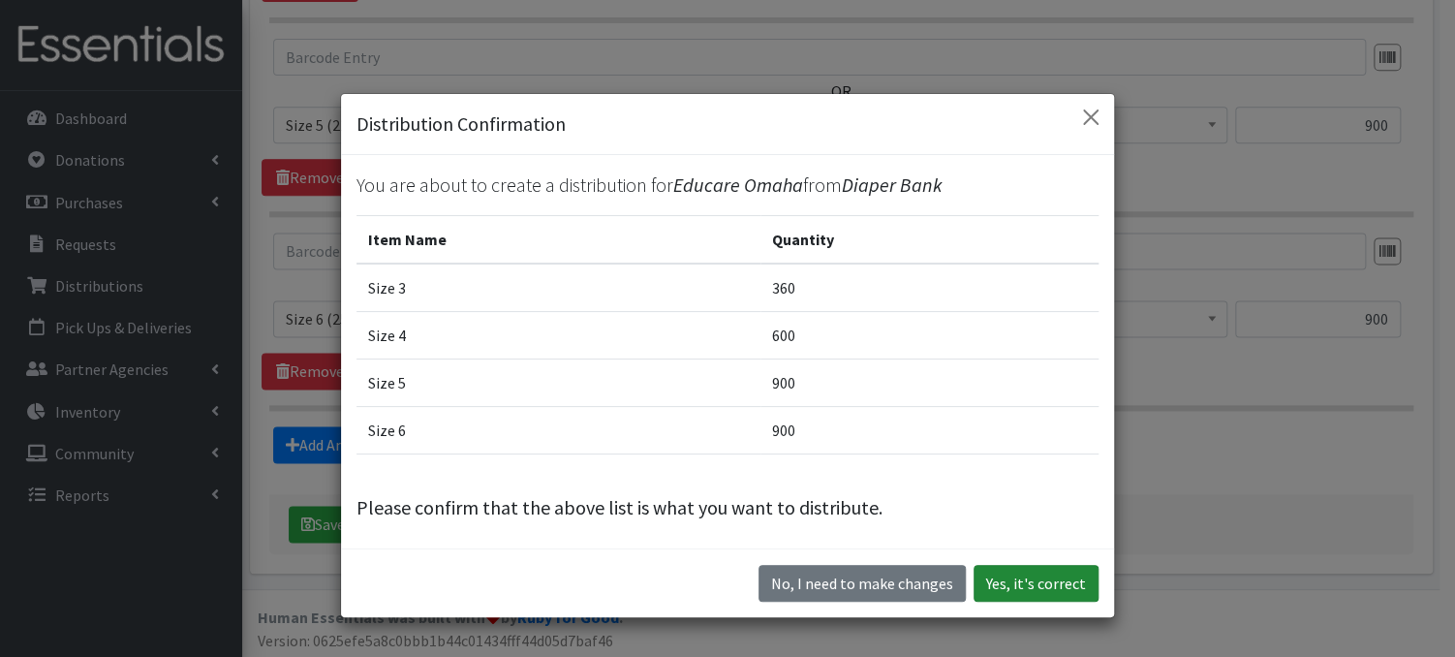
click at [1015, 591] on button "Yes, it's correct" at bounding box center [1035, 583] width 125 height 37
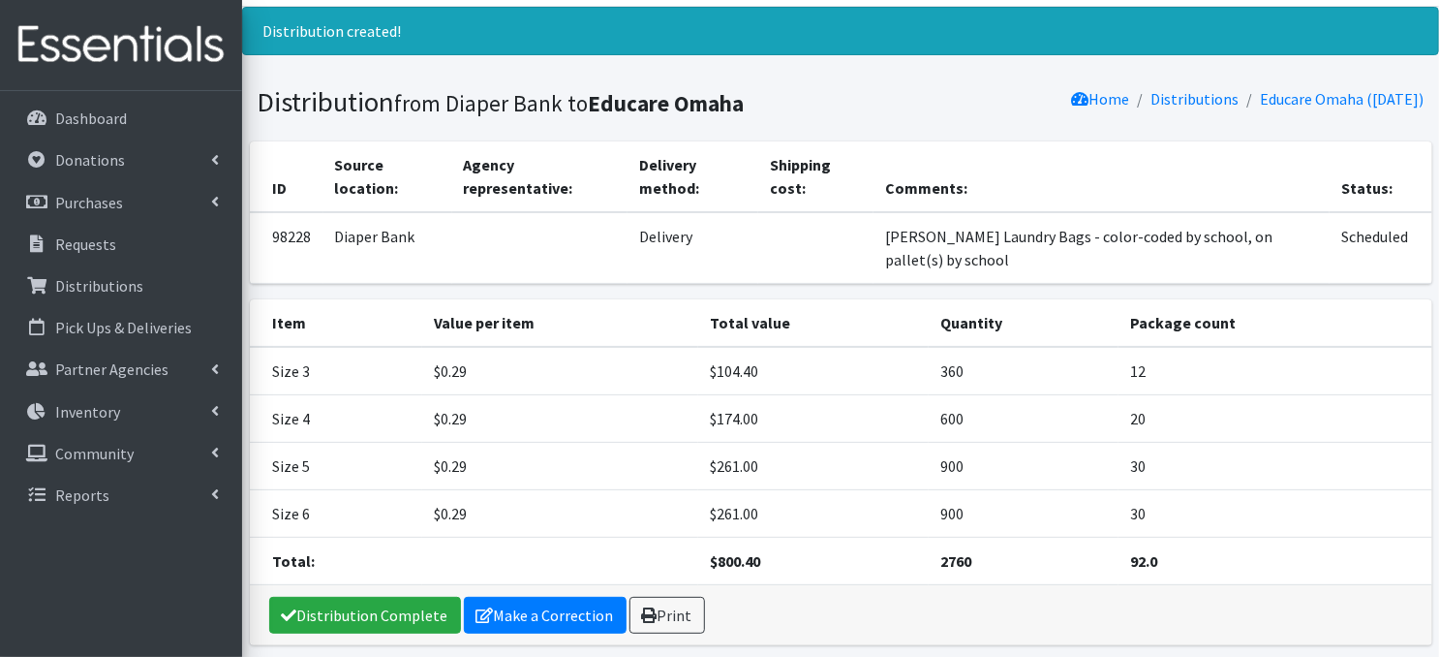
scroll to position [71, 0]
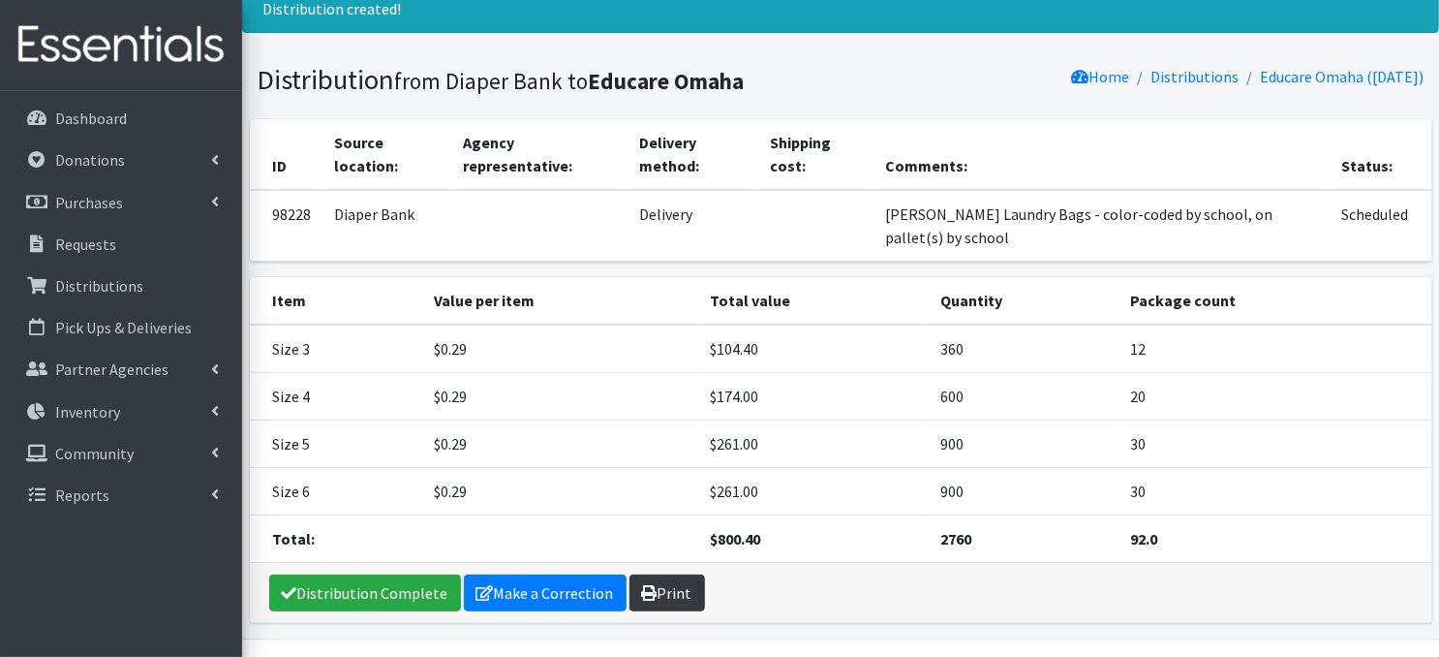
click at [675, 584] on link "Print" at bounding box center [668, 592] width 76 height 37
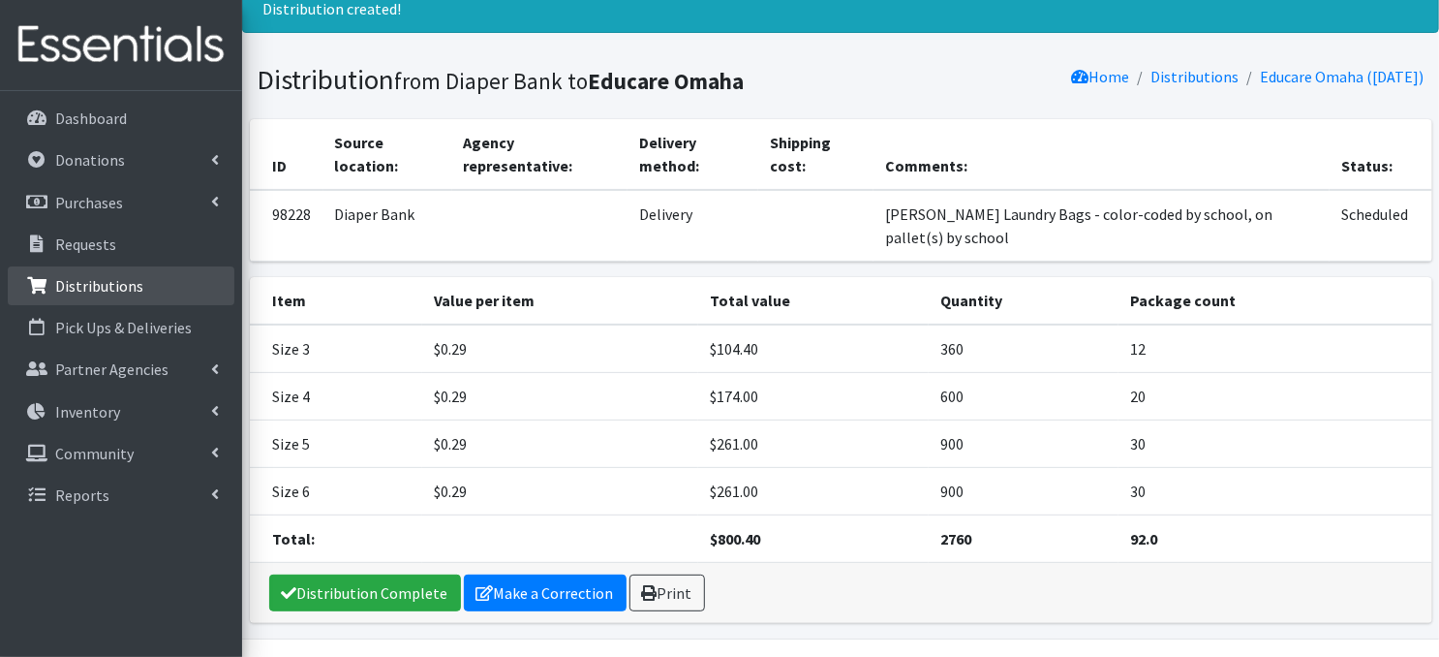
click at [116, 292] on p "Distributions" at bounding box center [99, 285] width 88 height 19
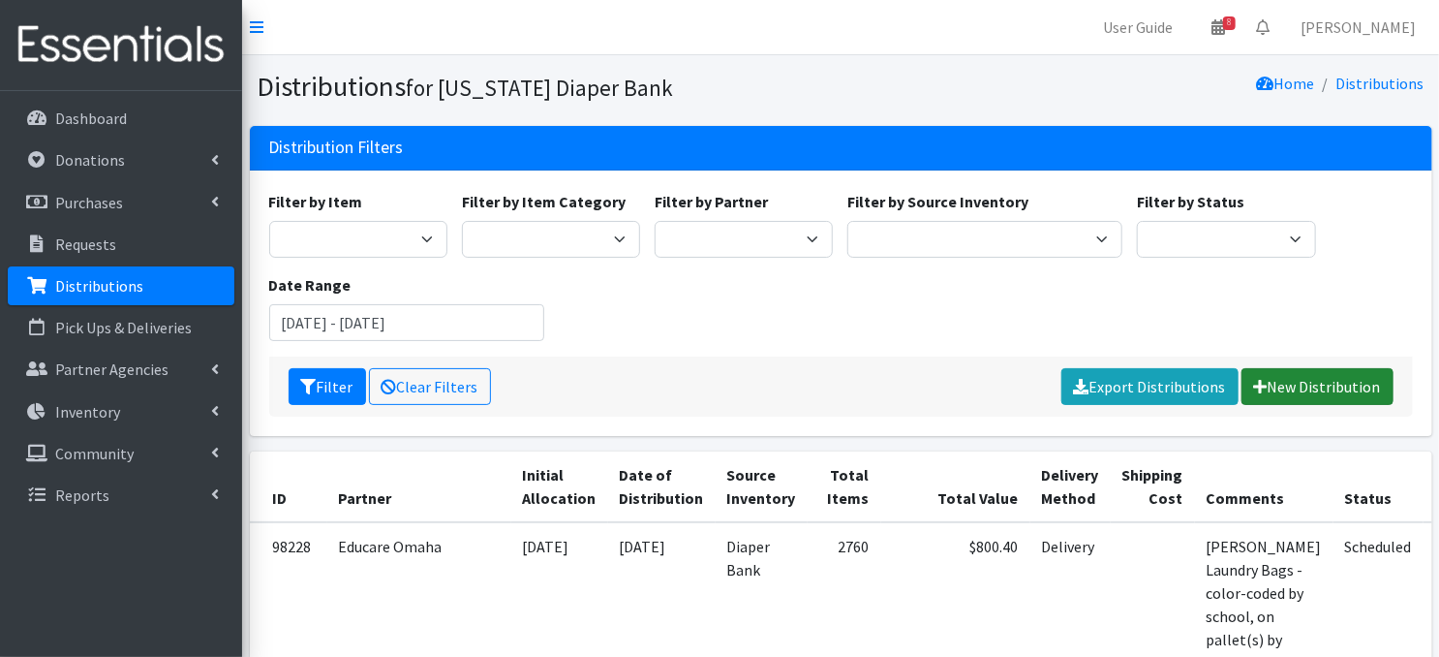
click at [1281, 392] on link "New Distribution" at bounding box center [1318, 386] width 152 height 37
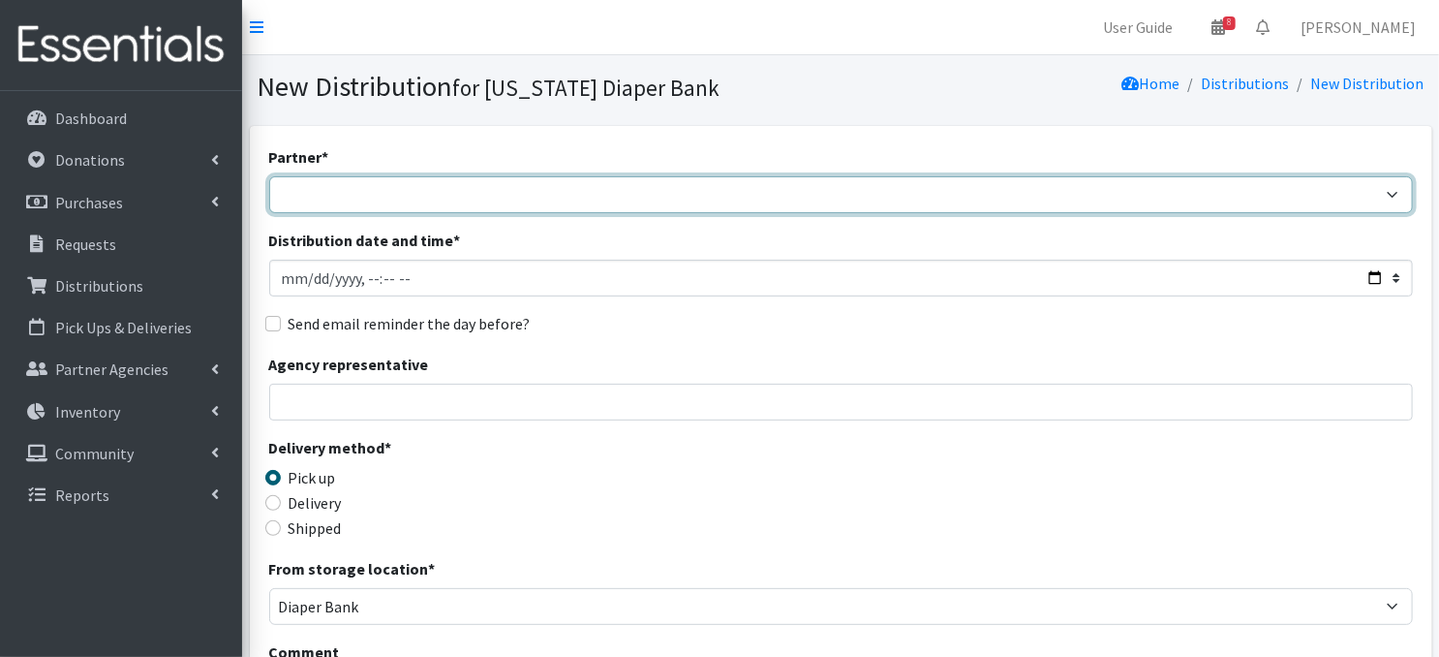
drag, startPoint x: 380, startPoint y: 197, endPoint x: 470, endPoint y: 197, distance: 90.1
click at [380, 197] on select "Abide A Mother's Love [PERSON_NAME] Area Refugee Taskforce Big Brothers Big Sis…" at bounding box center [841, 194] width 1144 height 37
select select "4632"
click at [269, 176] on select "Abide A Mother's Love [PERSON_NAME] Area Refugee Taskforce Big Brothers Big Sis…" at bounding box center [841, 194] width 1144 height 37
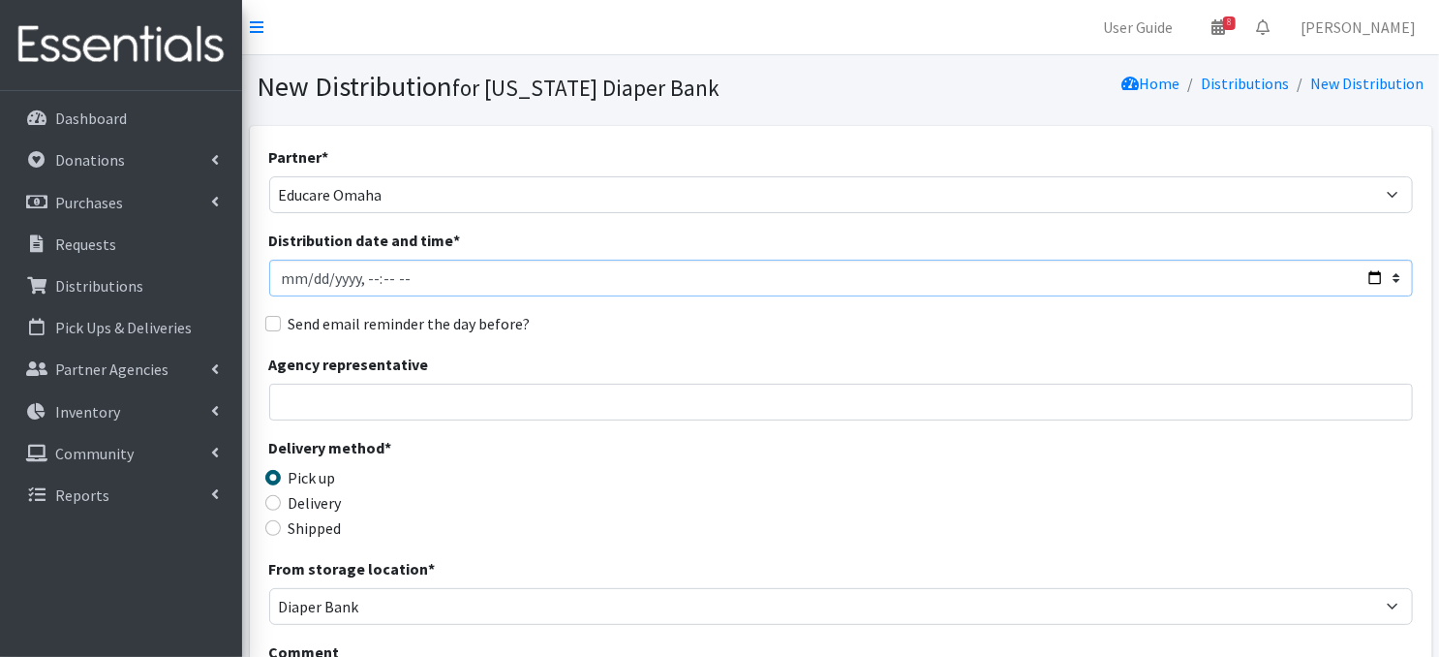
click at [307, 275] on input "Distribution date and time *" at bounding box center [841, 278] width 1144 height 37
type input "[DATE]T23:59"
click at [307, 275] on input "Distribution date and time *" at bounding box center [841, 278] width 1144 height 37
click at [278, 503] on input "Delivery" at bounding box center [272, 502] width 15 height 15
radio input "true"
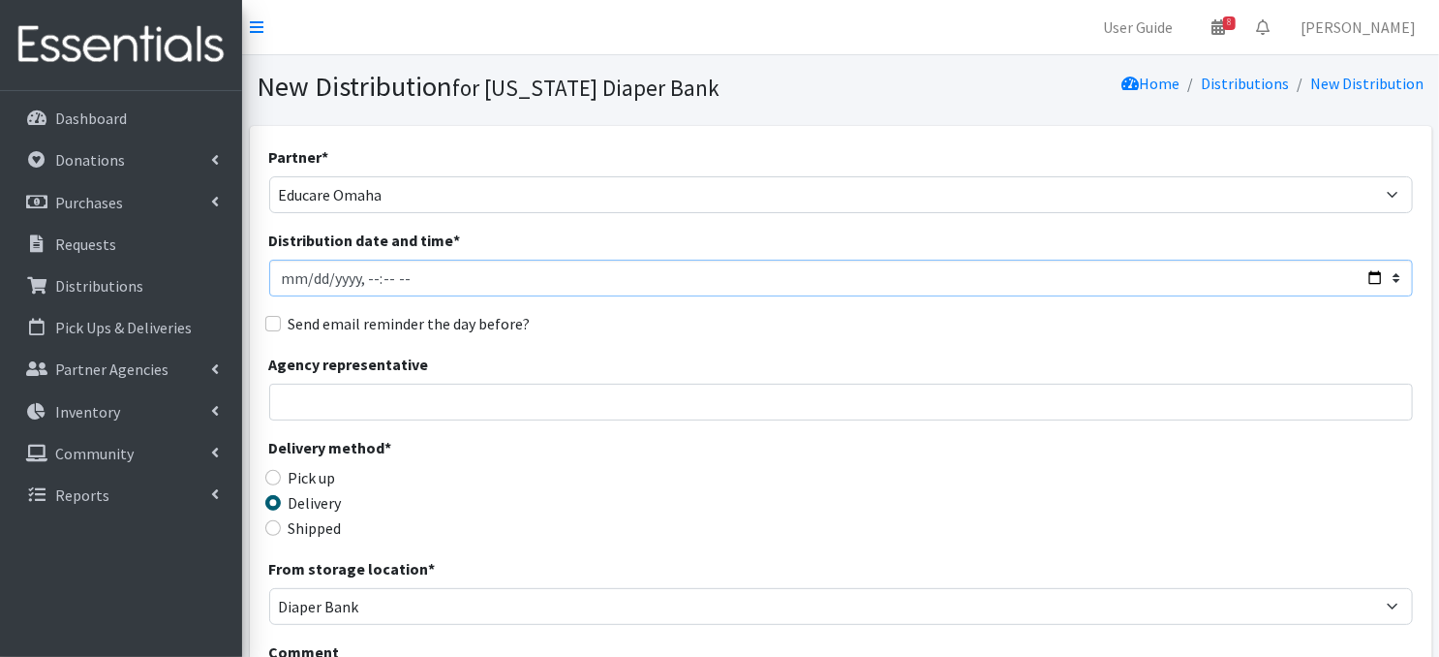
click at [360, 278] on input "Distribution date and time *" at bounding box center [841, 278] width 1144 height 37
type input "[DATE]T12:00"
click at [461, 421] on div "Partner * Abide A Mother's Love [PERSON_NAME] Area Refugee Taskforce Big Brothe…" at bounding box center [841, 586] width 1144 height 882
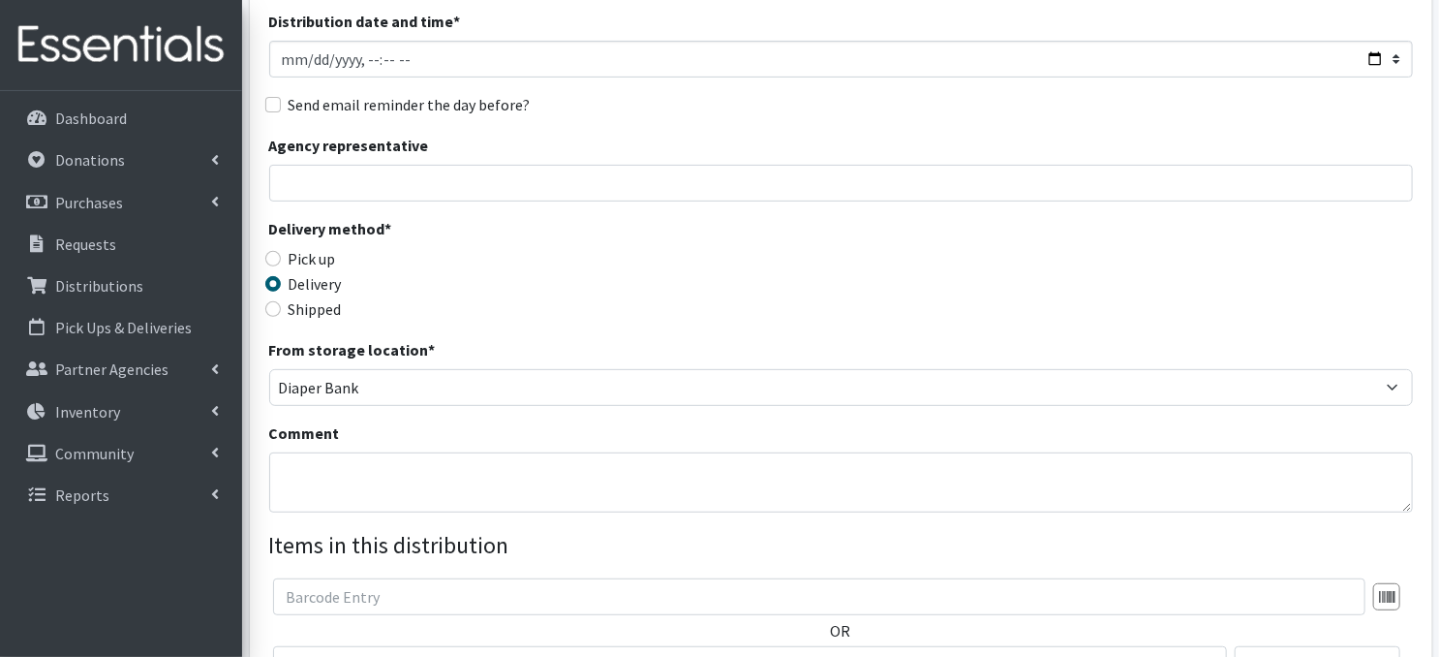
scroll to position [284, 0]
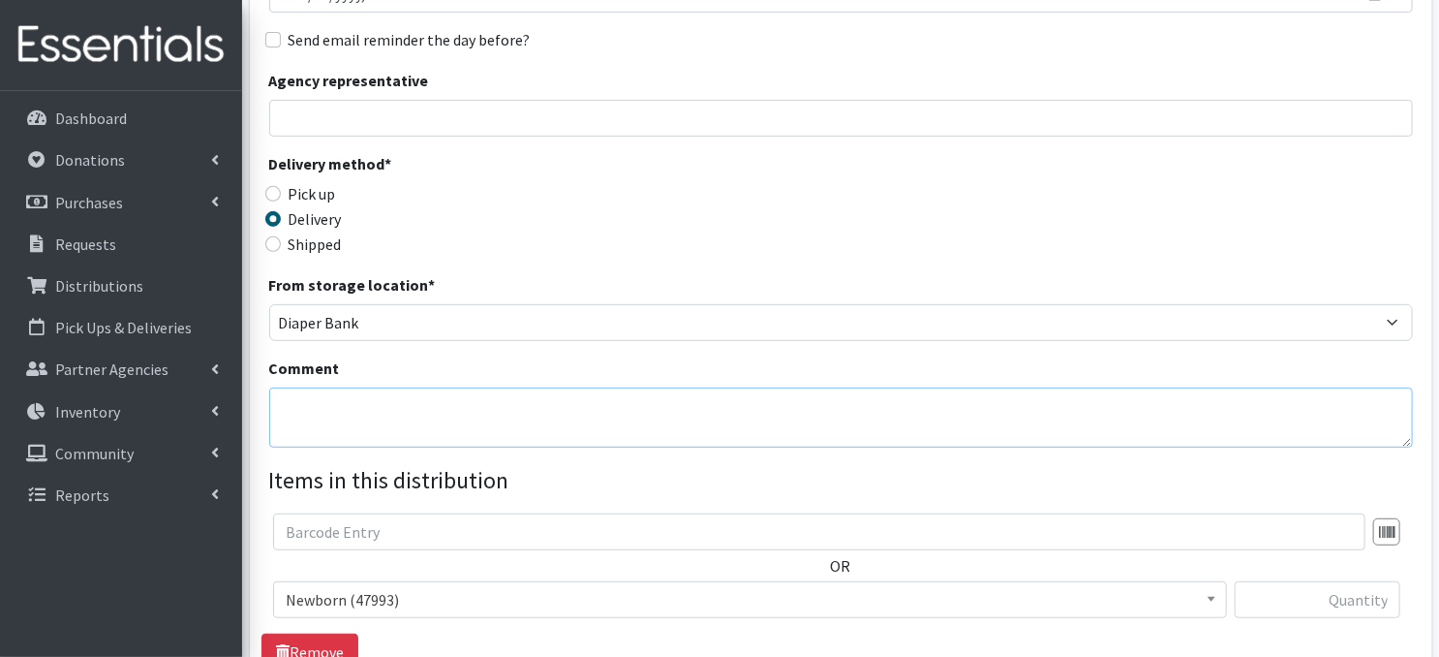
click at [309, 412] on textarea "Comment" at bounding box center [841, 417] width 1144 height 60
paste textarea "Laundry Bags - color-coded by school, on pallet(s) by school"
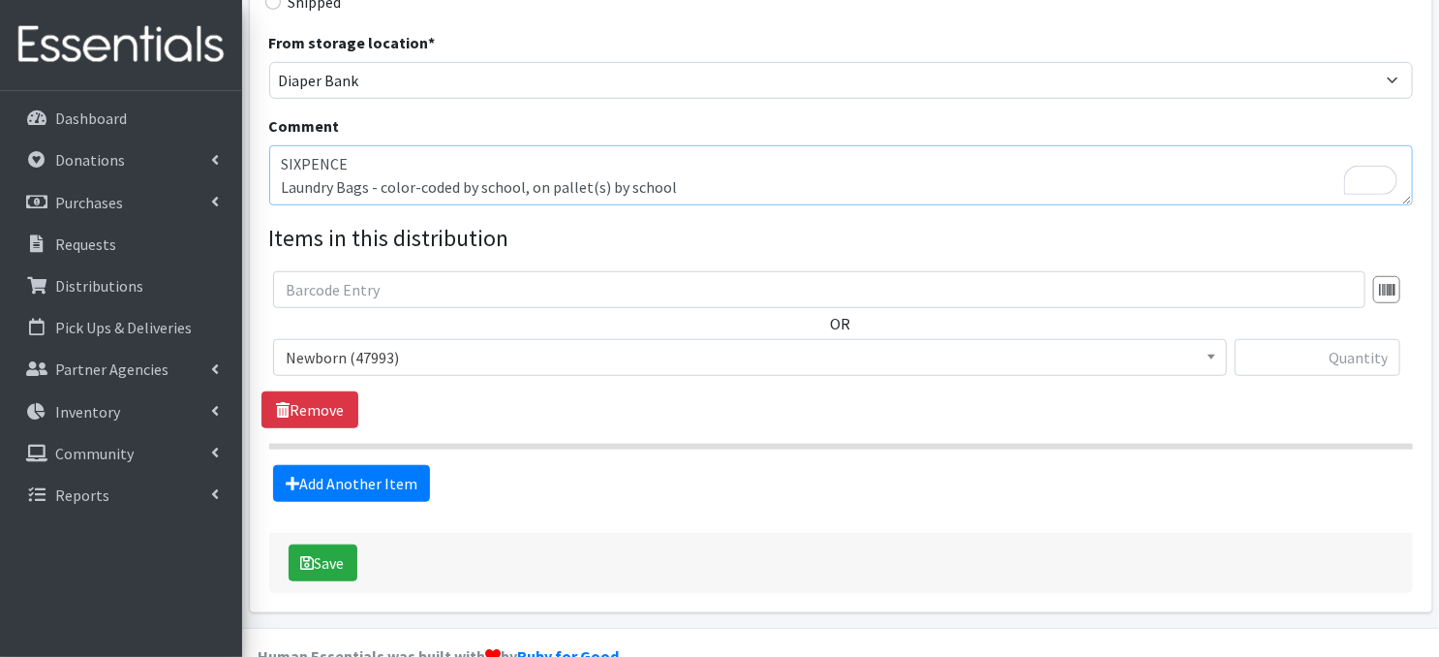
scroll to position [567, 0]
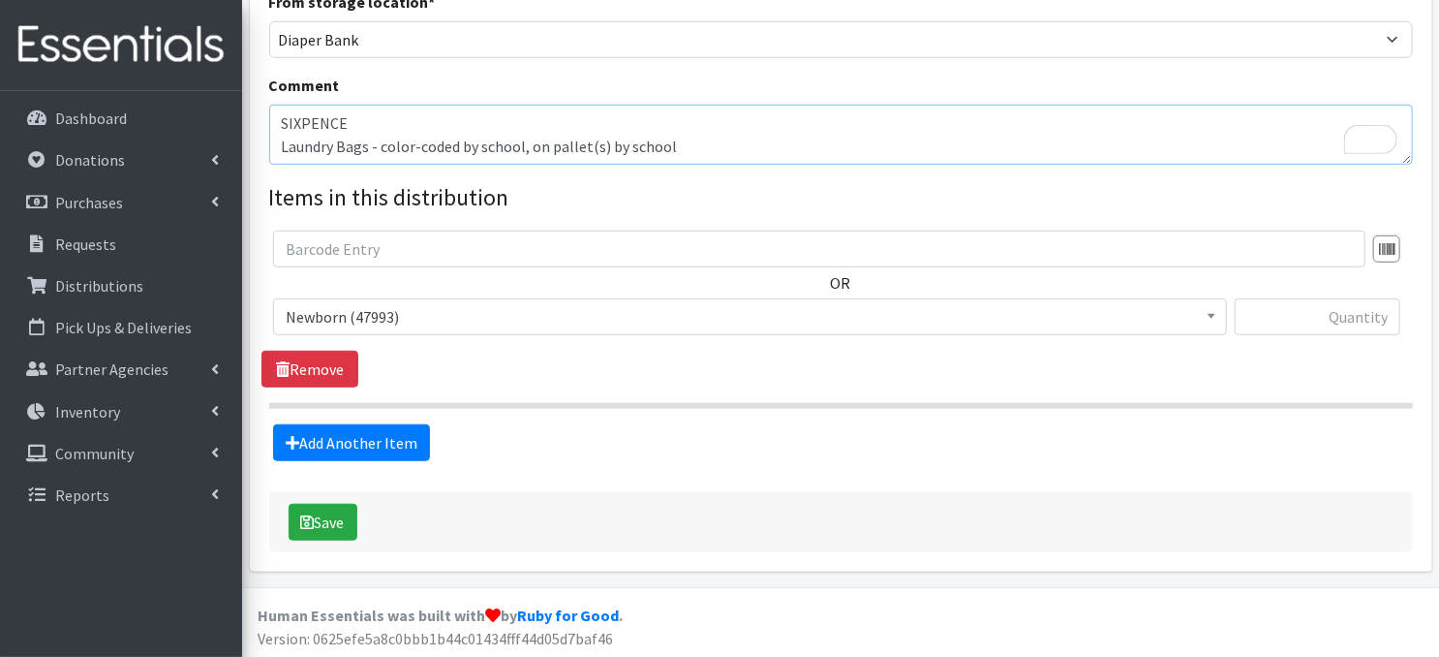
type textarea "SIXPENCE Laundry Bags - color-coded by school, on pallet(s) by school"
click at [1216, 319] on span at bounding box center [1211, 314] width 19 height 30
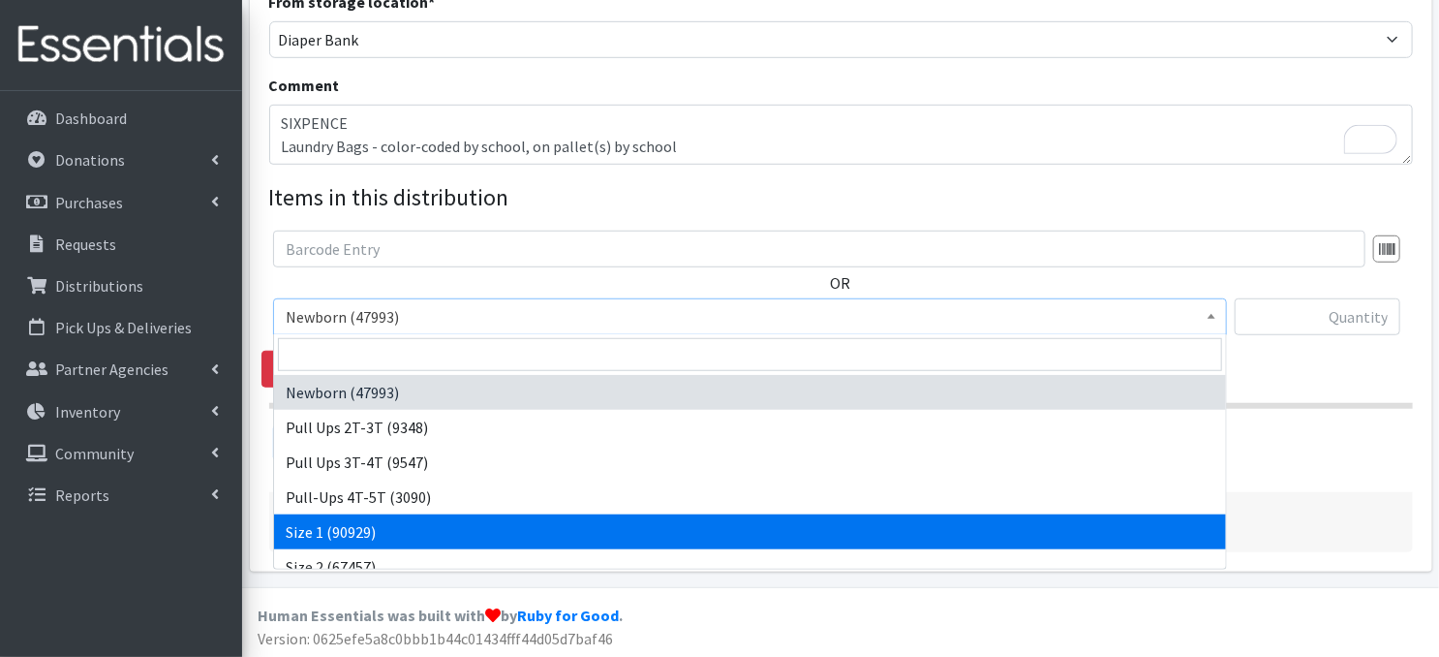
select select "3682"
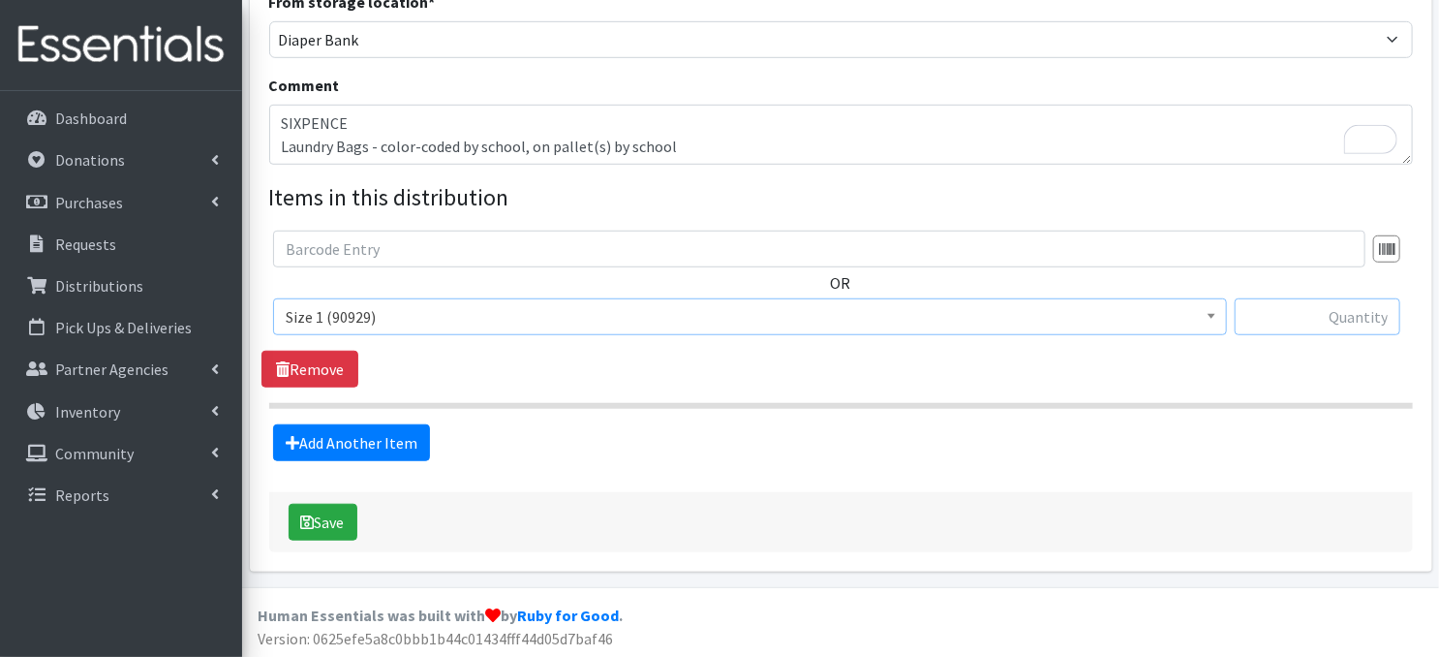
click at [1280, 321] on input "text" at bounding box center [1318, 316] width 166 height 37
type input "80"
click at [375, 446] on link "Add Another Item" at bounding box center [351, 442] width 157 height 37
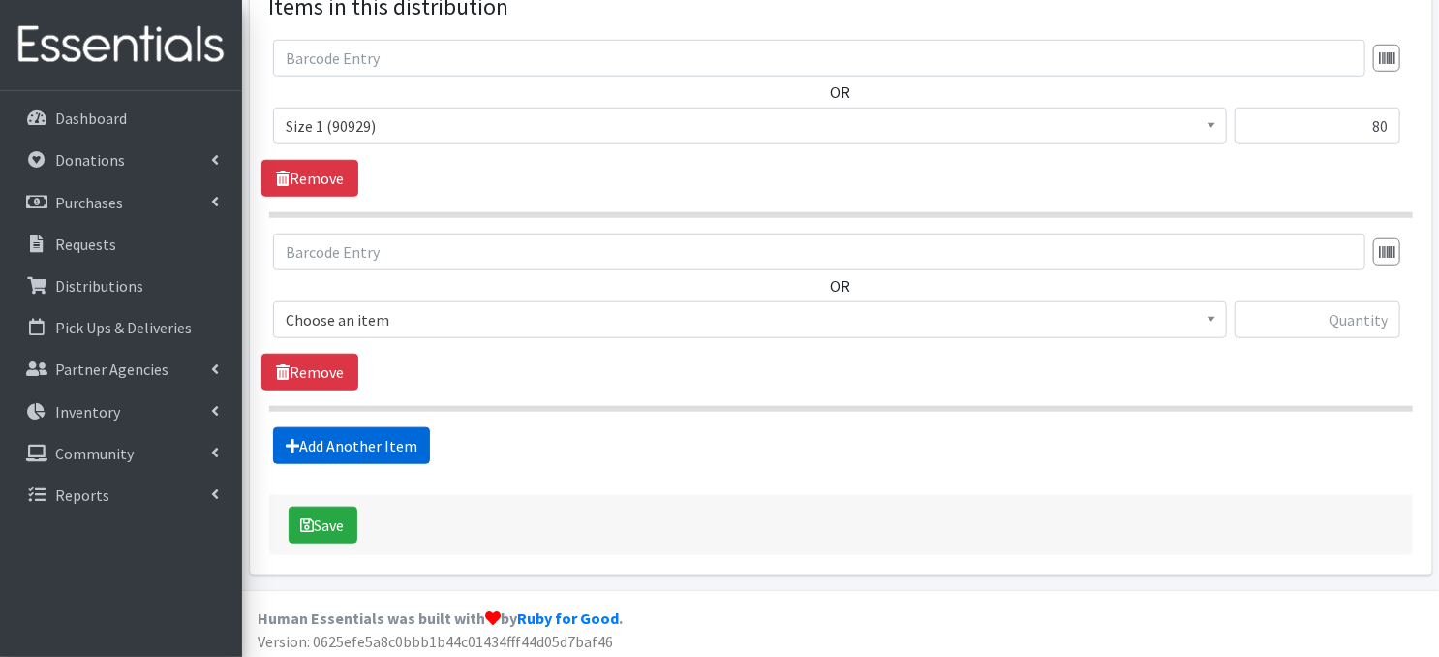
scroll to position [759, 0]
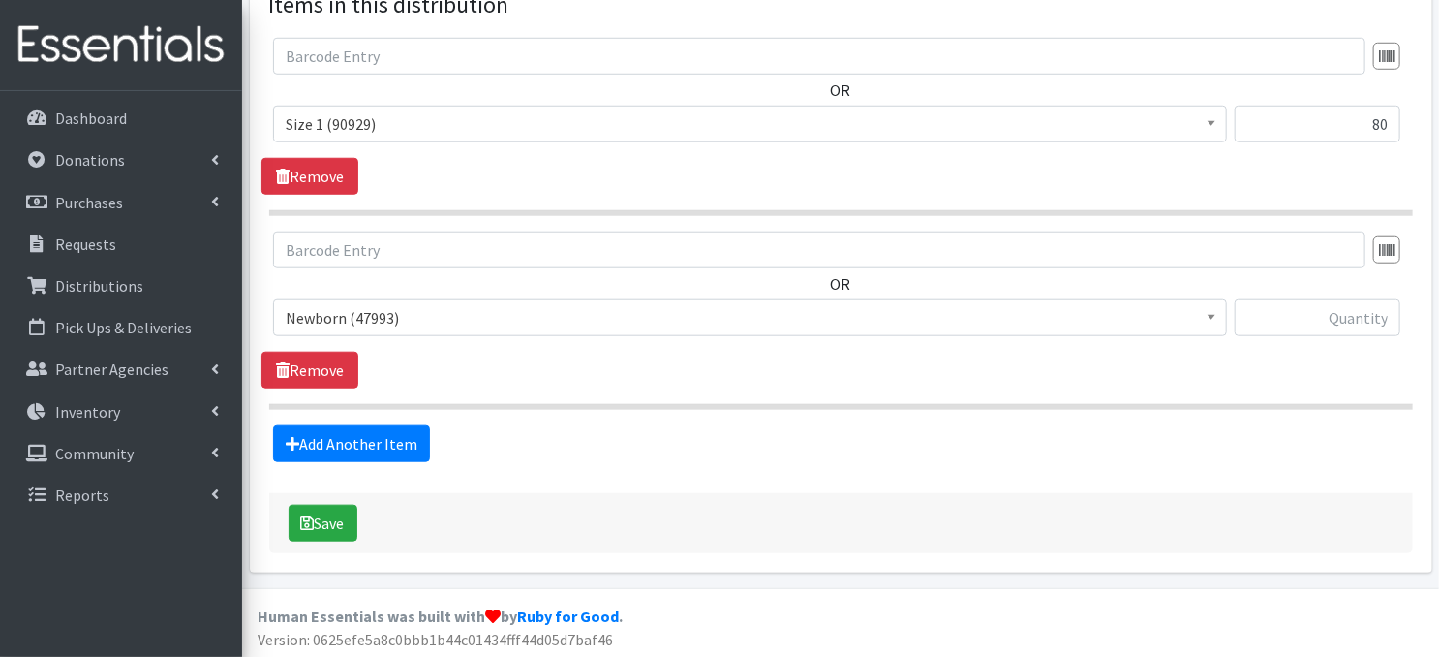
click at [1209, 310] on span at bounding box center [1211, 315] width 19 height 30
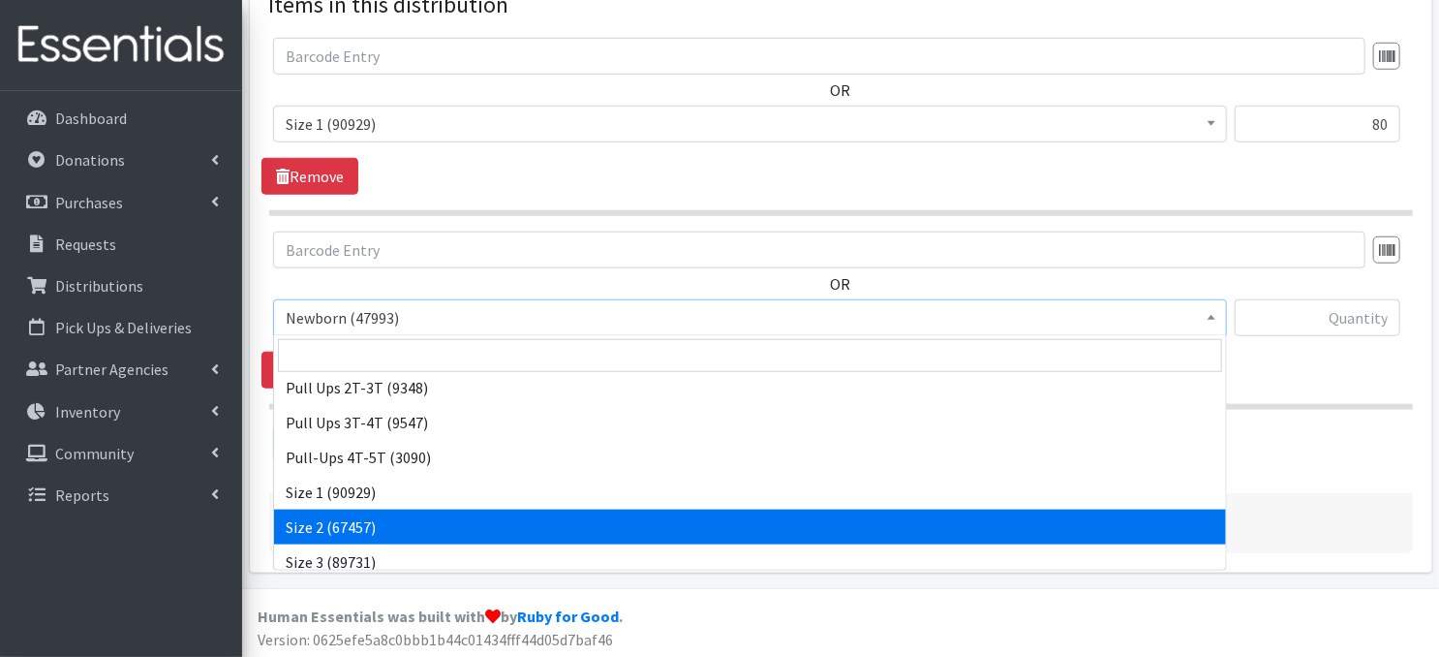
scroll to position [77, 0]
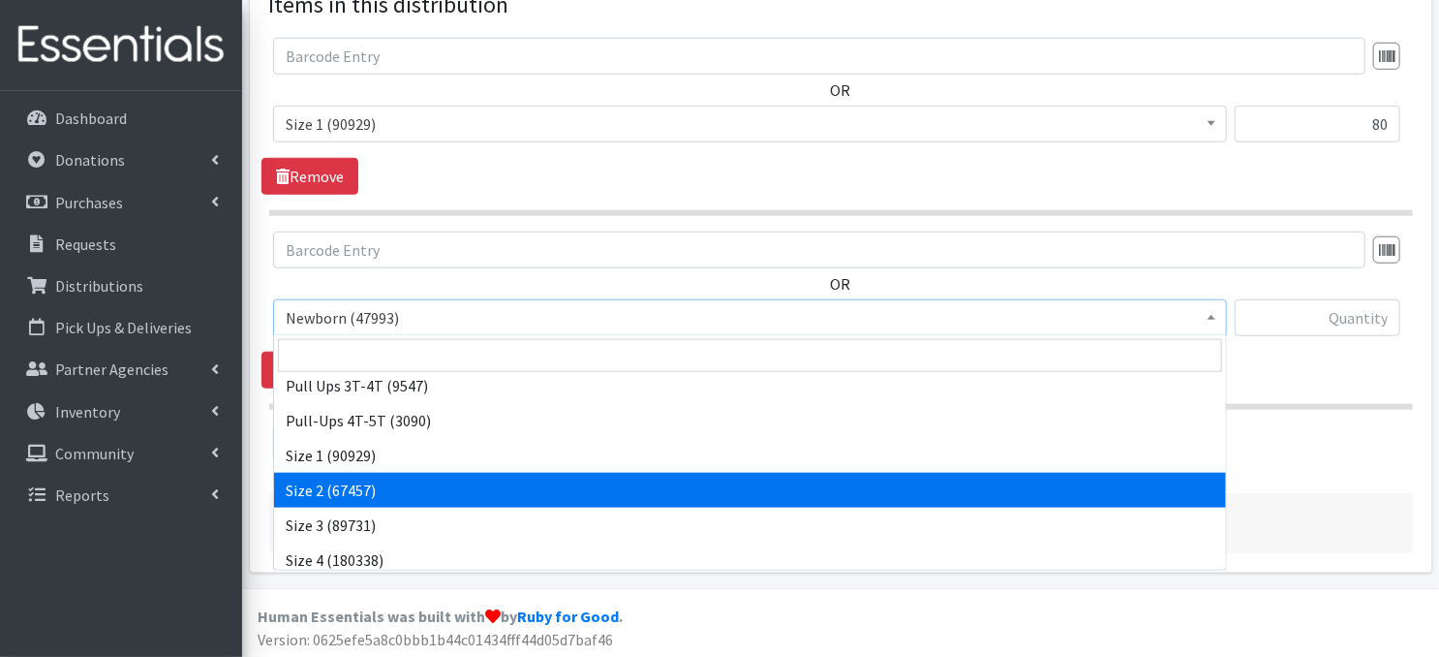
select select "3683"
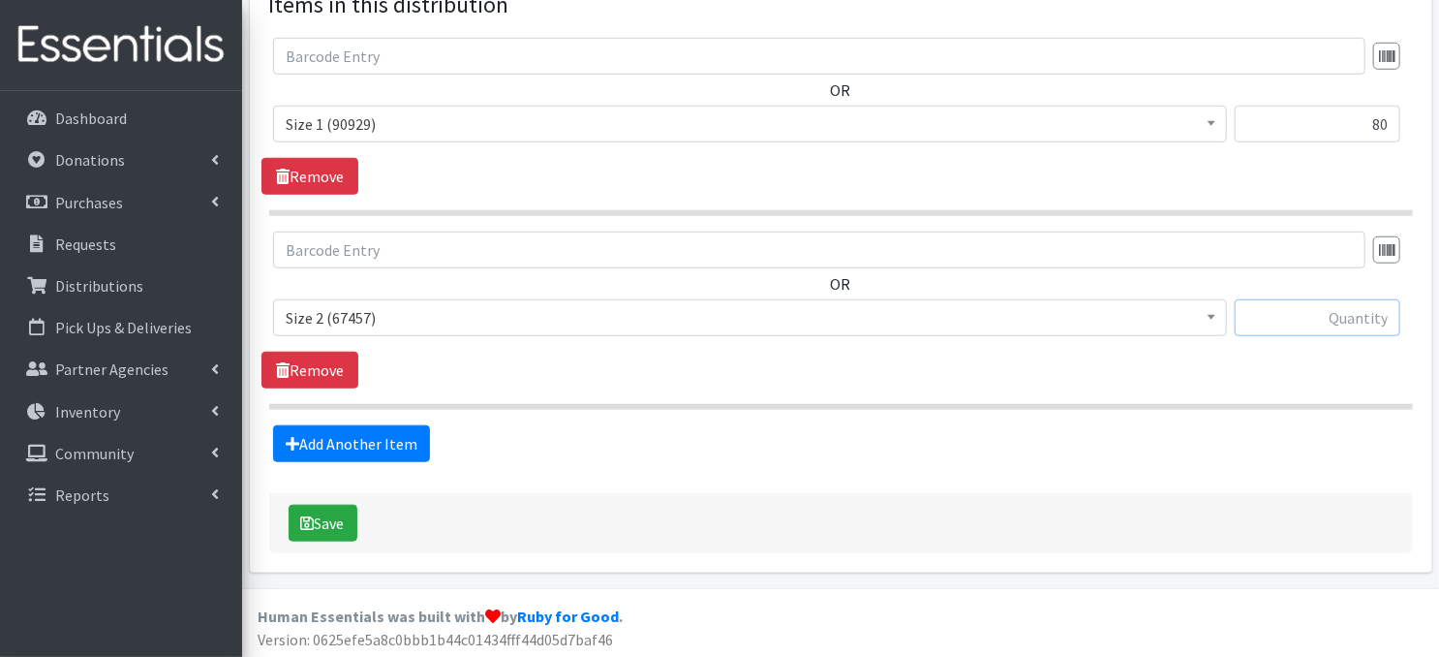
click at [1296, 321] on input "text" at bounding box center [1318, 317] width 166 height 37
type input "80"
click at [388, 448] on link "Add Another Item" at bounding box center [351, 443] width 157 height 37
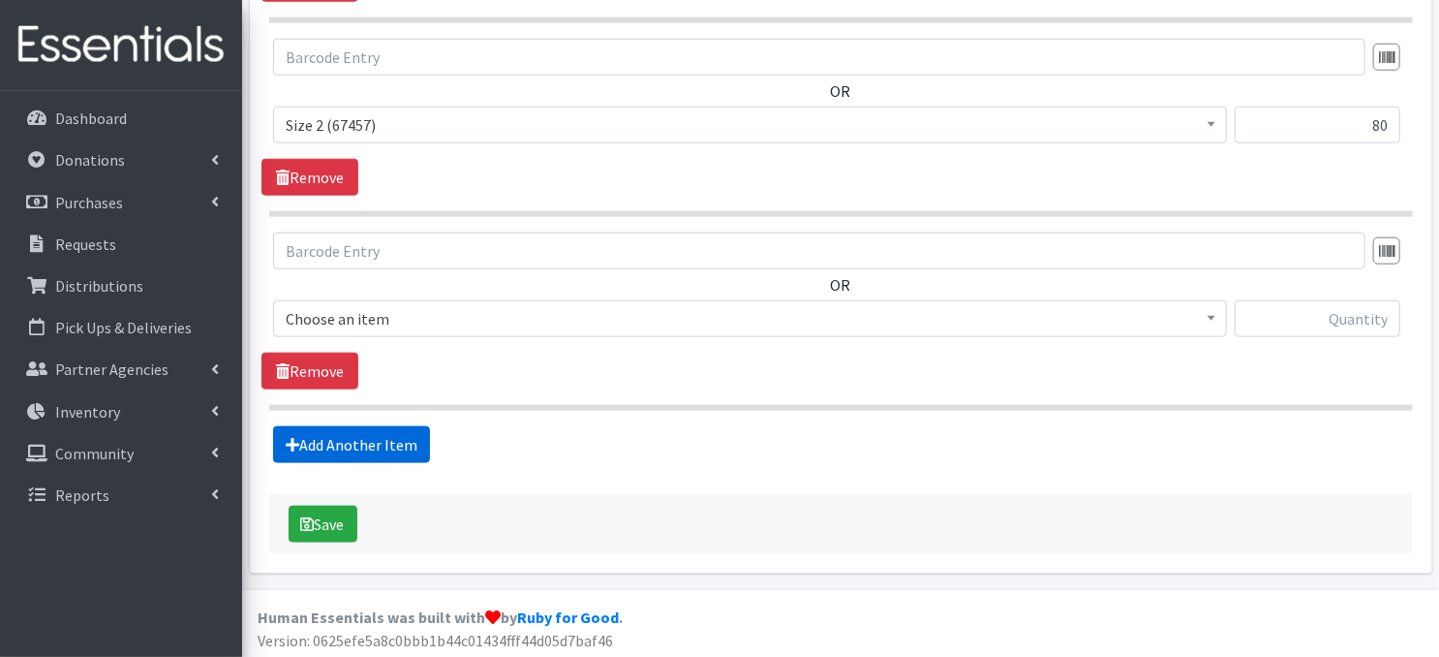
scroll to position [953, 0]
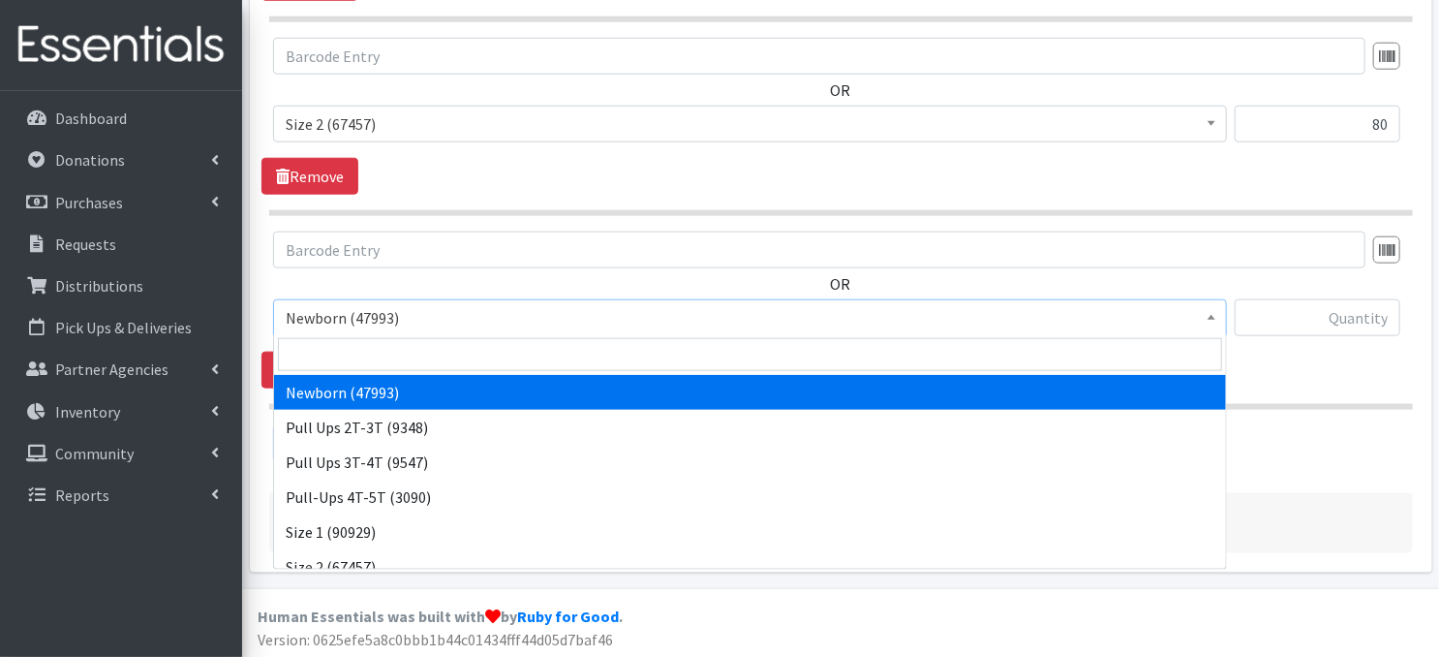
click at [1213, 315] on b at bounding box center [1212, 317] width 8 height 5
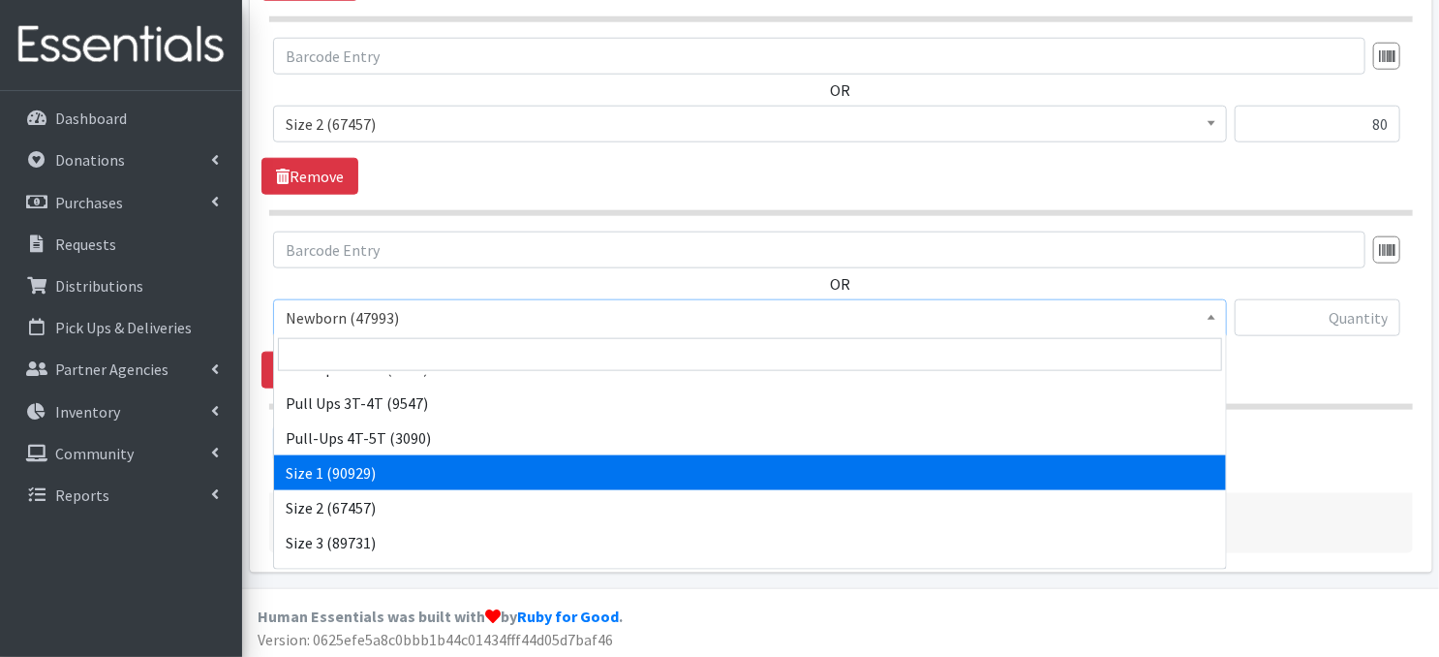
scroll to position [77, 0]
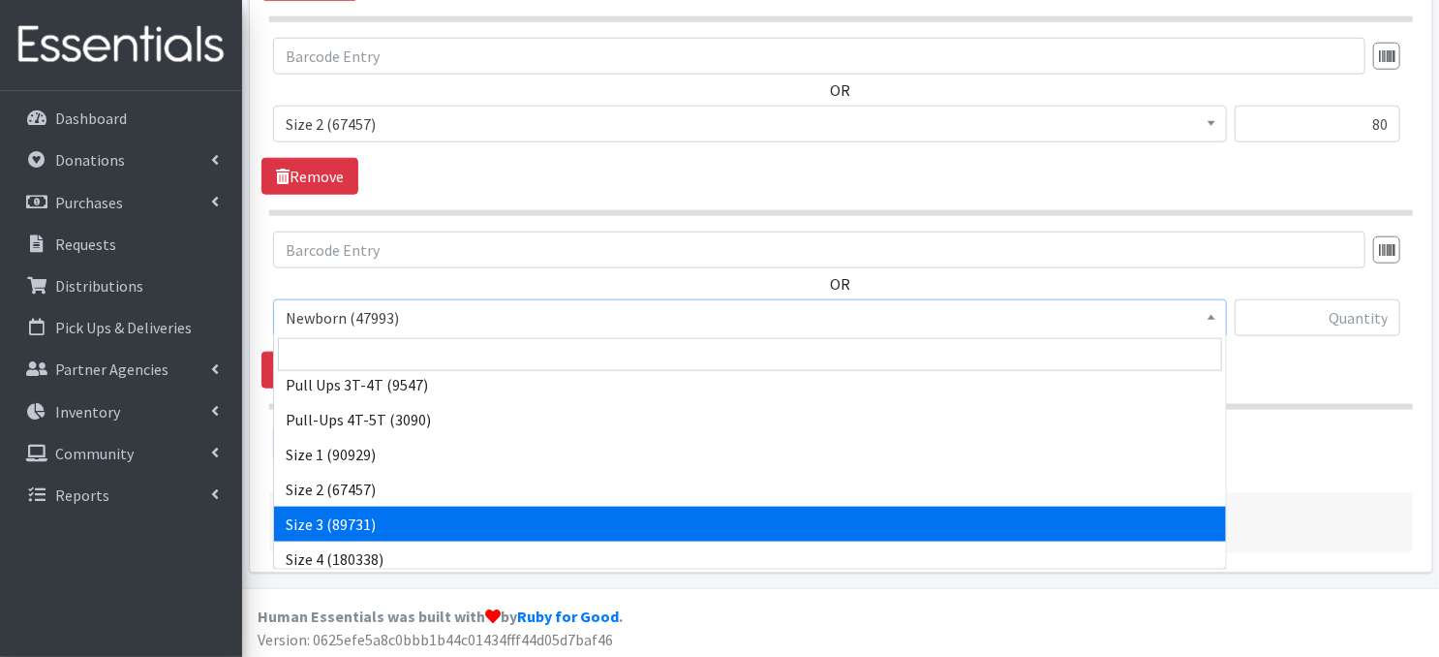
select select "3684"
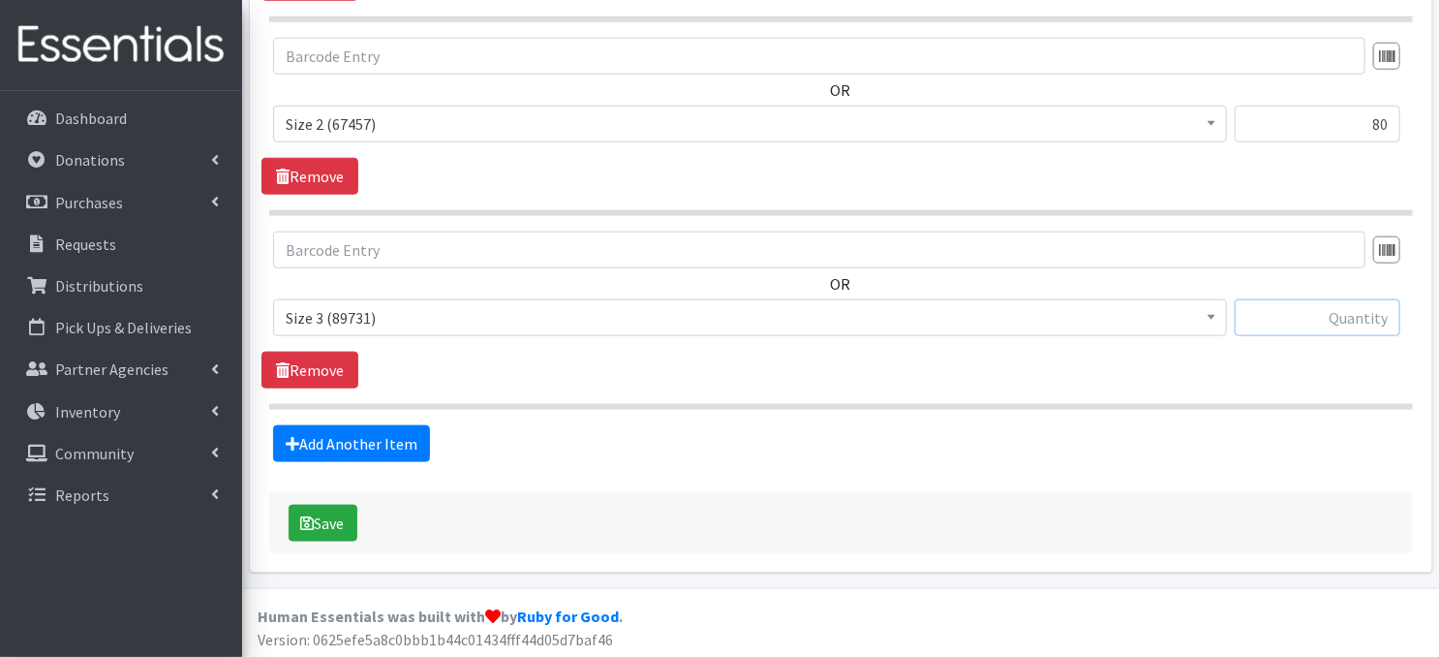
click at [1304, 321] on input "text" at bounding box center [1318, 317] width 166 height 37
type input "60"
click at [318, 446] on link "Add Another Item" at bounding box center [351, 443] width 157 height 37
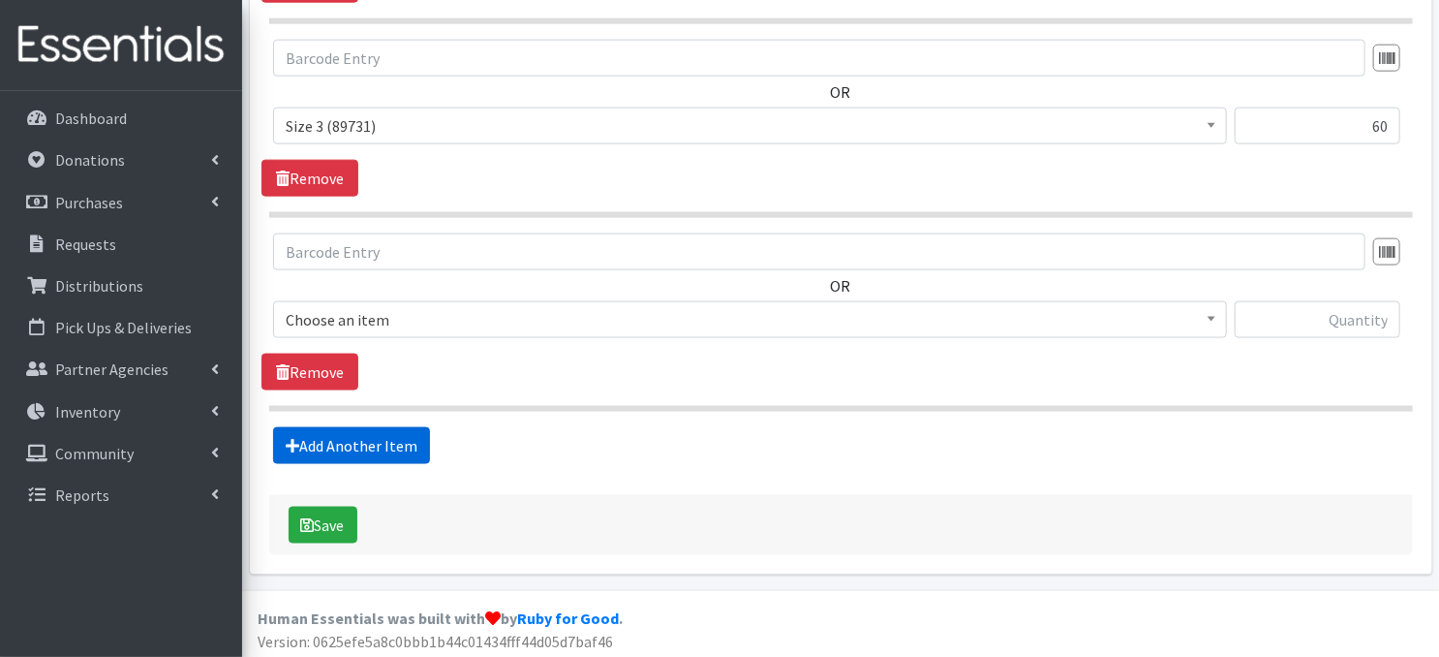
scroll to position [1146, 0]
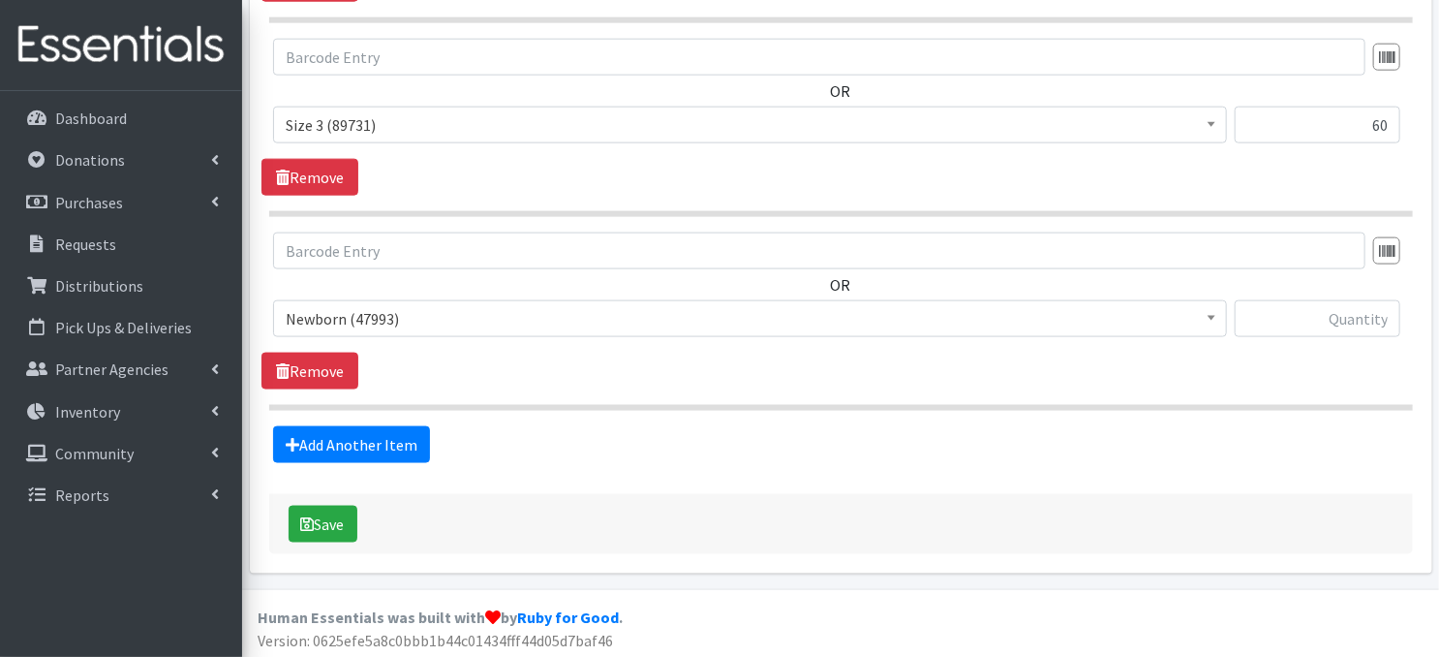
click at [1216, 319] on span at bounding box center [1211, 316] width 19 height 30
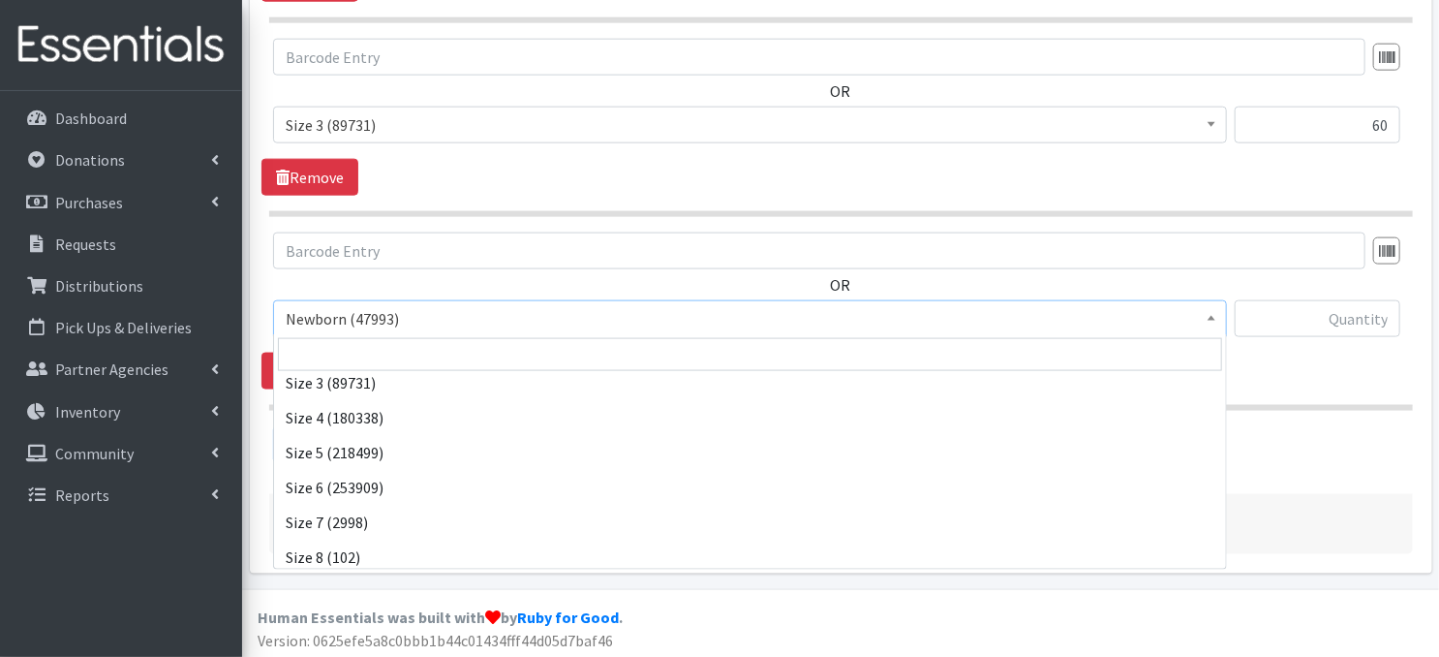
scroll to position [225, 0]
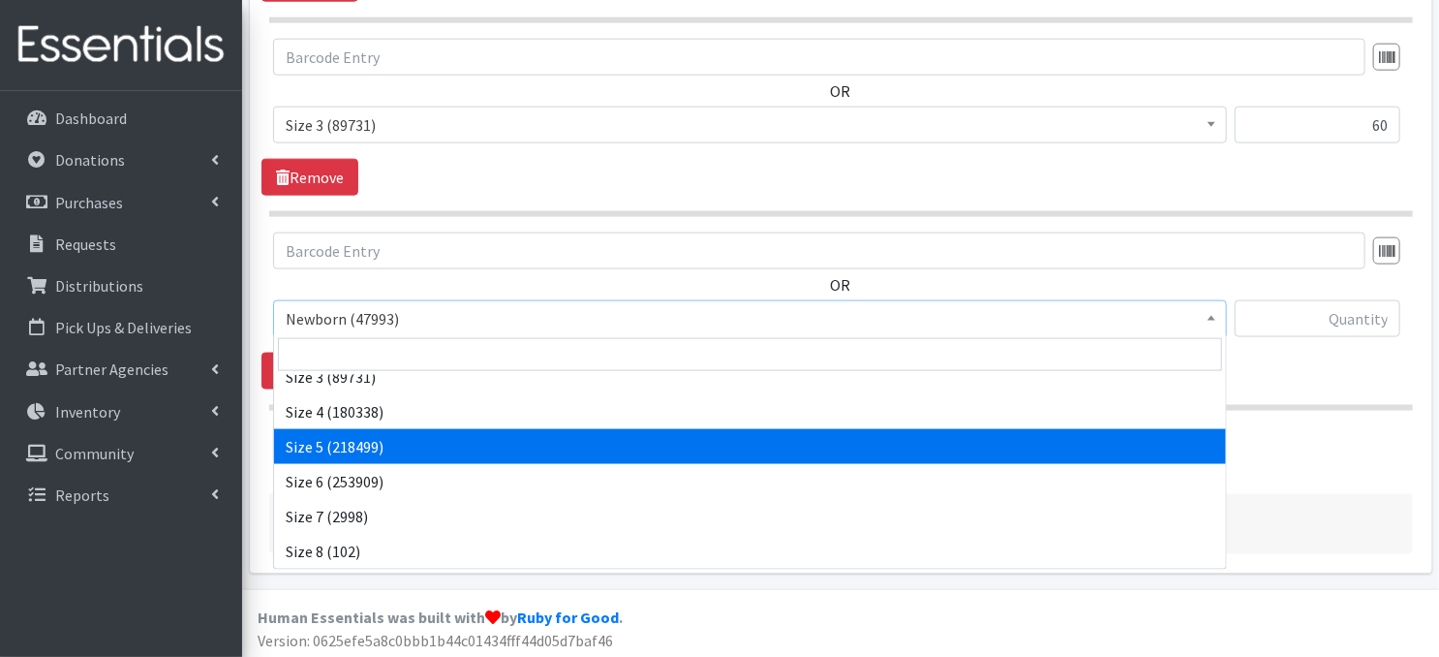
select select "3686"
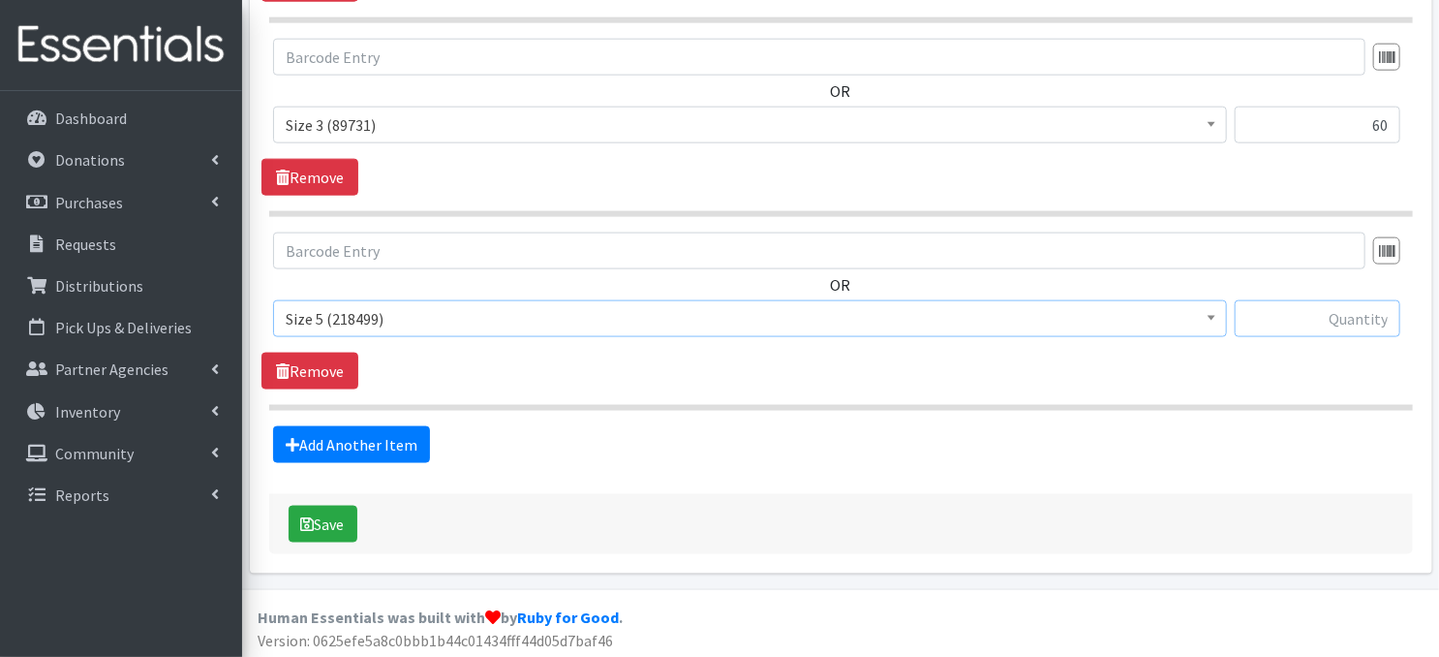
click at [1277, 319] on input "text" at bounding box center [1318, 318] width 166 height 37
type input "180"
click at [331, 524] on button "Save" at bounding box center [323, 524] width 69 height 37
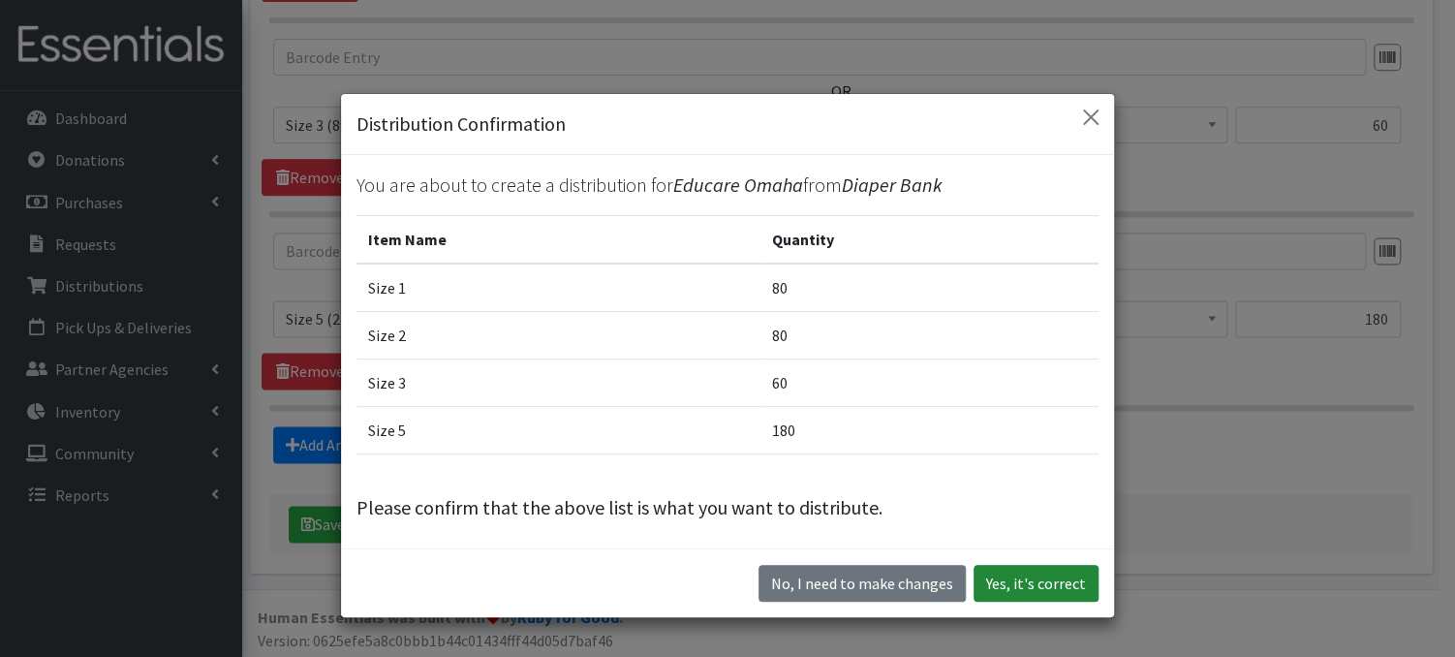
click at [1042, 577] on button "Yes, it's correct" at bounding box center [1035, 583] width 125 height 37
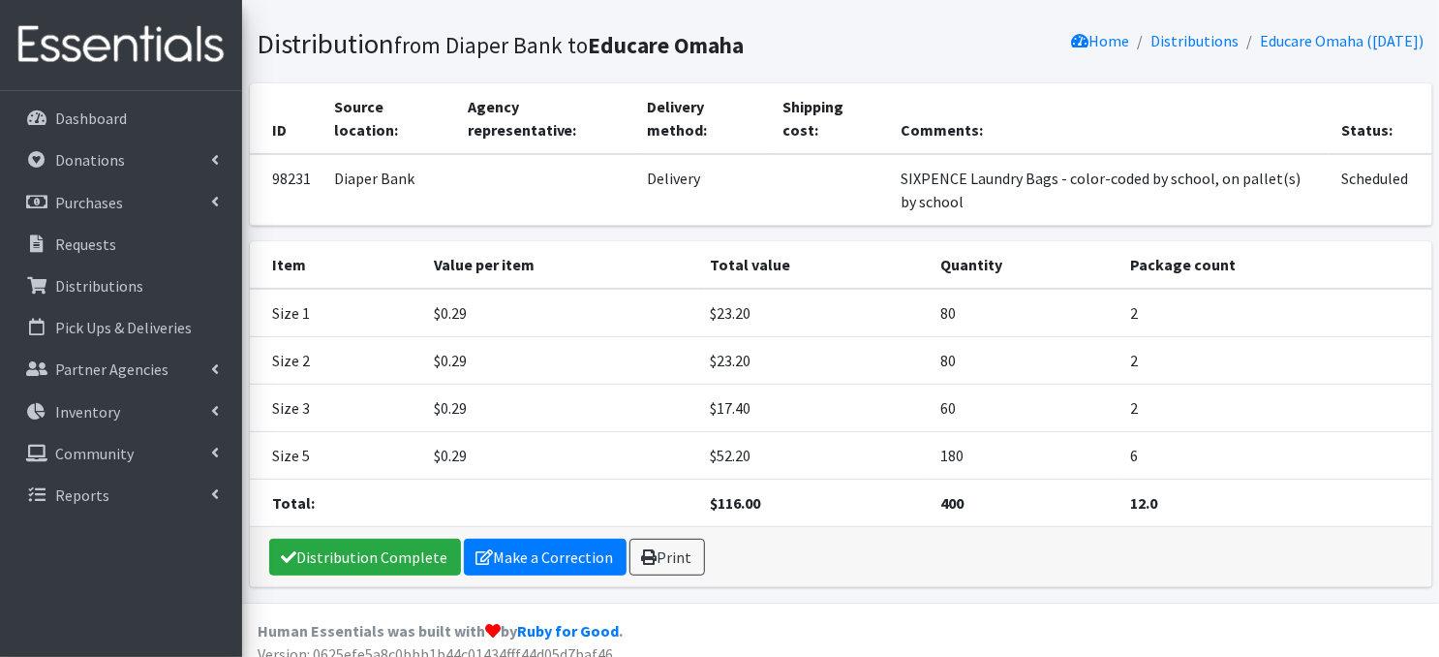
scroll to position [108, 0]
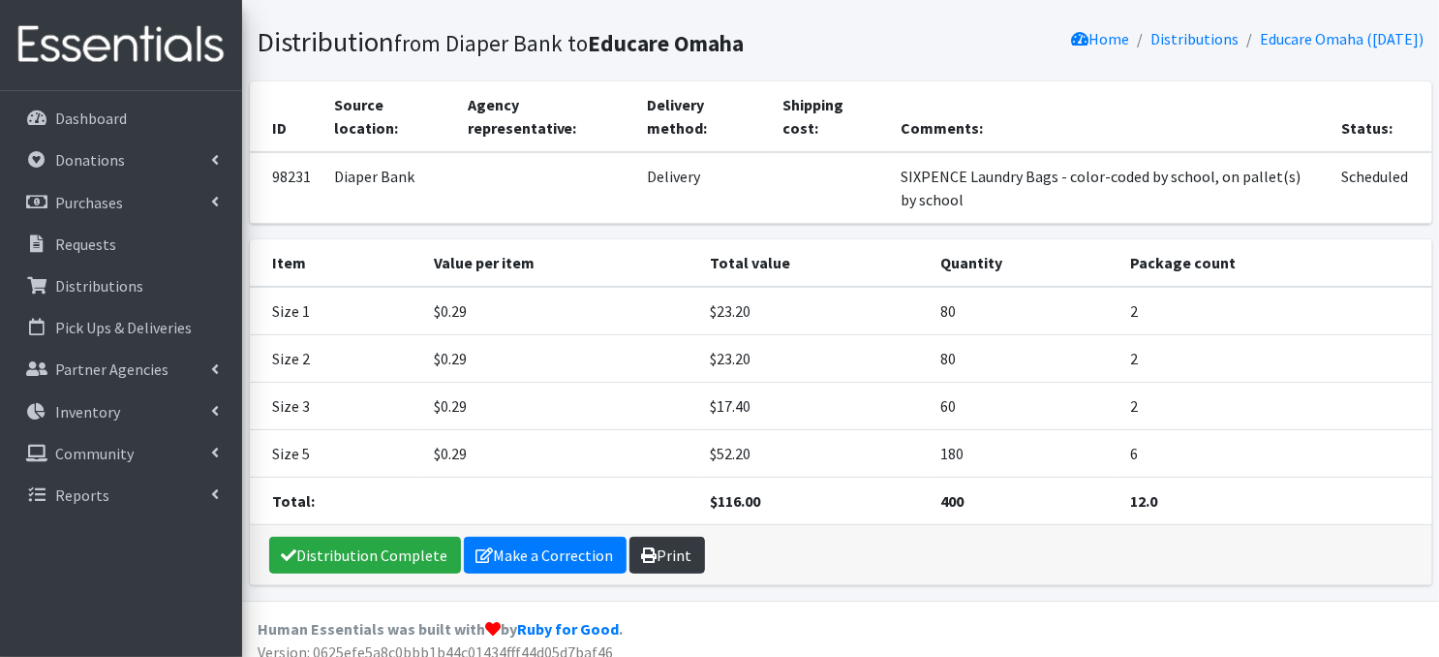
click at [674, 557] on link "Print" at bounding box center [668, 555] width 76 height 37
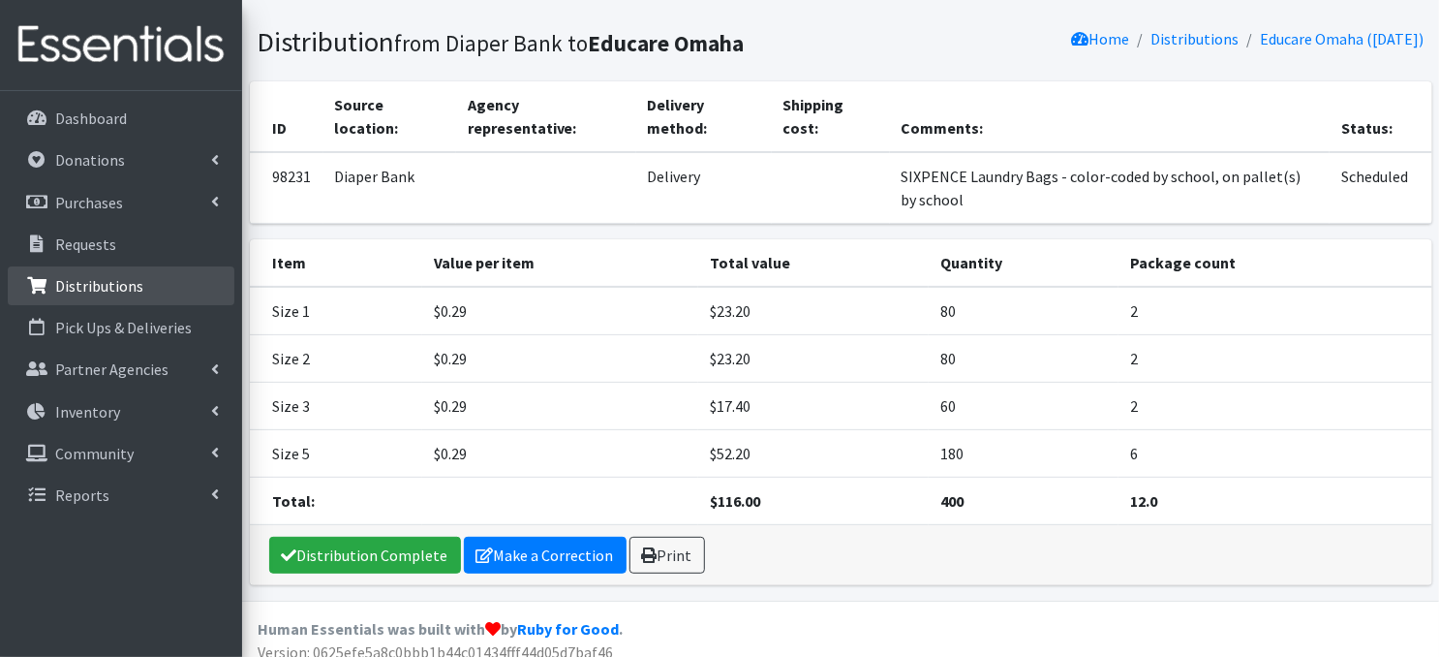
click at [101, 284] on p "Distributions" at bounding box center [99, 285] width 88 height 19
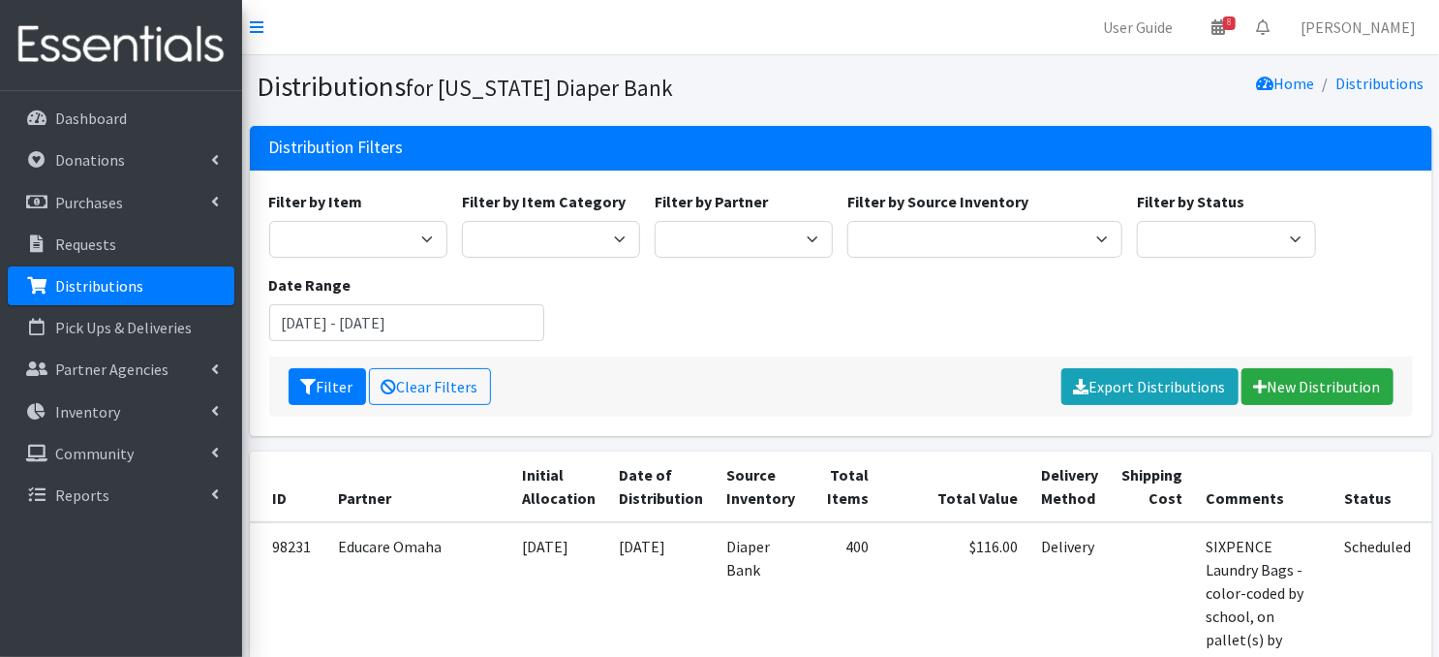
click at [73, 291] on p "Distributions" at bounding box center [99, 285] width 88 height 19
